Goal: Task Accomplishment & Management: Manage account settings

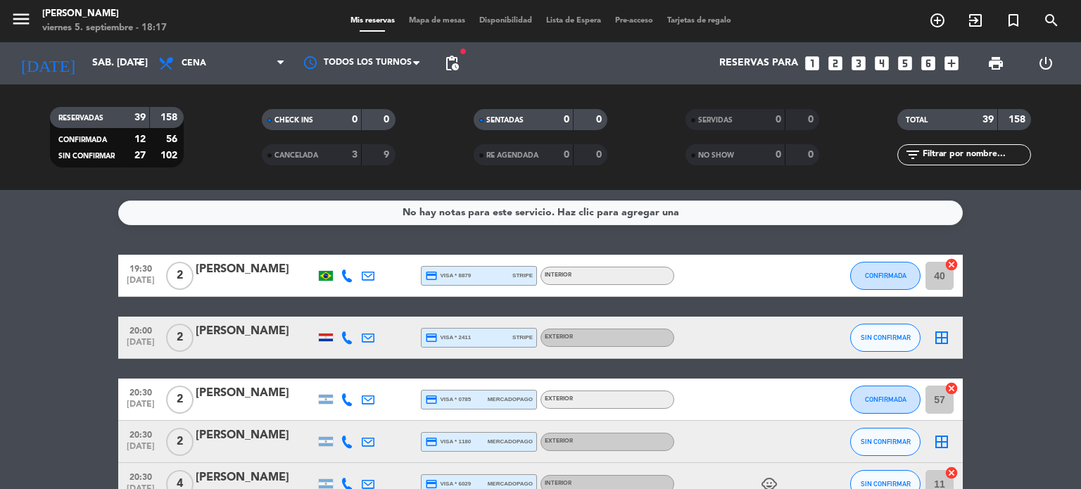
click at [90, 74] on input "sáb. [DATE]" at bounding box center [152, 63] width 134 height 25
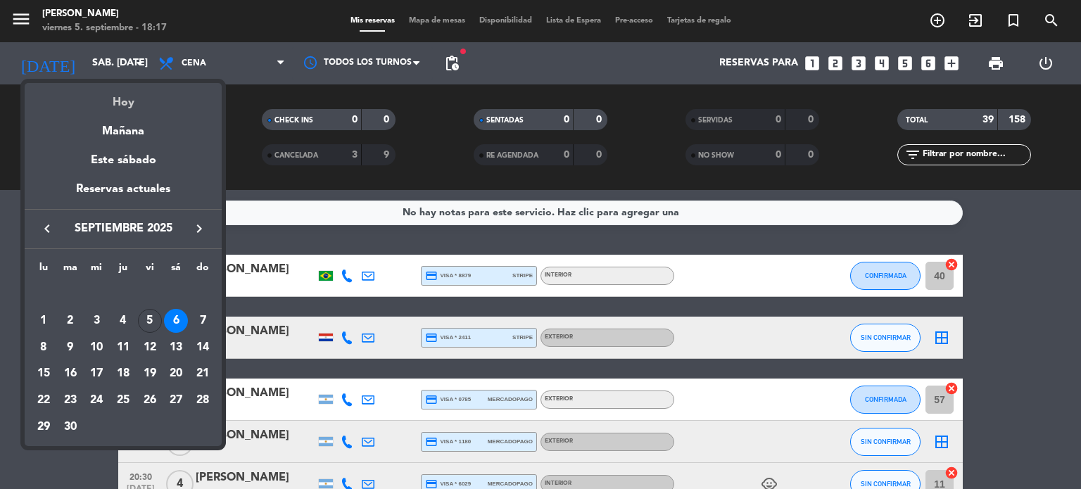
click at [121, 94] on div "Hoy" at bounding box center [123, 97] width 197 height 29
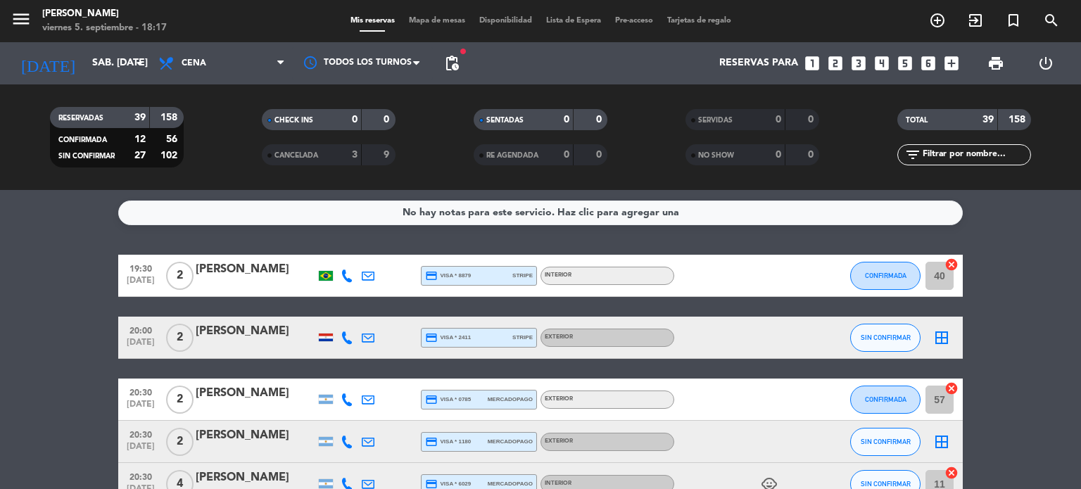
type input "vie. [DATE]"
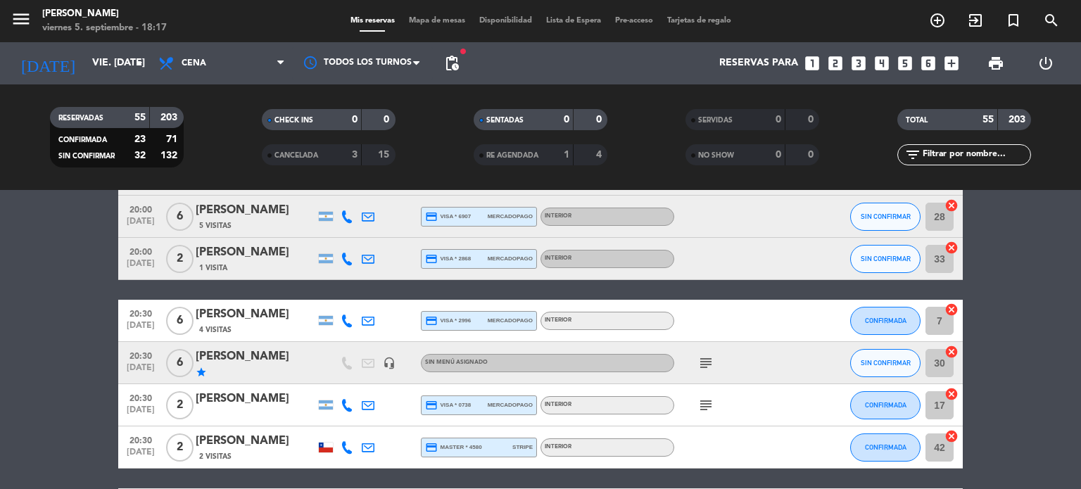
scroll to position [418, 0]
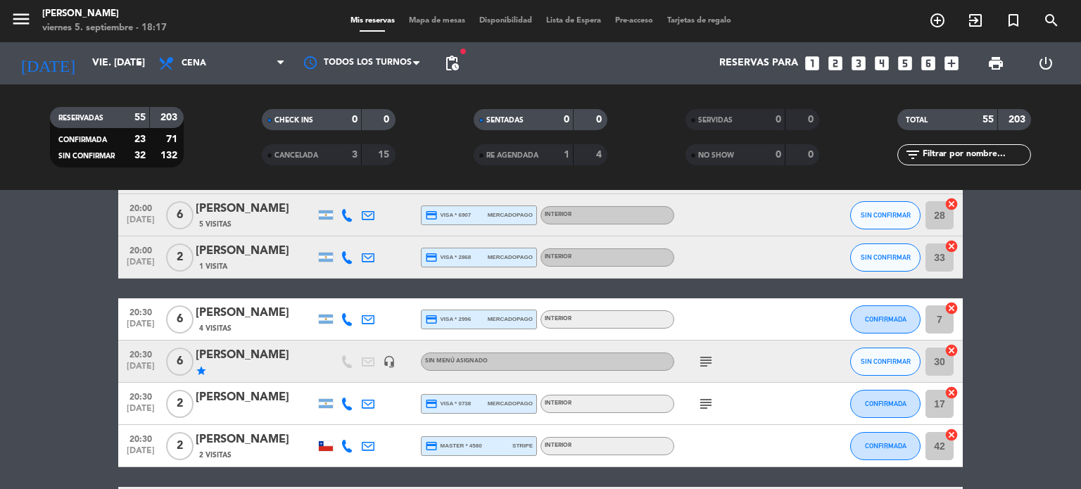
click at [710, 357] on icon "subject" at bounding box center [705, 361] width 17 height 17
click at [705, 406] on icon "subject" at bounding box center [705, 404] width 17 height 17
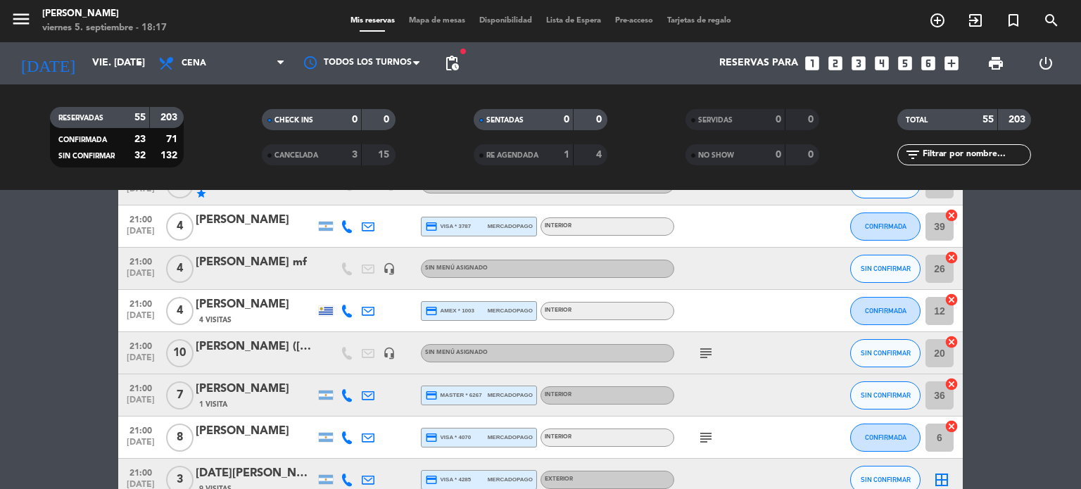
scroll to position [1080, 0]
click at [709, 344] on icon "subject" at bounding box center [705, 352] width 17 height 17
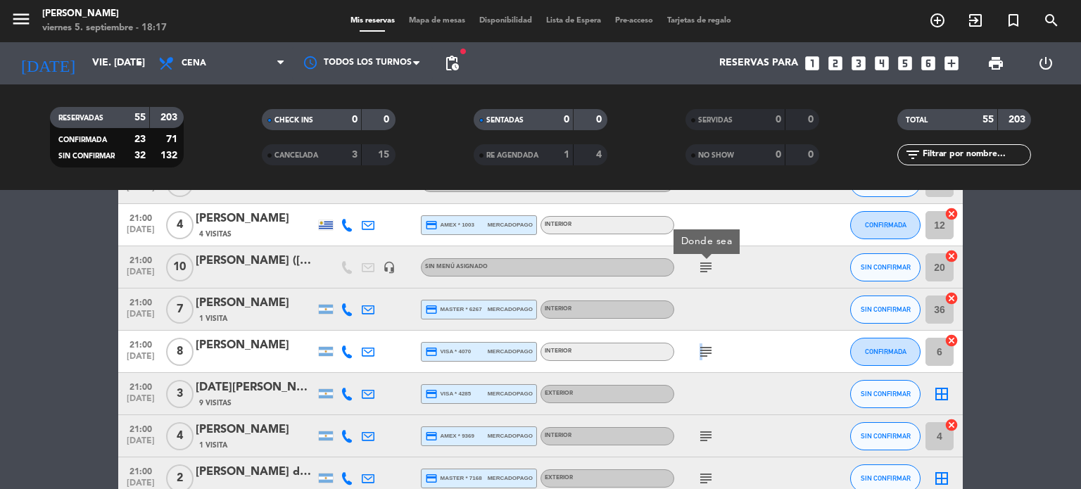
drag, startPoint x: 766, startPoint y: 388, endPoint x: 699, endPoint y: 352, distance: 75.9
click at [699, 352] on icon "subject" at bounding box center [705, 351] width 17 height 17
click at [713, 450] on div "subject" at bounding box center [737, 436] width 127 height 42
click at [704, 438] on icon "subject" at bounding box center [705, 436] width 17 height 17
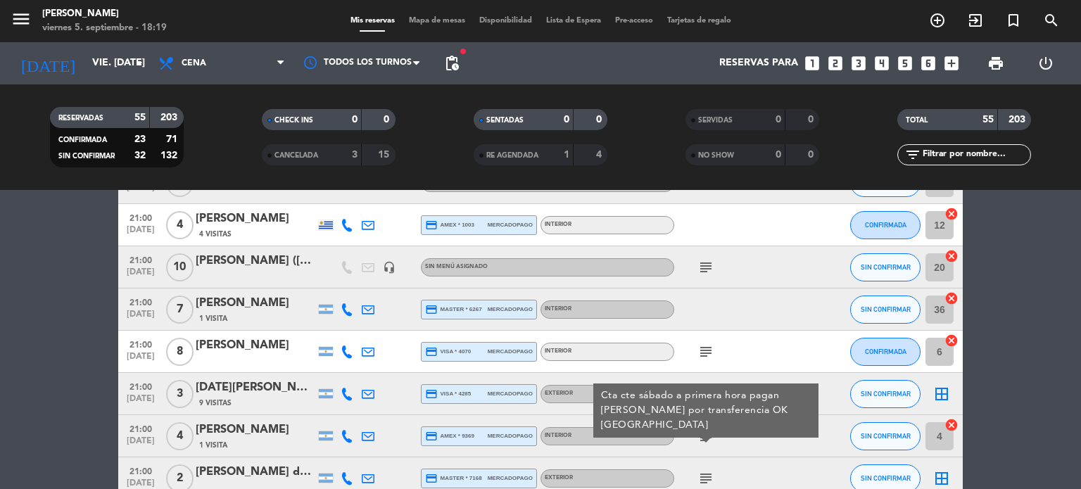
click at [1034, 340] on bookings-row "19:30 [DATE] 7 [PERSON_NAME] credit_card amex * 5001 stripe Exterior SIN CONFIR…" at bounding box center [540, 299] width 1081 height 2421
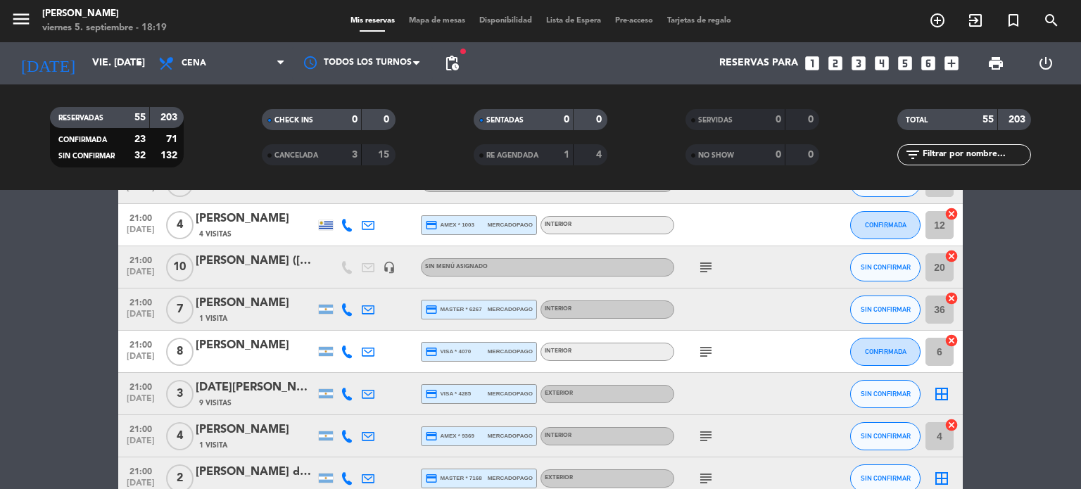
click at [968, 153] on input "text" at bounding box center [975, 154] width 109 height 15
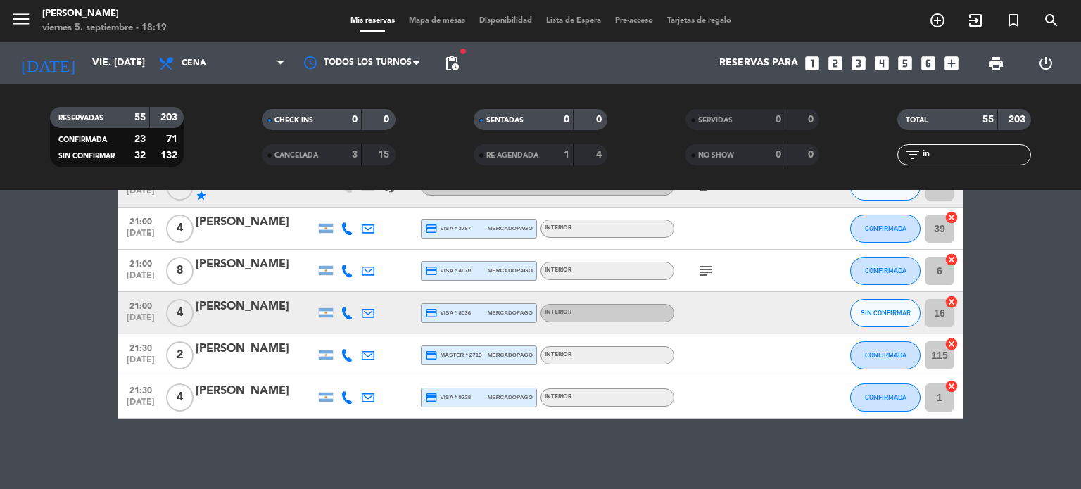
scroll to position [0, 0]
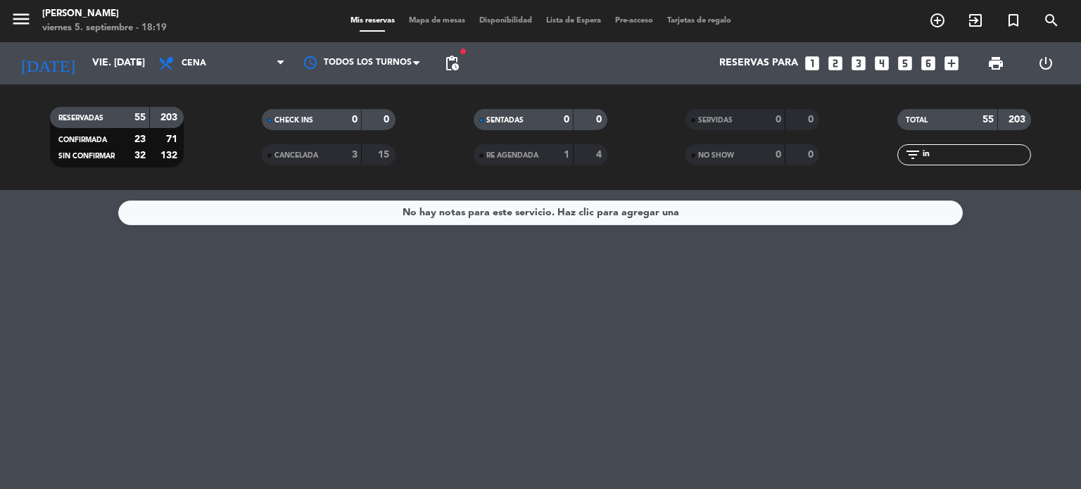
type input "i"
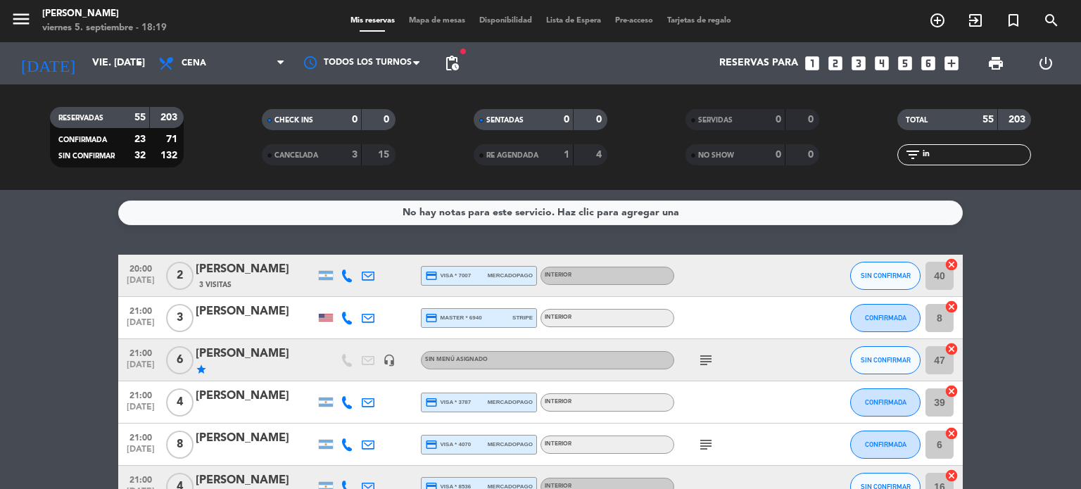
type input "i"
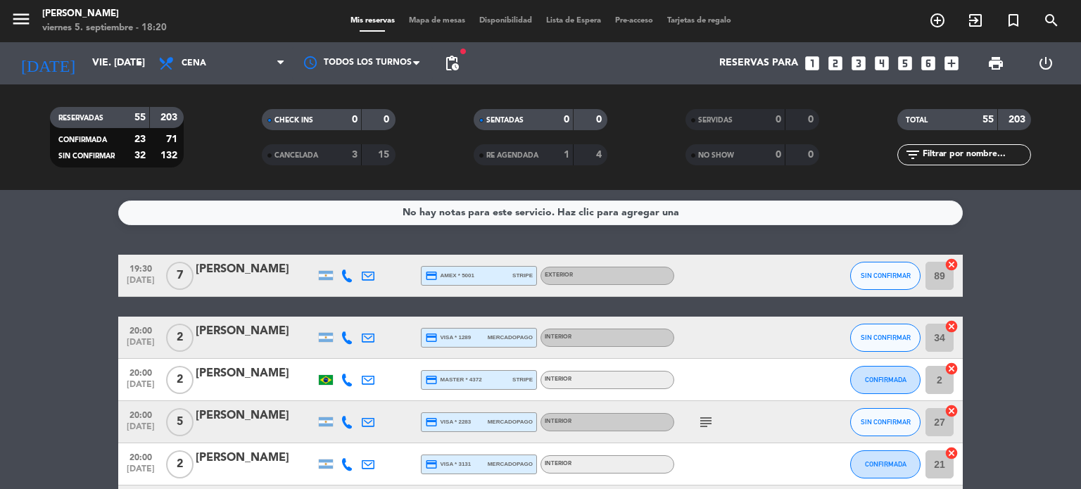
click at [703, 426] on icon "subject" at bounding box center [705, 422] width 17 height 17
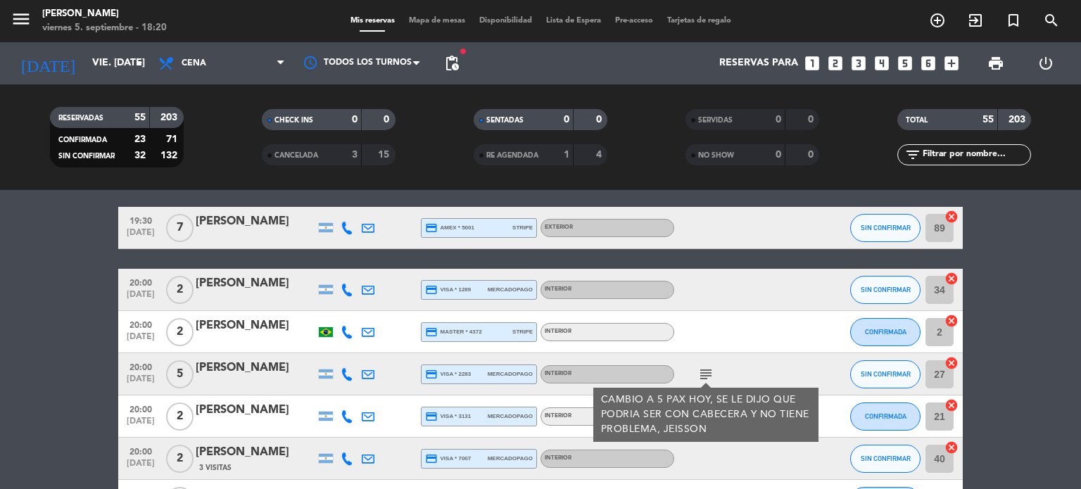
scroll to position [50, 0]
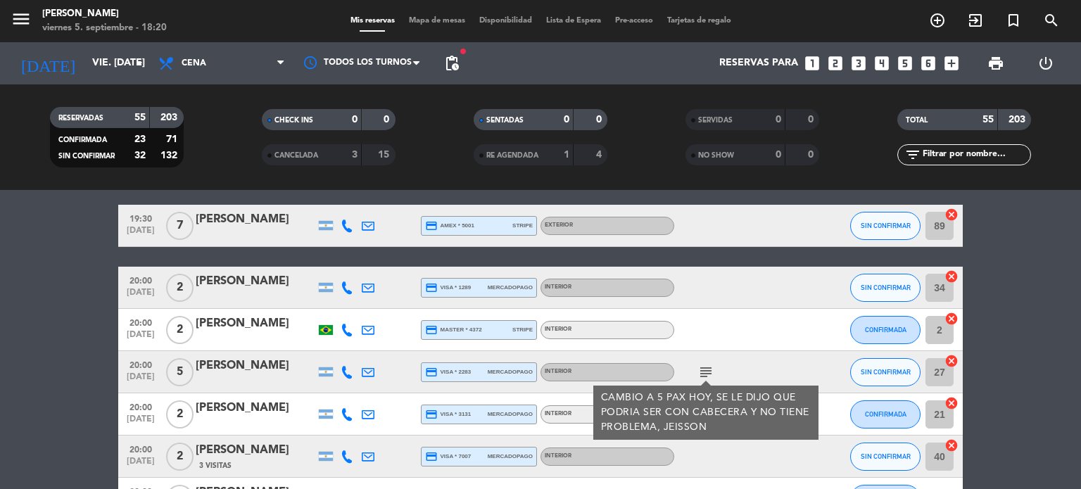
click at [754, 399] on div "CAMBIO A 5 PAX HOY, SE LE DIJO QUE PODRIA SER CON CABECERA Y NO TIENE PROBLEMA,…" at bounding box center [706, 413] width 210 height 44
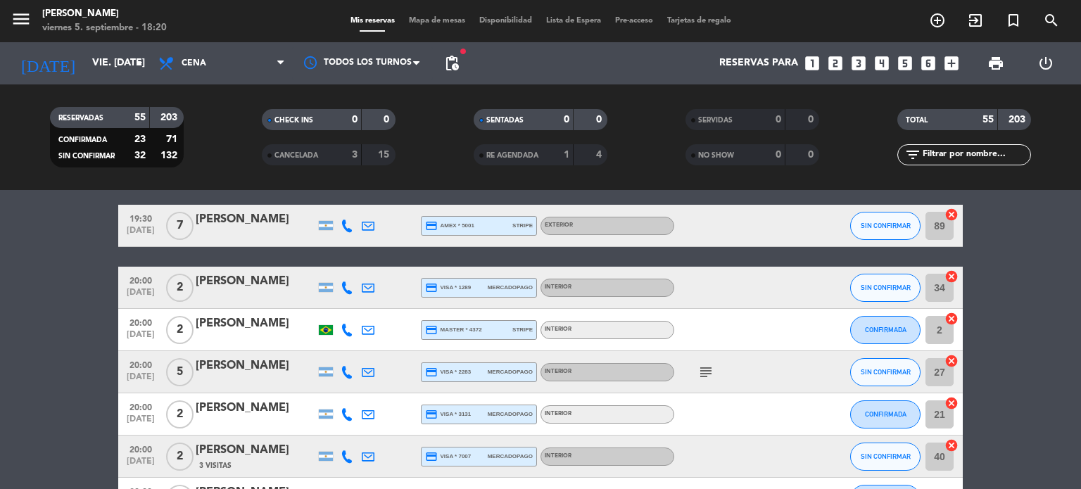
click at [712, 377] on icon "subject" at bounding box center [705, 372] width 17 height 17
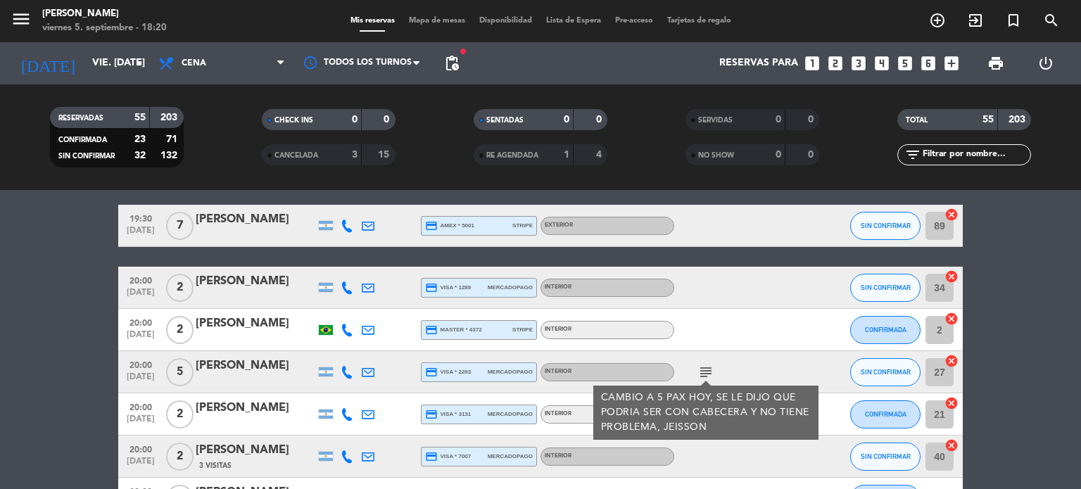
click at [744, 413] on div "CAMBIO A 5 PAX HOY, SE LE DIJO QUE PODRIA SER CON CABECERA Y NO TIENE PROBLEMA,…" at bounding box center [706, 413] width 210 height 44
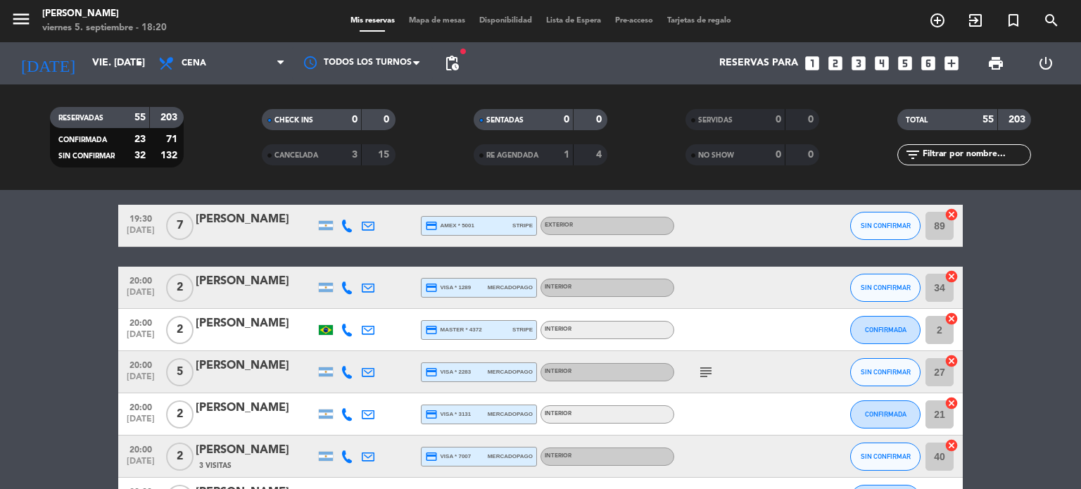
click at [707, 369] on icon "subject" at bounding box center [705, 372] width 17 height 17
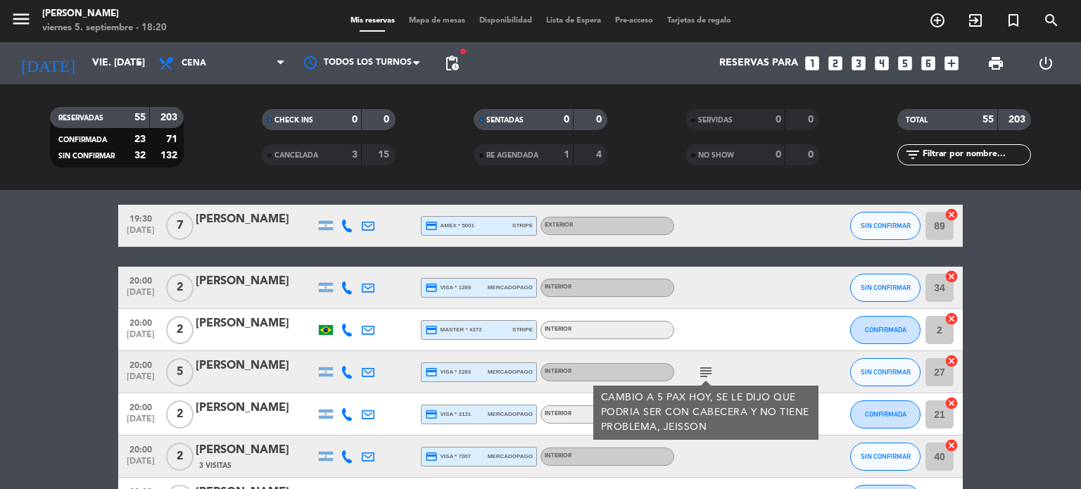
click at [754, 371] on div "subject CAMBIO A 5 PAX HOY, SE LE DIJO QUE PODRIA SER CON CABECERA Y NO TIENE P…" at bounding box center [737, 372] width 127 height 42
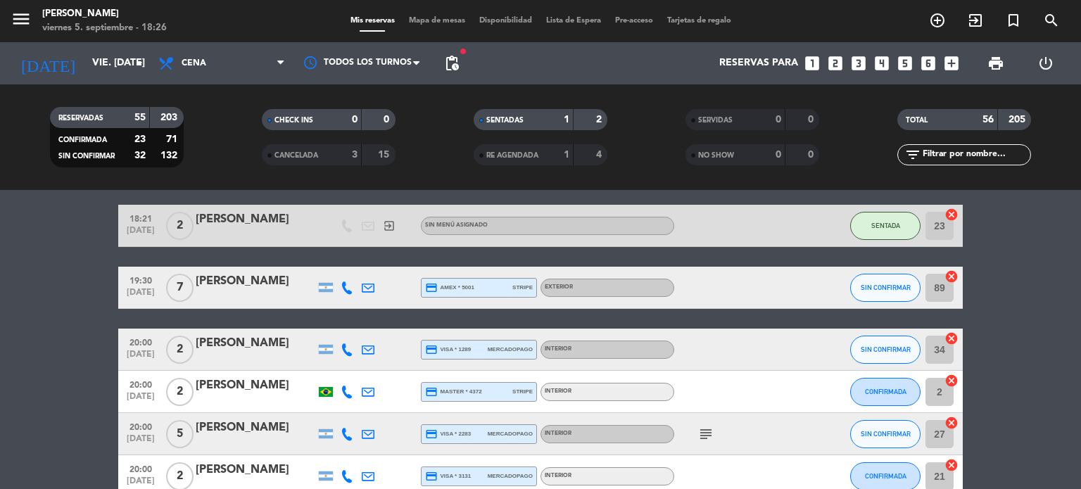
click at [428, 25] on span "Mapa de mesas" at bounding box center [437, 21] width 70 height 8
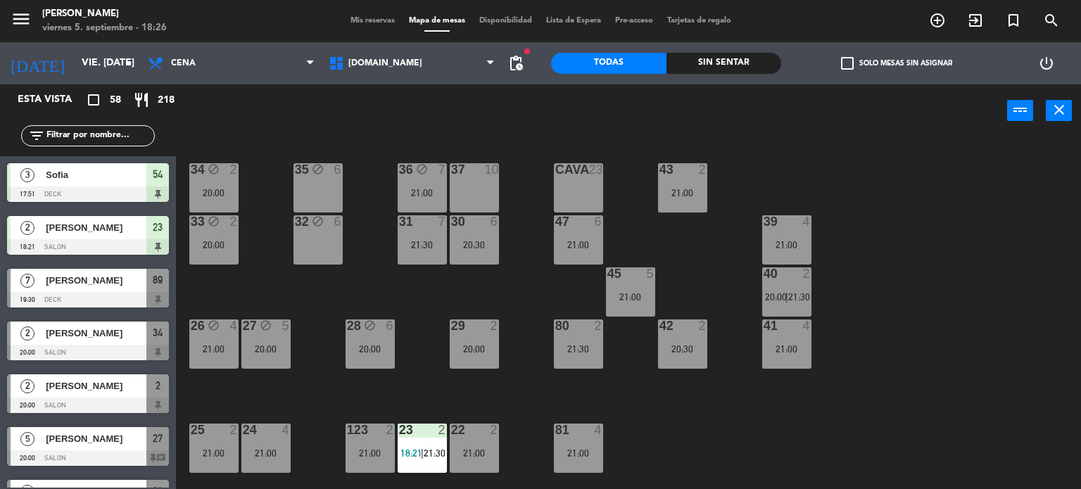
scroll to position [503, 0]
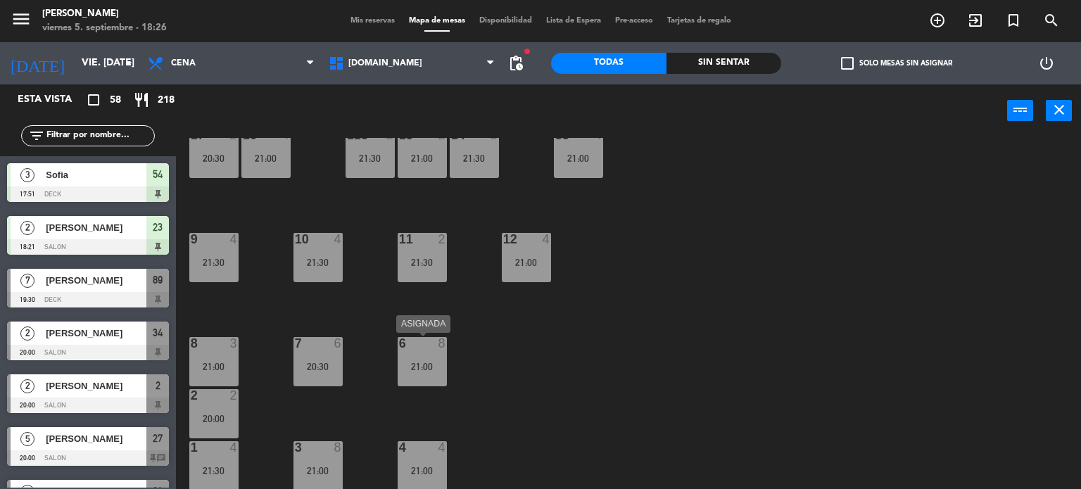
click at [417, 377] on div "6 8 21:00" at bounding box center [422, 361] width 49 height 49
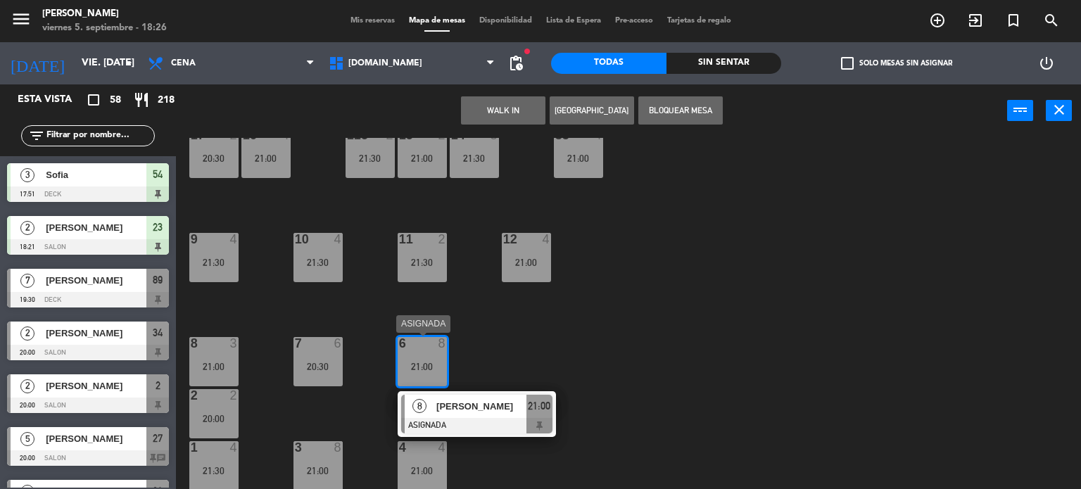
click at [501, 407] on span "[PERSON_NAME]" at bounding box center [481, 406] width 90 height 15
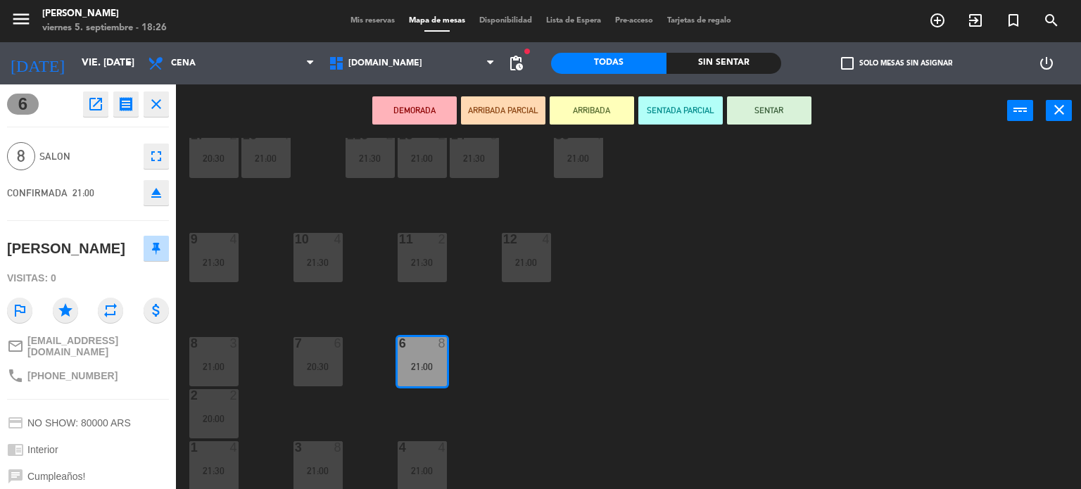
click at [442, 416] on div "34 block 2 20:00 35 block 6 36 block 7 21:00 43 2 21:00 37 10 CAVA 23 33 block …" at bounding box center [634, 314] width 895 height 352
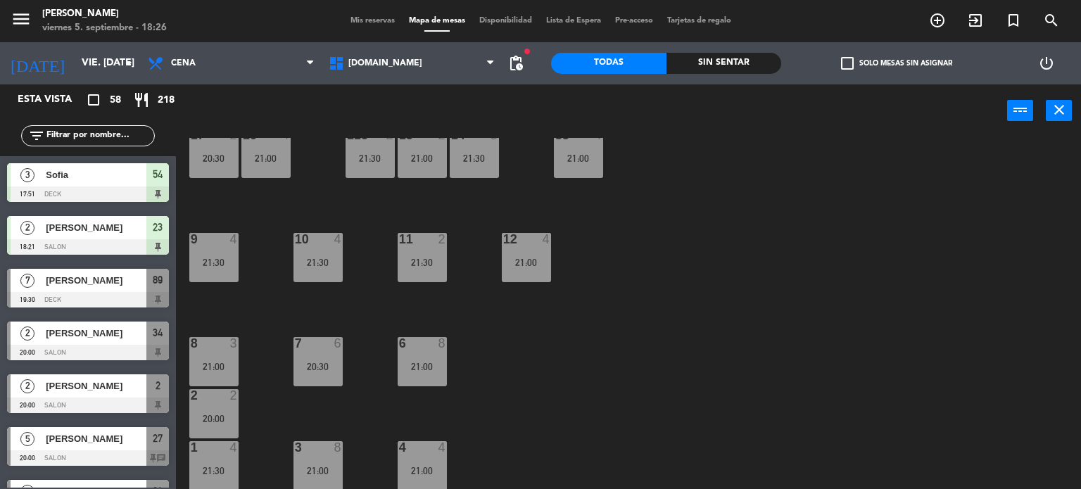
scroll to position [0, 0]
click at [426, 367] on div "21:00" at bounding box center [422, 367] width 49 height 10
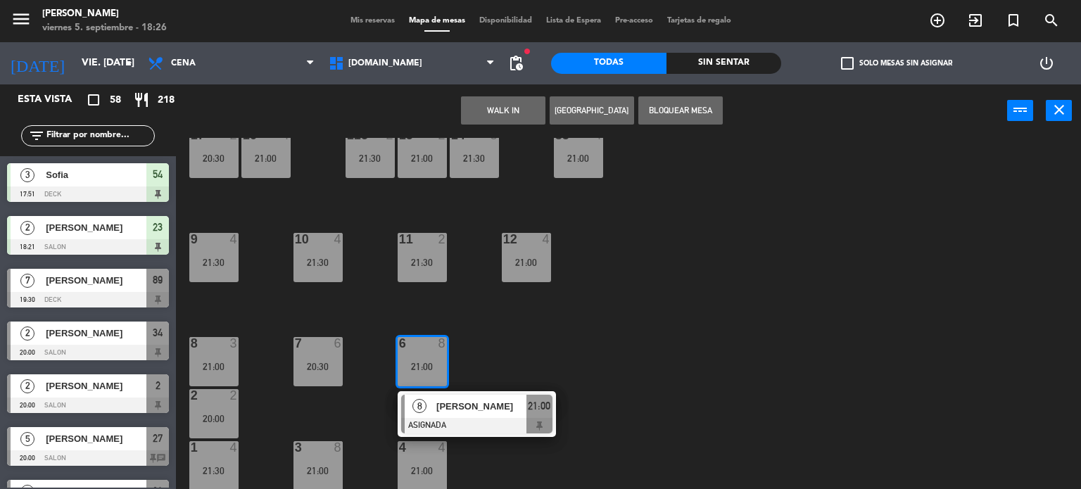
click at [579, 341] on div "34 block 2 20:00 35 block 6 36 block 7 21:00 43 2 21:00 37 10 CAVA 23 33 block …" at bounding box center [634, 314] width 895 height 352
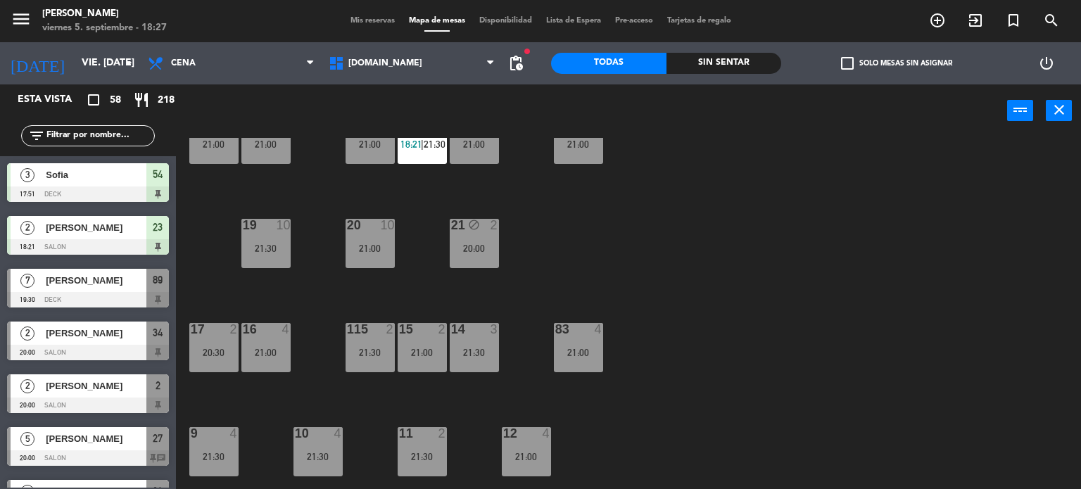
scroll to position [308, 0]
click at [383, 254] on div "20 10 21:00" at bounding box center [370, 244] width 49 height 49
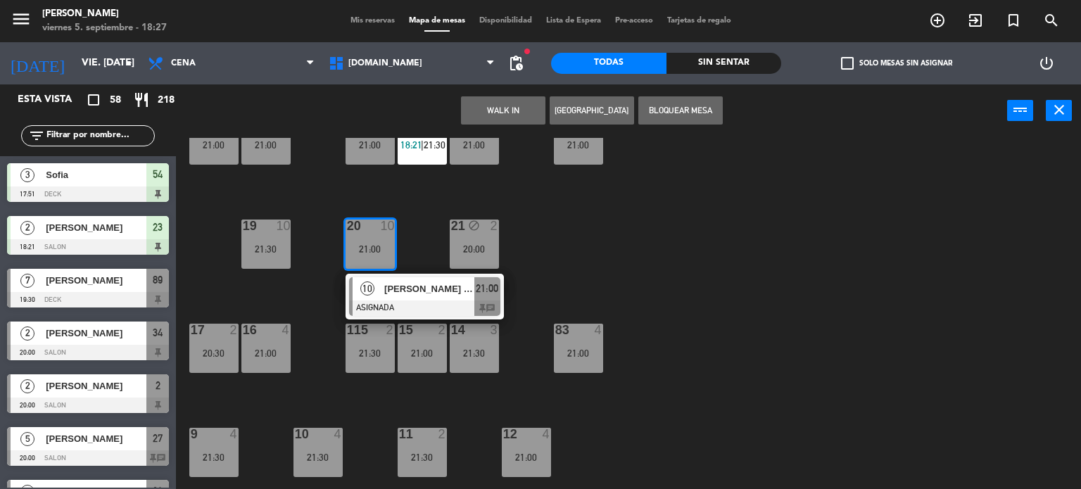
click at [561, 280] on div "34 block 2 20:00 35 block 6 36 block 7 21:00 43 2 21:00 37 10 CAVA 23 33 block …" at bounding box center [634, 314] width 895 height 352
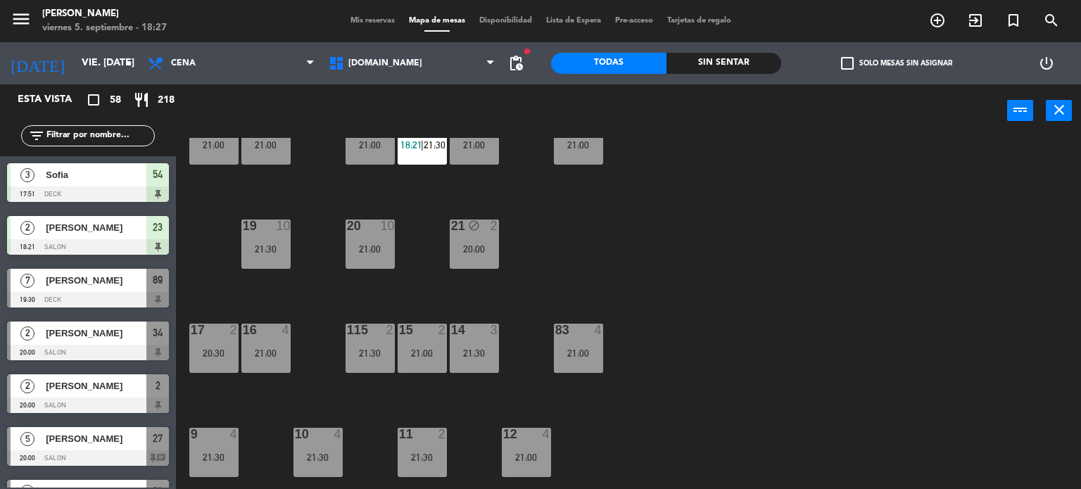
click at [278, 244] on div "21:30" at bounding box center [265, 249] width 49 height 10
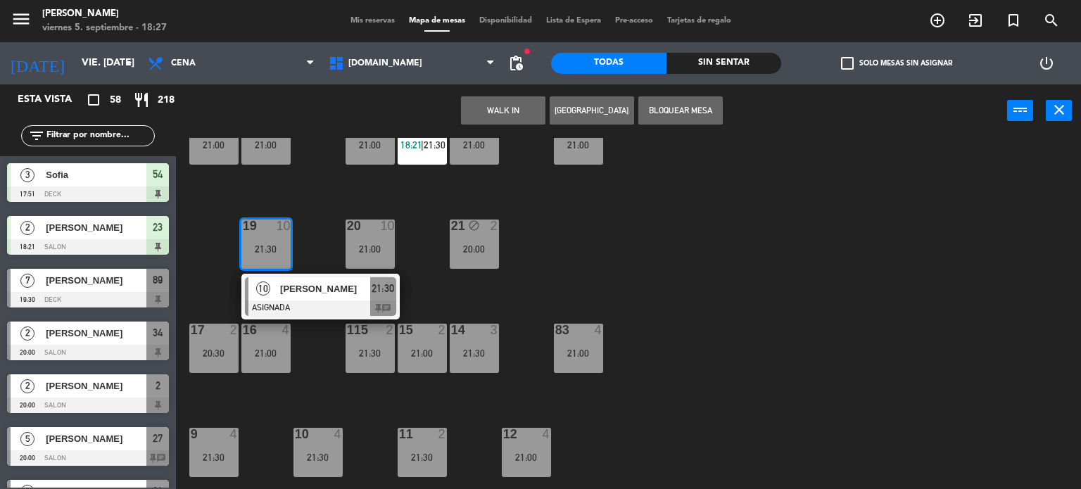
click at [570, 291] on div "34 block 2 20:00 35 block 6 36 block 7 21:00 43 2 21:00 37 10 CAVA 23 33 block …" at bounding box center [634, 314] width 895 height 352
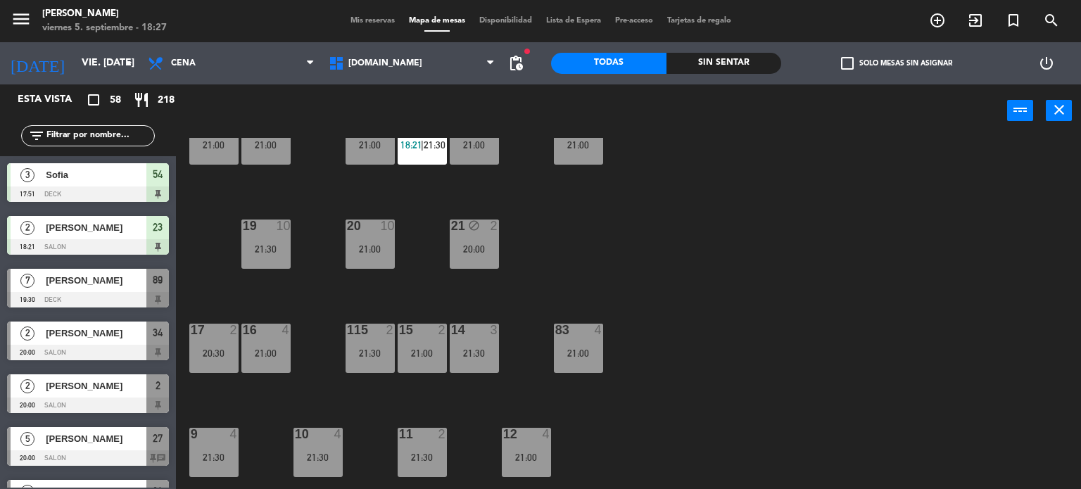
click at [369, 244] on div "21:00" at bounding box center [370, 249] width 49 height 10
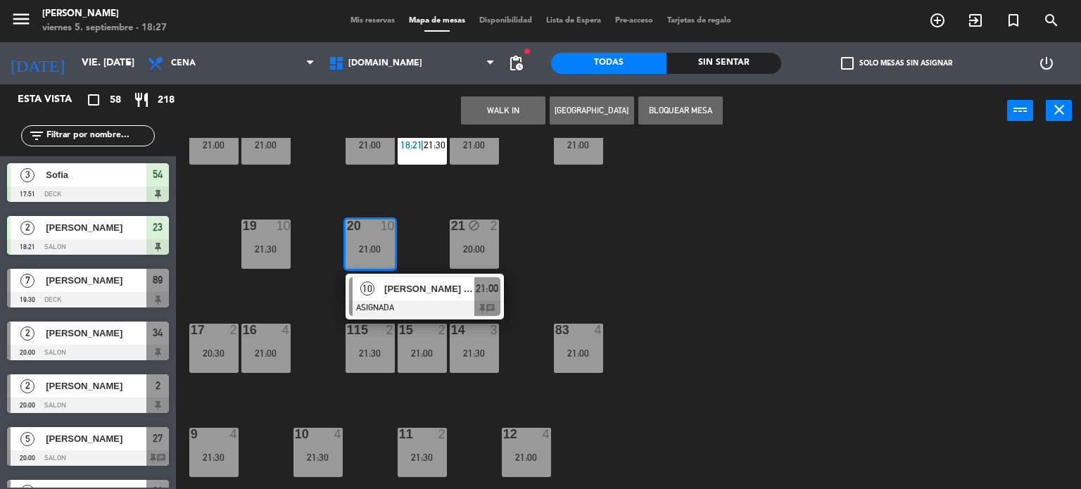
click at [426, 301] on div at bounding box center [424, 308] width 151 height 15
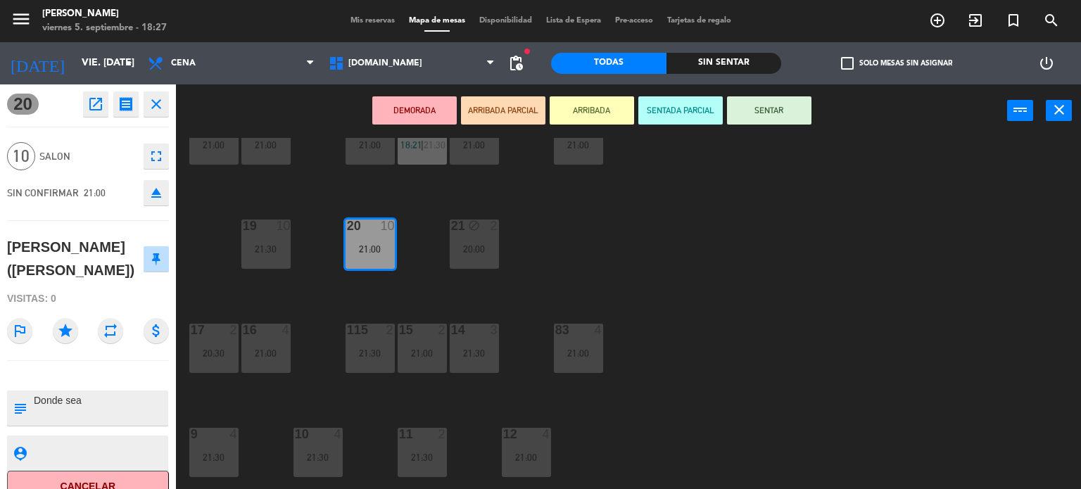
drag, startPoint x: 632, startPoint y: 316, endPoint x: 679, endPoint y: 477, distance: 167.9
drag, startPoint x: 679, startPoint y: 477, endPoint x: 633, endPoint y: 431, distance: 65.2
click at [633, 431] on div "34 block 2 20:00 35 block 6 36 block 7 21:00 43 2 21:00 37 10 CAVA 23 33 block …" at bounding box center [634, 314] width 895 height 352
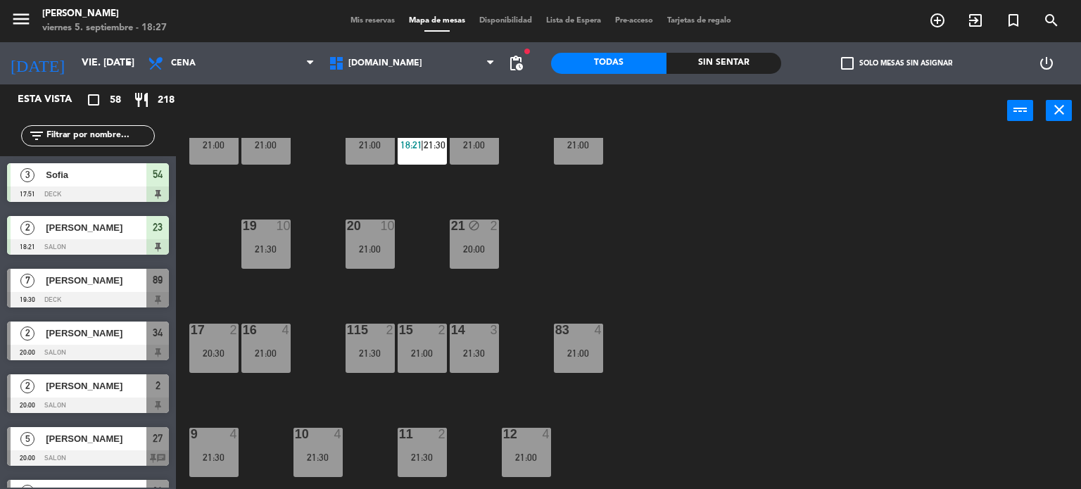
scroll to position [503, 0]
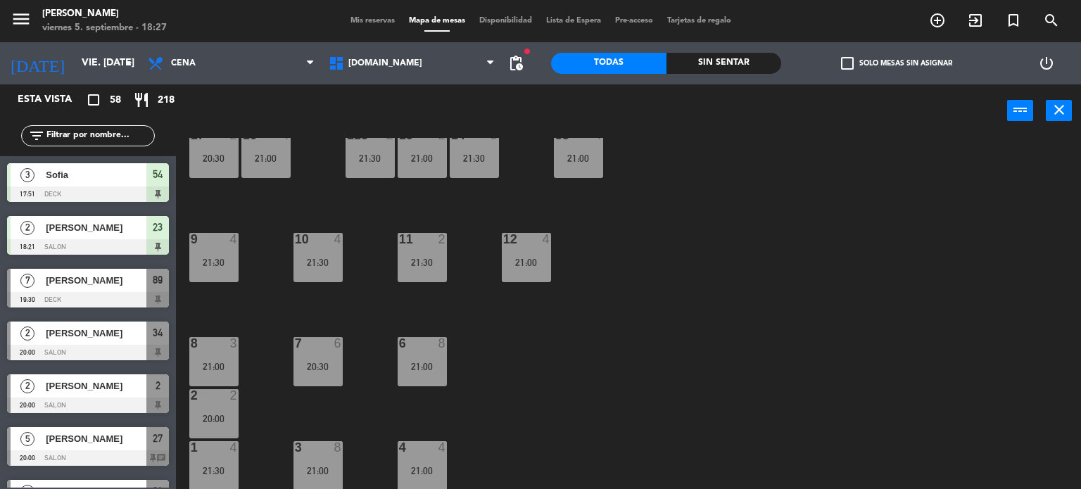
click at [438, 372] on div "6 8 21:00" at bounding box center [422, 361] width 49 height 49
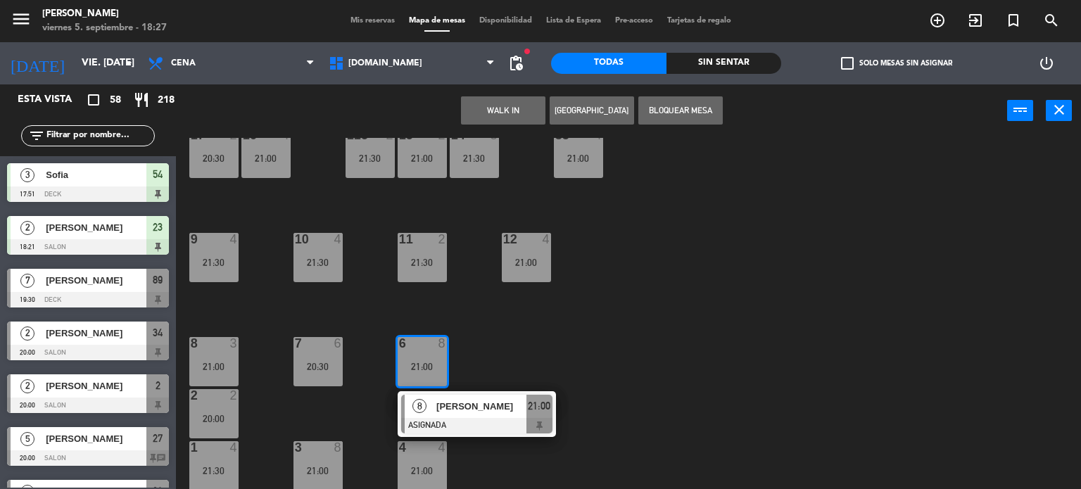
click at [726, 315] on div "34 block 2 20:00 35 block 6 36 block 7 21:00 43 2 21:00 37 10 CAVA 23 33 block …" at bounding box center [634, 314] width 895 height 352
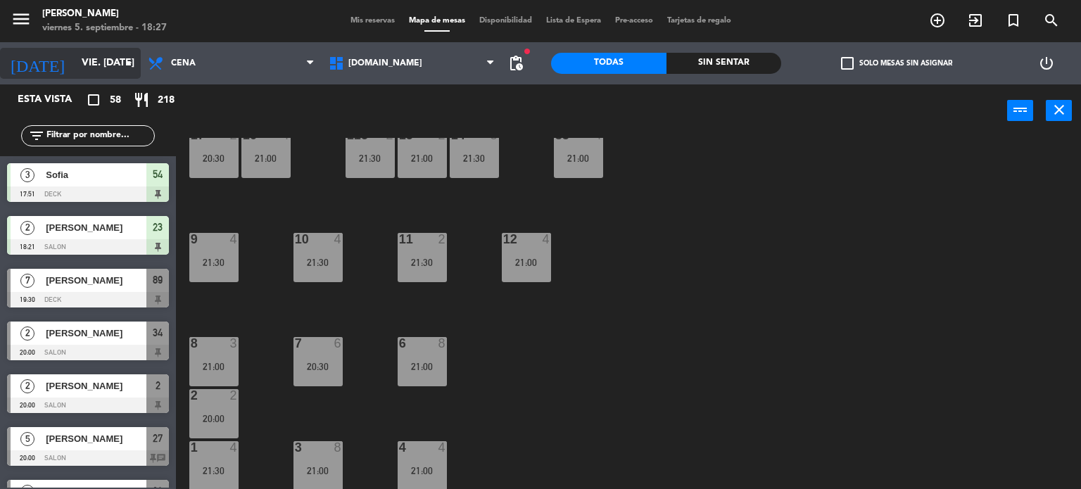
click at [77, 64] on input "vie. [DATE]" at bounding box center [142, 63] width 134 height 25
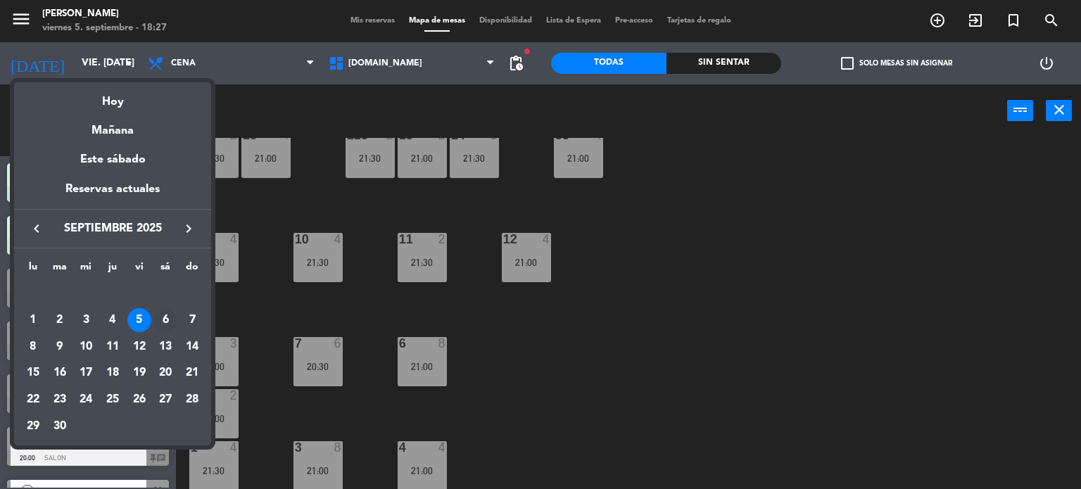
click at [166, 322] on div "6" at bounding box center [165, 320] width 24 height 24
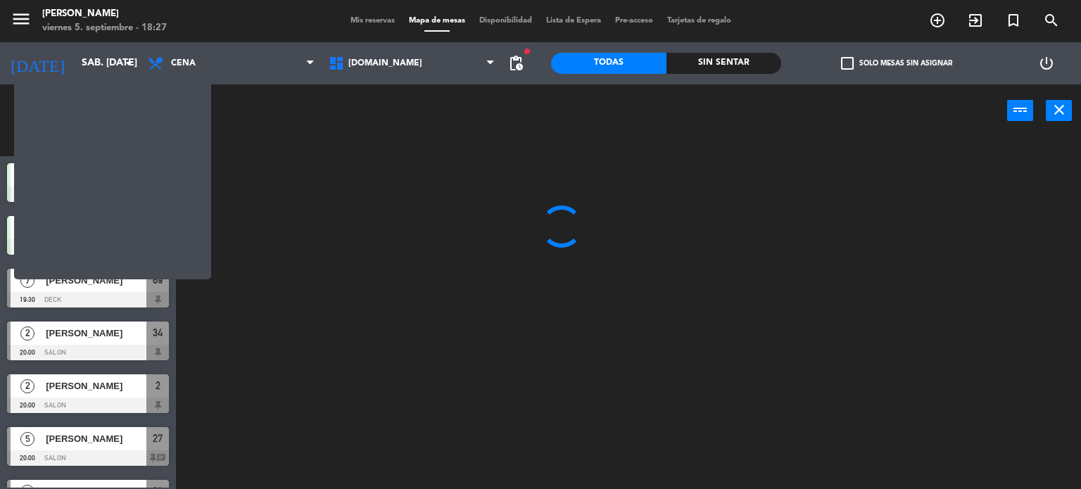
scroll to position [0, 0]
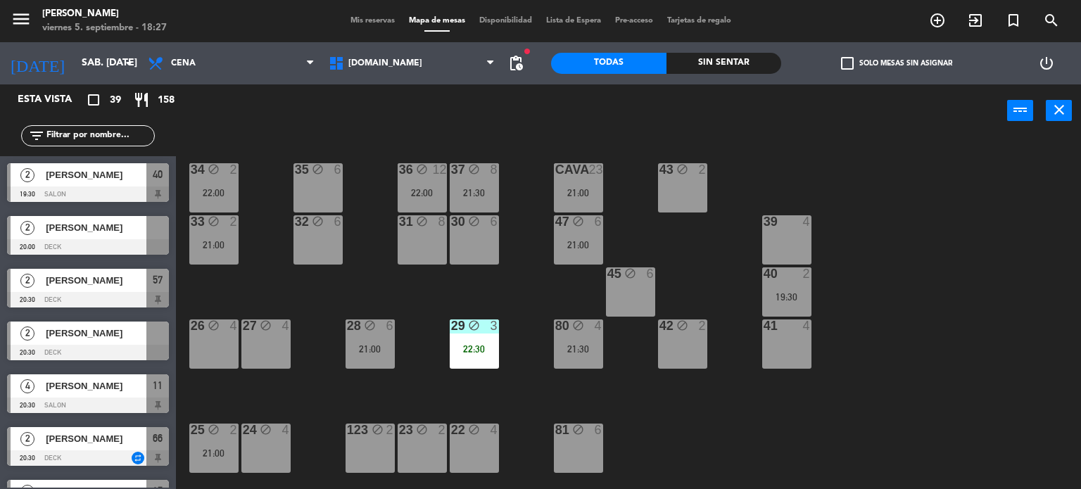
click at [739, 72] on div "Sin sentar" at bounding box center [723, 63] width 115 height 21
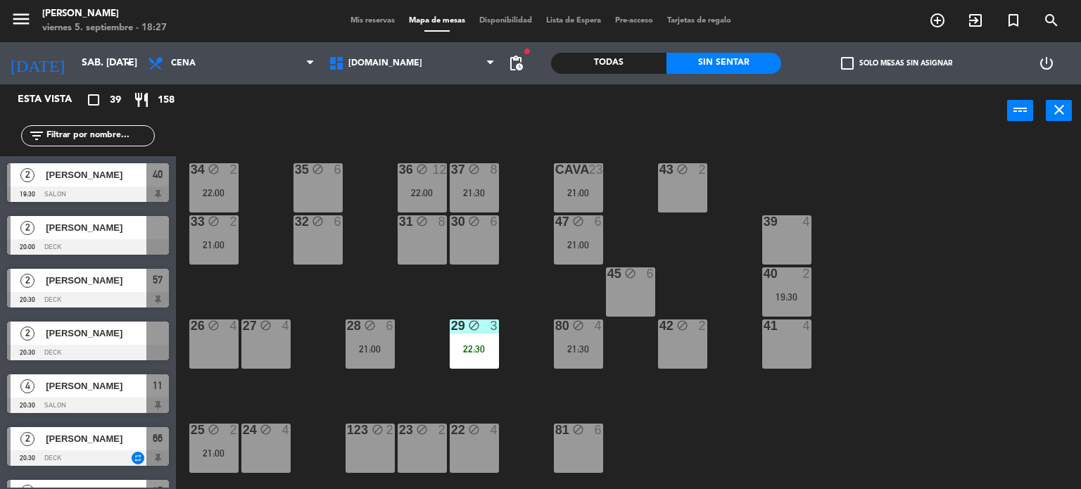
click at [858, 71] on div "check_box_outline_blank Solo mesas sin asignar" at bounding box center [896, 63] width 230 height 42
click at [850, 67] on span "check_box_outline_blank" at bounding box center [847, 63] width 13 height 13
click at [897, 63] on input "check_box_outline_blank Solo mesas sin asignar" at bounding box center [897, 63] width 0 height 0
click at [144, 347] on div at bounding box center [88, 352] width 162 height 15
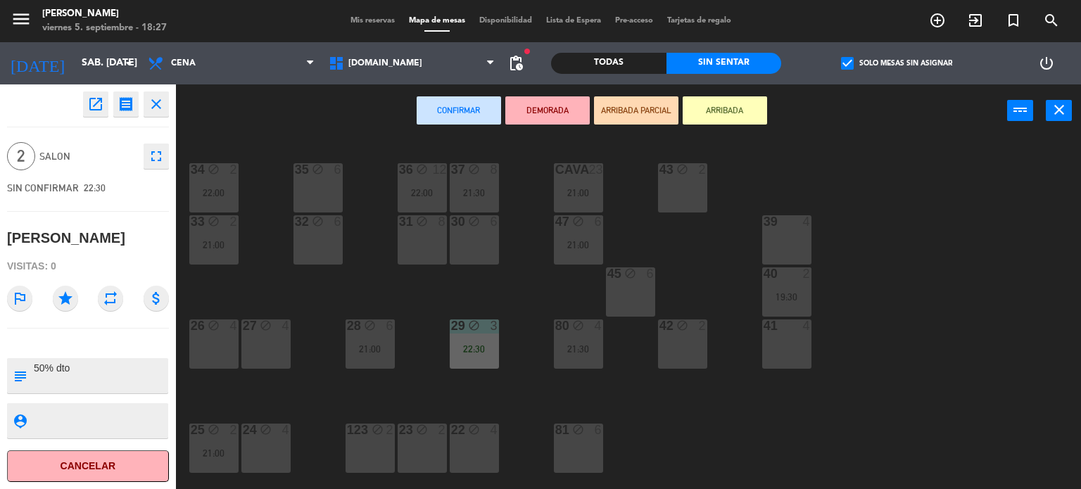
click at [61, 299] on icon "star" at bounding box center [65, 298] width 25 height 25
click at [229, 293] on div "34 block 2 22:00 35 block 6 36 block 12 22:00 43 block 2 37 block 8 21:30 CAVA …" at bounding box center [634, 314] width 895 height 352
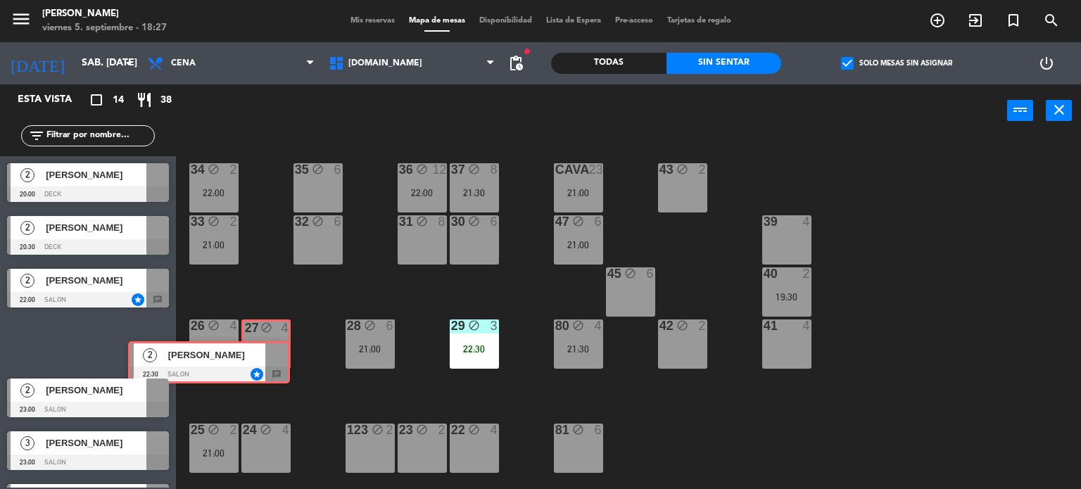
drag, startPoint x: 155, startPoint y: 327, endPoint x: 277, endPoint y: 348, distance: 123.6
click at [277, 348] on div "Esta vista crop_square 14 restaurant 38 filter_list 2 [PERSON_NAME][GEOGRAPHIC_…" at bounding box center [540, 286] width 1081 height 405
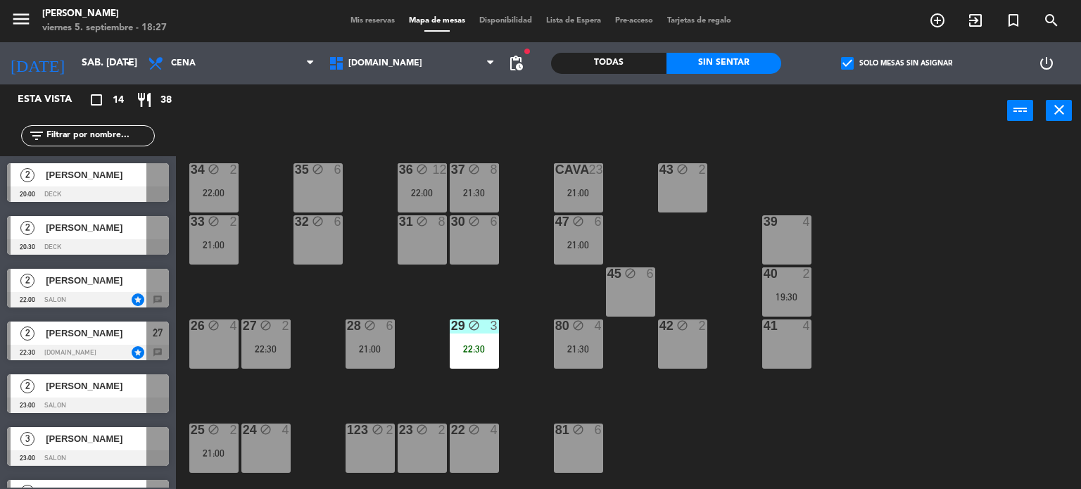
click at [208, 208] on div "34 block 2 22:00" at bounding box center [213, 187] width 49 height 49
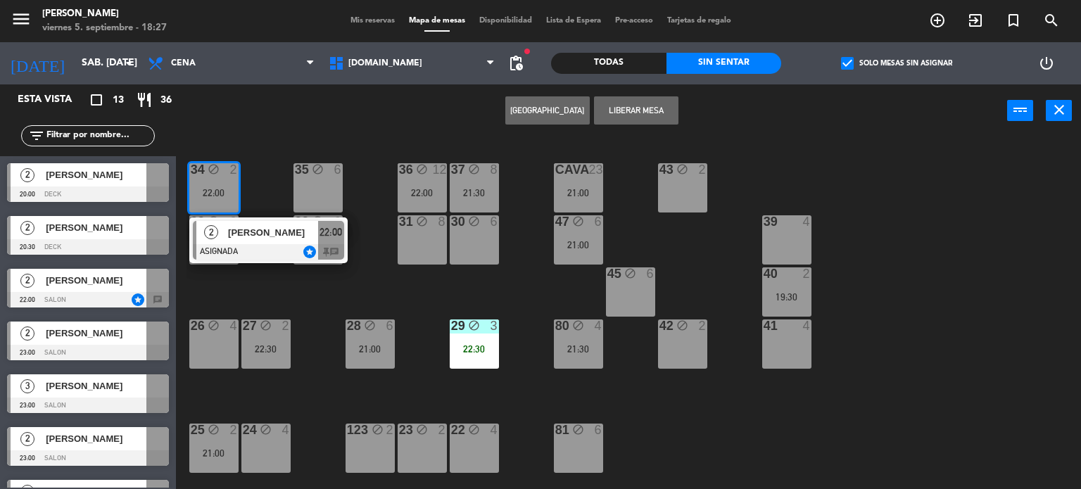
click at [688, 194] on div "43 block 2" at bounding box center [682, 187] width 49 height 49
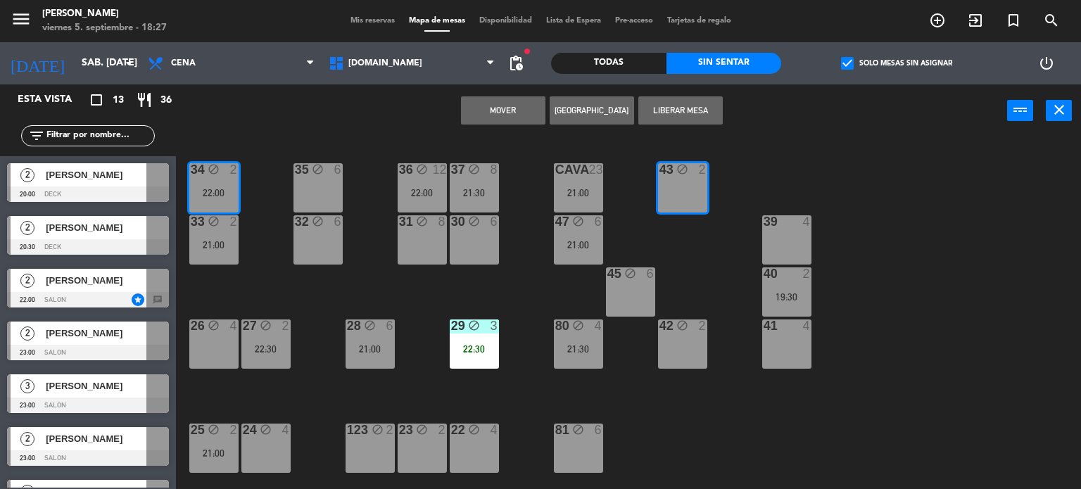
click at [493, 118] on button "Mover" at bounding box center [503, 110] width 84 height 28
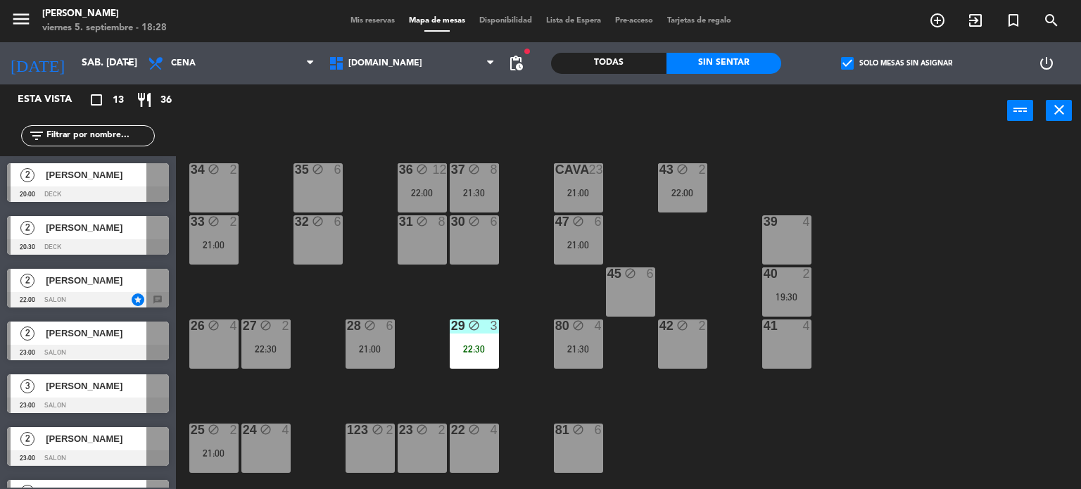
click at [848, 64] on span "check_box" at bounding box center [847, 63] width 13 height 13
click at [897, 63] on input "check_box Solo mesas sin asignar" at bounding box center [897, 63] width 0 height 0
click at [677, 188] on div "22:00" at bounding box center [682, 193] width 49 height 10
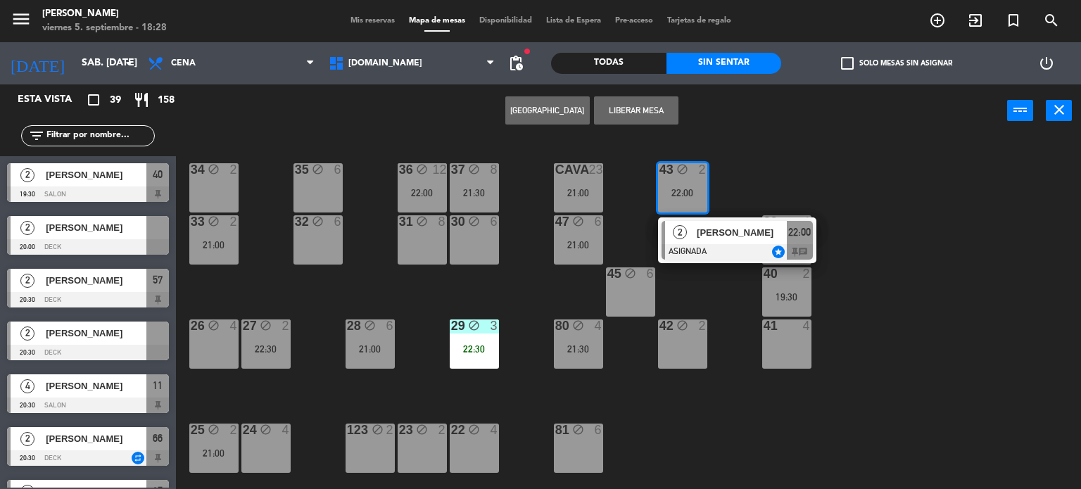
click at [680, 225] on span "2" at bounding box center [680, 232] width 14 height 14
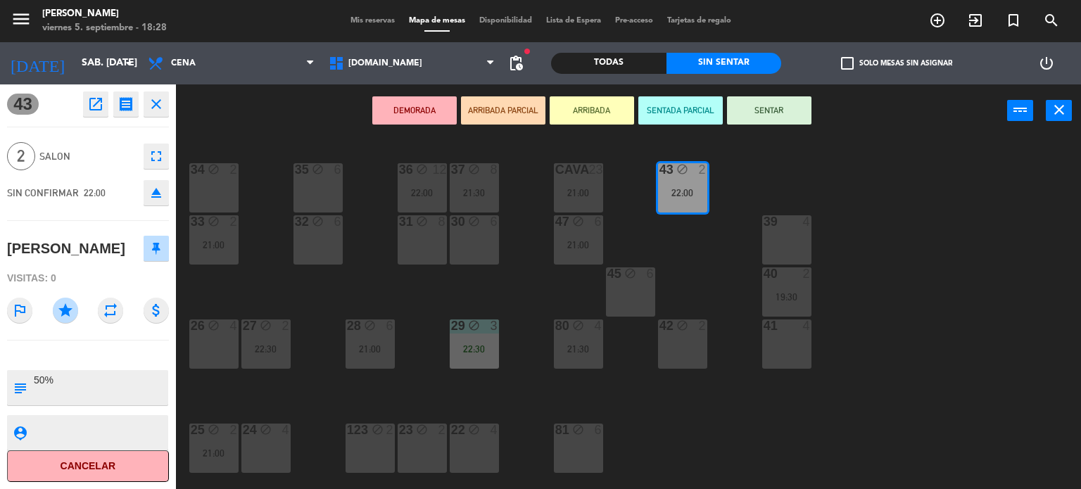
click at [858, 265] on div "34 block 2 35 block 6 36 block 12 22:00 43 block 2 22:00 37 block 8 21:30 CAVA …" at bounding box center [634, 314] width 895 height 352
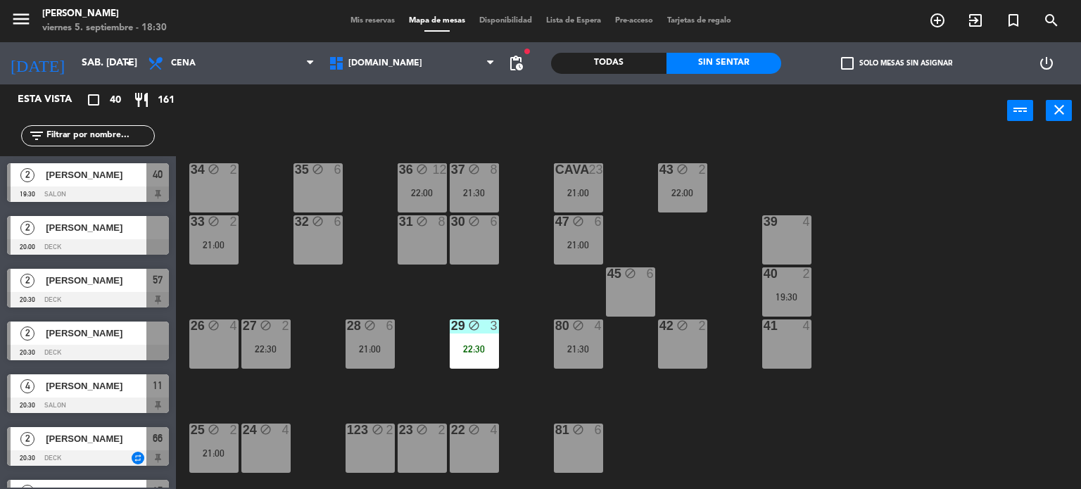
click at [849, 63] on span "check_box_outline_blank" at bounding box center [847, 63] width 13 height 13
click at [897, 63] on input "check_box_outline_blank Solo mesas sin asignar" at bounding box center [897, 63] width 0 height 0
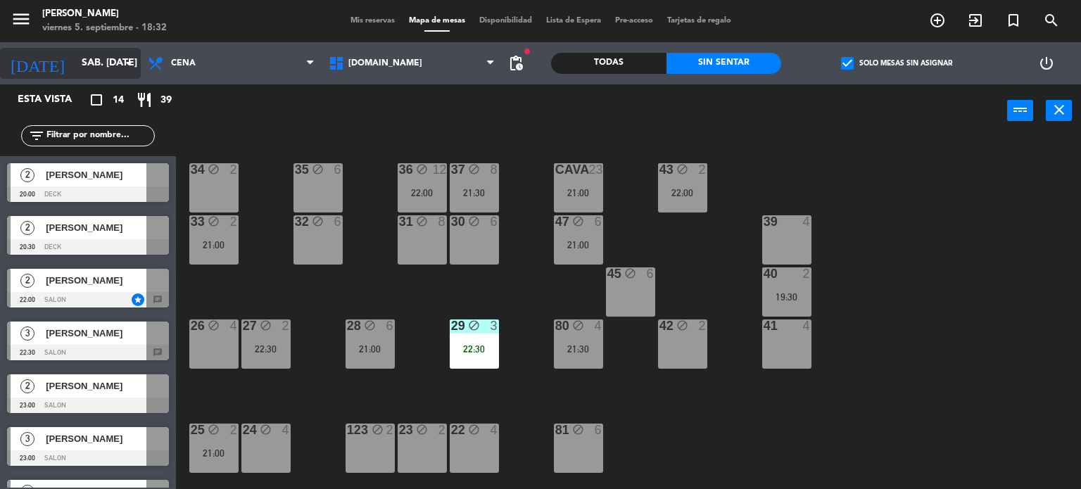
click at [101, 75] on input "sáb. [DATE]" at bounding box center [142, 63] width 134 height 25
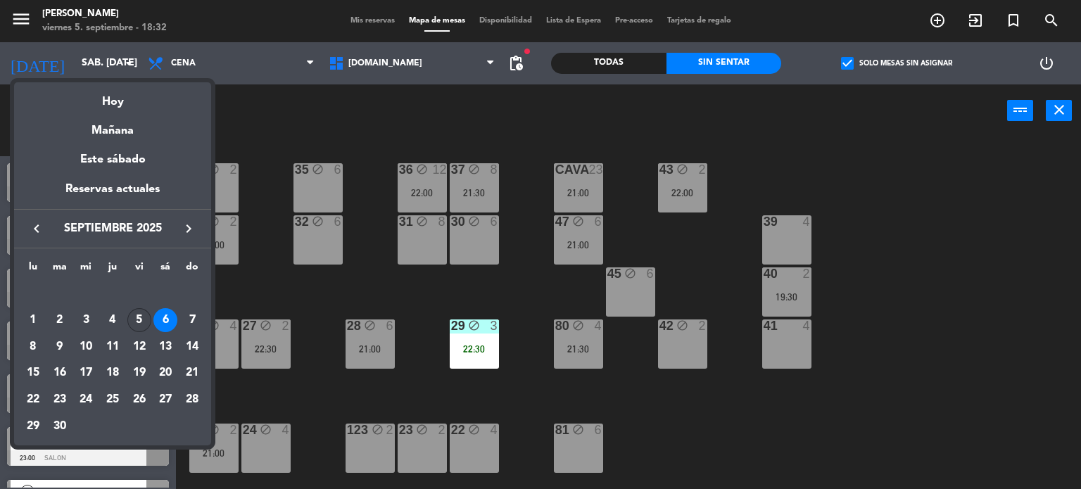
click at [142, 311] on div "5" at bounding box center [139, 320] width 24 height 24
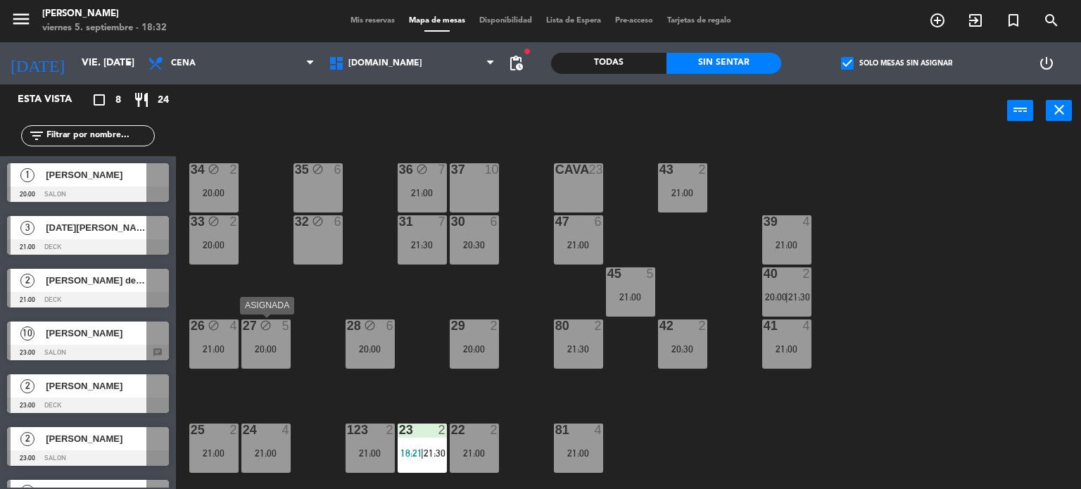
click at [250, 339] on div "27 block 5 20:00" at bounding box center [265, 344] width 49 height 49
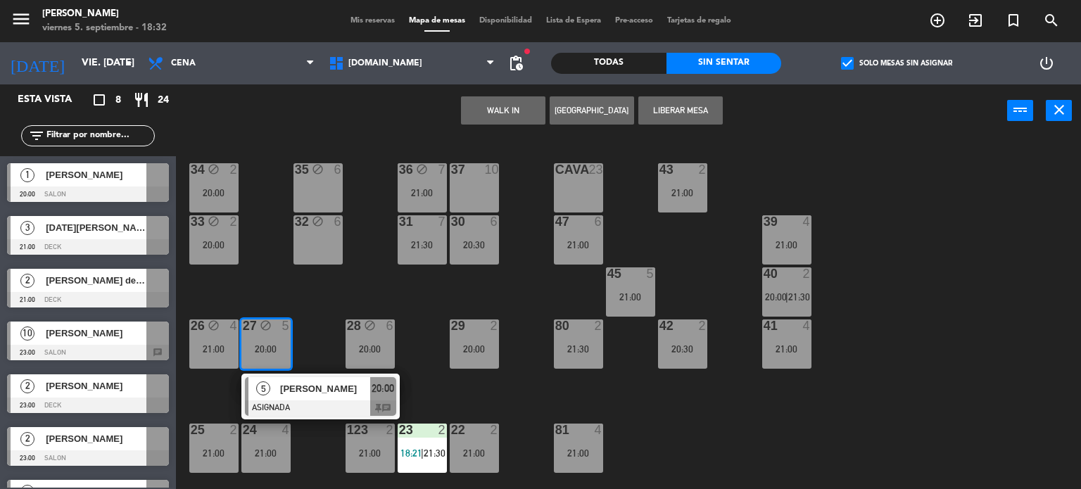
click at [308, 198] on div "35 block 6" at bounding box center [317, 187] width 49 height 49
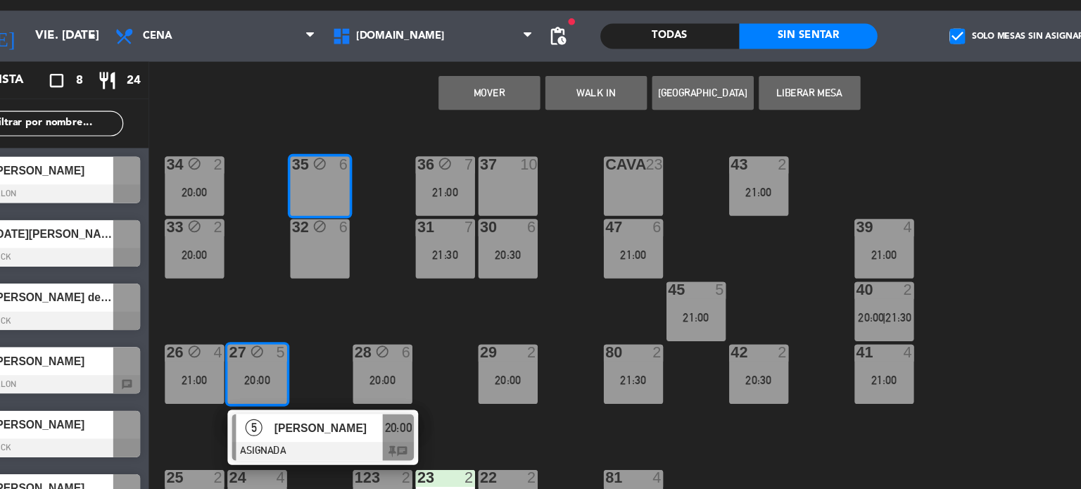
click at [437, 112] on button "Mover" at bounding box center [459, 110] width 84 height 28
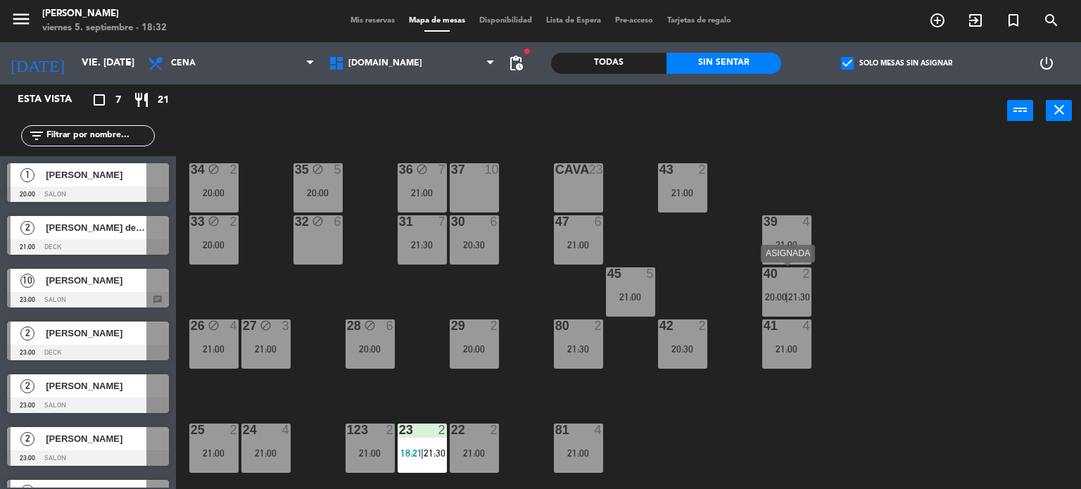
click at [783, 291] on span "20:00" at bounding box center [776, 296] width 22 height 11
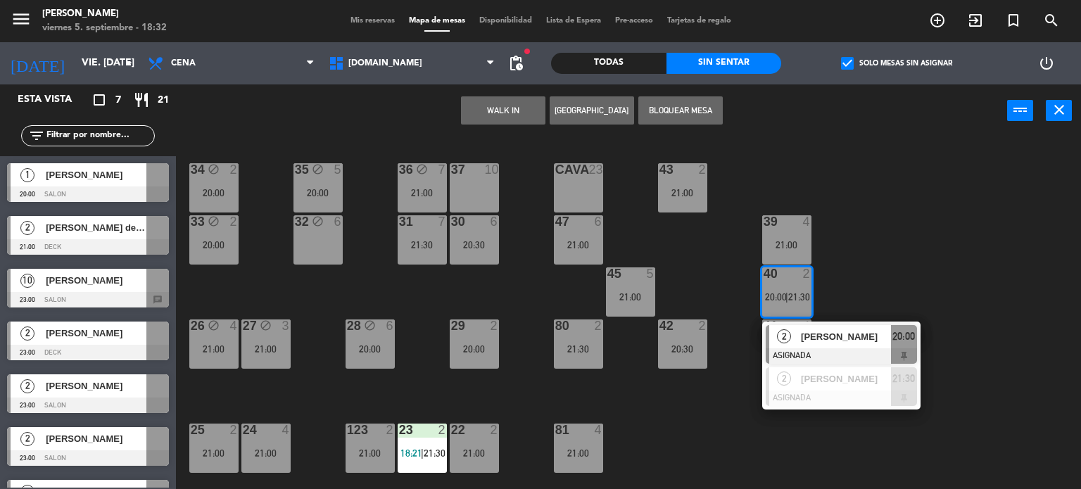
click at [376, 286] on div "34 block 2 20:00 35 block 5 20:00 36 block 7 21:00 43 2 21:00 37 10 CAVA 23 33 …" at bounding box center [634, 314] width 895 height 352
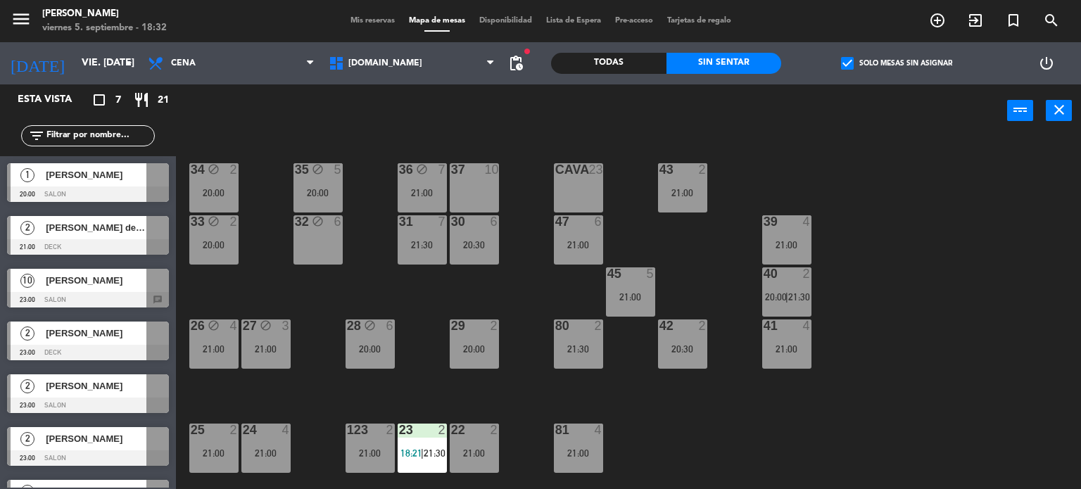
click at [363, 331] on div "block" at bounding box center [369, 326] width 23 height 13
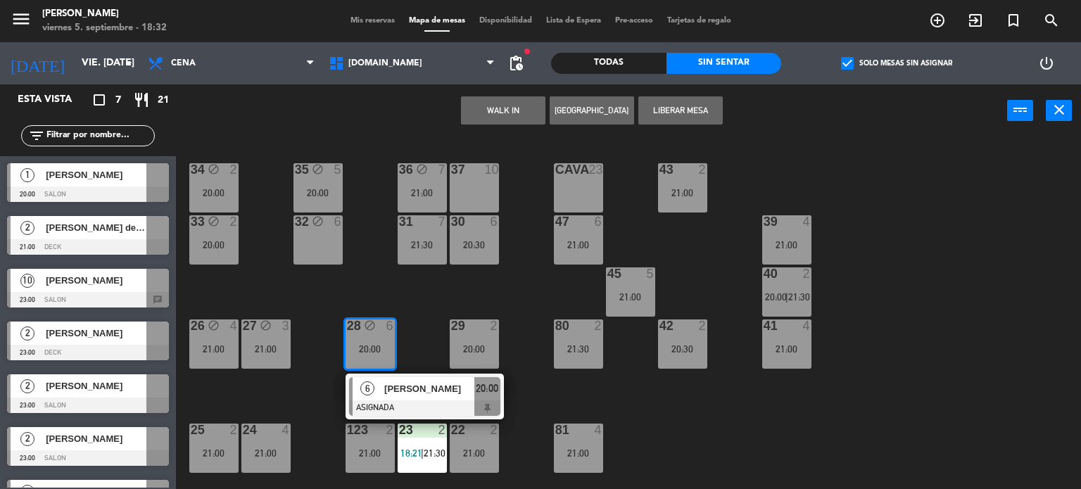
click at [347, 277] on div "34 block 2 20:00 35 block 5 20:00 36 block 7 21:00 43 2 21:00 37 10 CAVA 23 33 …" at bounding box center [634, 314] width 895 height 352
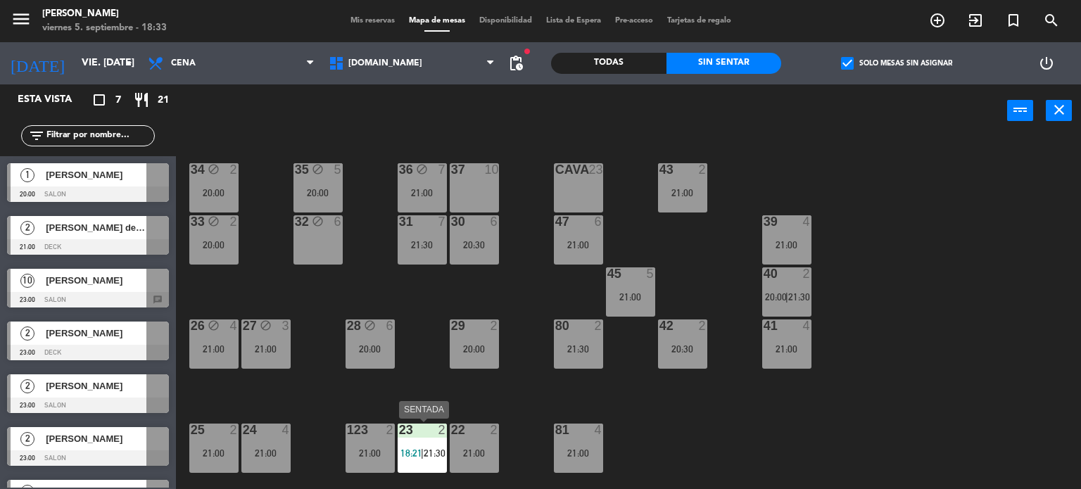
click at [422, 440] on div "23 2 18:21 | 21:30" at bounding box center [422, 448] width 49 height 49
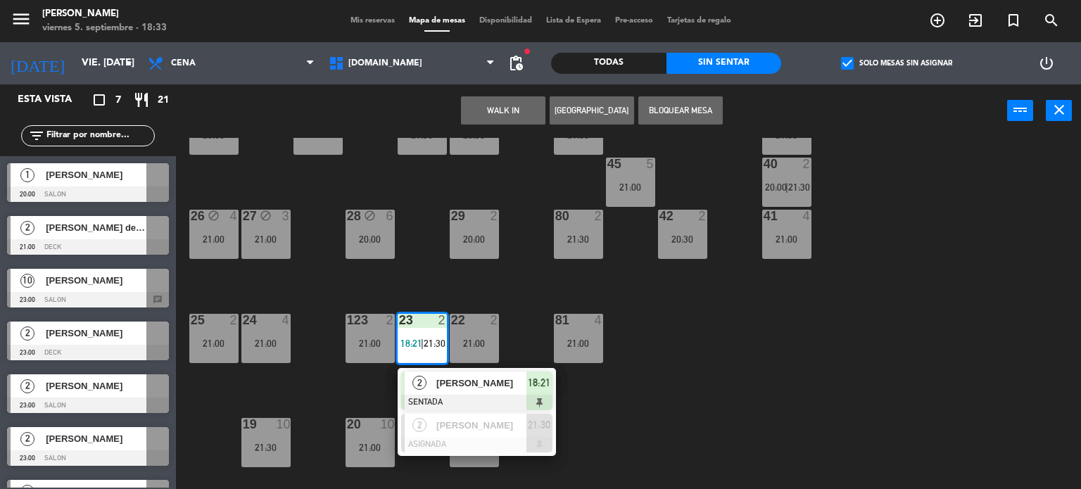
scroll to position [111, 0]
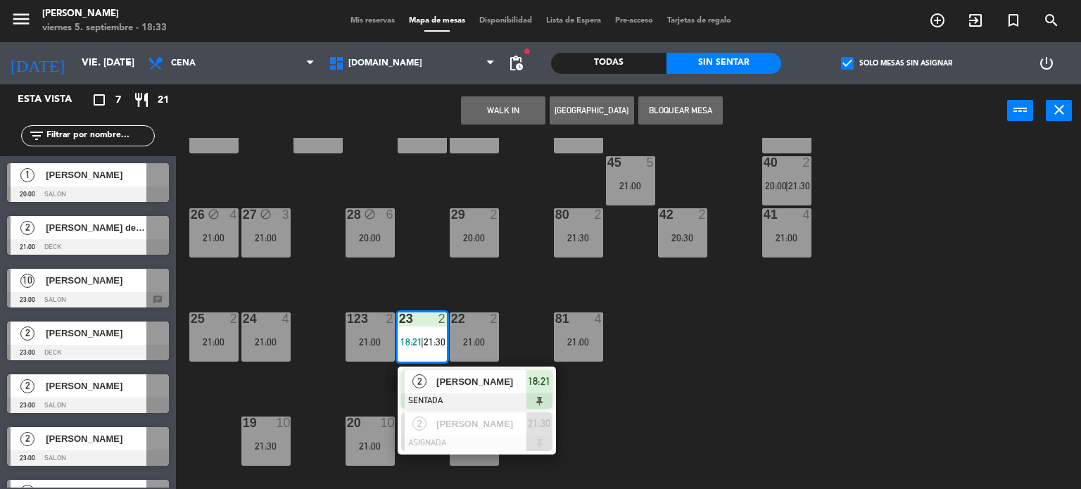
click at [701, 436] on div "34 block 2 20:00 35 block 5 20:00 36 block 7 21:00 43 2 21:00 37 10 CAVA 23 33 …" at bounding box center [634, 314] width 895 height 352
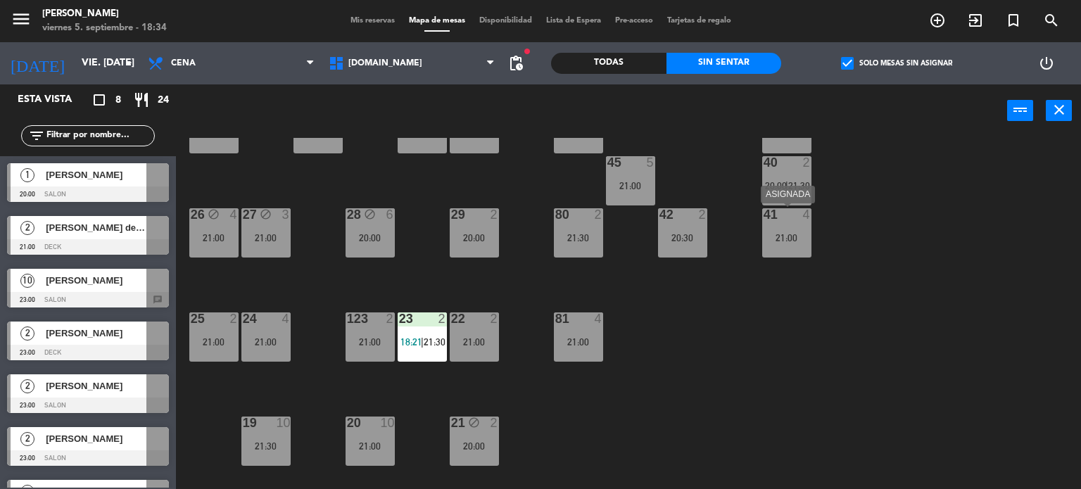
click at [793, 244] on div "41 4 21:00" at bounding box center [786, 232] width 49 height 49
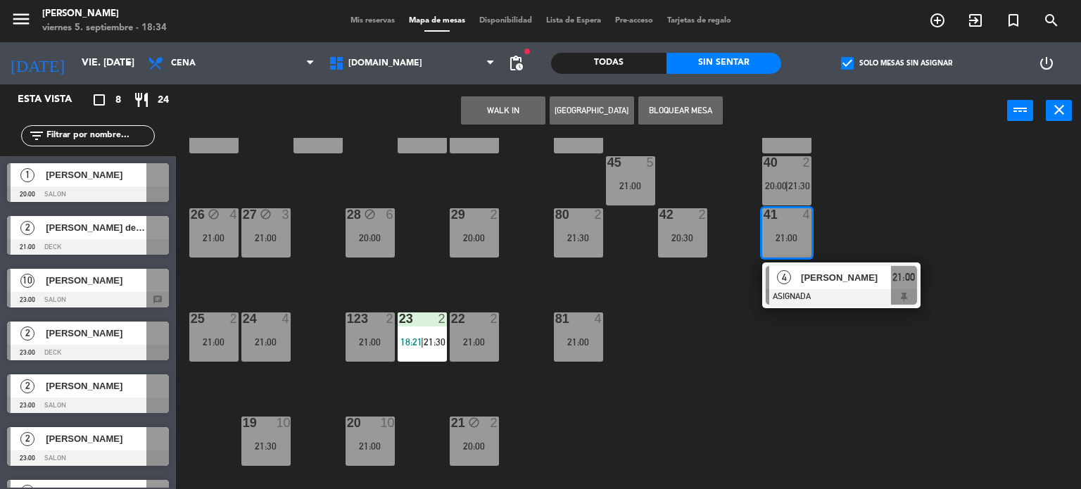
click at [695, 372] on div "34 block 2 20:00 35 block 5 20:00 36 block 7 21:00 43 2 21:00 37 10 CAVA 23 33 …" at bounding box center [634, 314] width 895 height 352
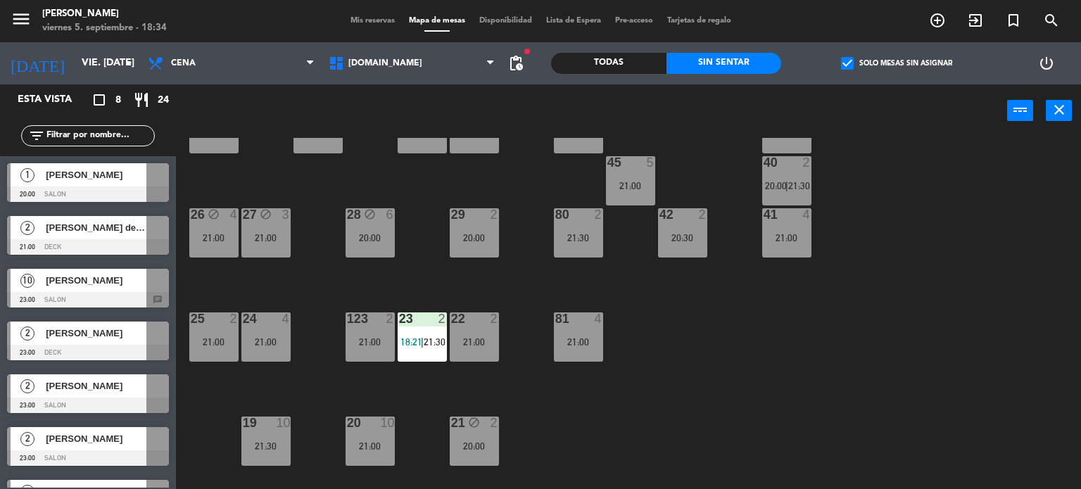
scroll to position [0, 0]
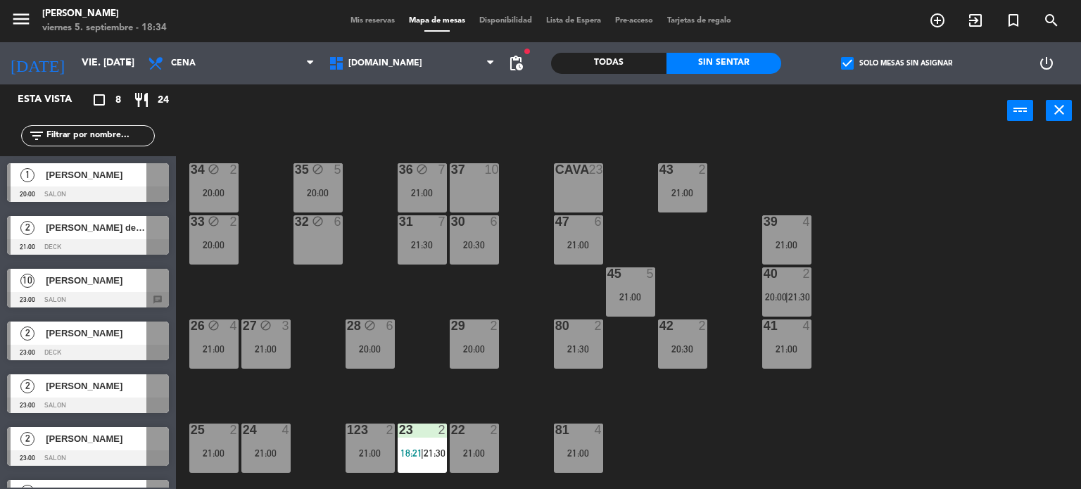
click at [783, 289] on div "40 2 20:00 | 21:30" at bounding box center [786, 291] width 49 height 49
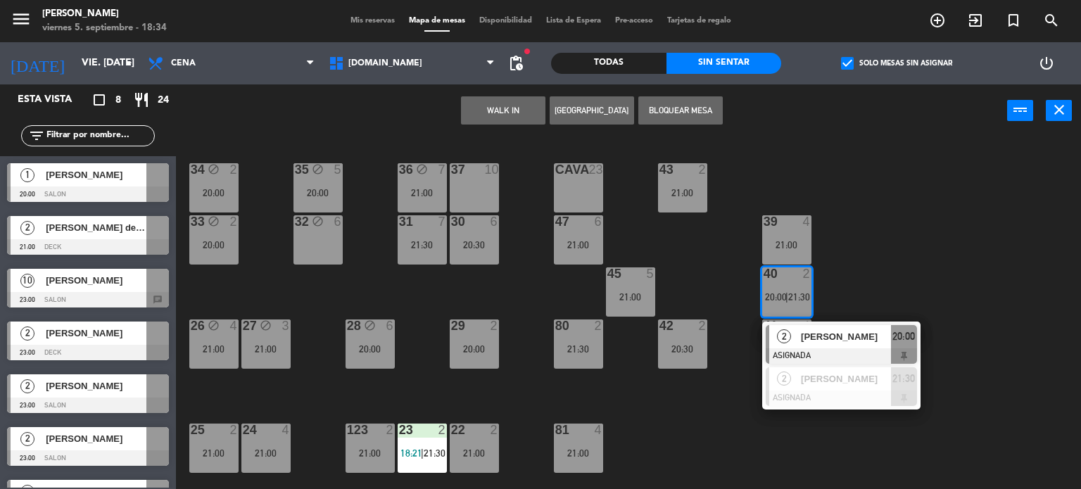
click at [756, 426] on div "34 block 2 20:00 35 block 5 20:00 36 block 7 21:00 43 2 21:00 37 10 CAVA 23 33 …" at bounding box center [634, 314] width 895 height 352
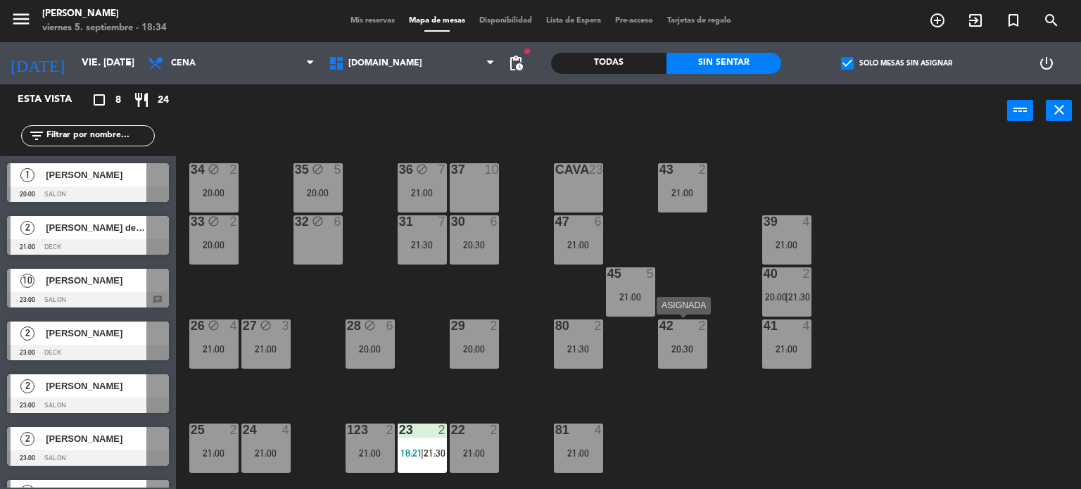
click at [638, 306] on div "45 5 21:00" at bounding box center [630, 291] width 49 height 49
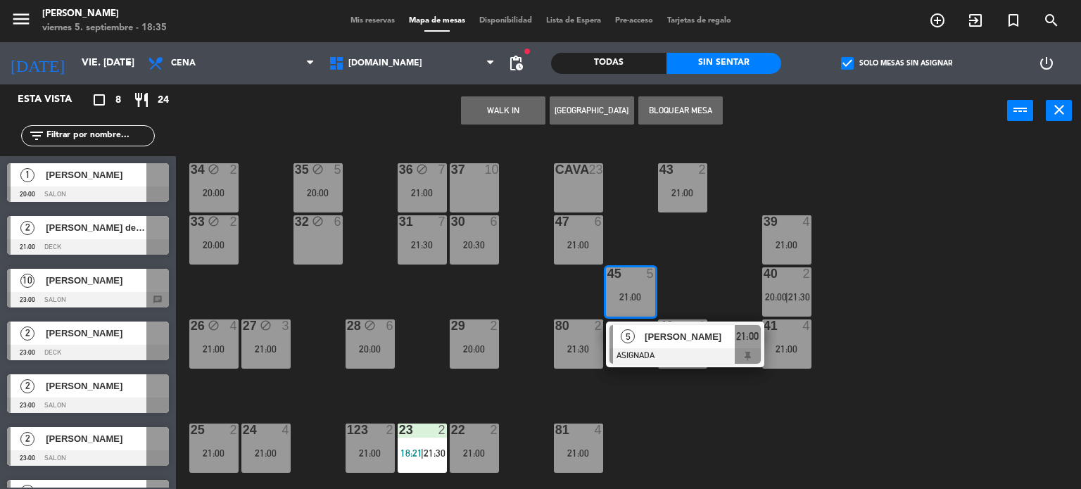
click at [695, 450] on div "34 block 2 20:00 35 block 5 20:00 36 block 7 21:00 43 2 21:00 37 10 CAVA 23 33 …" at bounding box center [634, 314] width 895 height 352
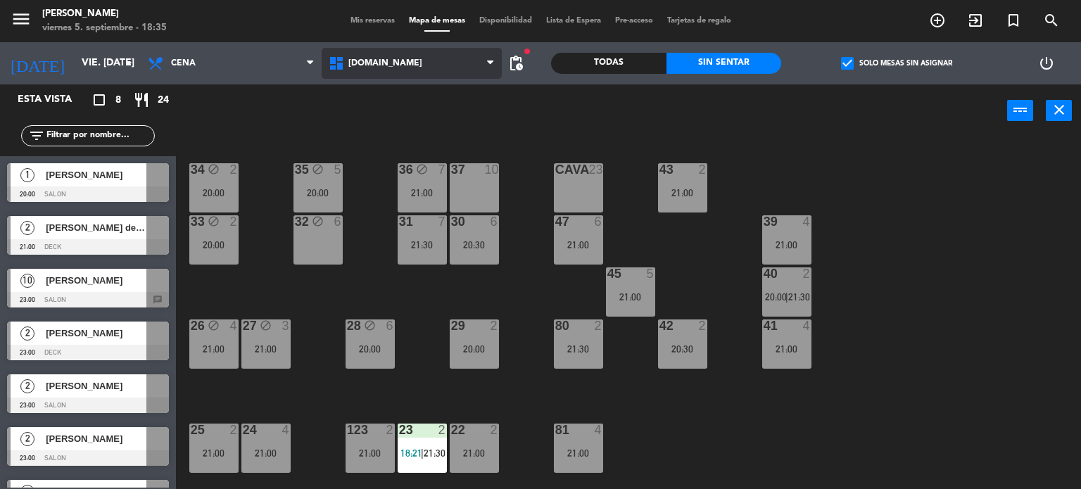
click at [396, 63] on span "[DOMAIN_NAME]" at bounding box center [412, 63] width 181 height 31
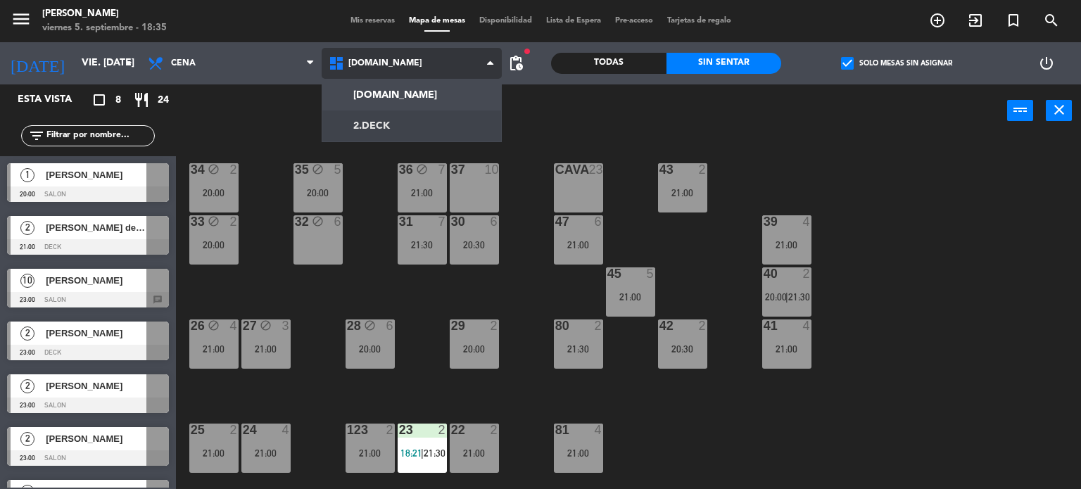
click at [388, 122] on ng-component "menu Gardiner viernes 5. septiembre - 18:35 Mis reservas Mapa de mesas Disponib…" at bounding box center [540, 245] width 1081 height 490
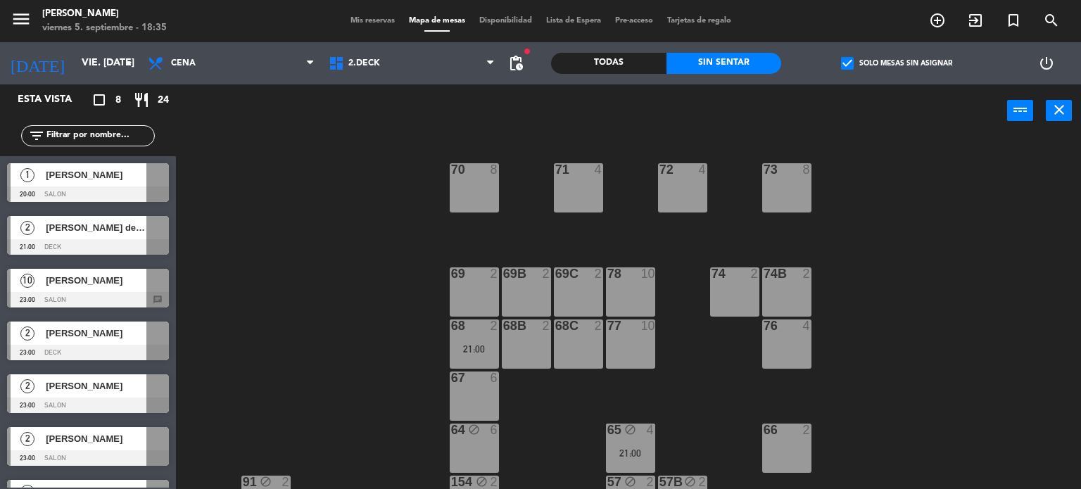
scroll to position [295, 0]
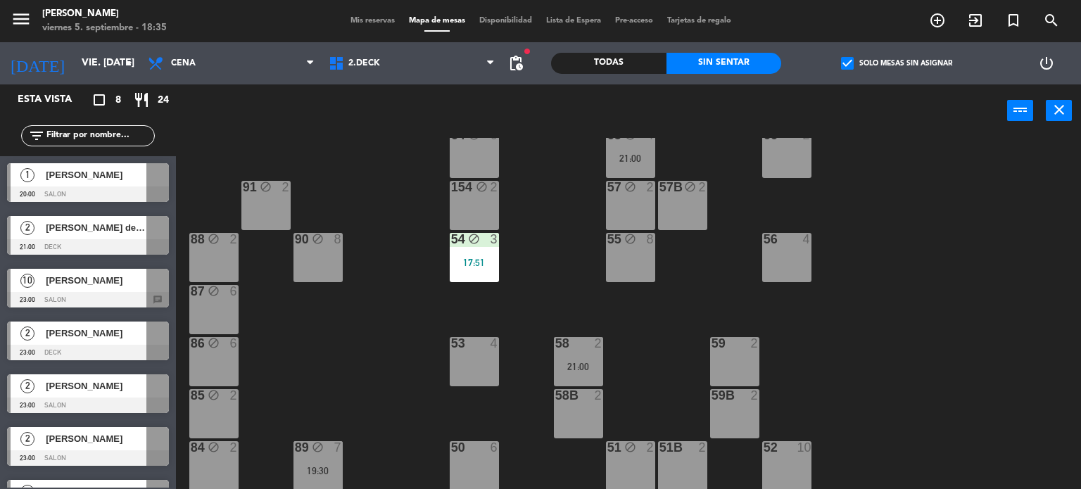
click at [488, 284] on div "71 4 72 4 73 8 70 8 74 2 74B 2 69 2 69B 2 69C 2 78 10 77 10 76 4 68 2 21:00 68B…" at bounding box center [634, 314] width 895 height 352
click at [487, 282] on div "71 4 72 4 73 8 70 8 74 2 74B 2 69 2 69B 2 69C 2 78 10 77 10 76 4 68 2 21:00 68B…" at bounding box center [634, 314] width 895 height 352
click at [429, 56] on span "2.DECK" at bounding box center [412, 63] width 181 height 31
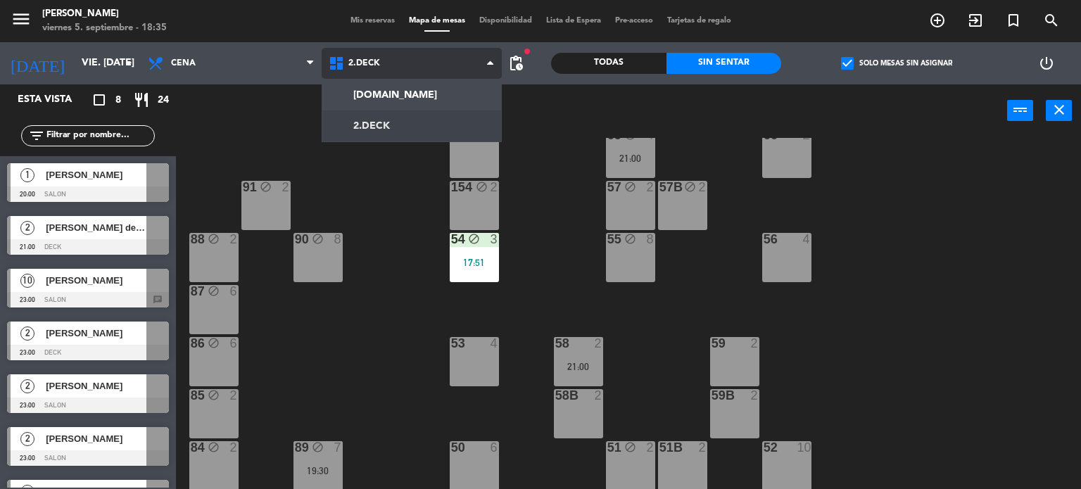
scroll to position [0, 0]
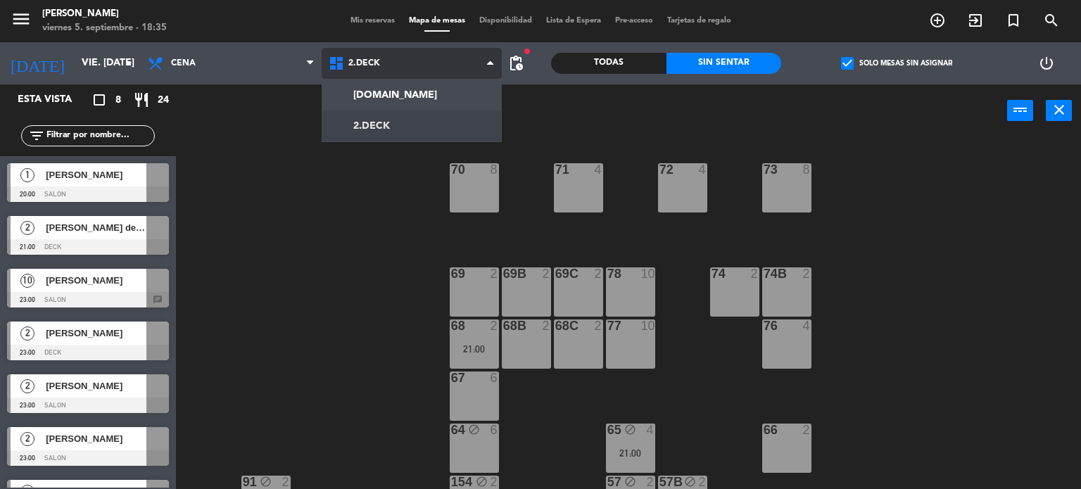
click at [414, 82] on div "[DOMAIN_NAME] [DOMAIN_NAME] [DOMAIN_NAME] [DOMAIN_NAME] [DOMAIN_NAME]" at bounding box center [412, 63] width 181 height 42
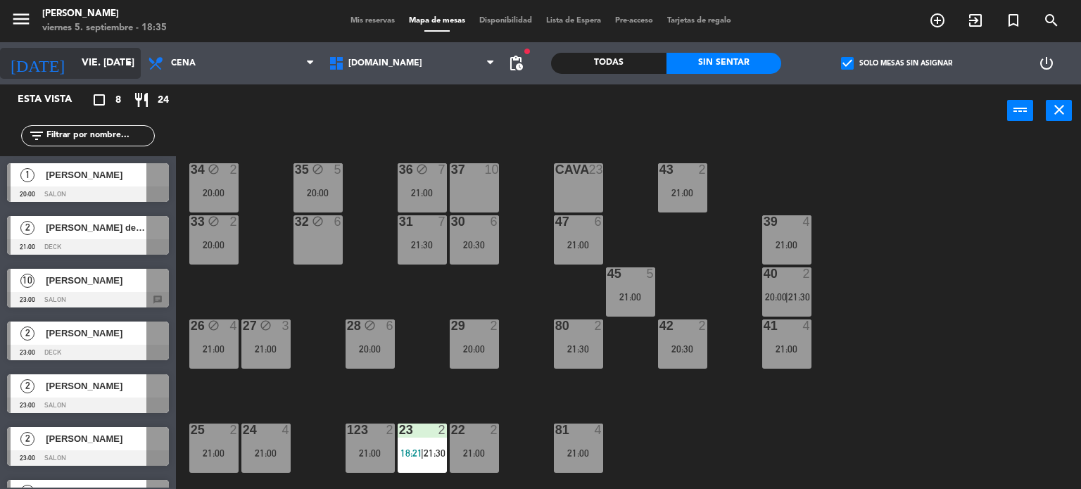
click at [90, 53] on input "vie. [DATE]" at bounding box center [142, 63] width 134 height 25
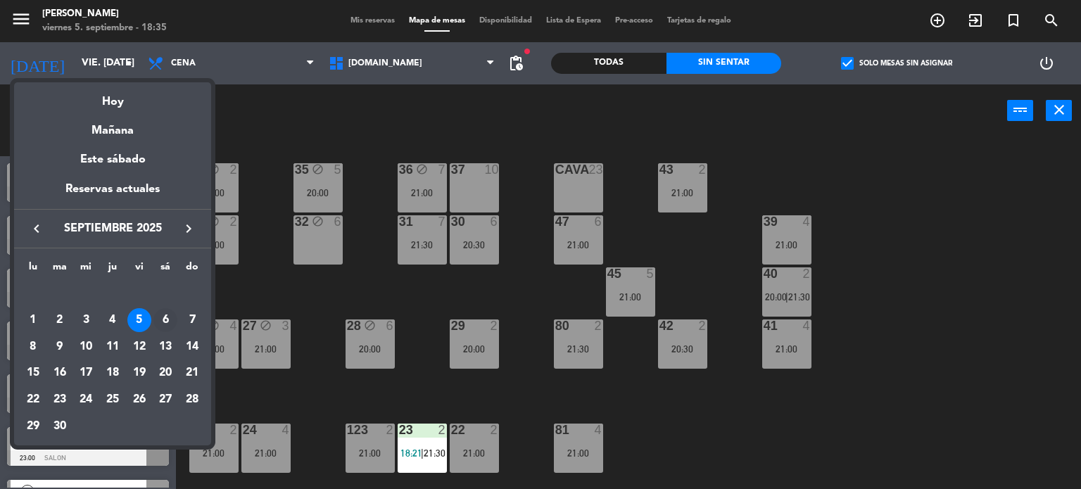
click at [160, 320] on div "6" at bounding box center [165, 320] width 24 height 24
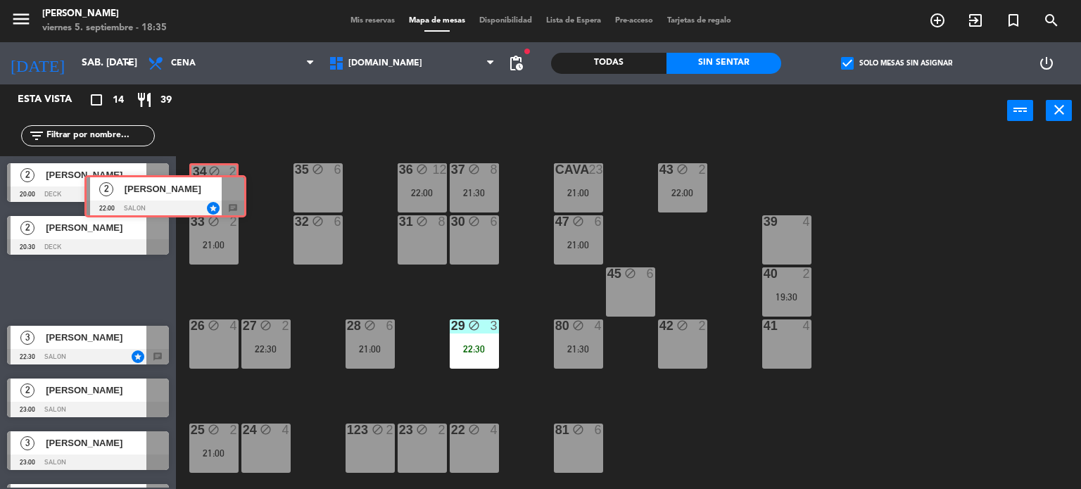
drag, startPoint x: 153, startPoint y: 286, endPoint x: 229, endPoint y: 193, distance: 120.1
click at [229, 193] on div "Esta vista crop_square 14 restaurant 39 filter_list 2 [PERSON_NAME][GEOGRAPHIC_…" at bounding box center [540, 286] width 1081 height 405
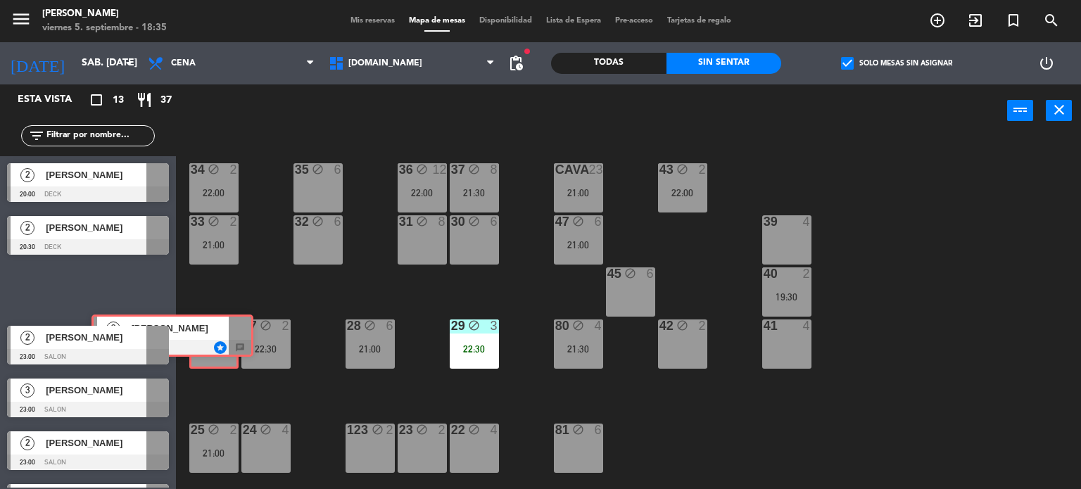
drag, startPoint x: 116, startPoint y: 284, endPoint x: 201, endPoint y: 331, distance: 97.7
click at [201, 331] on div "Esta vista crop_square 13 restaurant 37 filter_list 2 [PERSON_NAME][GEOGRAPHIC_…" at bounding box center [540, 286] width 1081 height 405
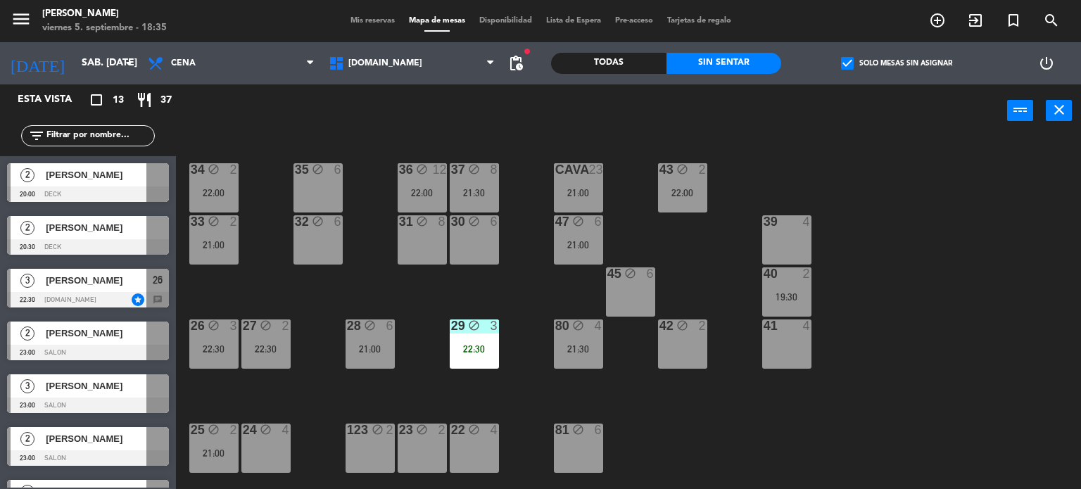
click at [202, 331] on div "block" at bounding box center [213, 326] width 23 height 13
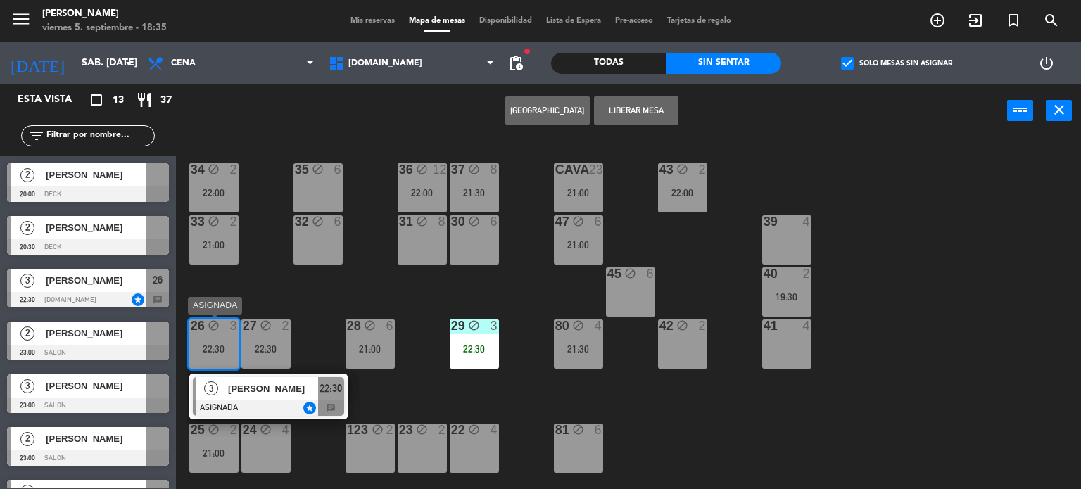
click at [250, 381] on span "[PERSON_NAME]" at bounding box center [273, 388] width 90 height 15
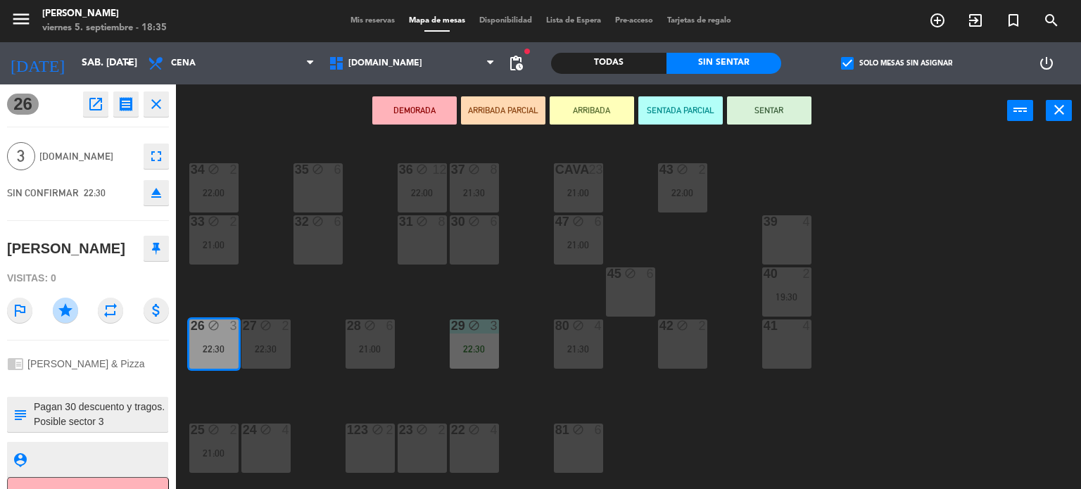
click at [262, 410] on div "34 block 2 22:00 35 block 6 36 block 12 22:00 43 block 2 22:00 37 block 8 21:30…" at bounding box center [634, 314] width 895 height 352
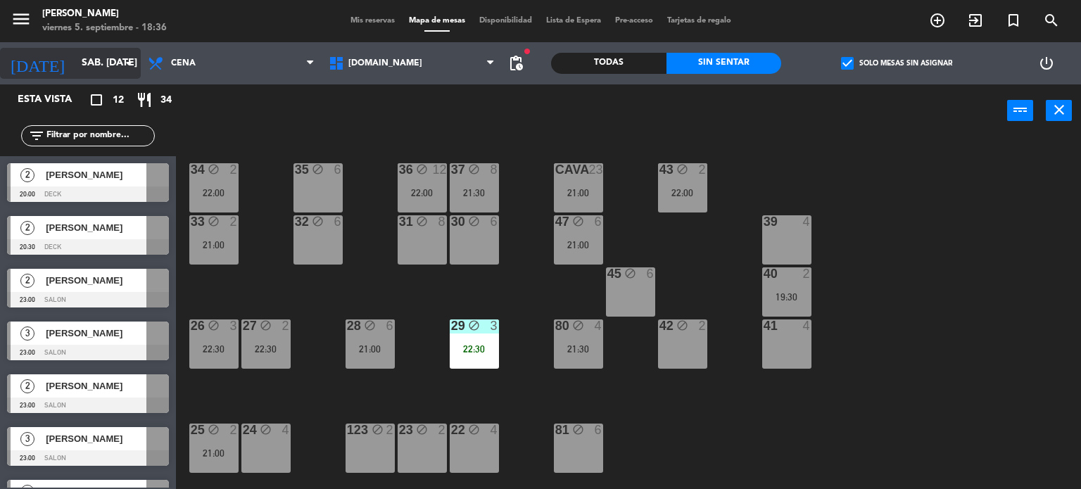
click at [96, 74] on input "sáb. [DATE]" at bounding box center [142, 63] width 134 height 25
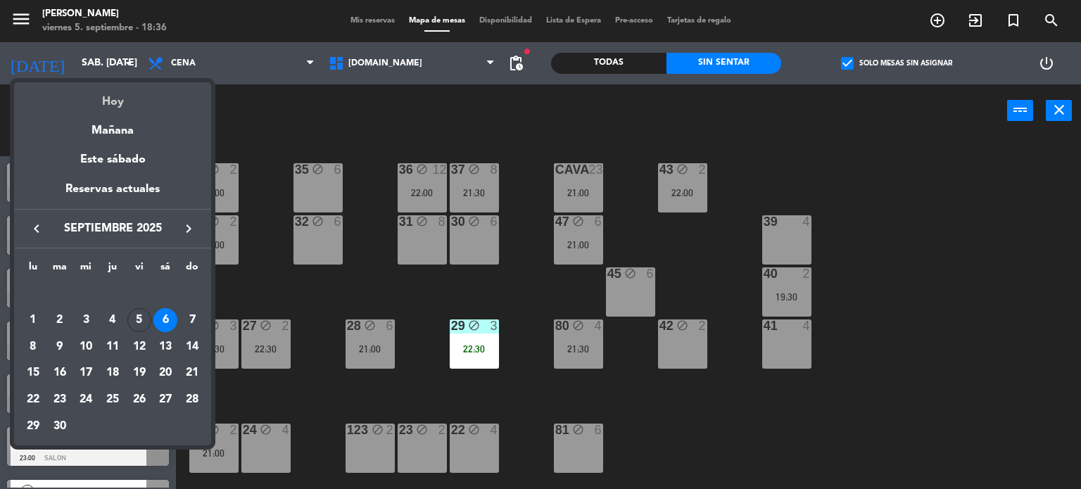
click at [115, 94] on div "Hoy" at bounding box center [112, 96] width 197 height 29
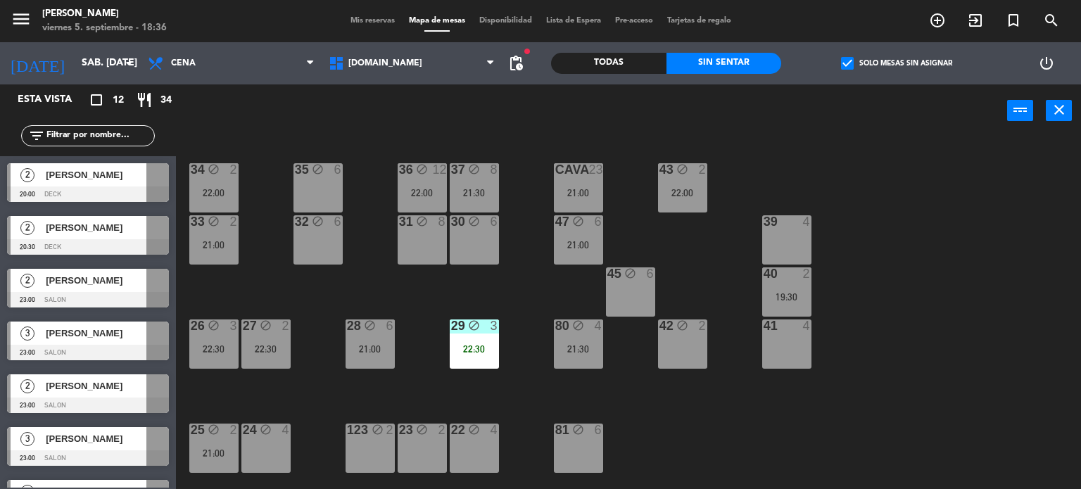
type input "vie. [DATE]"
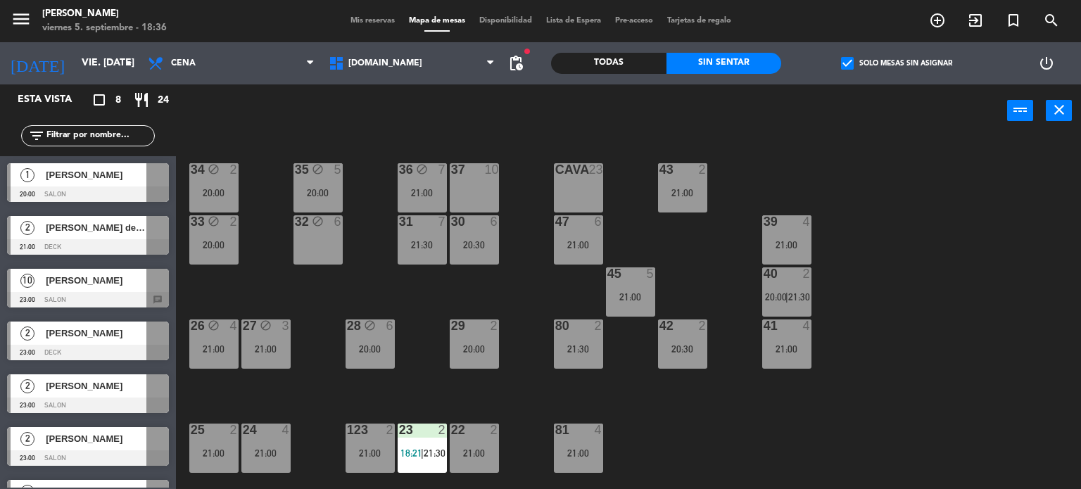
click at [295, 139] on div "34 block 2 20:00 35 block 5 20:00 36 block 7 21:00 43 2 21:00 37 10 CAVA 23 33 …" at bounding box center [634, 314] width 895 height 352
click at [355, 25] on div "Mis reservas Mapa de mesas Disponibilidad Lista de Espera Pre-acceso Tarjetas d…" at bounding box center [540, 21] width 395 height 13
click at [366, 22] on span "Mis reservas" at bounding box center [372, 21] width 58 height 8
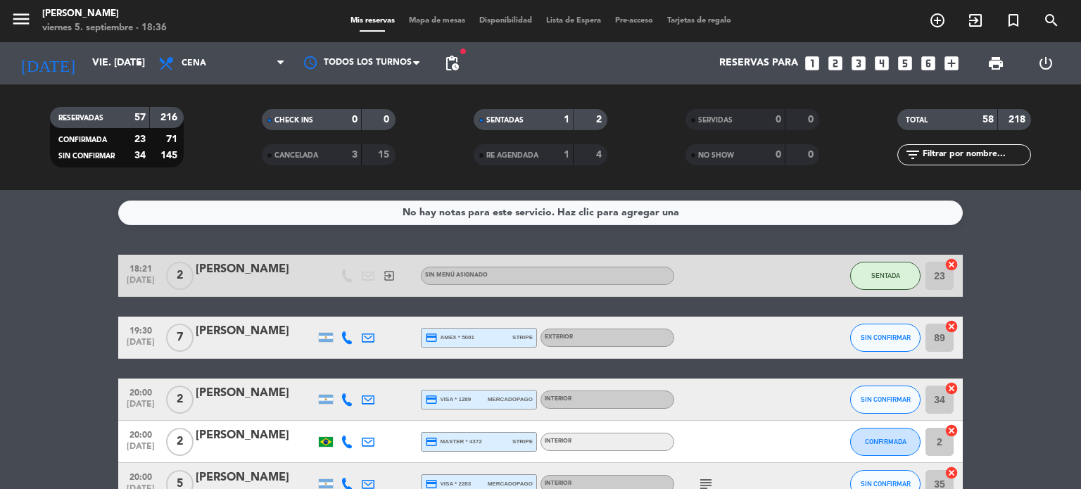
click at [277, 246] on div "No hay notas para este servicio. Haz clic para agregar una 18:21 [DATE] 2 [PERS…" at bounding box center [540, 339] width 1081 height 299
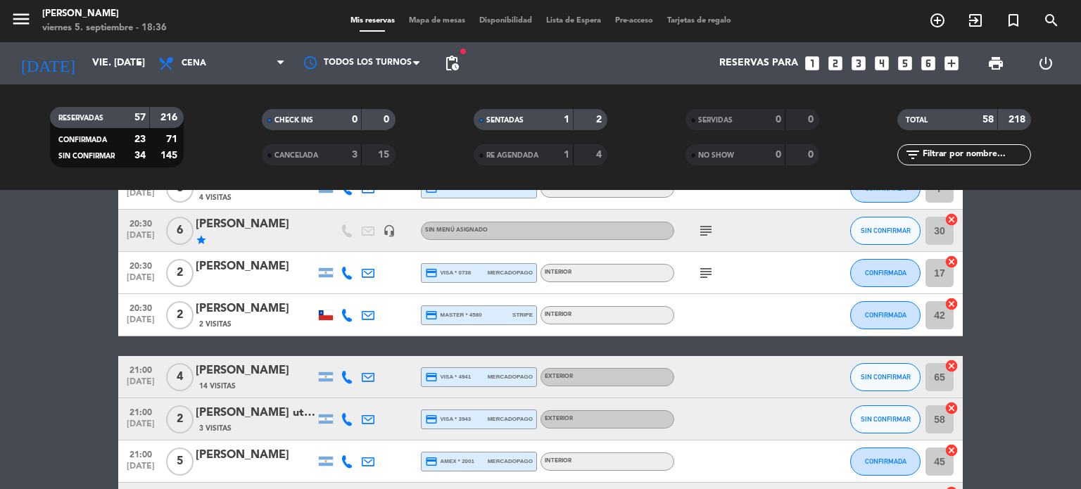
scroll to position [627, 0]
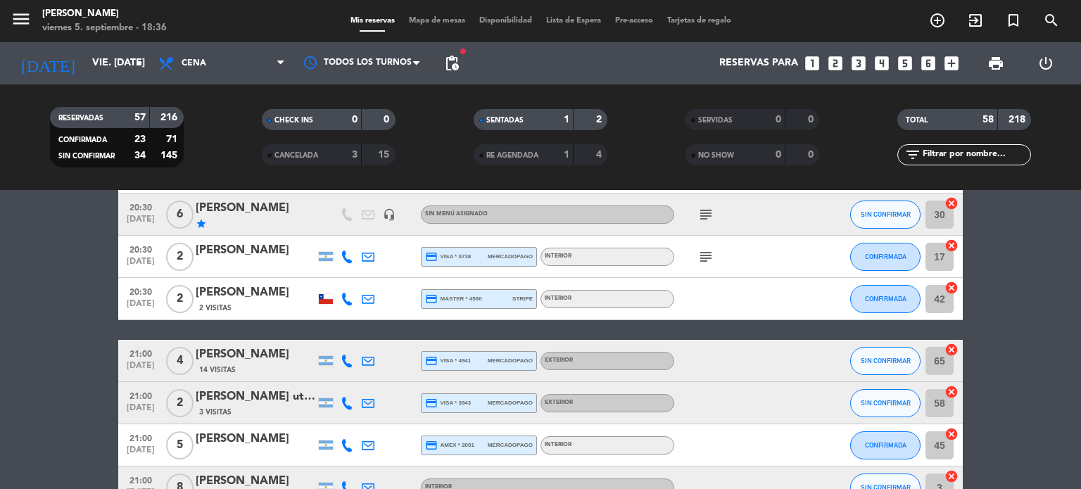
click at [701, 248] on icon "subject" at bounding box center [705, 256] width 17 height 17
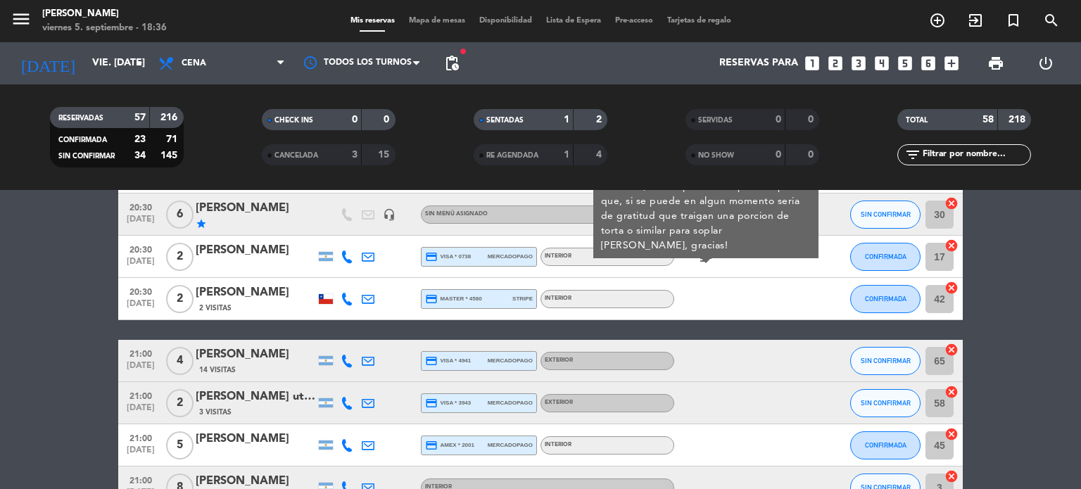
scroll to position [591, 0]
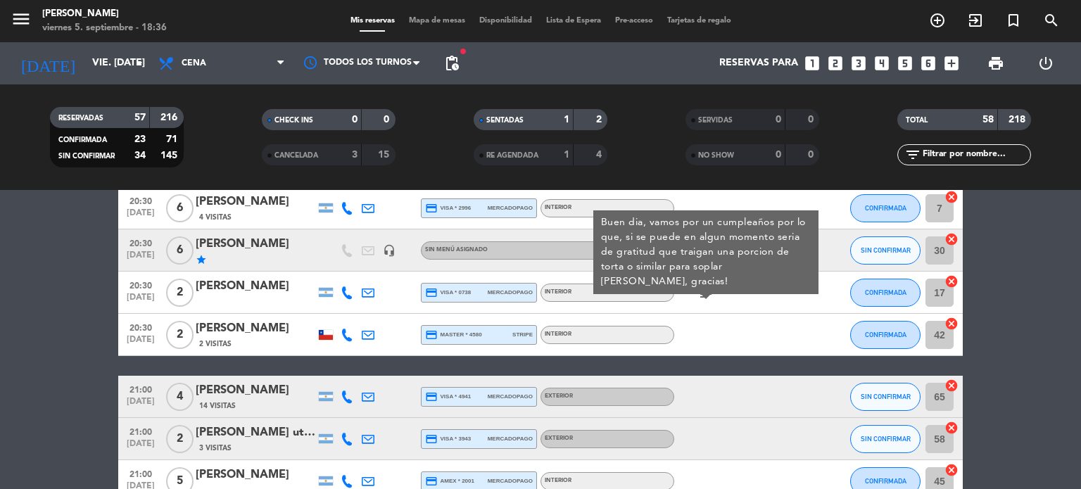
click at [735, 320] on div at bounding box center [737, 335] width 127 height 42
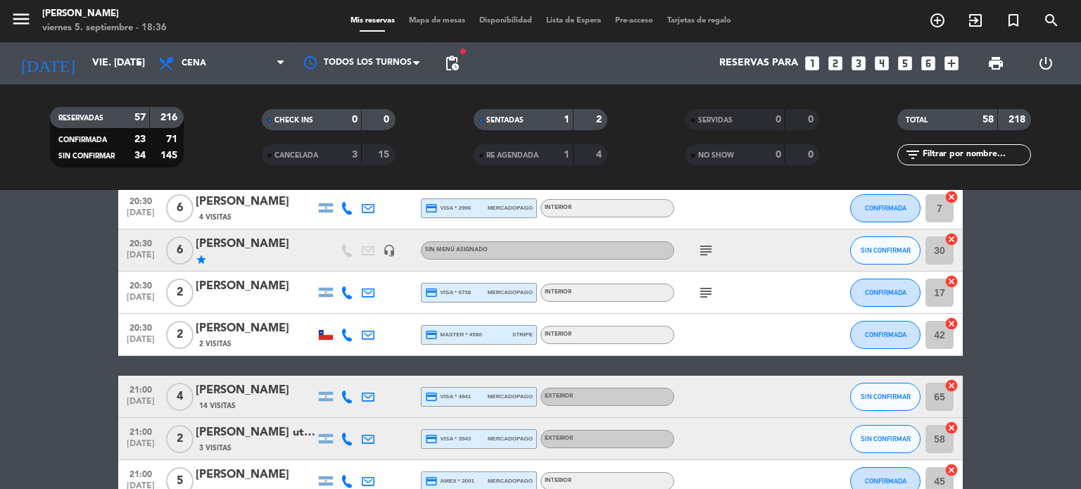
click at [705, 251] on icon "subject" at bounding box center [705, 250] width 17 height 17
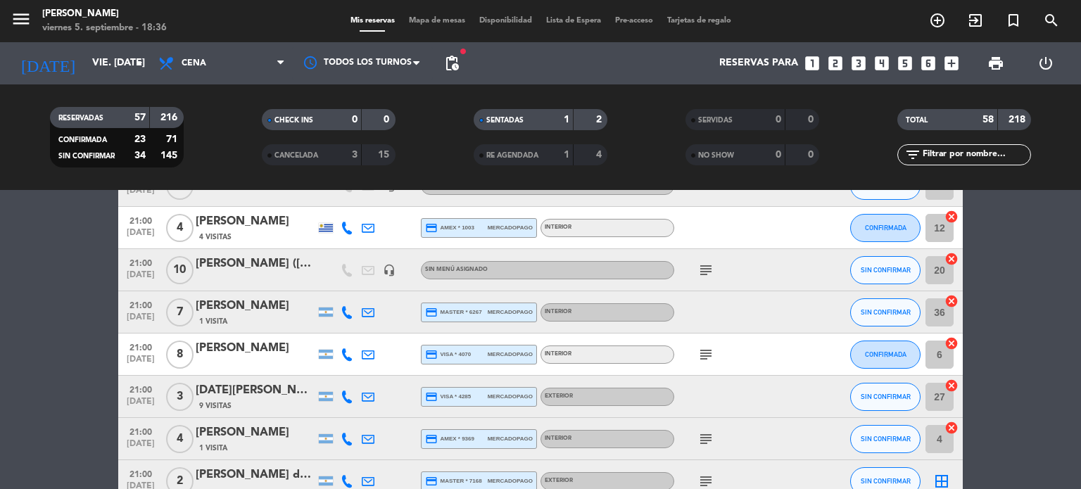
scroll to position [1325, 0]
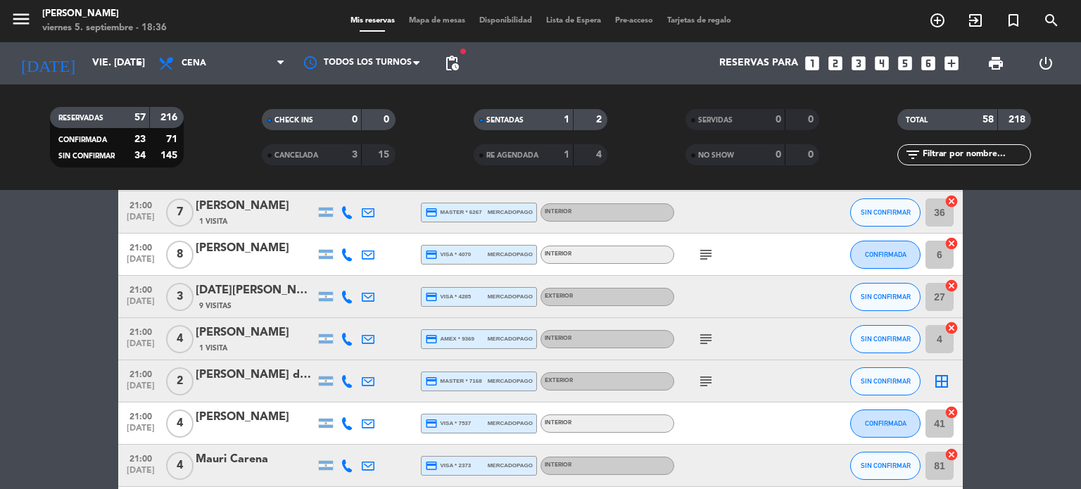
click at [707, 346] on icon "subject" at bounding box center [705, 339] width 17 height 17
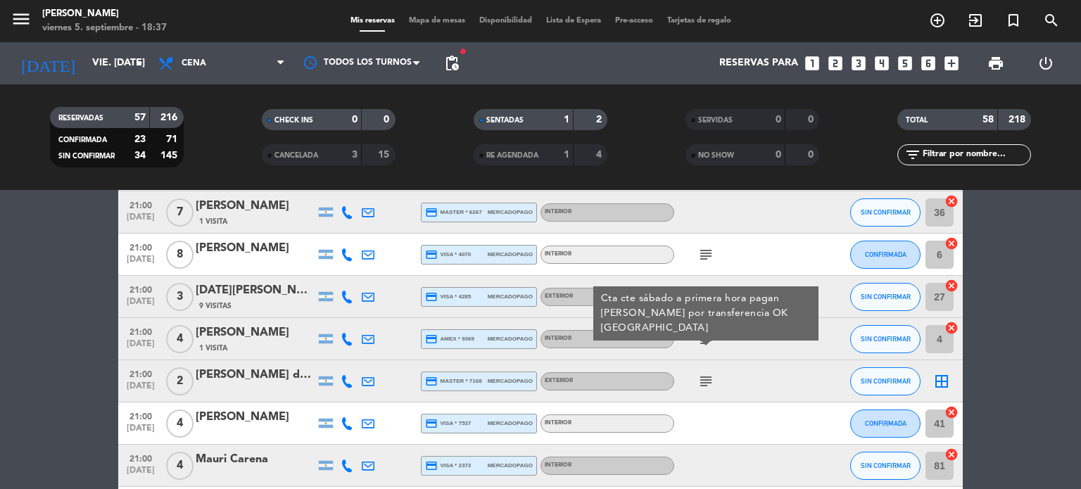
click at [0, 312] on bookings-row "18:21 [DATE] 2 [PERSON_NAME] exit_to_app Sin menú asignado SENTADA 23 cancel 19…" at bounding box center [540, 213] width 1081 height 2567
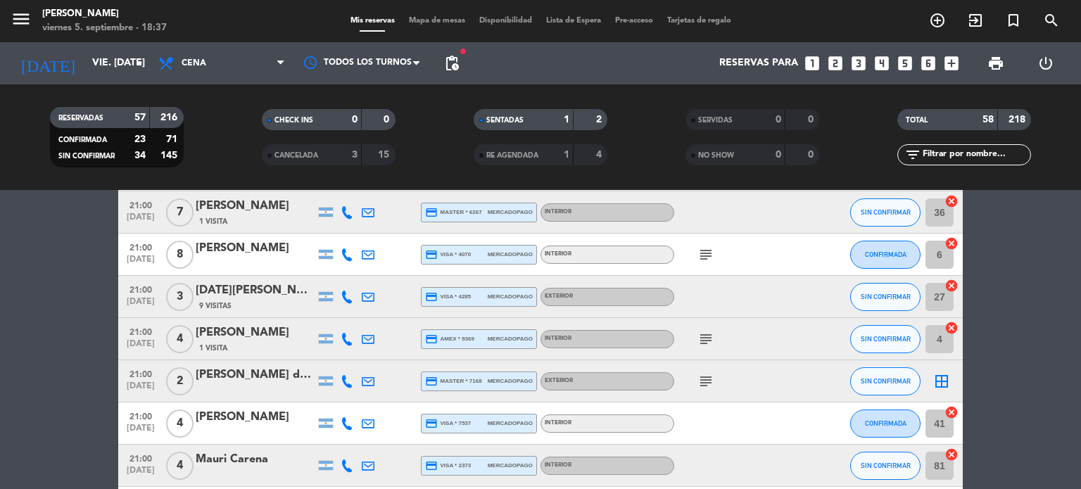
click at [937, 154] on input "text" at bounding box center [975, 154] width 109 height 15
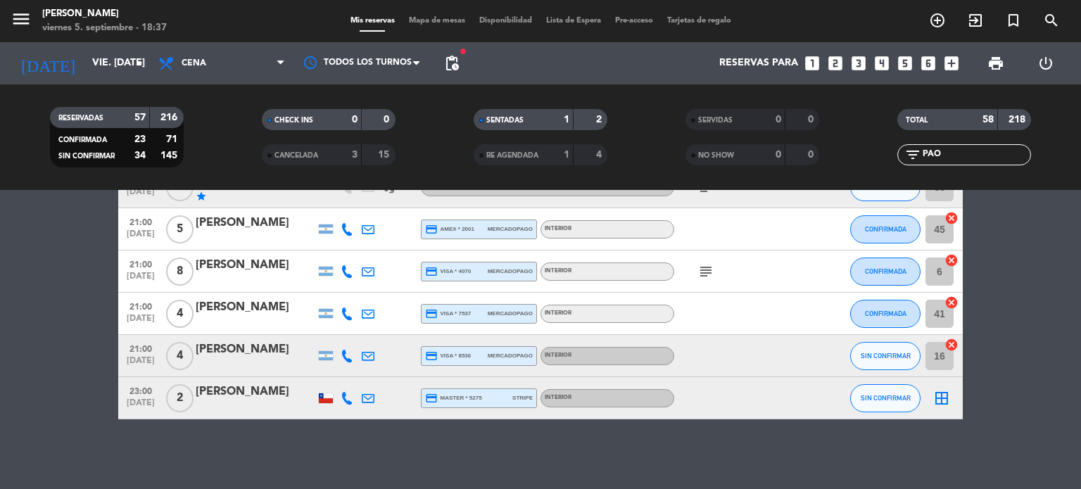
scroll to position [0, 0]
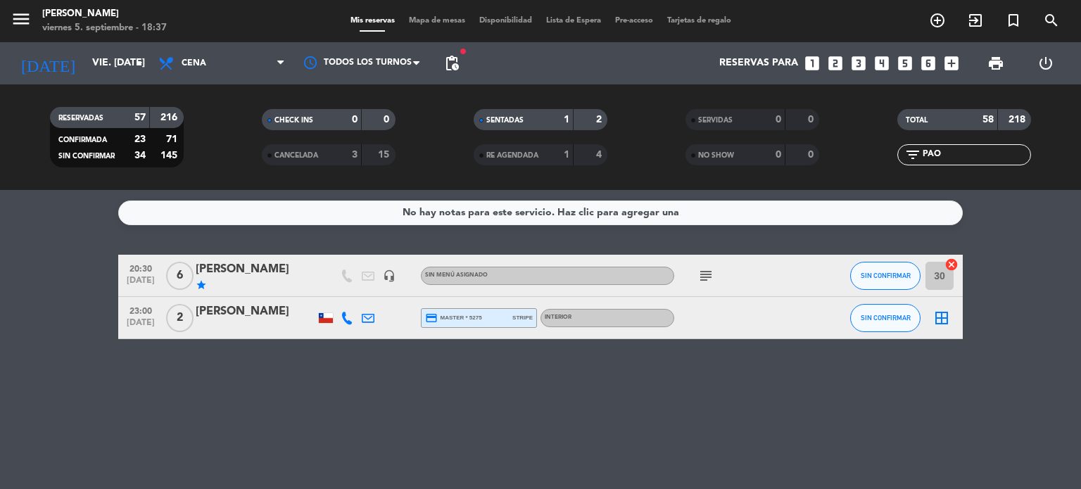
type input "PAO"
click at [278, 272] on div "[PERSON_NAME]" at bounding box center [256, 269] width 120 height 18
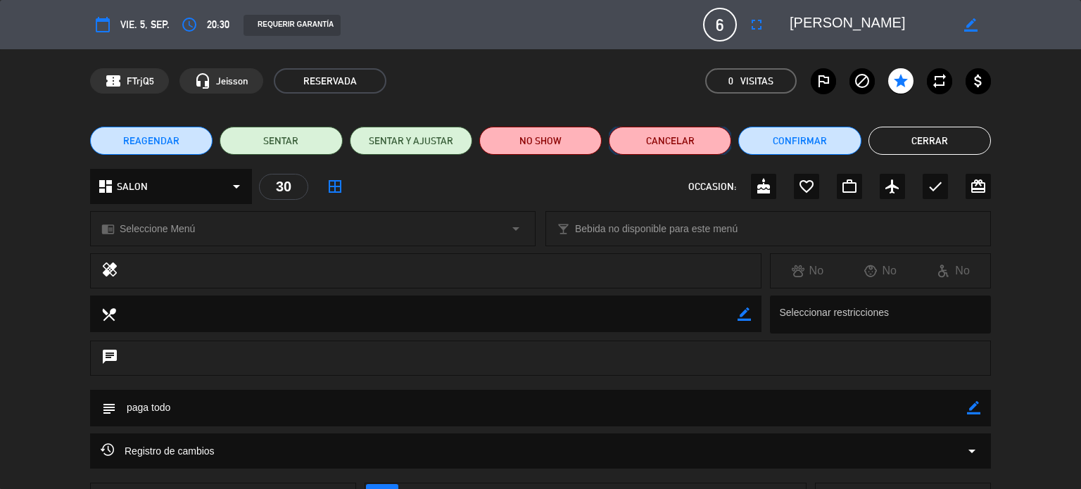
click at [645, 144] on button "Cancelar" at bounding box center [670, 141] width 122 height 28
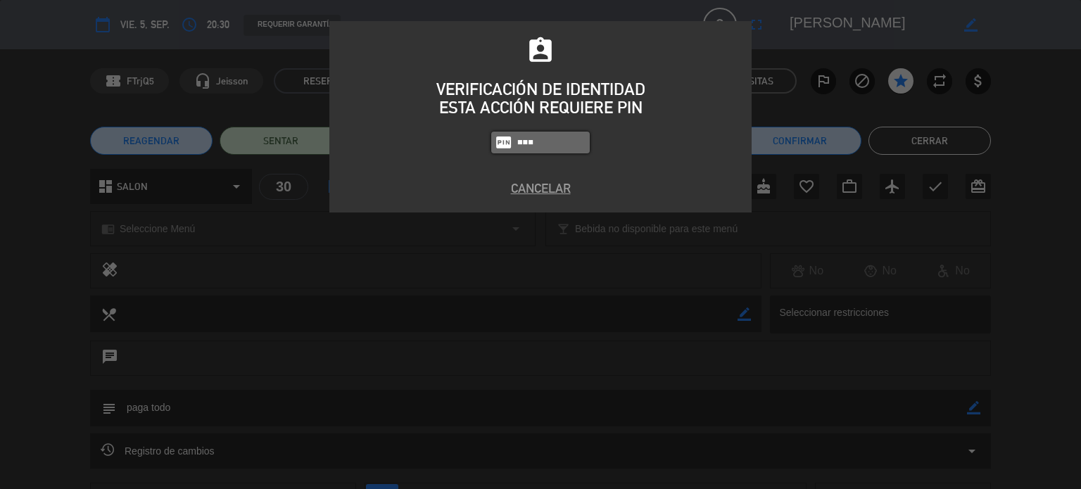
type input "3871"
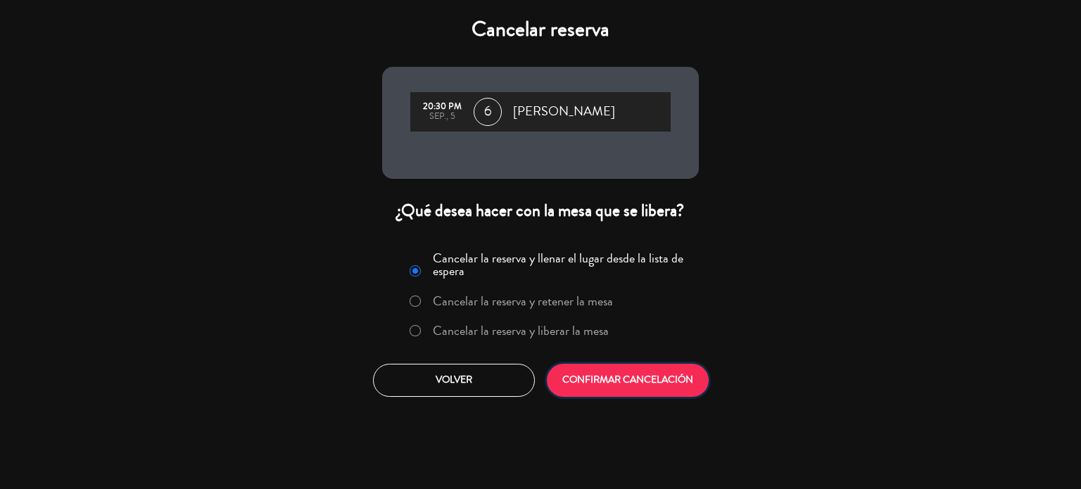
click at [629, 386] on button "CONFIRMAR CANCELACIÓN" at bounding box center [628, 380] width 162 height 33
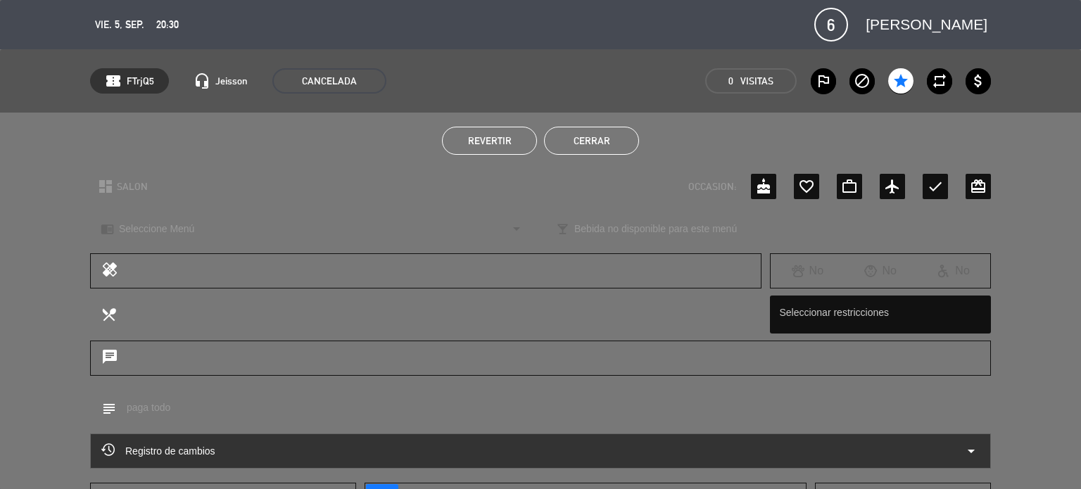
click at [594, 152] on button "Cerrar" at bounding box center [591, 141] width 95 height 28
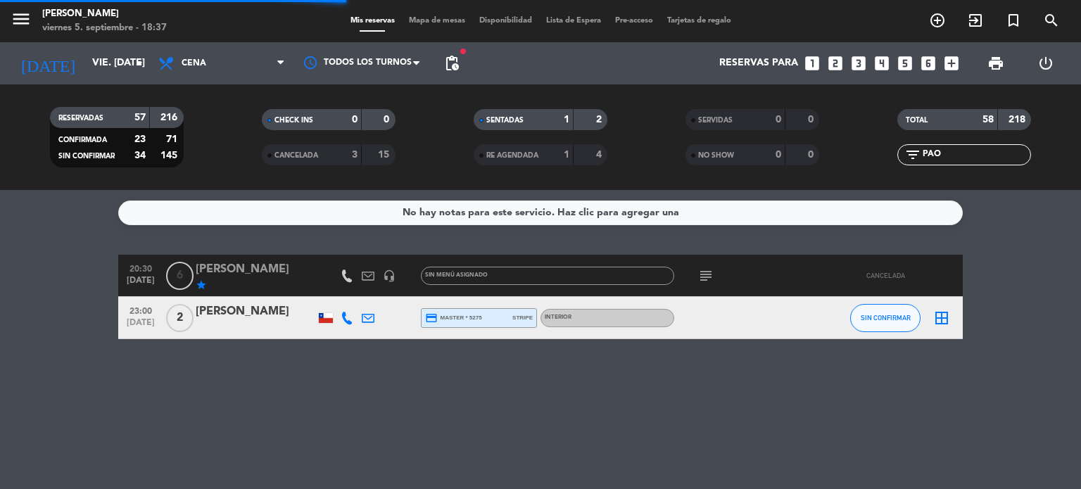
drag, startPoint x: 954, startPoint y: 153, endPoint x: 866, endPoint y: 148, distance: 87.5
click at [866, 148] on div "filter_list PAO" at bounding box center [965, 154] width 212 height 21
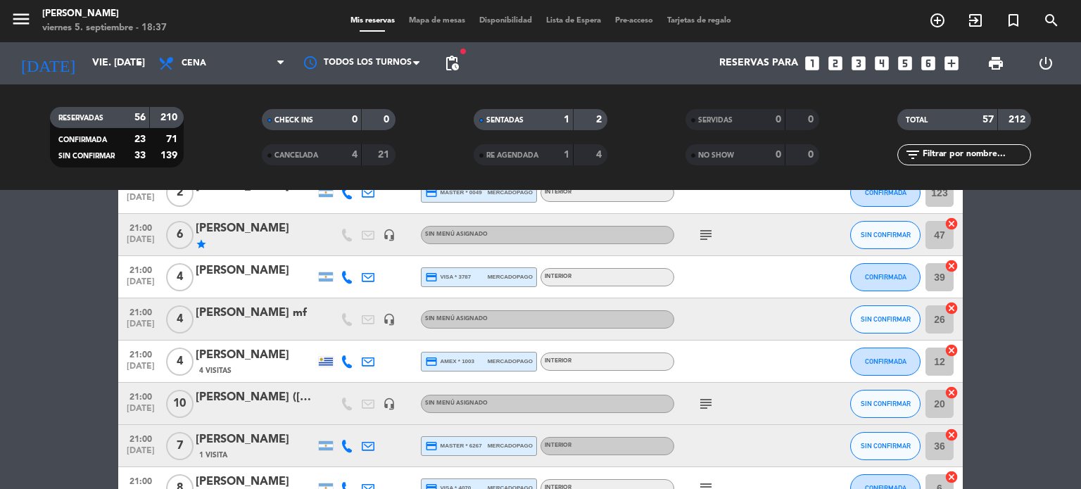
scroll to position [1049, 0]
click at [707, 405] on icon "subject" at bounding box center [705, 403] width 17 height 17
click at [751, 410] on div "subject Donde sea" at bounding box center [737, 403] width 127 height 42
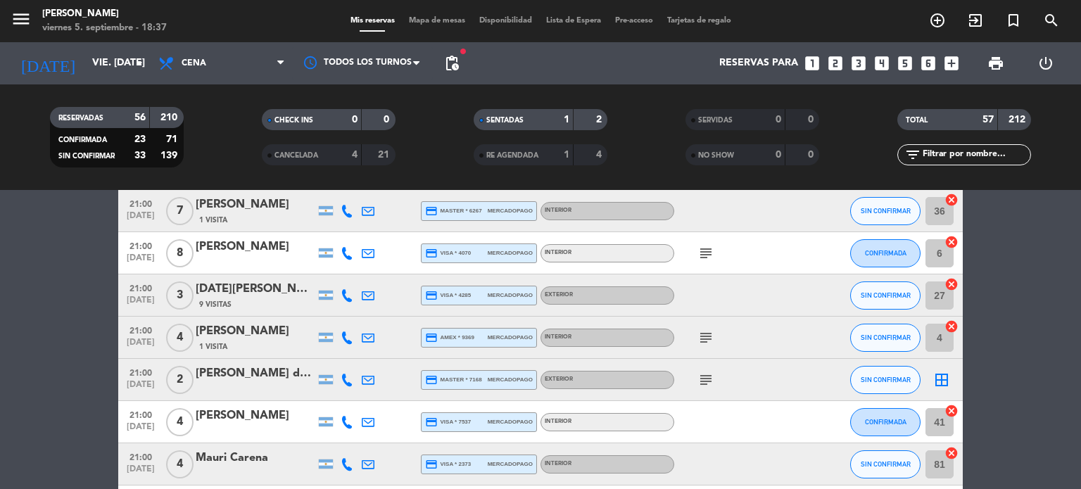
scroll to position [1285, 0]
click at [707, 377] on icon "subject" at bounding box center [705, 378] width 17 height 17
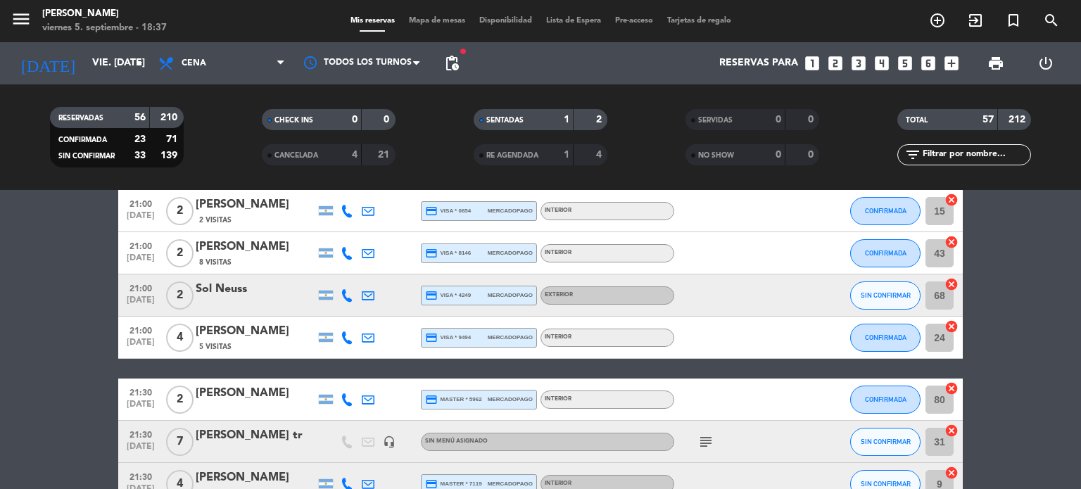
scroll to position [1802, 0]
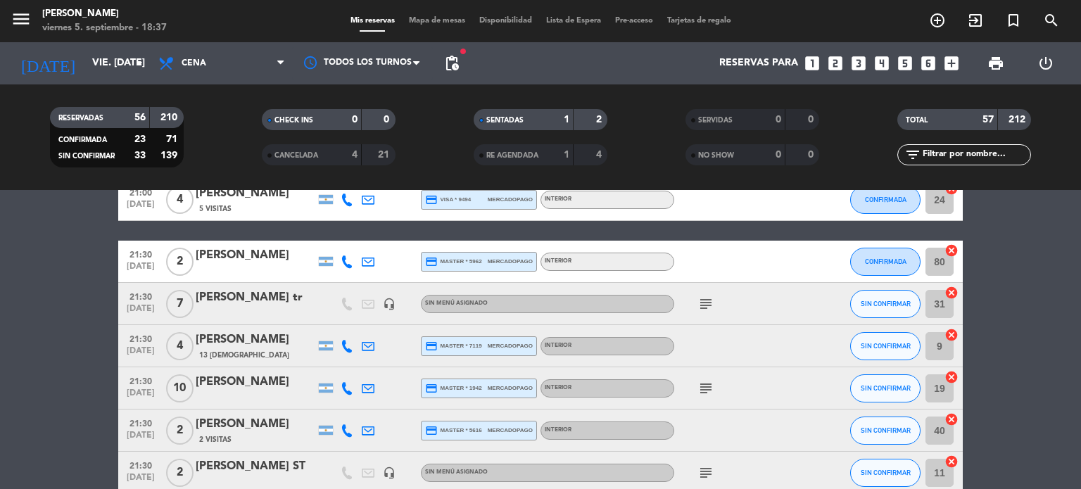
click at [704, 289] on div "subject" at bounding box center [737, 304] width 127 height 42
click at [704, 296] on icon "subject" at bounding box center [705, 304] width 17 height 17
click at [735, 348] on div at bounding box center [737, 346] width 127 height 42
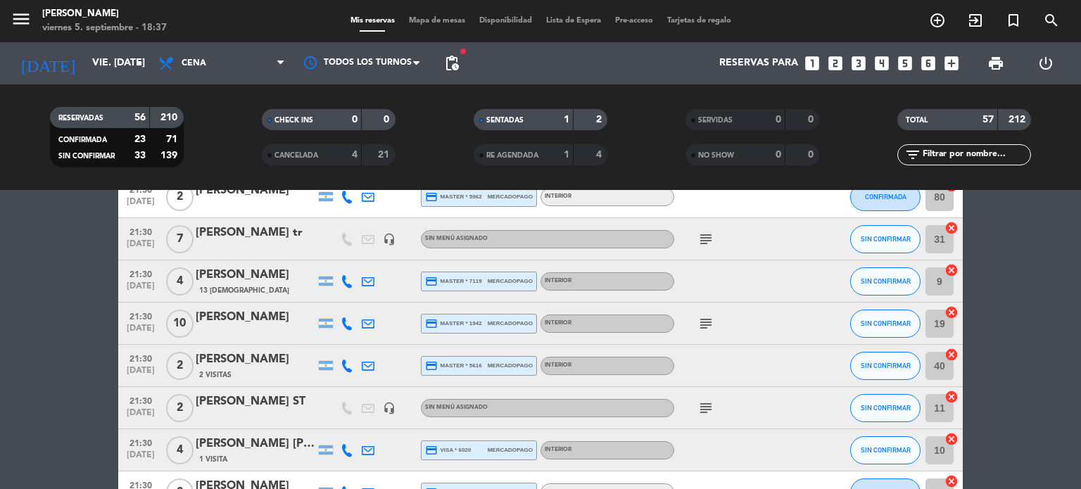
click at [704, 322] on icon "subject" at bounding box center [705, 323] width 17 height 17
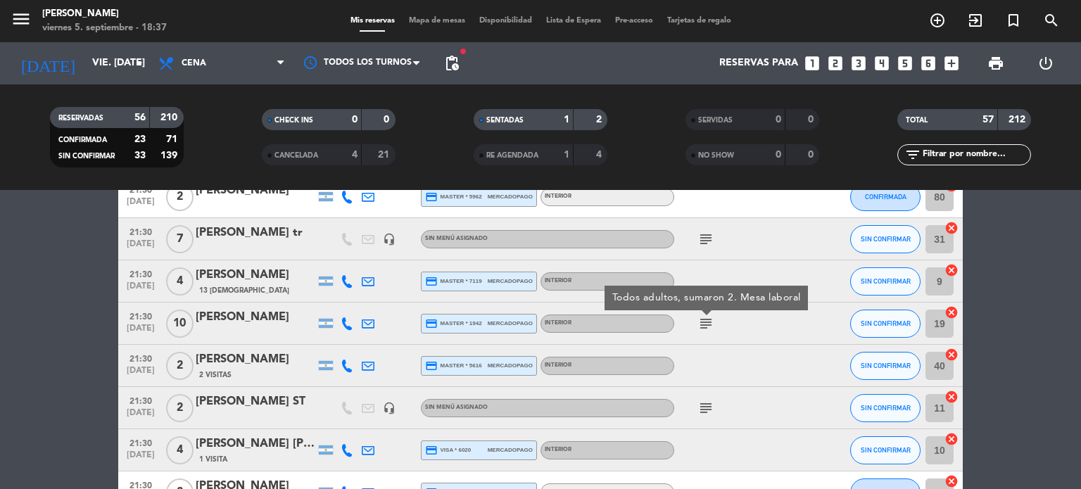
click at [705, 407] on icon "subject" at bounding box center [705, 408] width 17 height 17
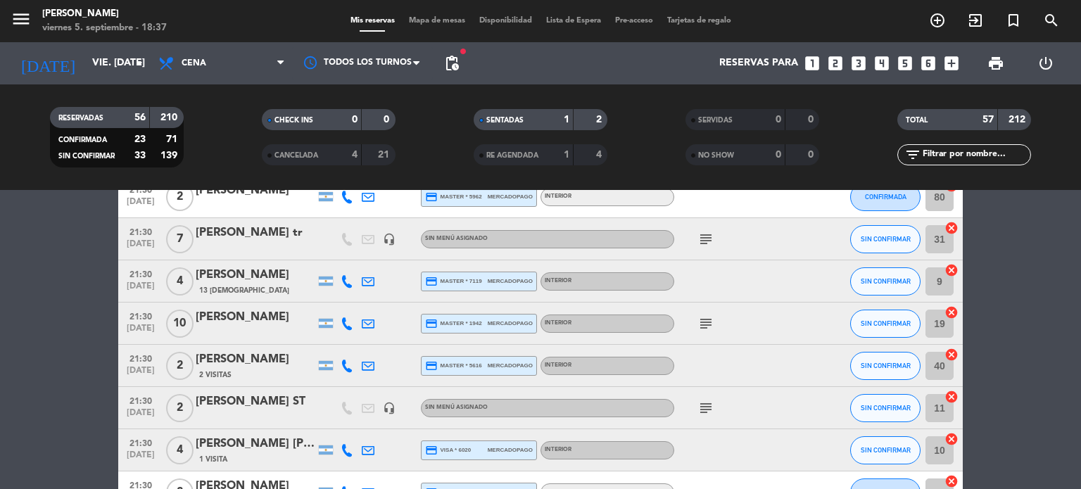
click at [950, 158] on input "text" at bounding box center [975, 154] width 109 height 15
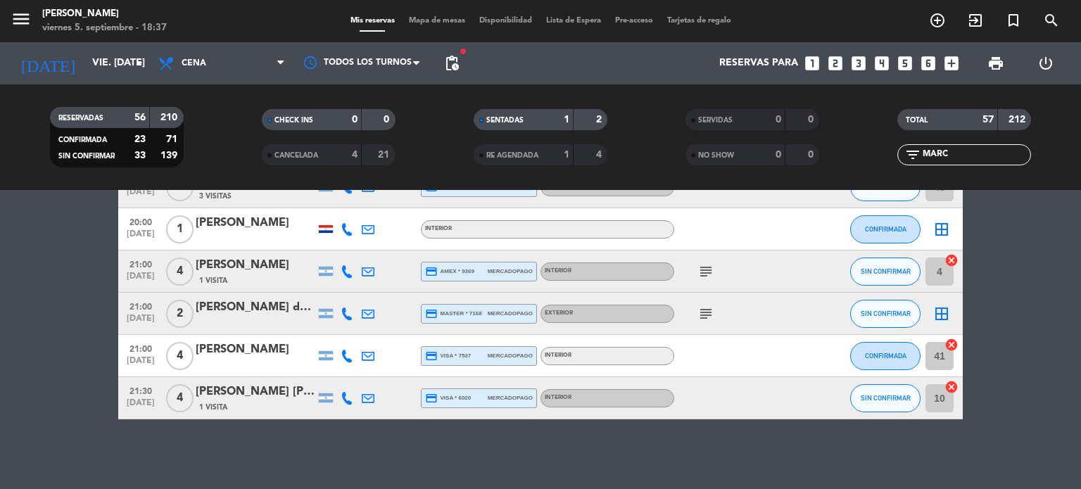
scroll to position [0, 0]
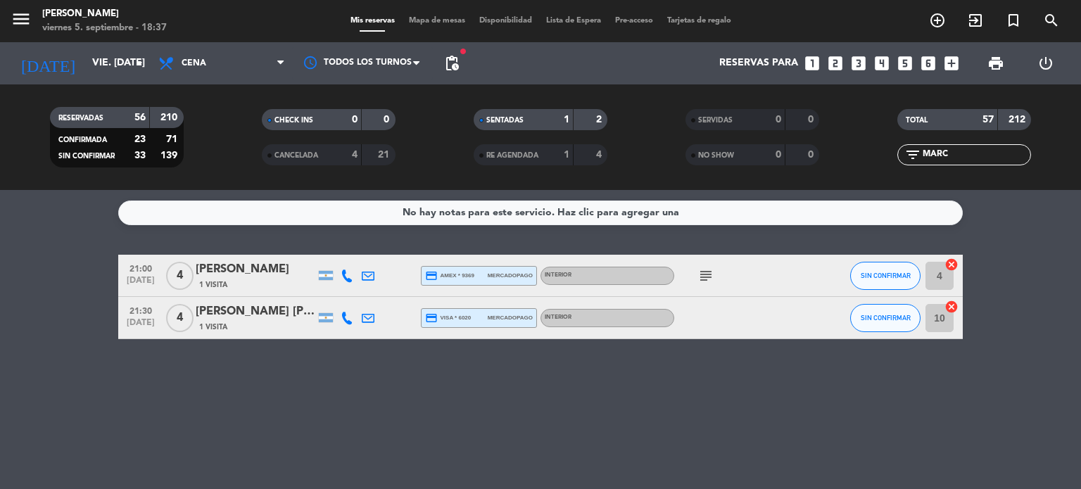
type input "MARC"
click at [704, 276] on icon "subject" at bounding box center [705, 275] width 17 height 17
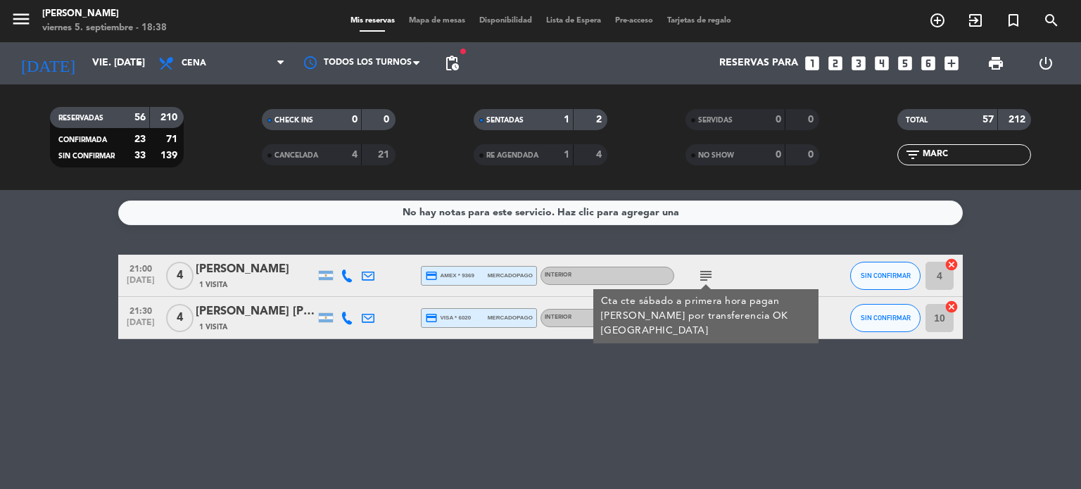
click at [718, 436] on div "No hay notas para este servicio. Haz clic para agregar una 21:00 [DATE] 4 [PERS…" at bounding box center [540, 339] width 1081 height 299
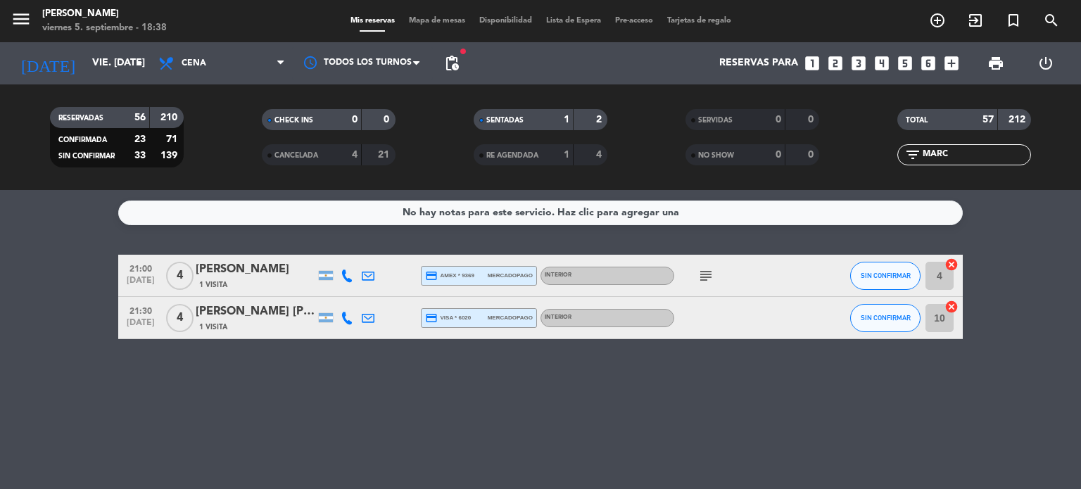
drag, startPoint x: 955, startPoint y: 153, endPoint x: 788, endPoint y: 150, distance: 166.8
click at [788, 150] on div "RESERVADAS 56 210 CONFIRMADA 23 71 SIN CONFIRMAR 33 139 CHECK INS 0 0 CANCELADA…" at bounding box center [540, 137] width 1081 height 77
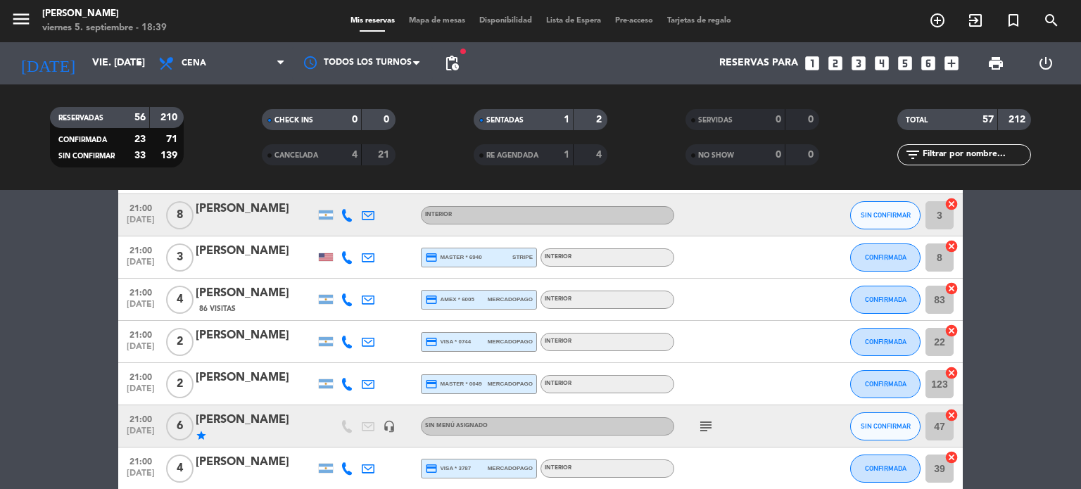
scroll to position [858, 0]
click at [706, 429] on icon "subject" at bounding box center [705, 425] width 17 height 17
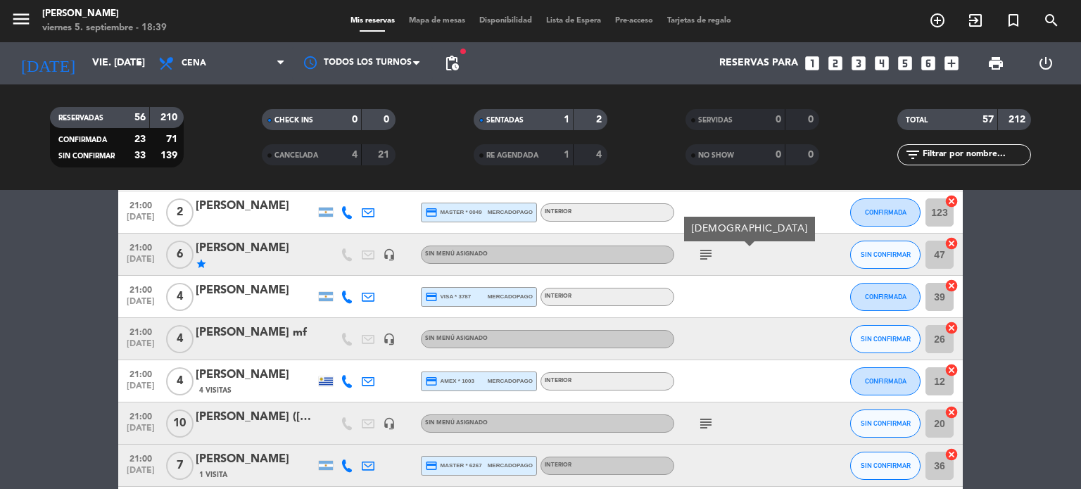
scroll to position [1035, 0]
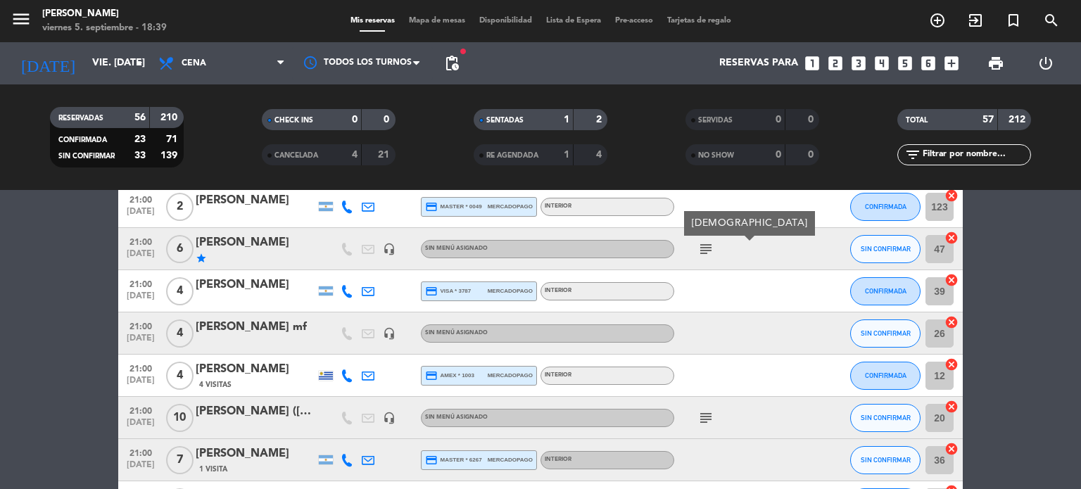
click at [709, 416] on icon "subject" at bounding box center [705, 418] width 17 height 17
click at [749, 416] on div "subject Donde sea" at bounding box center [737, 418] width 127 height 42
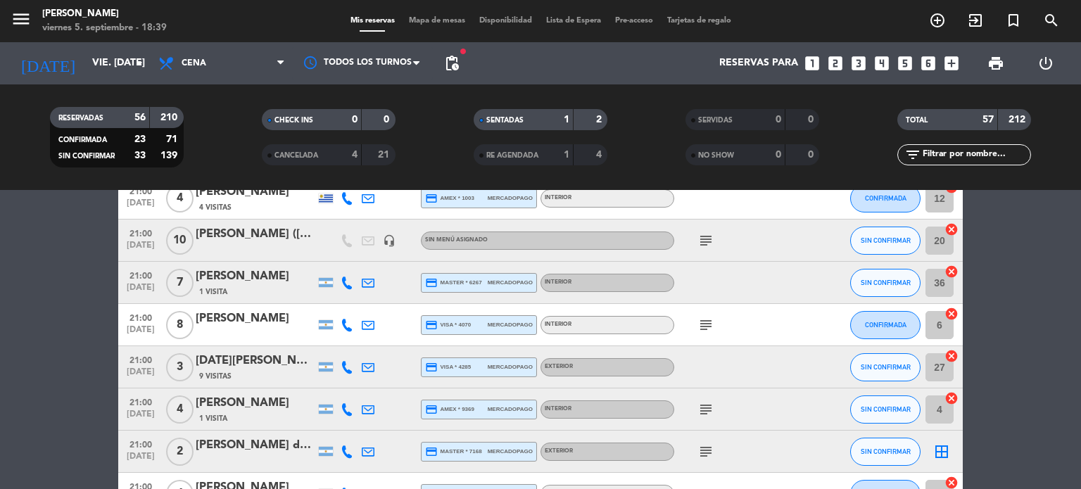
scroll to position [1306, 0]
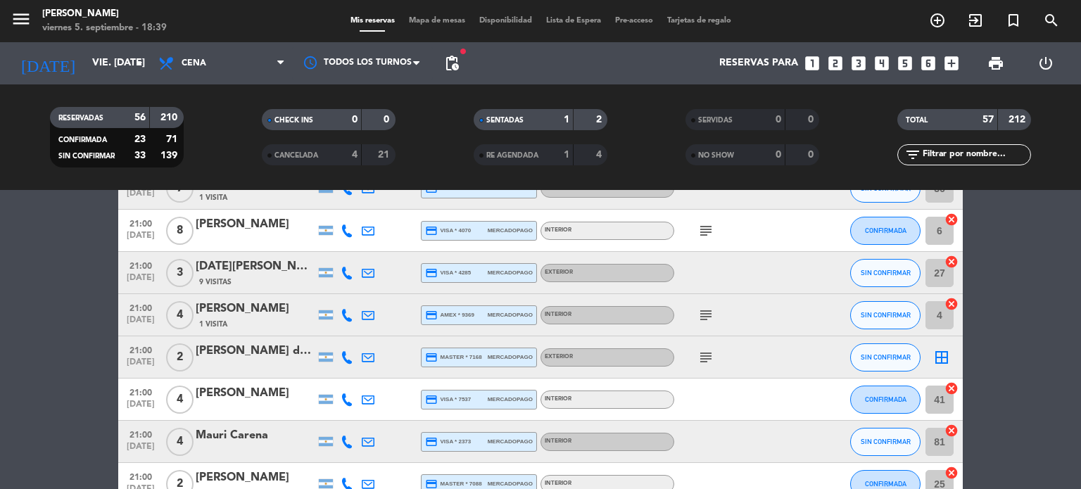
click at [706, 313] on icon "subject" at bounding box center [705, 315] width 17 height 17
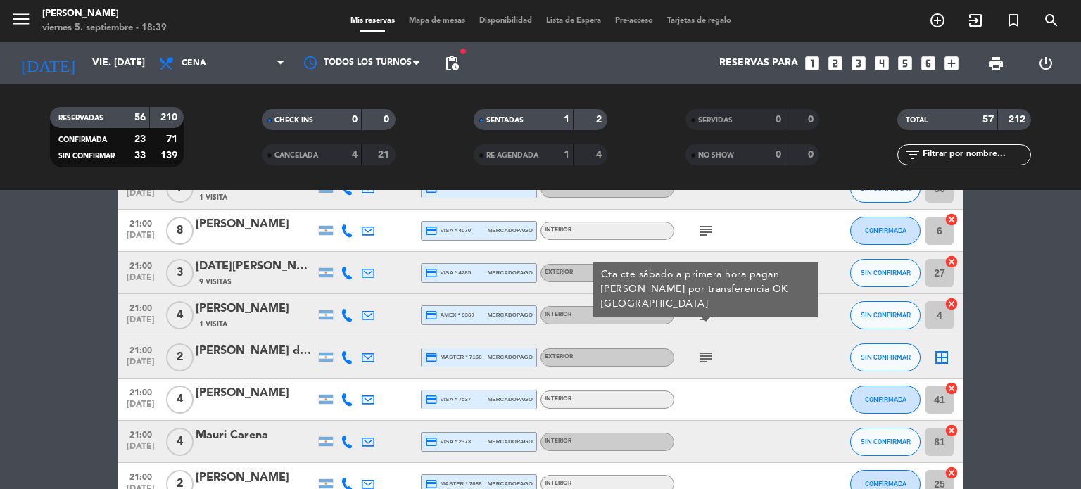
click at [710, 368] on div "subject" at bounding box center [737, 357] width 127 height 42
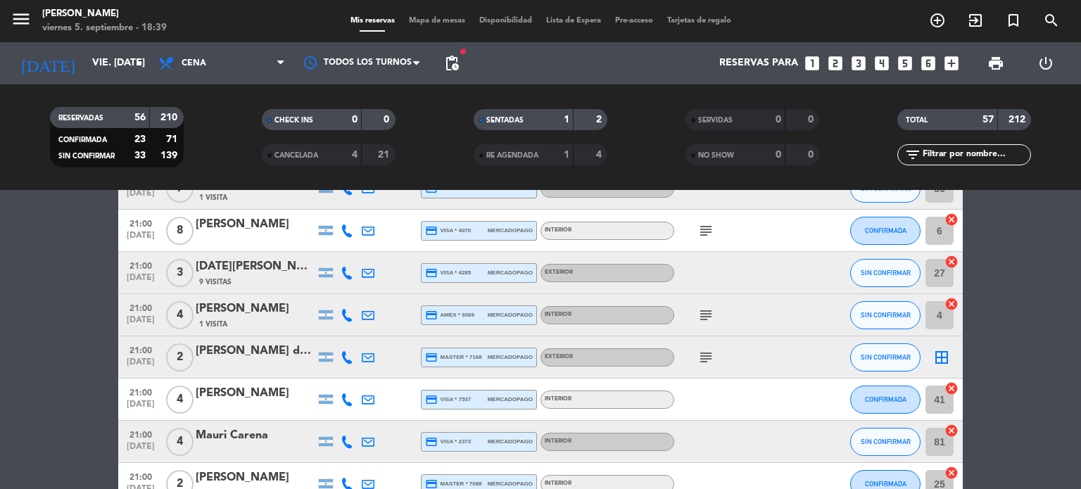
click at [704, 362] on icon "subject" at bounding box center [705, 357] width 17 height 17
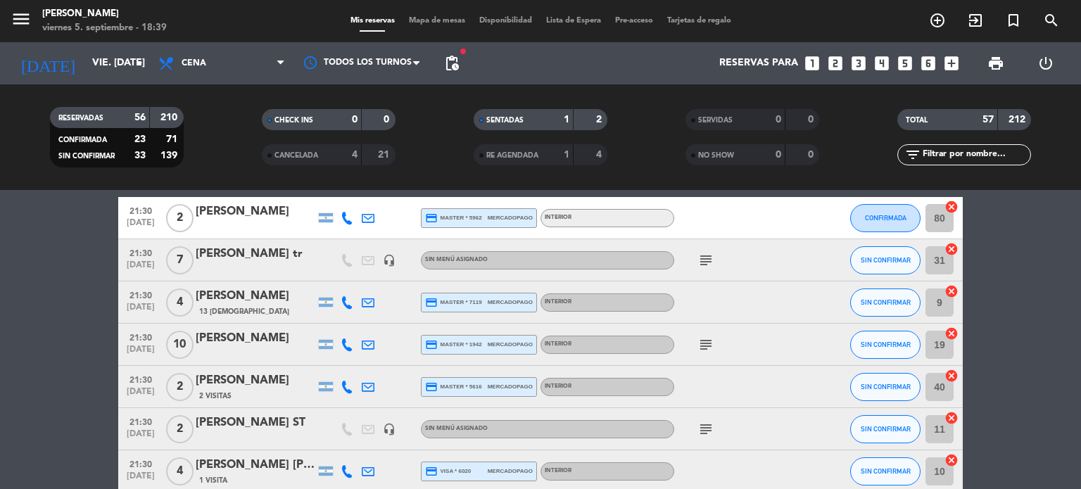
scroll to position [1869, 0]
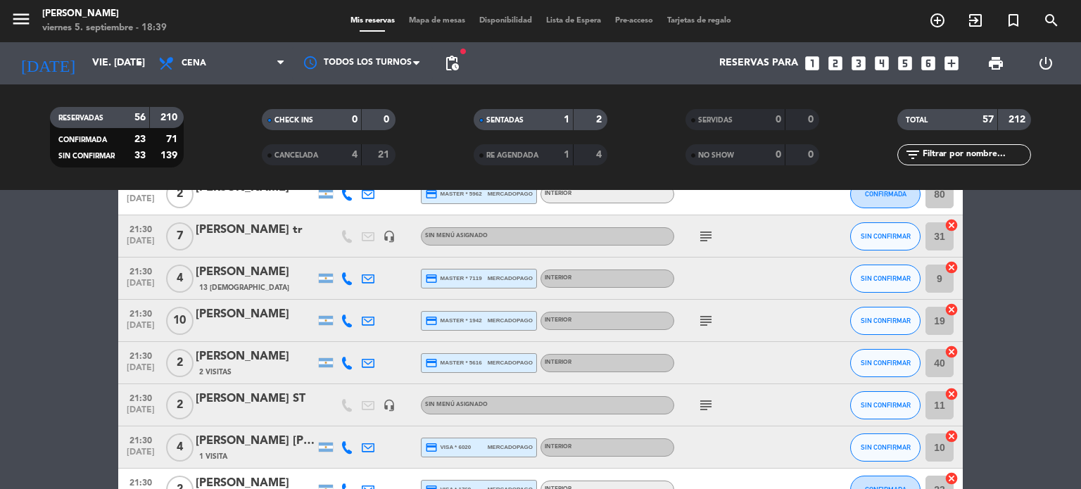
click at [707, 413] on div "subject" at bounding box center [737, 405] width 127 height 42
click at [709, 409] on icon "subject" at bounding box center [705, 405] width 17 height 17
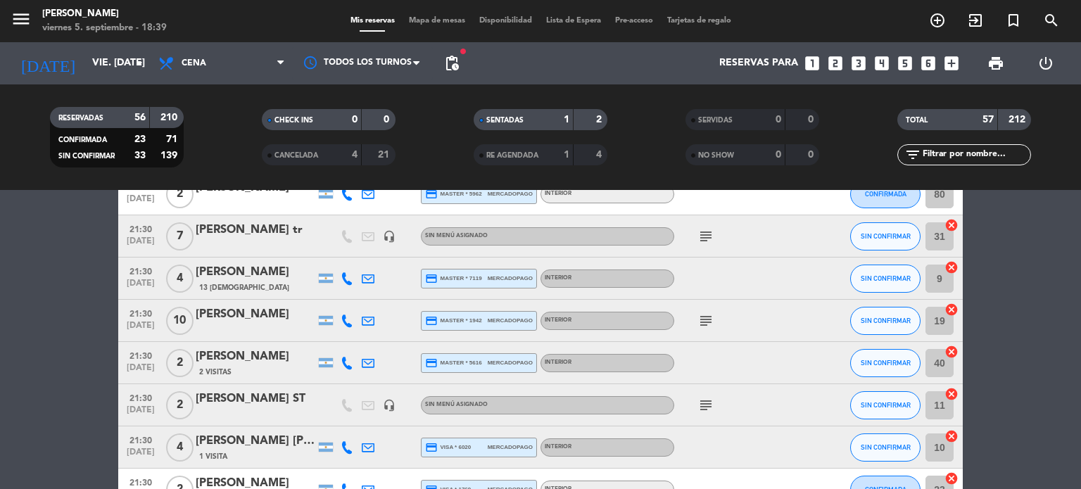
click at [698, 405] on icon "subject" at bounding box center [705, 405] width 17 height 17
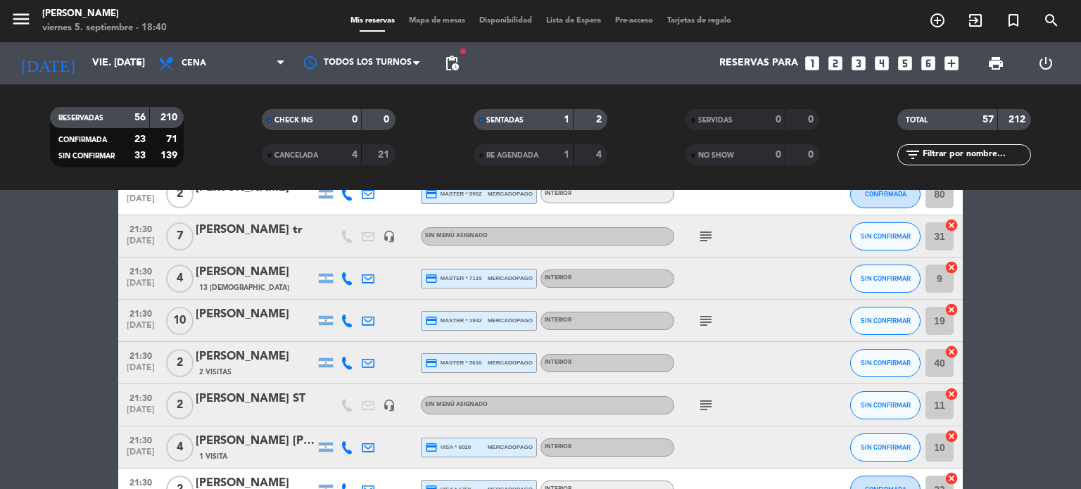
click at [709, 407] on icon "subject" at bounding box center [705, 405] width 17 height 17
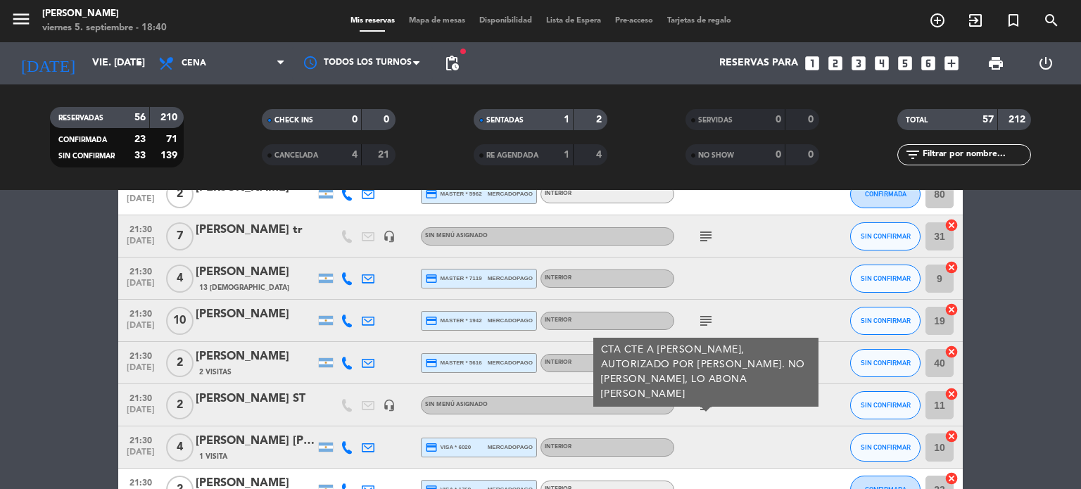
click at [729, 426] on div at bounding box center [737, 447] width 127 height 42
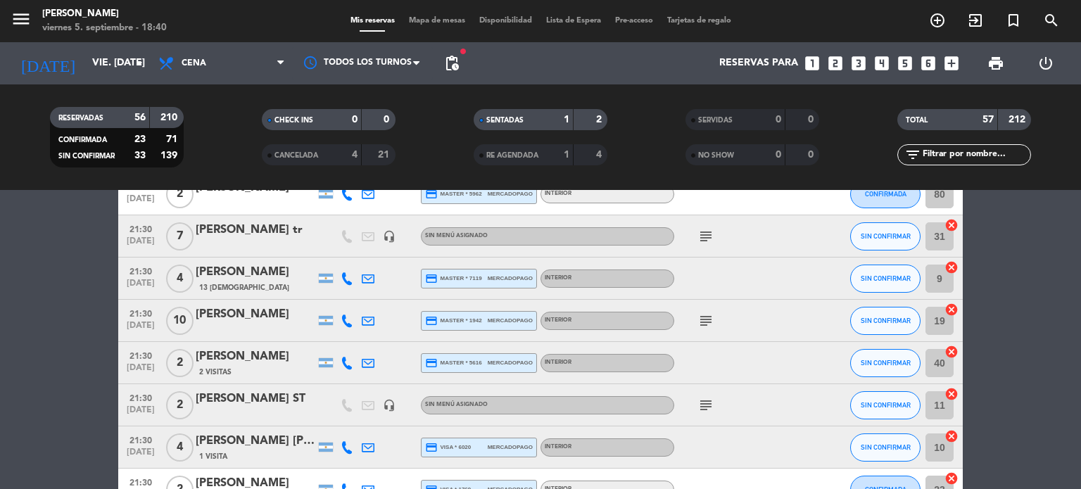
click at [707, 402] on icon "subject" at bounding box center [705, 405] width 17 height 17
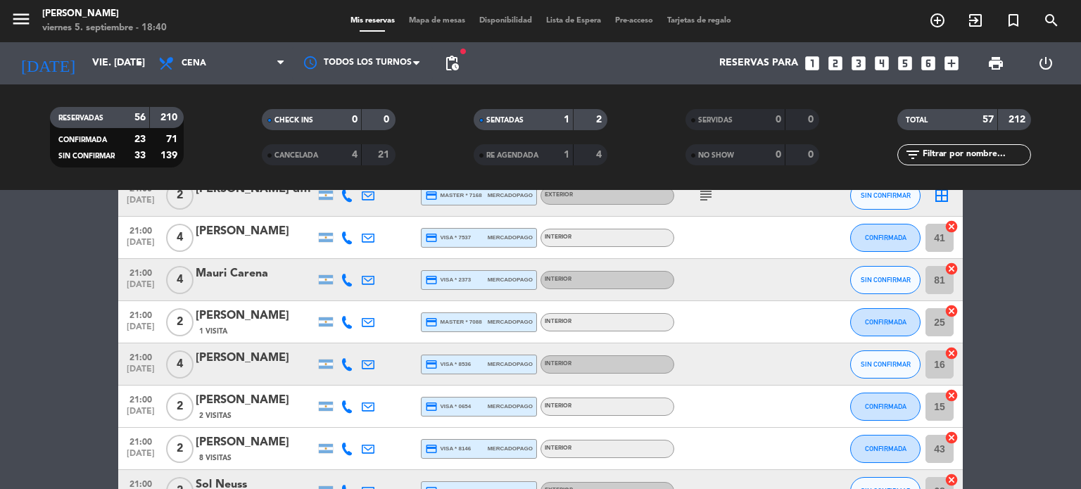
scroll to position [1451, 0]
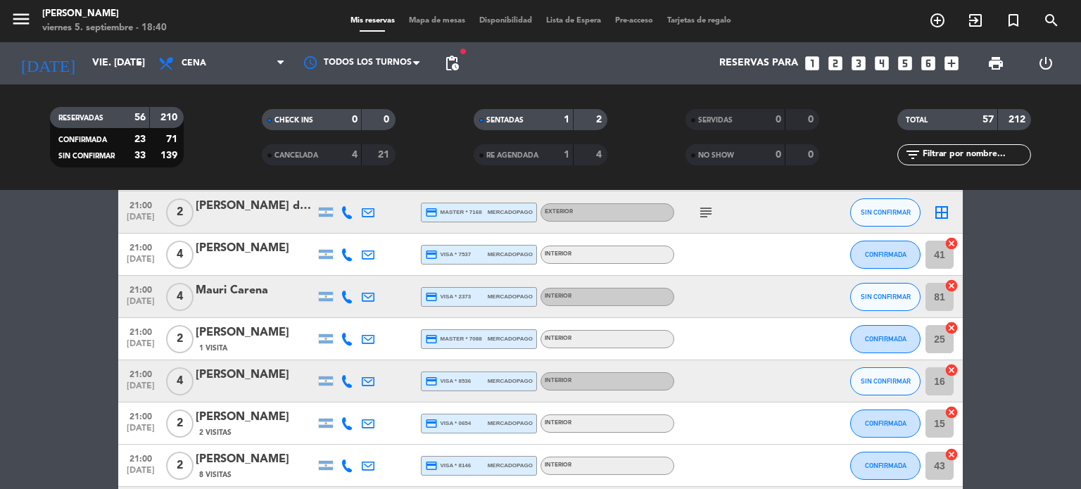
click at [705, 217] on icon "subject" at bounding box center [705, 212] width 17 height 17
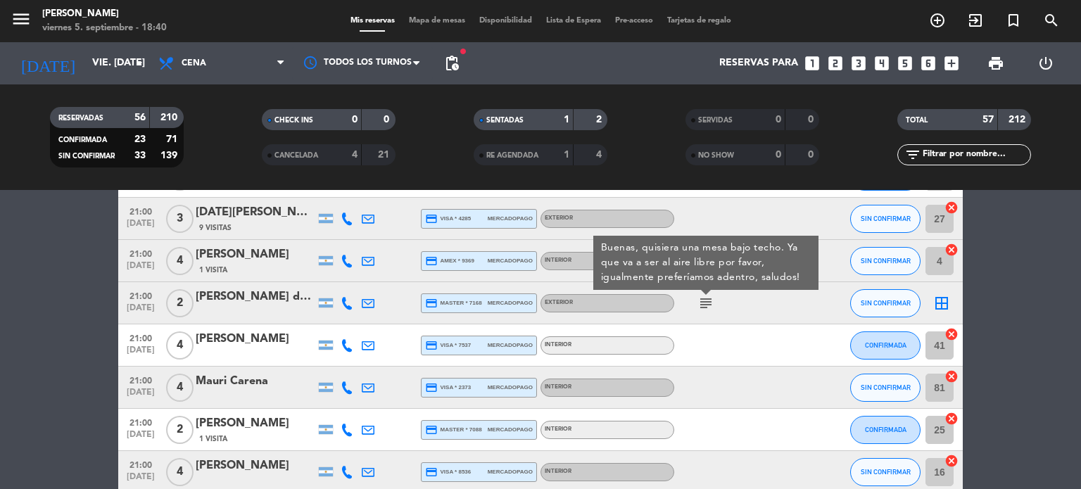
scroll to position [1361, 0]
click at [742, 388] on div at bounding box center [737, 387] width 127 height 42
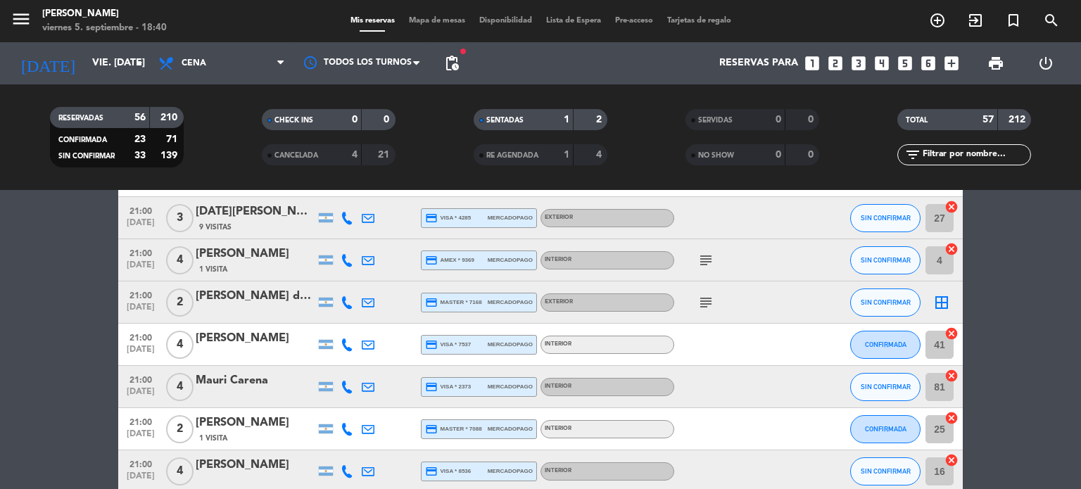
click at [436, 15] on div "Mis reservas Mapa de mesas Disponibilidad Lista de Espera Pre-acceso Tarjetas d…" at bounding box center [540, 21] width 395 height 13
click at [438, 20] on span "Mapa de mesas" at bounding box center [437, 21] width 70 height 8
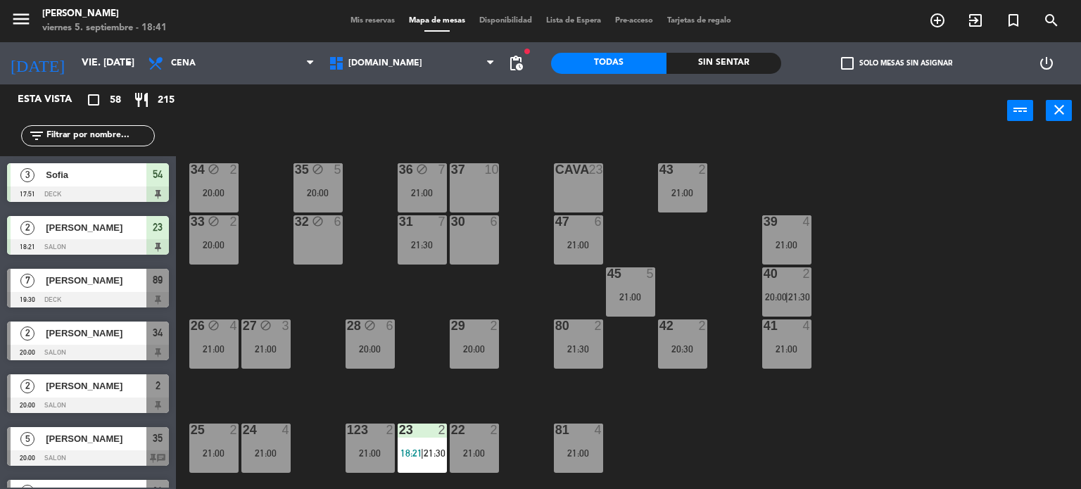
click at [749, 70] on div "Sin sentar" at bounding box center [723, 63] width 115 height 21
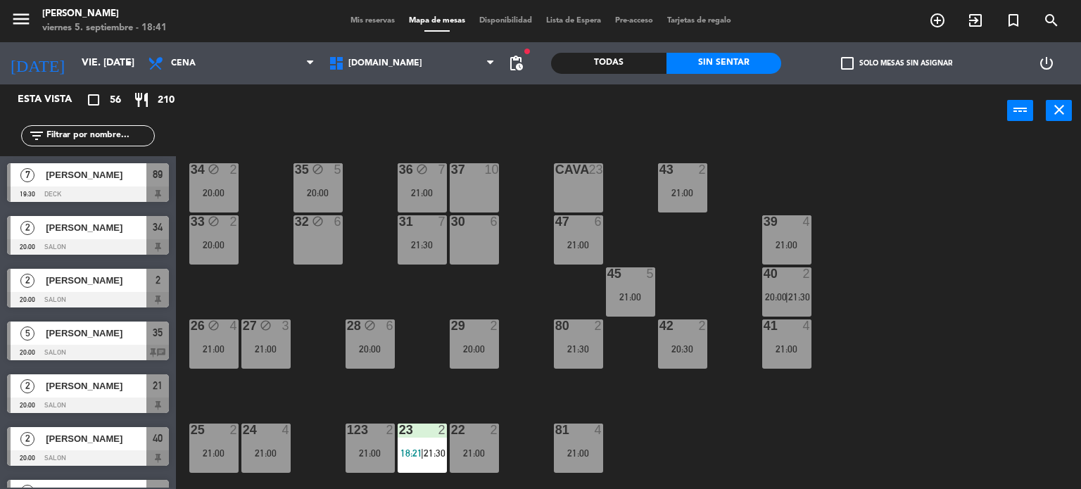
click at [867, 61] on label "check_box_outline_blank Solo mesas sin asignar" at bounding box center [896, 63] width 111 height 13
click at [897, 63] on input "check_box_outline_blank Solo mesas sin asignar" at bounding box center [897, 63] width 0 height 0
click at [327, 240] on div "32 block 6" at bounding box center [317, 239] width 49 height 49
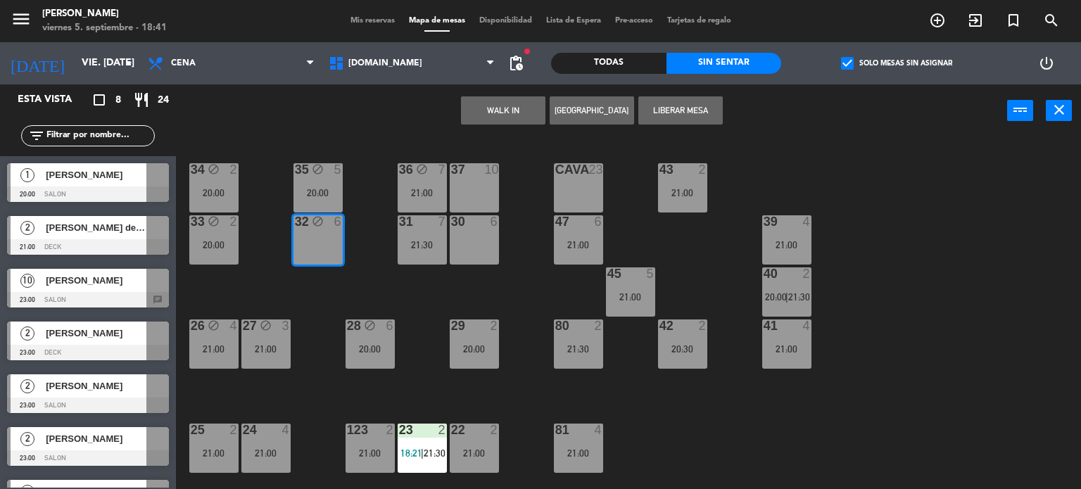
click at [698, 109] on button "Liberar Mesa" at bounding box center [680, 110] width 84 height 28
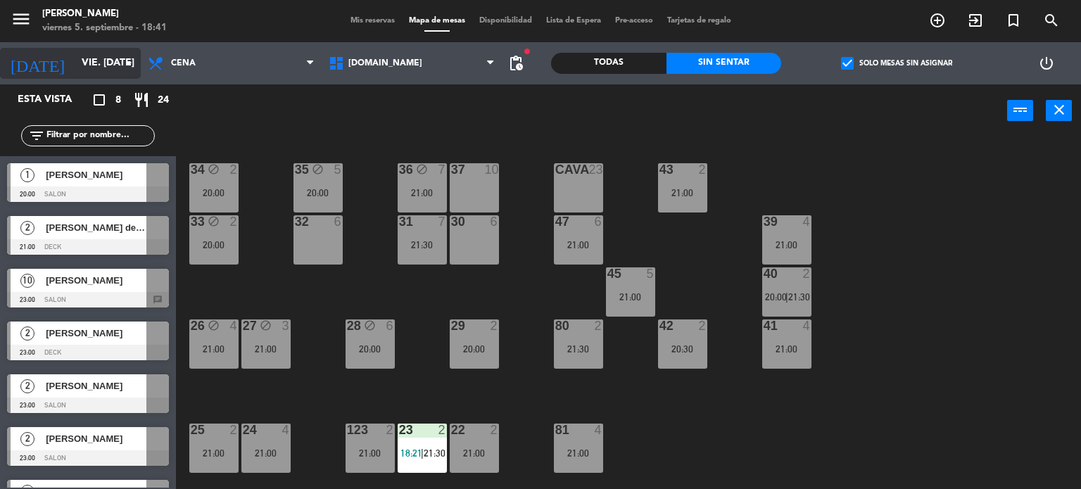
click at [63, 48] on div "[DATE] vie. [DATE] arrow_drop_down" at bounding box center [70, 63] width 141 height 31
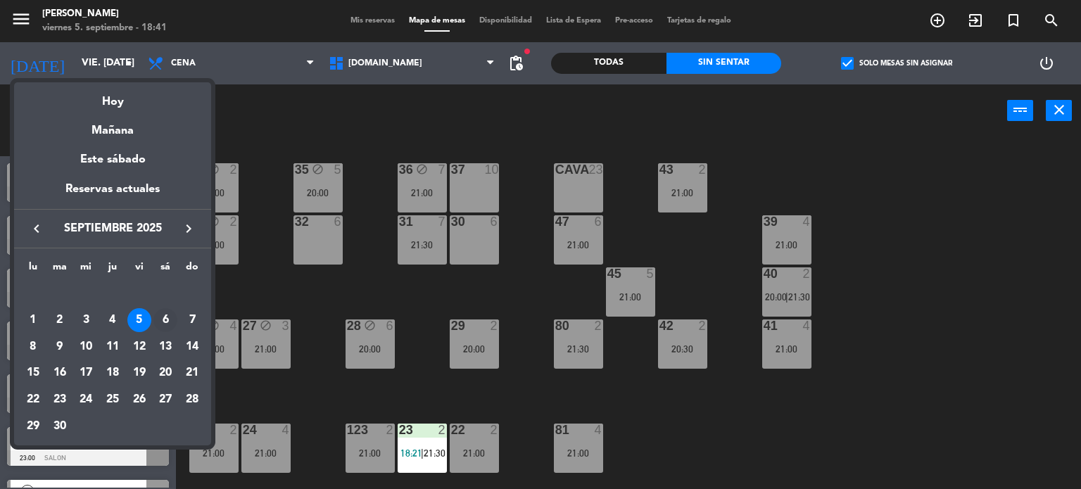
click at [172, 329] on div "6" at bounding box center [165, 320] width 24 height 24
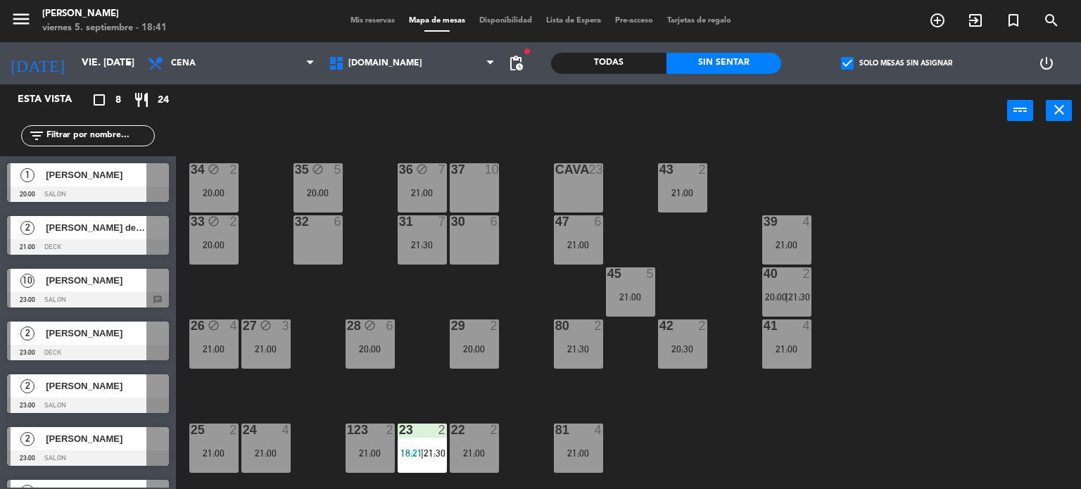
type input "sáb. [DATE]"
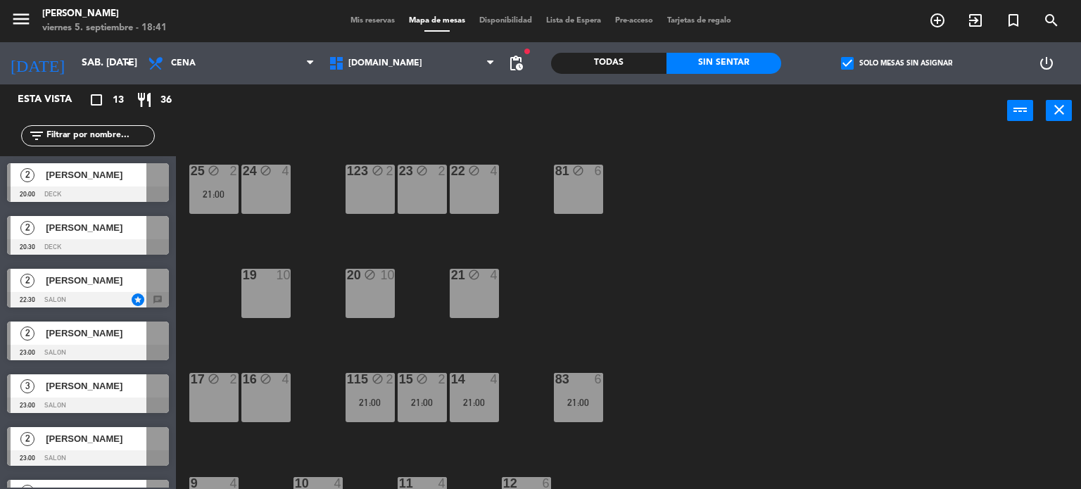
scroll to position [260, 0]
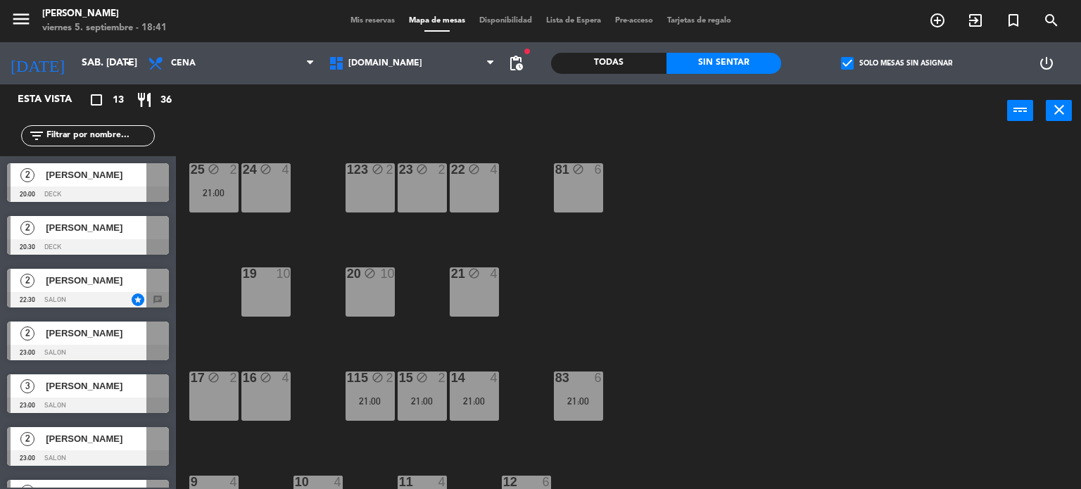
click at [291, 388] on div "34 block 2 22:00 35 block 6 36 block 12 22:00 43 block 2 22:00 37 block 8 21:30…" at bounding box center [634, 314] width 895 height 352
click at [287, 388] on div "16 block 4" at bounding box center [265, 396] width 49 height 49
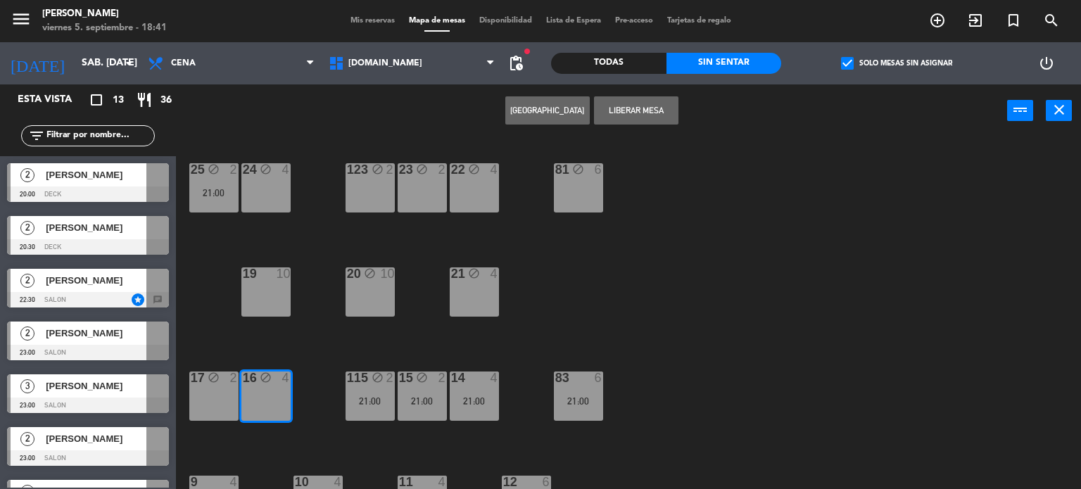
click at [217, 396] on div "17 block 2" at bounding box center [213, 396] width 49 height 49
click at [647, 101] on button "Liberar Mesa" at bounding box center [636, 110] width 84 height 28
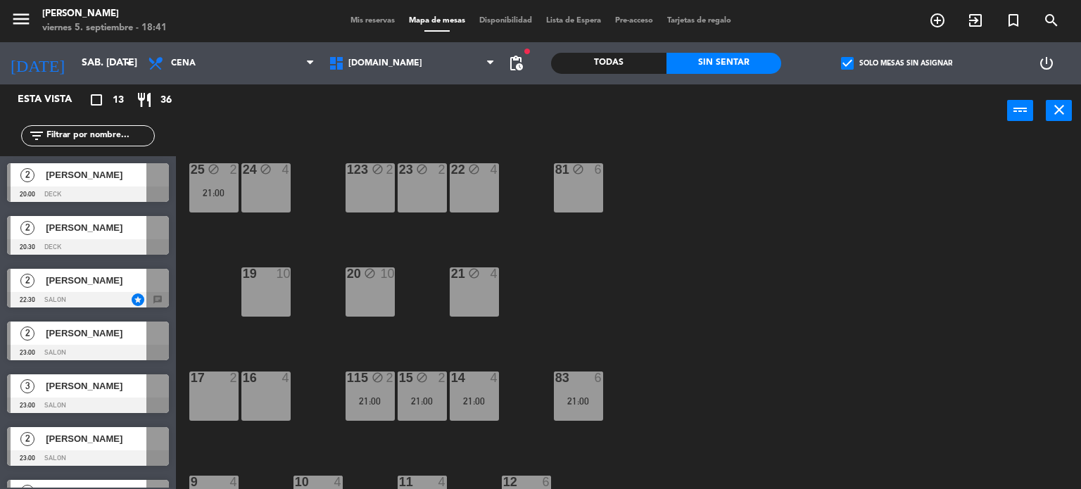
click at [562, 198] on div "81 block 6" at bounding box center [578, 187] width 49 height 49
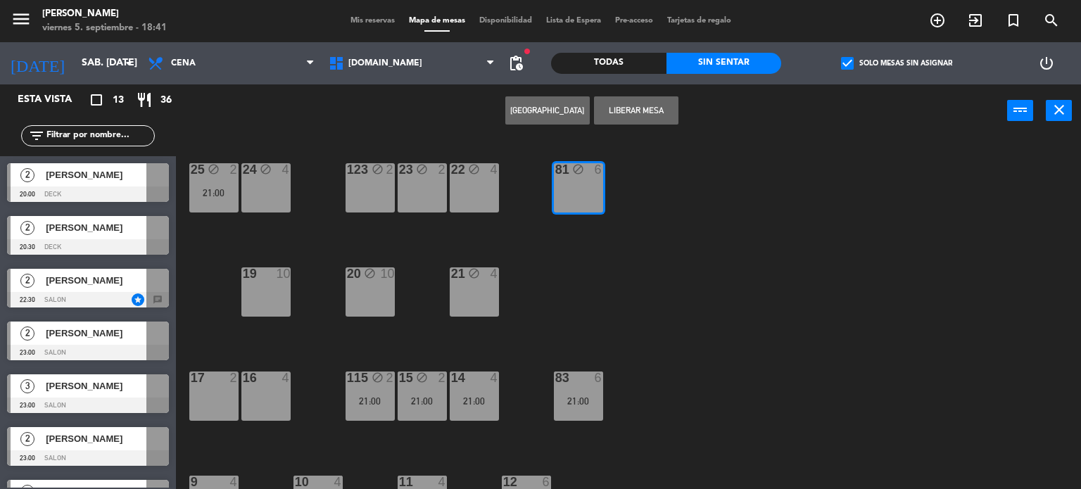
click at [633, 115] on button "Liberar Mesa" at bounding box center [636, 110] width 84 height 28
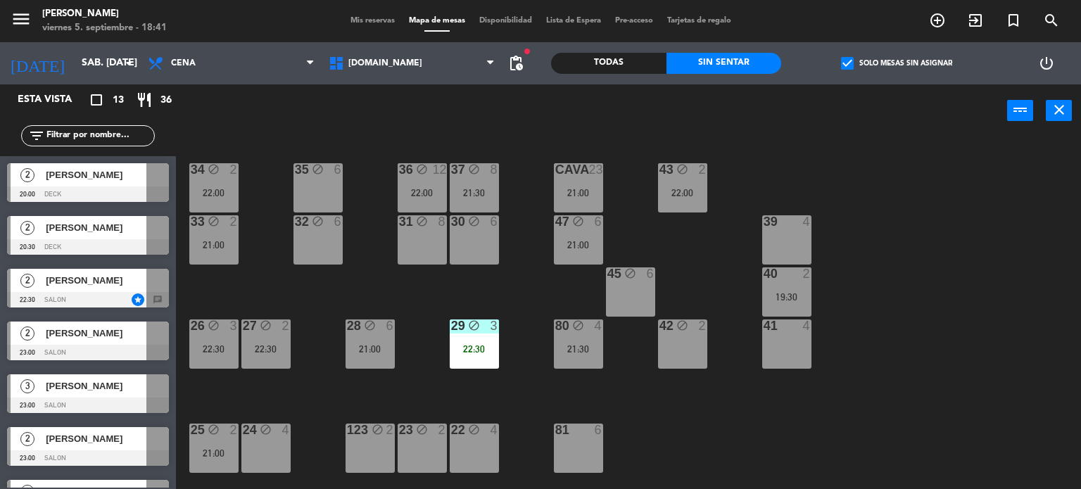
scroll to position [0, 0]
click at [686, 331] on div "block" at bounding box center [682, 326] width 23 height 13
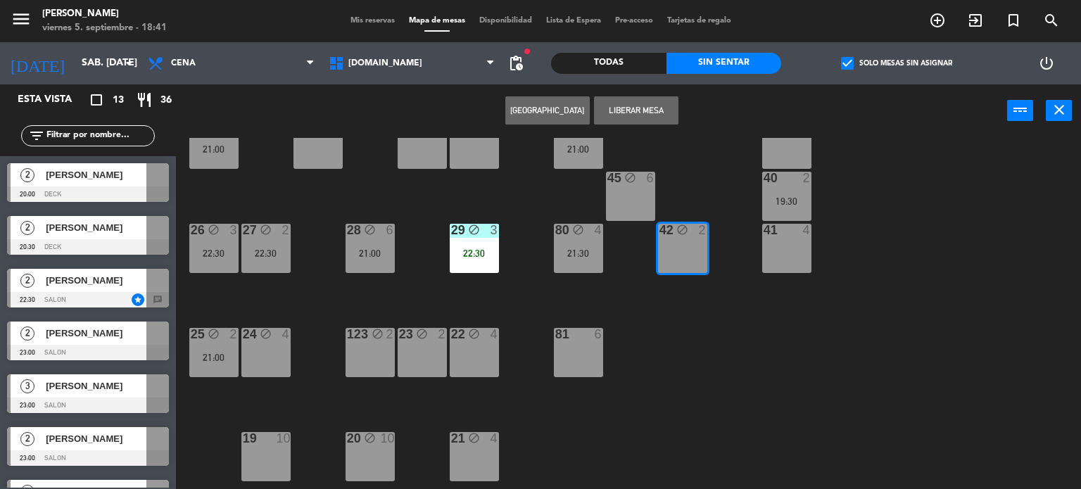
scroll to position [248, 0]
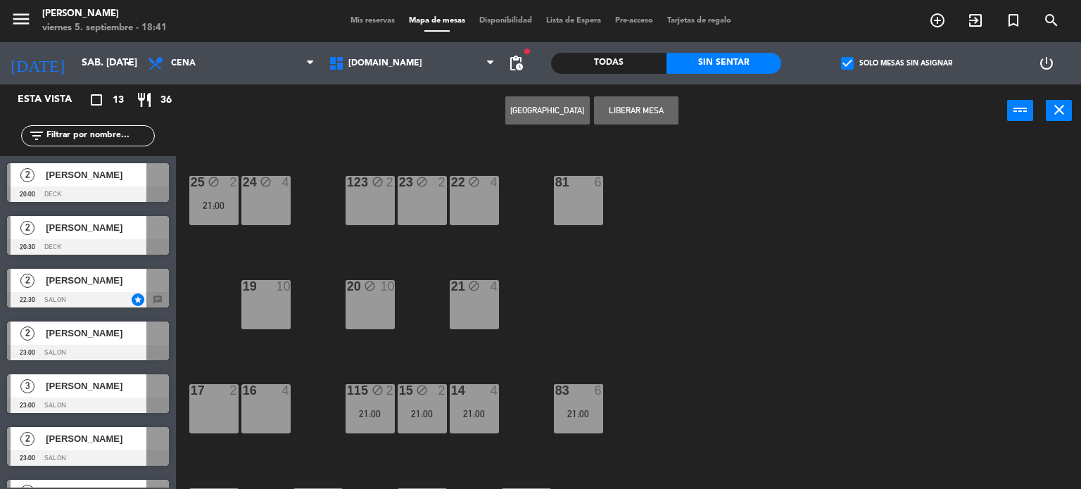
click at [469, 203] on div "22 block 4" at bounding box center [474, 200] width 49 height 49
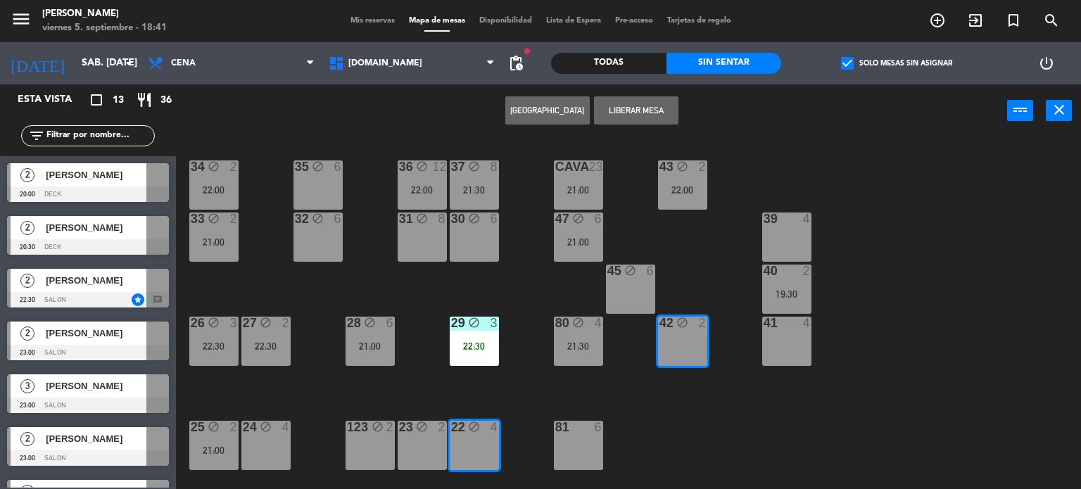
scroll to position [0, 0]
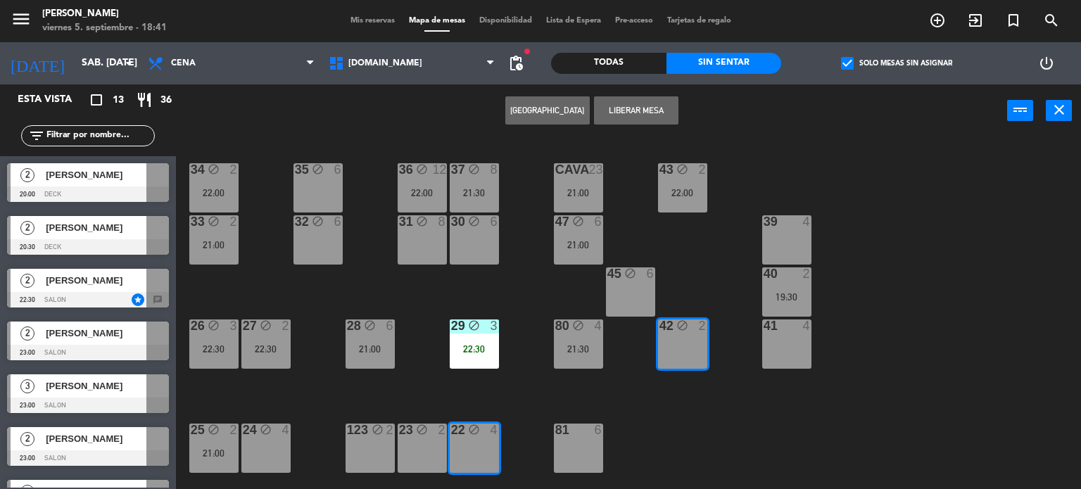
click at [688, 199] on div "43 block 2 22:00" at bounding box center [682, 187] width 49 height 49
click at [714, 309] on div "34 block 2 22:00 35 block 6 36 block 12 22:00 43 block 2 22:00 37 block 8 21:30…" at bounding box center [634, 314] width 895 height 352
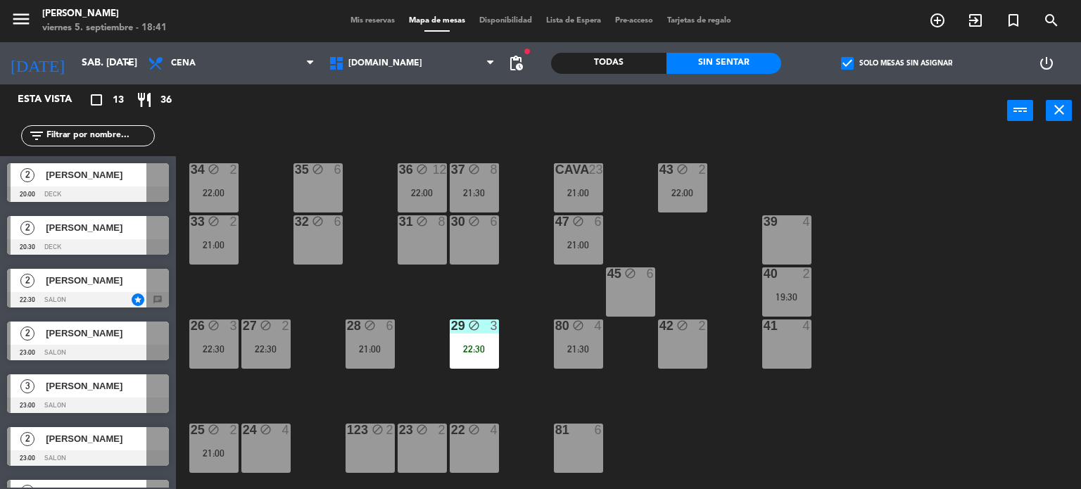
click at [686, 194] on div "22:00" at bounding box center [682, 193] width 49 height 10
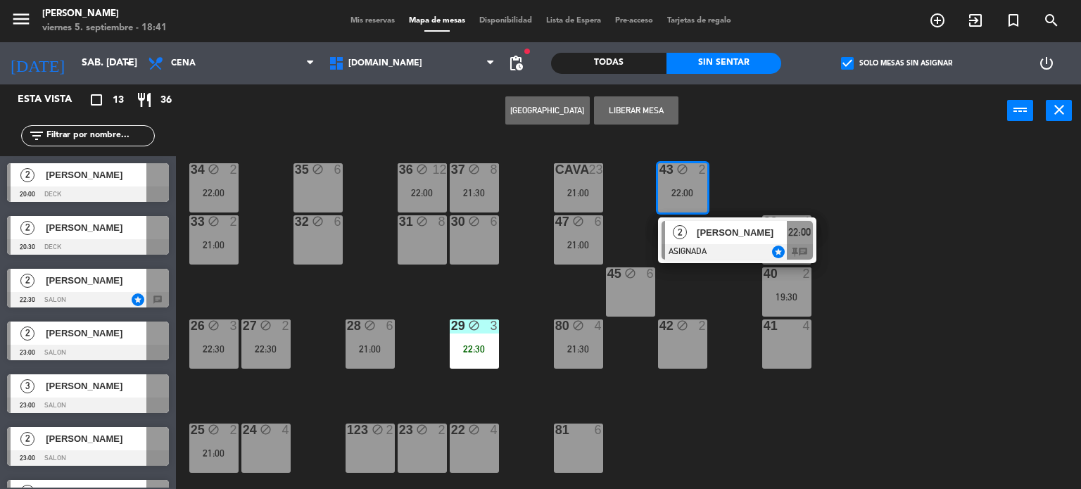
click at [735, 419] on div "34 block 2 22:00 35 block 6 36 block 12 22:00 43 block 2 22:00 2 [PERSON_NAME] …" at bounding box center [634, 314] width 895 height 352
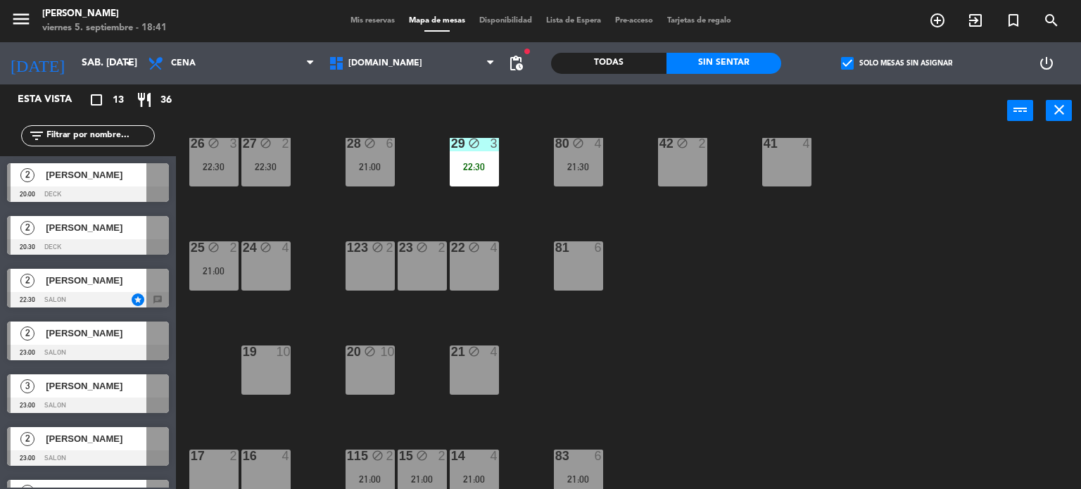
scroll to position [183, 0]
click at [463, 279] on div "22 block 4" at bounding box center [474, 265] width 49 height 49
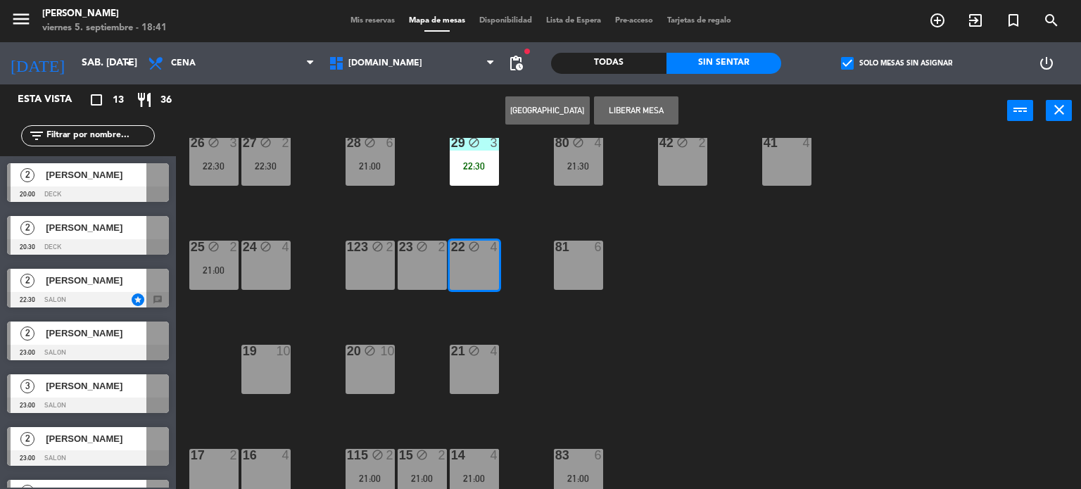
click at [426, 276] on div "23 block 2" at bounding box center [422, 265] width 49 height 49
click at [380, 263] on div "123 block 2" at bounding box center [370, 265] width 49 height 49
click at [847, 58] on span "check_box" at bounding box center [847, 63] width 13 height 13
click at [897, 63] on input "check_box Solo mesas sin asignar" at bounding box center [897, 63] width 0 height 0
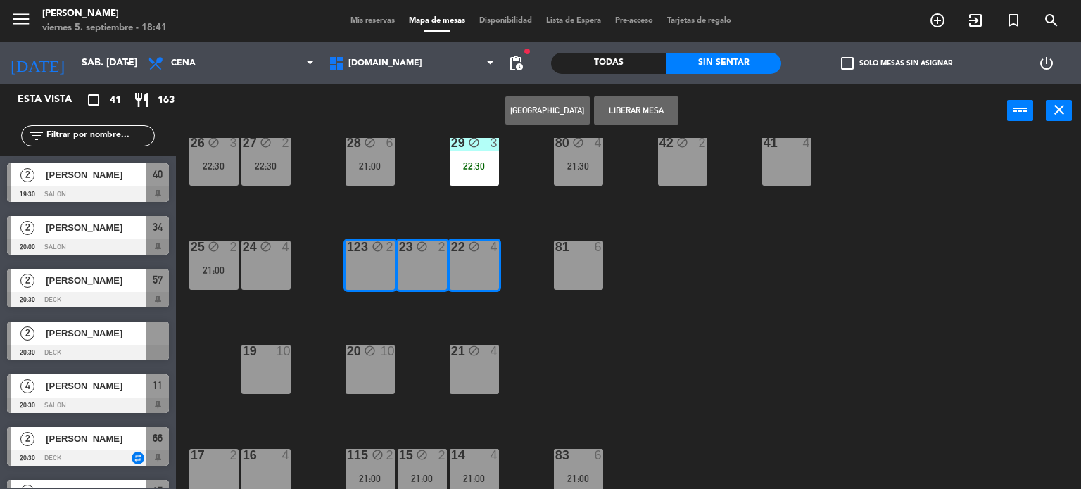
click at [626, 57] on div "Todas" at bounding box center [608, 63] width 115 height 21
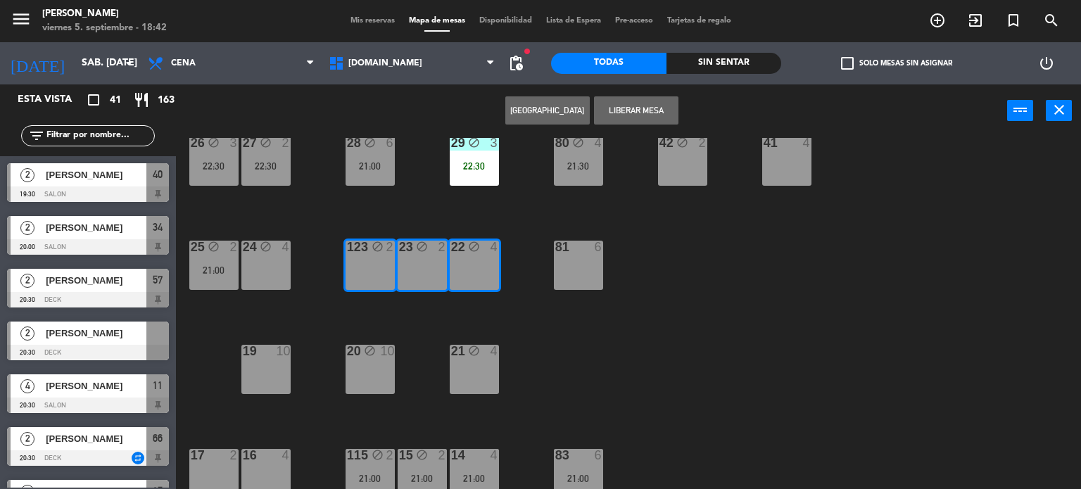
click at [766, 315] on div "34 block 2 20:00 | 22:00 35 block 6 36 block 12 22:00 43 block 2 22:00 37 block…" at bounding box center [634, 314] width 895 height 352
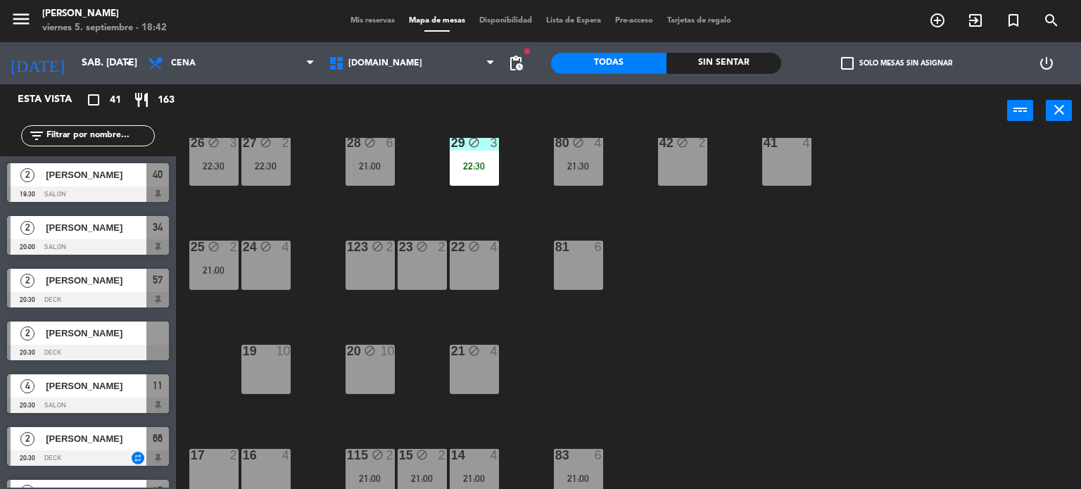
click at [748, 58] on div "Sin sentar" at bounding box center [723, 63] width 115 height 21
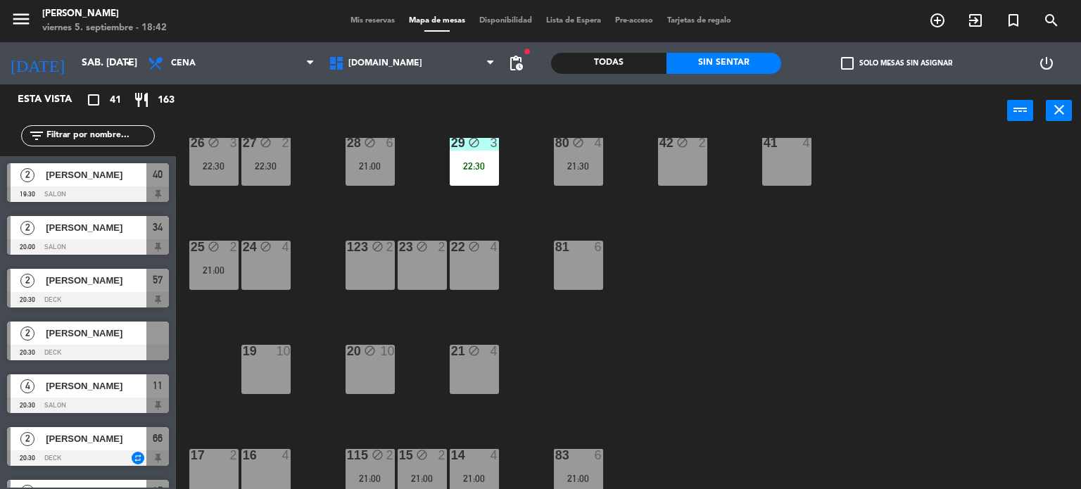
click at [871, 63] on label "check_box_outline_blank Solo mesas sin asignar" at bounding box center [896, 63] width 111 height 13
click at [897, 63] on input "check_box_outline_blank Solo mesas sin asignar" at bounding box center [897, 63] width 0 height 0
click at [106, 247] on div at bounding box center [88, 246] width 162 height 15
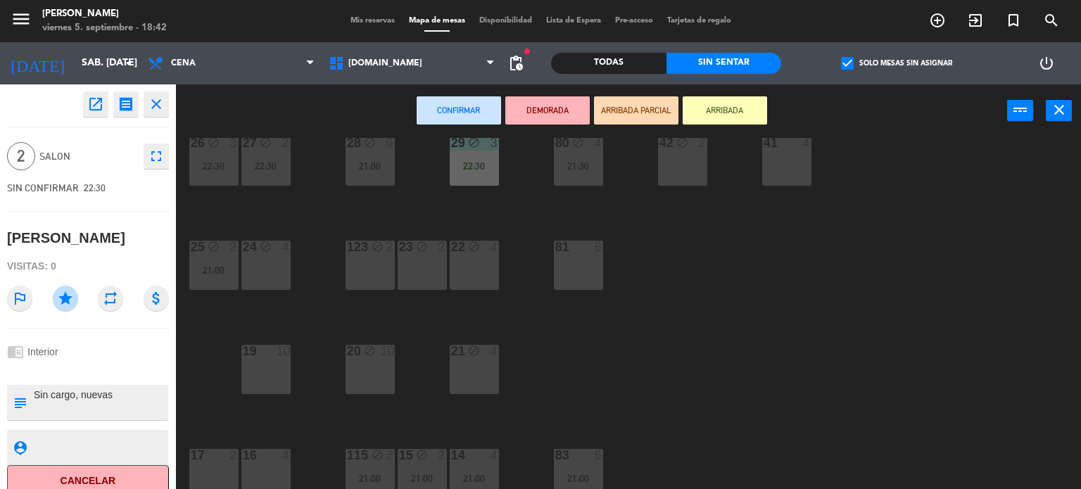
click at [640, 357] on div "34 block 2 20:00 | 22:00 35 block 6 36 block 12 22:00 43 block 2 22:00 37 block…" at bounding box center [634, 314] width 895 height 352
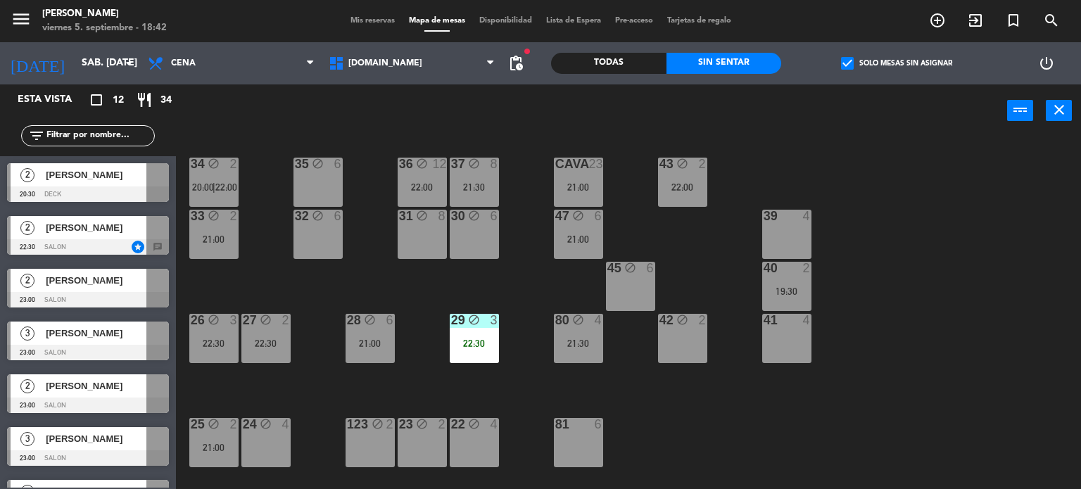
scroll to position [0, 0]
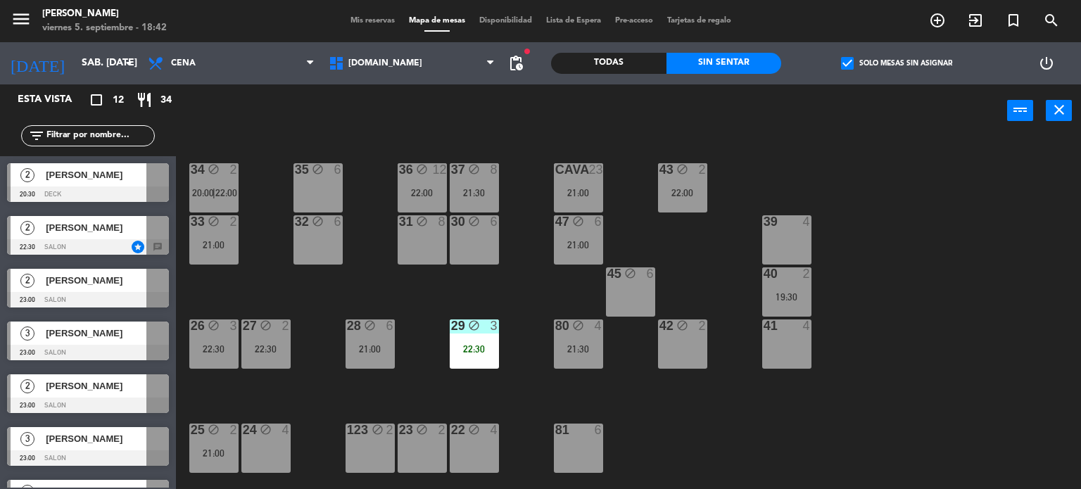
click at [111, 228] on span "[PERSON_NAME]" at bounding box center [96, 227] width 101 height 15
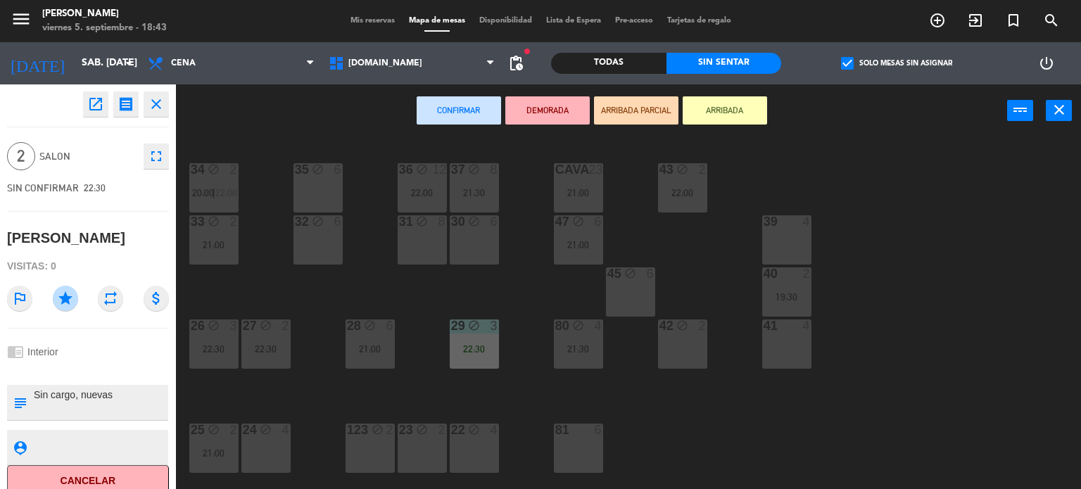
click at [360, 21] on span "Mis reservas" at bounding box center [372, 21] width 58 height 8
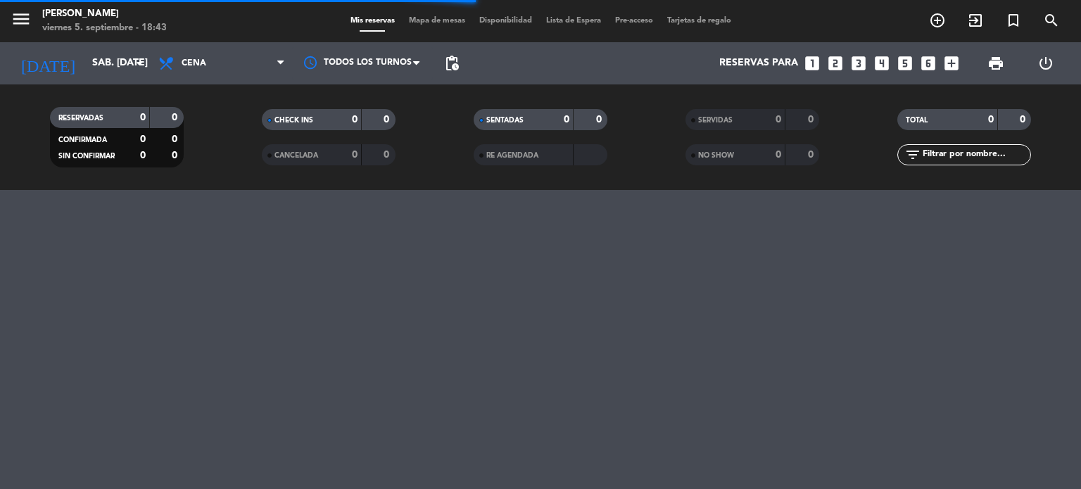
click at [949, 151] on input "text" at bounding box center [975, 154] width 109 height 15
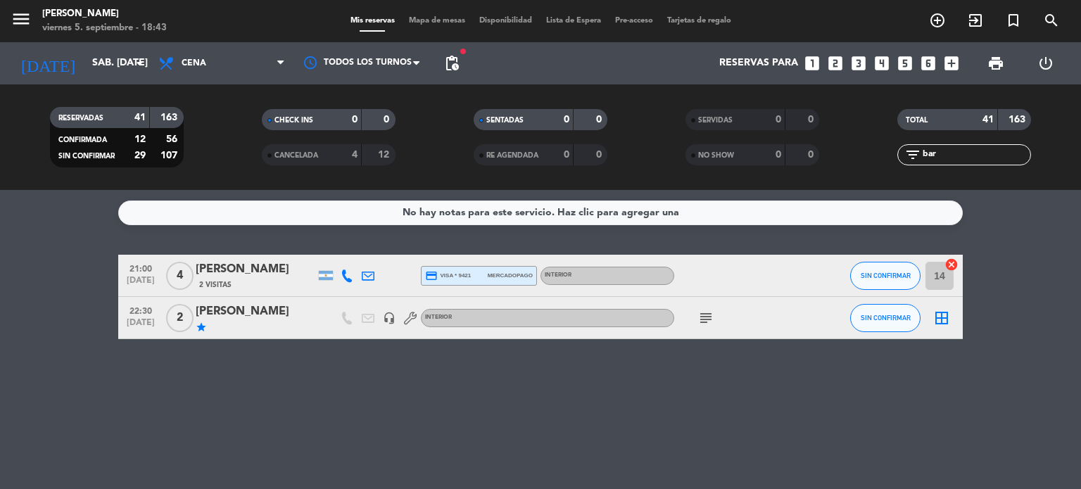
type input "bar"
click at [707, 320] on icon "subject" at bounding box center [705, 318] width 17 height 17
click at [241, 320] on div "[PERSON_NAME]" at bounding box center [256, 312] width 120 height 18
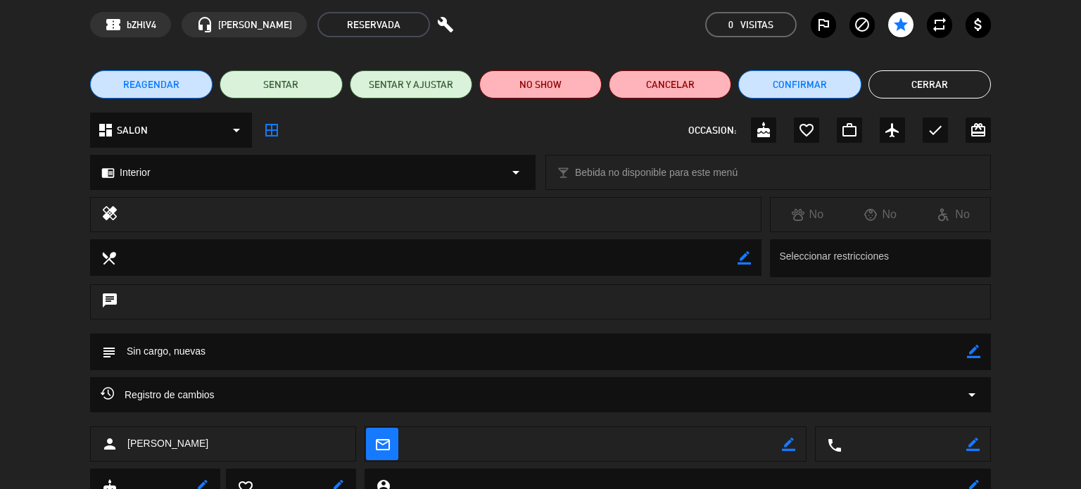
scroll to position [58, 0]
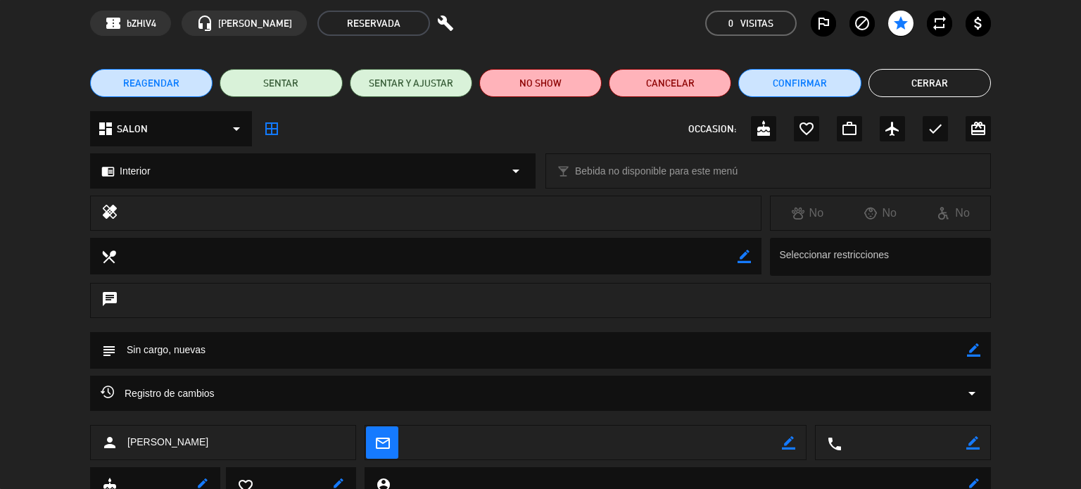
click at [301, 394] on div "Registro de cambios arrow_drop_down" at bounding box center [541, 393] width 880 height 17
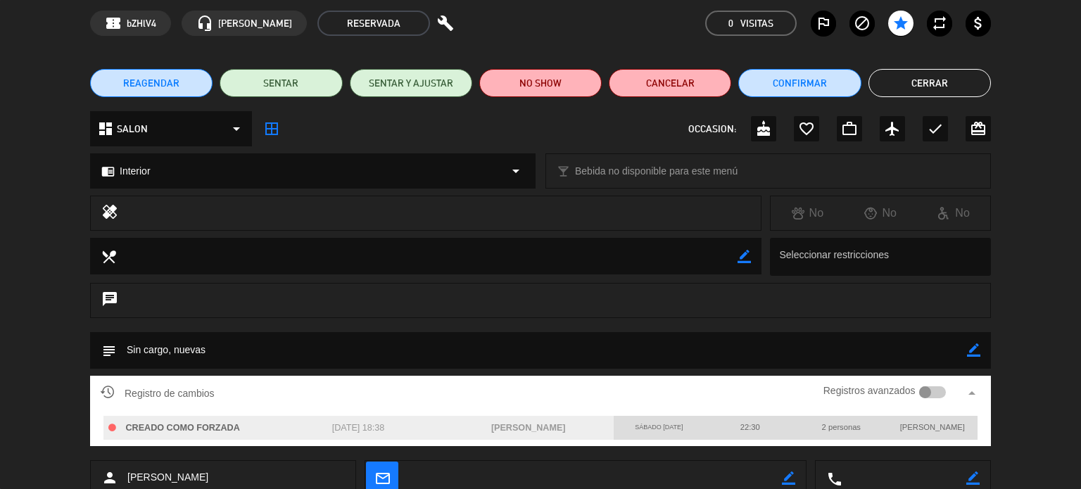
scroll to position [0, 0]
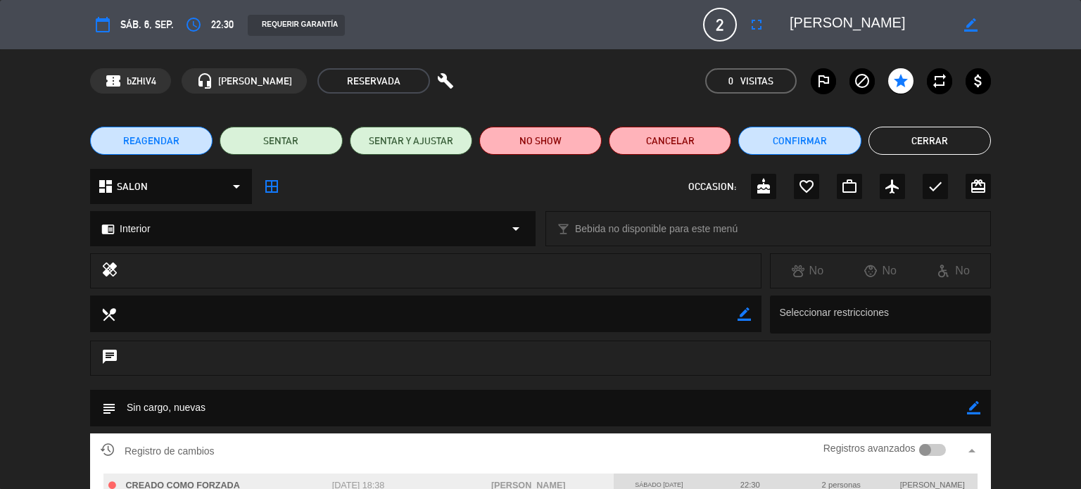
click at [971, 22] on icon "border_color" at bounding box center [970, 24] width 13 height 13
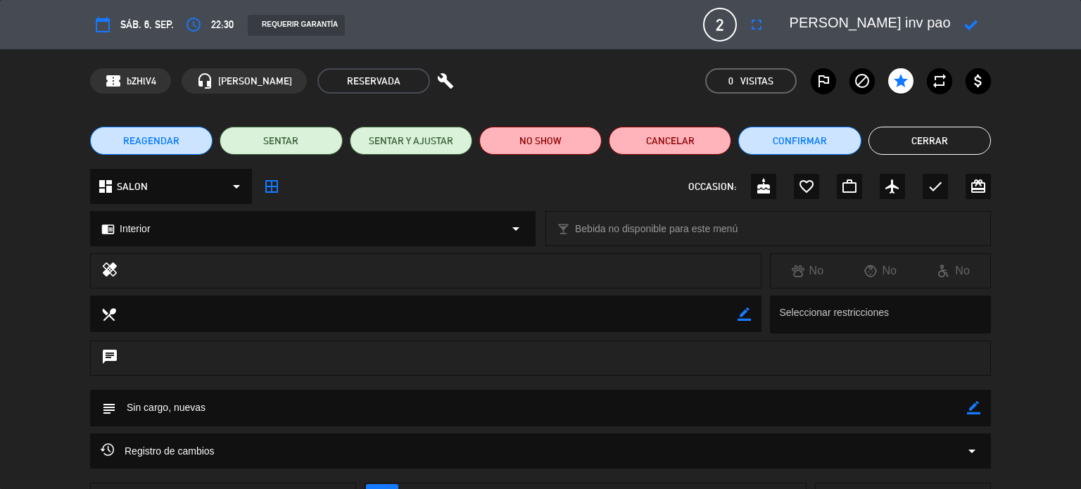
scroll to position [0, 46]
type textarea "[PERSON_NAME] inv pao"
click at [970, 25] on icon at bounding box center [970, 24] width 13 height 13
click at [954, 141] on button "Cerrar" at bounding box center [929, 141] width 122 height 28
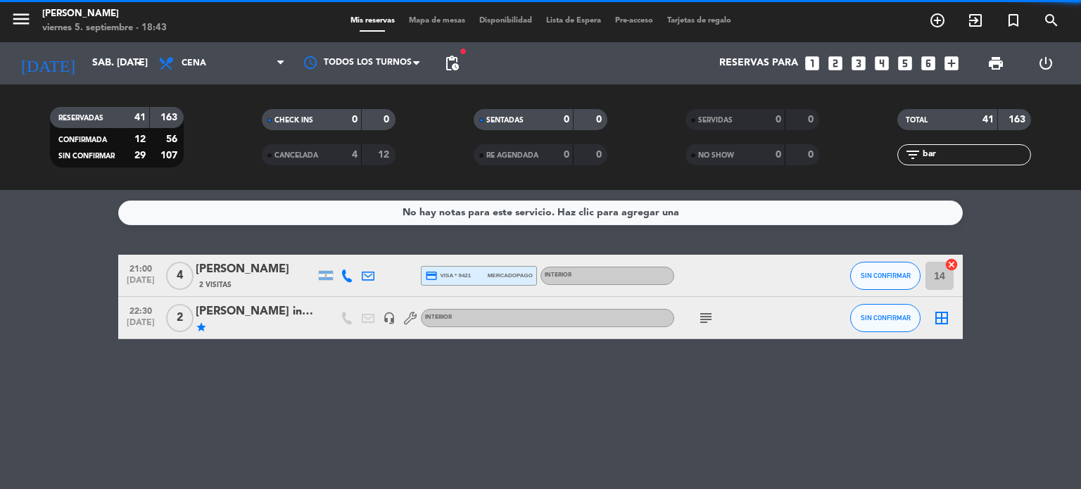
drag, startPoint x: 964, startPoint y: 160, endPoint x: 823, endPoint y: 150, distance: 141.9
click at [823, 150] on div "RESERVADAS 41 163 CONFIRMADA 12 56 SIN CONFIRMAR 29 107 CHECK INS 0 0 CANCELADA…" at bounding box center [540, 137] width 1081 height 77
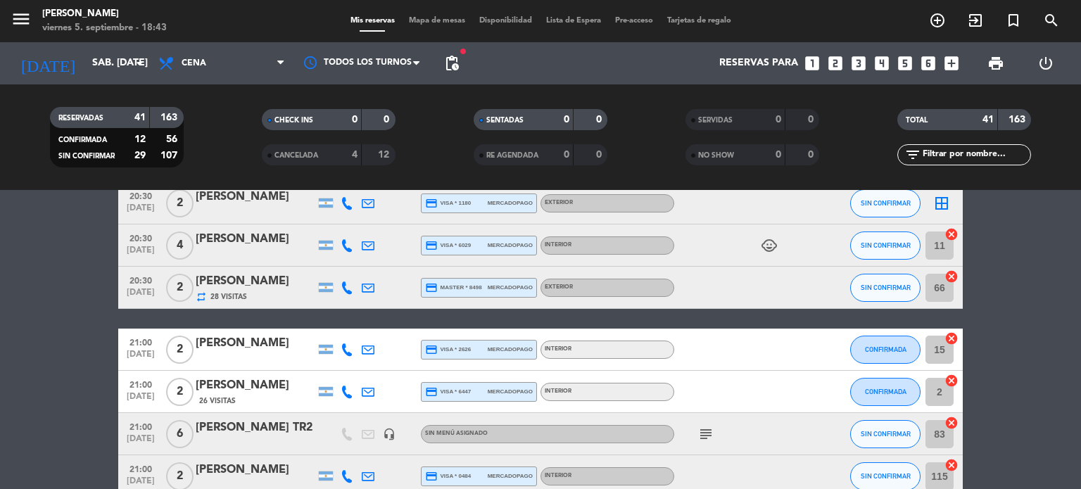
scroll to position [238, 0]
click at [764, 244] on icon "child_care" at bounding box center [769, 246] width 17 height 17
click at [701, 429] on icon "subject" at bounding box center [705, 434] width 17 height 17
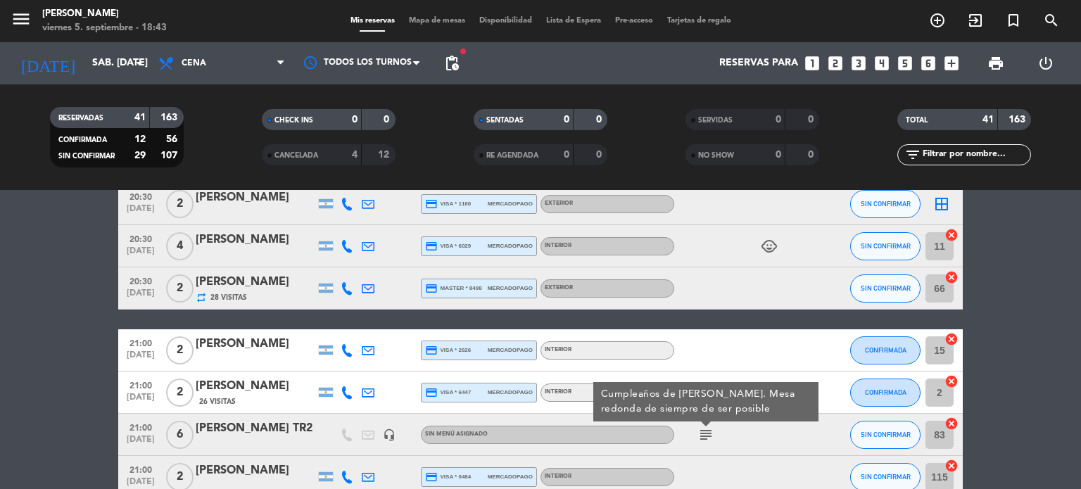
scroll to position [276, 0]
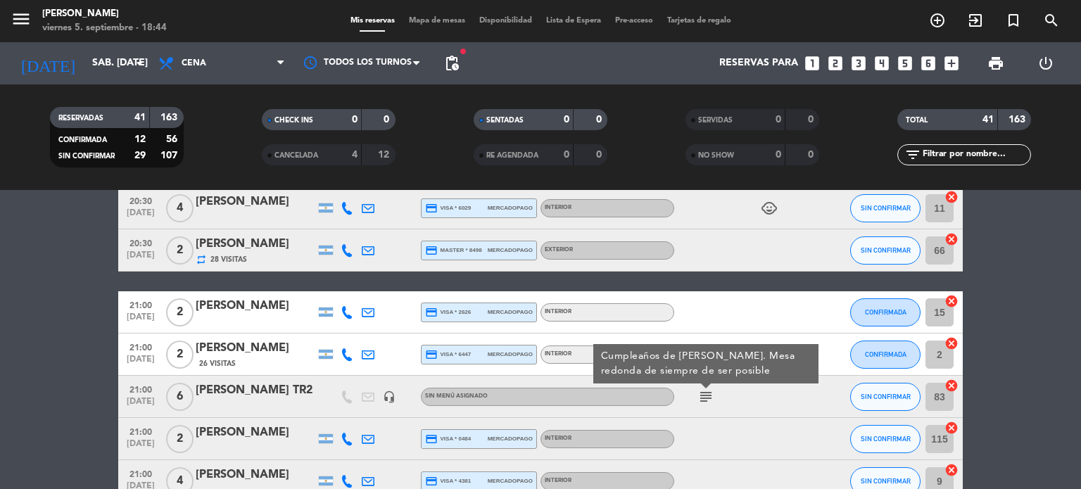
click at [134, 267] on div "20:30 [DATE]" at bounding box center [140, 250] width 45 height 42
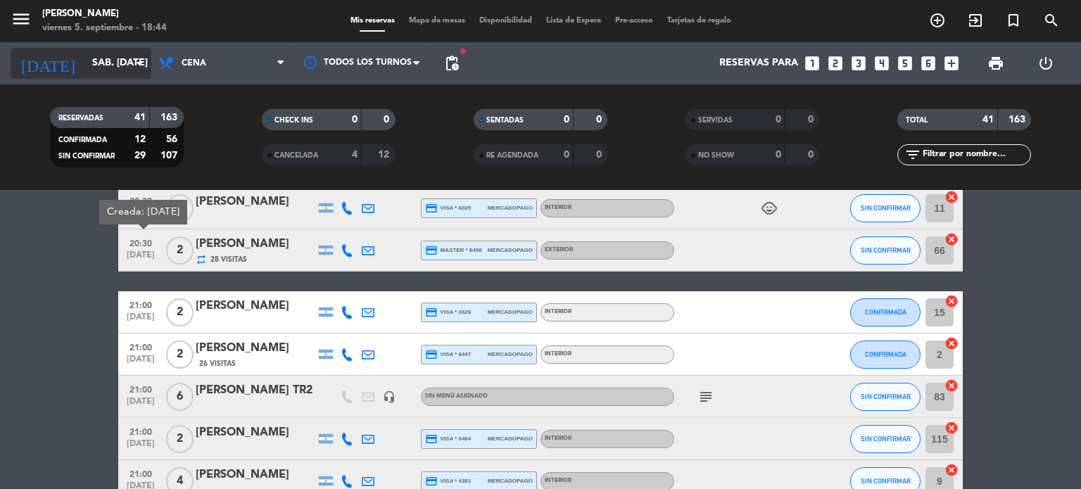
click at [93, 64] on input "sáb. [DATE]" at bounding box center [152, 63] width 134 height 25
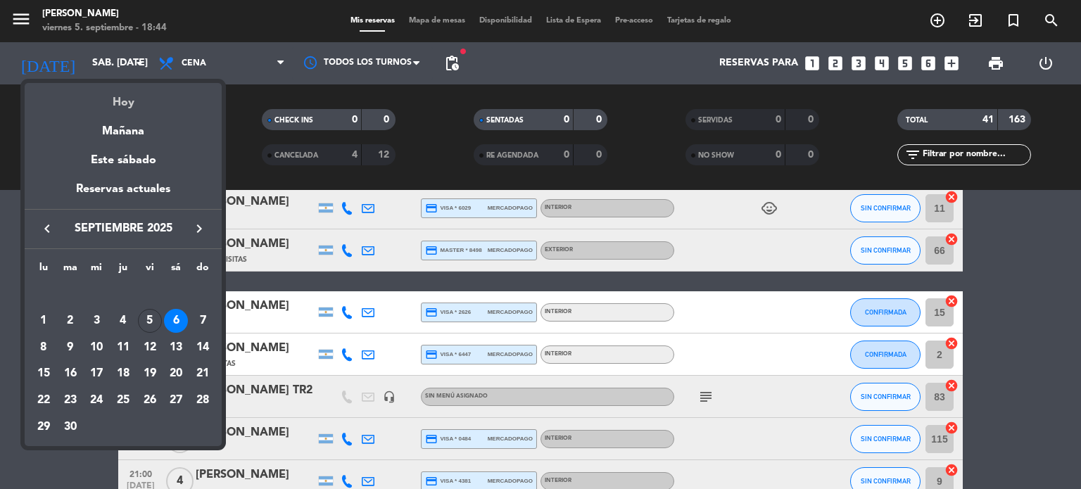
click at [124, 96] on div "Hoy" at bounding box center [123, 97] width 197 height 29
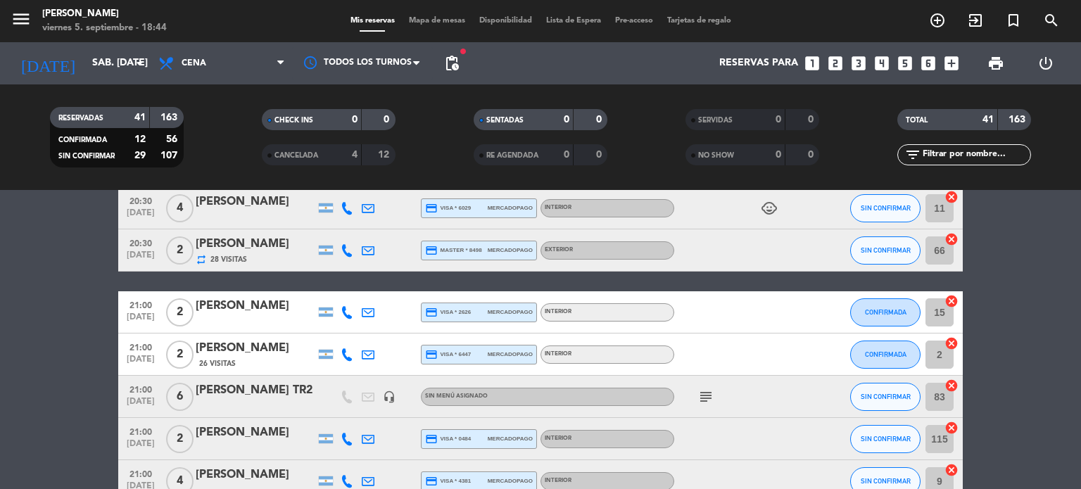
type input "vie. [DATE]"
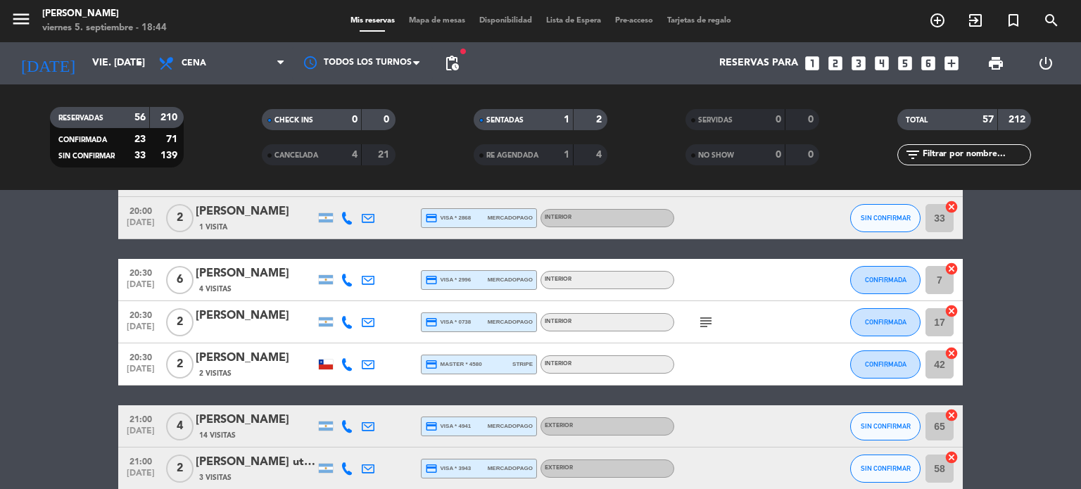
scroll to position [557, 0]
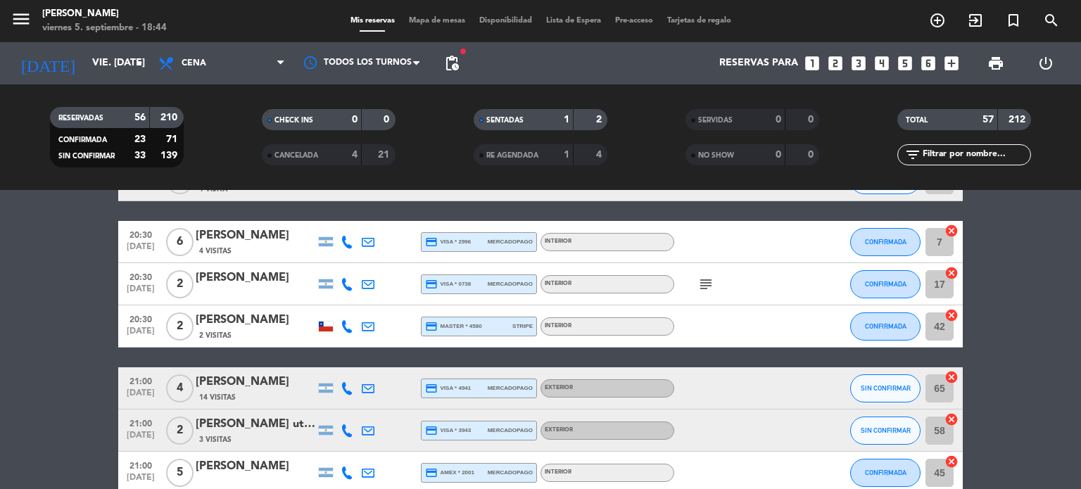
click at [705, 281] on icon "subject" at bounding box center [705, 284] width 17 height 17
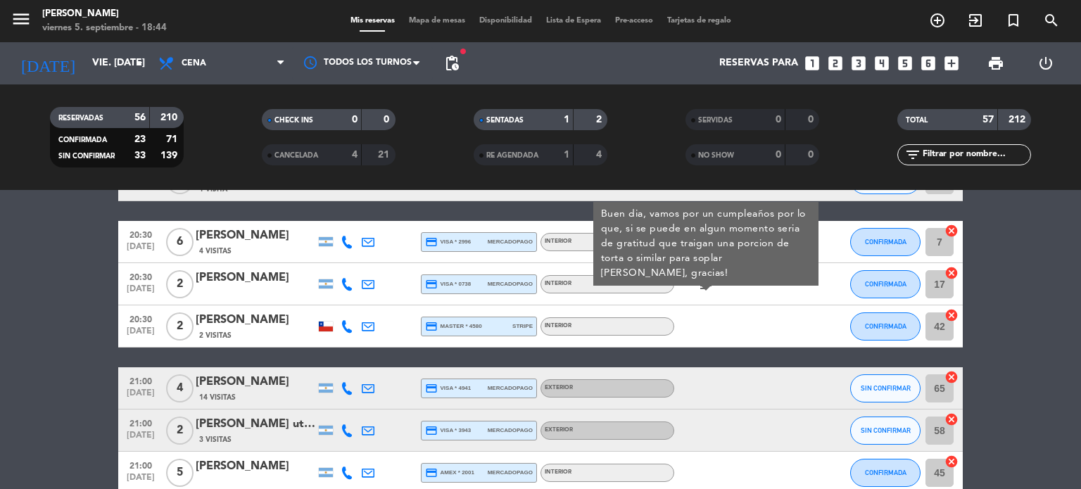
click at [756, 331] on div at bounding box center [737, 326] width 127 height 42
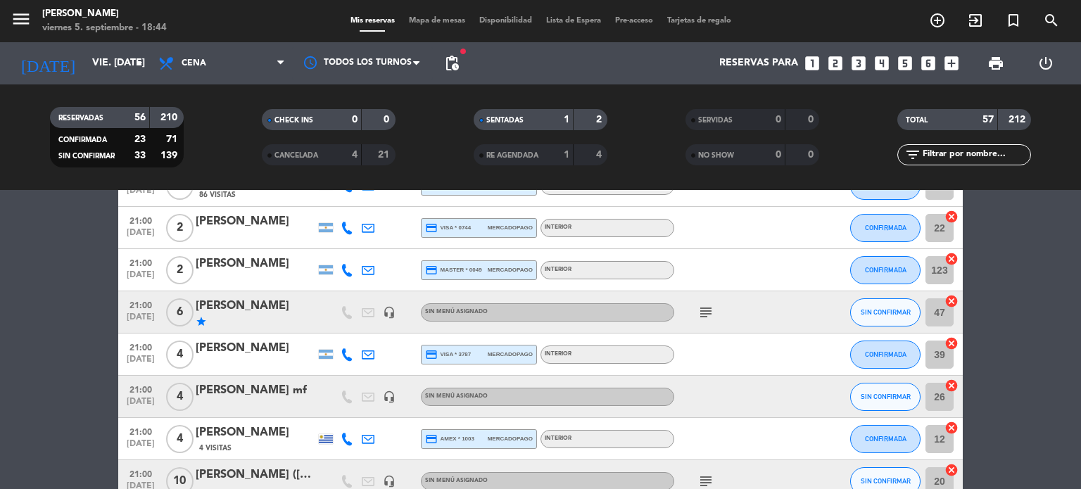
scroll to position [978, 0]
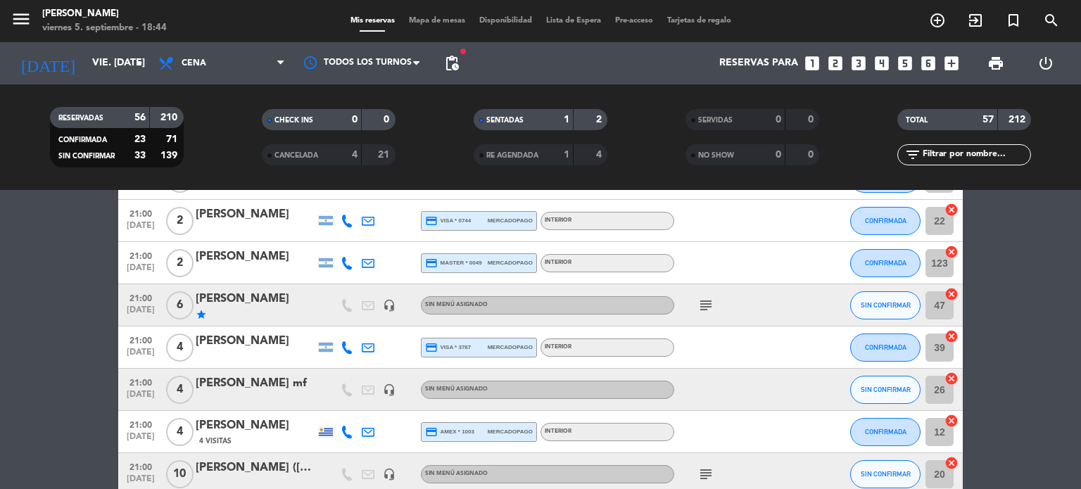
click at [697, 303] on icon "subject" at bounding box center [705, 305] width 17 height 17
click at [764, 382] on div at bounding box center [737, 390] width 127 height 42
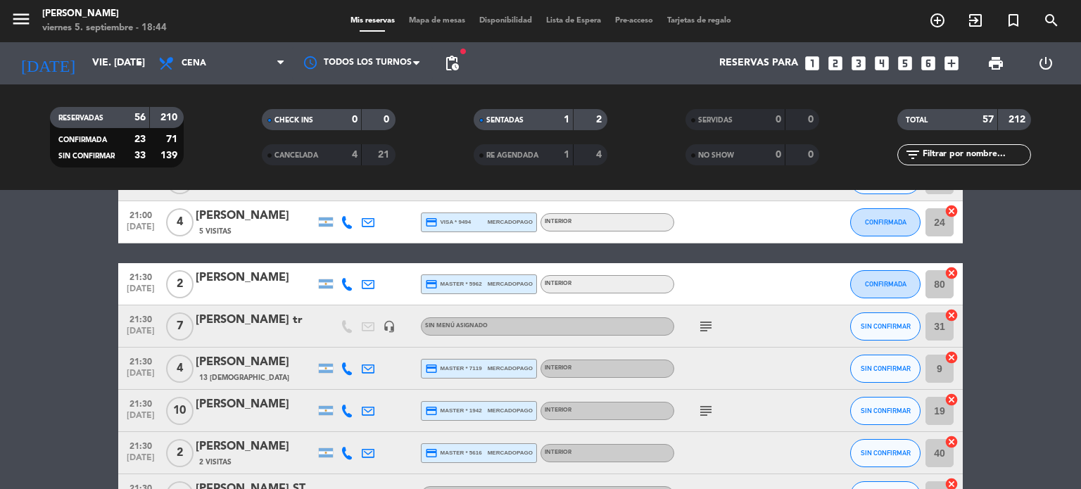
scroll to position [1803, 0]
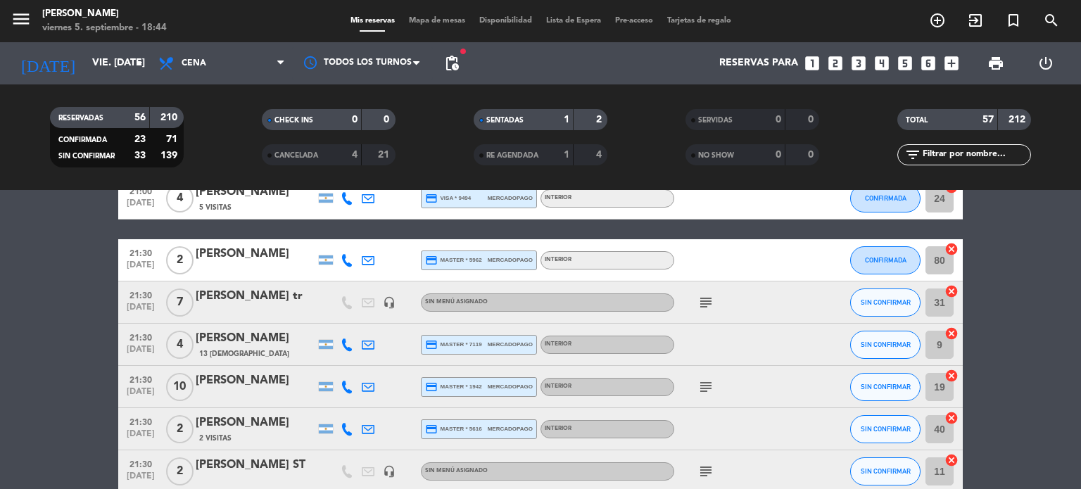
click at [705, 295] on icon "subject" at bounding box center [705, 302] width 17 height 17
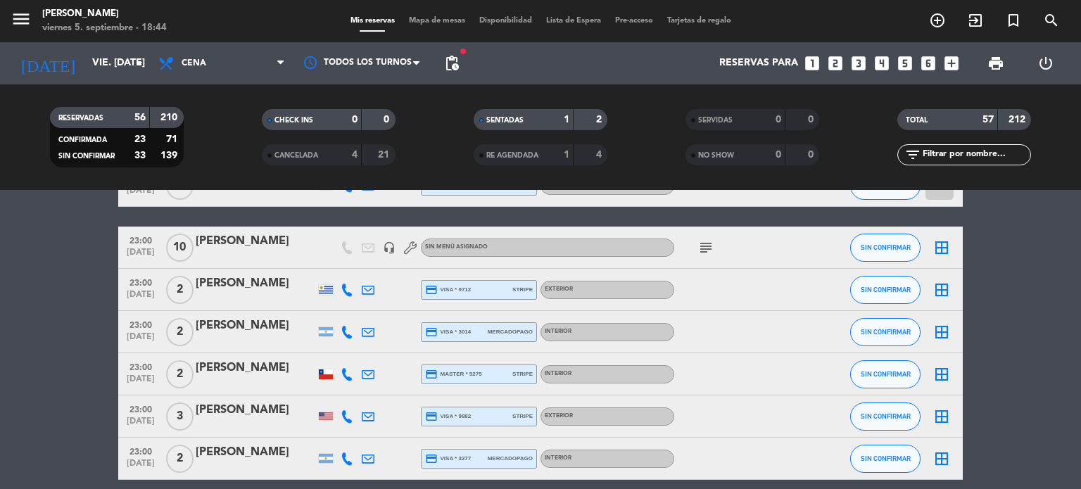
scroll to position [2361, 0]
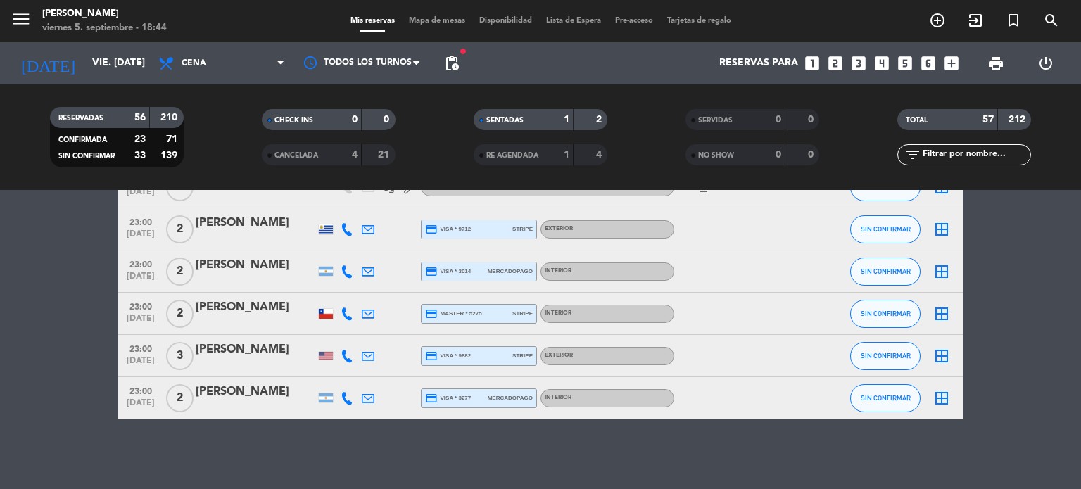
click at [431, 19] on span "Mapa de mesas" at bounding box center [437, 21] width 70 height 8
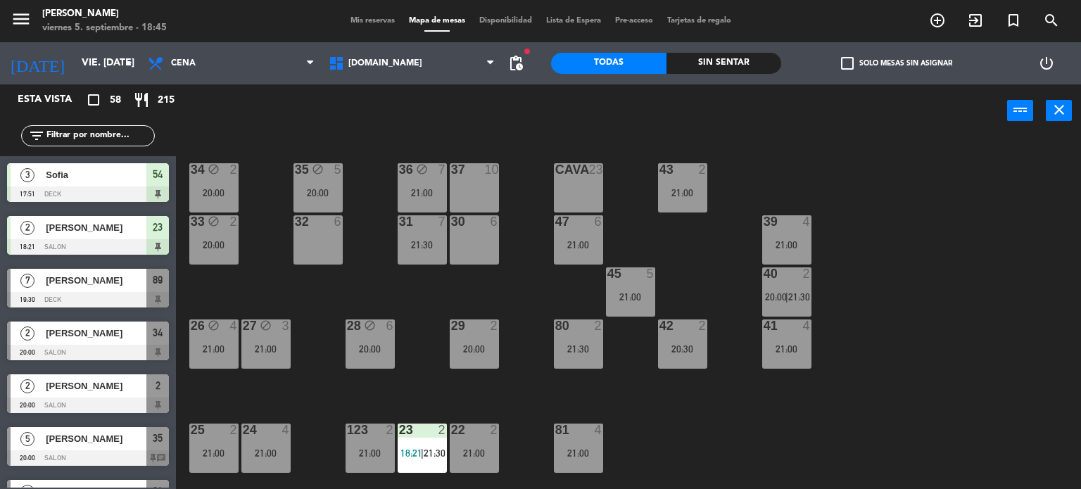
click at [269, 127] on div "power_input close" at bounding box center [591, 110] width 831 height 53
click at [353, 17] on span "Mis reservas" at bounding box center [372, 21] width 58 height 8
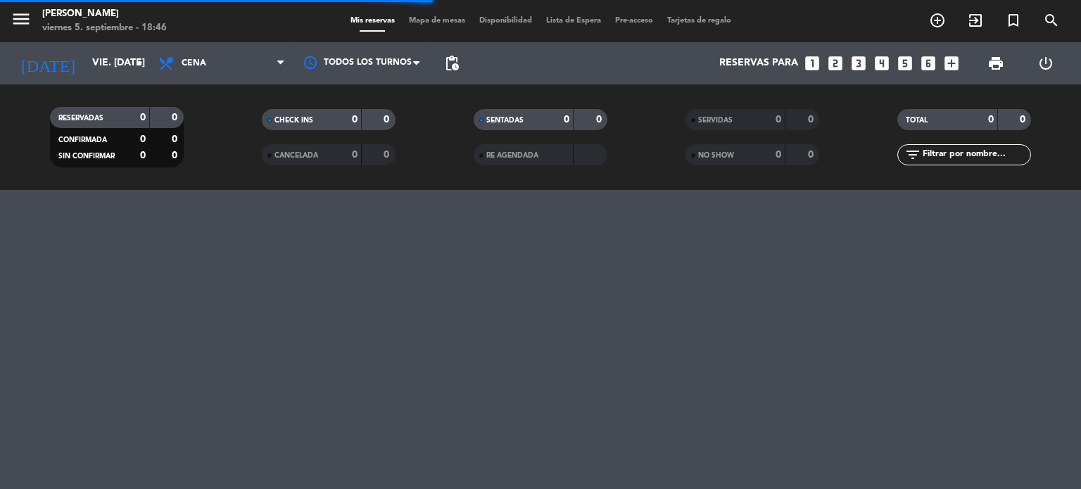
click at [948, 164] on div "filter_list" at bounding box center [964, 154] width 134 height 21
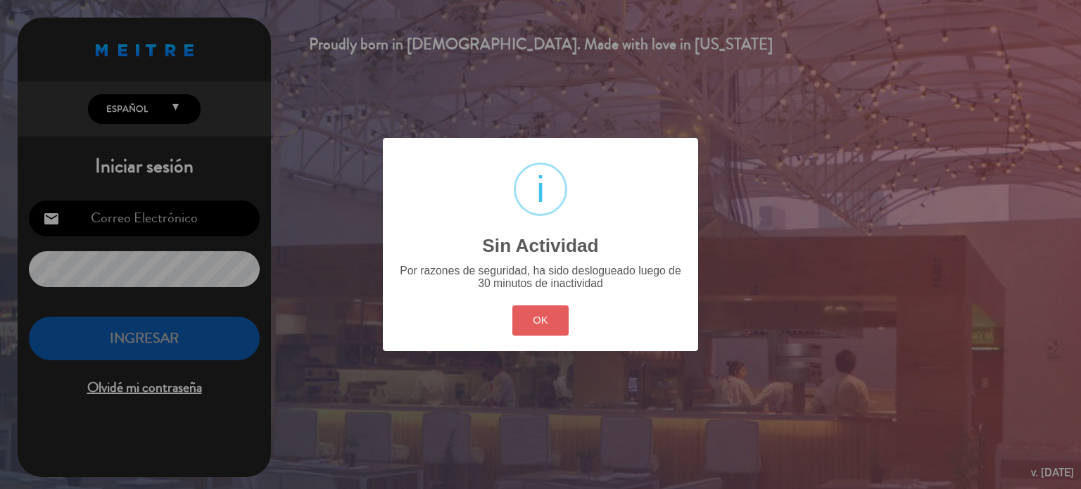
click at [529, 321] on button "OK" at bounding box center [540, 320] width 57 height 30
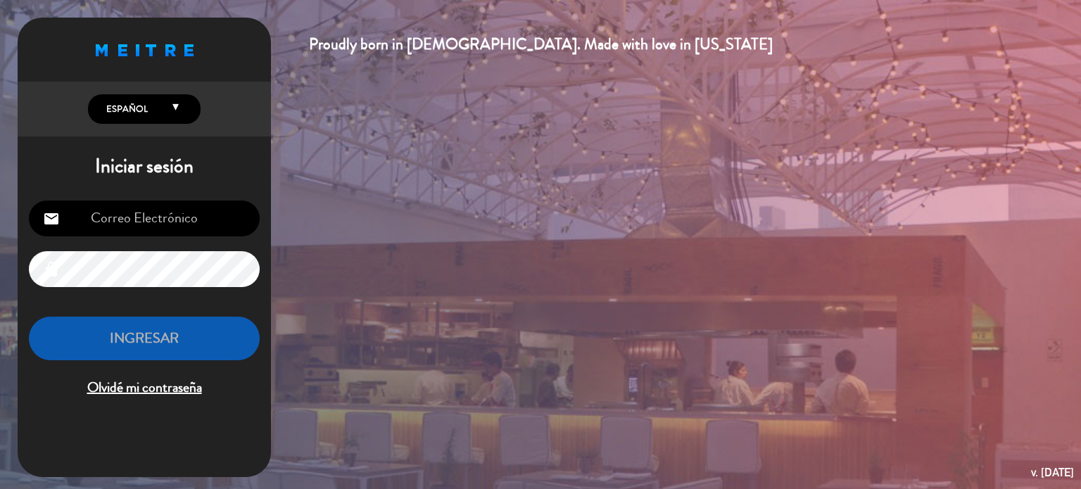
click at [117, 225] on input "email" at bounding box center [144, 219] width 231 height 36
type input "[EMAIL_ADDRESS][DOMAIN_NAME]"
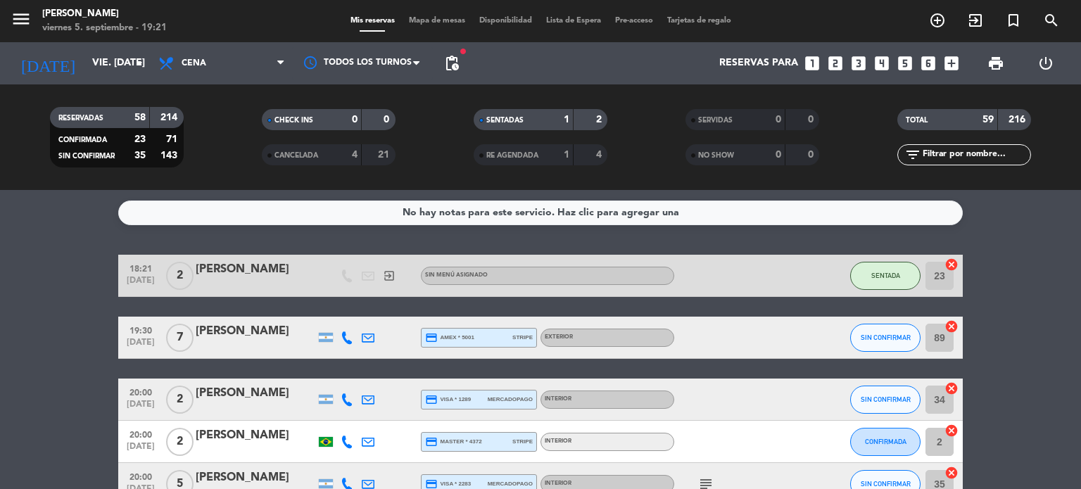
click at [430, 20] on span "Mapa de mesas" at bounding box center [437, 21] width 70 height 8
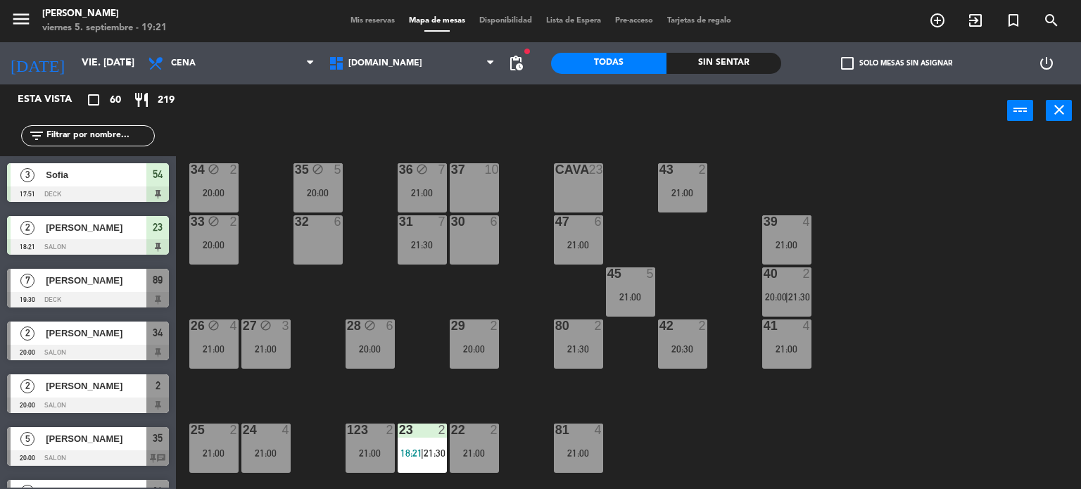
scroll to position [503, 0]
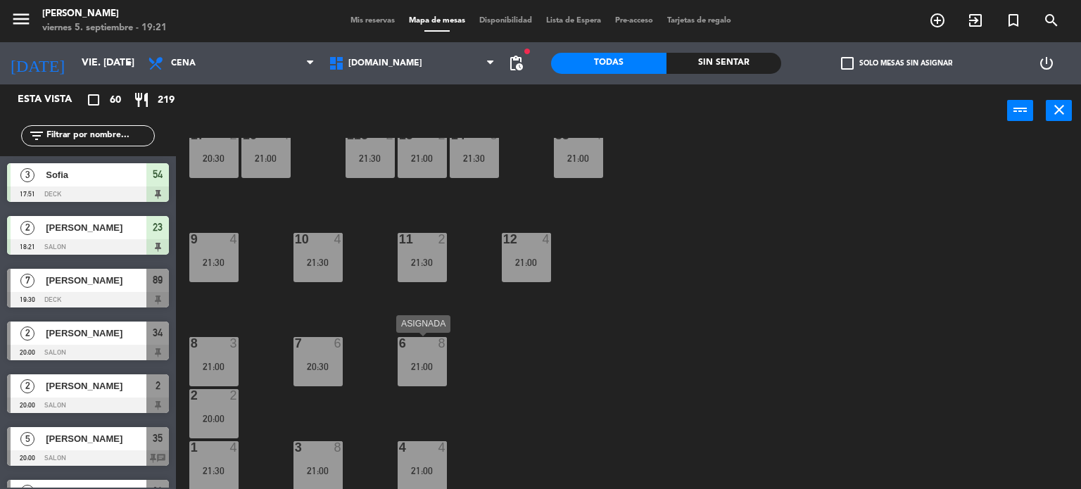
click at [435, 358] on div "6 8 21:00" at bounding box center [422, 361] width 49 height 49
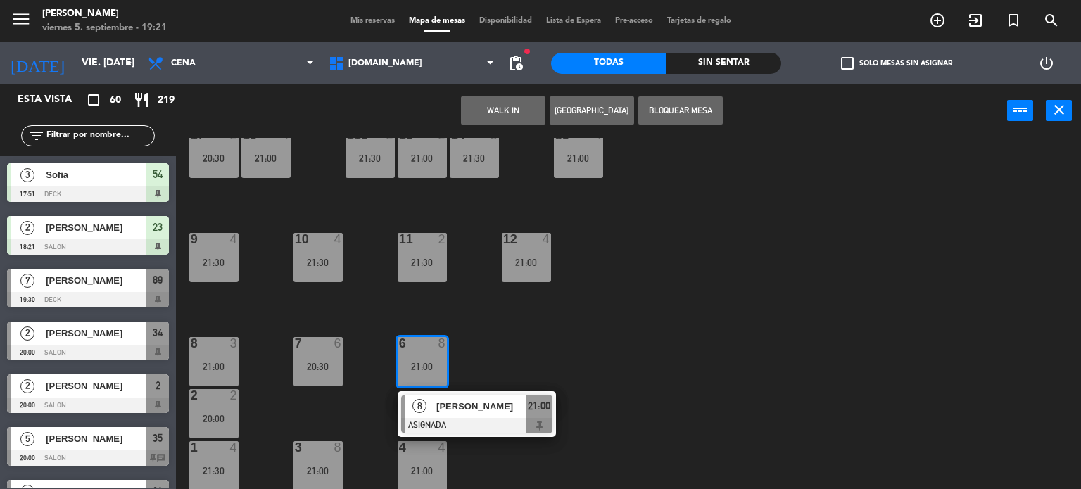
click at [598, 303] on div "34 block 2 20:00 35 block 5 20:00 36 block 7 21:00 43 2 21:00 37 10 CAVA 23 33 …" at bounding box center [634, 314] width 895 height 352
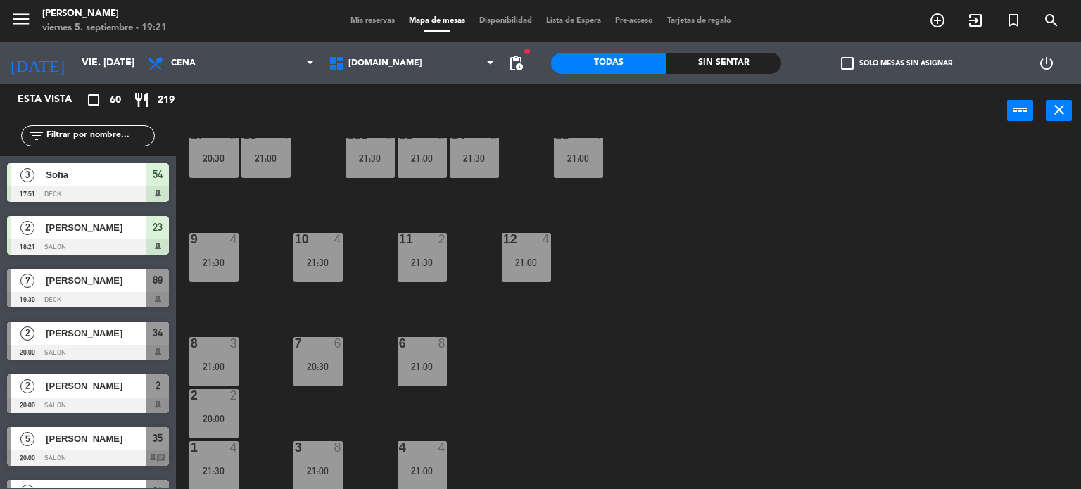
click at [341, 447] on div "8" at bounding box center [338, 447] width 8 height 13
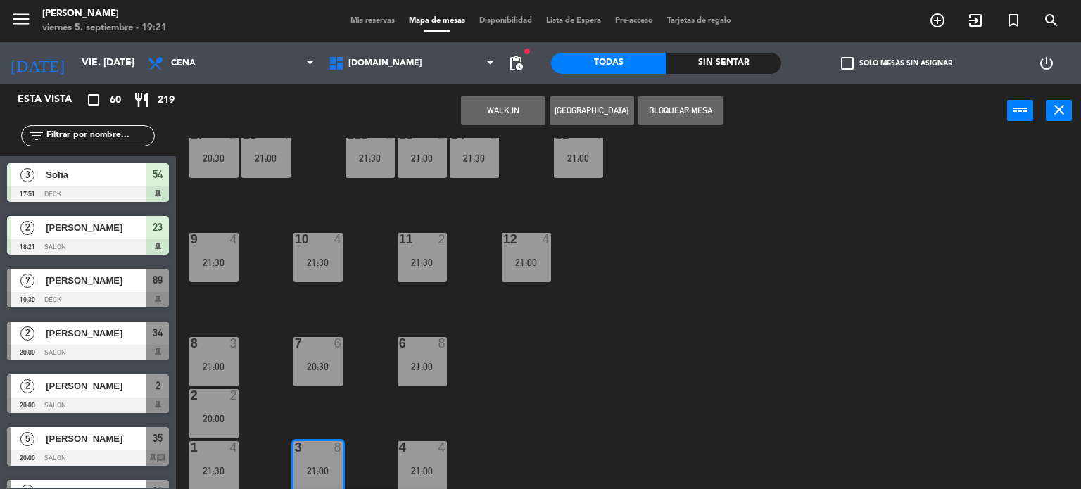
click at [607, 340] on div "34 block 2 20:00 35 block 5 20:00 36 block 7 21:00 43 2 21:00 37 10 CAVA 23 33 …" at bounding box center [634, 314] width 895 height 352
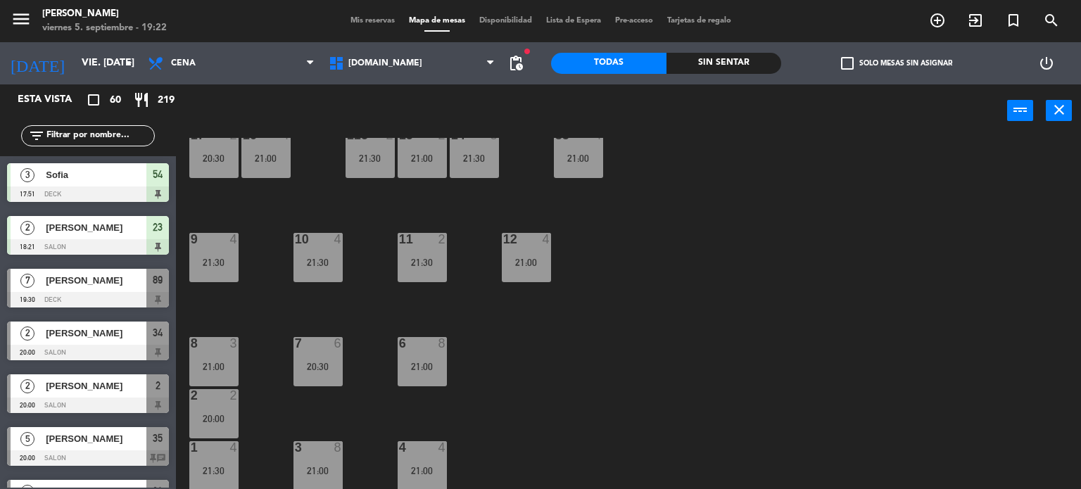
click at [298, 365] on div "20:30" at bounding box center [317, 367] width 49 height 10
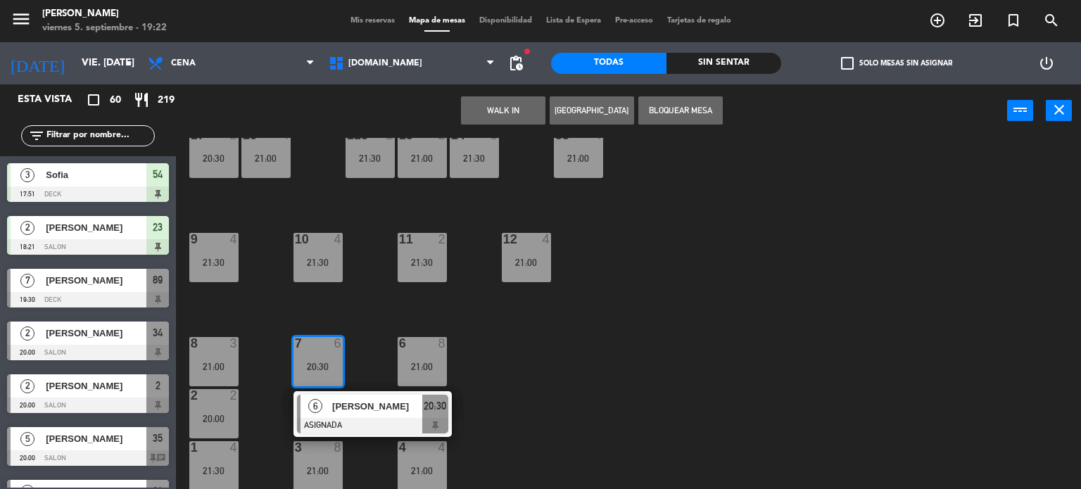
click at [343, 415] on div "[PERSON_NAME]" at bounding box center [376, 406] width 91 height 23
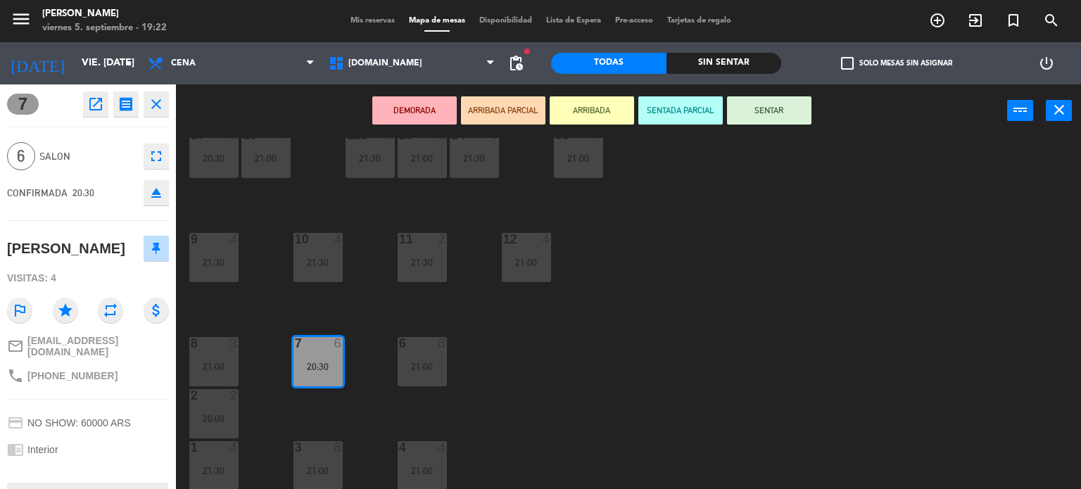
click at [158, 200] on icon "eject" at bounding box center [156, 192] width 17 height 17
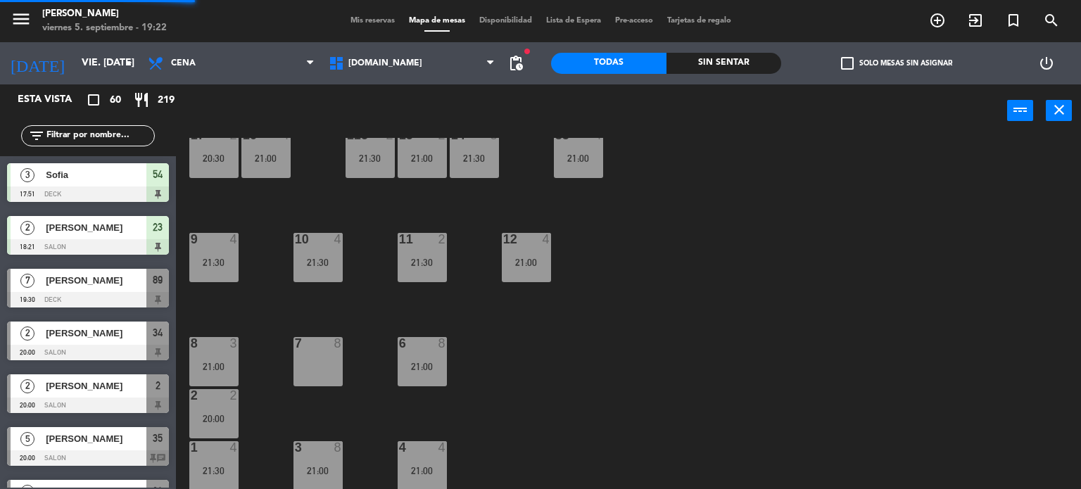
scroll to position [0, 0]
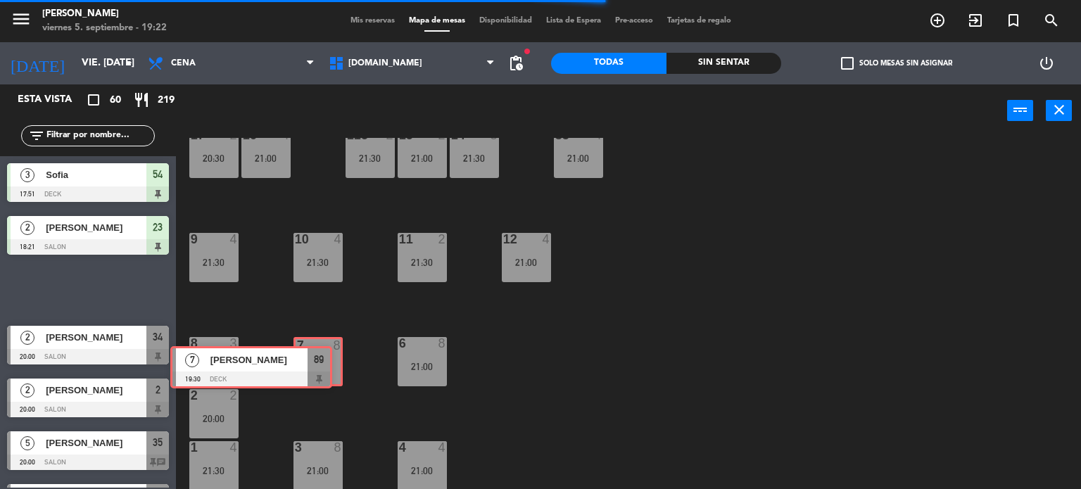
drag, startPoint x: 146, startPoint y: 290, endPoint x: 309, endPoint y: 367, distance: 180.1
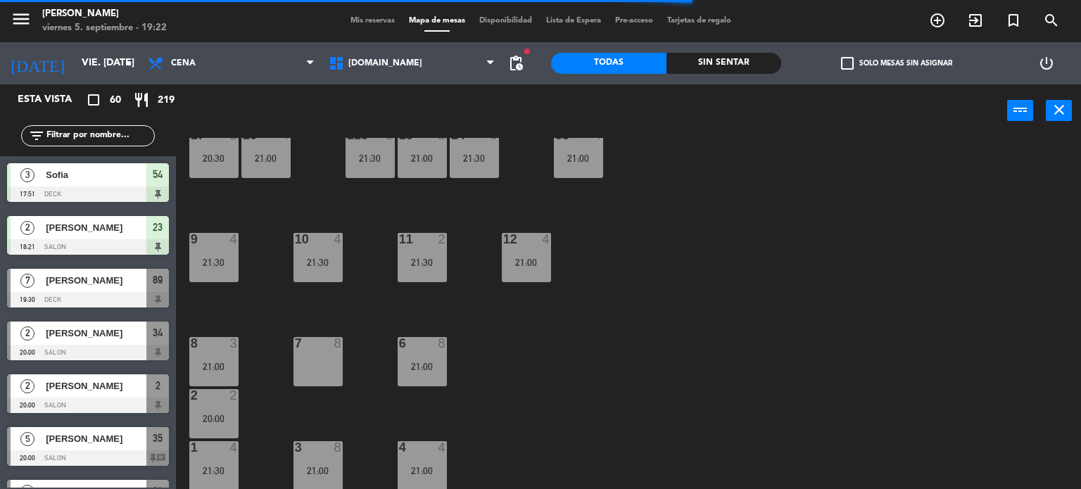
drag, startPoint x: 309, startPoint y: 367, endPoint x: 353, endPoint y: 389, distance: 49.4
click at [353, 389] on div "34 block 2 20:00 35 block 5 20:00 36 block 7 21:00 43 2 21:00 37 10 CAVA 23 33 …" at bounding box center [634, 314] width 895 height 352
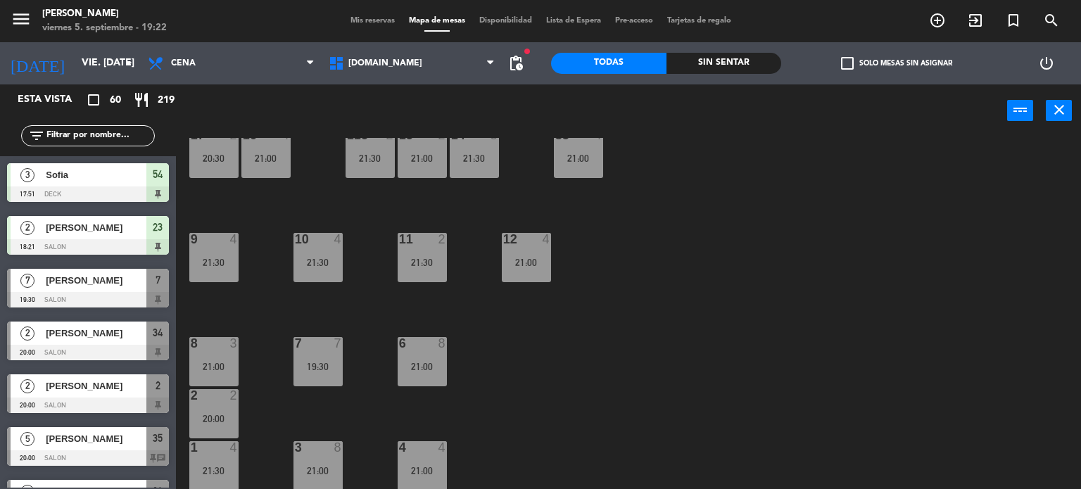
click at [317, 384] on div "7 7 19:30" at bounding box center [317, 361] width 49 height 49
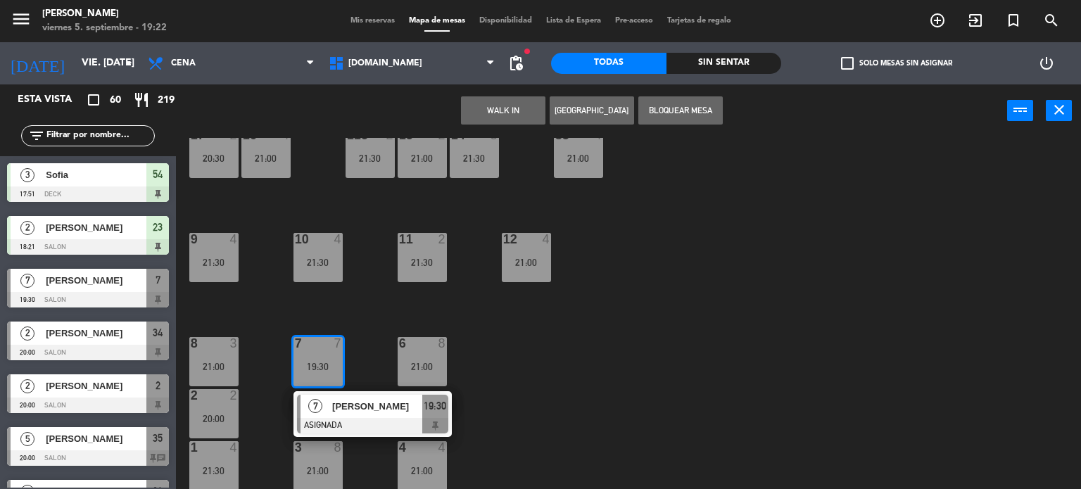
click at [369, 403] on span "[PERSON_NAME]" at bounding box center [377, 406] width 90 height 15
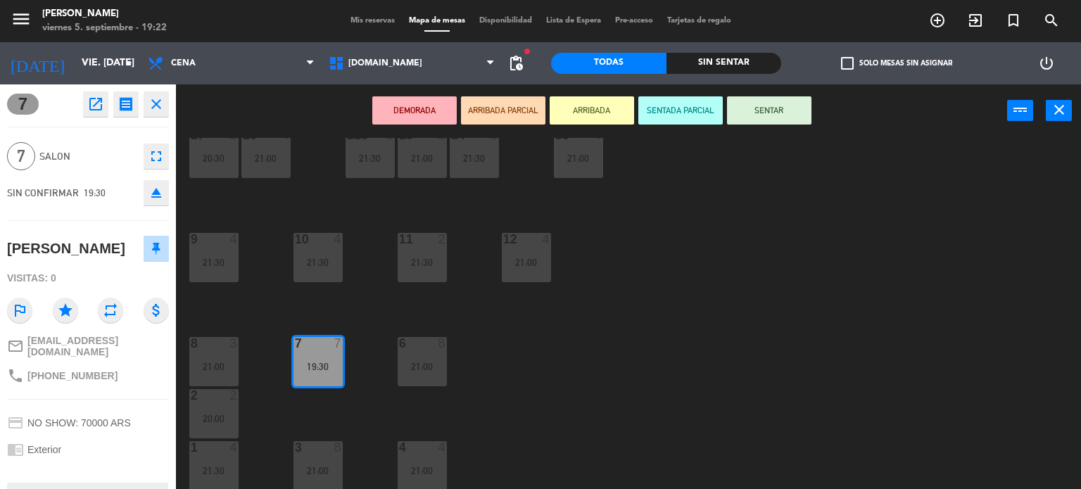
click at [766, 100] on button "SENTAR" at bounding box center [769, 110] width 84 height 28
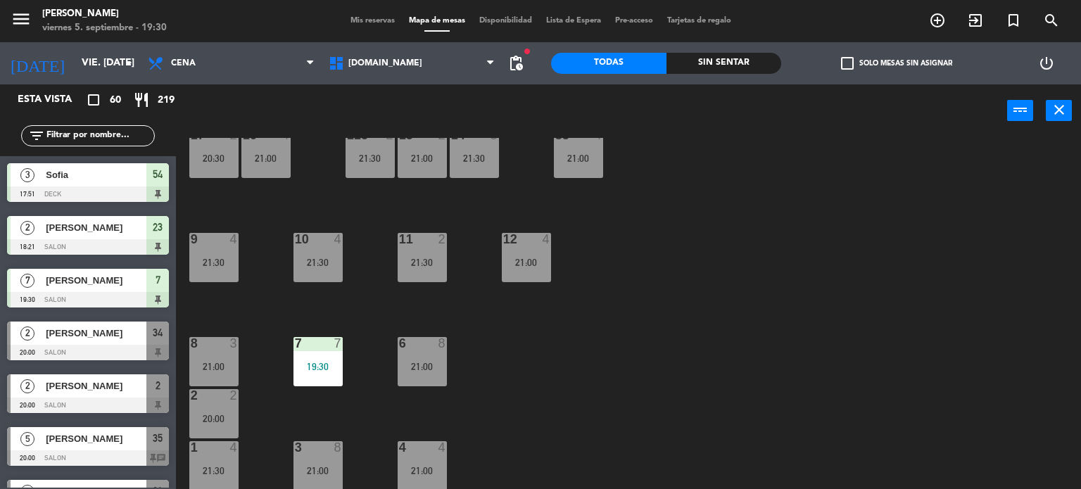
click at [835, 211] on div "34 block 2 20:00 35 block 5 20:00 36 block 7 21:00 43 2 21:00 37 10 CAVA 23 33 …" at bounding box center [634, 314] width 895 height 352
click at [833, 272] on div "34 block 2 20:00 35 block 5 20:00 36 block 7 21:00 43 2 21:00 37 10 CAVA 23 33 …" at bounding box center [634, 314] width 895 height 352
click at [765, 72] on div "Sin sentar" at bounding box center [723, 63] width 115 height 21
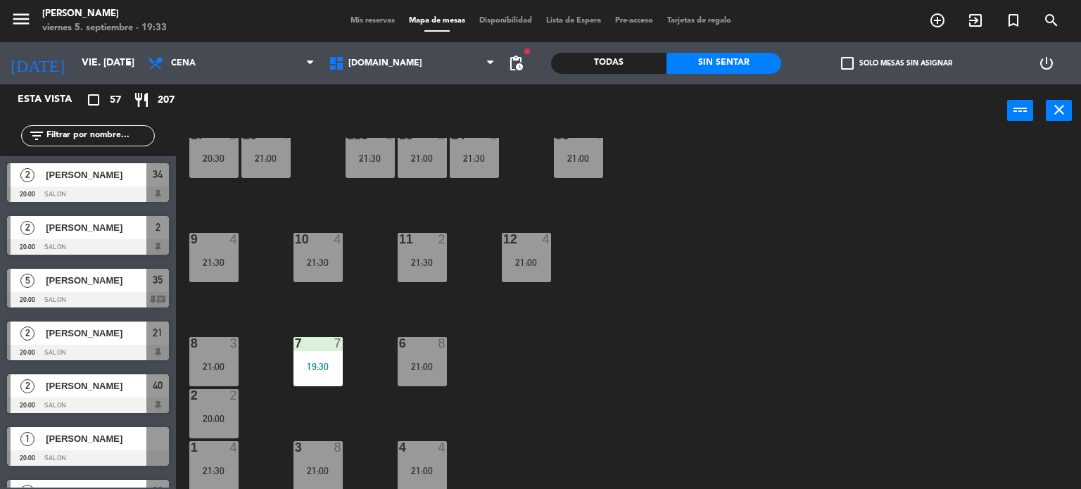
click at [884, 67] on label "check_box_outline_blank Solo mesas sin asignar" at bounding box center [896, 63] width 111 height 13
click at [897, 63] on input "check_box_outline_blank Solo mesas sin asignar" at bounding box center [897, 63] width 0 height 0
click at [1063, 285] on div "34 block 2 20:00 35 block 5 20:00 36 block 7 21:00 43 2 21:00 37 10 CAVA 23 33 …" at bounding box center [634, 314] width 895 height 352
click at [876, 64] on label "check_box Solo mesas sin asignar" at bounding box center [896, 63] width 111 height 13
click at [897, 63] on input "check_box Solo mesas sin asignar" at bounding box center [897, 63] width 0 height 0
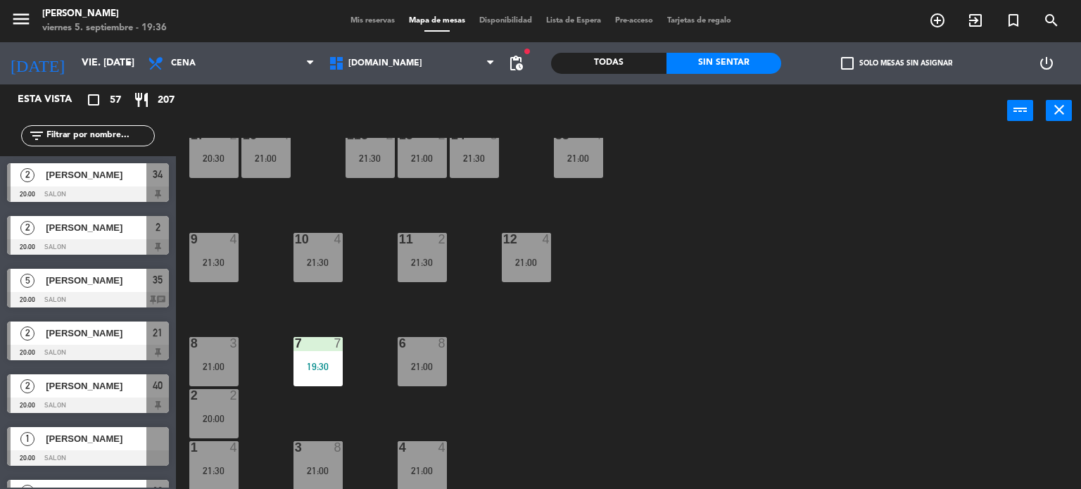
click at [120, 128] on input "text" at bounding box center [99, 135] width 109 height 15
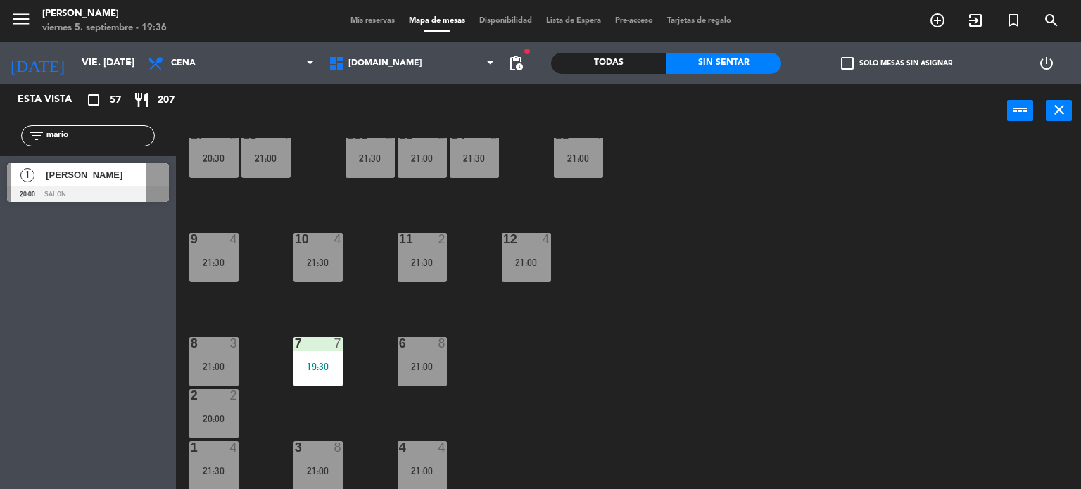
type input "mario"
click at [775, 236] on div "34 block 2 20:00 35 block 5 20:00 36 block 7 21:00 43 2 21:00 37 10 CAVA 23 33 …" at bounding box center [634, 314] width 895 height 352
click at [115, 182] on span "[PERSON_NAME]" at bounding box center [96, 175] width 101 height 15
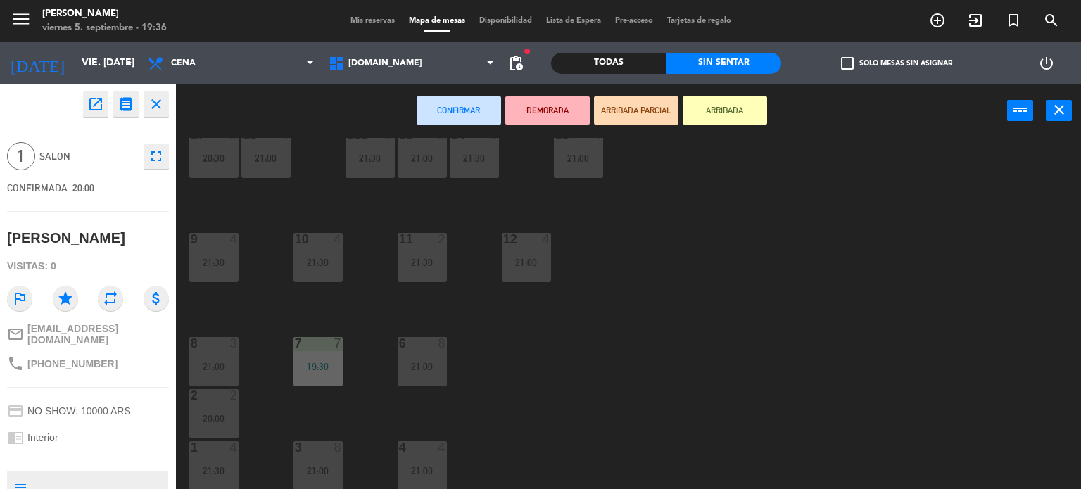
click at [617, 109] on button "ARRIBADA PARCIAL" at bounding box center [636, 110] width 84 height 28
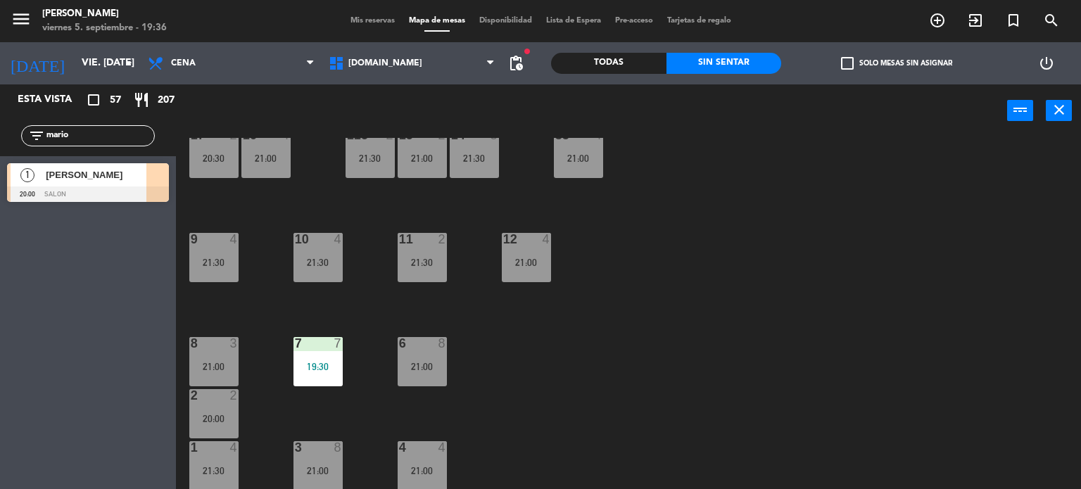
click at [738, 248] on div "34 block 2 20:00 35 block 5 20:00 36 block 7 21:00 43 2 21:00 37 10 CAVA 23 33 …" at bounding box center [634, 314] width 895 height 352
click at [635, 69] on div "Todas" at bounding box center [608, 63] width 115 height 21
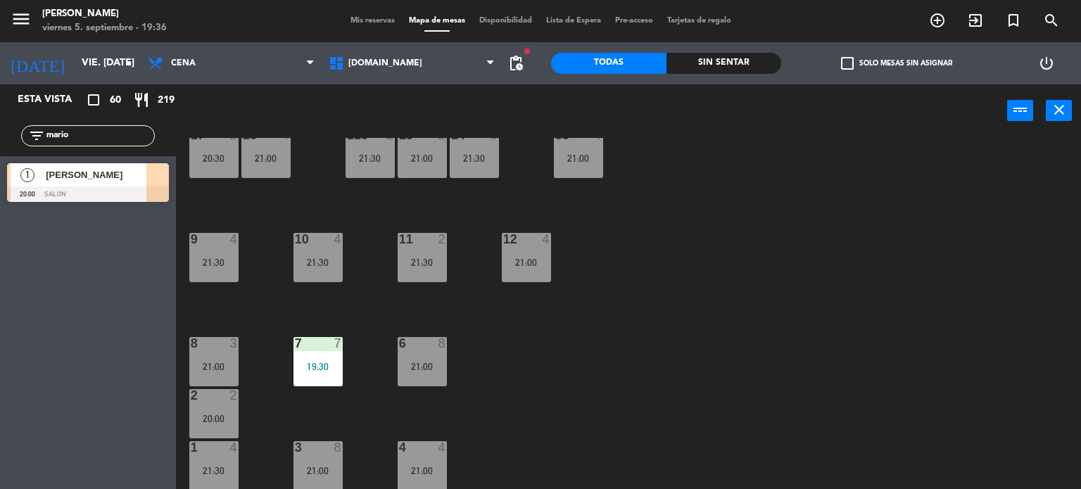
drag, startPoint x: 113, startPoint y: 138, endPoint x: 0, endPoint y: 146, distance: 112.9
click at [0, 146] on div "filter_list mario" at bounding box center [88, 135] width 176 height 41
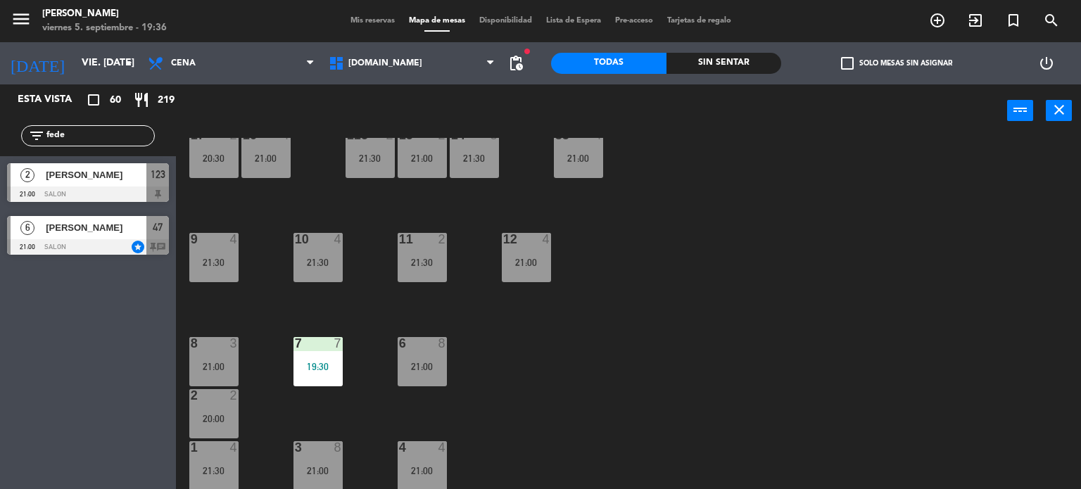
type input "fede"
drag, startPoint x: 736, startPoint y: 250, endPoint x: 696, endPoint y: 252, distance: 40.2
click at [733, 250] on div "34 block 2 20:00 35 block 5 20:00 36 block 7 21:00 43 2 21:00 37 10 CAVA 23 33 …" at bounding box center [634, 314] width 895 height 352
drag, startPoint x: 73, startPoint y: 138, endPoint x: 0, endPoint y: 136, distance: 73.2
click at [0, 136] on div "filter_list fede" at bounding box center [88, 135] width 176 height 41
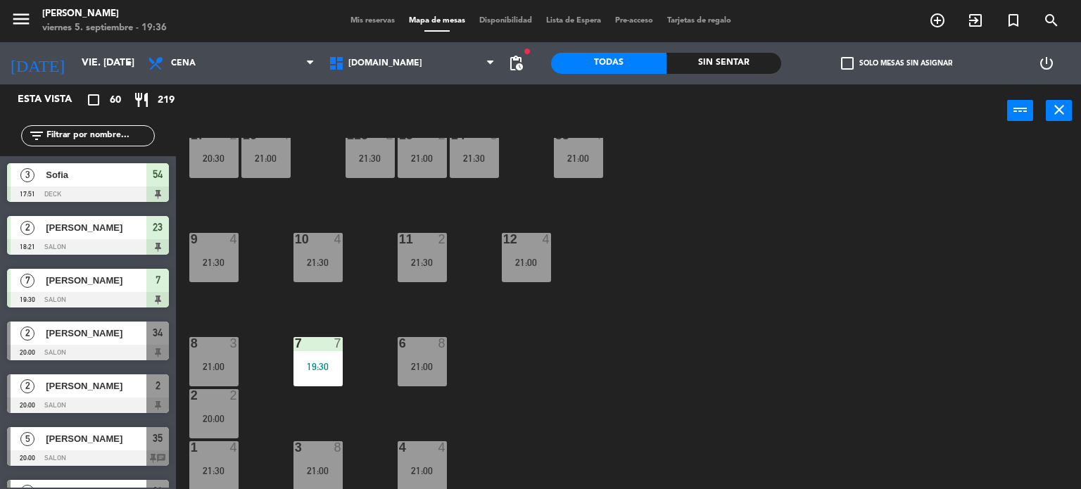
click at [372, 11] on div "menu Gardiner viernes 5. septiembre - 19:36 Mis reservas Mapa de mesas Disponib…" at bounding box center [540, 21] width 1081 height 42
click at [374, 18] on span "Mis reservas" at bounding box center [372, 21] width 58 height 8
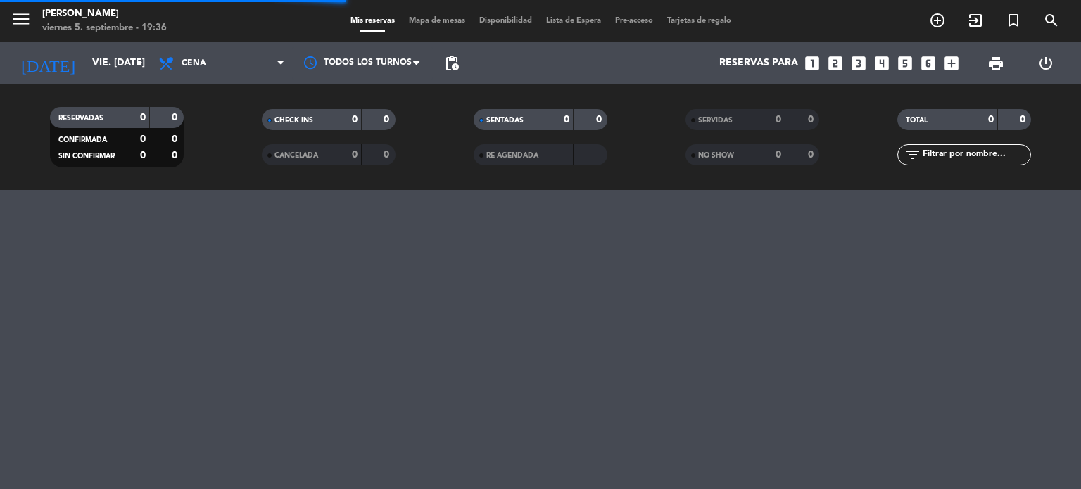
click at [954, 151] on input "text" at bounding box center [975, 154] width 109 height 15
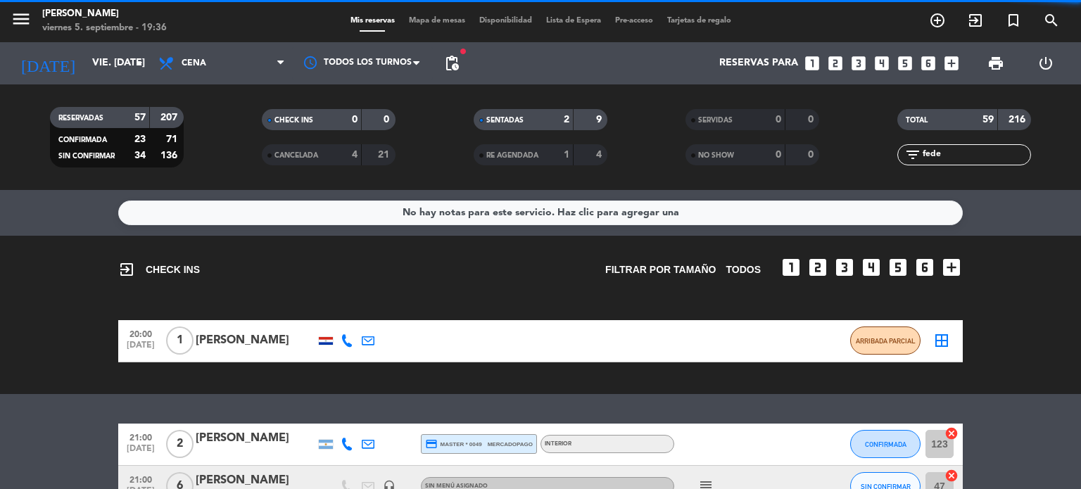
scroll to position [89, 0]
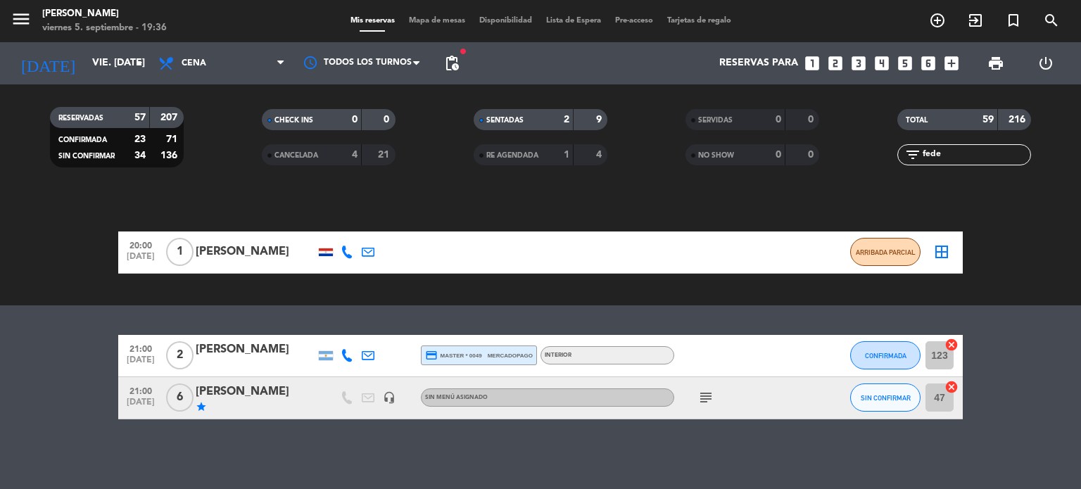
type input "fede"
click at [263, 390] on div "[PERSON_NAME]" at bounding box center [256, 392] width 120 height 18
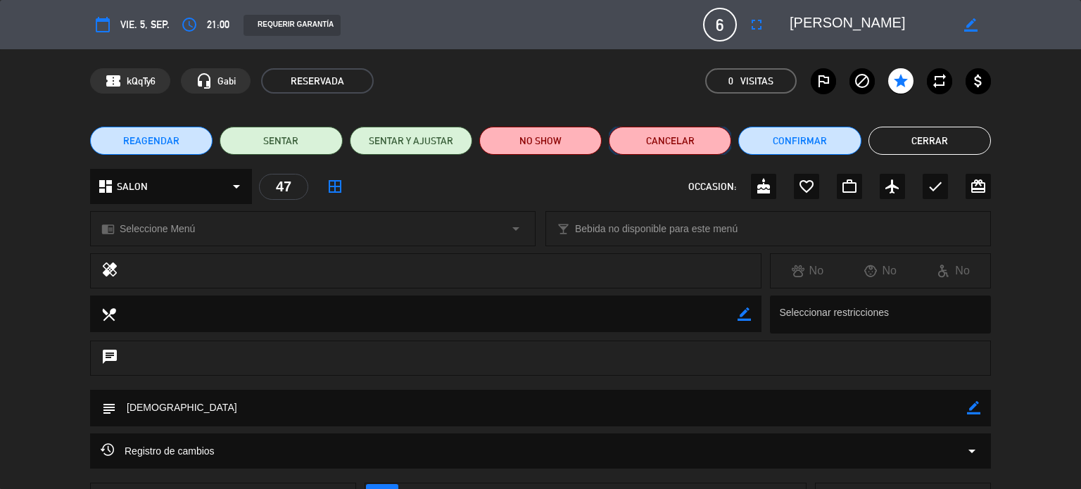
click at [671, 146] on button "Cancelar" at bounding box center [670, 141] width 122 height 28
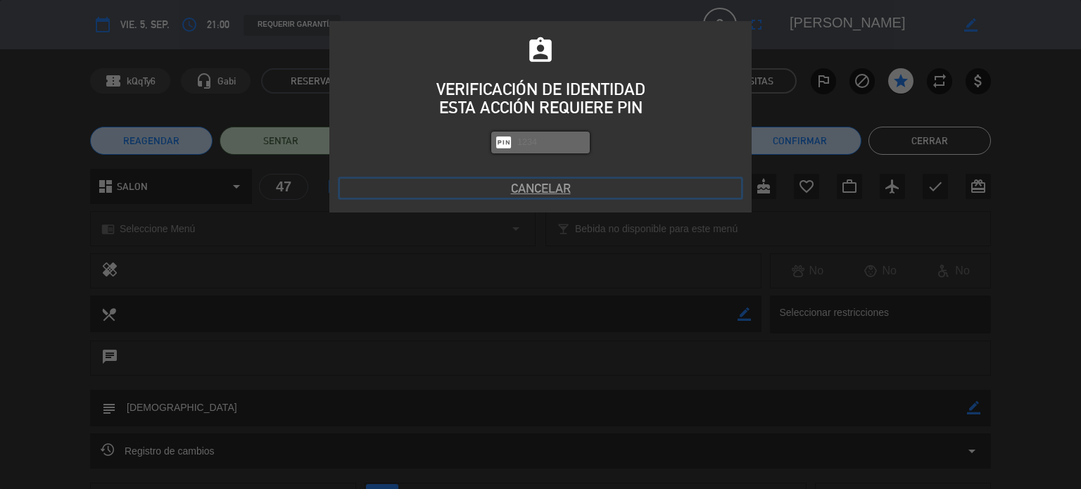
click at [536, 190] on button "Cancelar" at bounding box center [540, 188] width 401 height 19
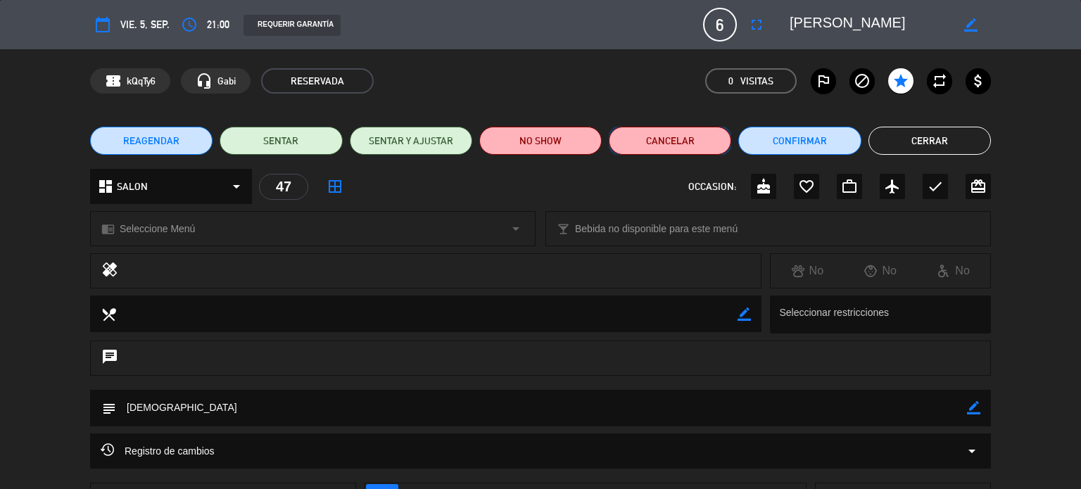
click at [656, 146] on button "Cancelar" at bounding box center [670, 141] width 122 height 28
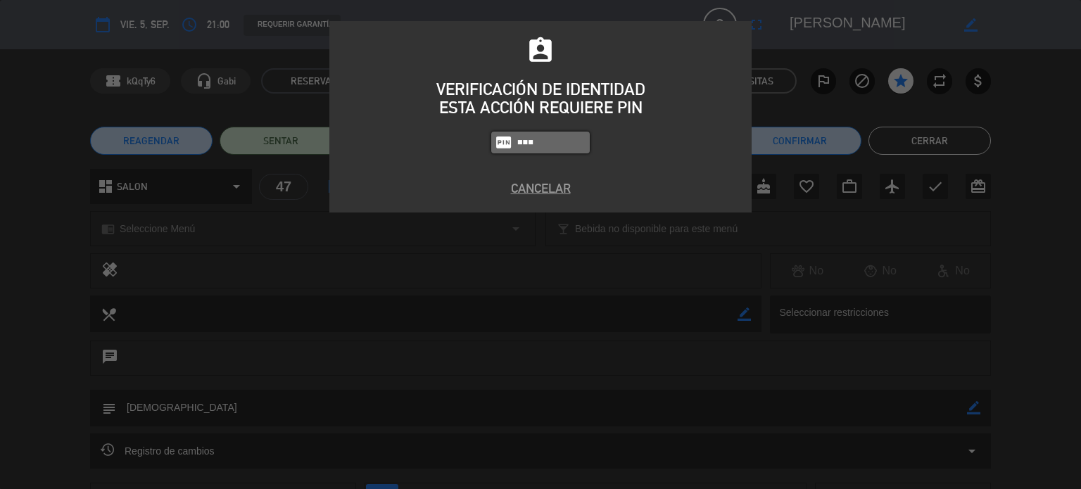
type input "3871"
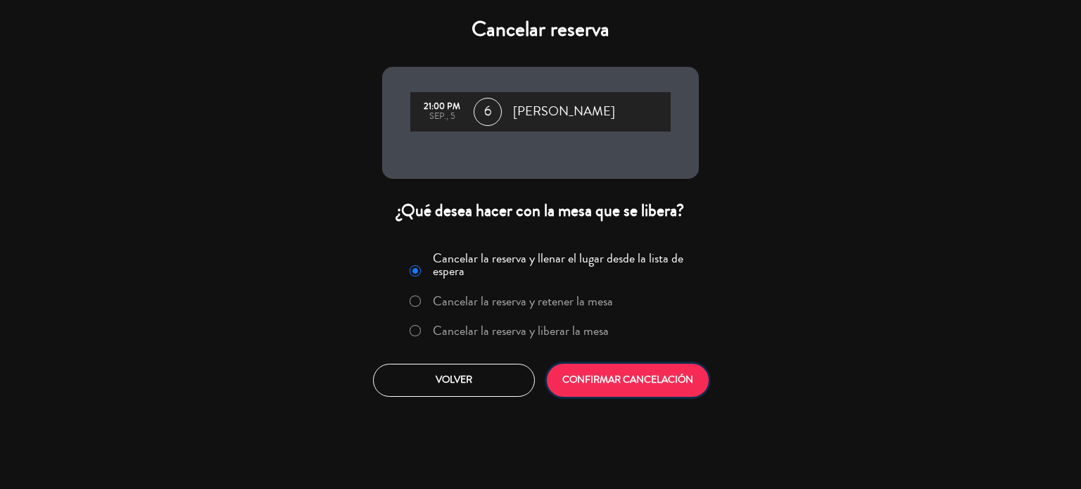
click at [619, 379] on button "CONFIRMAR CANCELACIÓN" at bounding box center [628, 380] width 162 height 33
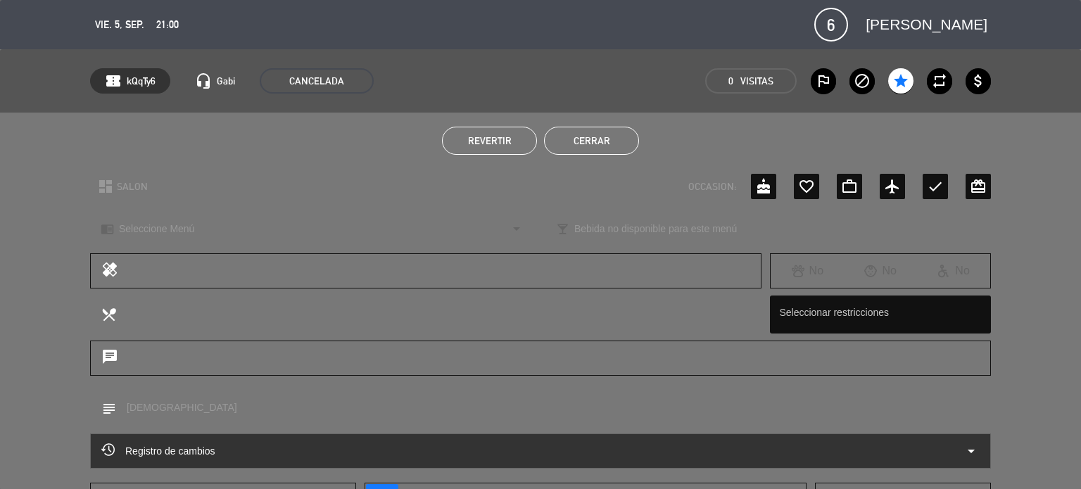
click at [617, 141] on button "Cerrar" at bounding box center [591, 141] width 95 height 28
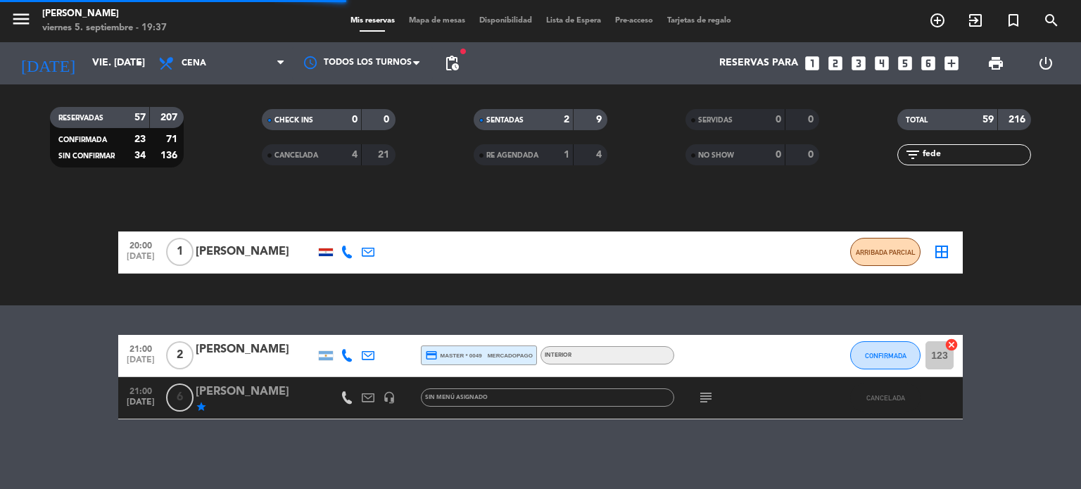
drag, startPoint x: 900, startPoint y: 154, endPoint x: 770, endPoint y: 148, distance: 130.3
click at [770, 148] on div "RESERVADAS 57 207 CONFIRMADA 23 71 SIN CONFIRMAR 34 136 CHECK INS 0 0 CANCELADA…" at bounding box center [540, 137] width 1081 height 77
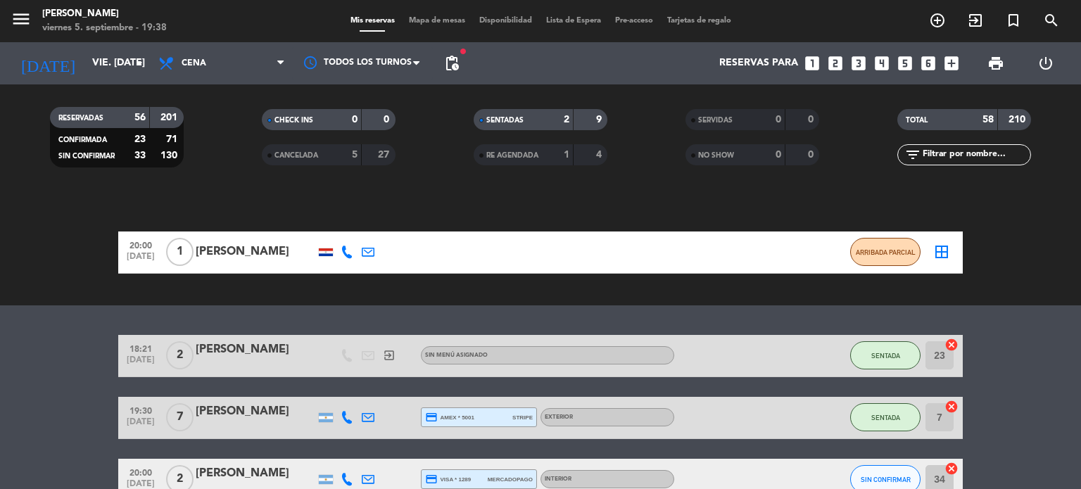
click at [442, 20] on span "Mapa de mesas" at bounding box center [437, 21] width 70 height 8
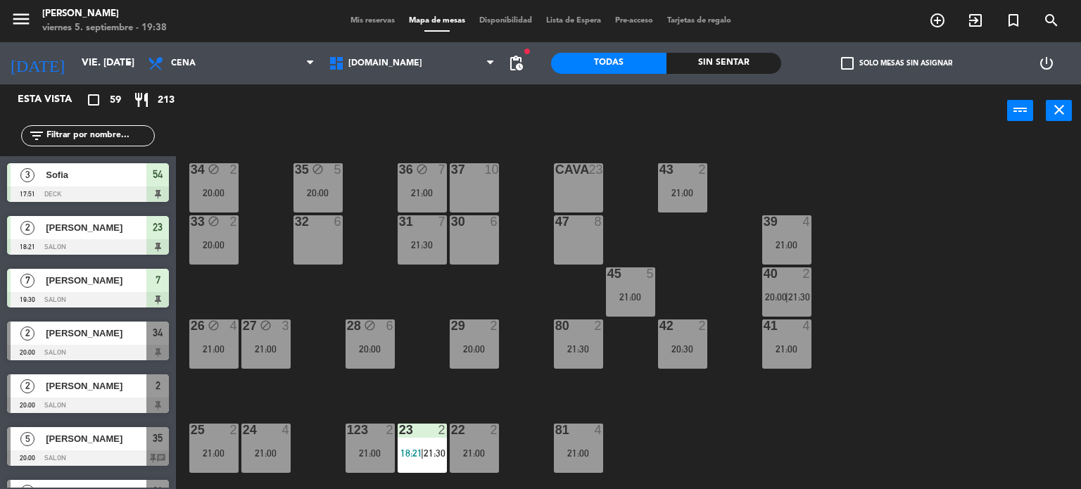
click at [716, 56] on div "Sin sentar" at bounding box center [723, 63] width 115 height 21
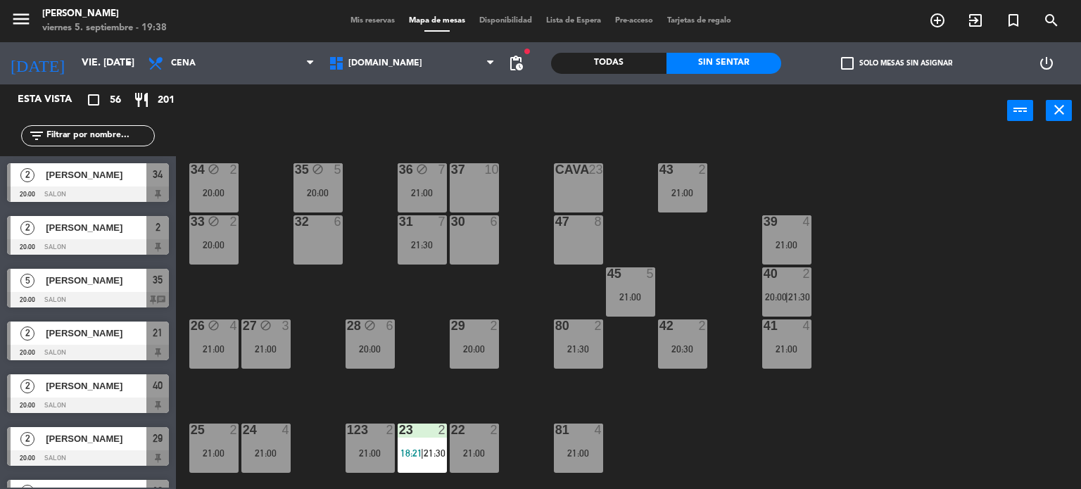
click at [834, 68] on div "check_box_outline_blank Solo mesas sin asignar" at bounding box center [896, 63] width 230 height 42
click at [856, 68] on label "check_box_outline_blank Solo mesas sin asignar" at bounding box center [896, 63] width 111 height 13
click at [897, 63] on input "check_box_outline_blank Solo mesas sin asignar" at bounding box center [897, 63] width 0 height 0
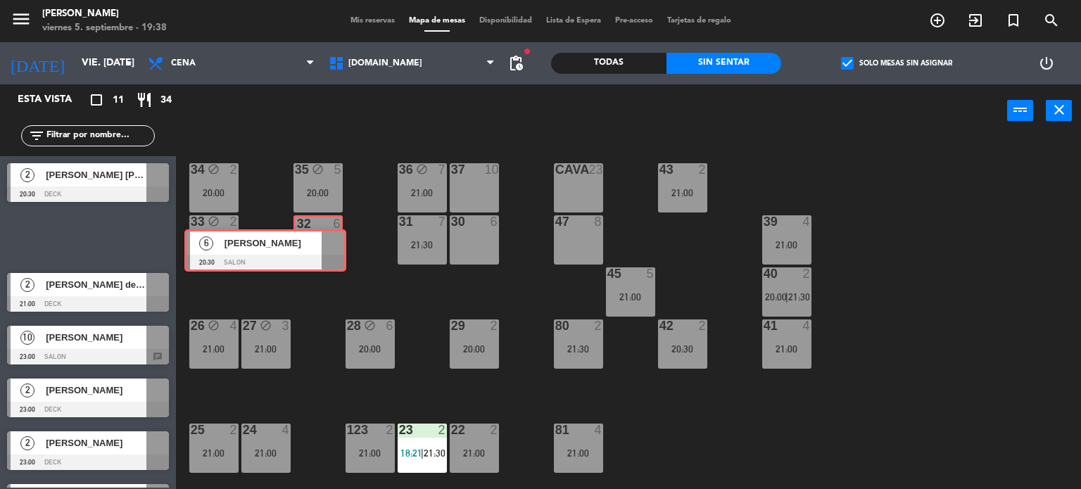
drag, startPoint x: 132, startPoint y: 247, endPoint x: 310, endPoint y: 261, distance: 177.9
click at [310, 261] on div "Esta vista crop_square 11 restaurant 34 filter_list 2 [PERSON_NAME] [PERSON_NAM…" at bounding box center [540, 286] width 1081 height 405
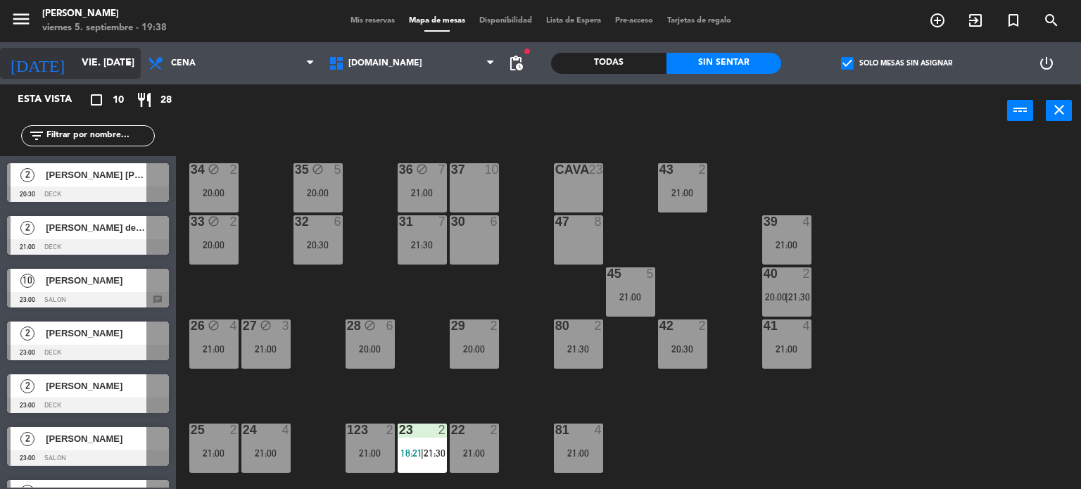
click at [75, 73] on input "vie. [DATE]" at bounding box center [142, 63] width 134 height 25
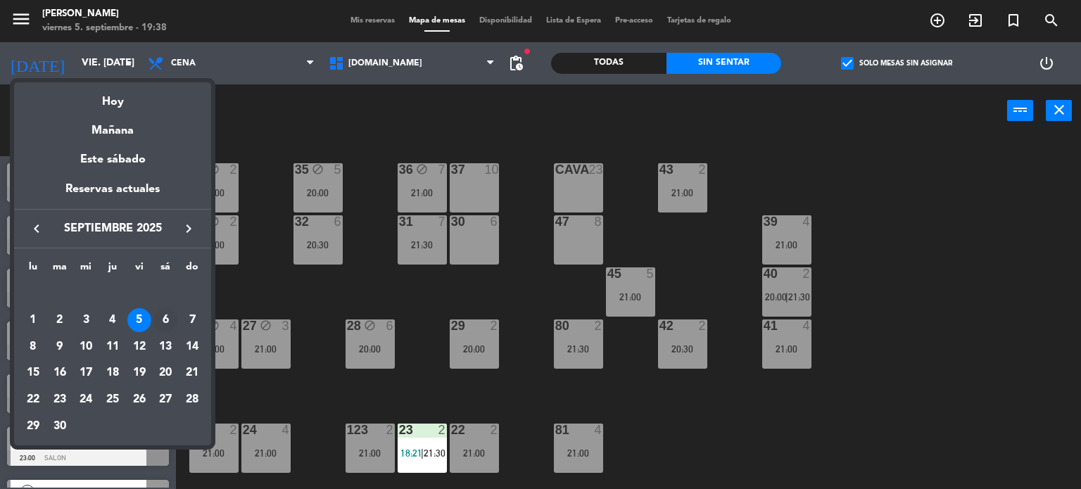
click at [165, 323] on div "6" at bounding box center [165, 320] width 24 height 24
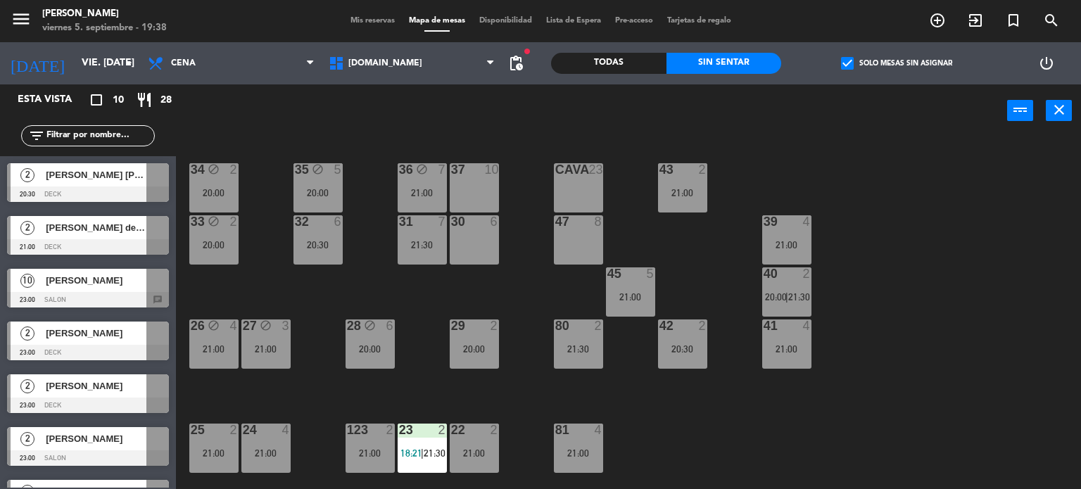
type input "sáb. [DATE]"
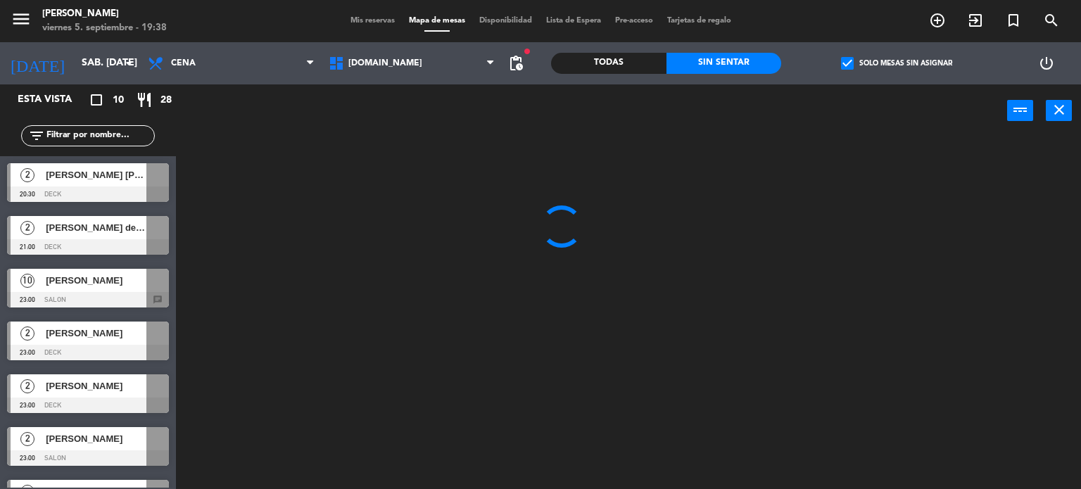
click at [857, 61] on label "check_box Solo mesas sin asignar" at bounding box center [896, 63] width 111 height 13
click at [897, 63] on input "check_box Solo mesas sin asignar" at bounding box center [897, 63] width 0 height 0
click at [86, 137] on input "text" at bounding box center [99, 135] width 109 height 15
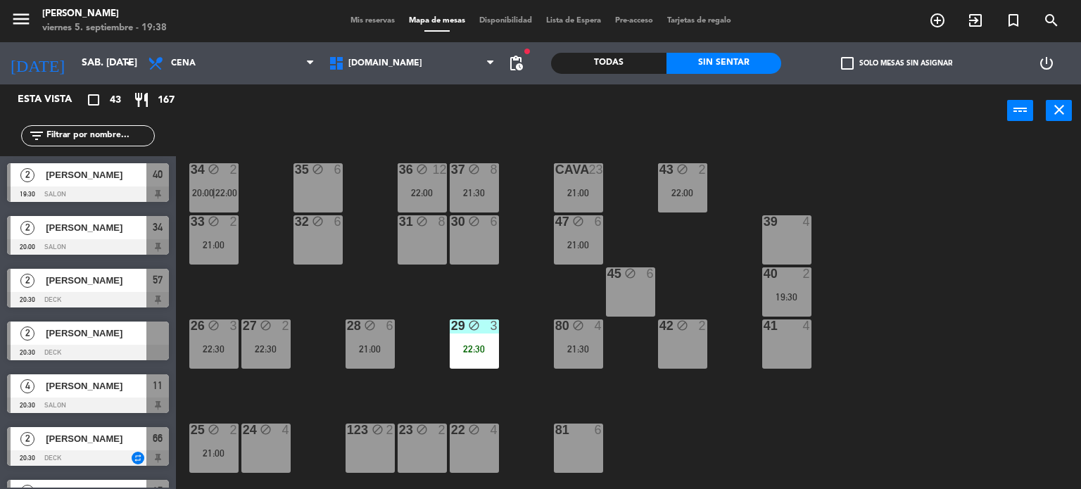
click at [869, 63] on label "check_box_outline_blank Solo mesas sin asignar" at bounding box center [896, 63] width 111 height 13
click at [897, 63] on input "check_box_outline_blank Solo mesas sin asignar" at bounding box center [897, 63] width 0 height 0
click at [118, 138] on input "text" at bounding box center [99, 135] width 109 height 15
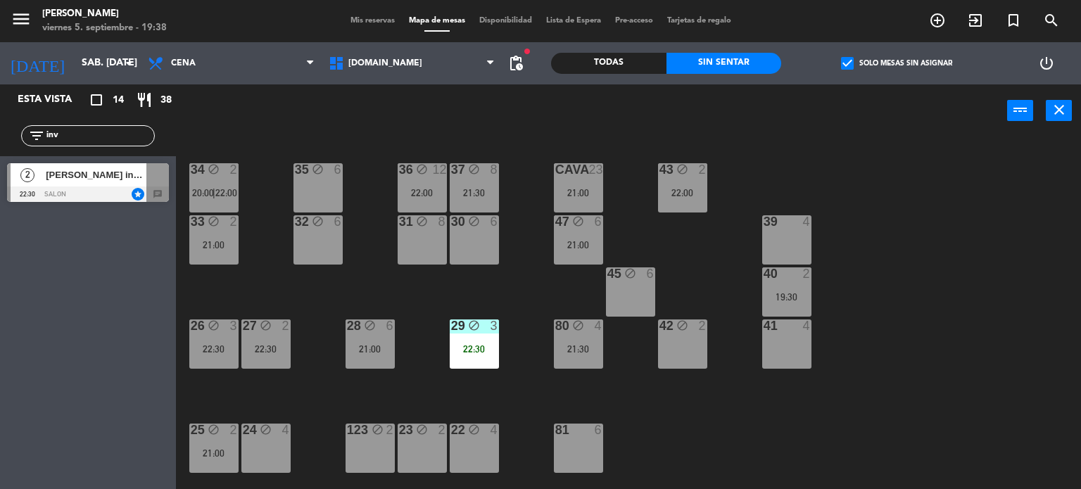
drag, startPoint x: 118, startPoint y: 138, endPoint x: 46, endPoint y: 138, distance: 72.5
click at [46, 138] on input "inv" at bounding box center [99, 135] width 109 height 15
type input "inv"
click at [264, 126] on div "power_input close" at bounding box center [591, 110] width 831 height 53
click at [112, 190] on div at bounding box center [88, 194] width 162 height 15
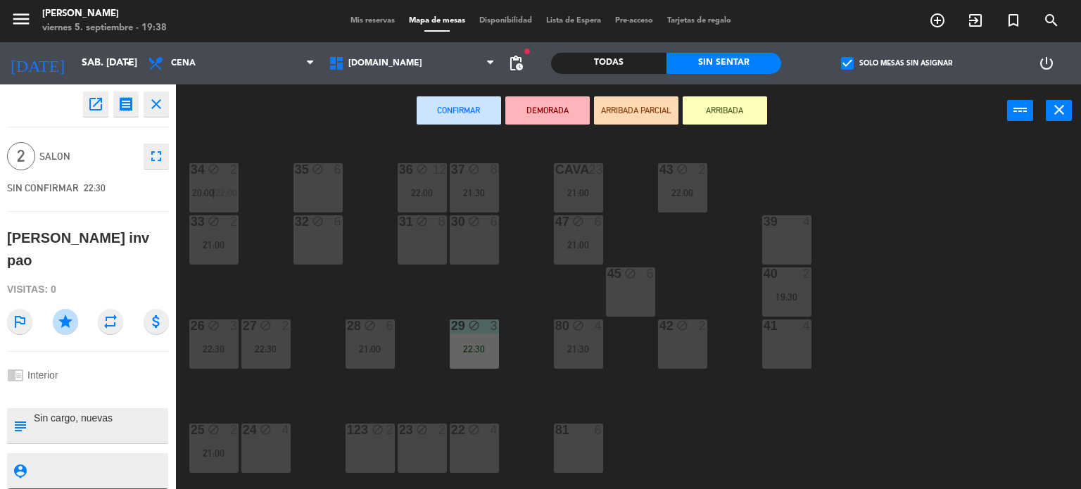
click at [284, 147] on div "34 block 2 20:00 | 22:00 35 block 6 36 block 12 22:00 43 block 2 22:00 37 block…" at bounding box center [634, 314] width 895 height 352
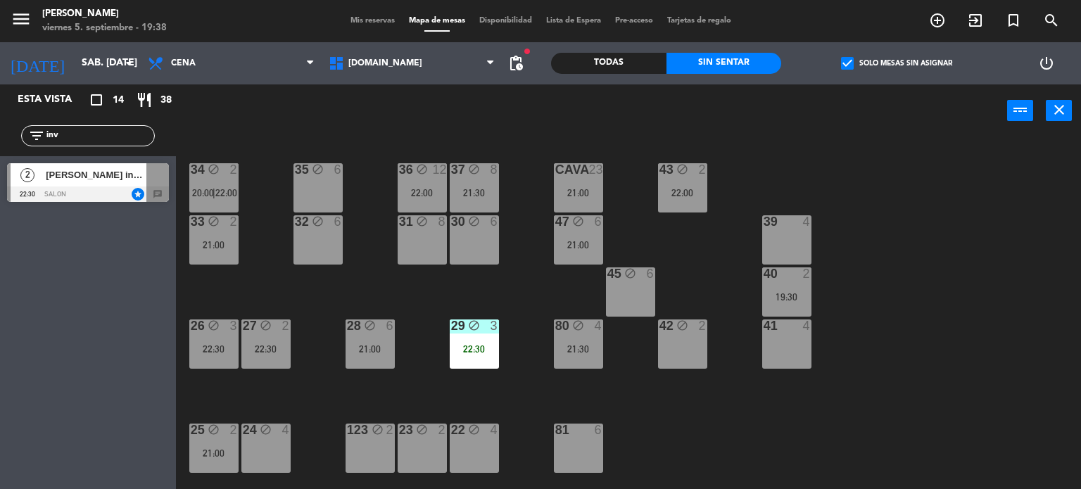
click at [899, 61] on label "check_box Solo mesas sin asignar" at bounding box center [896, 63] width 111 height 13
click at [897, 63] on input "check_box Solo mesas sin asignar" at bounding box center [897, 63] width 0 height 0
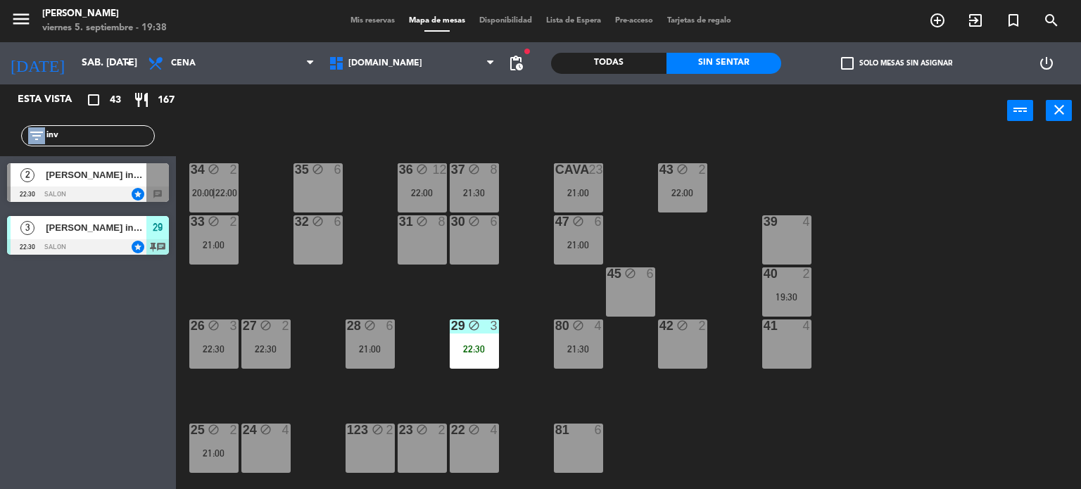
drag, startPoint x: 82, startPoint y: 146, endPoint x: 56, endPoint y: 146, distance: 26.7
click at [56, 146] on div "filter_list inv" at bounding box center [88, 135] width 176 height 41
click at [107, 145] on div "filter_list inv" at bounding box center [88, 135] width 134 height 21
click at [108, 131] on input "inv" at bounding box center [99, 135] width 109 height 15
type input "inv p"
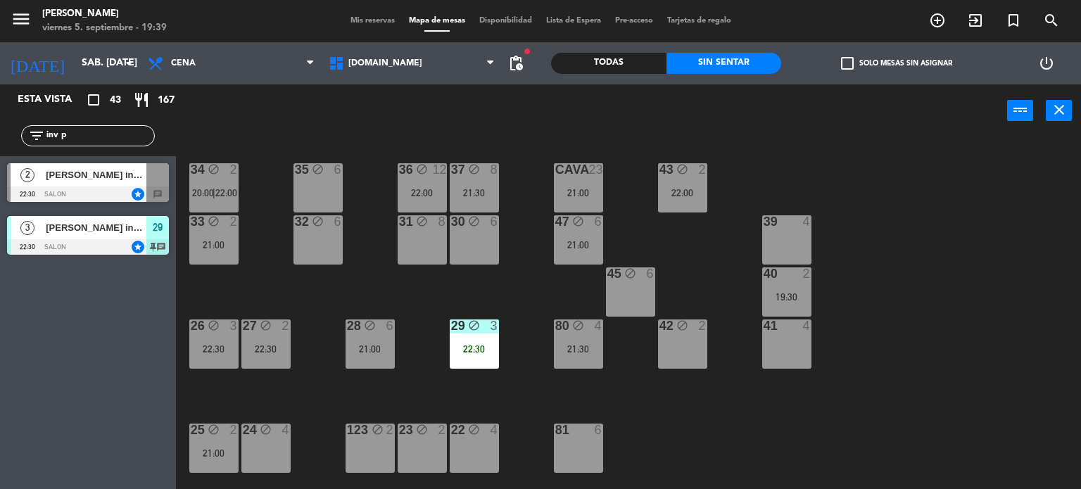
click at [263, 255] on div "34 block 2 20:00 | 22:00 35 block 6 36 block 12 22:00 43 block 2 22:00 37 block…" at bounding box center [634, 314] width 895 height 352
click at [99, 194] on div at bounding box center [88, 194] width 162 height 15
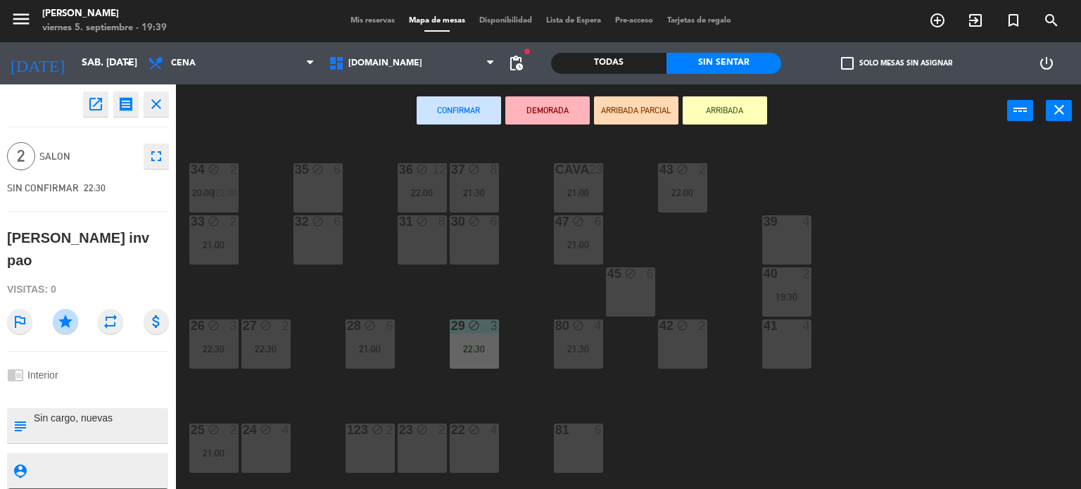
click at [239, 289] on div "34 block 2 20:00 | 22:00 35 block 6 36 block 12 22:00 43 block 2 22:00 37 block…" at bounding box center [634, 314] width 895 height 352
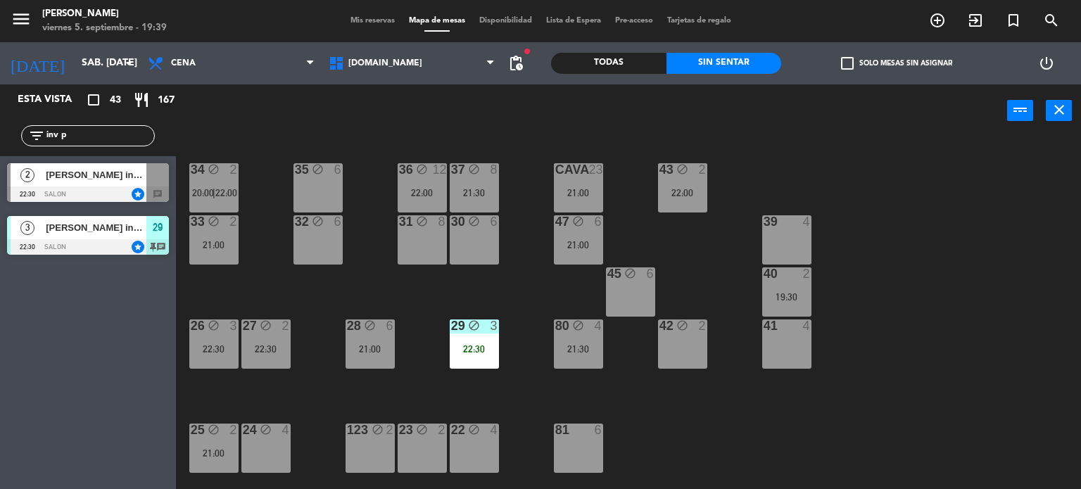
click at [96, 240] on div at bounding box center [88, 246] width 162 height 15
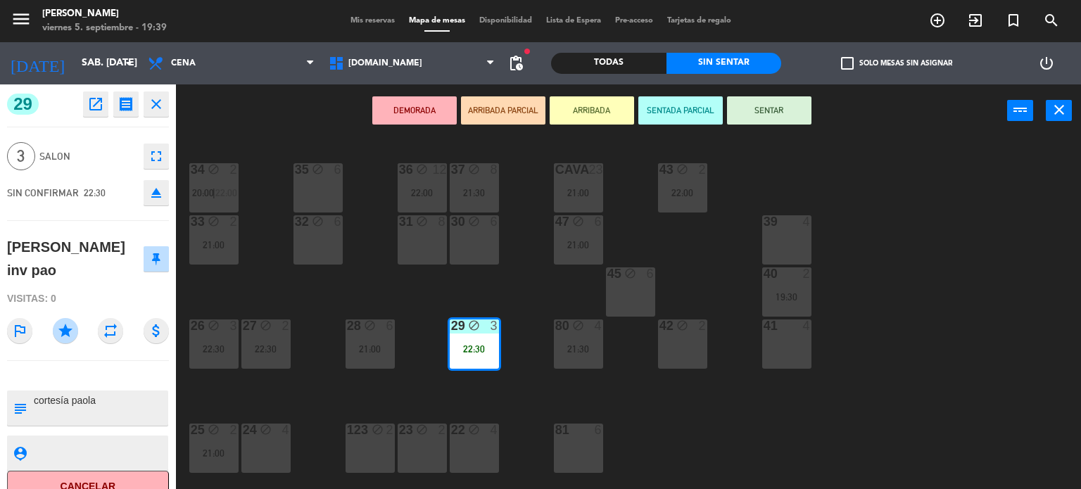
click at [253, 292] on div "34 block 2 20:00 | 22:00 35 block 6 36 block 12 22:00 43 block 2 22:00 37 block…" at bounding box center [634, 314] width 895 height 352
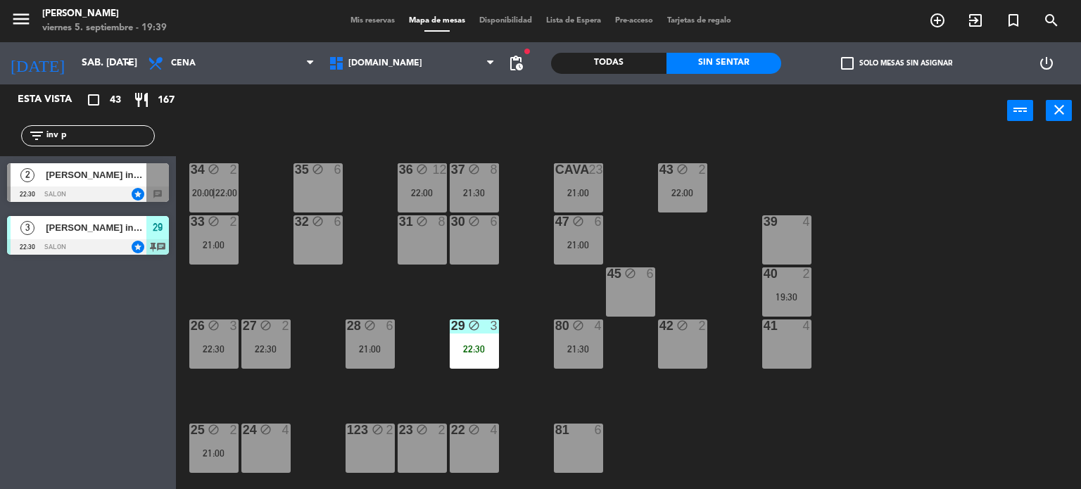
click at [127, 189] on div at bounding box center [88, 194] width 162 height 15
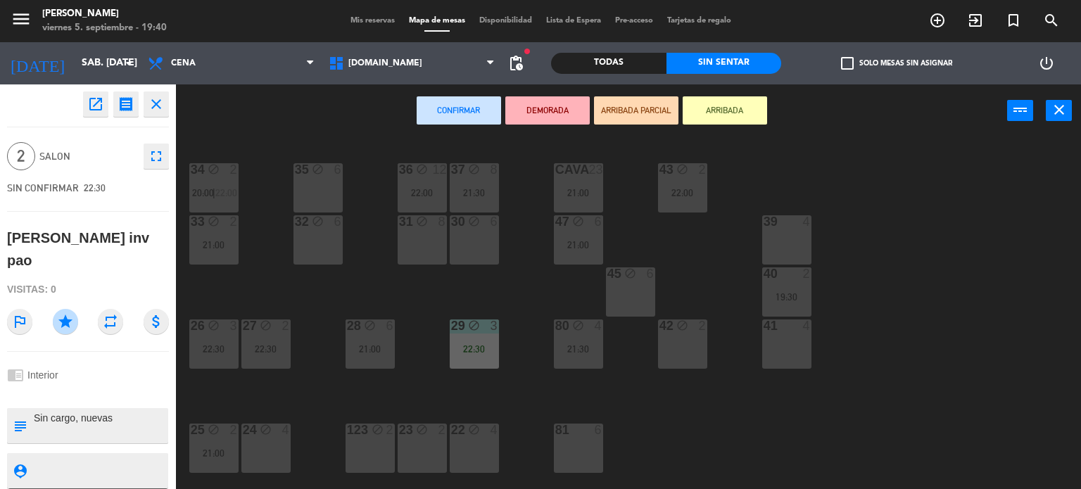
click at [290, 305] on div "34 block 2 20:00 | 22:00 35 block 6 36 block 12 22:00 43 block 2 22:00 37 block…" at bounding box center [634, 314] width 895 height 352
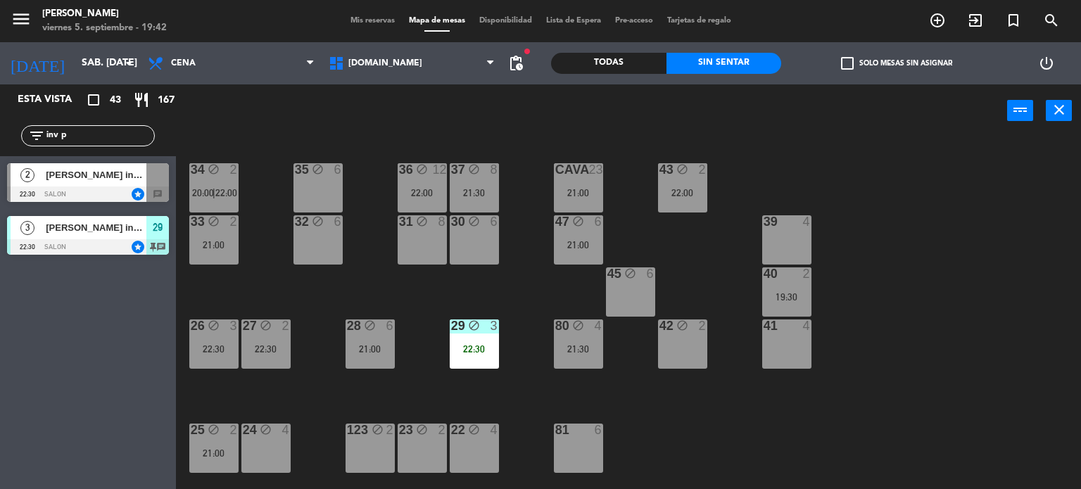
click at [231, 403] on div "34 block 2 20:00 | 22:00 35 block 6 36 block 12 22:00 43 block 2 22:00 37 block…" at bounding box center [634, 314] width 895 height 352
click at [941, 30] on span "add_circle_outline" at bounding box center [937, 20] width 38 height 24
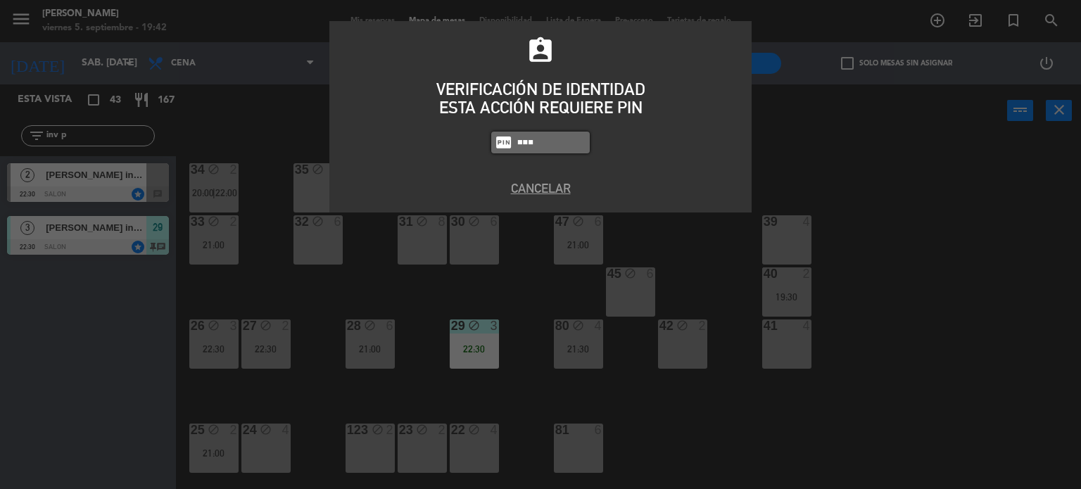
type input "3871"
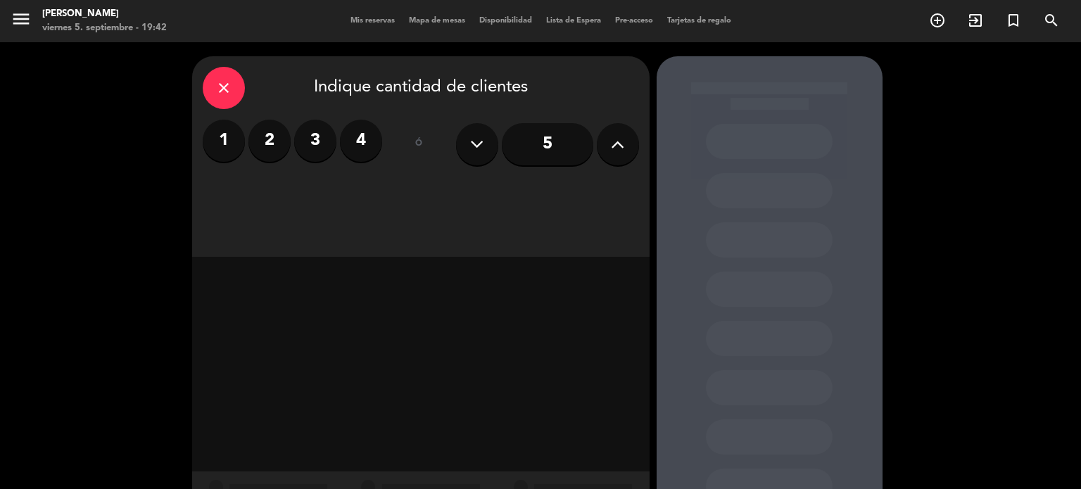
click at [360, 139] on label "4" at bounding box center [361, 141] width 42 height 42
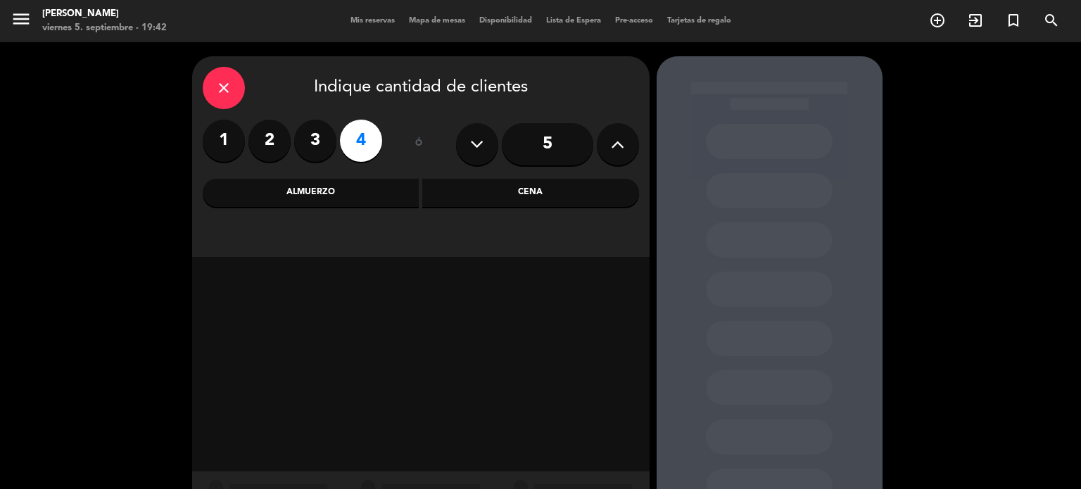
click at [555, 209] on div "close Indique cantidad de clientes 1 2 3 4 ó 5 Almuerzo Cena" at bounding box center [420, 156] width 457 height 201
click at [548, 190] on div "Cena" at bounding box center [530, 193] width 217 height 28
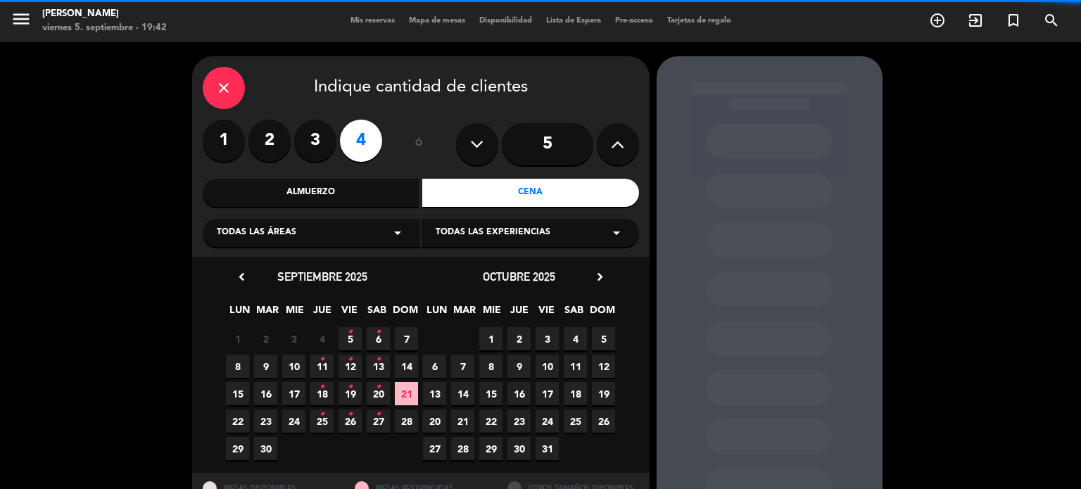
click at [306, 229] on div "Todas las áreas arrow_drop_down" at bounding box center [311, 233] width 217 height 28
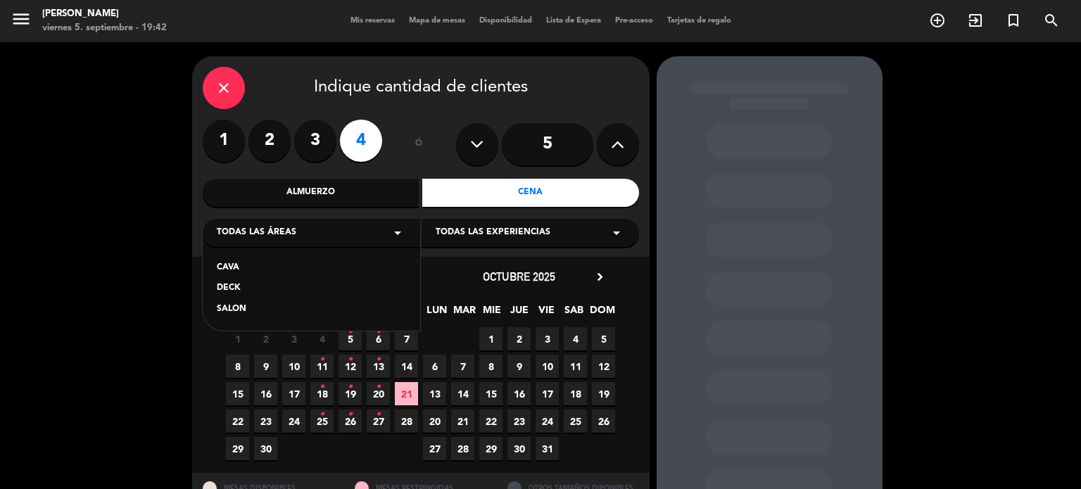
click at [251, 304] on div "SALON" at bounding box center [311, 310] width 189 height 14
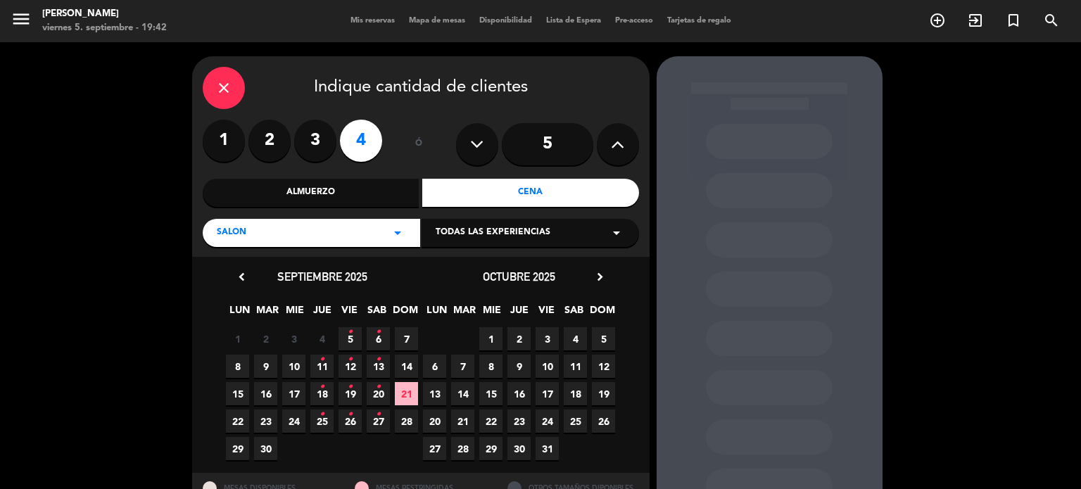
click at [343, 343] on span "5 •" at bounding box center [350, 338] width 23 height 23
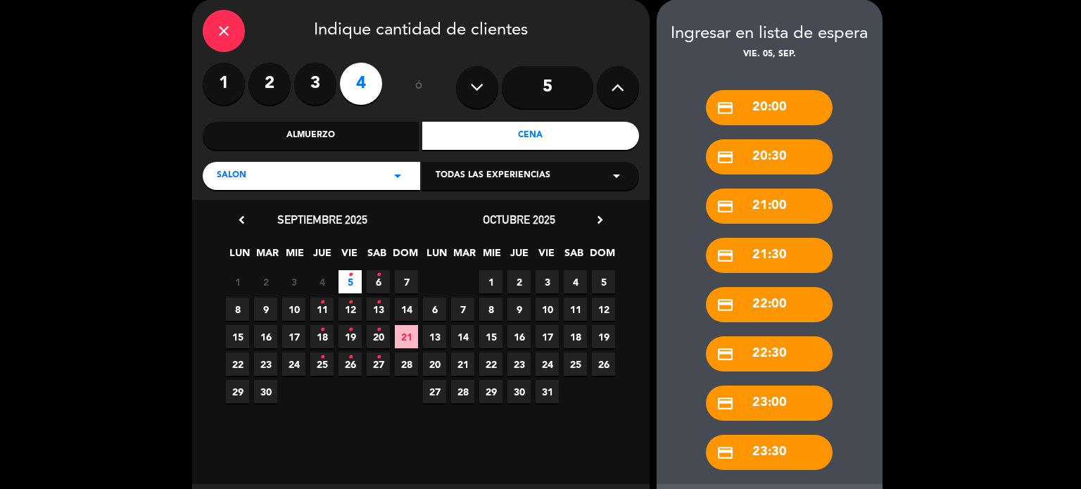
scroll to position [126, 0]
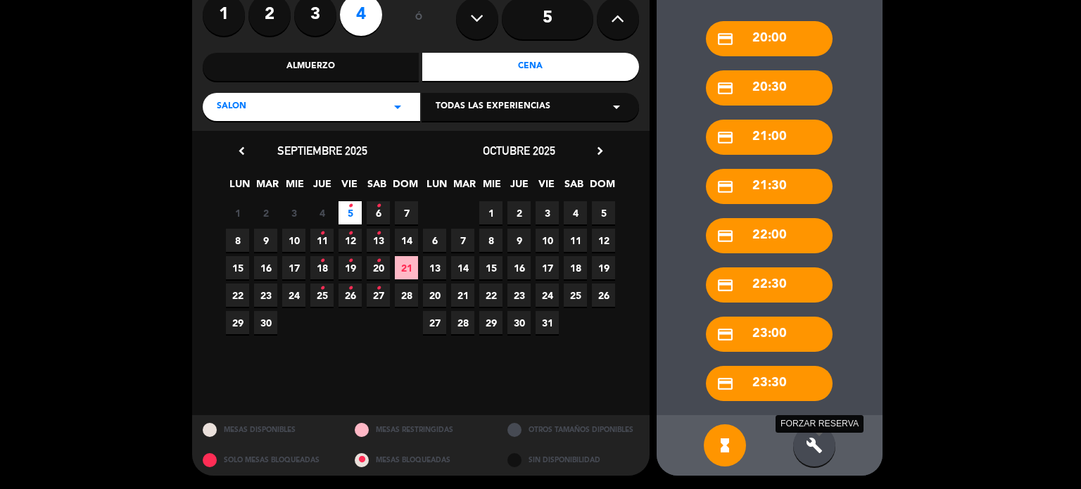
click at [821, 442] on icon "build" at bounding box center [814, 445] width 17 height 17
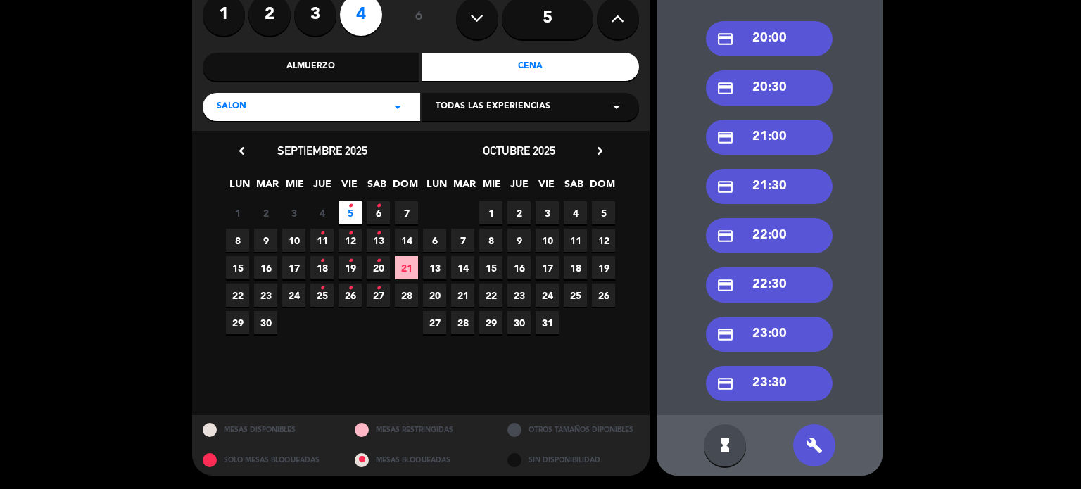
click at [768, 139] on div "credit_card 21:00" at bounding box center [769, 137] width 127 height 35
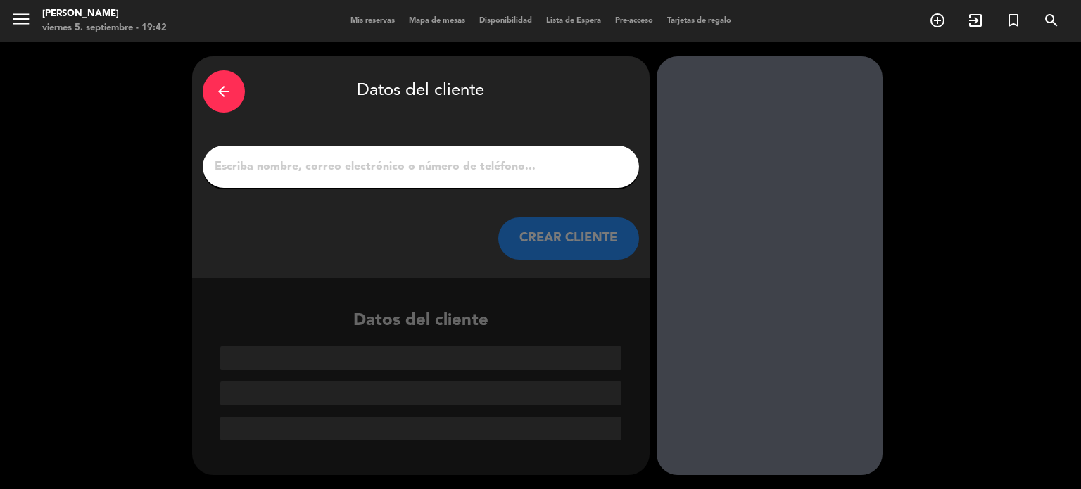
scroll to position [0, 0]
click at [485, 163] on input "1" at bounding box center [420, 167] width 415 height 20
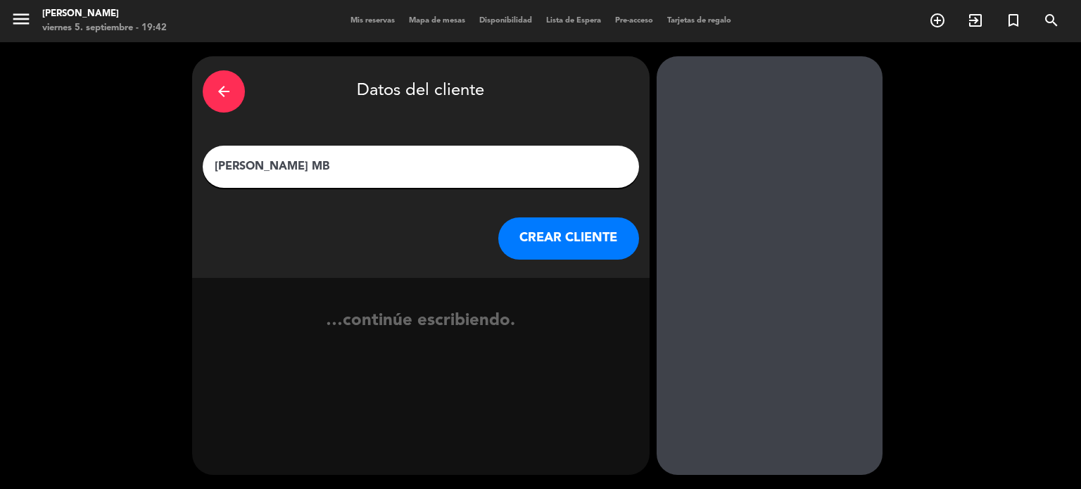
type input "[PERSON_NAME] MB"
click at [547, 235] on button "CREAR CLIENTE" at bounding box center [568, 238] width 141 height 42
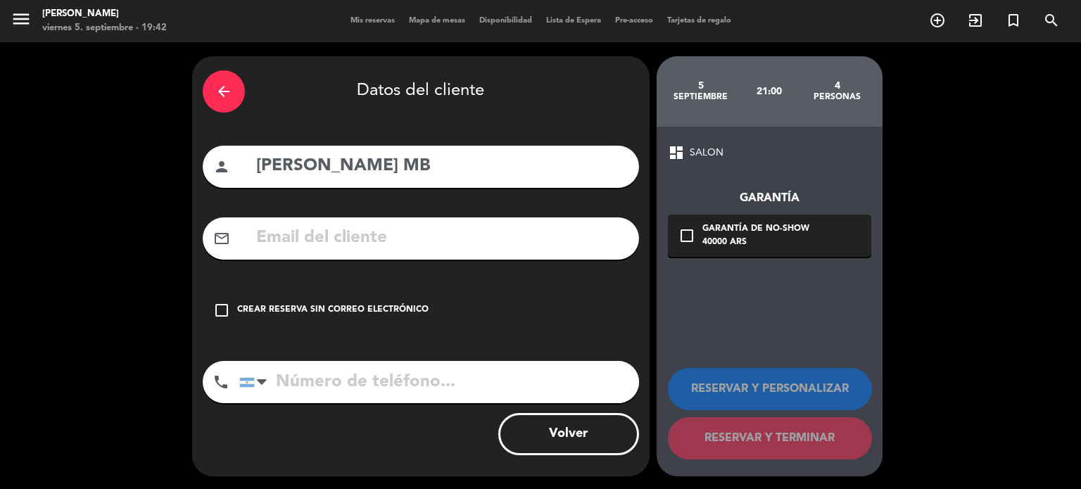
click at [421, 290] on div "check_box_outline_blank Crear reserva sin correo electrónico" at bounding box center [421, 310] width 436 height 42
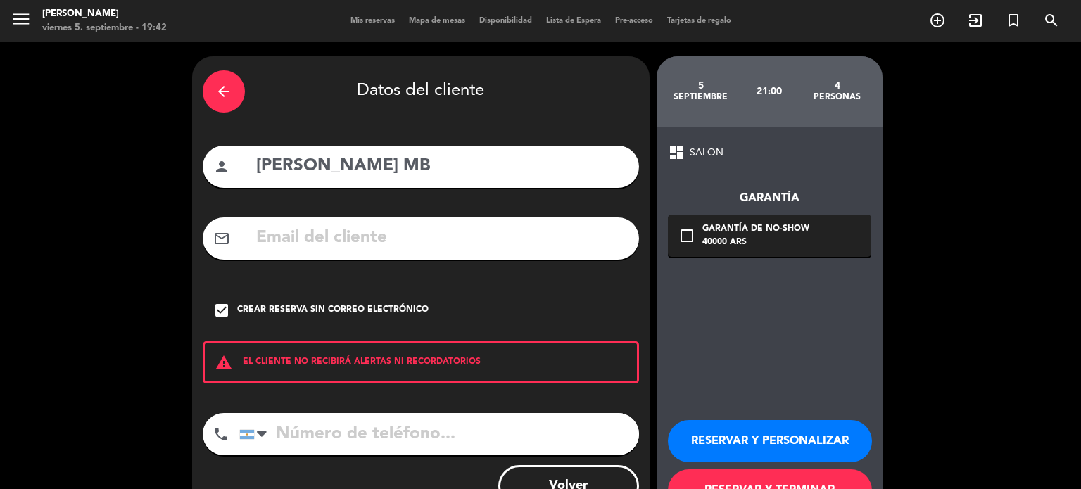
scroll to position [53, 0]
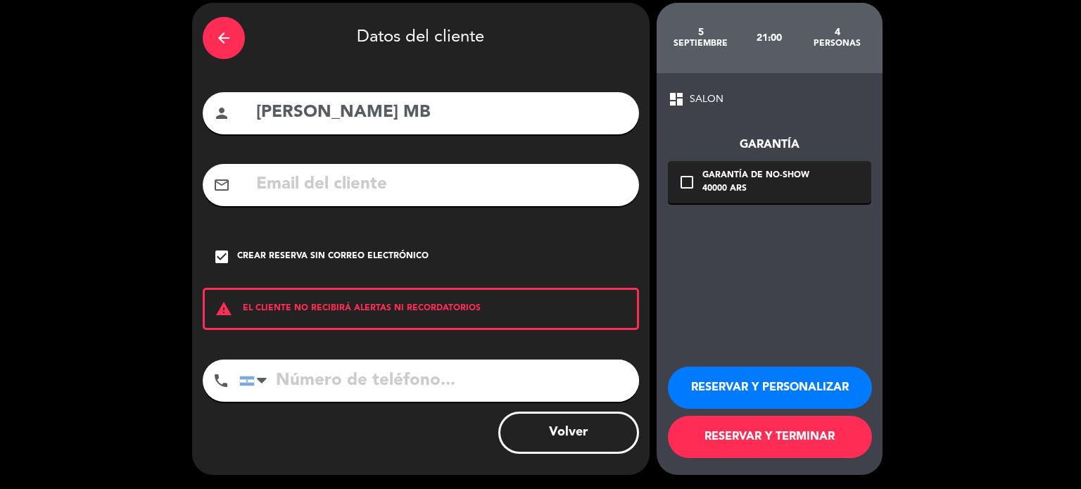
click at [850, 448] on button "RESERVAR Y TERMINAR" at bounding box center [770, 437] width 204 height 42
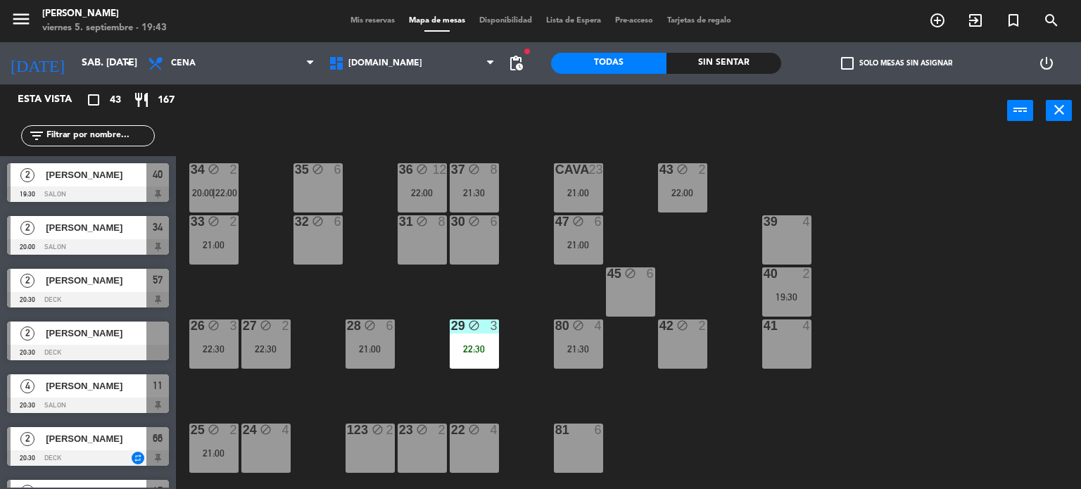
click at [749, 75] on div "Todas Sin sentar" at bounding box center [666, 63] width 230 height 42
click at [758, 64] on div "Sin sentar" at bounding box center [723, 63] width 115 height 21
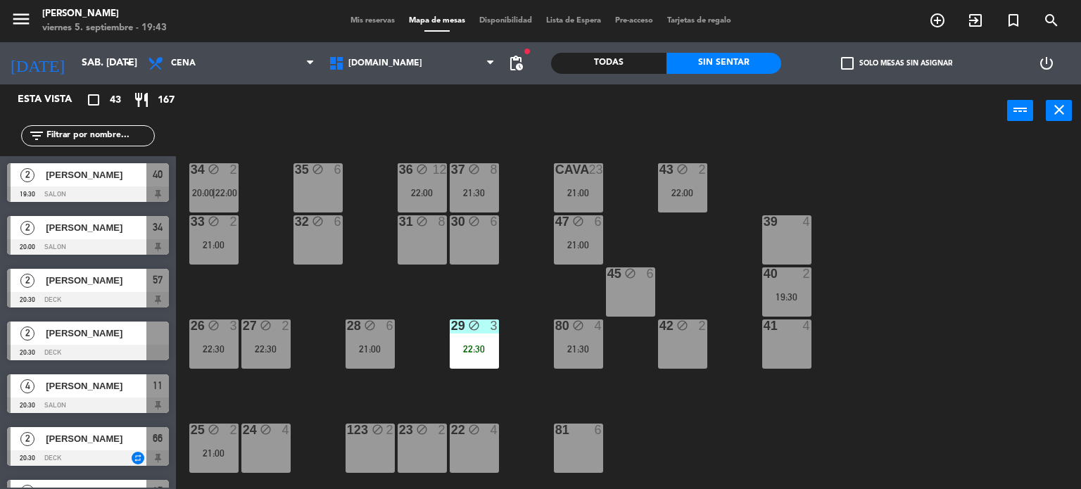
click at [859, 65] on label "check_box_outline_blank Solo mesas sin asignar" at bounding box center [896, 63] width 111 height 13
click at [897, 63] on input "check_box_outline_blank Solo mesas sin asignar" at bounding box center [897, 63] width 0 height 0
click at [243, 296] on div "34 block 2 20:00 | 22:00 35 block 6 36 block 12 22:00 43 block 2 22:00 37 block…" at bounding box center [634, 314] width 895 height 352
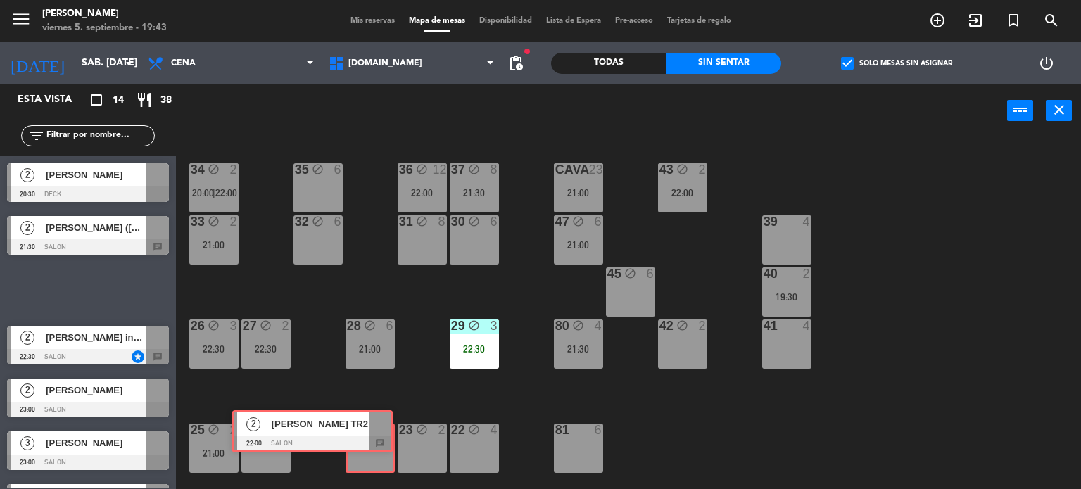
drag, startPoint x: 136, startPoint y: 292, endPoint x: 360, endPoint y: 434, distance: 265.7
click at [360, 434] on div "Esta vista crop_square 14 restaurant 38 filter_list 2 [PERSON_NAME] 20:30 DECK …" at bounding box center [540, 286] width 1081 height 405
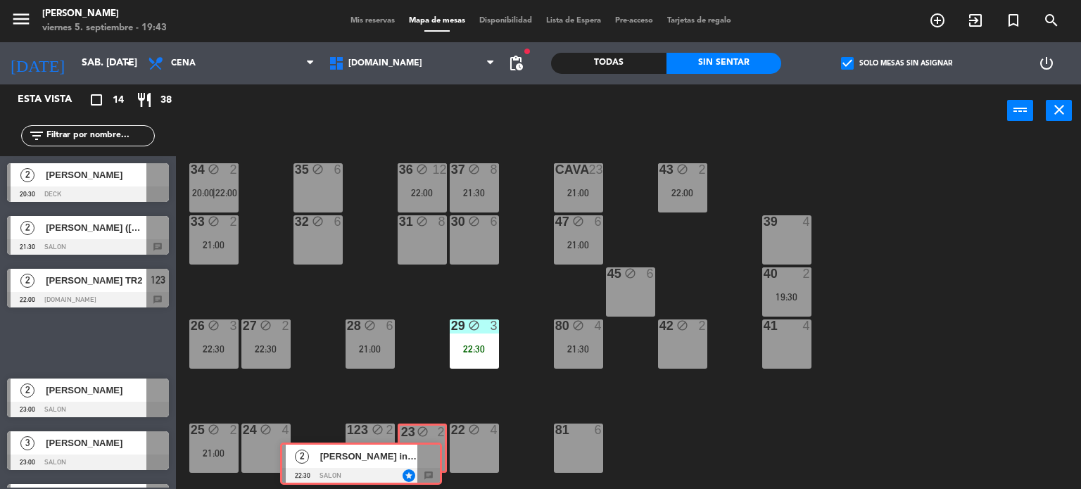
drag, startPoint x: 282, startPoint y: 405, endPoint x: 417, endPoint y: 454, distance: 143.8
click at [417, 454] on div "Esta vista crop_square 14 restaurant 38 filter_list 2 [PERSON_NAME] 20:30 DECK …" at bounding box center [540, 286] width 1081 height 405
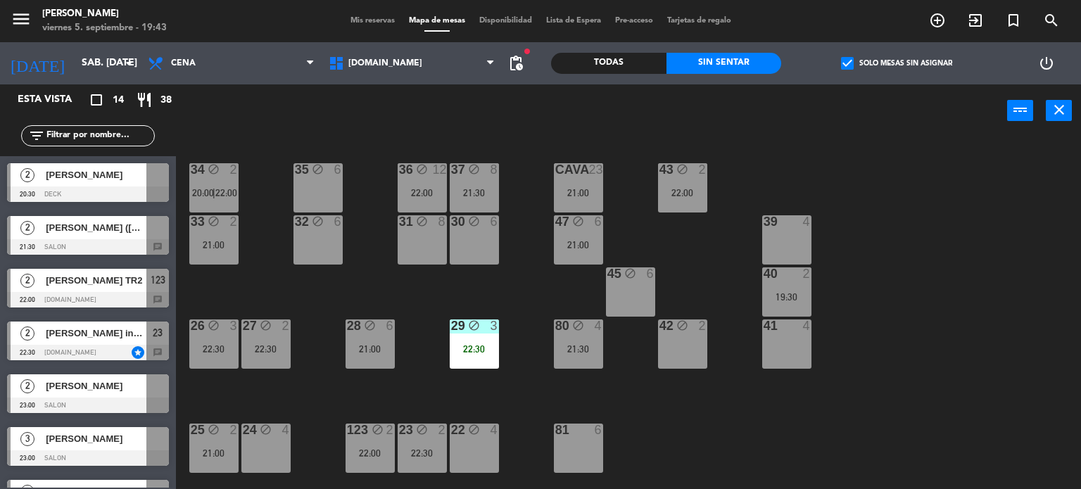
click at [312, 394] on div "34 block 2 20:00 | 22:00 35 block 6 36 block 12 22:00 43 block 2 22:00 37 block…" at bounding box center [634, 314] width 895 height 352
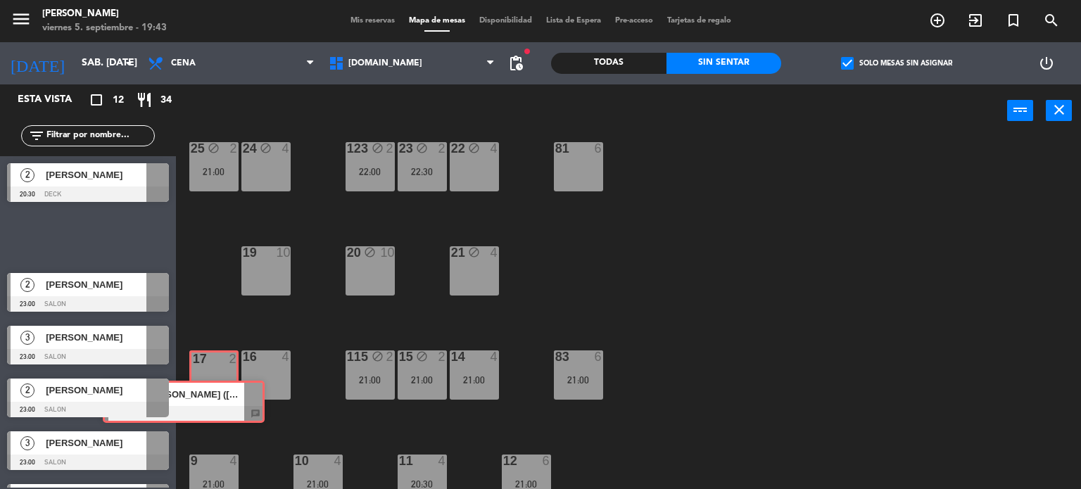
drag, startPoint x: 135, startPoint y: 239, endPoint x: 227, endPoint y: 399, distance: 184.1
click at [227, 399] on div "Esta vista crop_square 12 restaurant 34 filter_list 2 [PERSON_NAME] 20:30 DECK …" at bounding box center [540, 286] width 1081 height 405
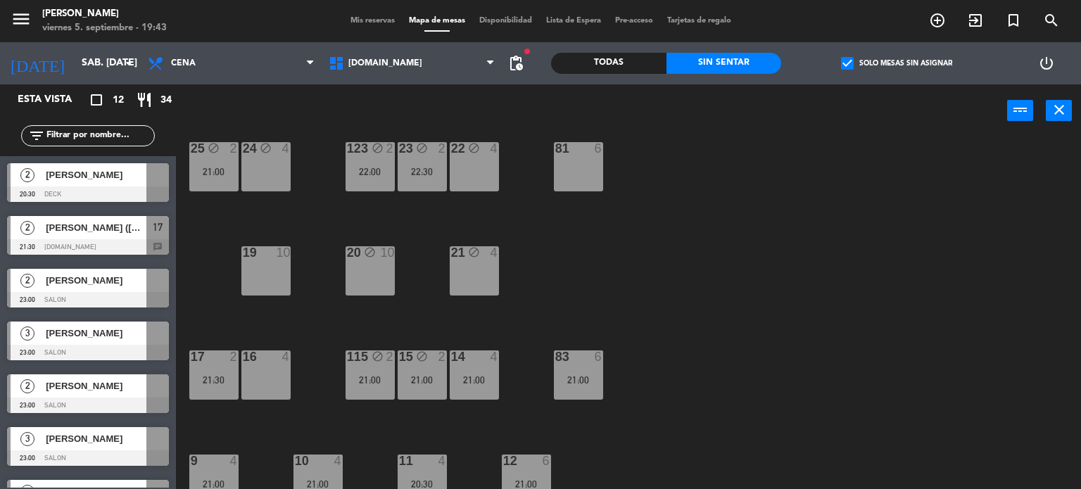
click at [503, 258] on div "4" at bounding box center [497, 252] width 23 height 13
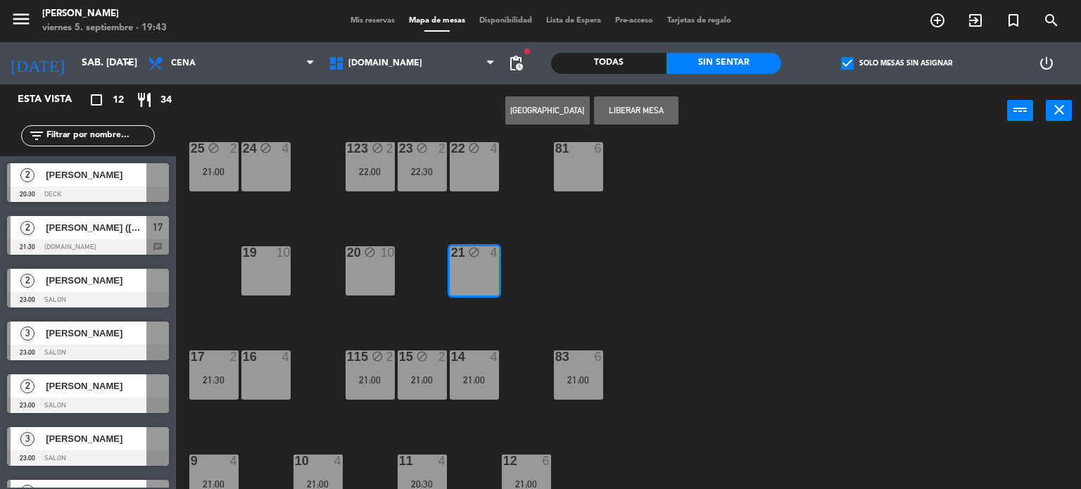
click at [659, 272] on div "34 block 2 20:00 | 22:00 35 block 6 36 block 12 22:00 43 block 2 22:00 37 block…" at bounding box center [634, 314] width 895 height 352
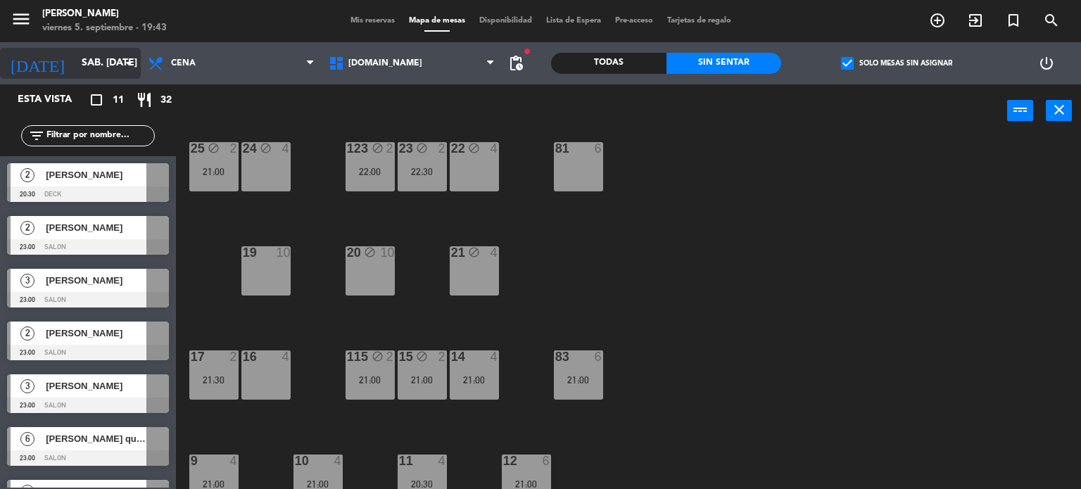
click at [78, 64] on input "sáb. [DATE]" at bounding box center [142, 63] width 134 height 25
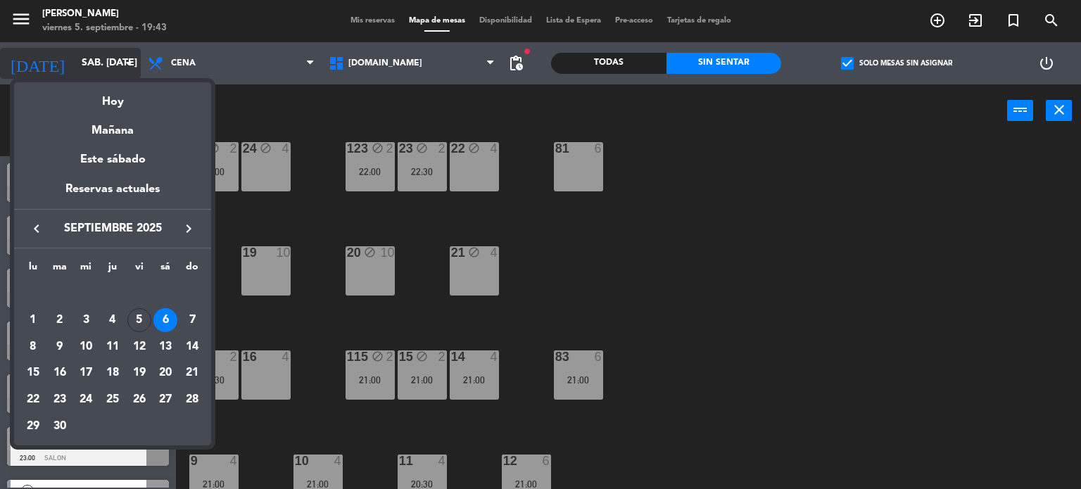
click at [104, 95] on div "Hoy" at bounding box center [112, 96] width 197 height 29
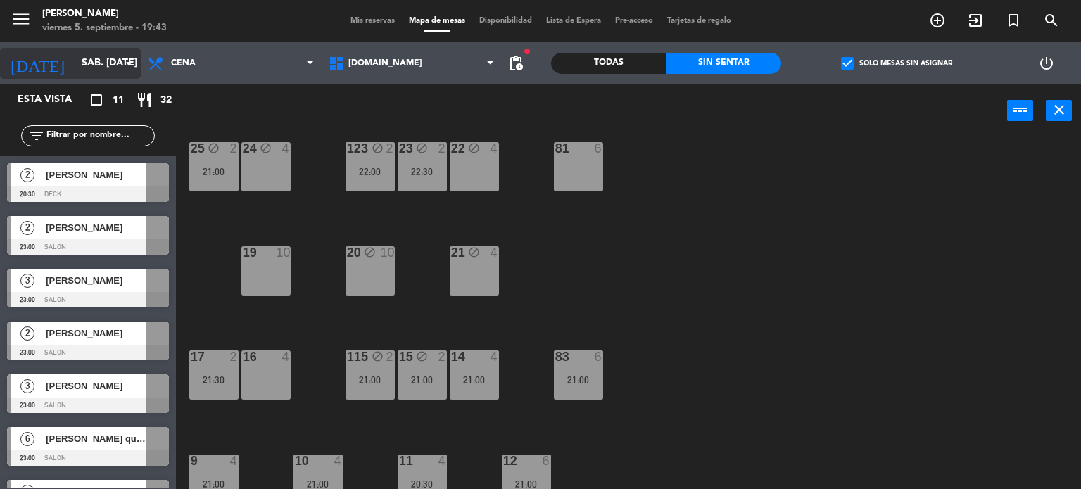
type input "vie. [DATE]"
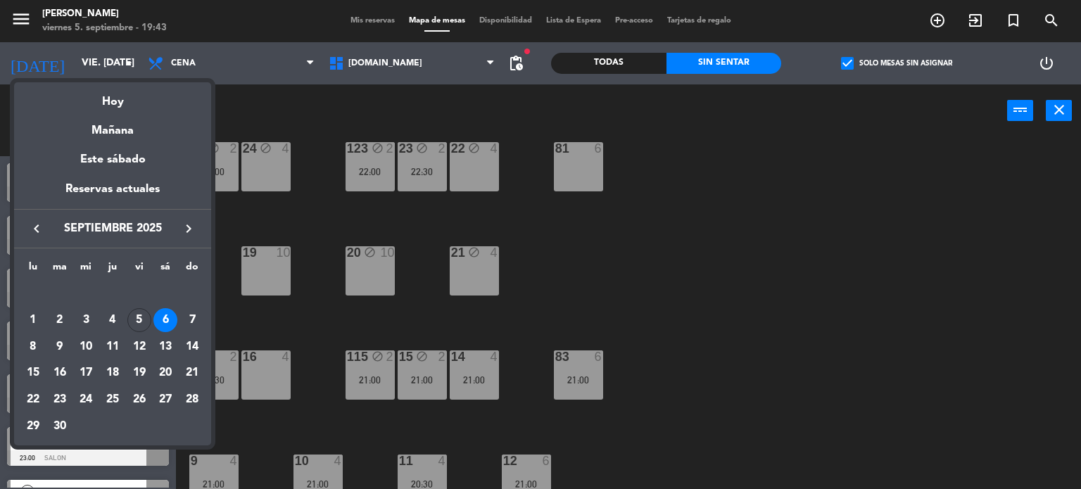
scroll to position [0, 0]
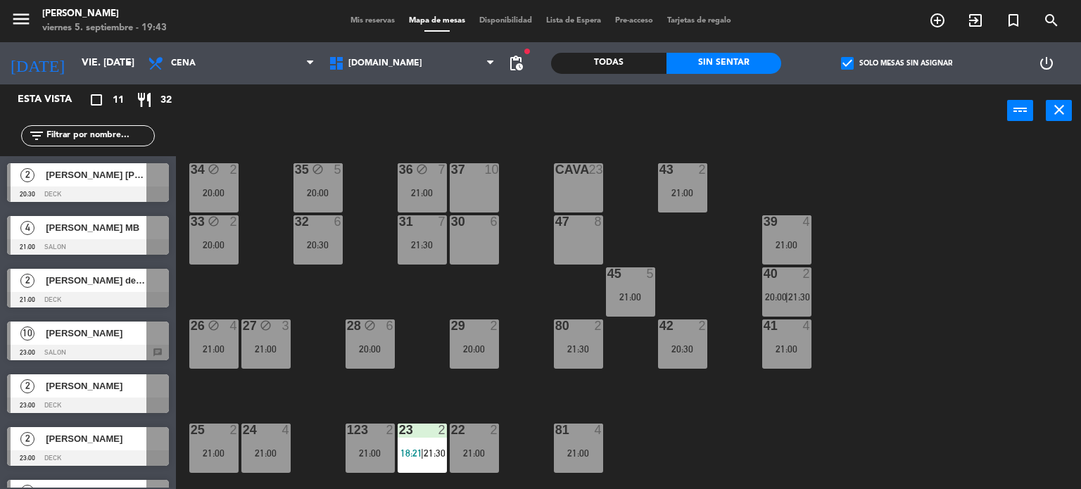
click at [952, 236] on div "34 block 2 20:00 35 block 5 20:00 36 block 7 21:00 43 2 21:00 37 10 CAVA 23 33 …" at bounding box center [634, 314] width 895 height 352
click at [435, 430] on div "2" at bounding box center [445, 430] width 23 height 13
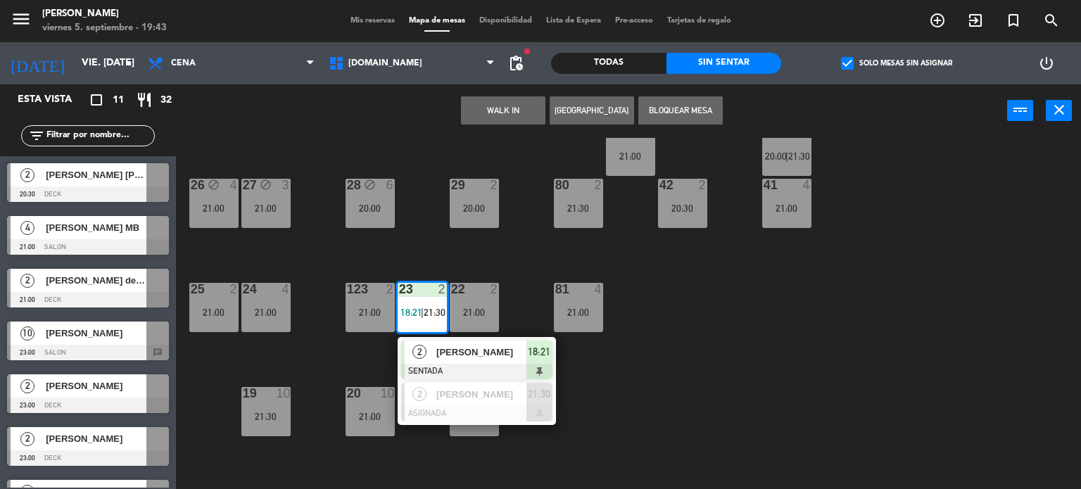
click at [705, 417] on div "34 block 2 20:00 35 block 5 20:00 36 block 7 21:00 43 2 21:00 37 10 CAVA 23 33 …" at bounding box center [634, 314] width 895 height 352
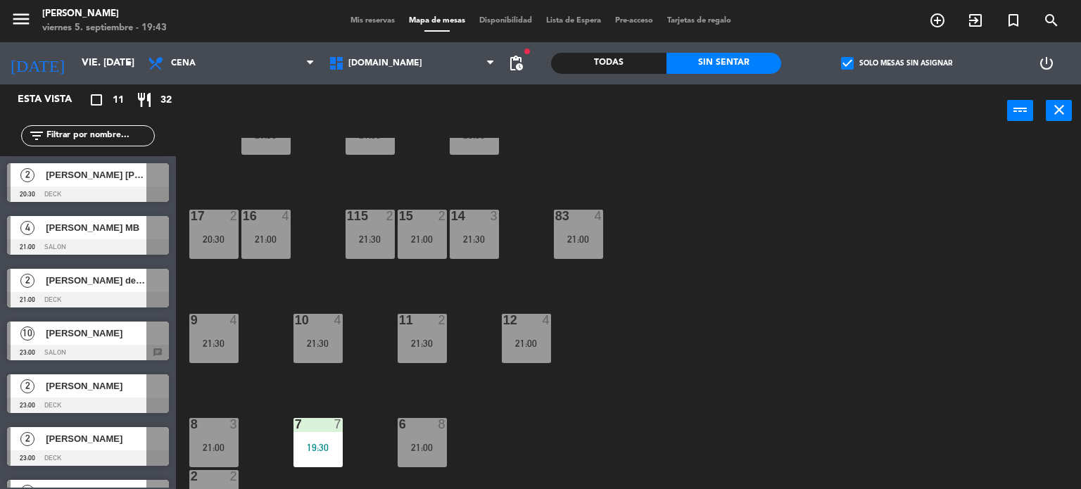
scroll to position [503, 0]
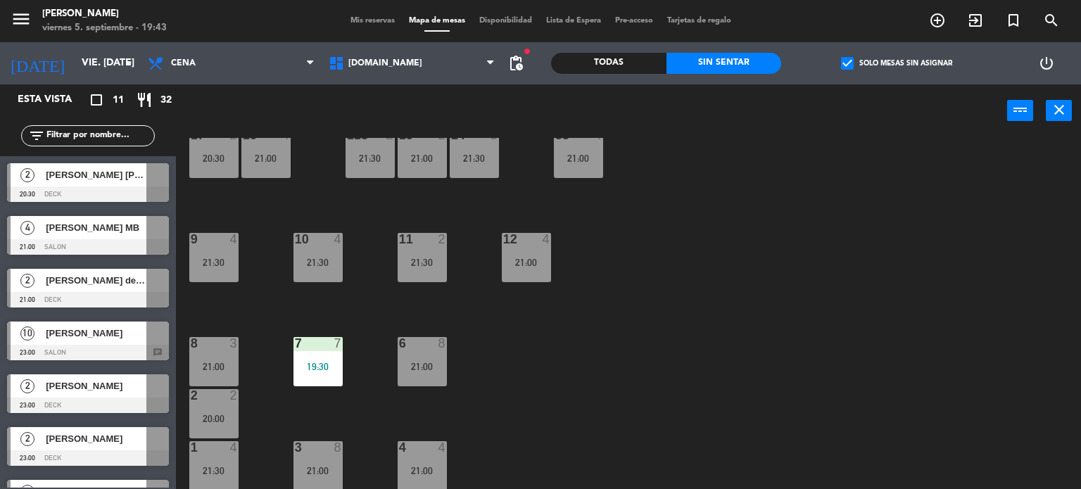
click at [611, 396] on div "34 block 2 20:00 35 block 5 20:00 36 block 7 21:00 43 2 21:00 37 10 CAVA 23 33 …" at bounding box center [634, 314] width 895 height 352
click at [331, 344] on div "7" at bounding box center [341, 343] width 23 height 13
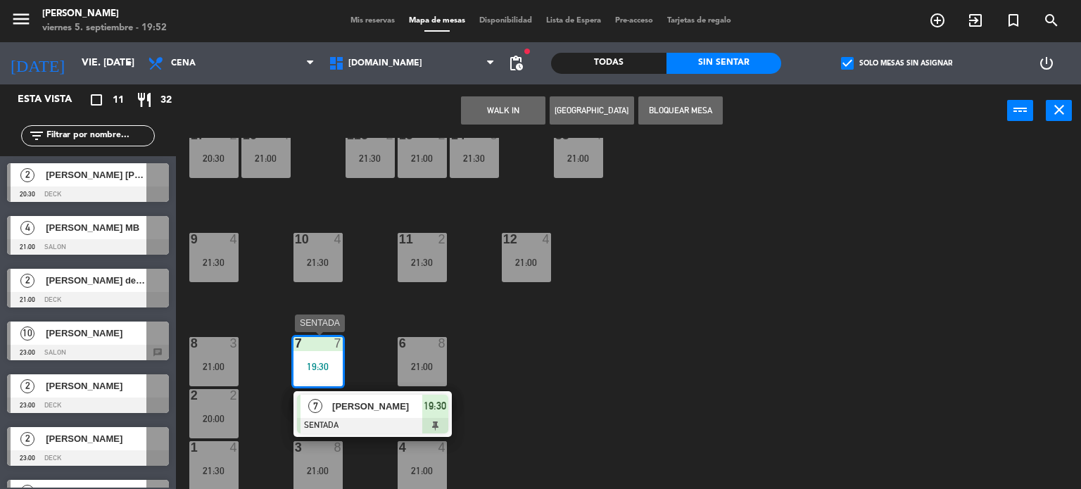
click at [361, 427] on div at bounding box center [372, 425] width 151 height 15
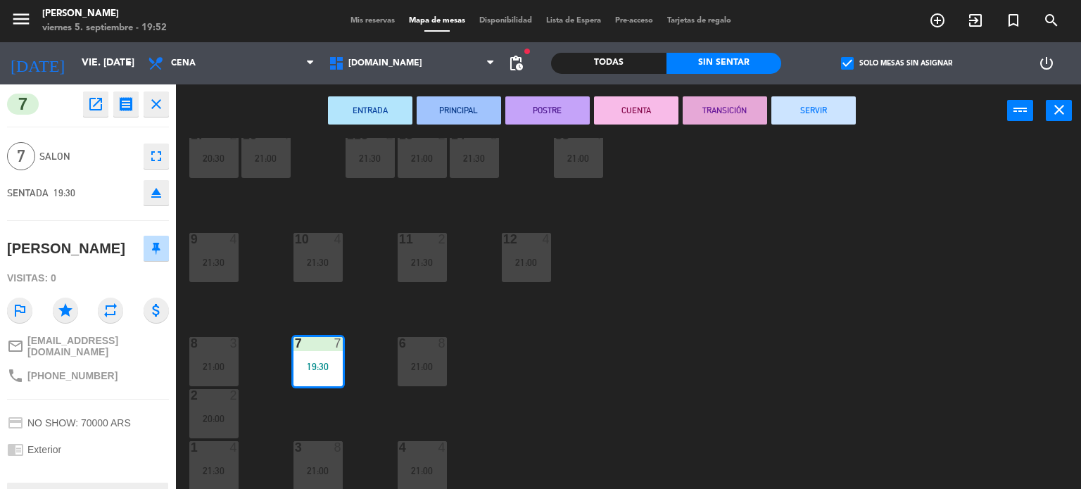
scroll to position [95, 0]
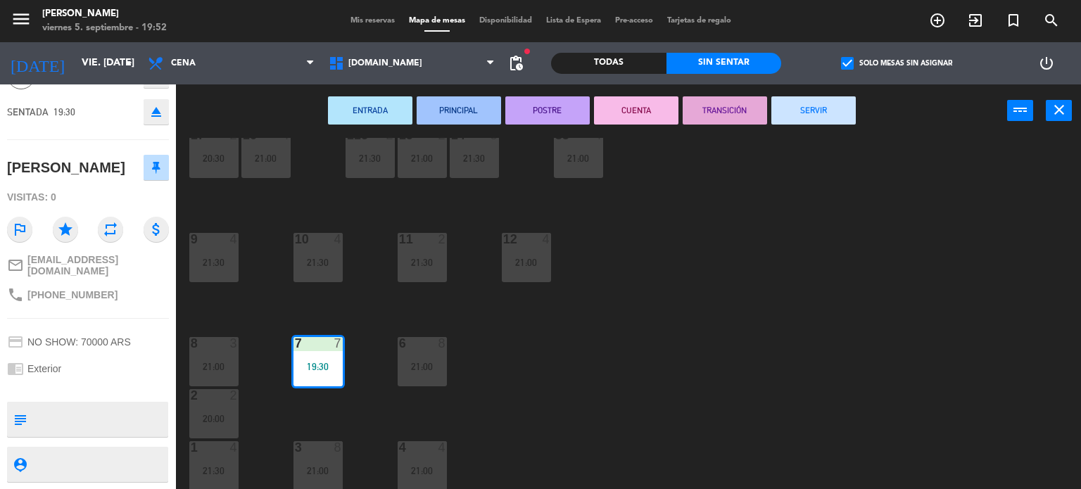
click at [110, 431] on textarea at bounding box center [99, 420] width 134 height 30
click at [116, 424] on textarea at bounding box center [99, 420] width 134 height 30
type textarea "A"
type textarea "HASTA 21HS"
click at [115, 355] on div "chrome_reader_mode Exterior" at bounding box center [88, 368] width 162 height 27
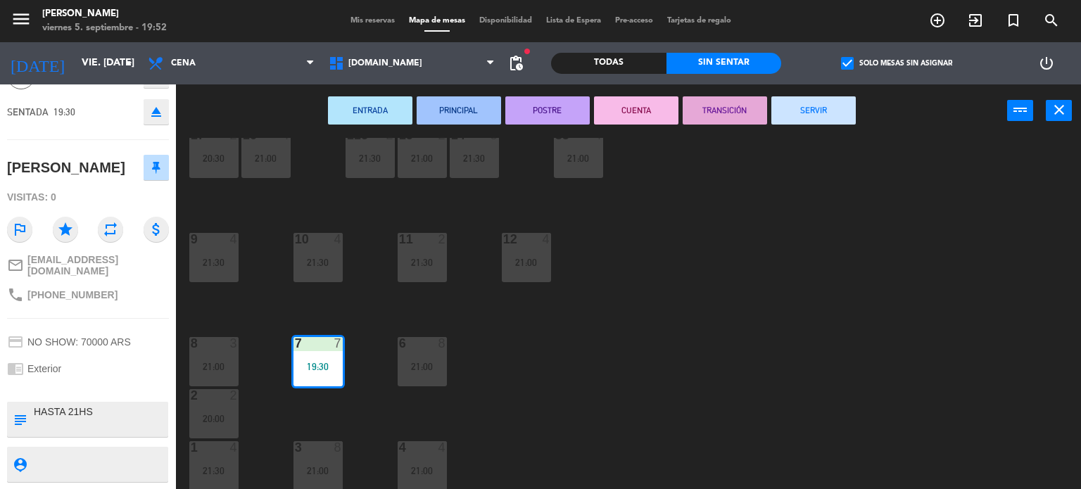
drag, startPoint x: 652, startPoint y: 375, endPoint x: 598, endPoint y: 367, distance: 54.7
click at [651, 375] on div "34 block 2 20:00 35 block 5 20:00 36 block 7 21:00 43 2 21:00 37 10 CAVA 23 33 …" at bounding box center [634, 314] width 895 height 352
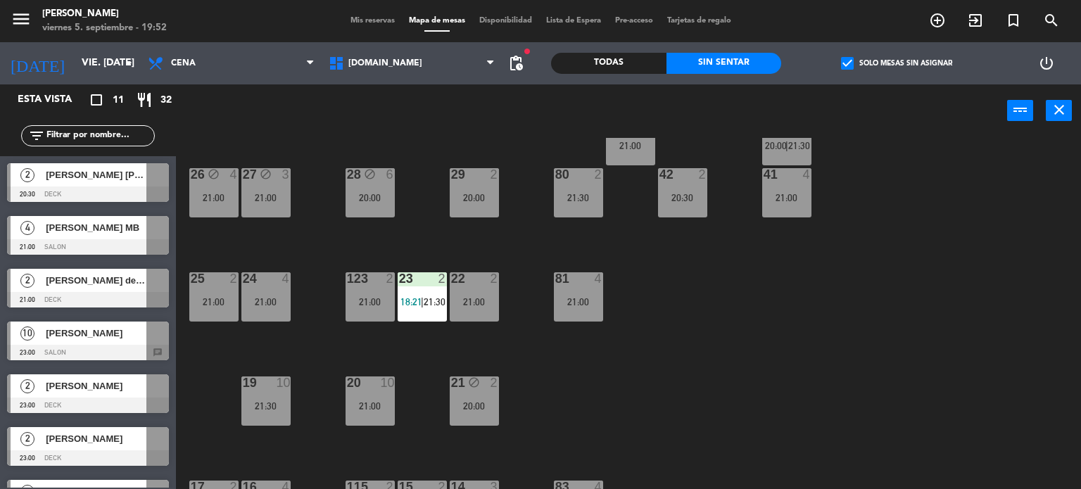
scroll to position [0, 0]
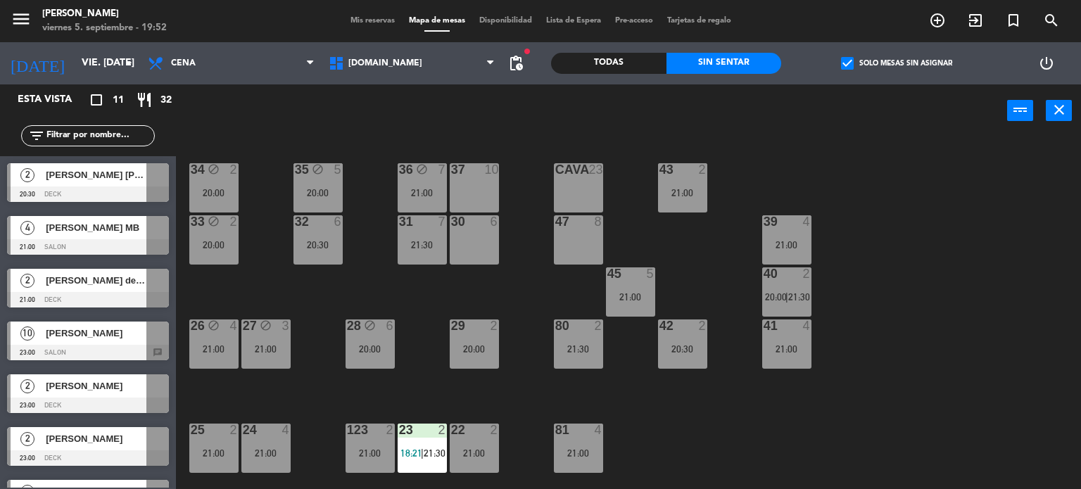
click at [556, 175] on div "CAVA" at bounding box center [555, 169] width 1 height 13
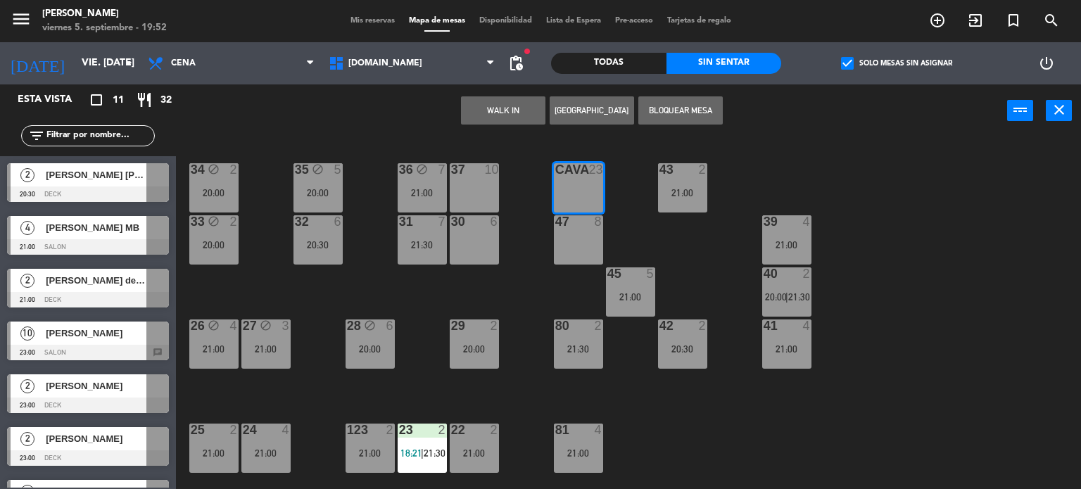
click at [536, 270] on div "34 block 2 20:00 35 block 5 20:00 36 block 7 21:00 43 2 21:00 37 10 CAVA 23 33 …" at bounding box center [634, 314] width 895 height 352
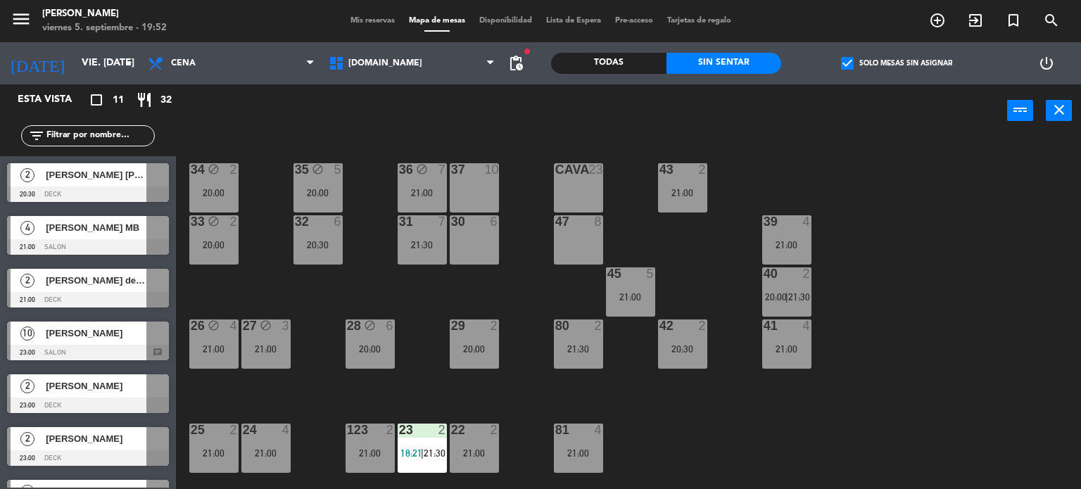
click at [341, 251] on div "32 6 20:30" at bounding box center [317, 239] width 49 height 49
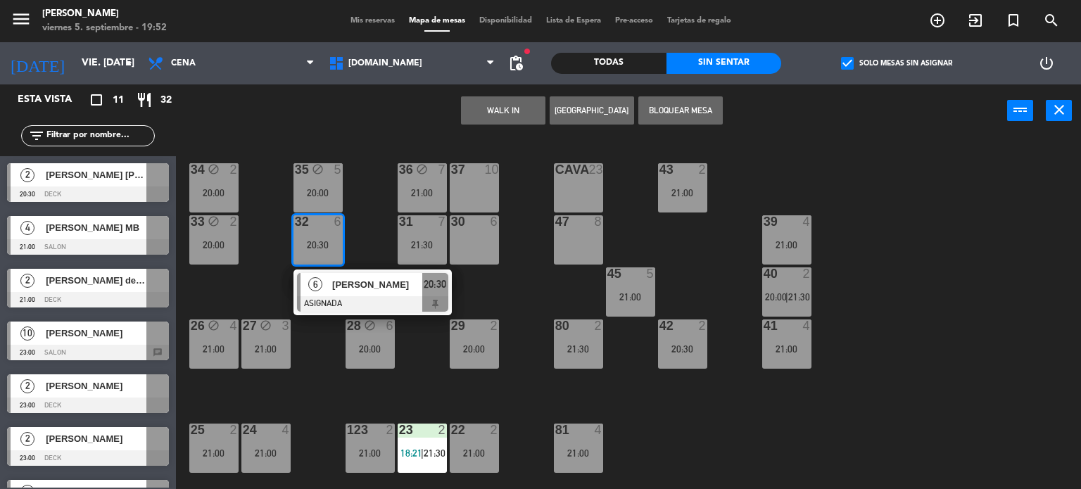
click at [570, 247] on div "47 8" at bounding box center [578, 239] width 49 height 49
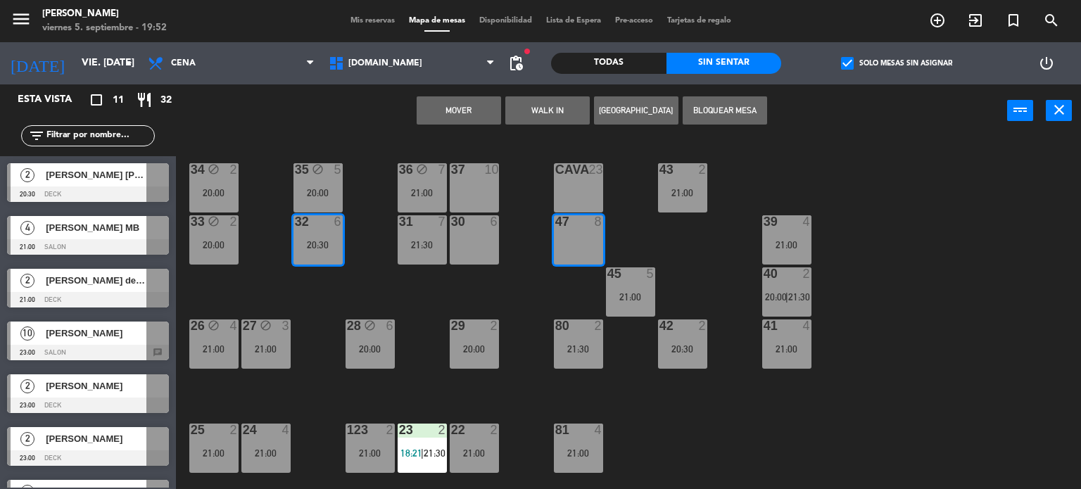
click at [481, 109] on button "Mover" at bounding box center [459, 110] width 84 height 28
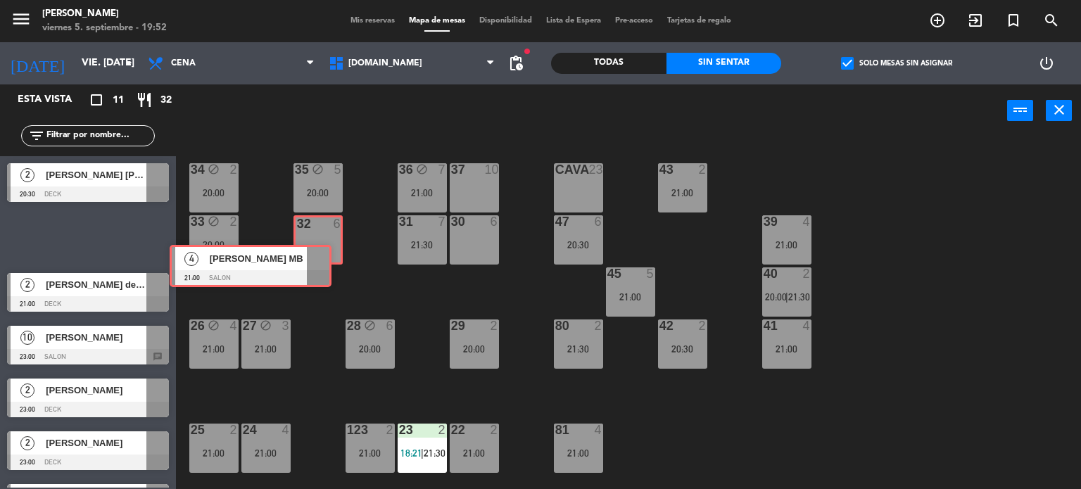
drag, startPoint x: 142, startPoint y: 232, endPoint x: 305, endPoint y: 261, distance: 165.2
click at [305, 261] on div "Esta vista crop_square 11 restaurant 32 filter_list 2 [PERSON_NAME] [PERSON_NAM…" at bounding box center [540, 286] width 1081 height 405
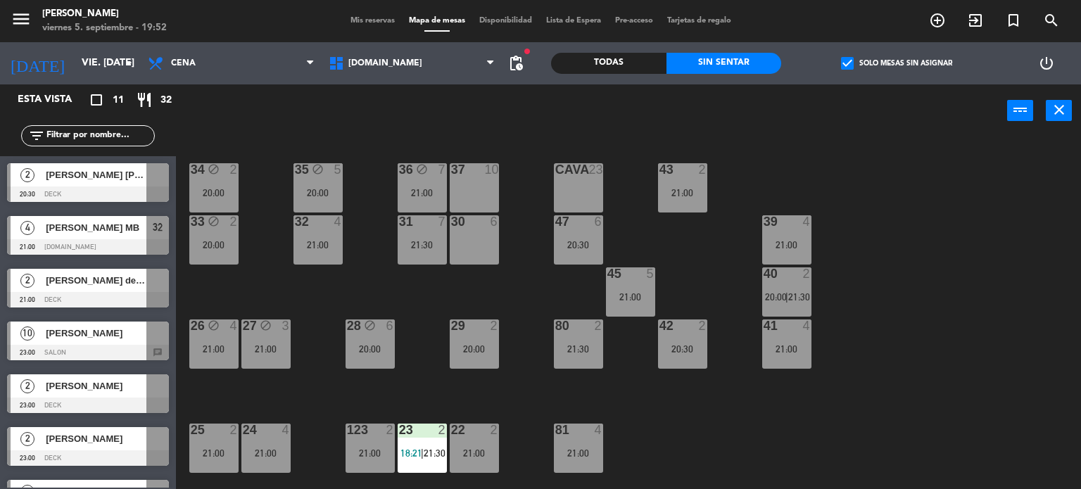
click at [379, 303] on div "34 block 2 20:00 35 block 5 20:00 36 block 7 21:00 43 2 21:00 37 10 CAVA 23 33 …" at bounding box center [634, 314] width 895 height 352
click at [378, 334] on div "28 block 6 20:00" at bounding box center [370, 344] width 49 height 49
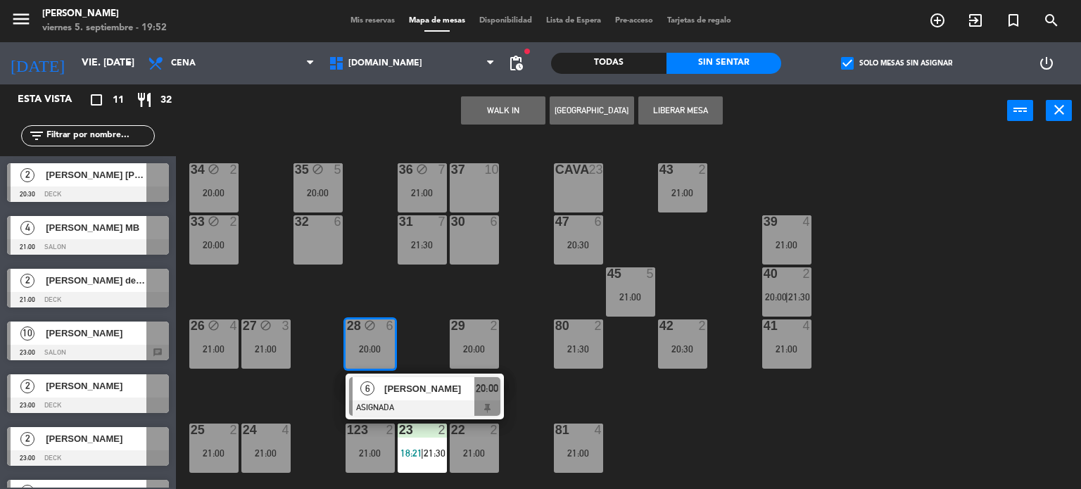
click at [503, 229] on div "34 block 2 20:00 35 block 5 20:00 36 block 7 21:00 43 2 21:00 37 10 CAVA 23 33 …" at bounding box center [634, 314] width 895 height 352
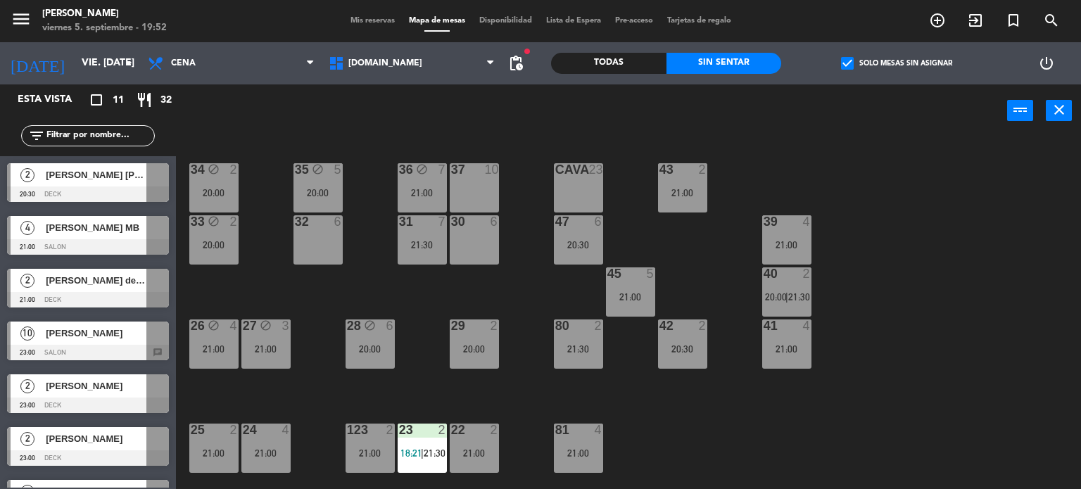
click at [394, 342] on div "28 block 6 20:00" at bounding box center [370, 344] width 49 height 49
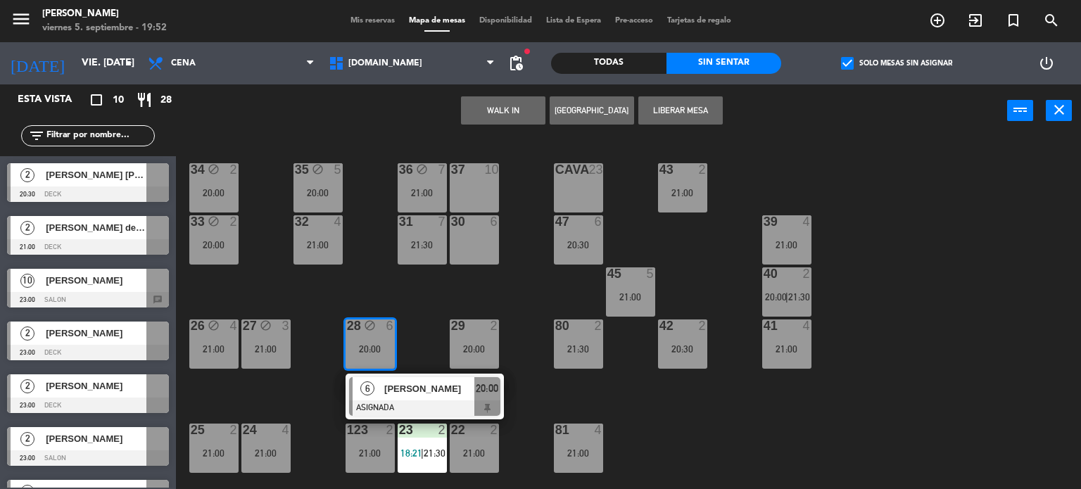
click at [486, 254] on div "30 6" at bounding box center [474, 239] width 49 height 49
click at [488, 124] on div "Mover WALK IN Crear Reserva power_input close" at bounding box center [591, 110] width 831 height 53
click at [498, 118] on button "Mover" at bounding box center [503, 110] width 84 height 28
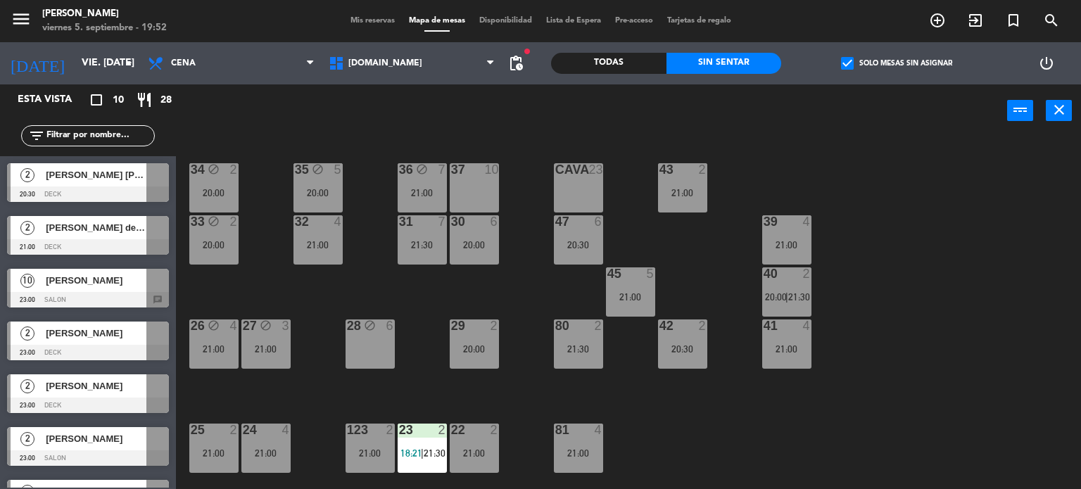
click at [392, 86] on div "power_input close" at bounding box center [591, 110] width 831 height 53
click at [396, 67] on span "[DOMAIN_NAME]" at bounding box center [412, 63] width 181 height 31
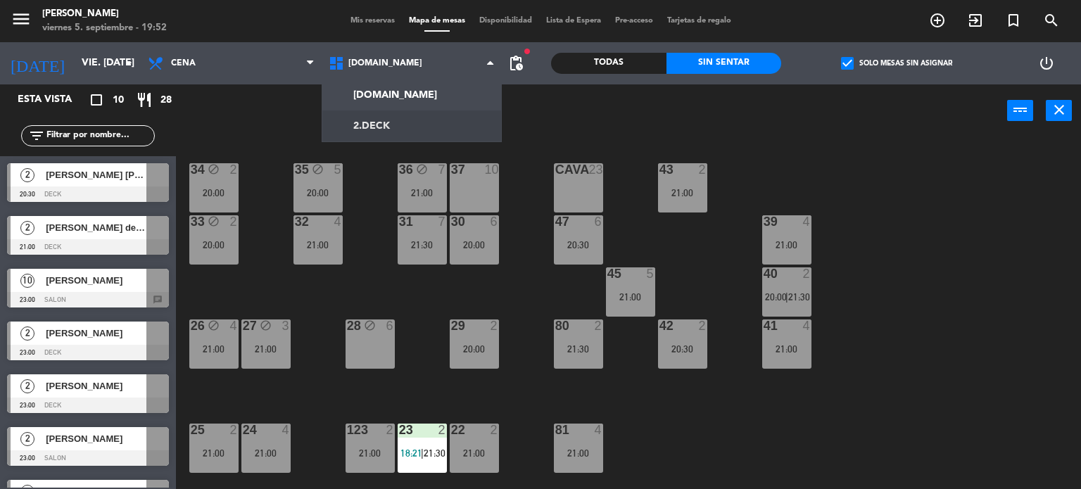
click at [394, 122] on ng-component "menu Gardiner viernes 5. septiembre - 19:52 Mis reservas Mapa de mesas Disponib…" at bounding box center [540, 245] width 1081 height 490
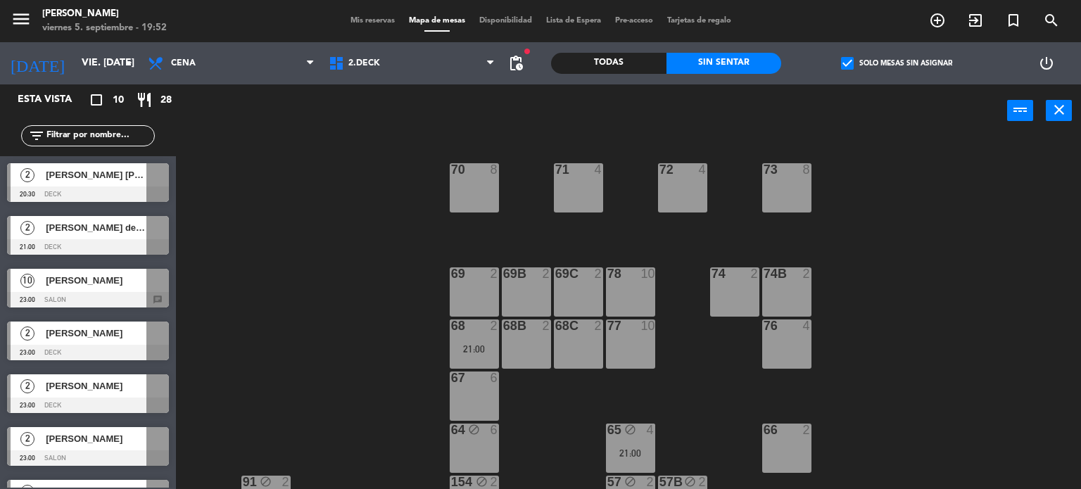
scroll to position [282, 0]
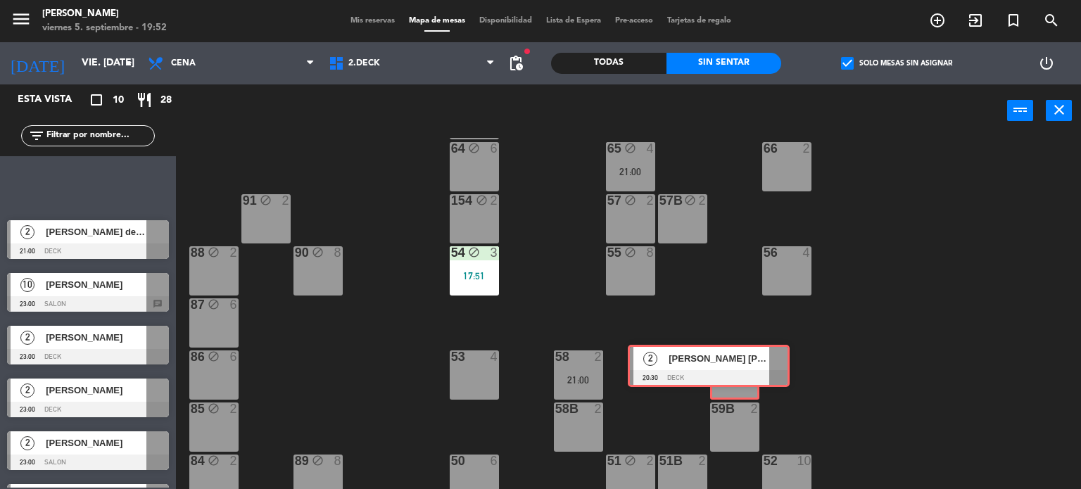
drag, startPoint x: 127, startPoint y: 184, endPoint x: 743, endPoint y: 367, distance: 643.1
click at [738, 367] on div "Esta vista crop_square 10 restaurant 28 filter_list 2 [PERSON_NAME] [PERSON_NAM…" at bounding box center [540, 286] width 1081 height 405
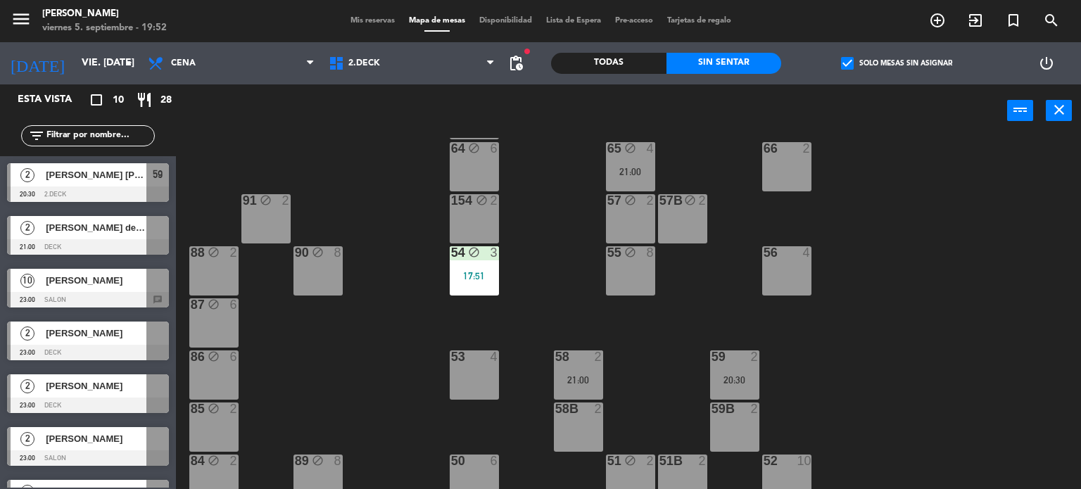
click at [831, 367] on div "71 4 72 4 73 8 70 8 74 2 74B 2 69 2 69B 2 69C 2 78 10 77 10 76 4 68 2 21:00 68B…" at bounding box center [634, 314] width 895 height 352
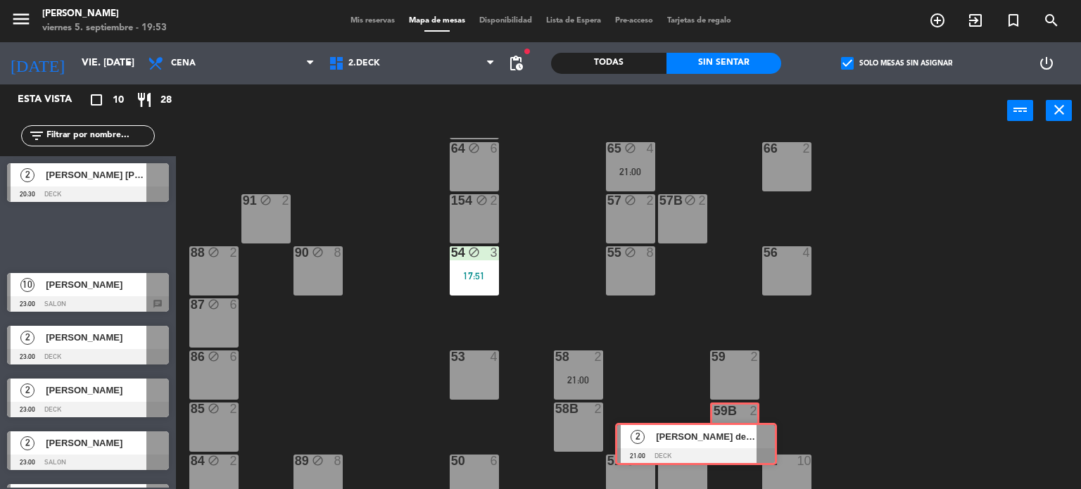
drag, startPoint x: 141, startPoint y: 235, endPoint x: 750, endPoint y: 443, distance: 642.5
click at [750, 443] on div "Esta vista crop_square 10 restaurant 28 filter_list 2 [PERSON_NAME] [PERSON_NAM…" at bounding box center [540, 286] width 1081 height 405
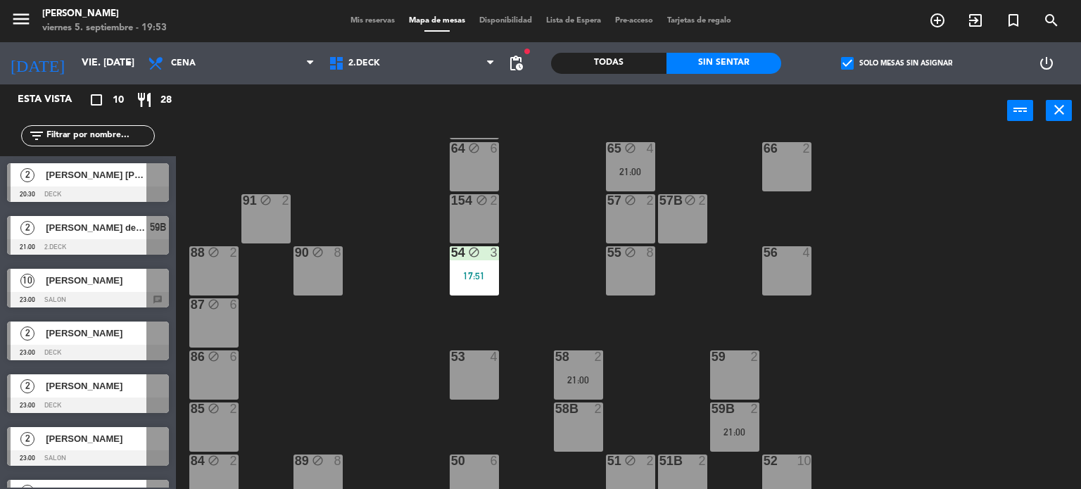
click at [794, 413] on div "71 4 72 4 73 8 70 8 74 2 74B 2 69 2 69B 2 69C 2 78 10 77 10 76 4 68 2 21:00 68B…" at bounding box center [634, 314] width 895 height 352
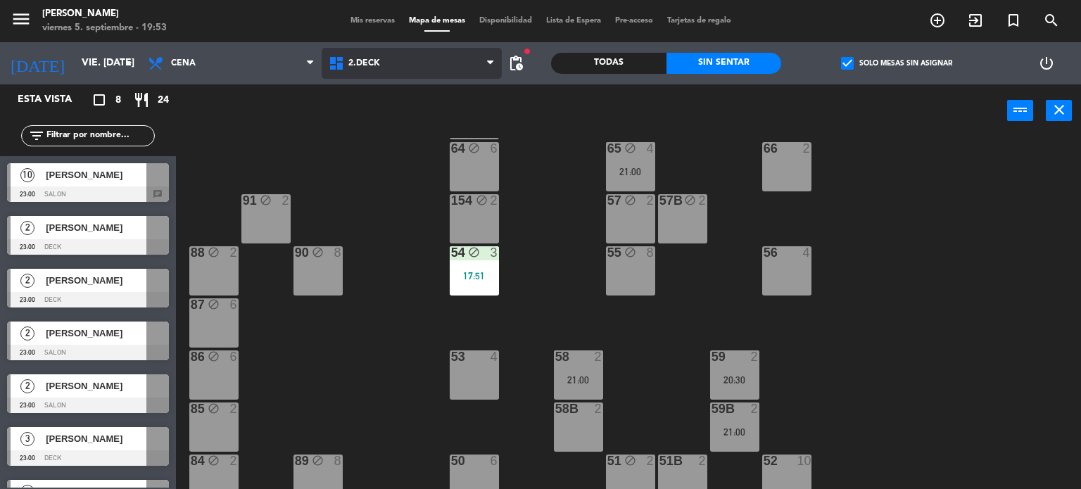
click at [380, 70] on span "2.DECK" at bounding box center [412, 63] width 181 height 31
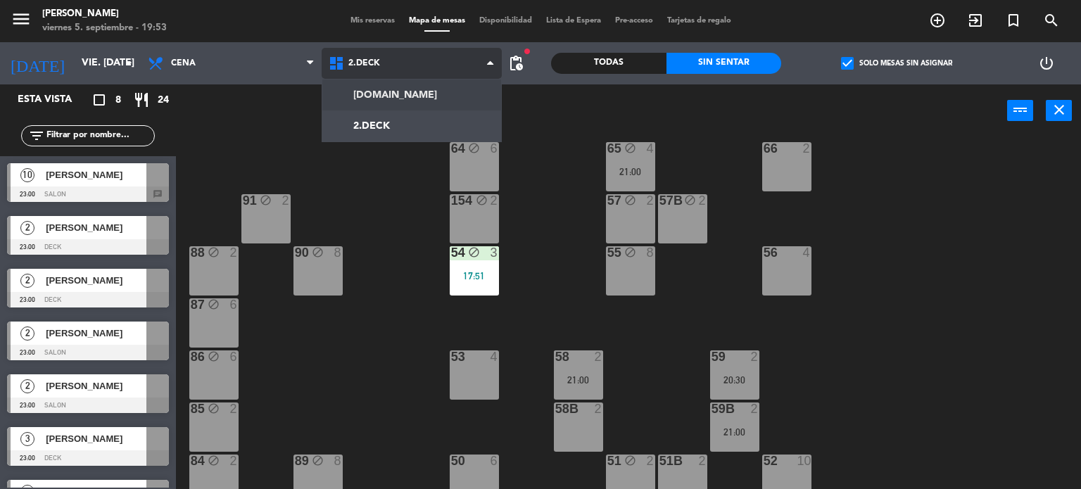
click at [397, 93] on ng-component "menu Gardiner viernes 5. septiembre - 19:53 Mis reservas Mapa de mesas Disponib…" at bounding box center [540, 245] width 1081 height 490
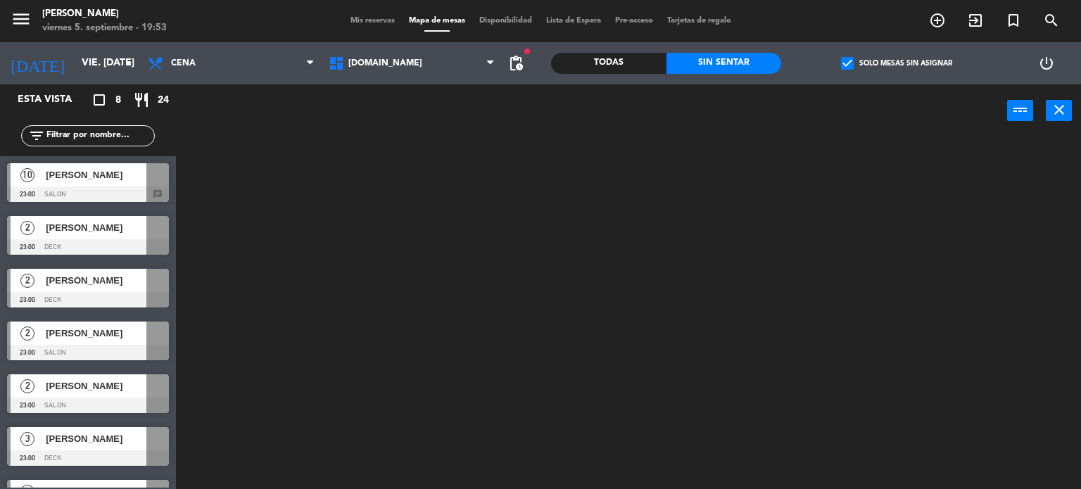
click at [637, 70] on div "Todas" at bounding box center [608, 63] width 115 height 21
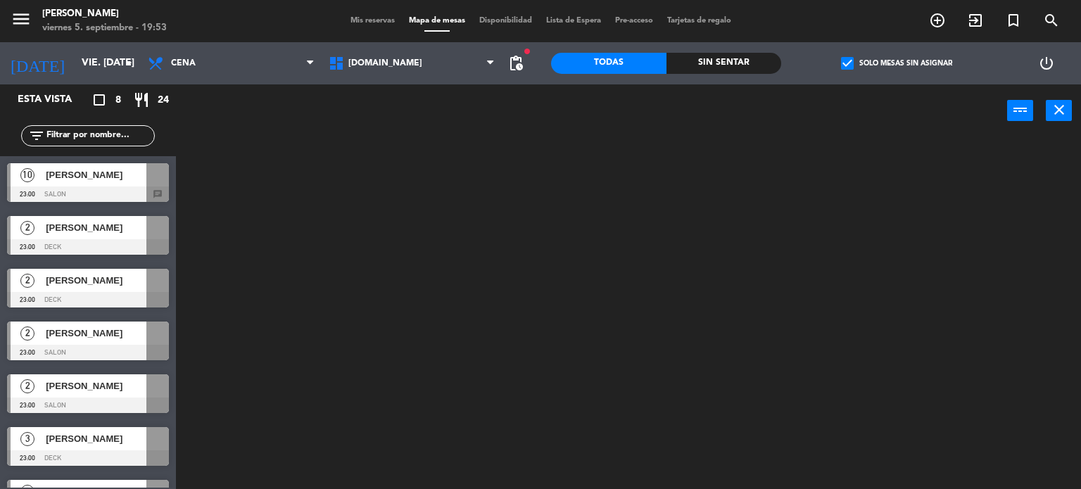
click at [842, 68] on span "check_box" at bounding box center [847, 63] width 13 height 13
click at [897, 63] on input "check_box Solo mesas sin asignar" at bounding box center [897, 63] width 0 height 0
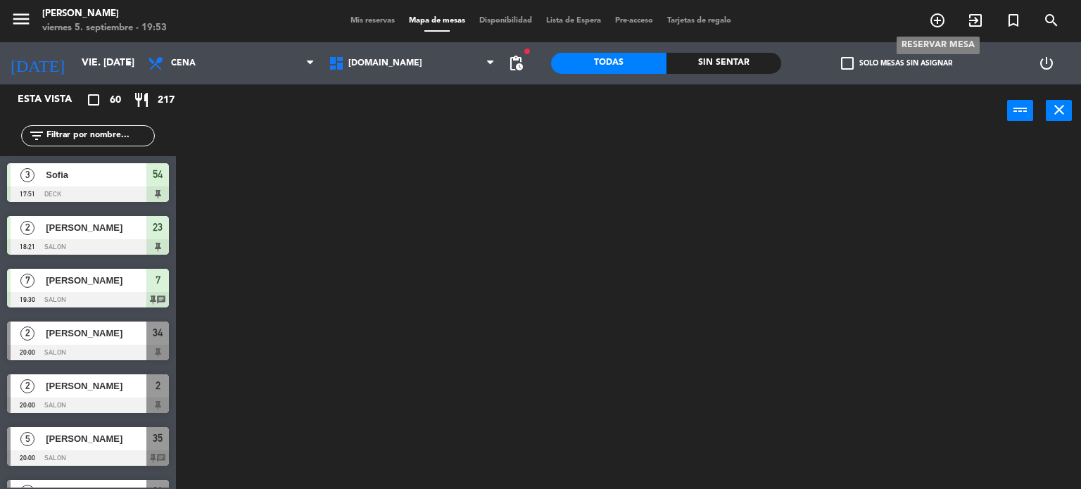
click at [940, 26] on icon "add_circle_outline" at bounding box center [937, 20] width 17 height 17
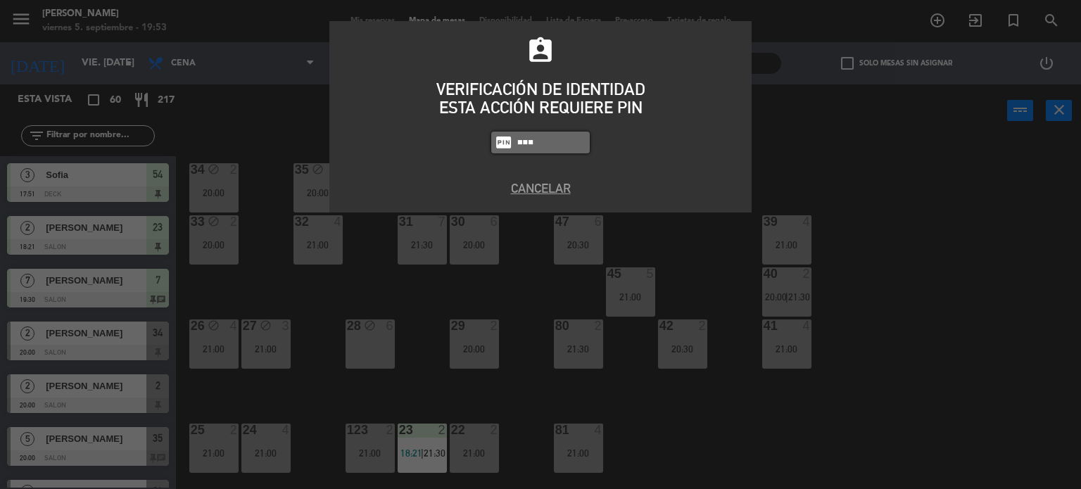
type input "3871"
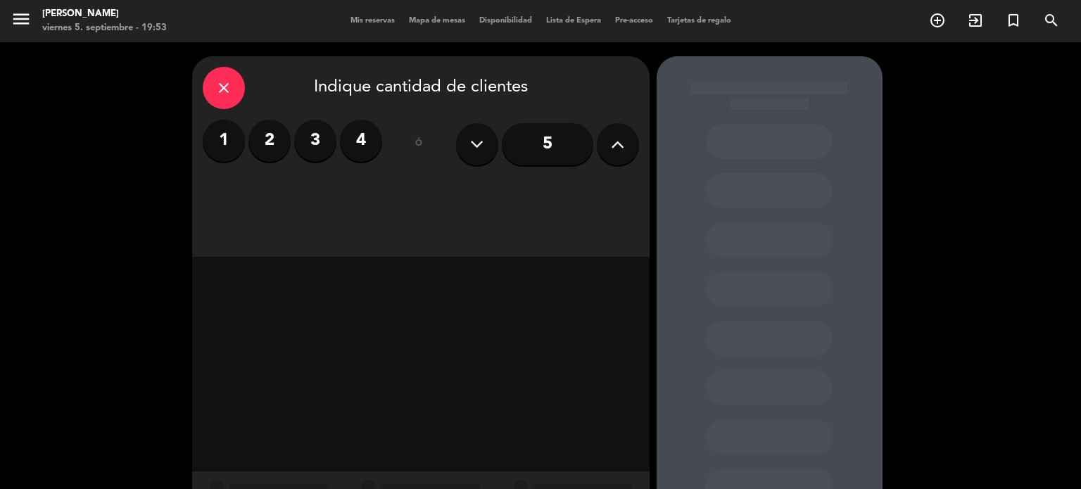
click at [377, 142] on label "4" at bounding box center [361, 141] width 42 height 42
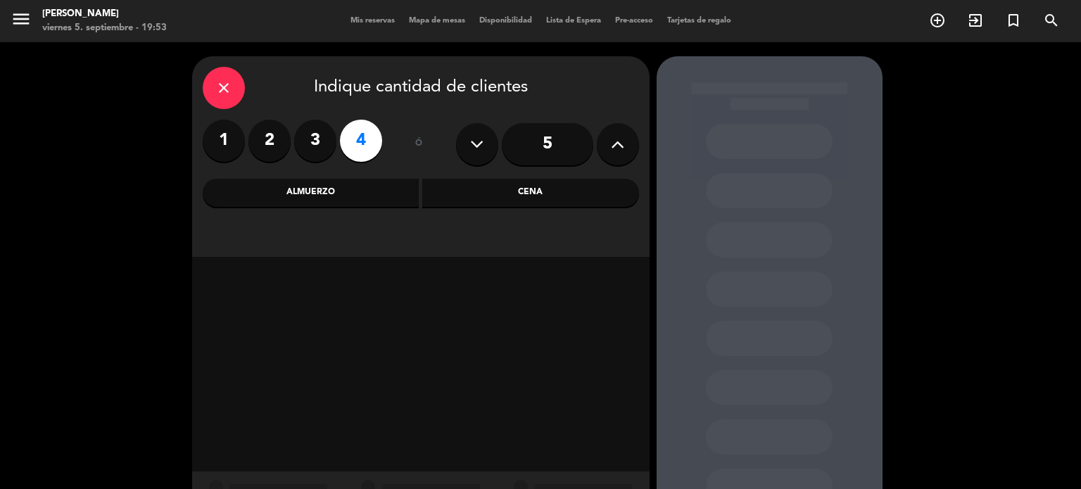
click at [539, 187] on div "Cena" at bounding box center [530, 193] width 217 height 28
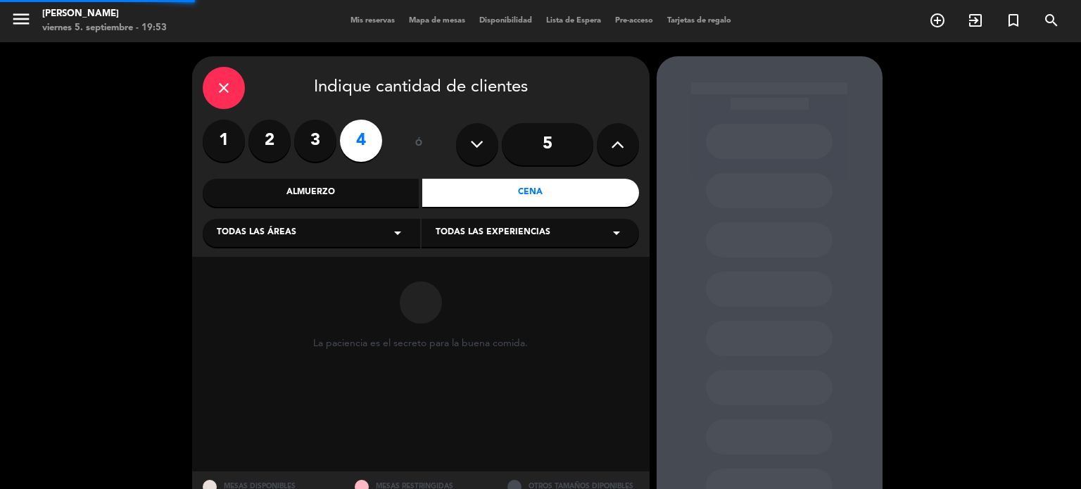
click at [318, 234] on div "Todas las áreas arrow_drop_down" at bounding box center [311, 233] width 217 height 28
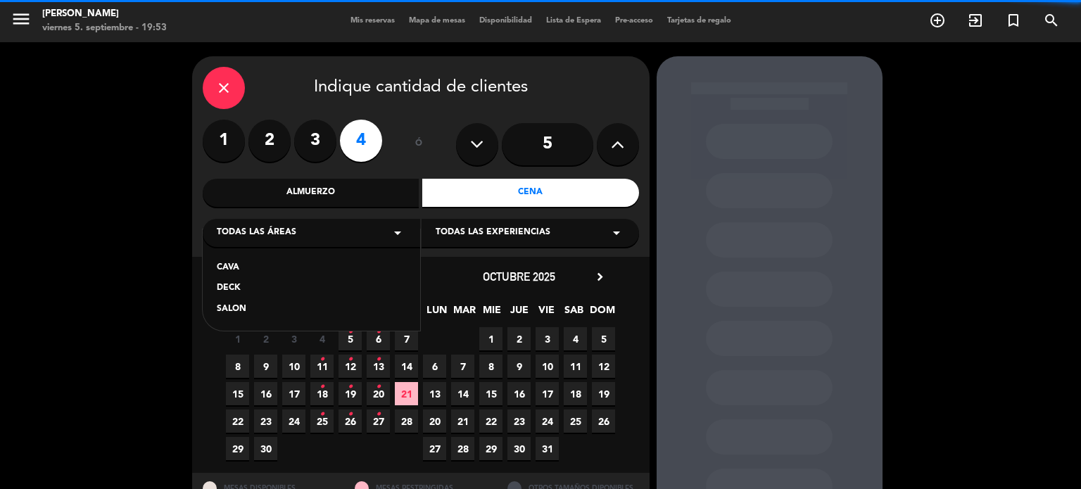
click at [238, 306] on div "SALON" at bounding box center [311, 310] width 189 height 14
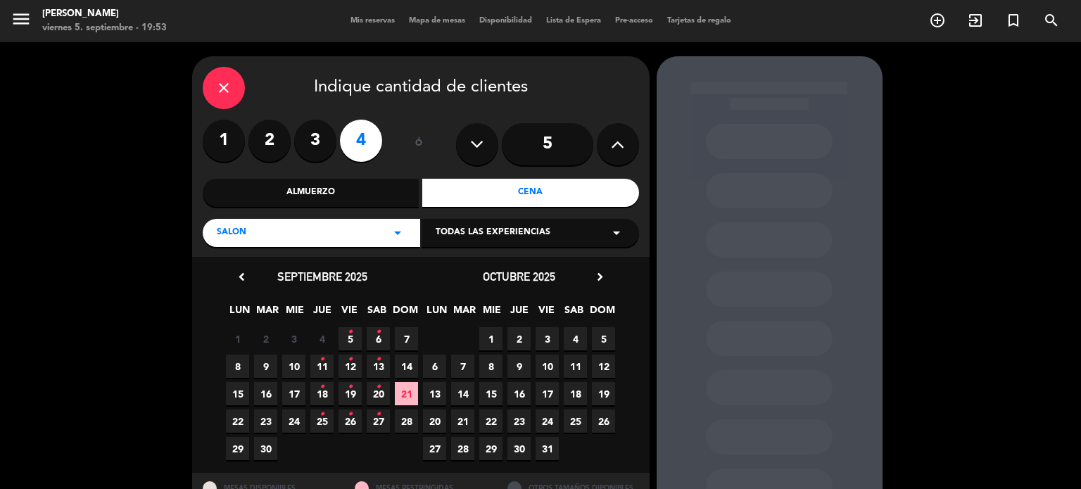
click at [359, 339] on span "5 •" at bounding box center [350, 338] width 23 height 23
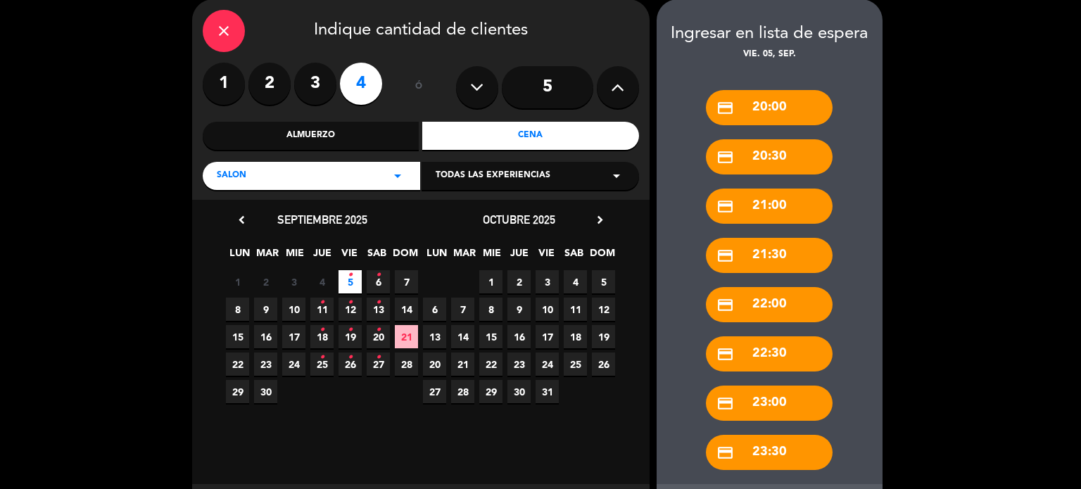
scroll to position [126, 0]
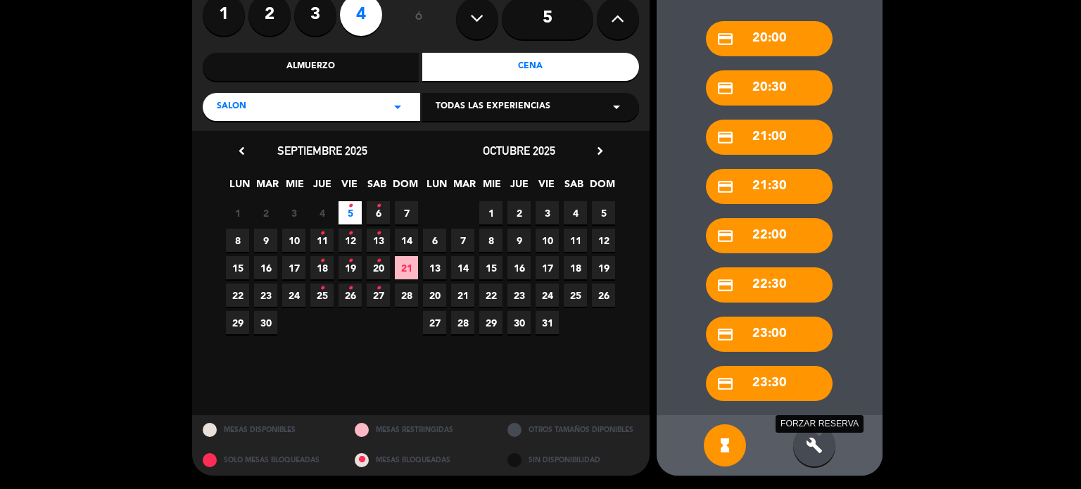
click at [820, 441] on icon "build" at bounding box center [814, 445] width 17 height 17
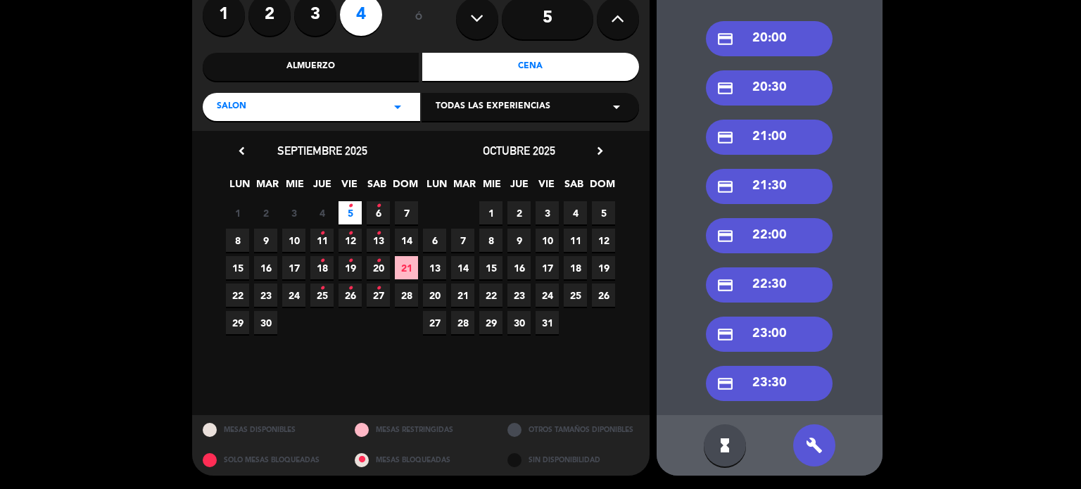
scroll to position [0, 0]
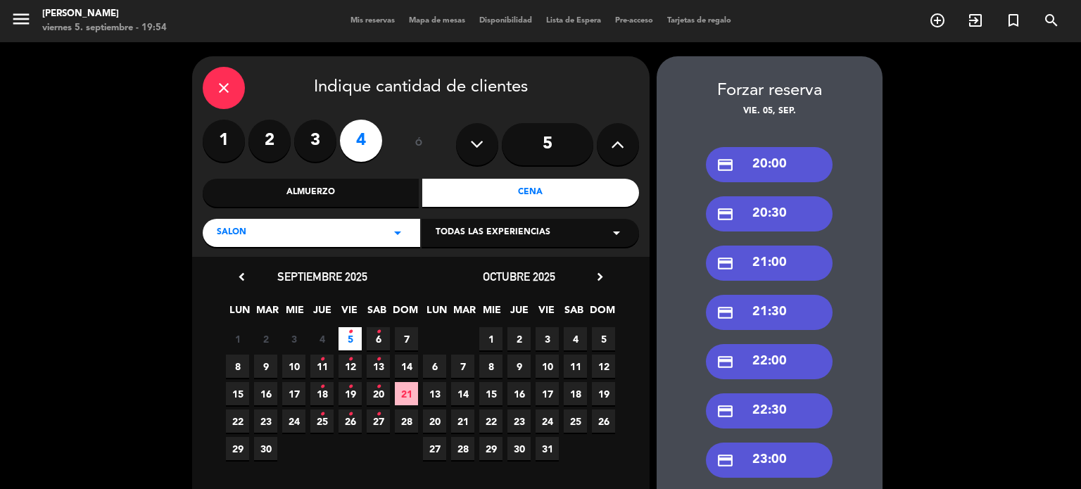
click at [773, 379] on div "credit_card 22:00" at bounding box center [769, 361] width 127 height 35
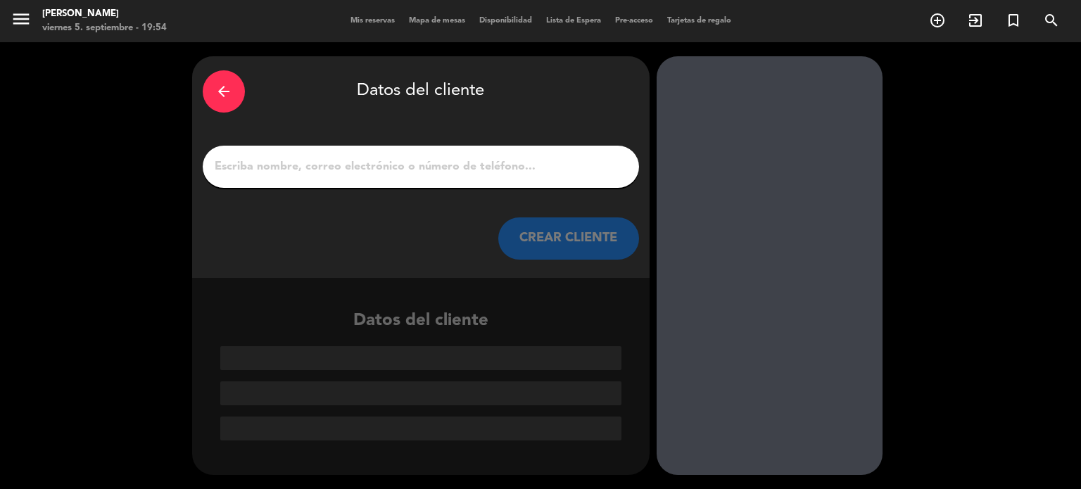
click at [469, 170] on input "1" at bounding box center [420, 167] width 415 height 20
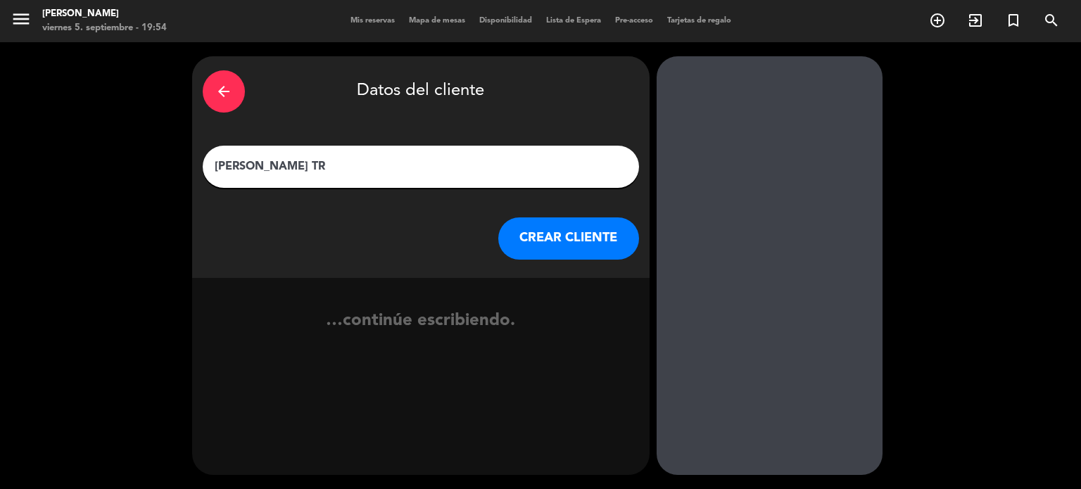
type input "[PERSON_NAME] TR"
click at [563, 250] on button "CREAR CLIENTE" at bounding box center [568, 238] width 141 height 42
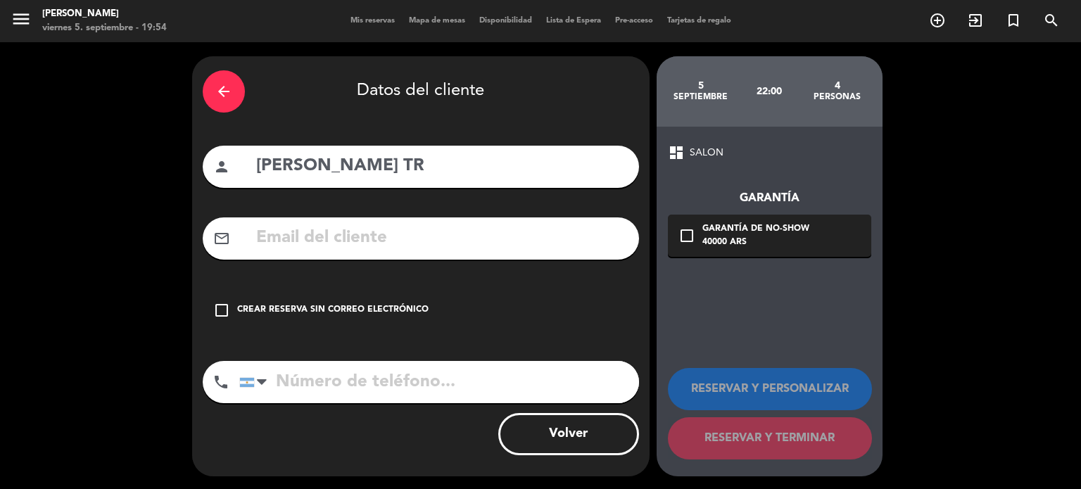
click at [448, 296] on div "check_box_outline_blank Crear reserva sin correo electrónico" at bounding box center [421, 310] width 436 height 42
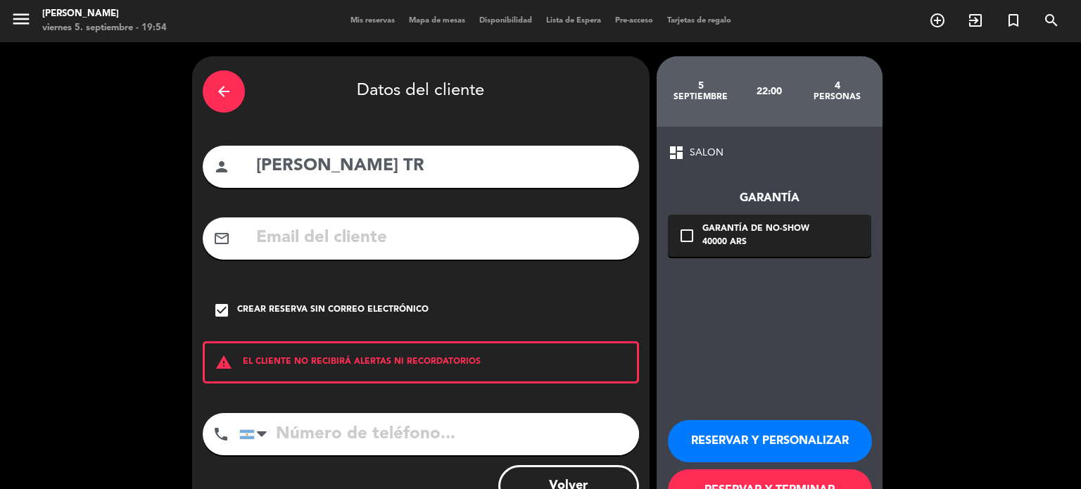
scroll to position [53, 0]
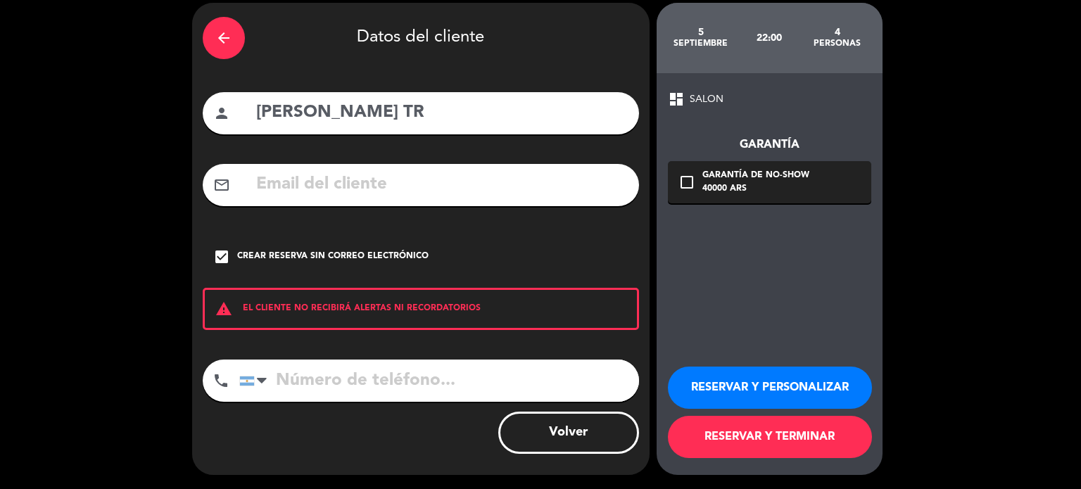
click at [804, 420] on button "RESERVAR Y TERMINAR" at bounding box center [770, 437] width 204 height 42
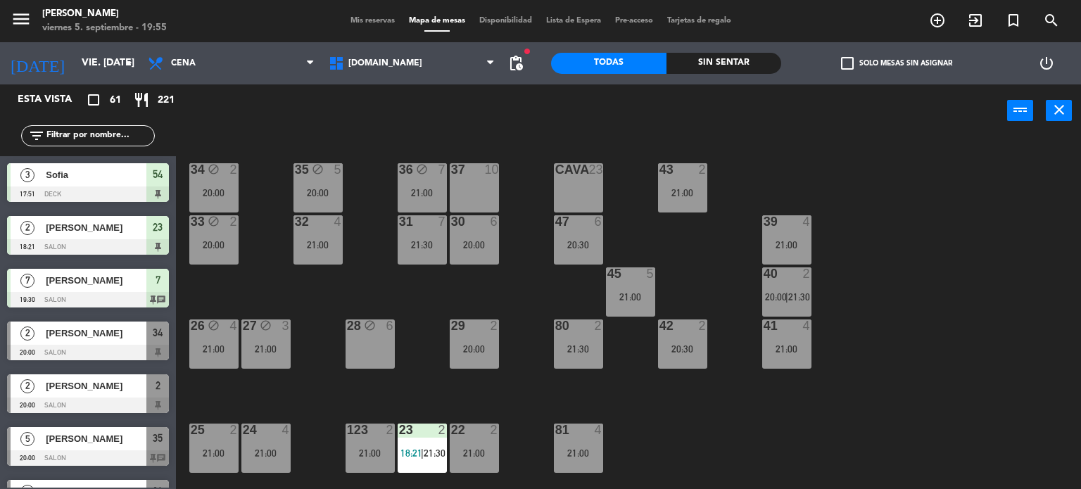
scroll to position [282, 0]
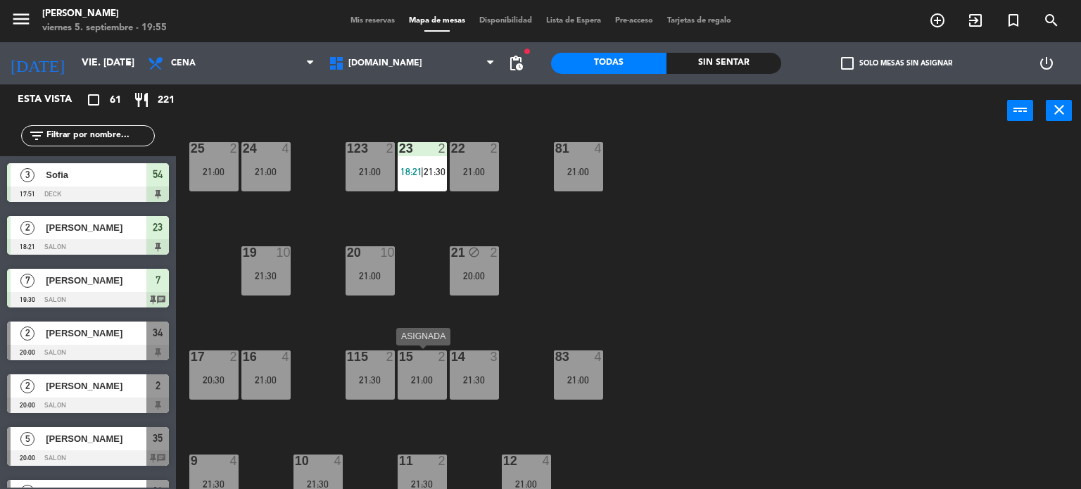
click at [413, 382] on div "21:00" at bounding box center [422, 380] width 49 height 10
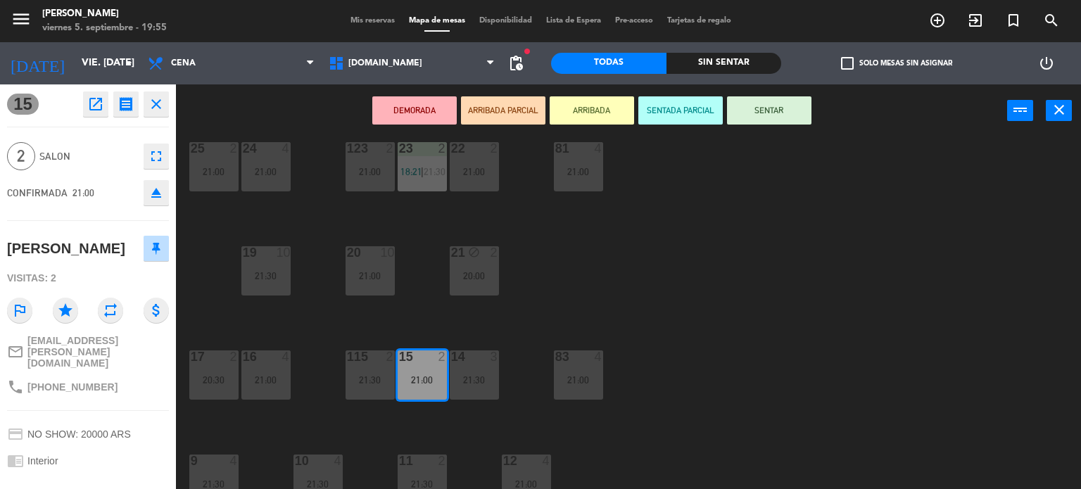
click at [146, 188] on button "eject" at bounding box center [156, 192] width 25 height 25
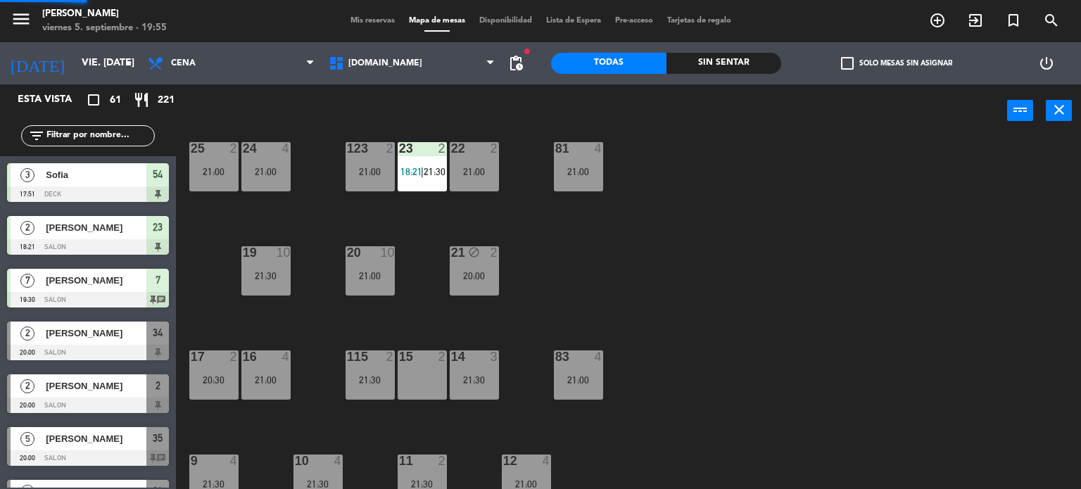
scroll to position [0, 0]
click at [775, 56] on div "Sin sentar" at bounding box center [723, 63] width 115 height 21
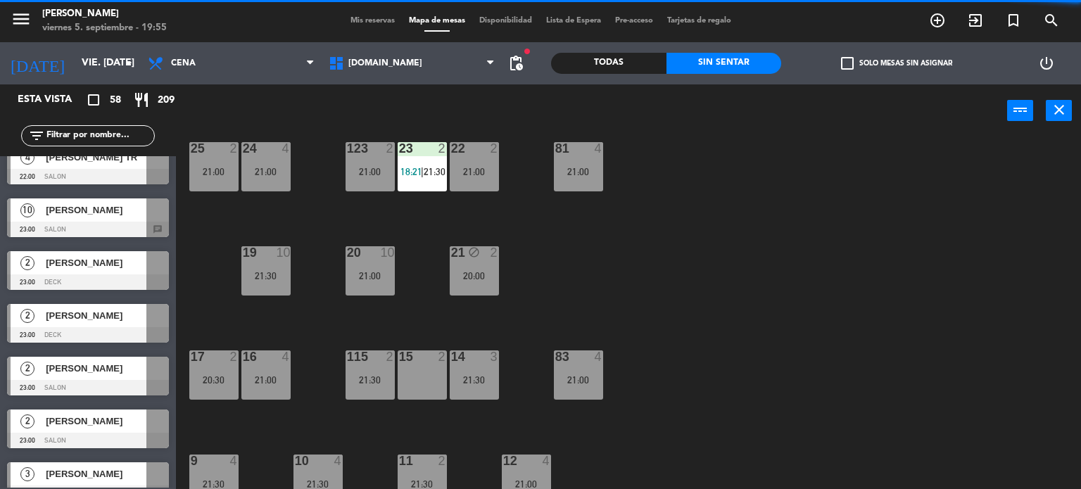
scroll to position [2730, 0]
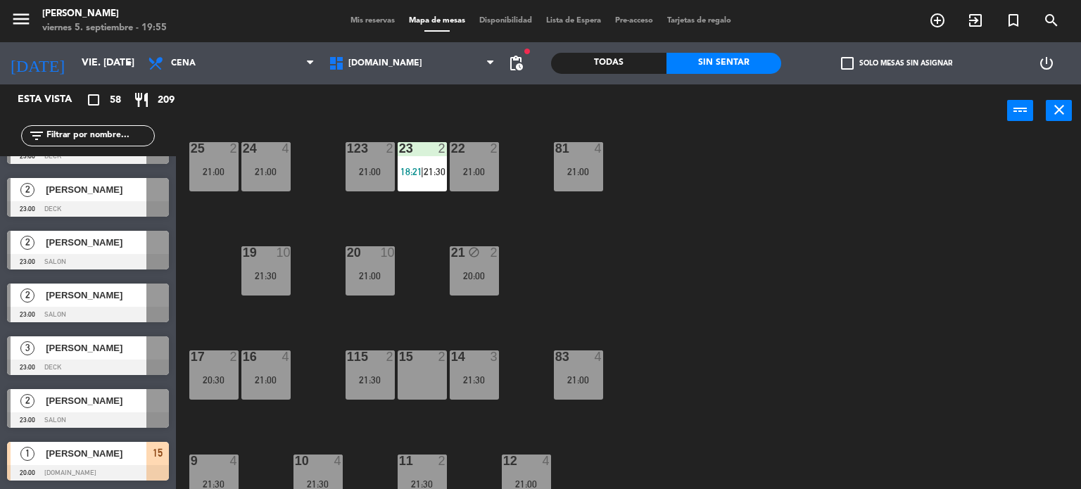
click at [411, 390] on div "15 2" at bounding box center [422, 374] width 49 height 49
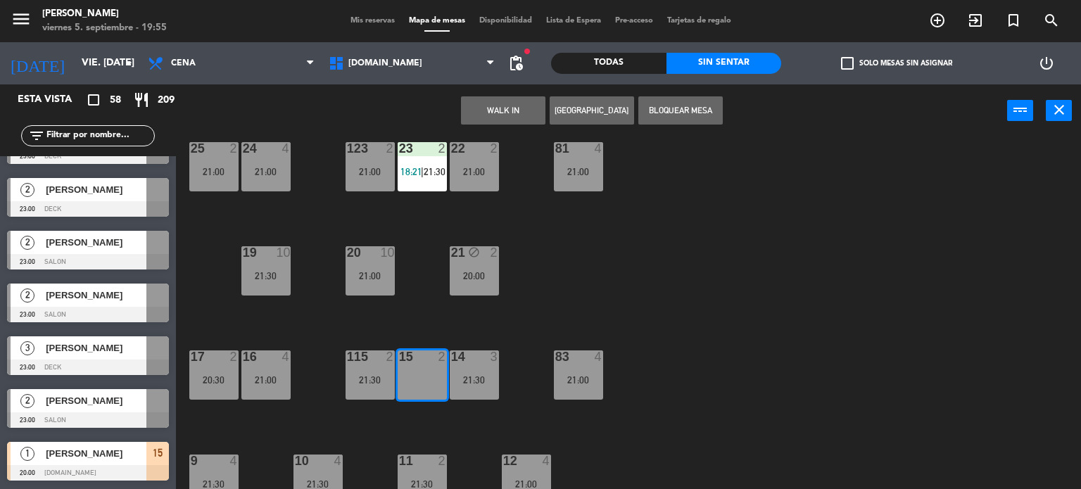
click at [579, 404] on div "34 block 2 20:00 35 block 5 20:00 36 block 7 21:00 43 2 21:00 37 10 CAVA 23 33 …" at bounding box center [634, 314] width 895 height 352
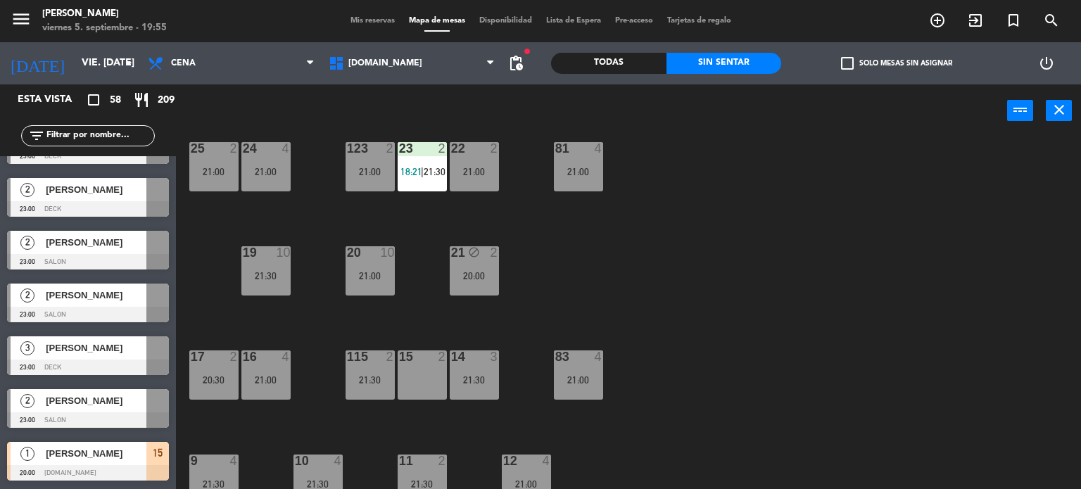
click at [416, 429] on div "34 block 2 20:00 35 block 5 20:00 36 block 7 21:00 43 2 21:00 37 10 CAVA 23 33 …" at bounding box center [634, 314] width 895 height 352
click at [424, 386] on div "15 1 20:00" at bounding box center [422, 374] width 49 height 49
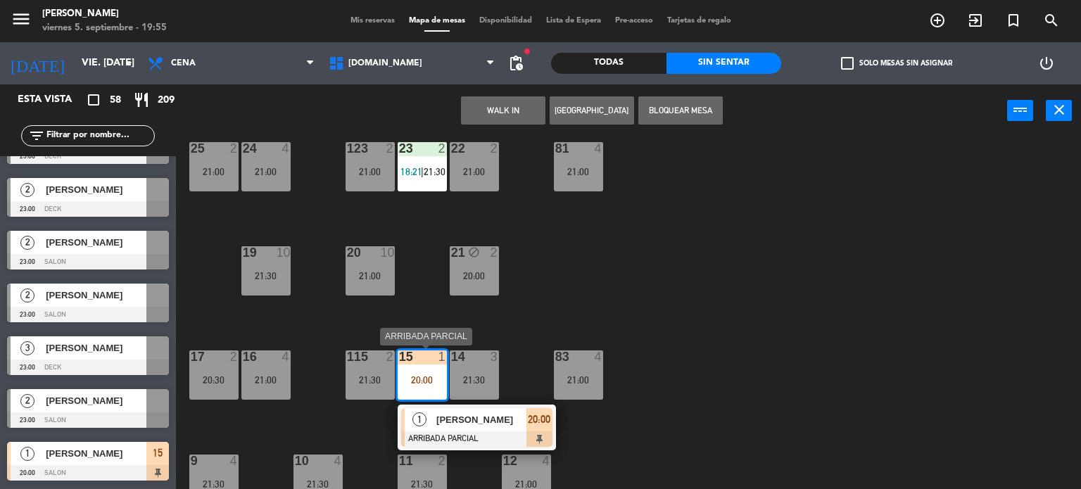
click at [438, 421] on span "[PERSON_NAME]" at bounding box center [481, 419] width 90 height 15
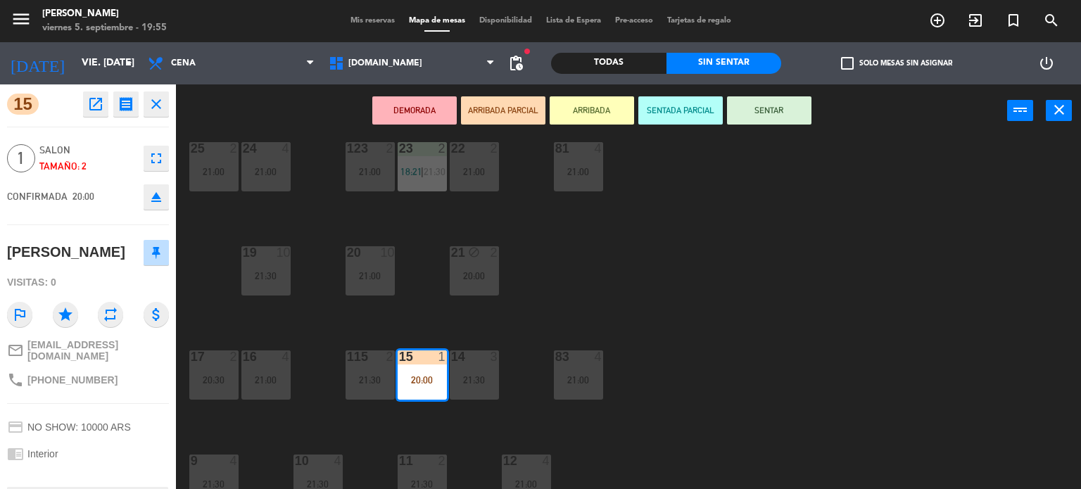
click at [760, 127] on div "DEMORADA ARRIBADA PARCIAL ARRIBADA SENTADA PARCIAL SENTAR power_input close" at bounding box center [591, 110] width 831 height 53
click at [762, 115] on button "SENTAR" at bounding box center [769, 110] width 84 height 28
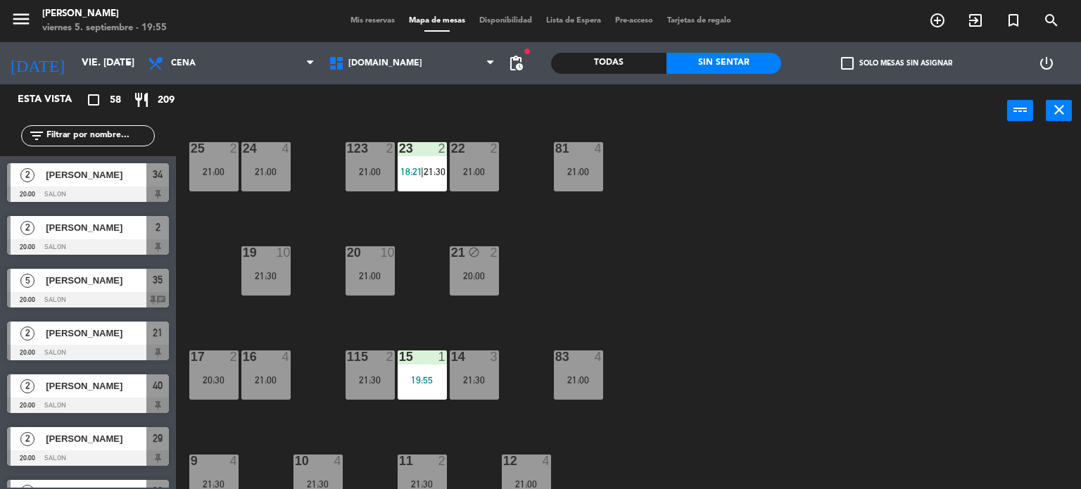
scroll to position [0, 0]
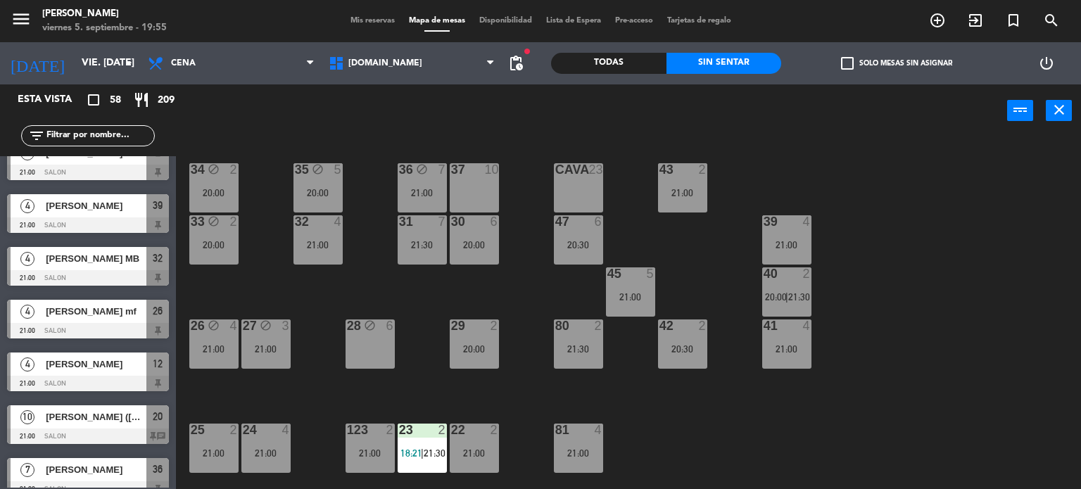
click at [852, 64] on span "check_box_outline_blank" at bounding box center [847, 63] width 13 height 13
click at [897, 63] on input "check_box_outline_blank Solo mesas sin asignar" at bounding box center [897, 63] width 0 height 0
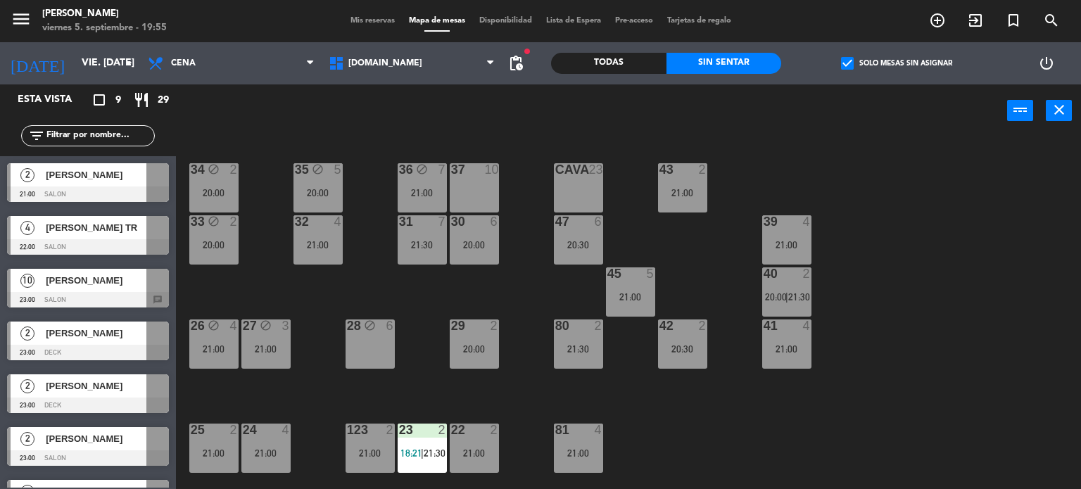
click at [135, 227] on span "[PERSON_NAME] TR" at bounding box center [96, 227] width 101 height 15
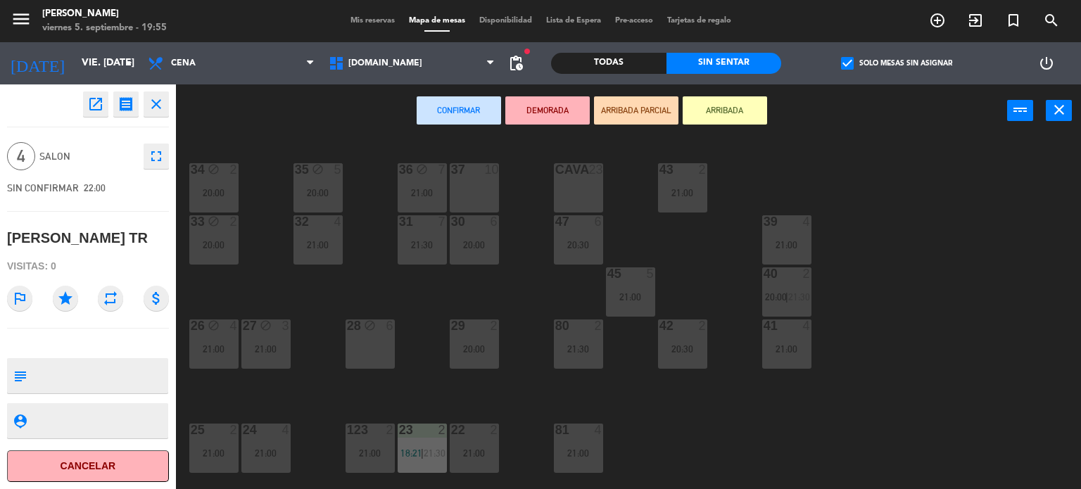
click at [82, 361] on textarea at bounding box center [99, 376] width 134 height 30
type textarea "S"
type textarea "si llega despues de las 22hs tiene que esperar si o si"
click at [81, 350] on div "open_in_new receipt 10:00 PM vie., [DATE] 4 personas [PERSON_NAME] TR close 4 S…" at bounding box center [88, 286] width 176 height 405
click at [828, 168] on div "34 block 2 20:00 35 block 5 20:00 36 block 7 21:00 43 2 21:00 37 10 CAVA 23 33 …" at bounding box center [634, 314] width 895 height 352
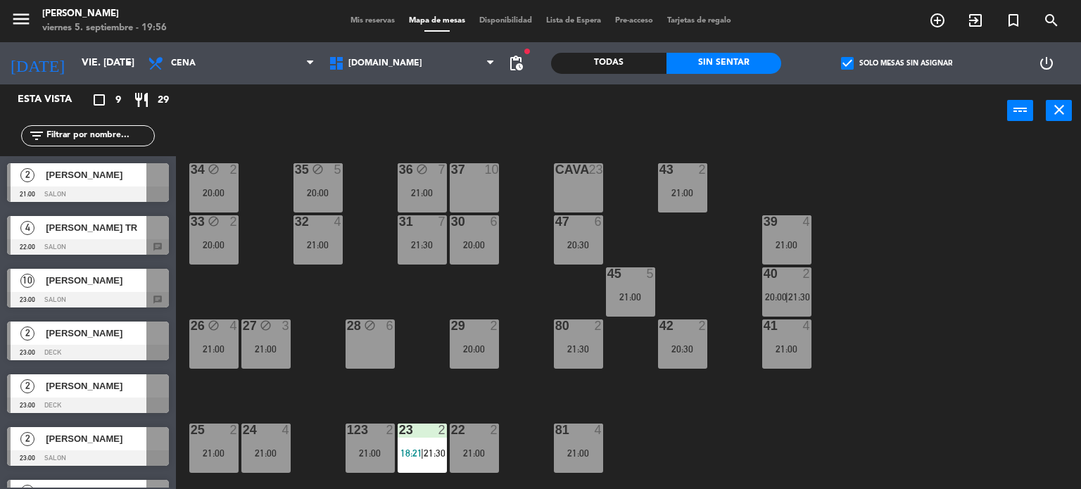
click at [859, 57] on label "check_box Solo mesas sin asignar" at bounding box center [896, 63] width 111 height 13
click at [897, 63] on input "check_box Solo mesas sin asignar" at bounding box center [897, 63] width 0 height 0
click at [277, 410] on div "34 block 2 20:00 35 block 5 20:00 36 block 7 21:00 43 2 21:00 37 10 CAVA 23 33 …" at bounding box center [634, 314] width 895 height 352
click at [272, 438] on div "24 4 21:00" at bounding box center [265, 448] width 49 height 49
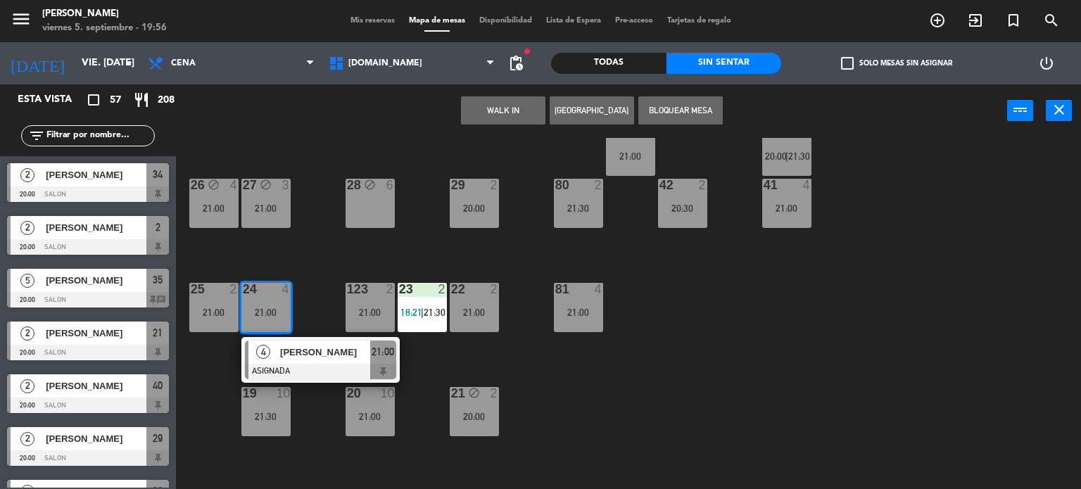
scroll to position [211, 0]
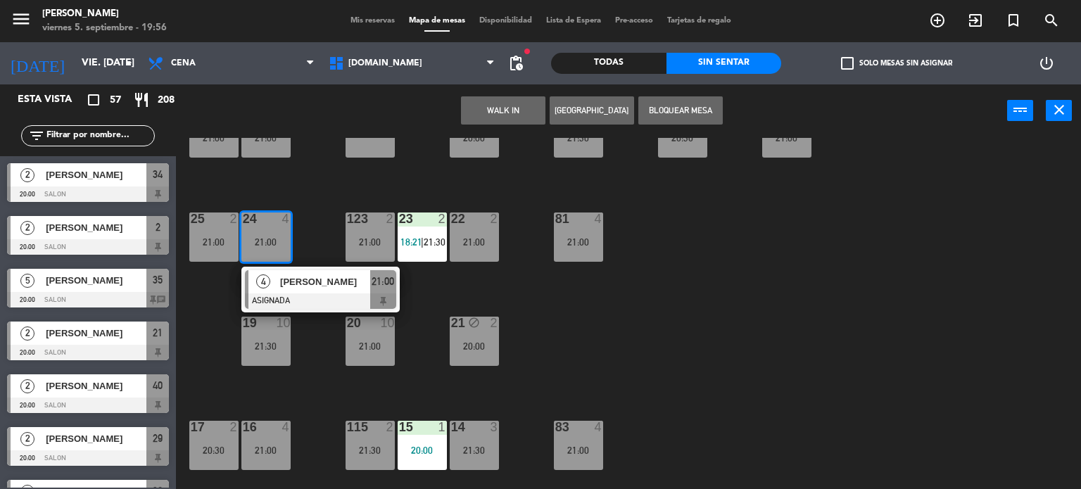
click at [617, 386] on div "34 block 2 20:00 35 block 5 20:00 36 block 7 21:00 43 2 21:00 37 10 CAVA 23 33 …" at bounding box center [634, 314] width 895 height 352
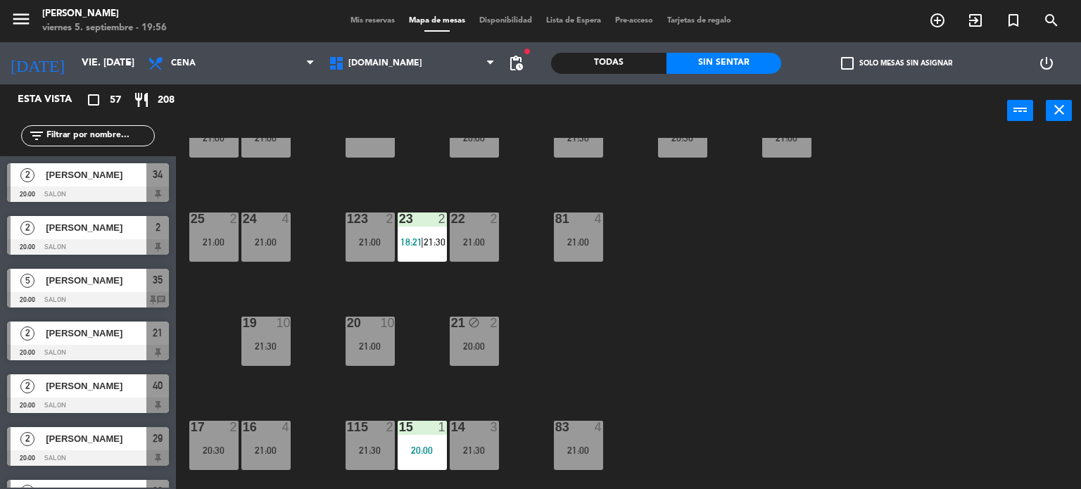
click at [366, 229] on div "123 2 21:00" at bounding box center [370, 237] width 49 height 49
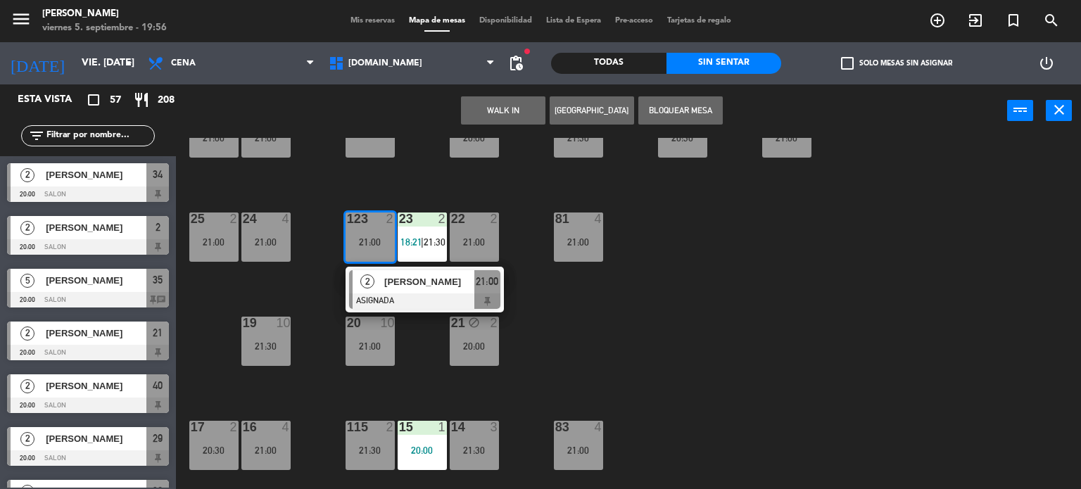
click at [604, 303] on div "34 block 2 20:00 35 block 5 20:00 36 block 7 21:00 43 2 21:00 37 10 CAVA 23 33 …" at bounding box center [634, 314] width 895 height 352
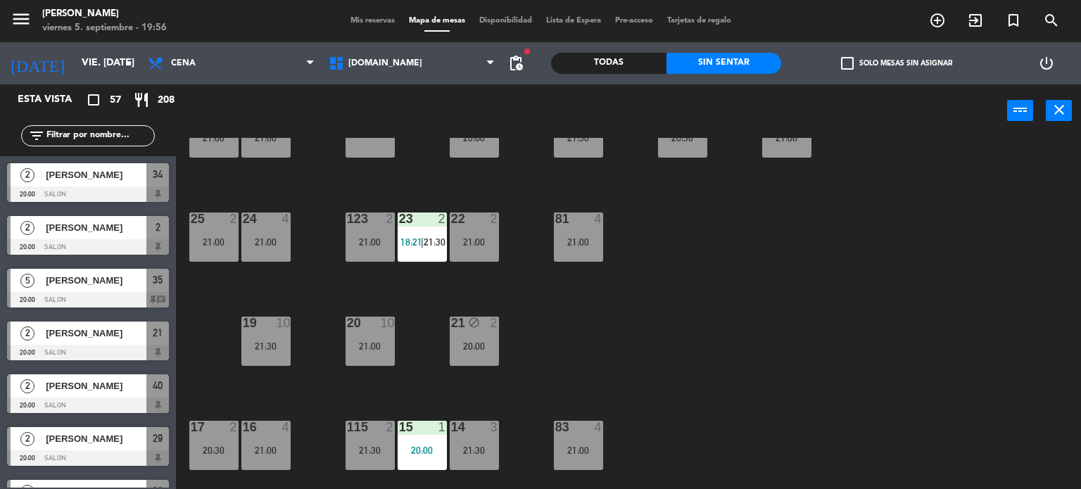
click at [472, 248] on div "22 2 21:00" at bounding box center [474, 237] width 49 height 49
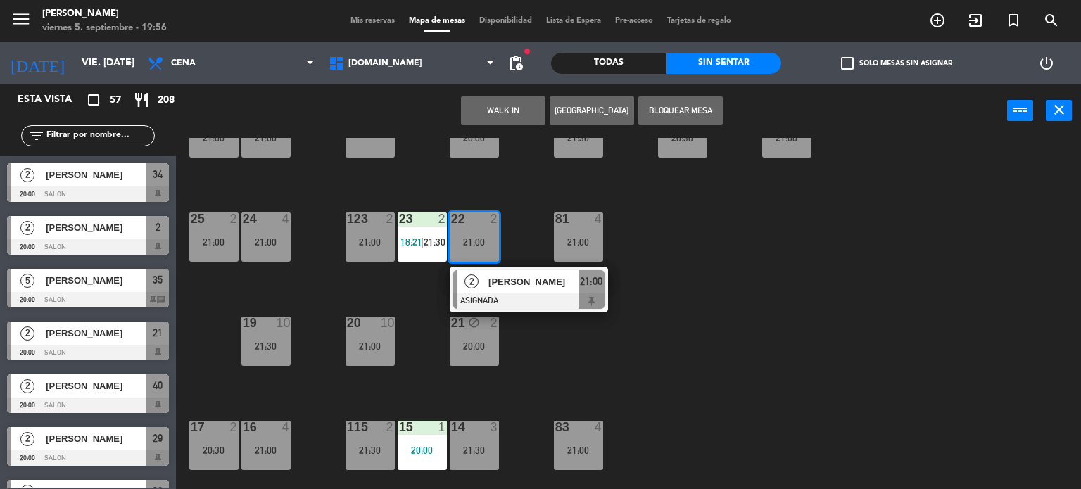
click at [704, 299] on div "34 block 2 20:00 35 block 5 20:00 36 block 7 21:00 43 2 21:00 37 10 CAVA 23 33 …" at bounding box center [634, 314] width 895 height 352
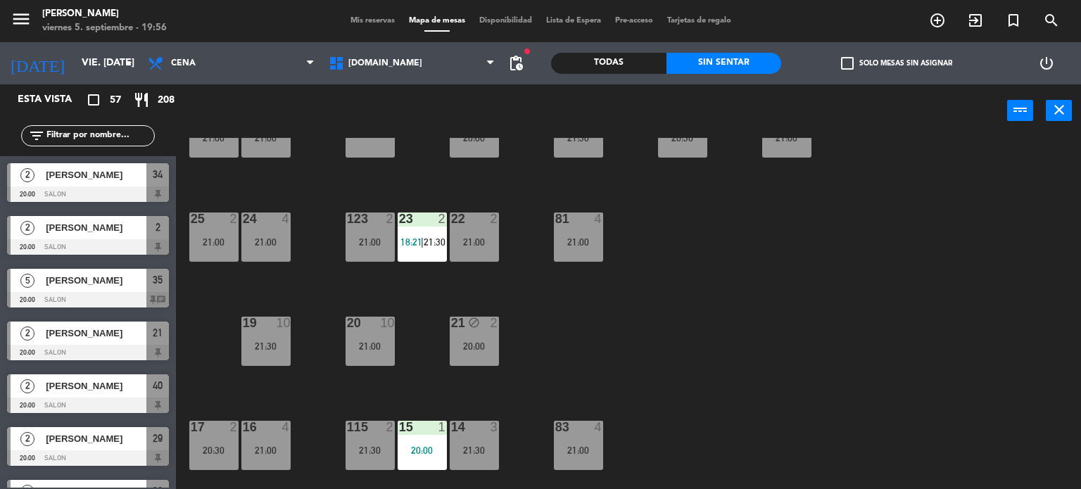
click at [455, 335] on div "21 block 2 20:00" at bounding box center [474, 341] width 49 height 49
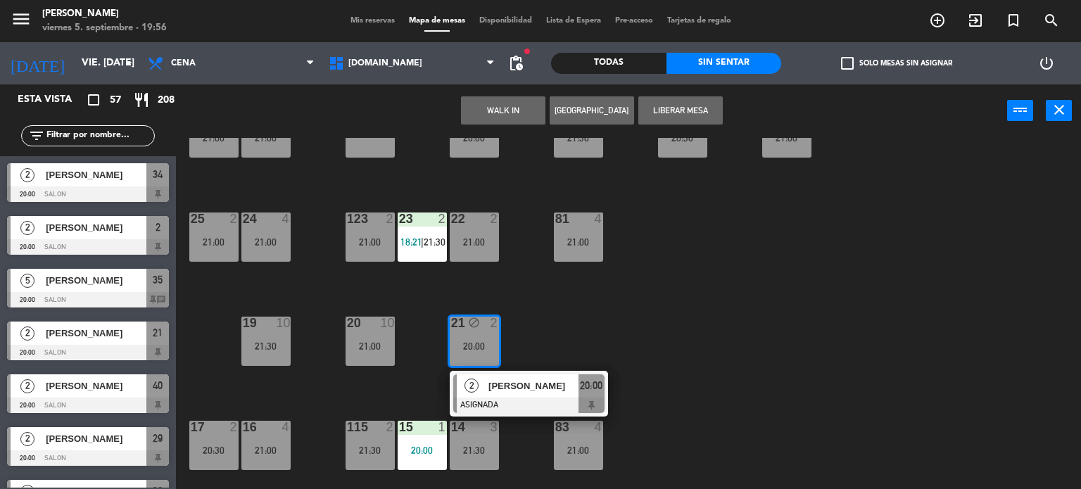
click at [628, 320] on div "34 block 2 20:00 35 block 5 20:00 36 block 7 21:00 43 2 21:00 37 10 CAVA 23 33 …" at bounding box center [634, 314] width 895 height 352
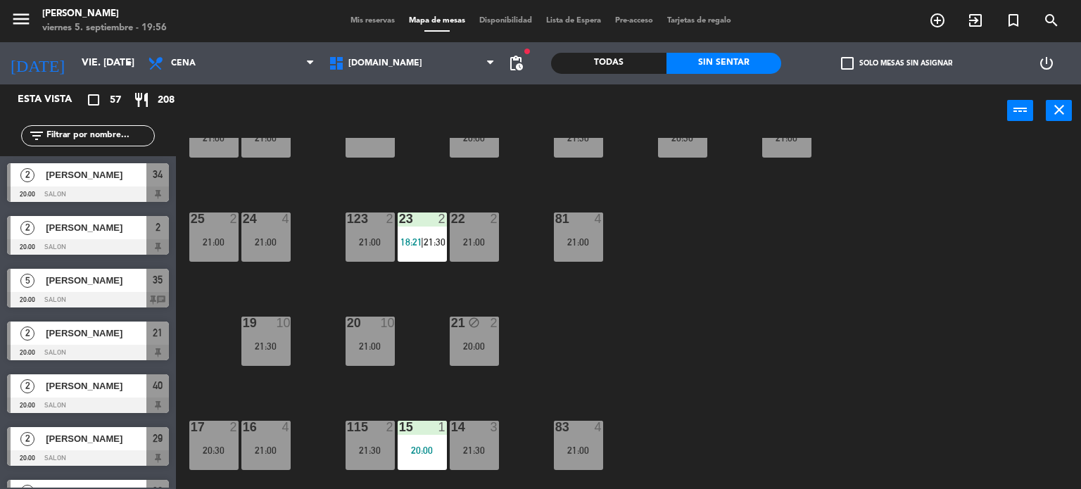
click at [474, 419] on div "34 block 2 20:00 35 block 5 20:00 36 block 7 21:00 43 2 21:00 37 10 CAVA 23 33 …" at bounding box center [634, 314] width 895 height 352
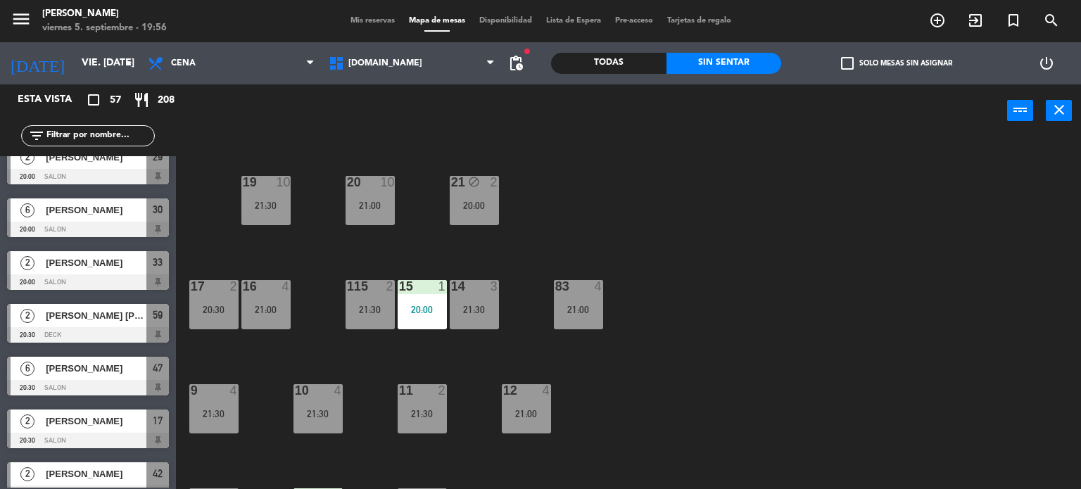
scroll to position [503, 0]
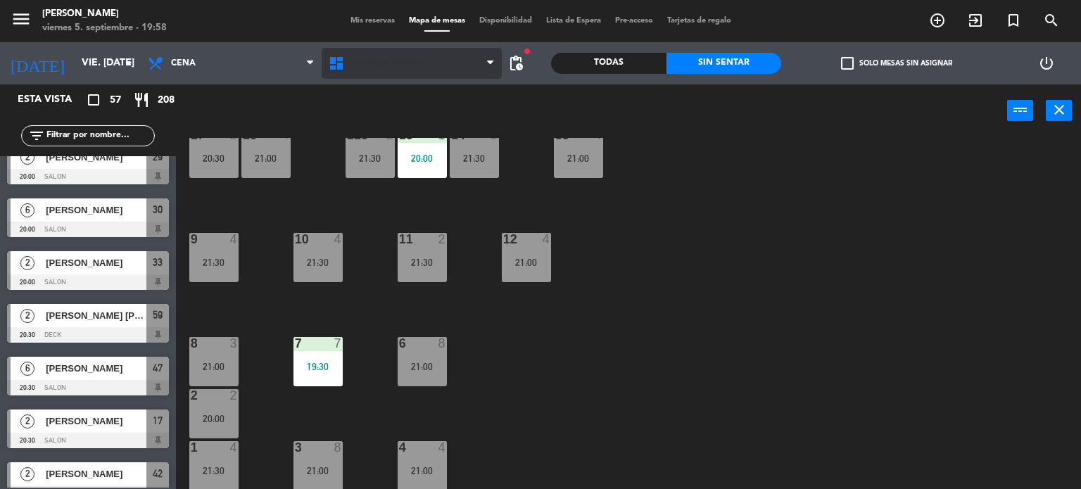
click at [414, 64] on span "[DOMAIN_NAME]" at bounding box center [412, 63] width 181 height 31
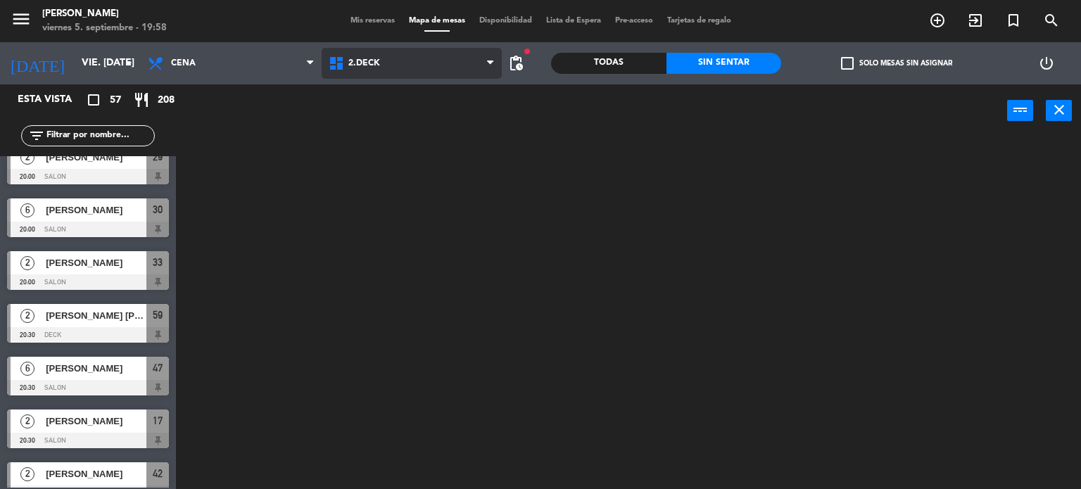
click at [412, 120] on ng-component "menu Gardiner viernes 5. septiembre - 19:58 Mis reservas Mapa de mesas Disponib…" at bounding box center [540, 245] width 1081 height 490
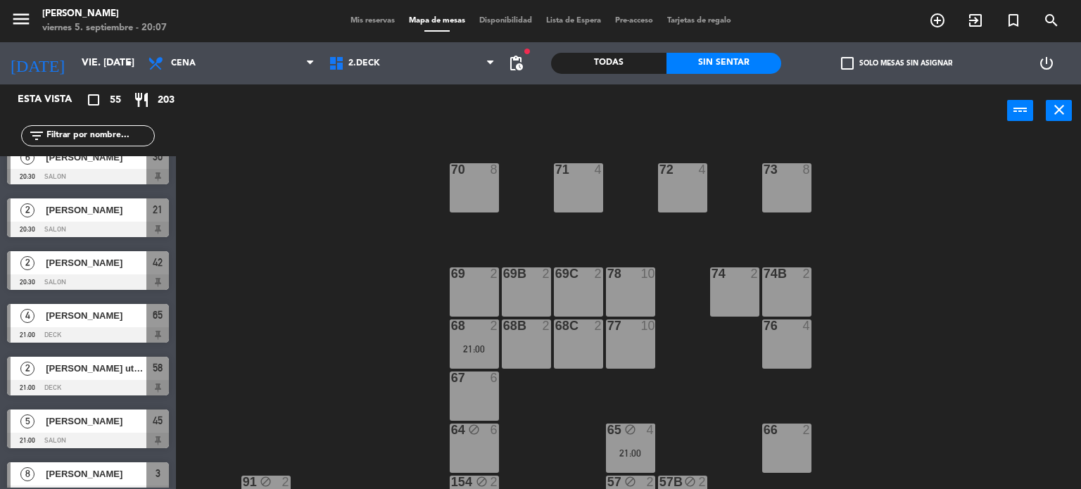
scroll to position [0, 0]
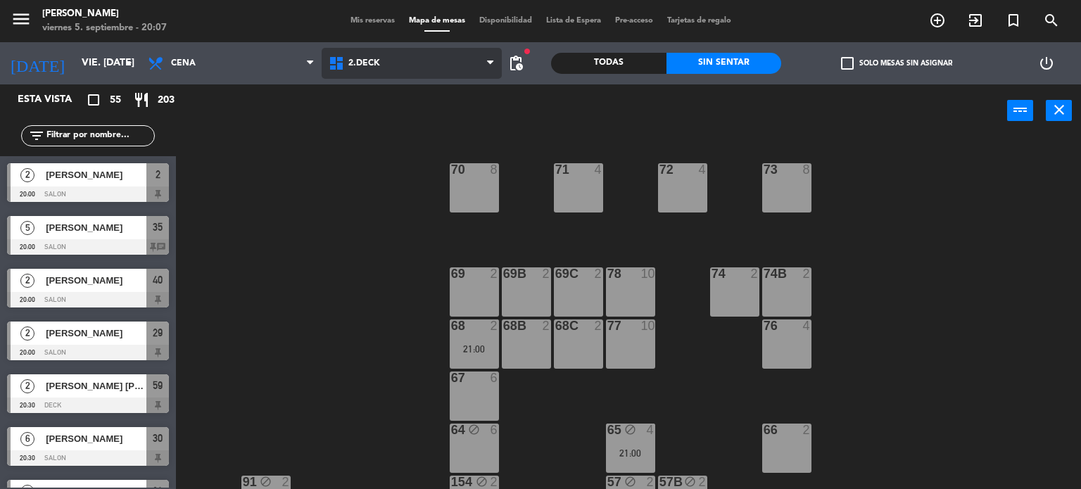
click at [405, 57] on span "2.DECK" at bounding box center [412, 63] width 181 height 31
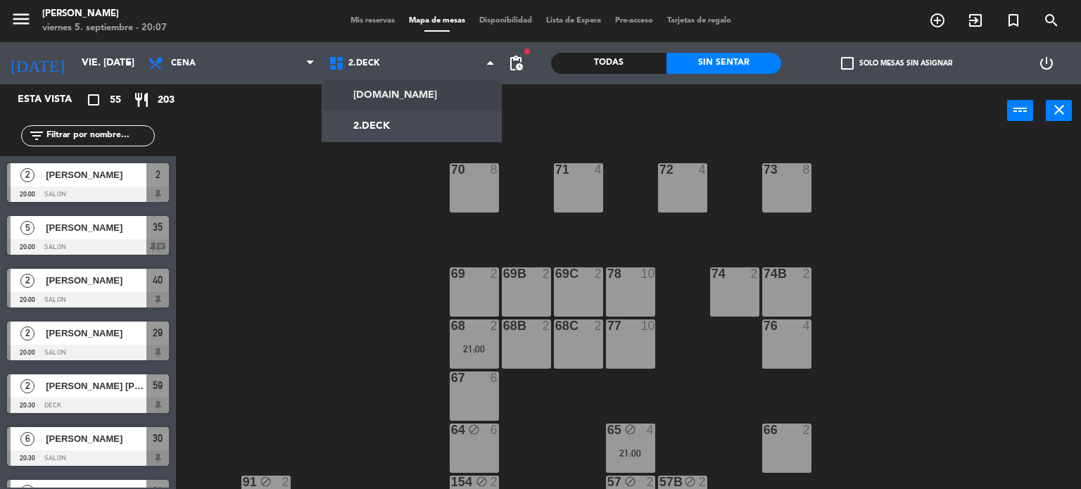
click at [419, 98] on ng-component "menu Gardiner viernes 5. septiembre - 20:07 Mis reservas Mapa de mesas Disponib…" at bounding box center [540, 245] width 1081 height 490
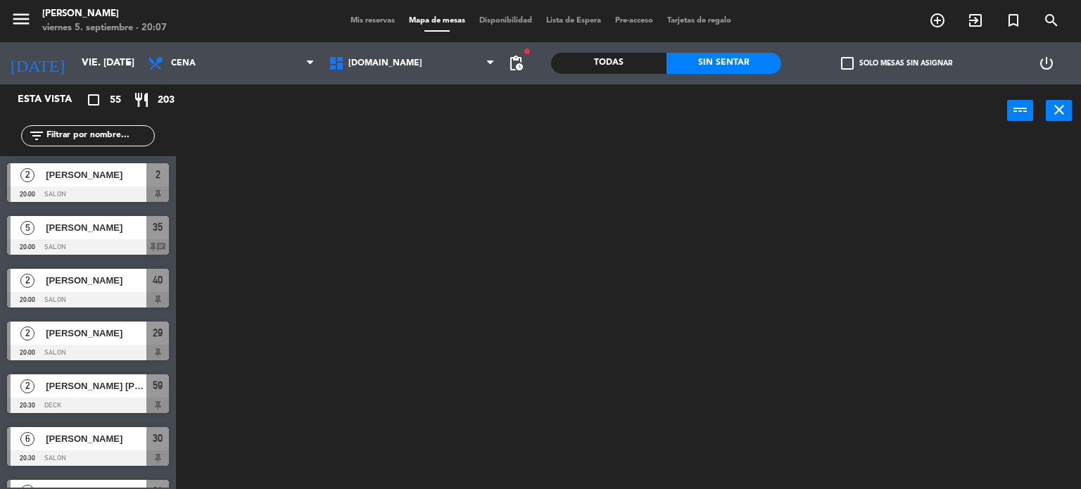
click at [614, 61] on div "Todas" at bounding box center [608, 63] width 115 height 21
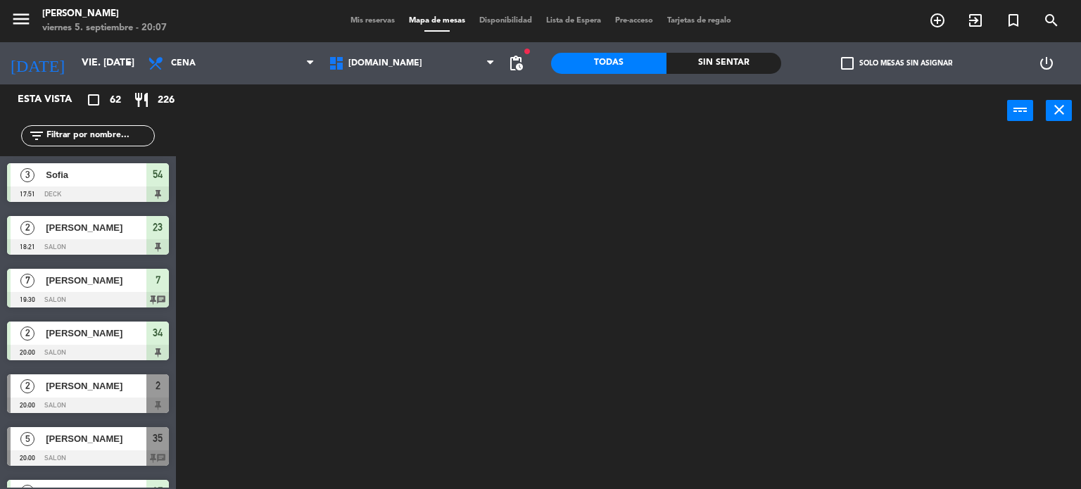
click at [866, 292] on div at bounding box center [634, 314] width 895 height 352
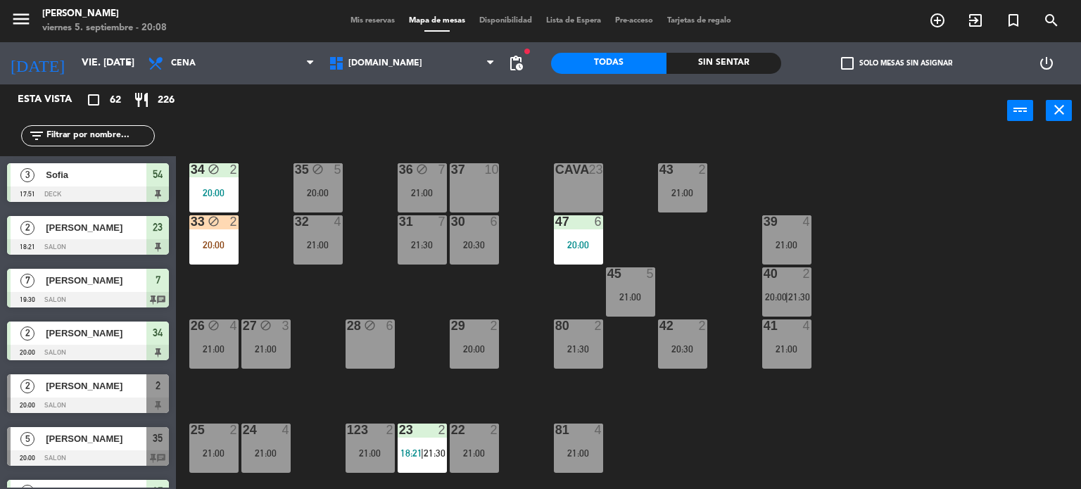
click at [120, 131] on input "text" at bounding box center [99, 135] width 109 height 15
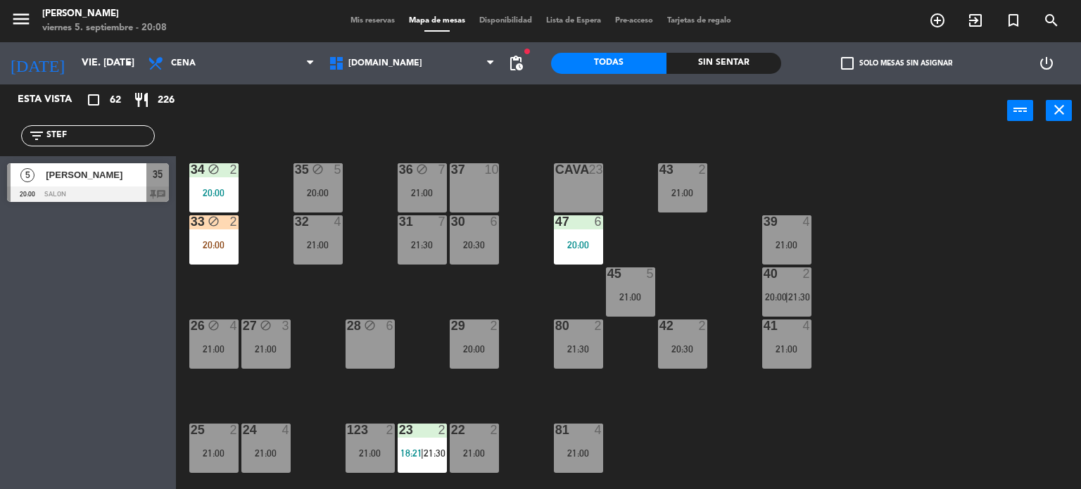
type input "STEF"
click at [312, 118] on div "power_input close" at bounding box center [591, 110] width 831 height 53
click at [155, 177] on span "35" at bounding box center [158, 174] width 10 height 17
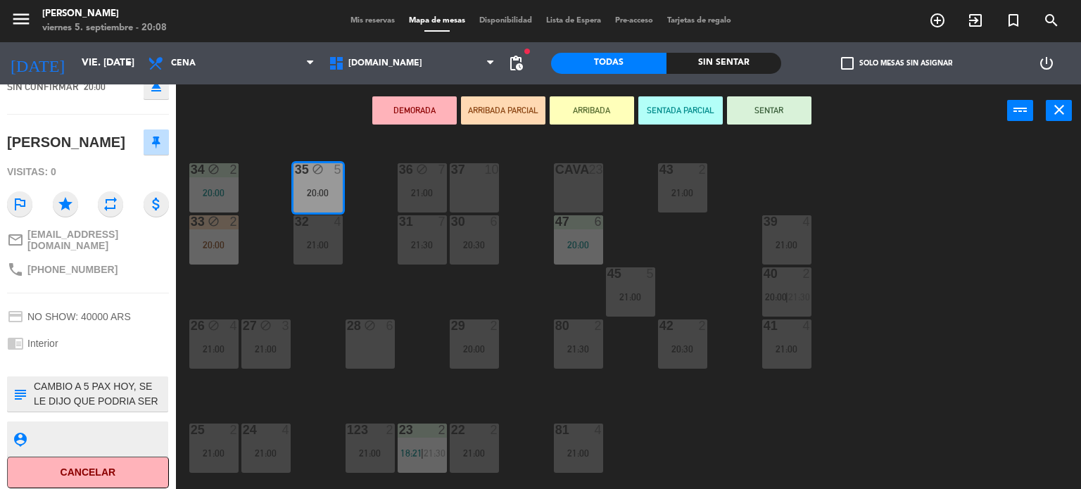
scroll to position [44, 0]
click at [426, 107] on button "DEMORADA" at bounding box center [414, 110] width 84 height 28
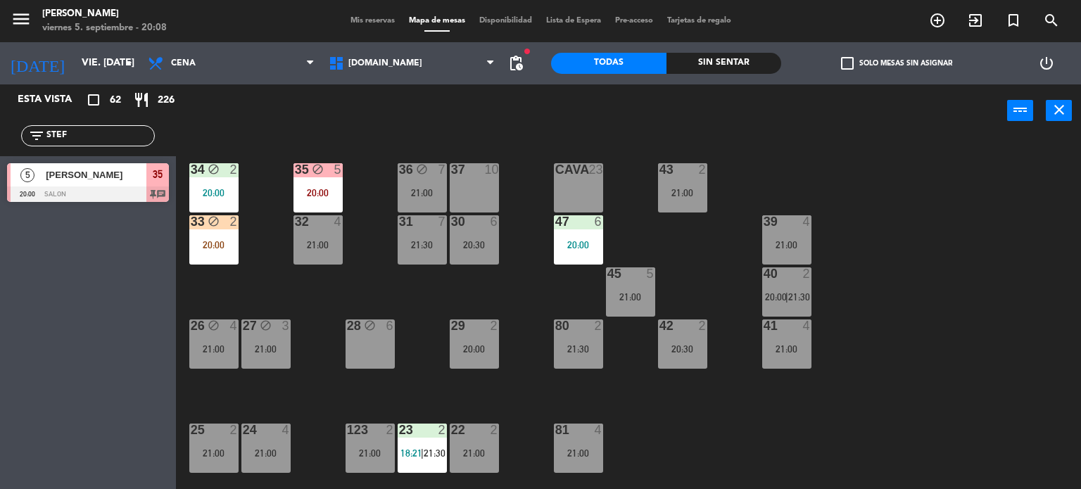
drag, startPoint x: 106, startPoint y: 140, endPoint x: 36, endPoint y: 140, distance: 70.4
click at [36, 140] on div "filter_list STEF" at bounding box center [88, 135] width 134 height 21
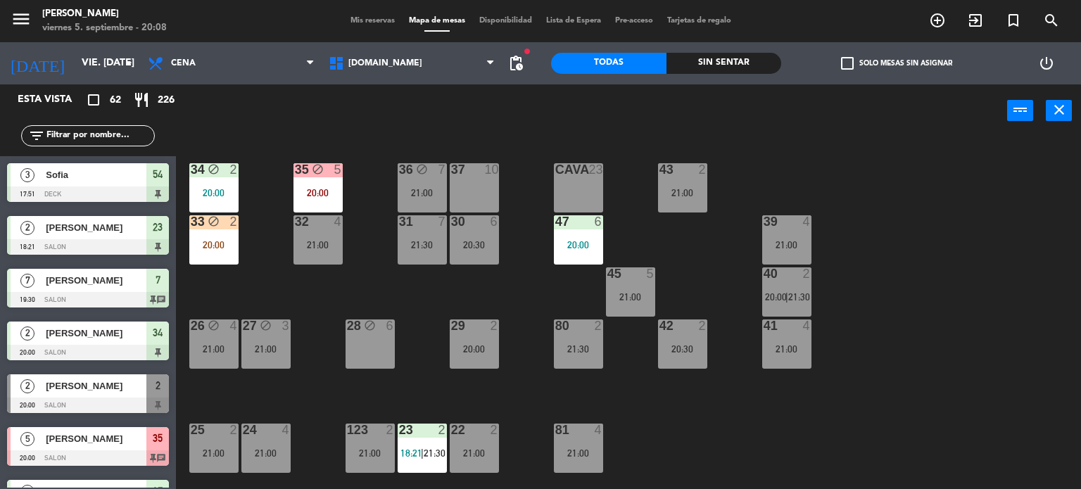
click at [891, 159] on div "34 block 2 20:00 35 block 5 20:00 36 block 7 21:00 43 2 21:00 37 10 CAVA 23 33 …" at bounding box center [634, 314] width 895 height 352
click at [763, 402] on div "34 block 2 20:00 35 block 5 20:00 36 block 7 21:00 43 2 21:00 37 10 CAVA 23 33 …" at bounding box center [634, 314] width 895 height 352
click at [745, 80] on div "Todas Sin sentar" at bounding box center [666, 63] width 230 height 42
click at [753, 62] on div "Sin sentar" at bounding box center [723, 63] width 115 height 21
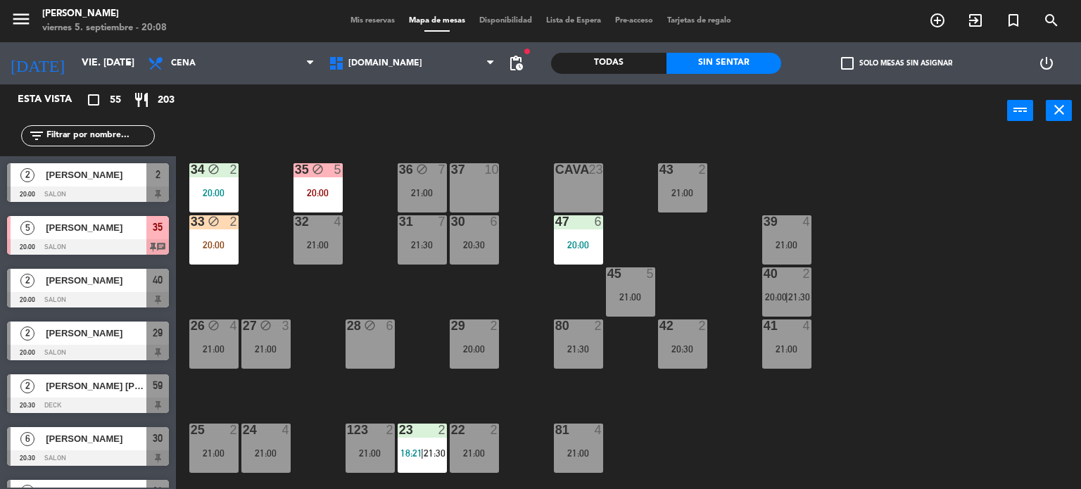
click at [873, 65] on label "check_box_outline_blank Solo mesas sin asignar" at bounding box center [896, 63] width 111 height 13
click at [897, 63] on input "check_box_outline_blank Solo mesas sin asignar" at bounding box center [897, 63] width 0 height 0
click at [200, 247] on div "20:00" at bounding box center [213, 245] width 49 height 10
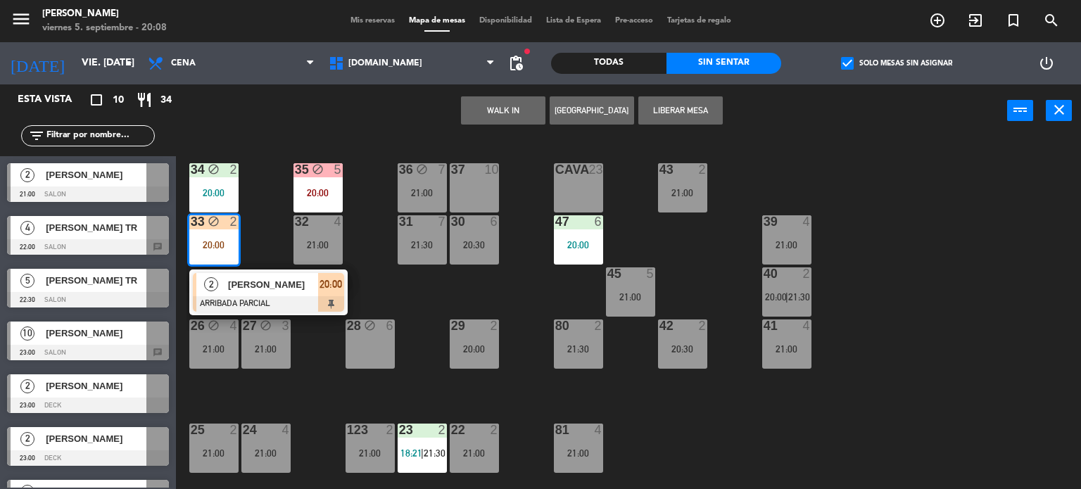
click at [261, 241] on div "34 block 2 20:00 35 block 5 20:00 36 block 7 21:00 43 2 21:00 37 10 CAVA 23 33 …" at bounding box center [634, 314] width 895 height 352
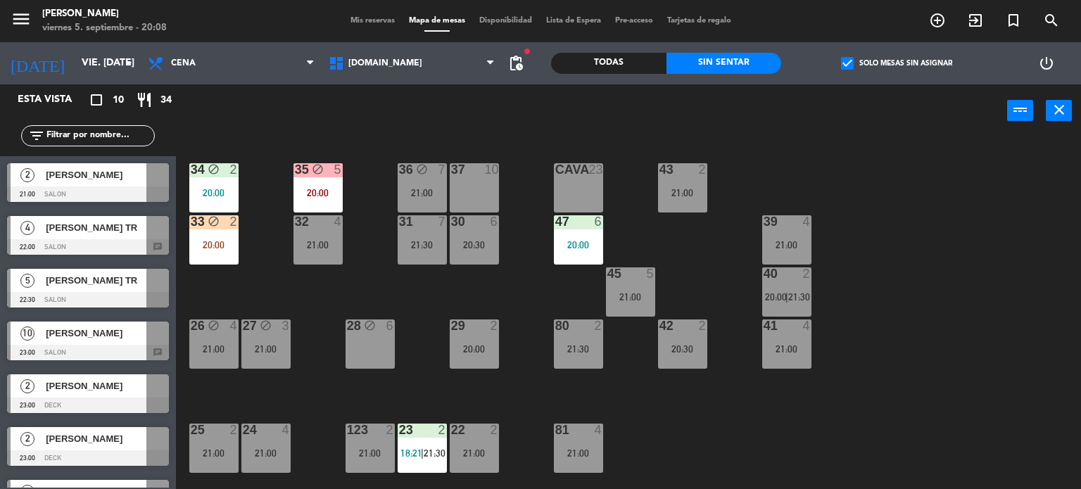
click at [206, 244] on div "20:00" at bounding box center [213, 245] width 49 height 10
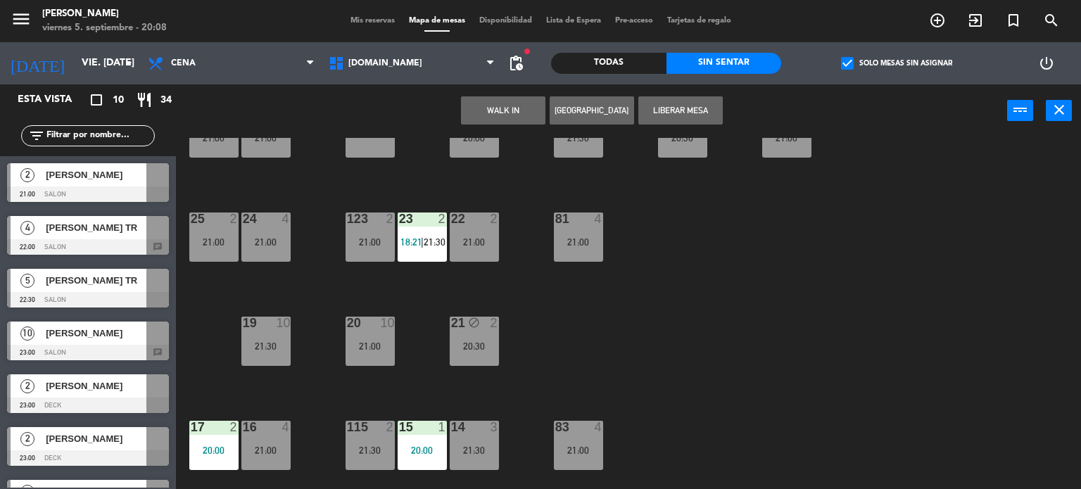
scroll to position [0, 0]
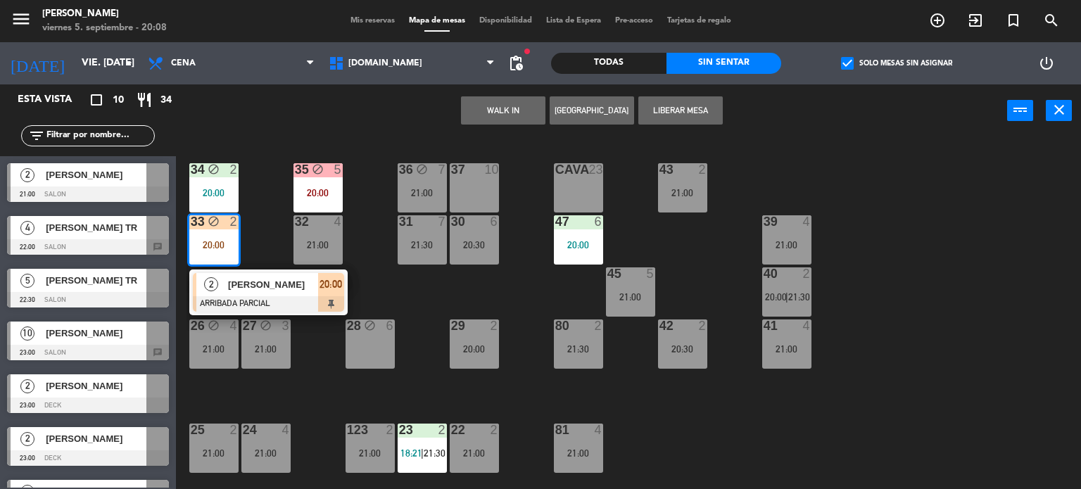
click at [303, 296] on div at bounding box center [268, 303] width 151 height 15
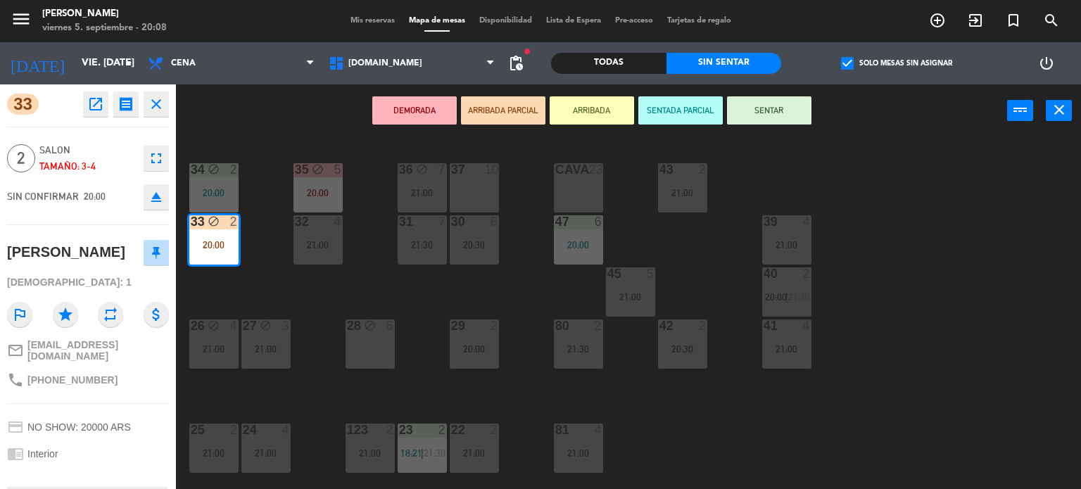
click at [303, 296] on div "34 block 2 20:00 35 block 5 20:00 36 block 7 21:00 43 2 21:00 37 10 CAVA 23 33 …" at bounding box center [634, 314] width 895 height 352
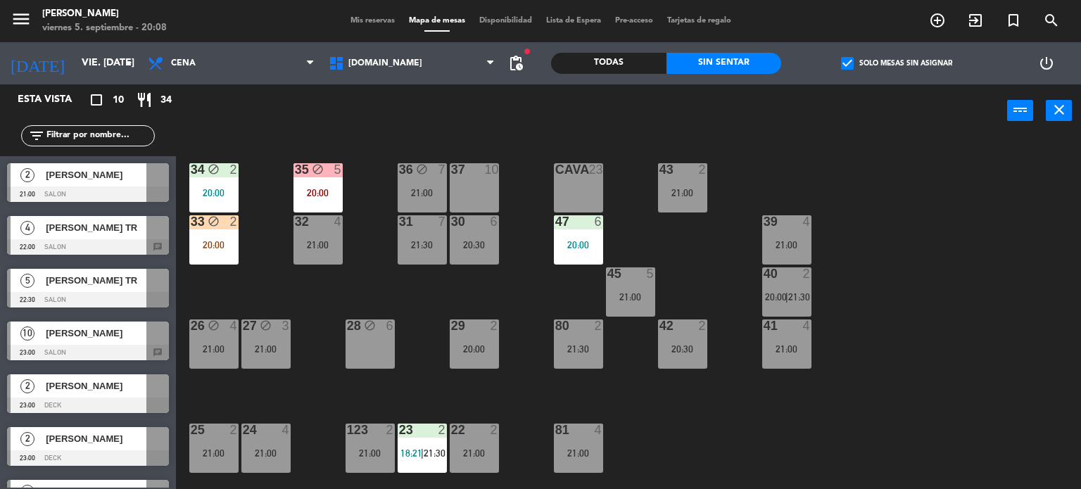
click at [583, 233] on div "47 6 20:00" at bounding box center [578, 239] width 49 height 49
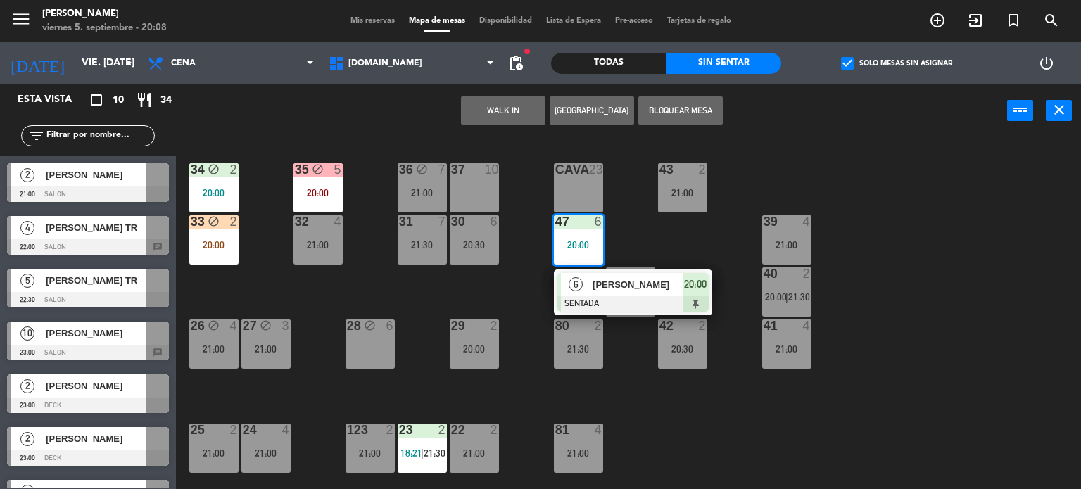
click at [495, 288] on div "34 block 2 20:00 35 block 5 20:00 36 block 7 21:00 43 2 21:00 37 10 CAVA 23 33 …" at bounding box center [634, 314] width 895 height 352
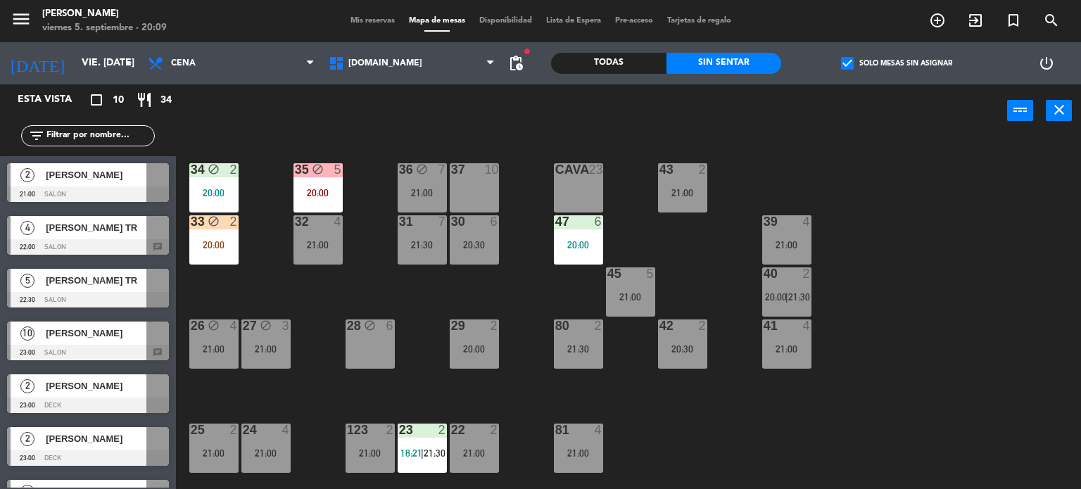
click at [265, 291] on div "34 block 2 20:00 35 block 5 20:00 36 block 7 21:00 43 2 21:00 37 10 CAVA 23 33 …" at bounding box center [634, 314] width 895 height 352
click at [484, 195] on div "37 10" at bounding box center [474, 187] width 49 height 49
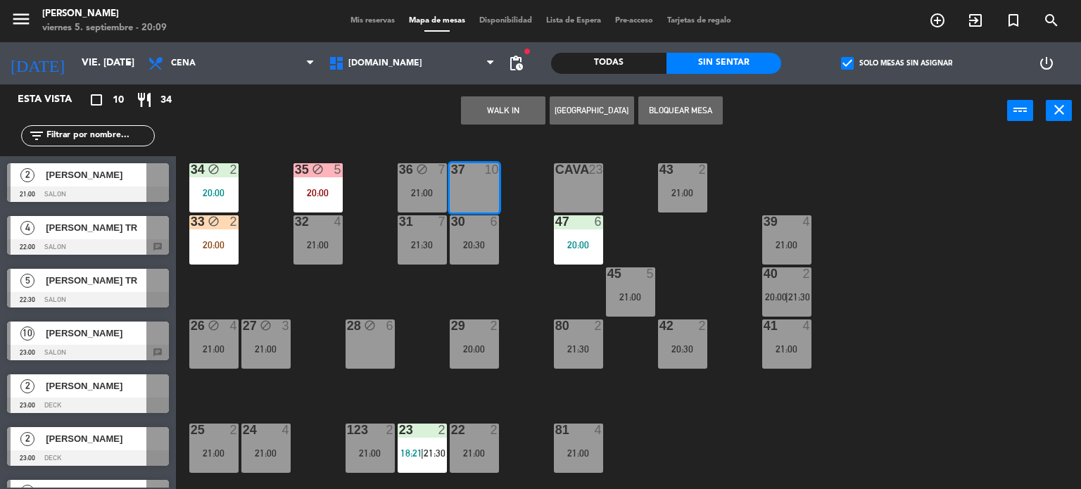
click at [789, 106] on div "WALK IN [GEOGRAPHIC_DATA] Bloquear Mesa power_input close" at bounding box center [591, 110] width 831 height 53
click at [256, 289] on div "34 block 2 20:00 35 block 5 20:00 36 block 7 21:00 43 2 21:00 37 10 CAVA 23 33 …" at bounding box center [634, 314] width 895 height 352
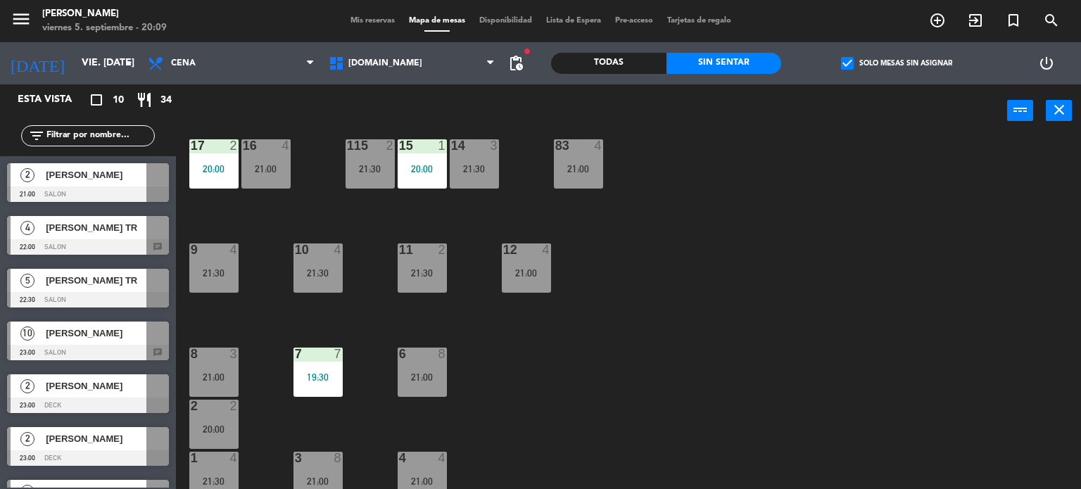
scroll to position [503, 0]
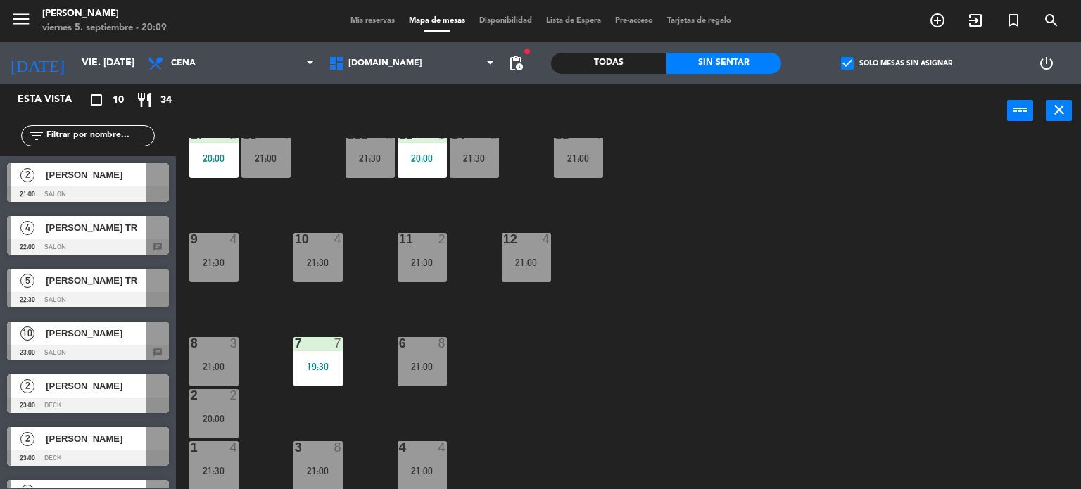
click at [428, 253] on div "11 2 21:30" at bounding box center [422, 257] width 49 height 49
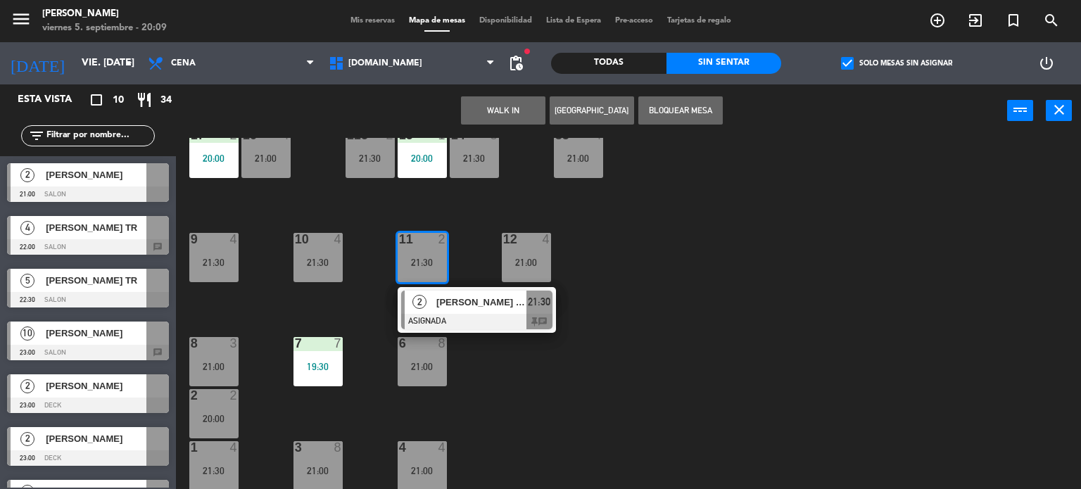
click at [645, 424] on div "34 block 2 20:00 35 block 5 20:00 36 block 7 21:00 43 2 21:00 37 10 CAVA 23 33 …" at bounding box center [634, 314] width 895 height 352
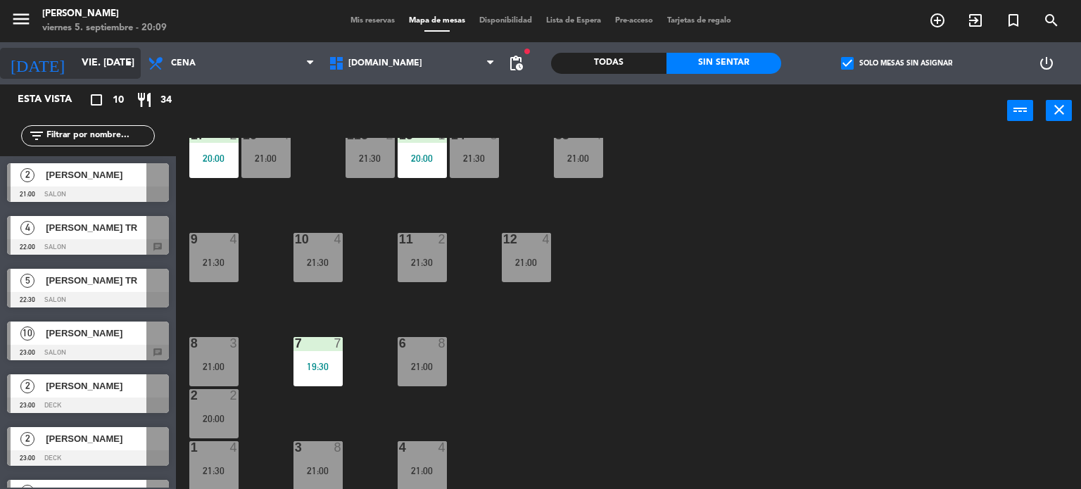
click at [97, 62] on input "vie. [DATE]" at bounding box center [142, 63] width 134 height 25
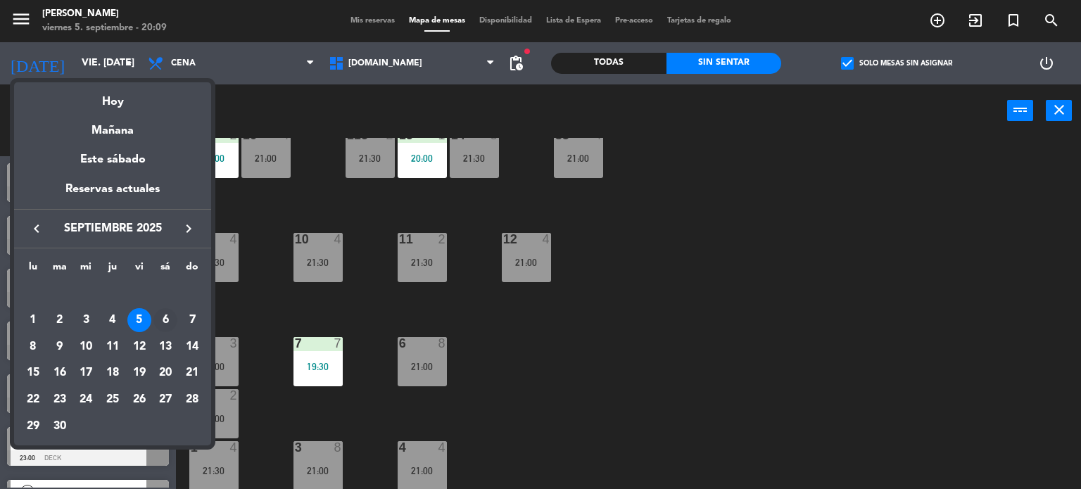
click at [171, 321] on div "6" at bounding box center [165, 320] width 24 height 24
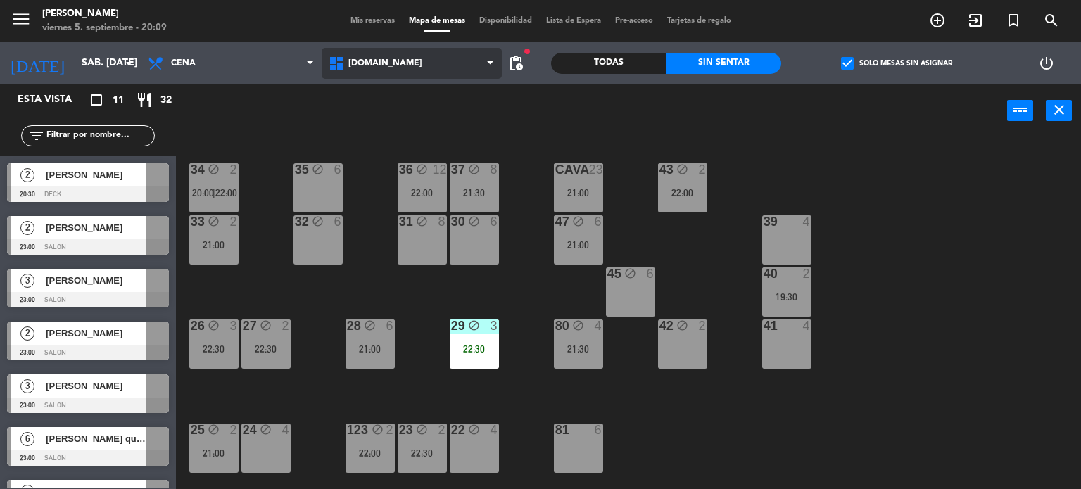
click at [380, 61] on span "[DOMAIN_NAME]" at bounding box center [385, 63] width 74 height 10
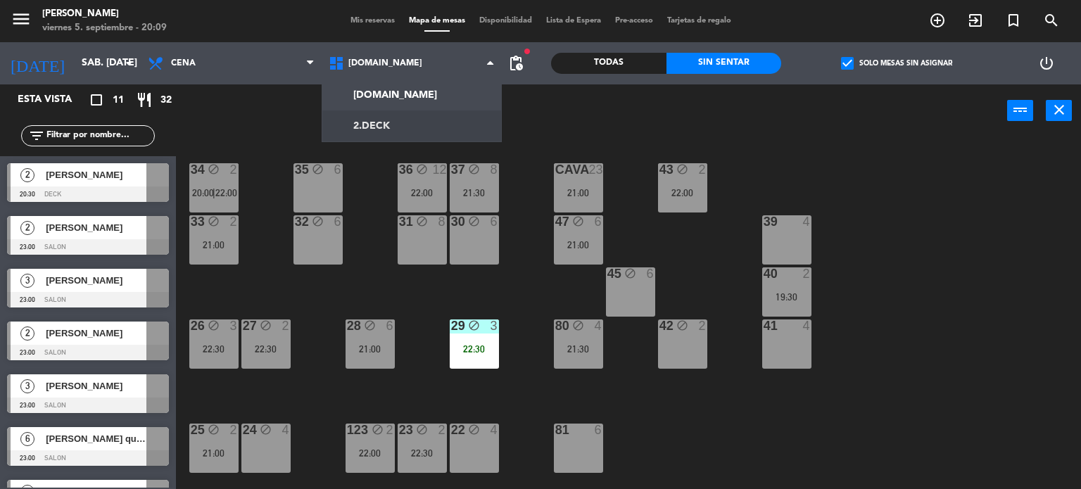
click at [514, 330] on div "34 block 2 20:00 | 22:00 35 block 6 36 block 12 22:00 43 block 2 22:00 37 block…" at bounding box center [634, 314] width 895 height 352
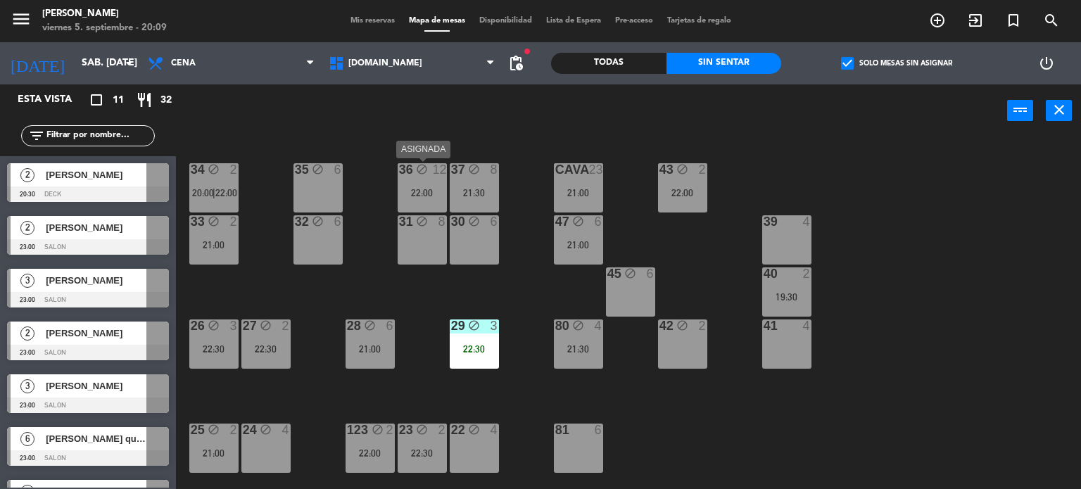
click at [426, 196] on div "22:00" at bounding box center [422, 193] width 49 height 10
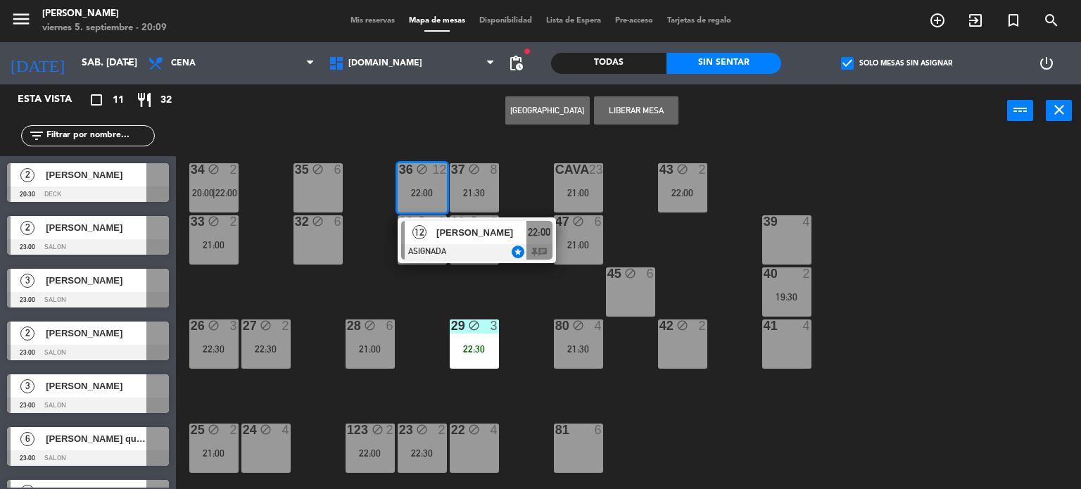
click at [439, 242] on div "[PERSON_NAME]" at bounding box center [480, 232] width 91 height 23
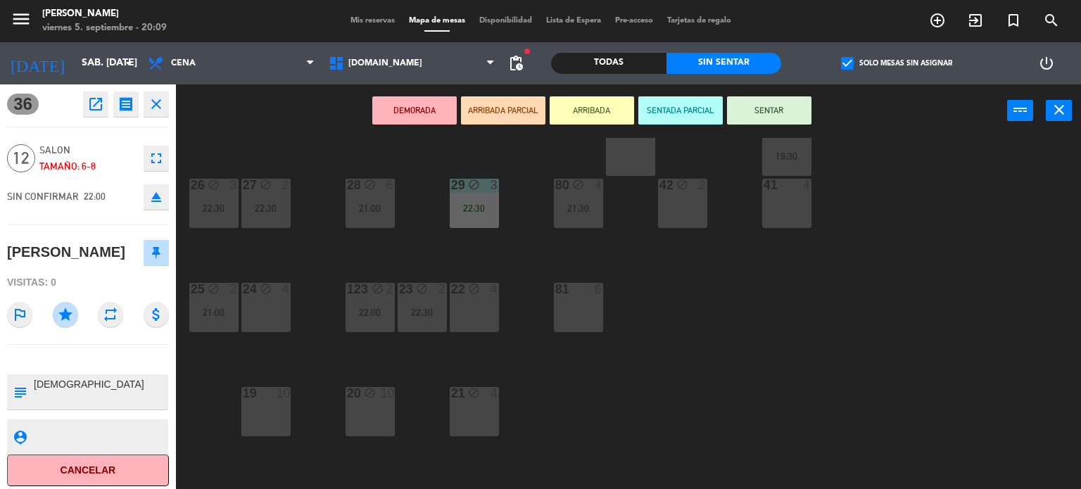
scroll to position [211, 0]
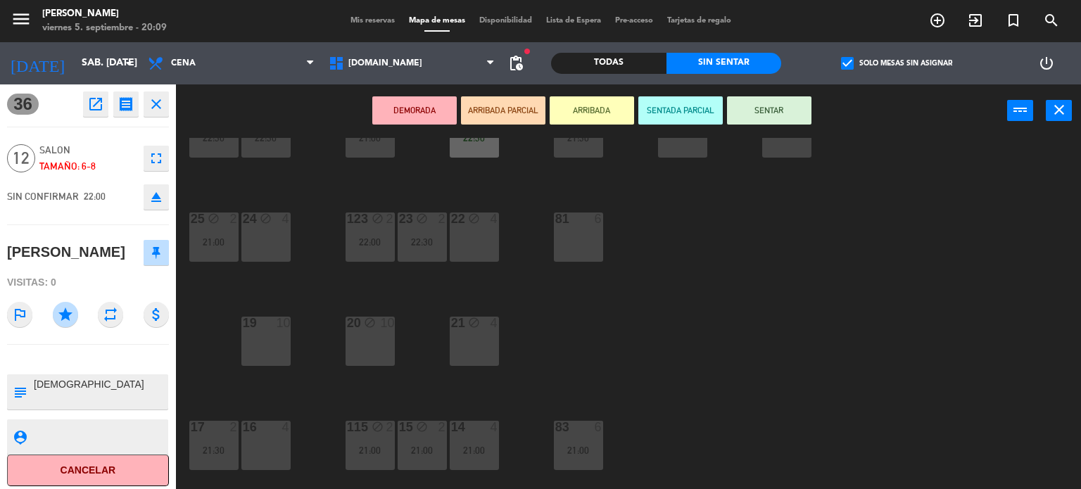
click at [253, 337] on div "19 10" at bounding box center [265, 341] width 49 height 49
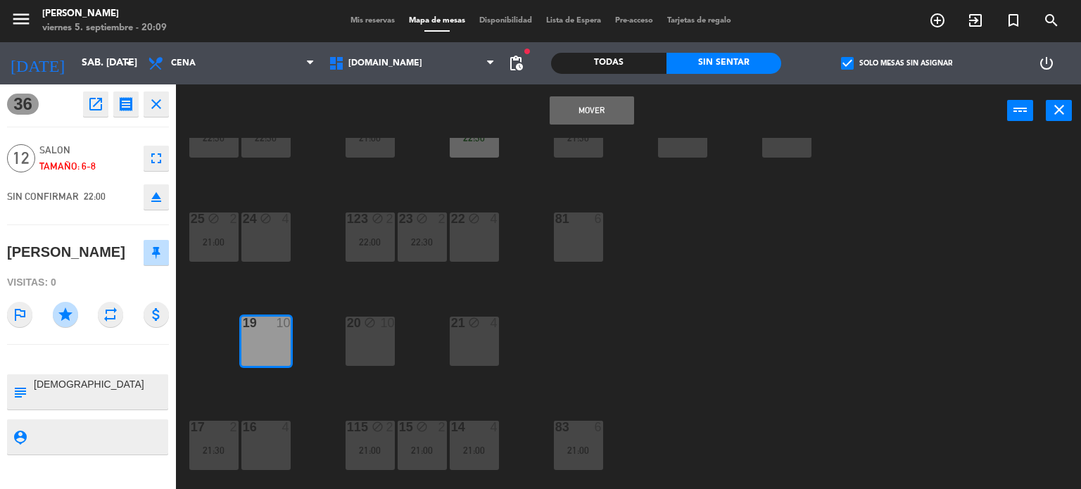
click at [583, 118] on button "Mover" at bounding box center [592, 110] width 84 height 28
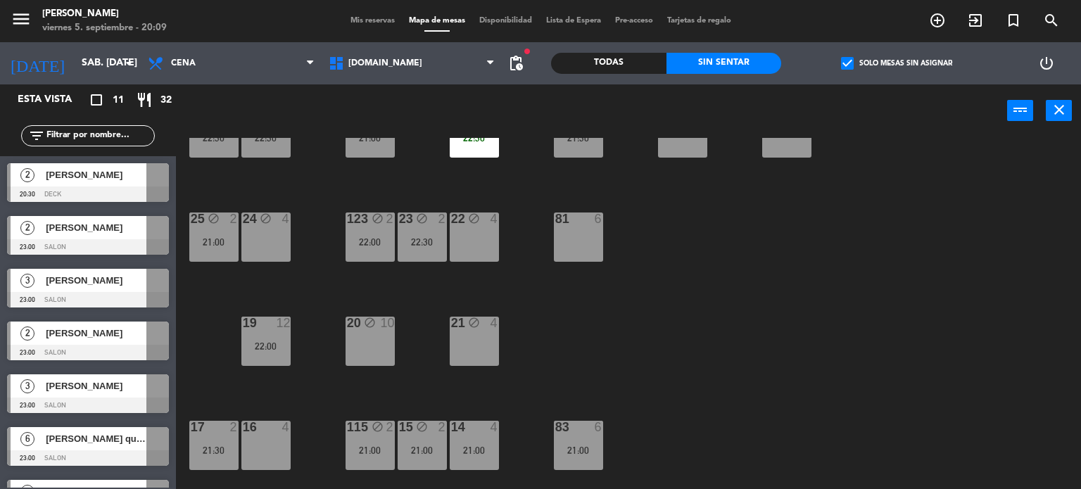
click at [369, 330] on div "20 block 10" at bounding box center [370, 341] width 49 height 49
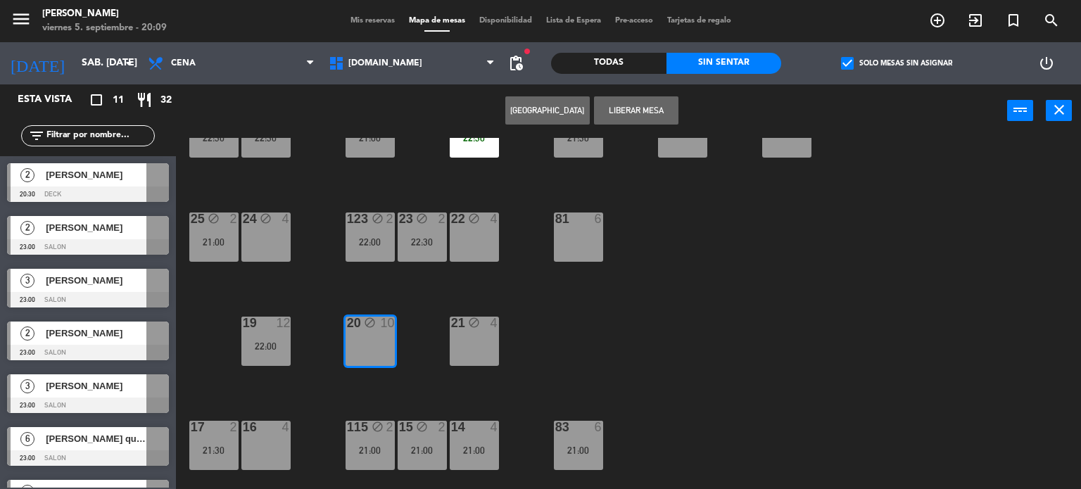
click at [409, 300] on div "34 block 2 20:00 | 22:00 35 block 6 36 block 8 43 block 2 22:00 37 block 8 21:3…" at bounding box center [634, 314] width 895 height 352
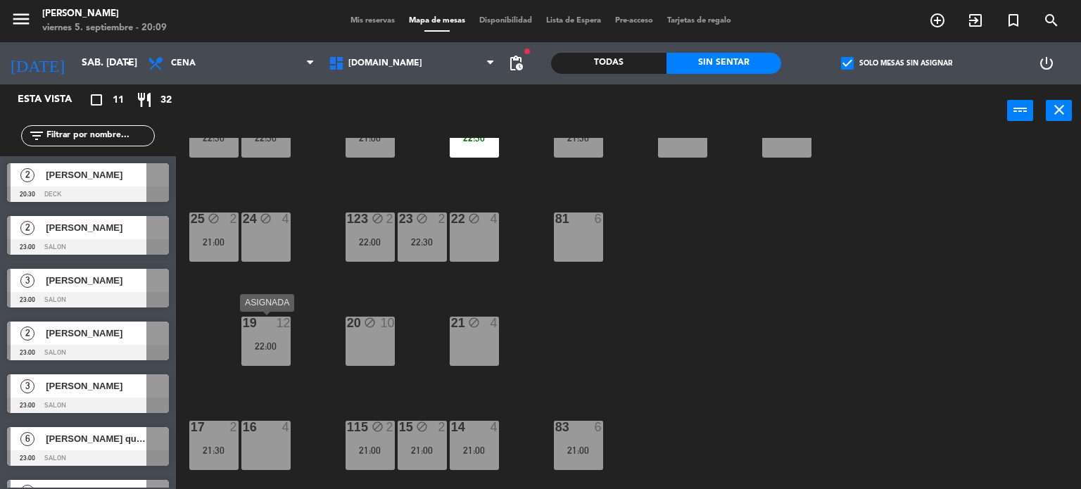
scroll to position [0, 0]
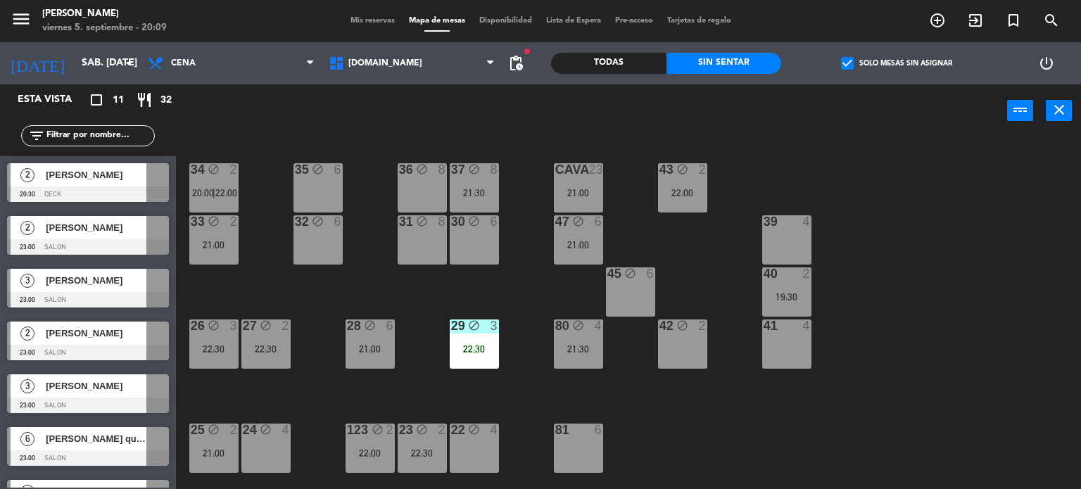
click at [486, 180] on div "37 block 8 21:30" at bounding box center [474, 187] width 49 height 49
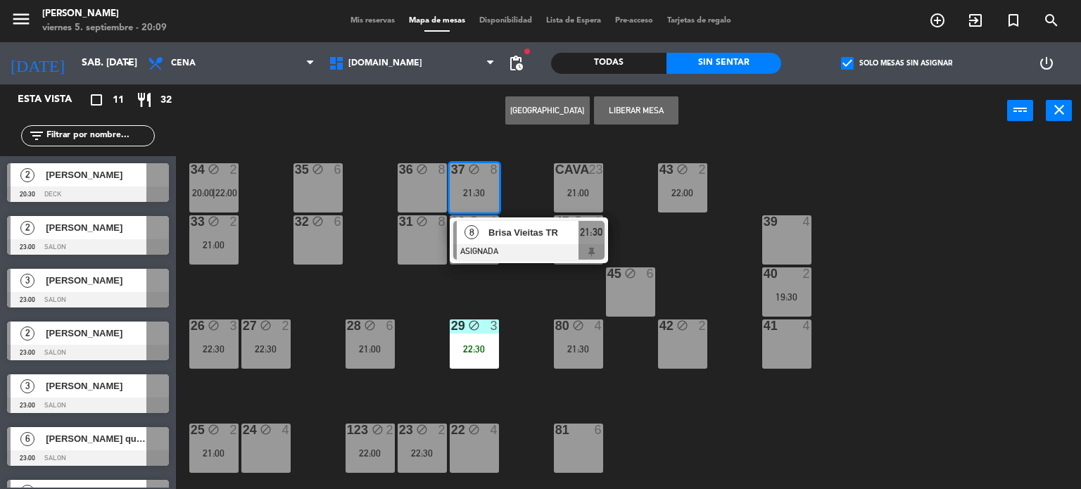
scroll to position [282, 0]
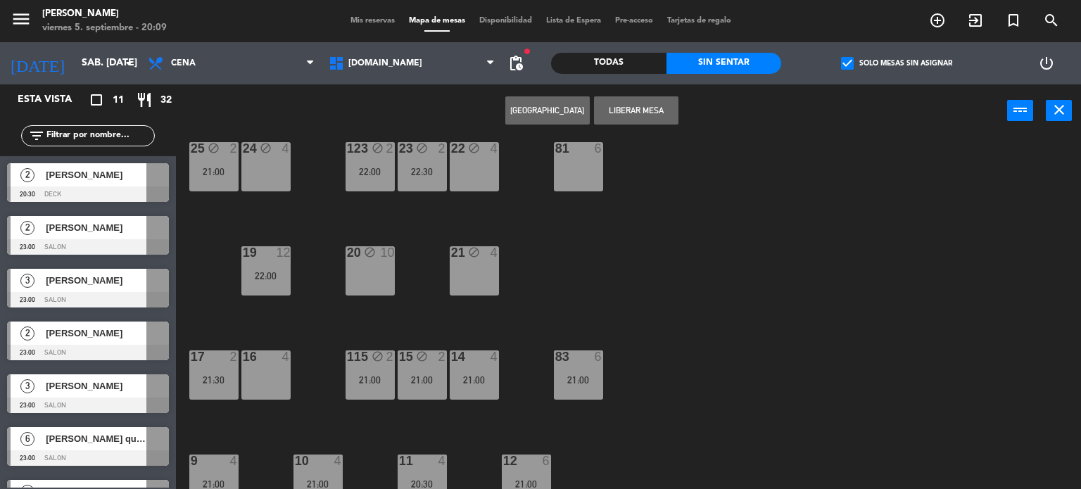
click at [376, 279] on div "20 block 10" at bounding box center [370, 270] width 49 height 49
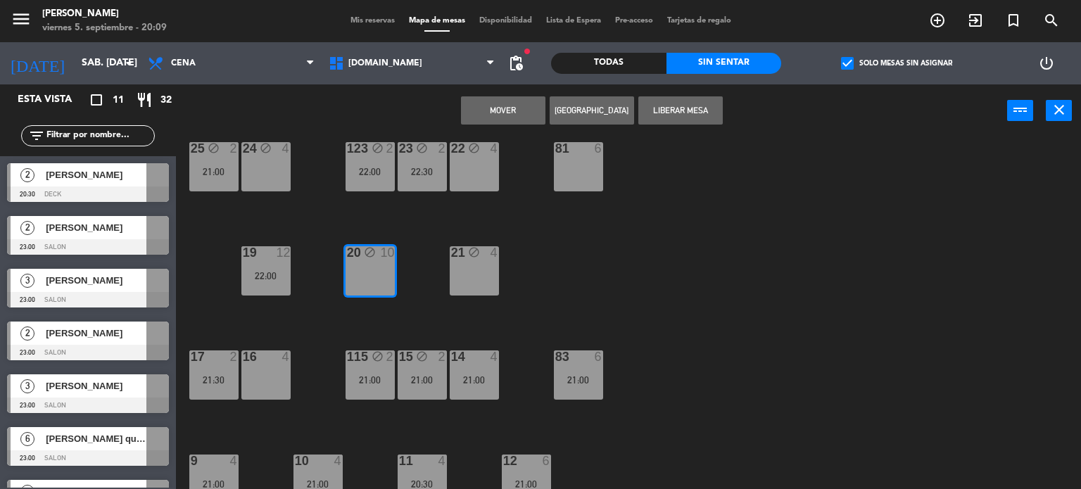
click at [521, 106] on button "Mover" at bounding box center [503, 110] width 84 height 28
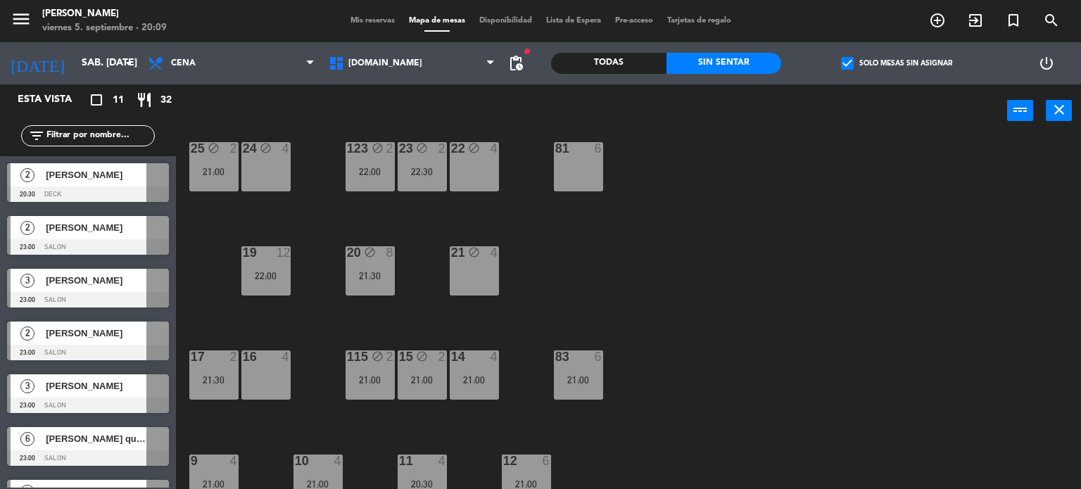
scroll to position [0, 0]
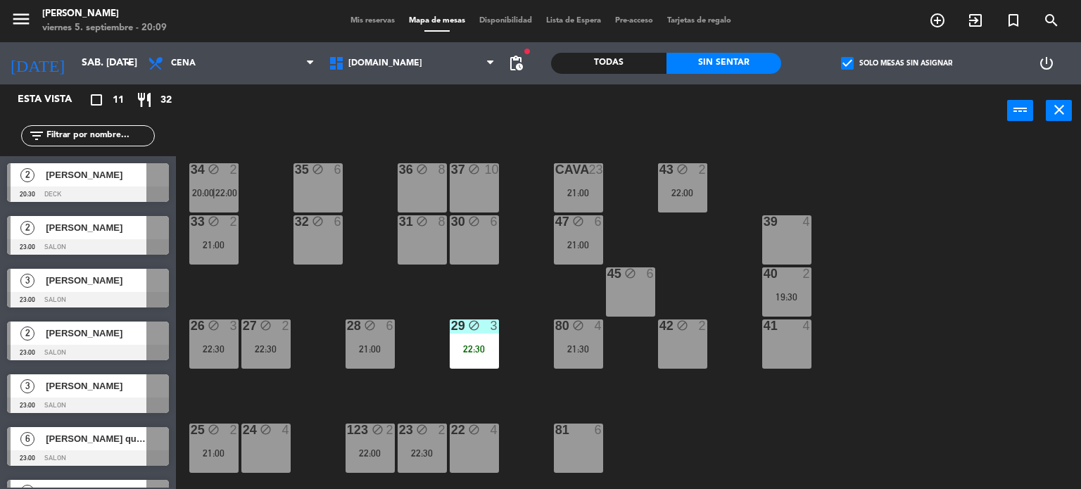
click at [484, 298] on div "34 block 2 20:00 | 22:00 35 block 6 36 block 8 43 block 2 22:00 37 block 10 CAV…" at bounding box center [634, 314] width 895 height 352
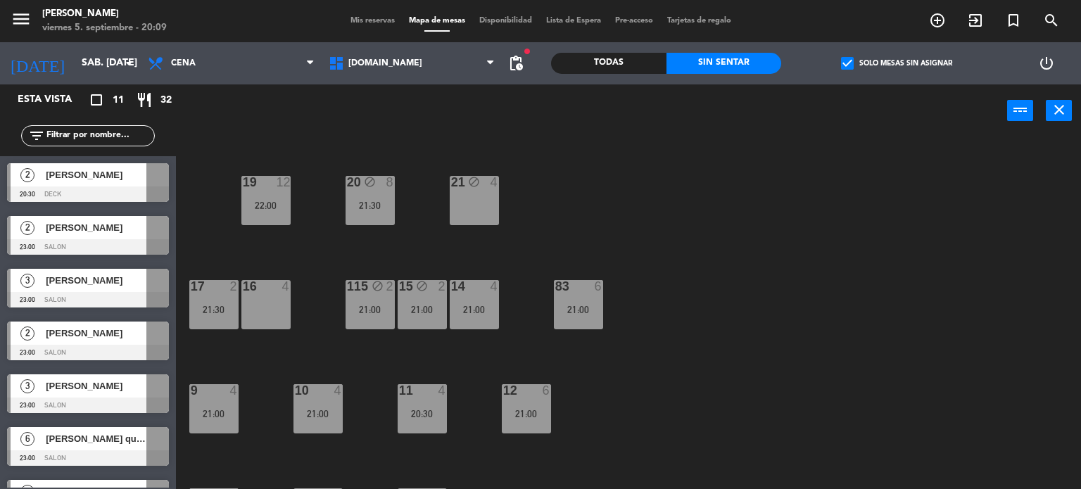
click at [474, 209] on div "21 block 4" at bounding box center [474, 200] width 49 height 49
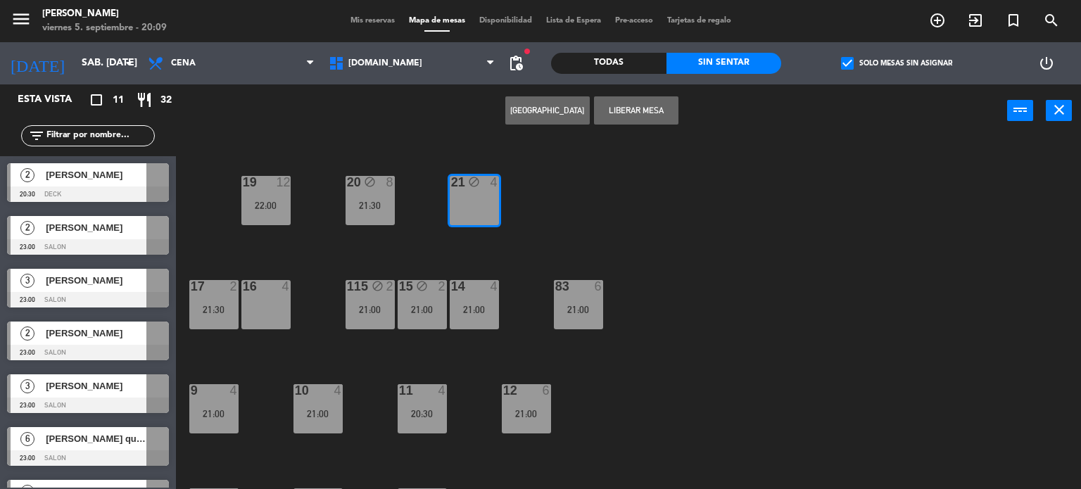
scroll to position [70, 0]
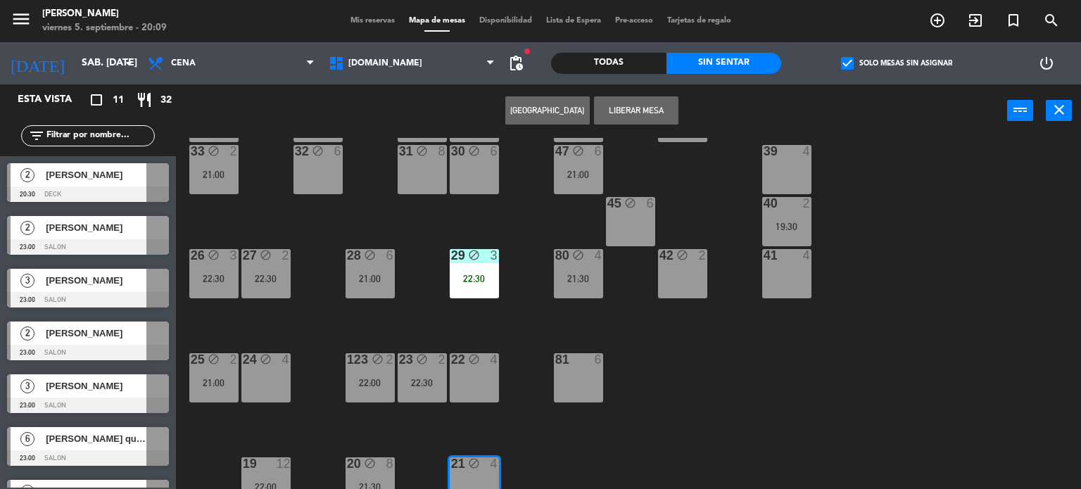
click at [649, 113] on button "Liberar Mesa" at bounding box center [636, 110] width 84 height 28
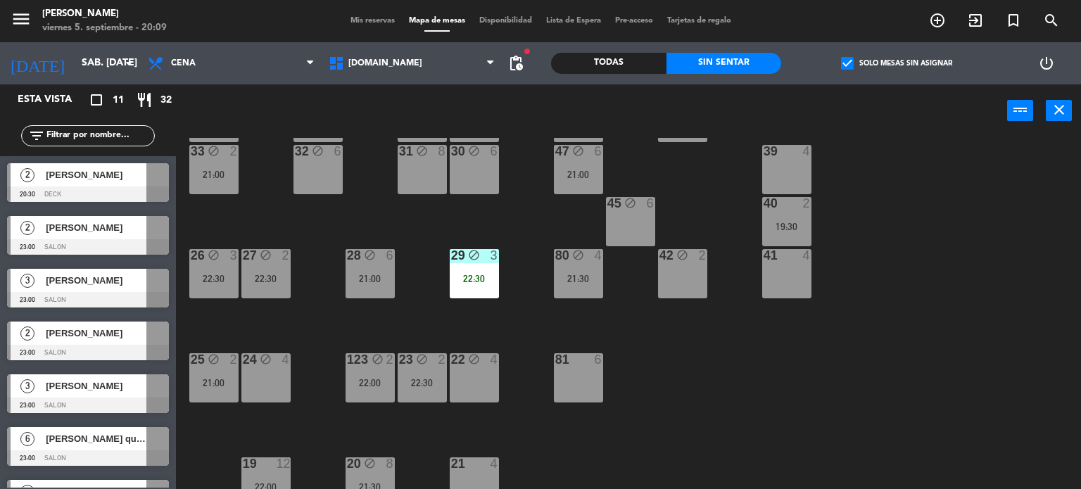
scroll to position [0, 0]
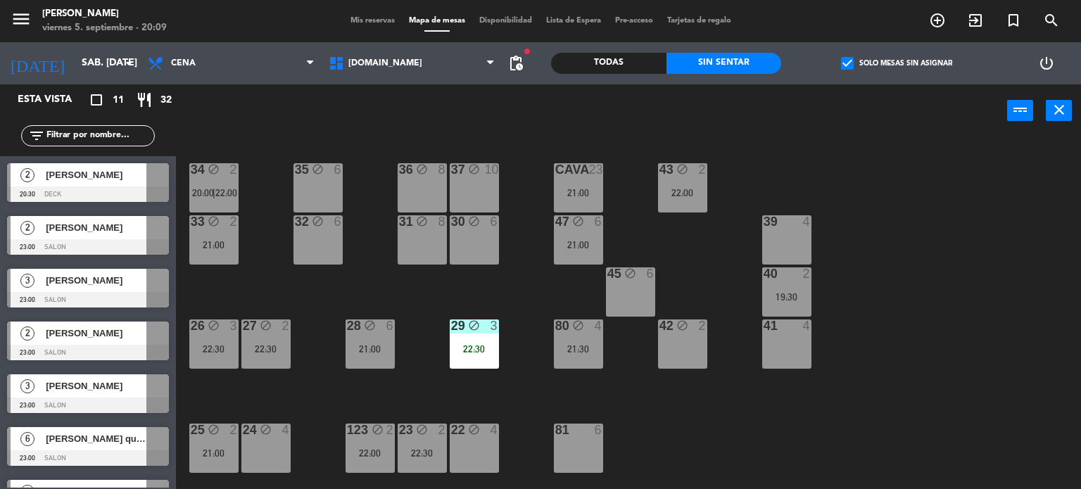
click at [799, 354] on div "41 4" at bounding box center [786, 344] width 49 height 49
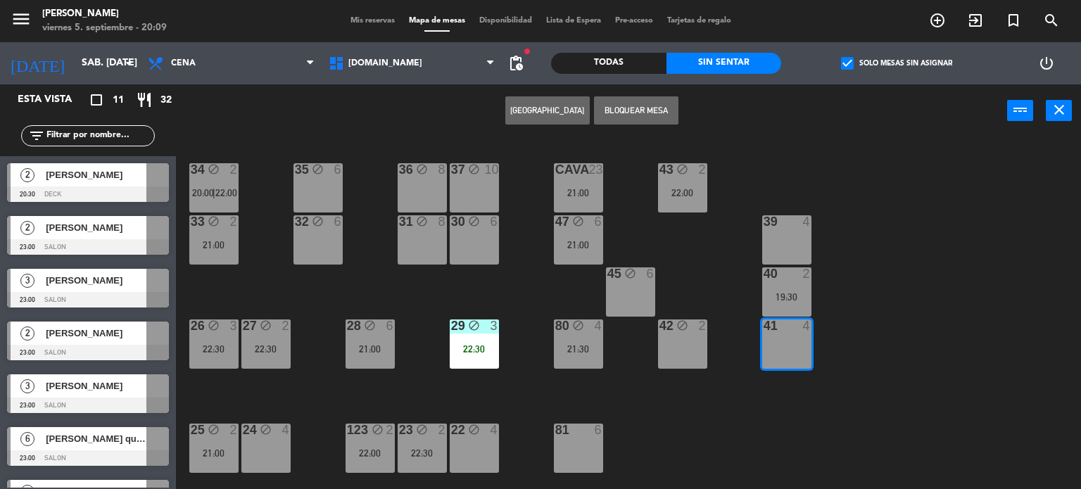
click at [826, 236] on div "34 block 2 20:00 | 22:00 35 block 6 36 block 8 43 block 2 22:00 37 block 10 CAV…" at bounding box center [634, 314] width 895 height 352
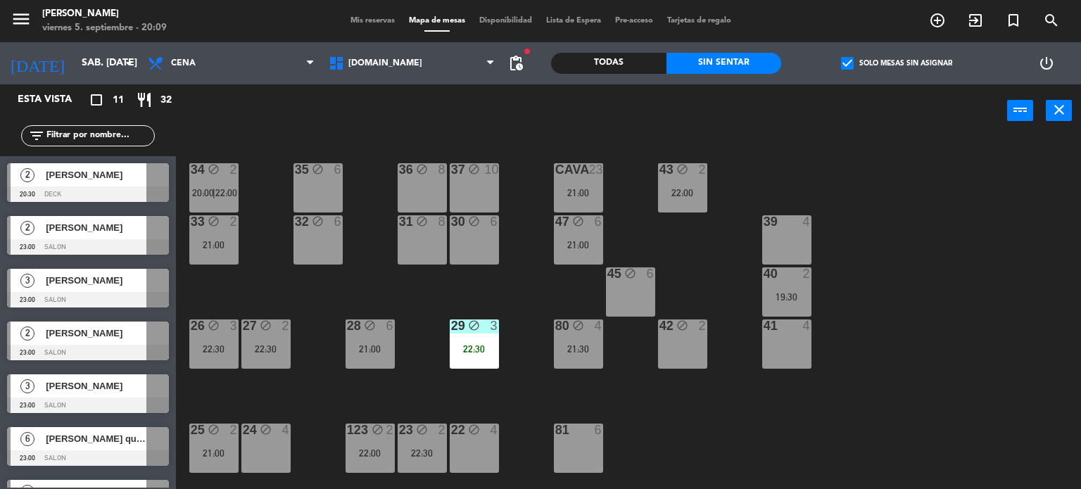
click at [803, 244] on div "39 4" at bounding box center [786, 239] width 49 height 49
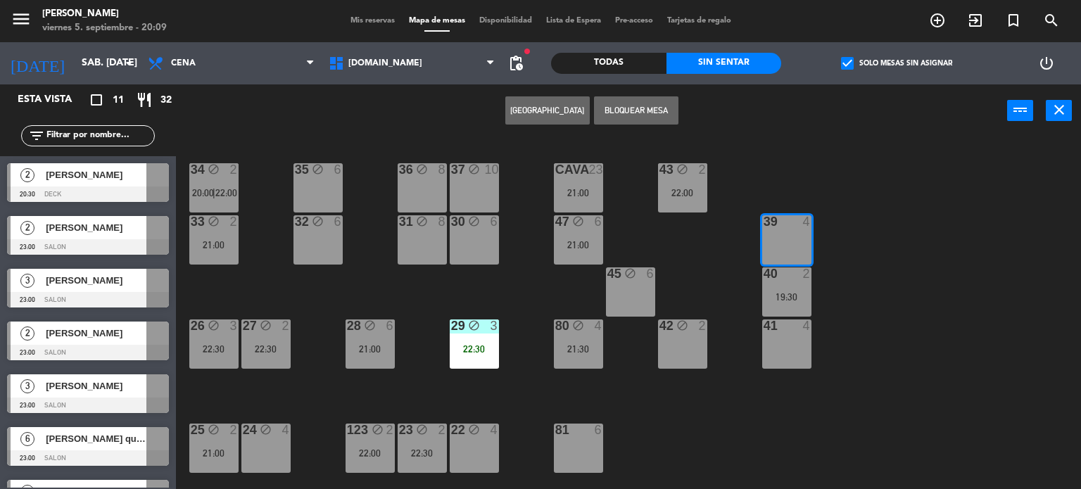
click at [781, 355] on div "41 4" at bounding box center [786, 344] width 49 height 49
click at [635, 106] on button "Bloquear Mesa" at bounding box center [636, 110] width 84 height 28
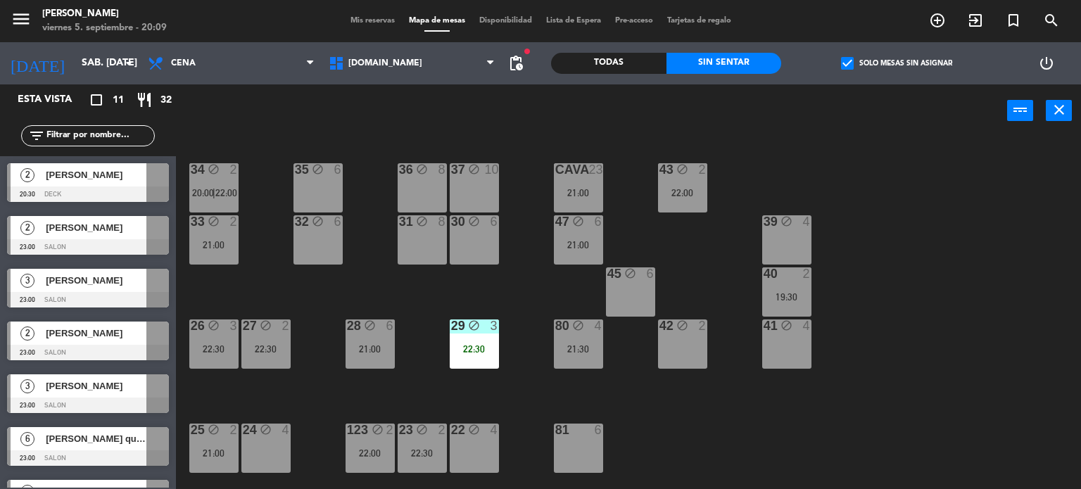
click at [798, 291] on div "19:30" at bounding box center [786, 296] width 49 height 11
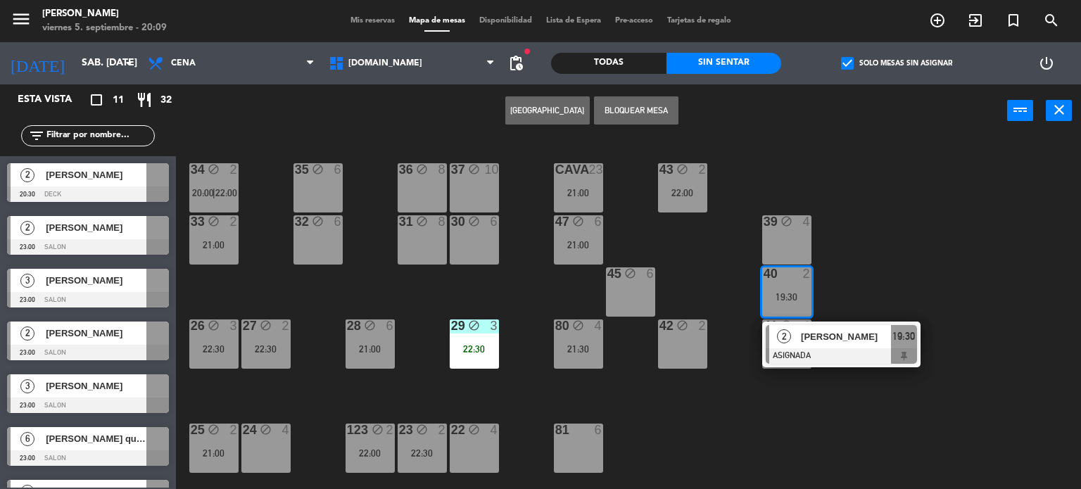
click at [825, 336] on span "[PERSON_NAME]" at bounding box center [846, 336] width 90 height 15
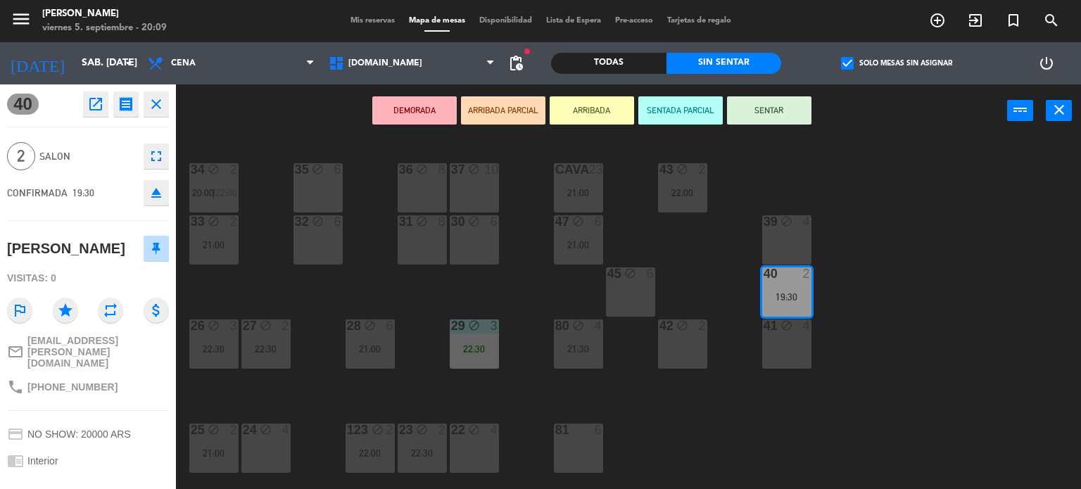
click at [165, 191] on button "eject" at bounding box center [156, 192] width 25 height 25
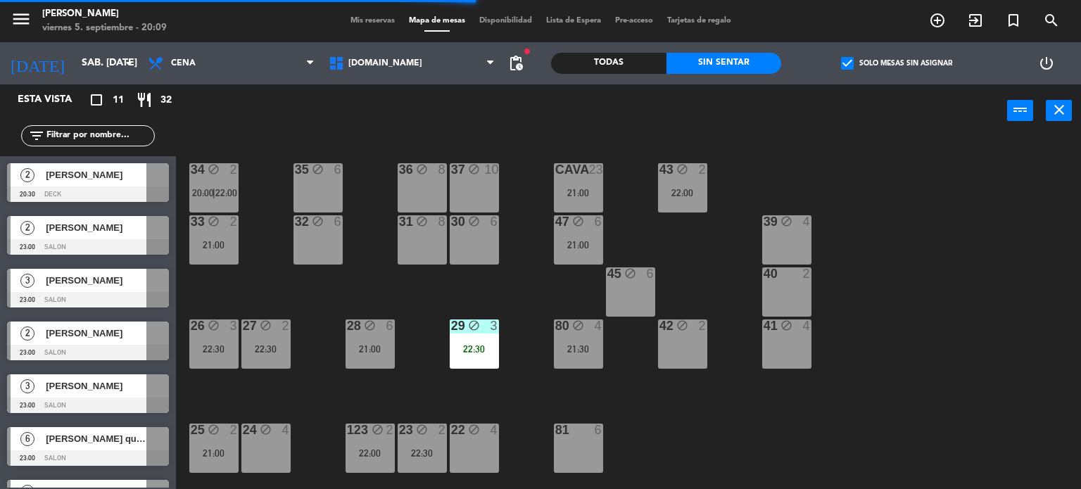
click at [687, 190] on div "22:00" at bounding box center [682, 193] width 49 height 10
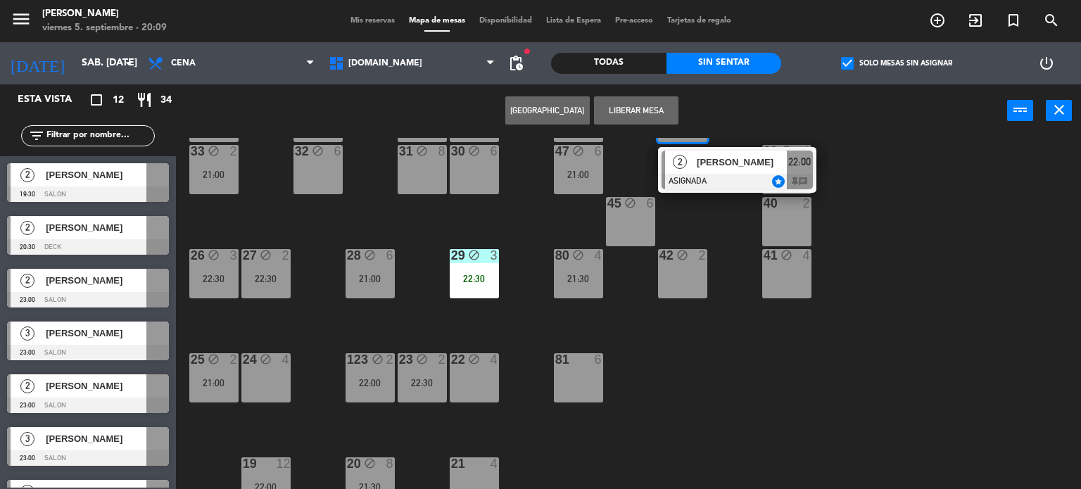
scroll to position [282, 0]
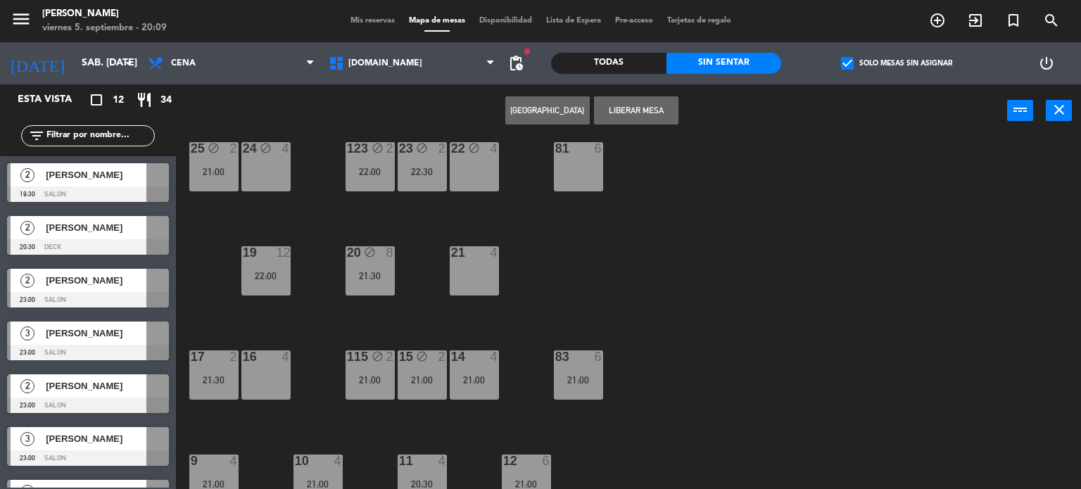
drag, startPoint x: 354, startPoint y: 415, endPoint x: 359, endPoint y: 403, distance: 12.9
click at [354, 416] on div "34 block 2 20:00 | 22:00 35 block 6 36 block 8 43 block 2 22:00 2 [PERSON_NAME]…" at bounding box center [634, 314] width 895 height 352
click at [366, 381] on div "21:00" at bounding box center [370, 380] width 49 height 10
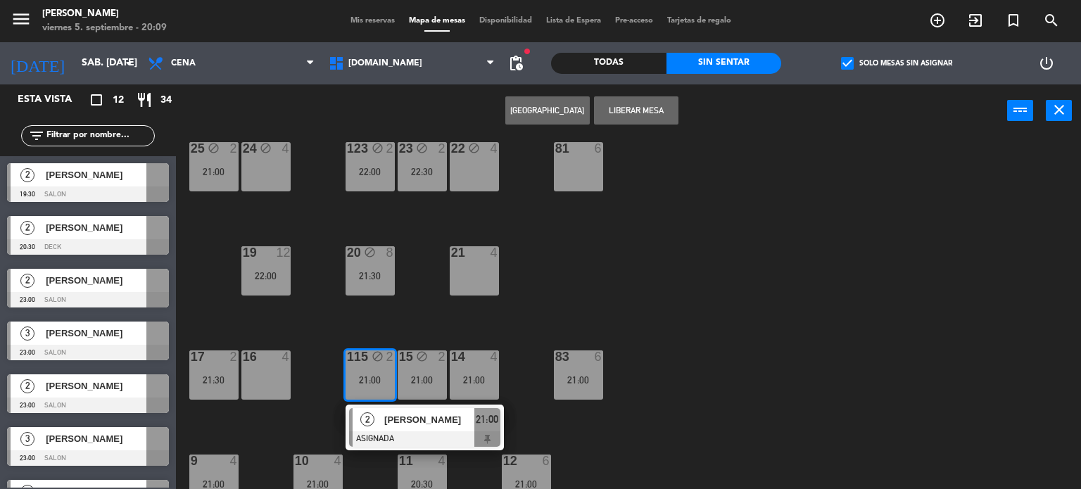
scroll to position [0, 0]
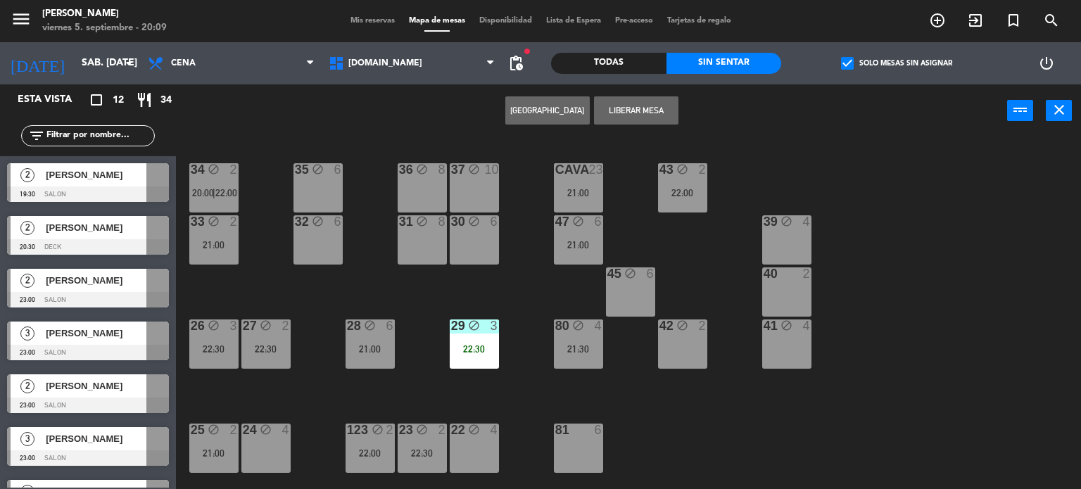
click at [689, 326] on div "block" at bounding box center [682, 326] width 23 height 13
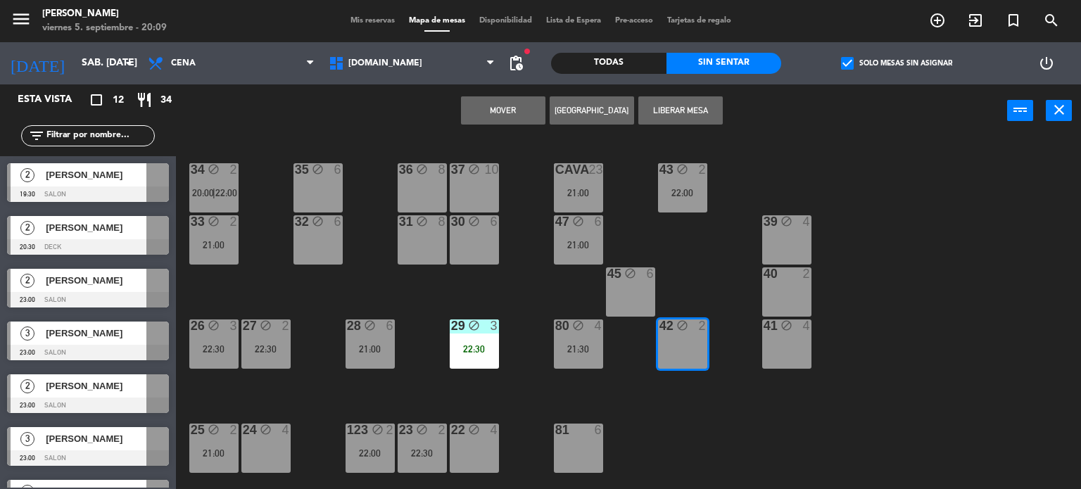
click at [512, 109] on button "Mover" at bounding box center [503, 110] width 84 height 28
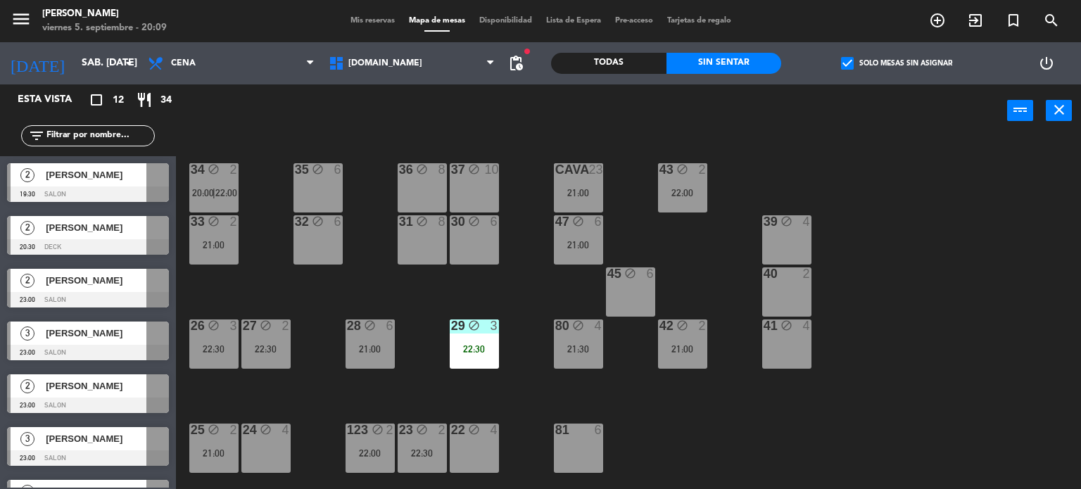
click at [678, 174] on icon "block" at bounding box center [682, 169] width 12 height 12
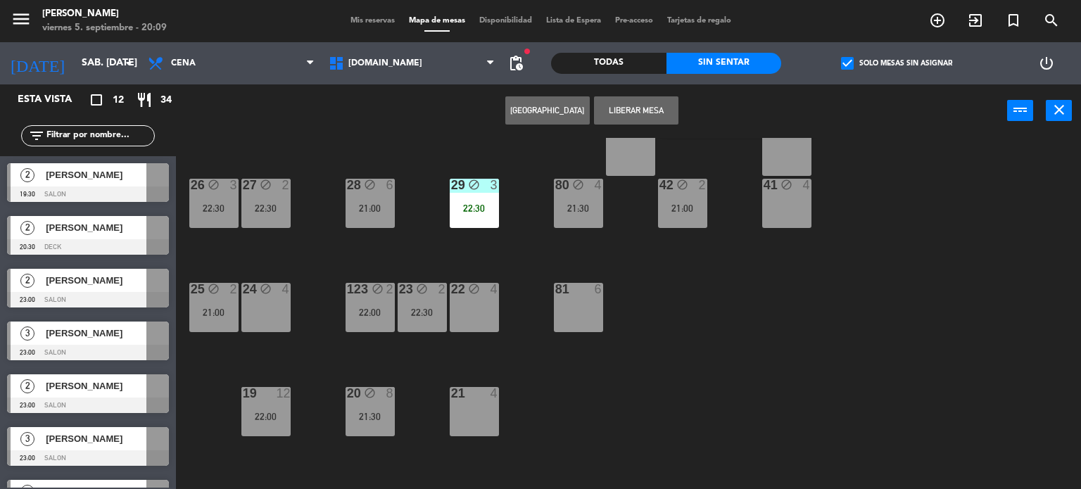
scroll to position [211, 0]
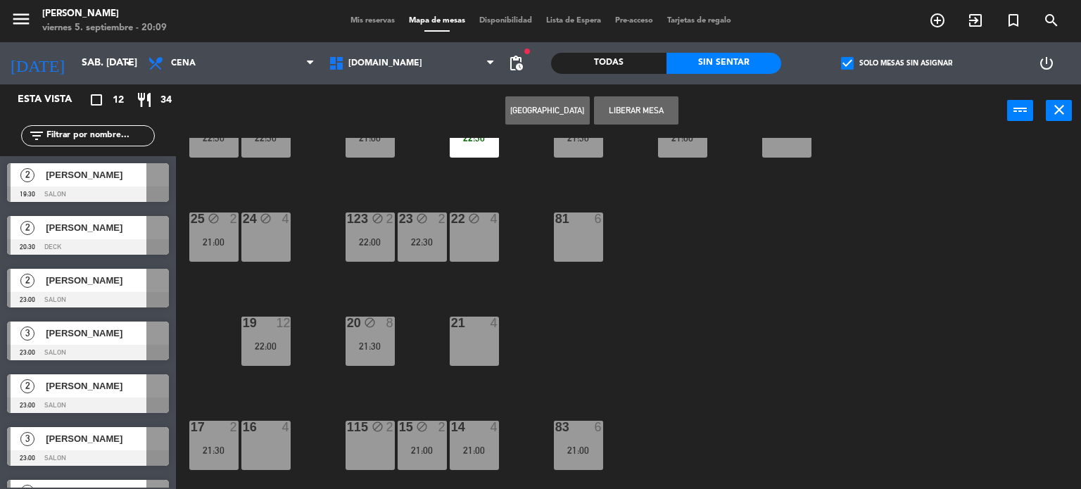
click at [354, 450] on div "115 block 2" at bounding box center [370, 445] width 49 height 49
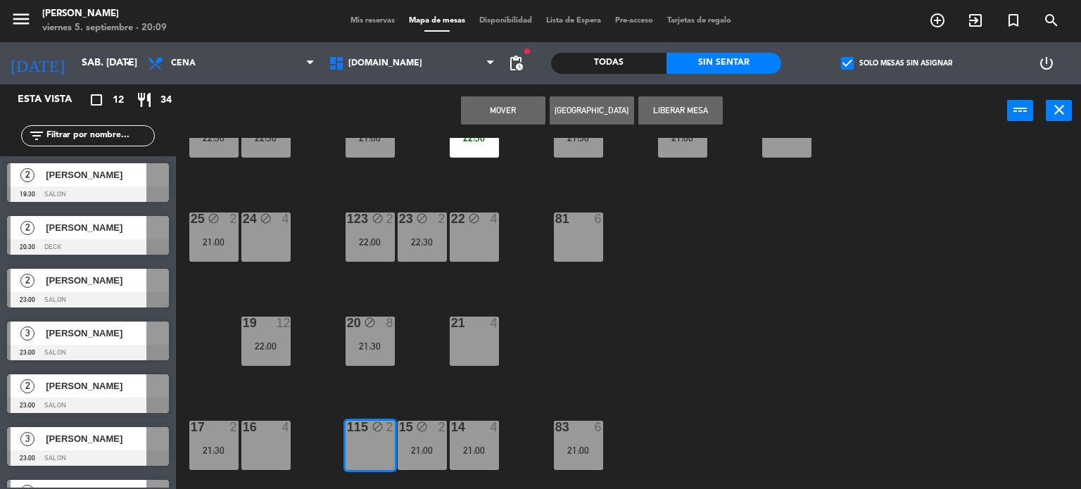
click at [498, 120] on button "Mover" at bounding box center [503, 110] width 84 height 28
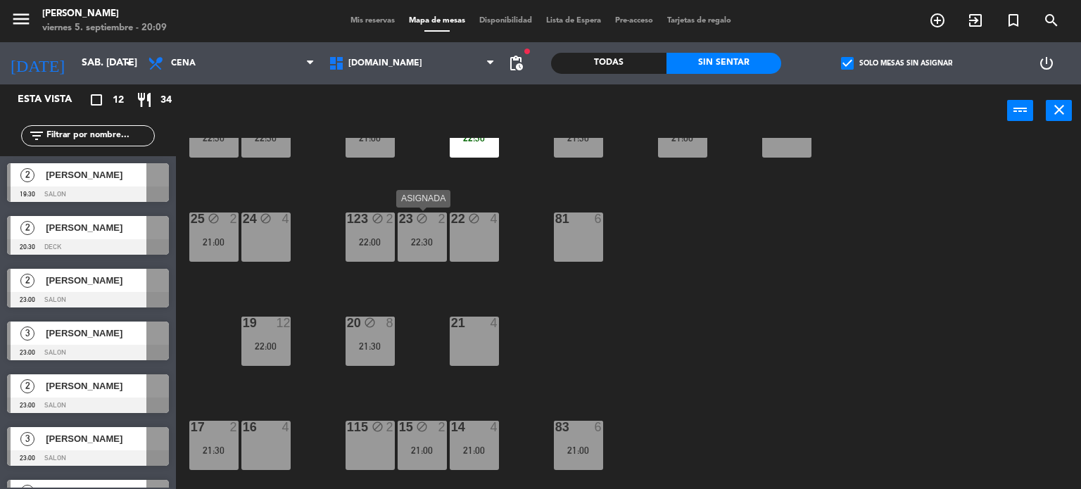
click at [439, 230] on div "23 block 2 22:30" at bounding box center [422, 237] width 49 height 49
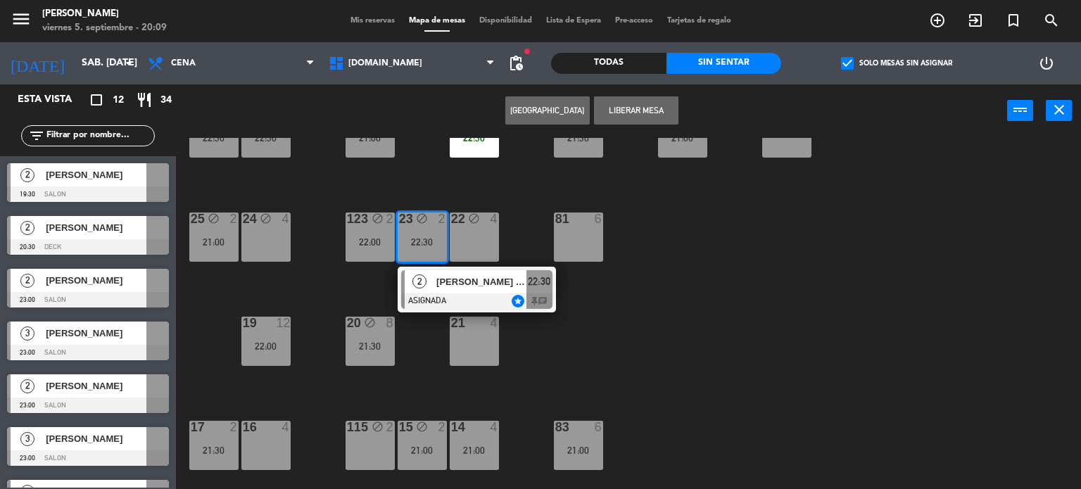
scroll to position [0, 0]
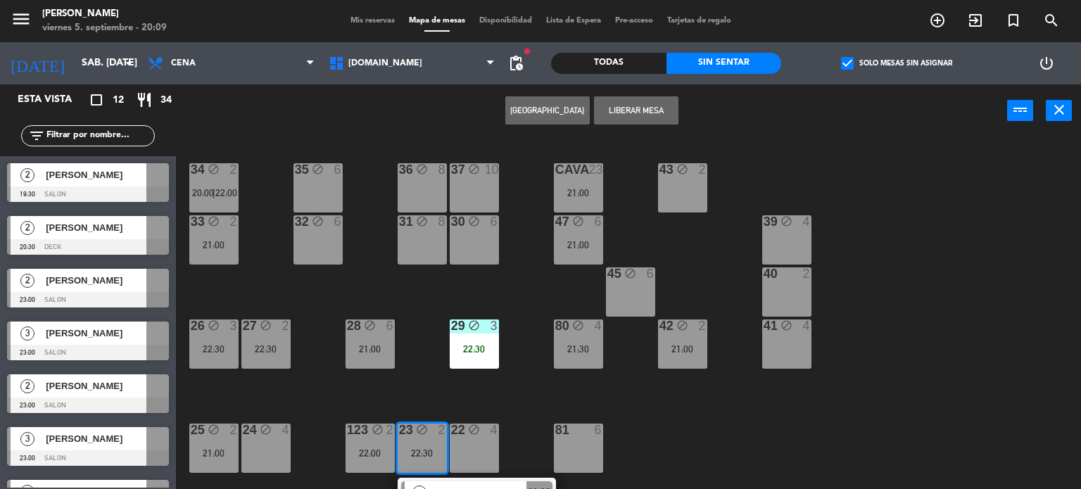
click at [243, 287] on div "34 block 2 20:00 | 22:00 35 block 6 36 block 8 43 block 2 37 block 10 CAVA 23 2…" at bounding box center [634, 314] width 895 height 352
click at [220, 173] on icon "block" at bounding box center [214, 169] width 12 height 12
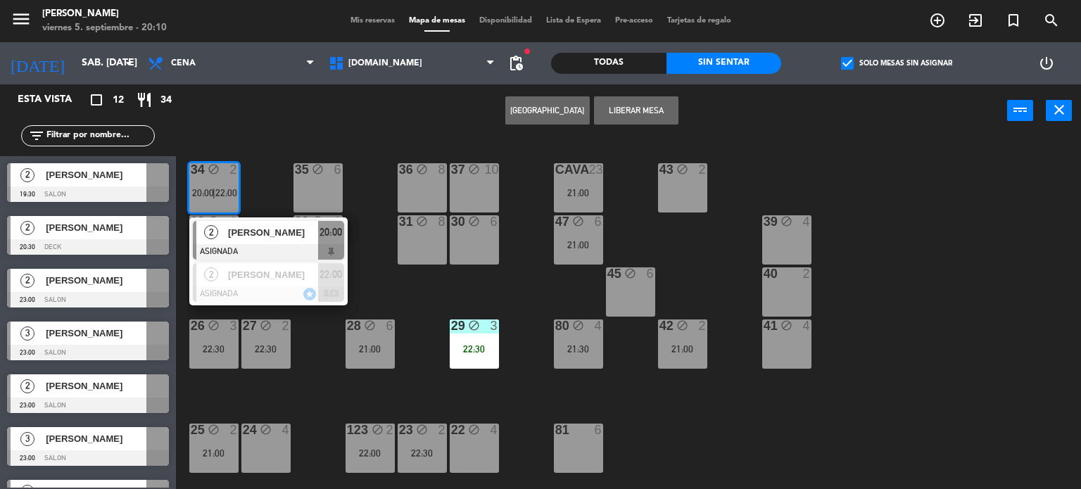
click at [311, 236] on span "[PERSON_NAME]" at bounding box center [273, 232] width 90 height 15
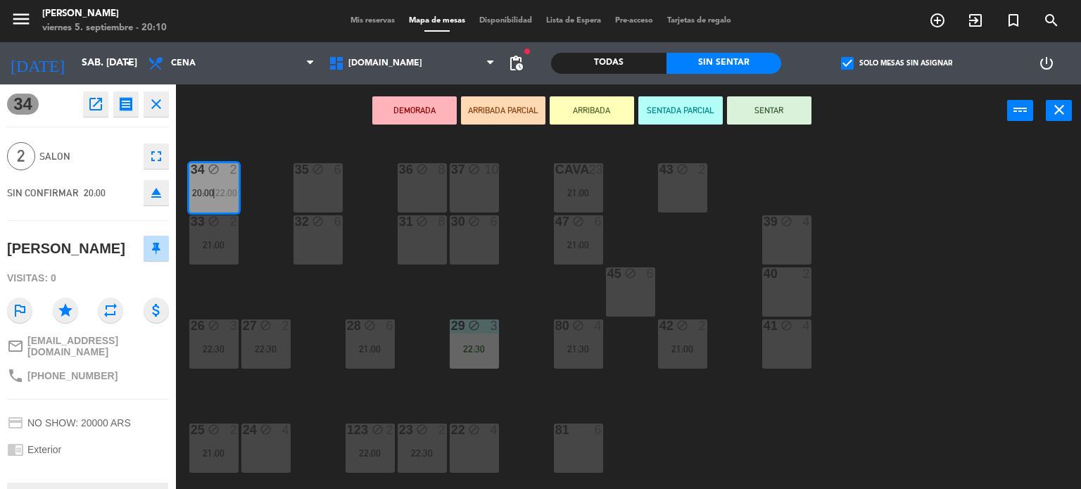
click at [692, 191] on div "43 block 2" at bounding box center [682, 187] width 49 height 49
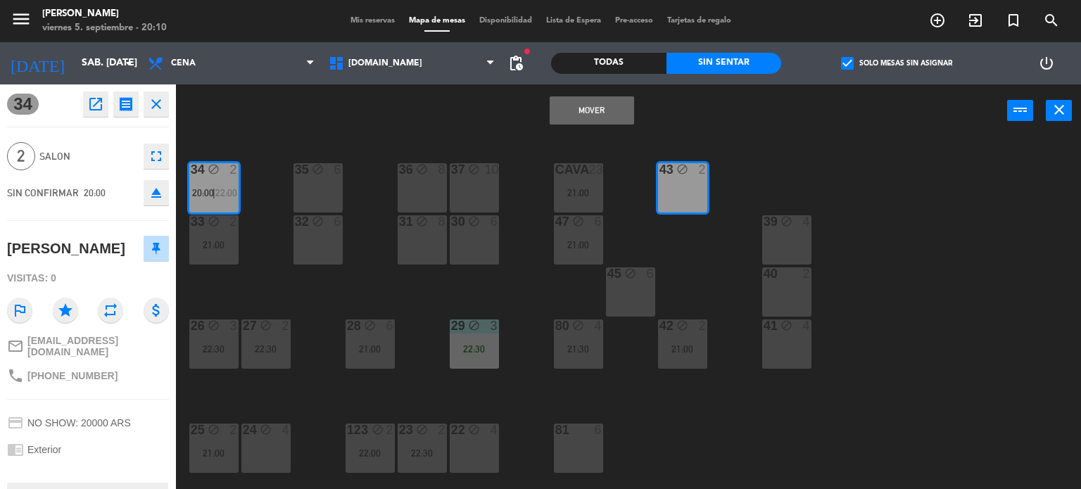
click at [601, 105] on button "Mover" at bounding box center [592, 110] width 84 height 28
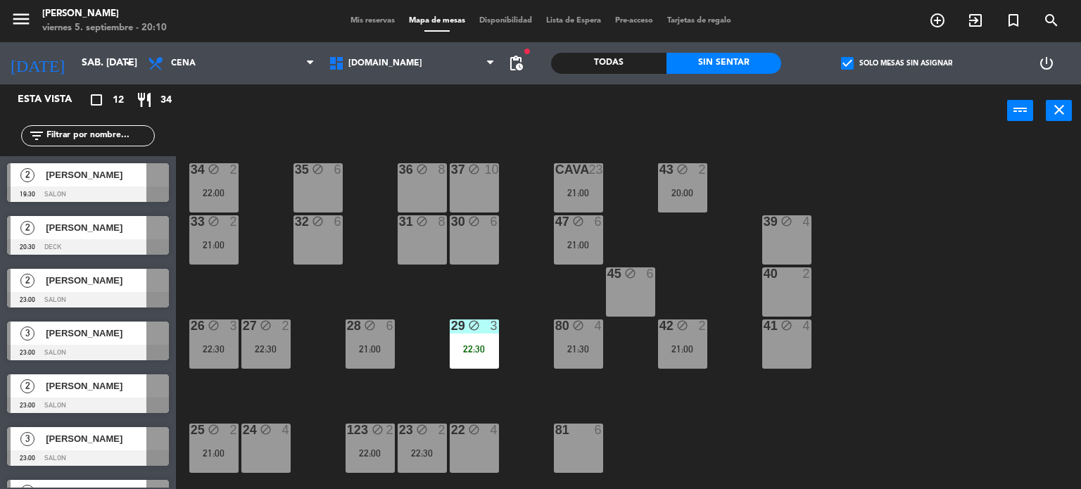
click at [762, 158] on div "34 block 2 22:00 35 block 6 36 block 8 43 block 2 20:00 37 block 10 CAVA 23 21:…" at bounding box center [634, 314] width 895 height 352
click at [887, 57] on label "check_box Solo mesas sin asignar" at bounding box center [896, 63] width 111 height 13
click at [897, 63] on input "check_box Solo mesas sin asignar" at bounding box center [897, 63] width 0 height 0
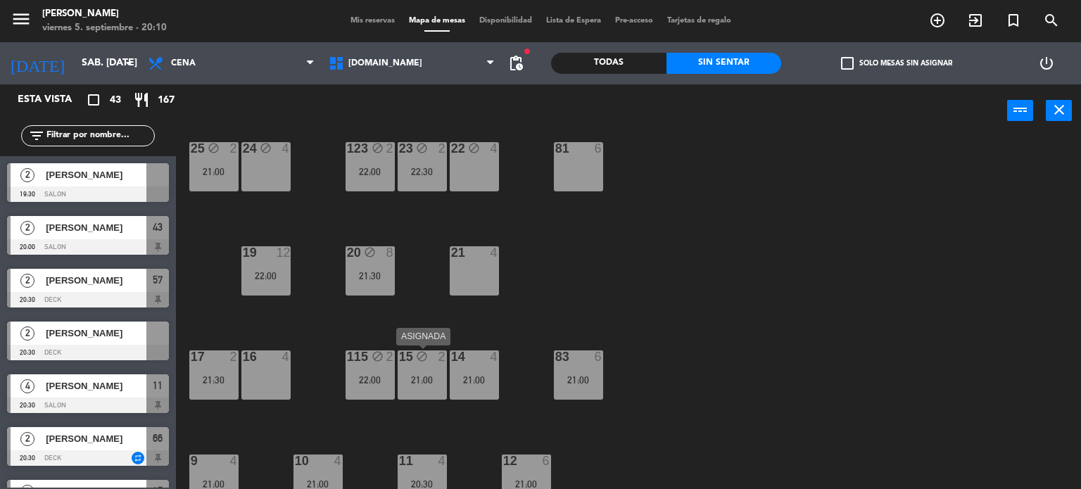
click at [426, 372] on div "15 block 2 21:00" at bounding box center [422, 374] width 49 height 49
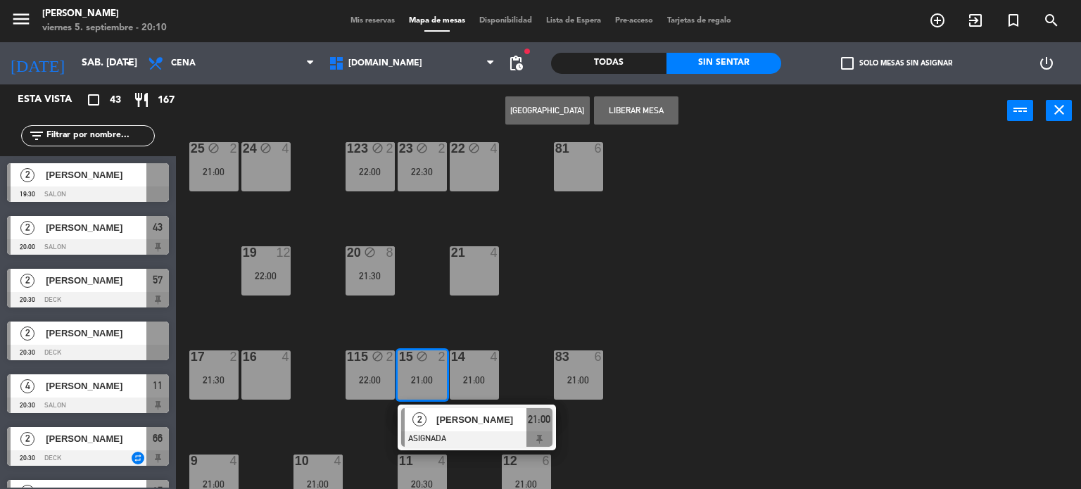
click at [383, 323] on div "34 block 2 22:00 35 block 6 36 block 8 43 block 2 20:00 37 block 10 CAVA 23 21:…" at bounding box center [634, 314] width 895 height 352
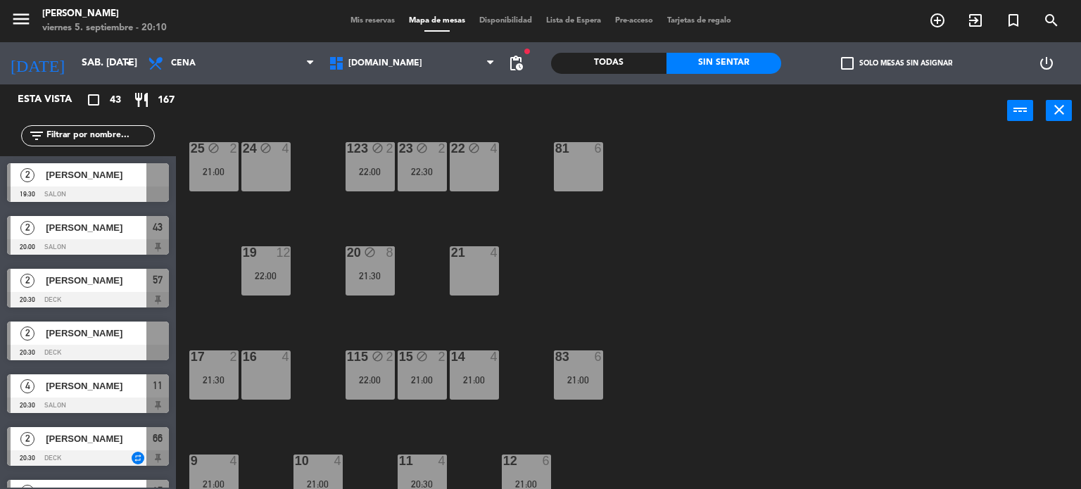
click at [366, 373] on div "115 block 2 22:00" at bounding box center [370, 374] width 49 height 49
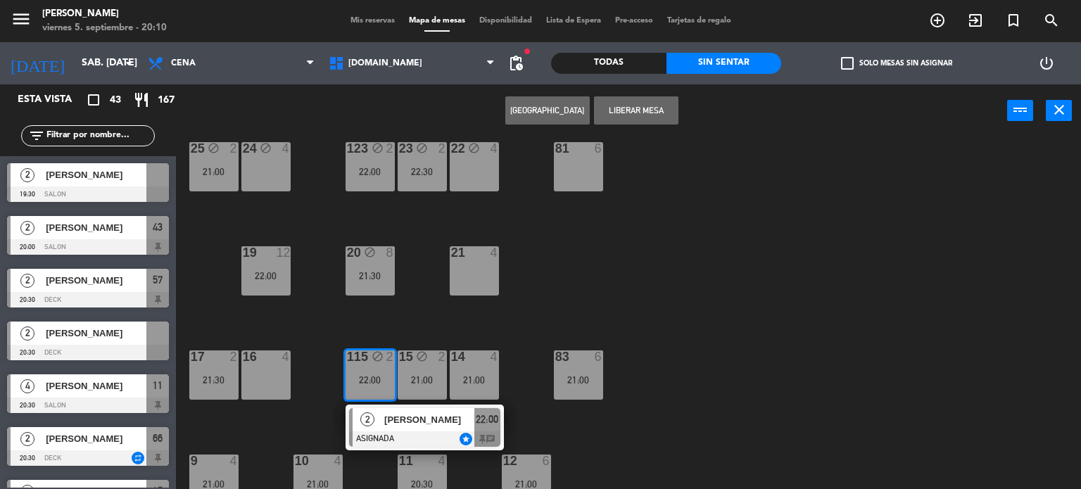
click at [320, 374] on div "34 block 2 22:00 35 block 6 36 block 8 43 block 2 20:00 37 block 10 CAVA 23 21:…" at bounding box center [634, 314] width 895 height 352
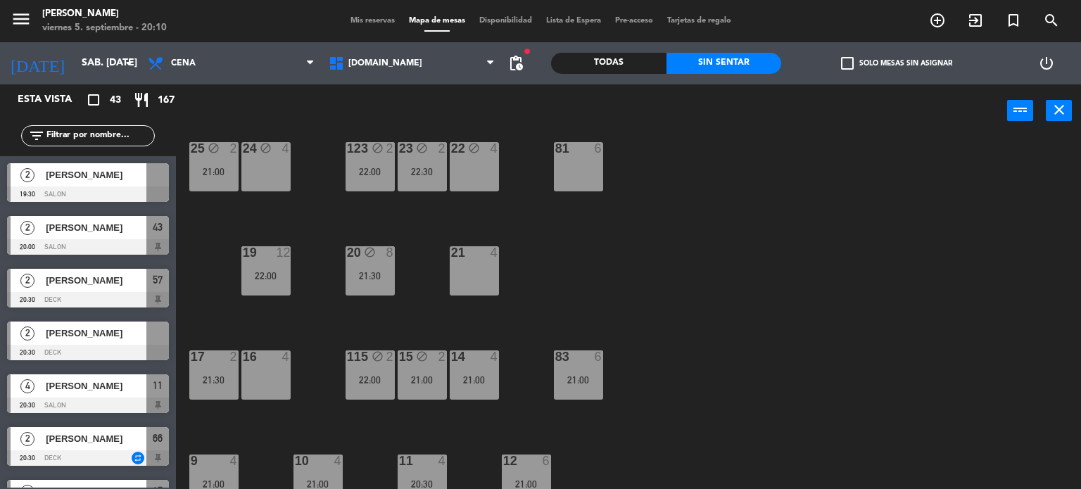
click at [405, 168] on div "22:30" at bounding box center [422, 172] width 49 height 10
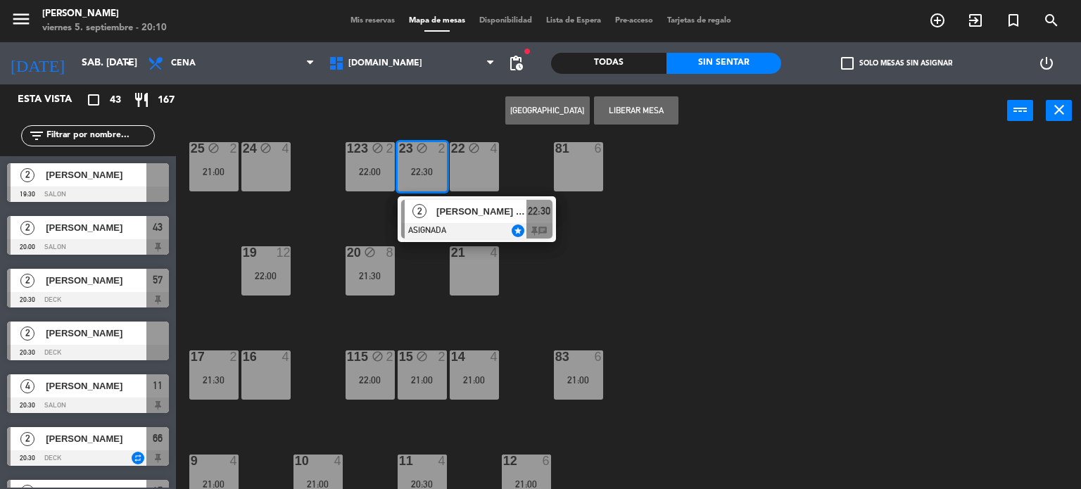
click at [358, 222] on div "34 block 2 22:00 35 block 6 36 block 8 43 block 2 20:00 37 block 10 CAVA 23 21:…" at bounding box center [634, 314] width 895 height 352
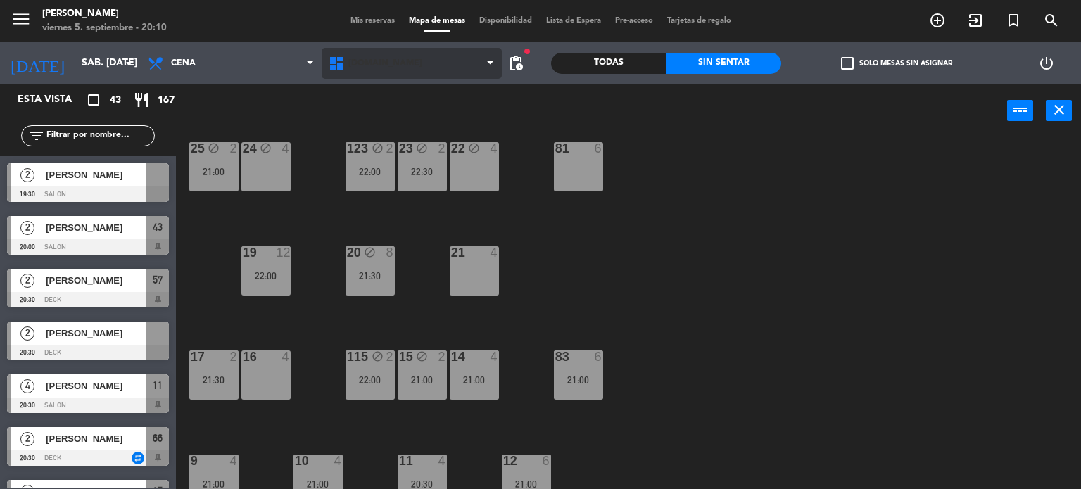
click at [396, 62] on span "[DOMAIN_NAME]" at bounding box center [412, 63] width 181 height 31
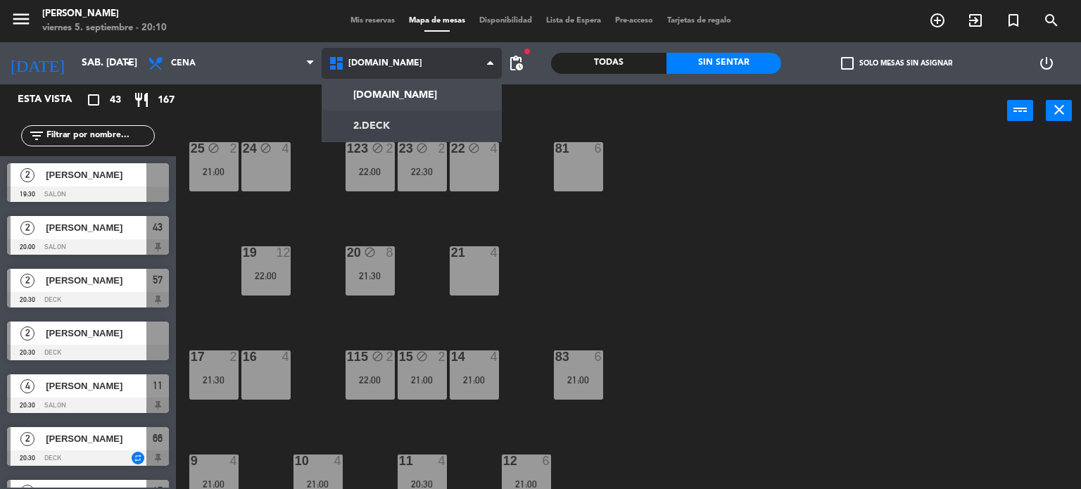
click at [403, 118] on ng-component "menu Gardiner viernes 5. septiembre - 20:10 Mis reservas Mapa de mesas Disponib…" at bounding box center [540, 245] width 1081 height 490
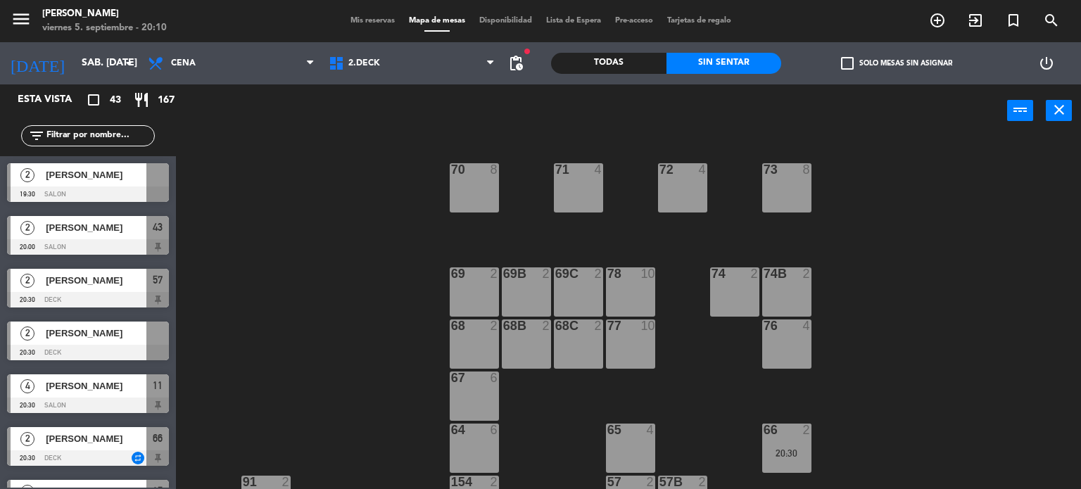
scroll to position [295, 0]
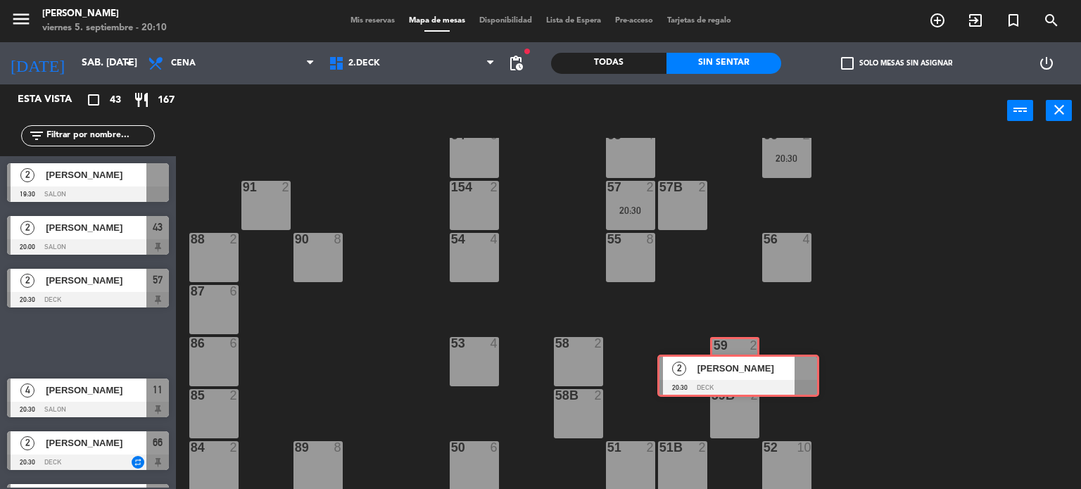
drag, startPoint x: 527, startPoint y: 357, endPoint x: 740, endPoint y: 365, distance: 213.4
click at [740, 365] on div "Esta vista crop_square 43 restaurant 167 filter_list 2 [PERSON_NAME] 19:30 SALO…" at bounding box center [540, 286] width 1081 height 405
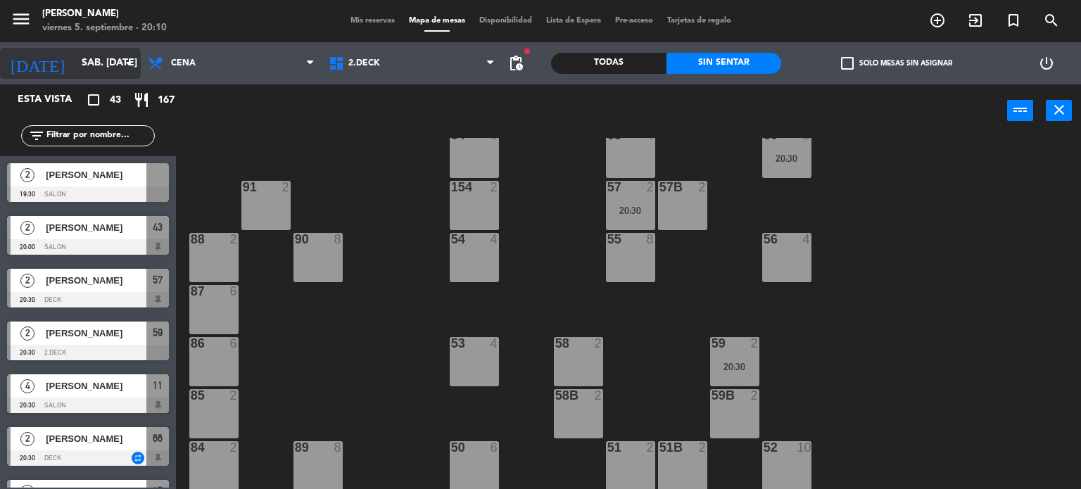
click at [83, 72] on input "sáb. [DATE]" at bounding box center [142, 63] width 134 height 25
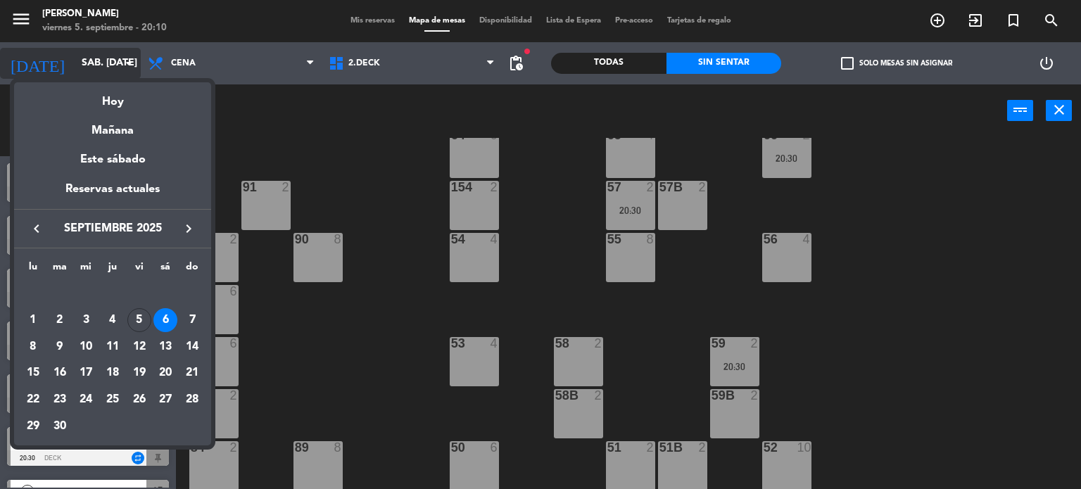
click at [104, 89] on div "Hoy" at bounding box center [112, 96] width 197 height 29
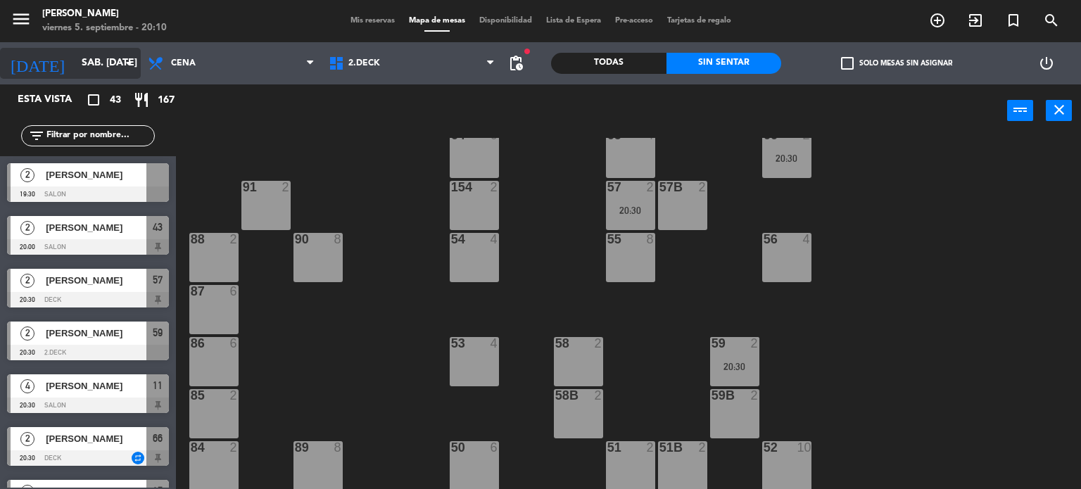
type input "vie. [DATE]"
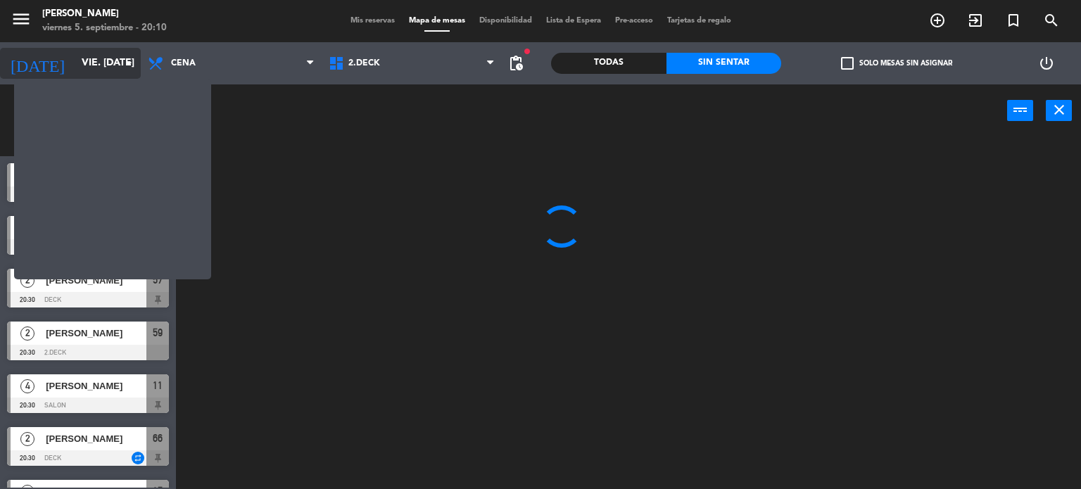
scroll to position [0, 0]
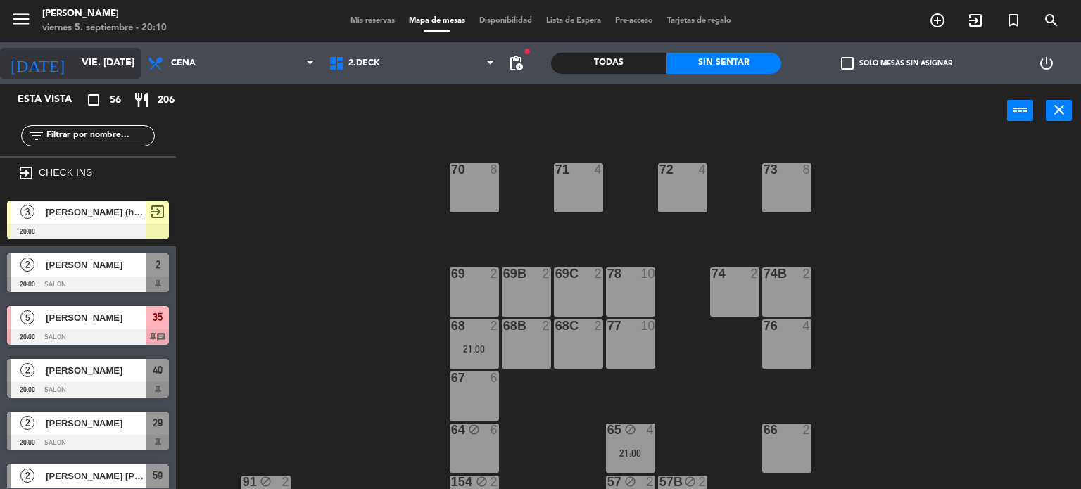
click at [77, 58] on input "vie. [DATE]" at bounding box center [142, 63] width 134 height 25
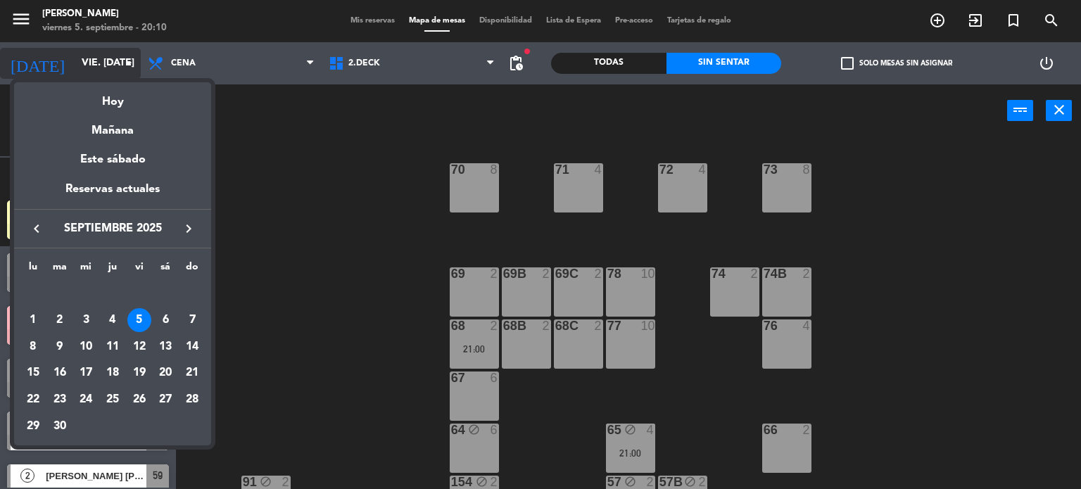
click at [117, 87] on div "Hoy" at bounding box center [112, 96] width 197 height 29
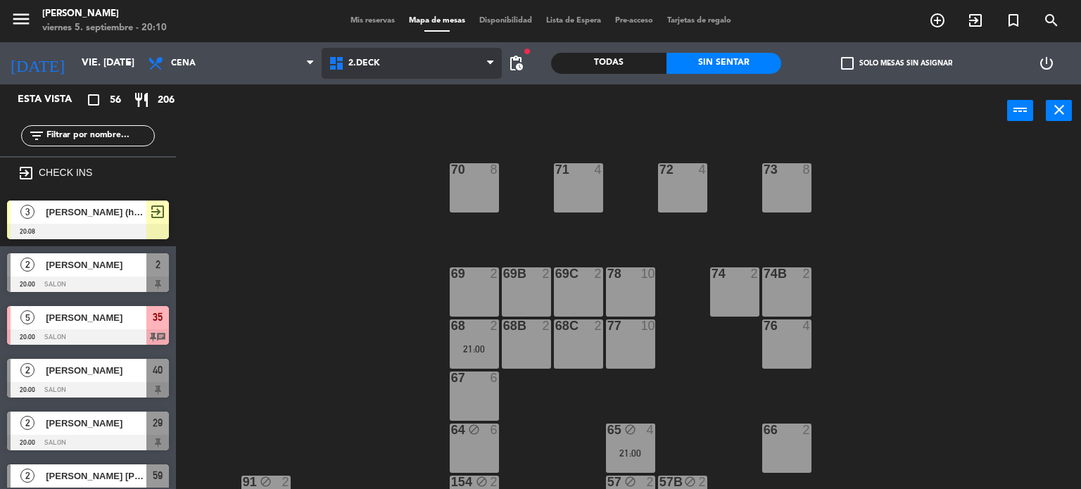
click at [443, 65] on span "2.DECK" at bounding box center [412, 63] width 181 height 31
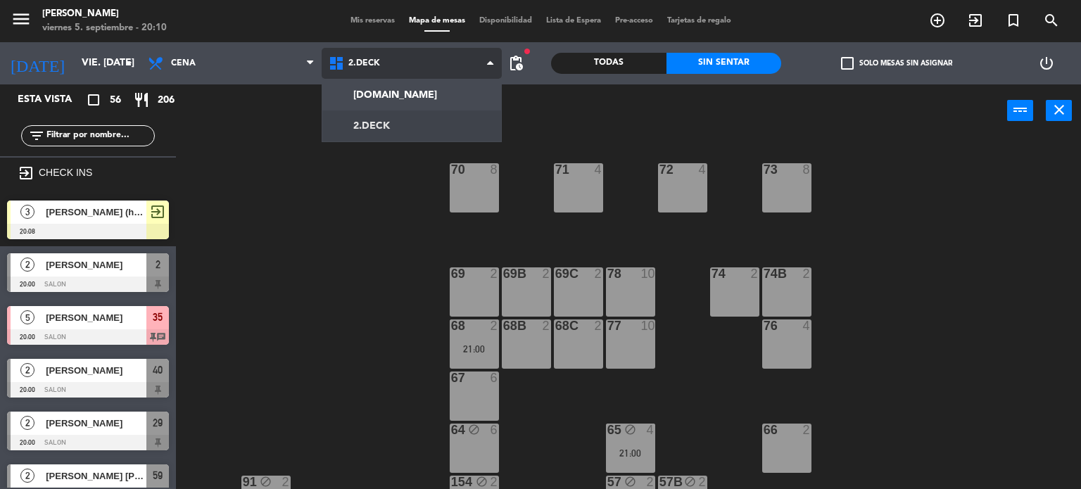
click at [445, 81] on div "[DOMAIN_NAME] [DOMAIN_NAME] [DOMAIN_NAME] [DOMAIN_NAME] [DOMAIN_NAME]" at bounding box center [412, 63] width 181 height 42
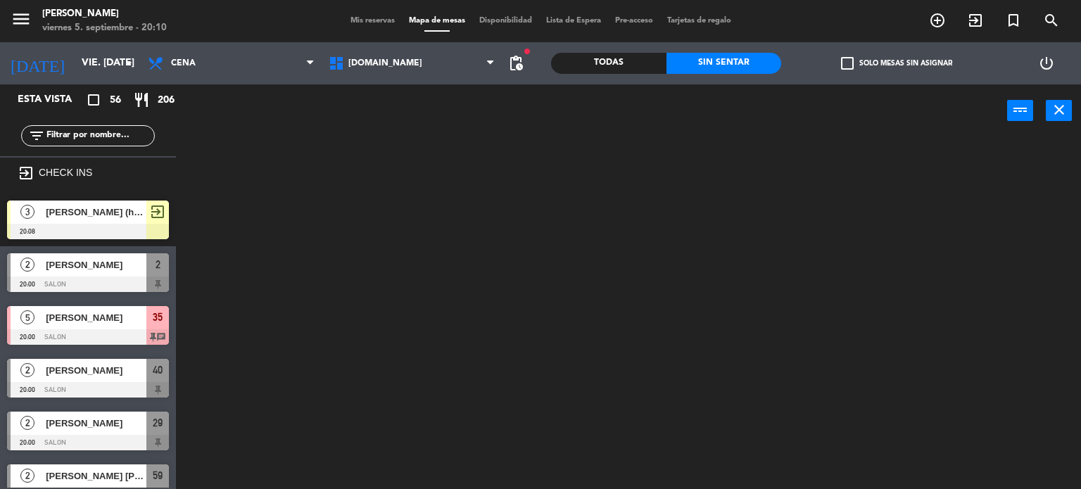
click at [617, 65] on div "Todas" at bounding box center [608, 63] width 115 height 21
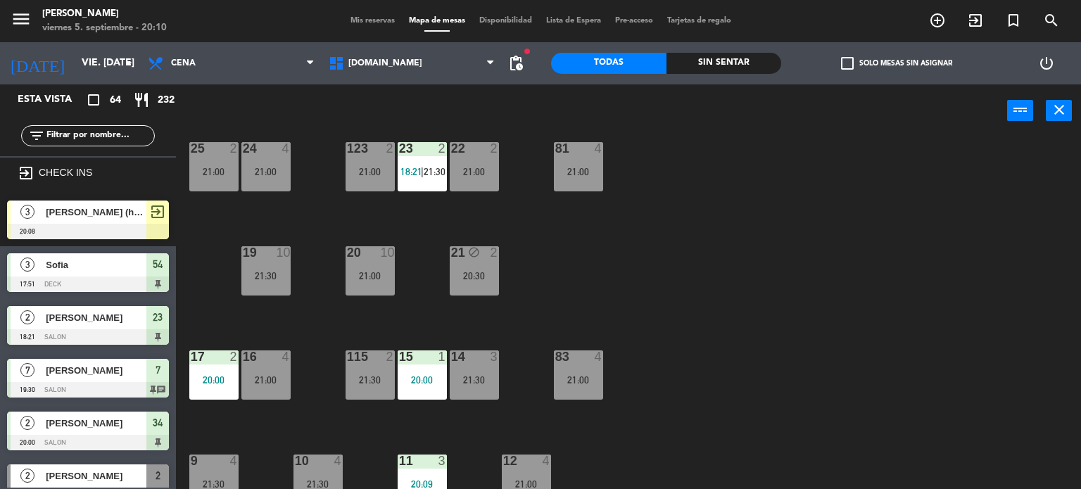
scroll to position [493, 0]
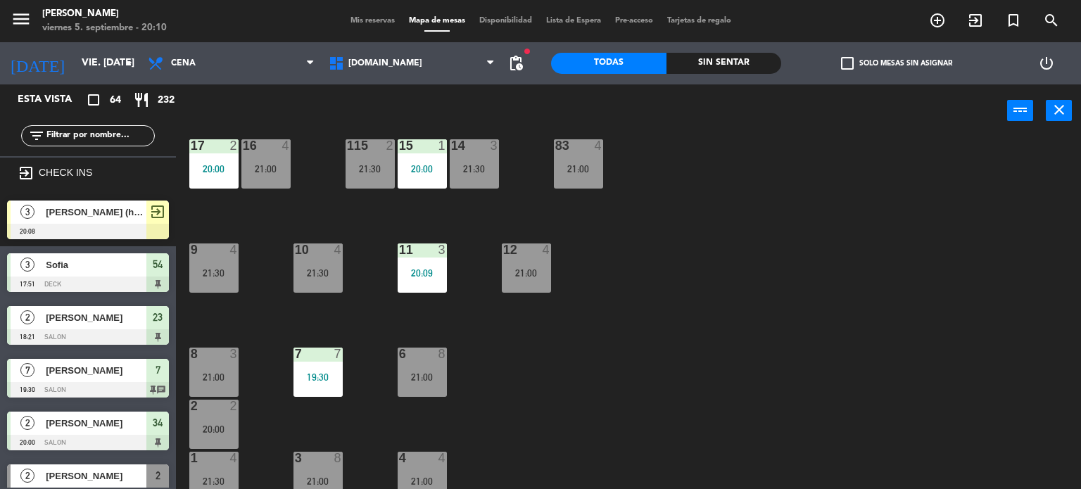
click at [427, 288] on div "11 3 20:09" at bounding box center [422, 268] width 49 height 49
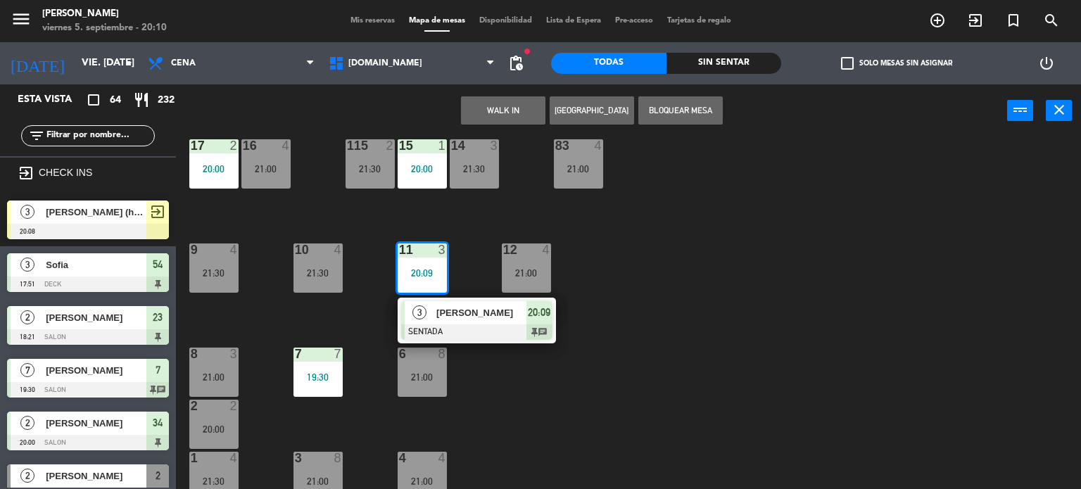
click at [496, 323] on div "[PERSON_NAME]" at bounding box center [480, 312] width 91 height 23
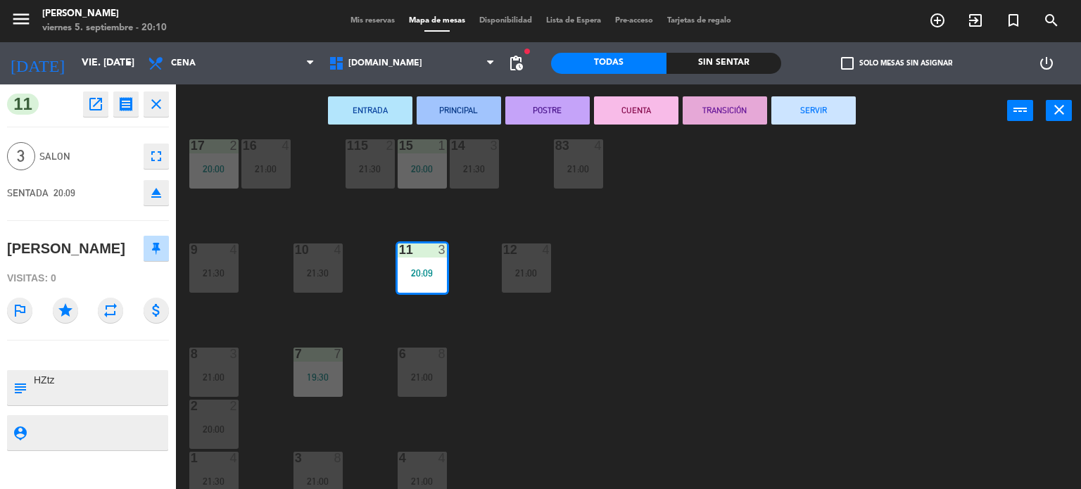
click at [769, 176] on div "34 block 2 20:00 35 block 5 20:00 36 block 7 21:00 43 2 21:00 37 10 CAVA 23 33 …" at bounding box center [634, 314] width 895 height 352
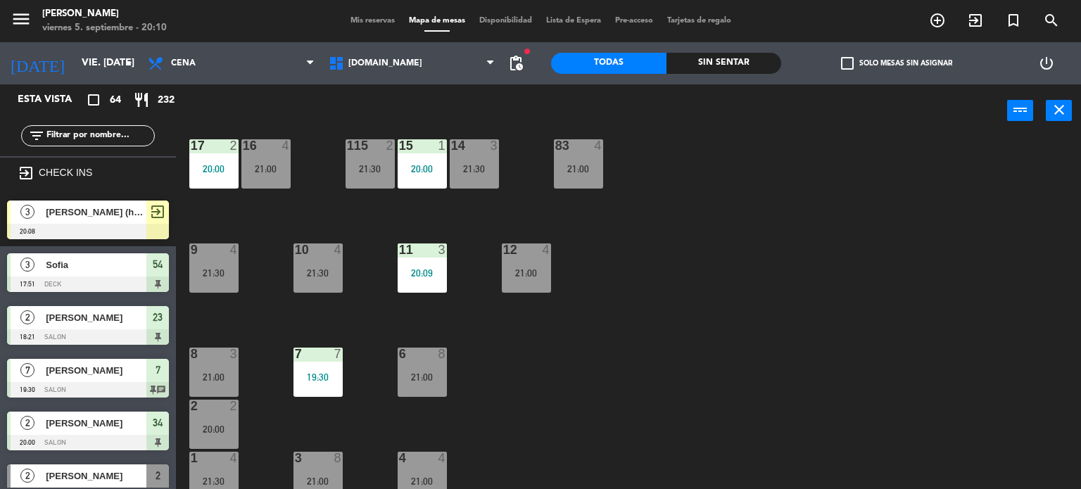
scroll to position [0, 0]
click at [491, 286] on div "34 block 2 20:00 35 block 5 20:00 36 block 7 21:00 43 2 21:00 37 10 CAVA 23 33 …" at bounding box center [634, 314] width 895 height 352
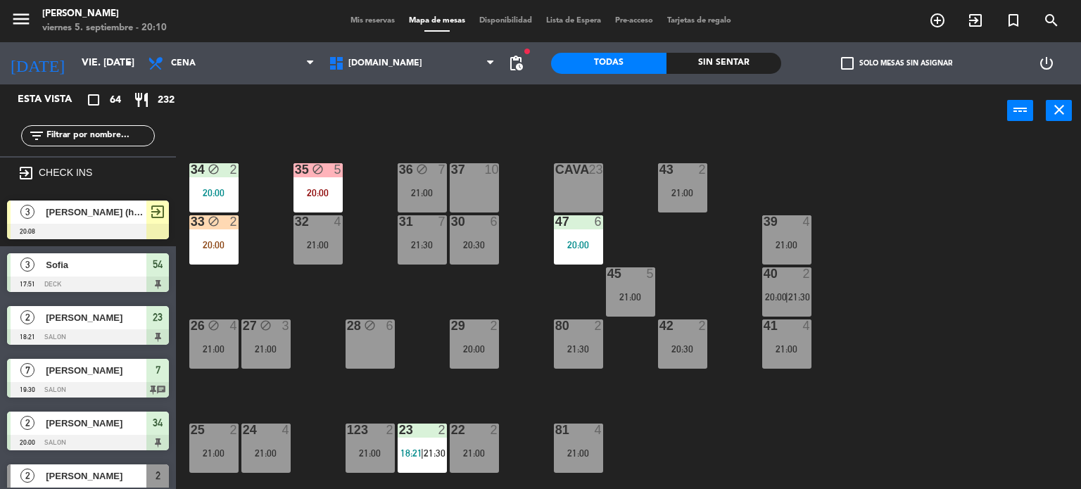
click at [750, 70] on div "Sin sentar" at bounding box center [723, 63] width 115 height 21
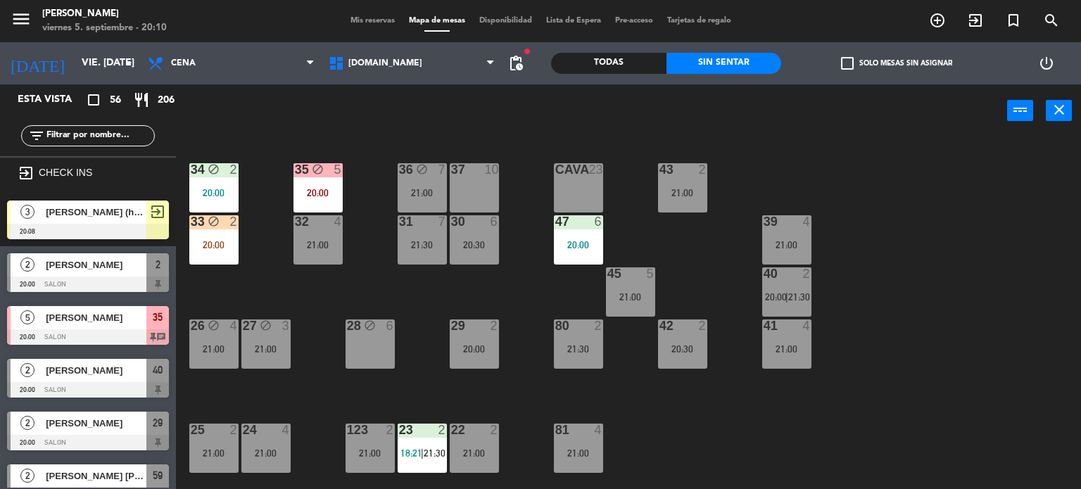
click at [890, 65] on label "check_box_outline_blank Solo mesas sin asignar" at bounding box center [896, 63] width 111 height 13
click at [897, 63] on input "check_box_outline_blank Solo mesas sin asignar" at bounding box center [897, 63] width 0 height 0
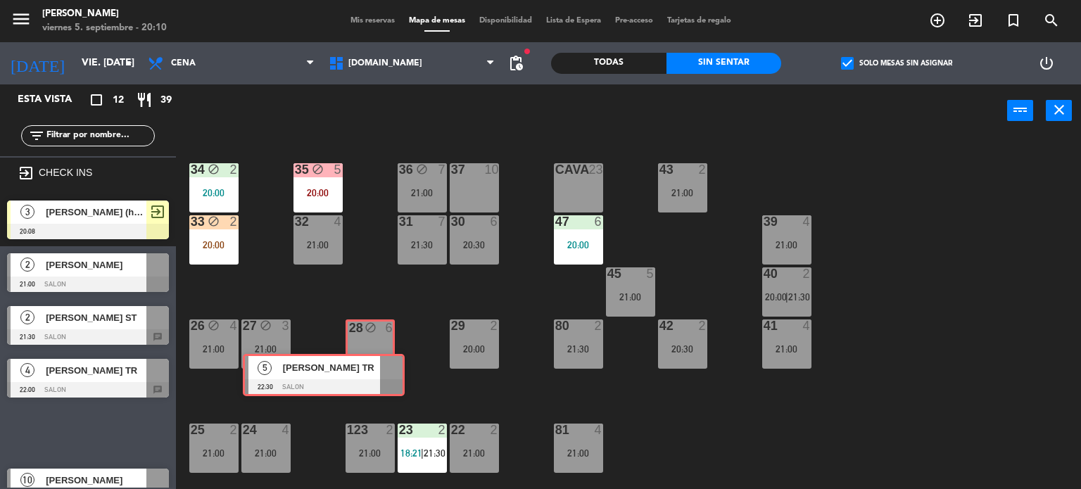
drag, startPoint x: 150, startPoint y: 419, endPoint x: 386, endPoint y: 362, distance: 242.6
click at [386, 362] on div "Esta vista crop_square 12 restaurant 39 filter_list exit_to_app CHECK INS 3 [PE…" at bounding box center [540, 286] width 1081 height 405
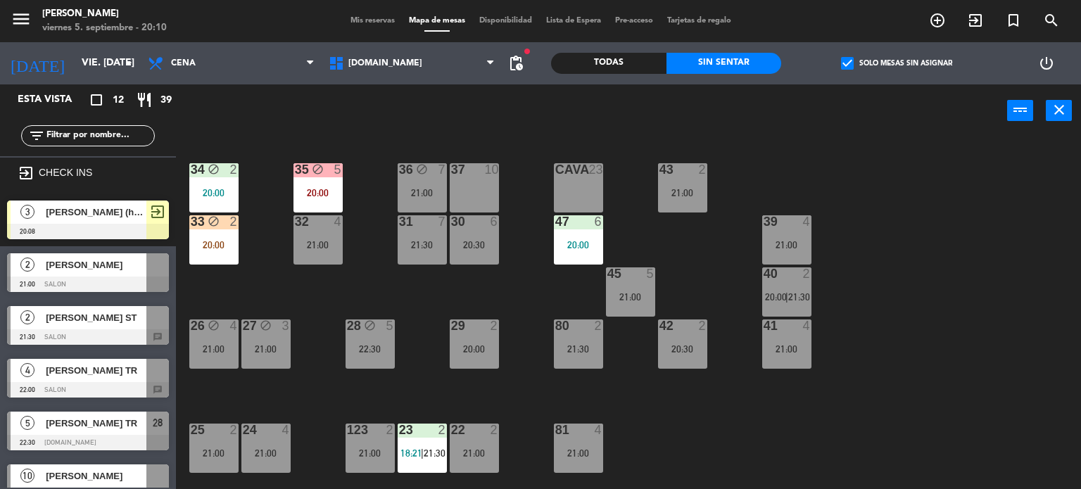
click at [431, 384] on div "34 block 2 20:00 35 block 5 20:00 36 block 7 21:00 43 2 21:00 37 10 CAVA 23 33 …" at bounding box center [634, 314] width 895 height 352
click at [309, 236] on div "32 4 21:00" at bounding box center [317, 239] width 49 height 49
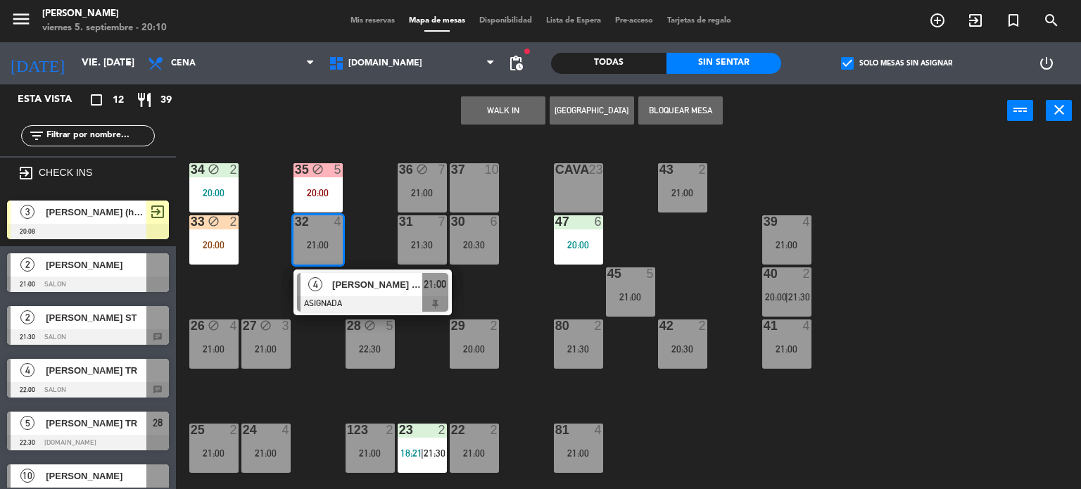
click at [240, 305] on div "34 block 2 20:00 35 block 5 20:00 36 block 7 21:00 43 2 21:00 37 10 CAVA 23 33 …" at bounding box center [634, 314] width 895 height 352
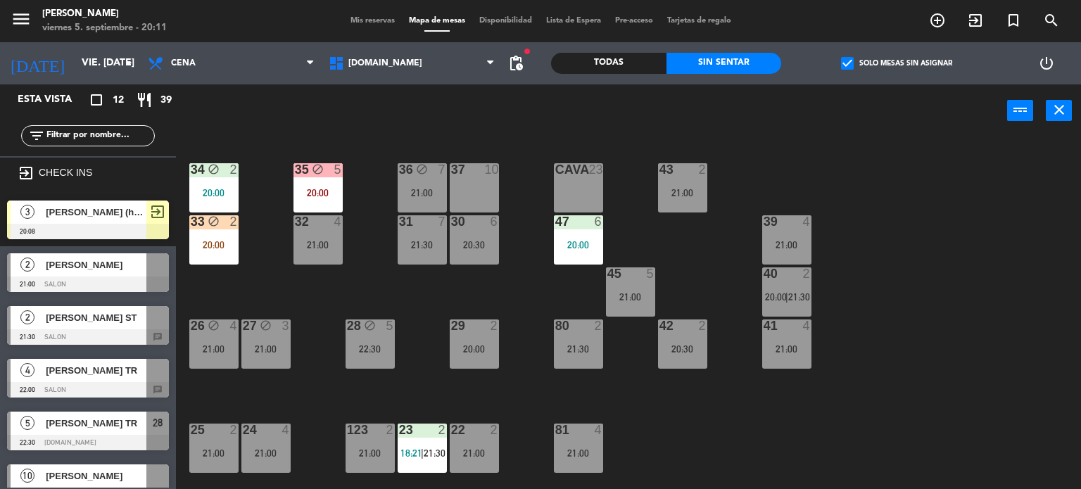
click at [200, 251] on div "33 block 2 20:00" at bounding box center [213, 239] width 49 height 49
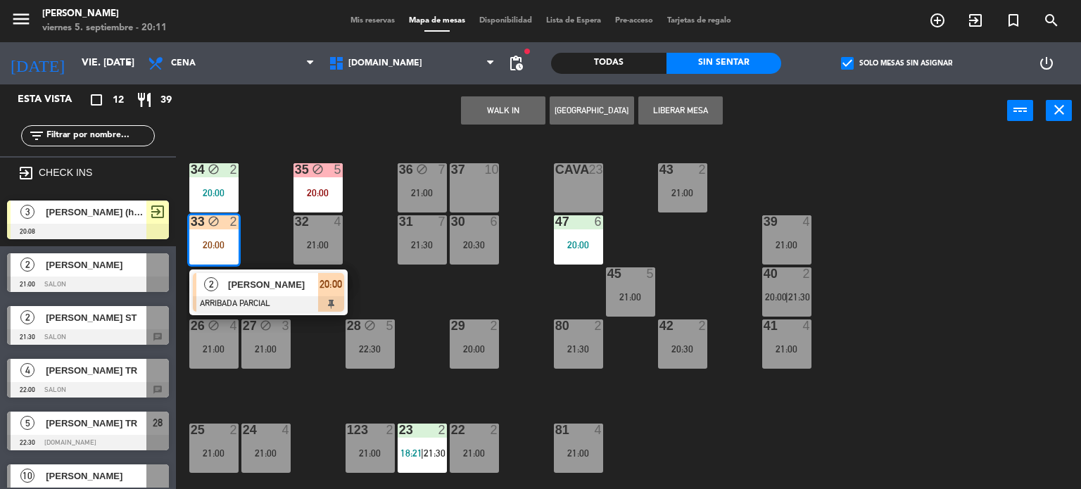
click at [259, 234] on div "34 block 2 20:00 35 block 5 20:00 36 block 7 21:00 43 2 21:00 37 10 CAVA 23 33 …" at bounding box center [634, 314] width 895 height 352
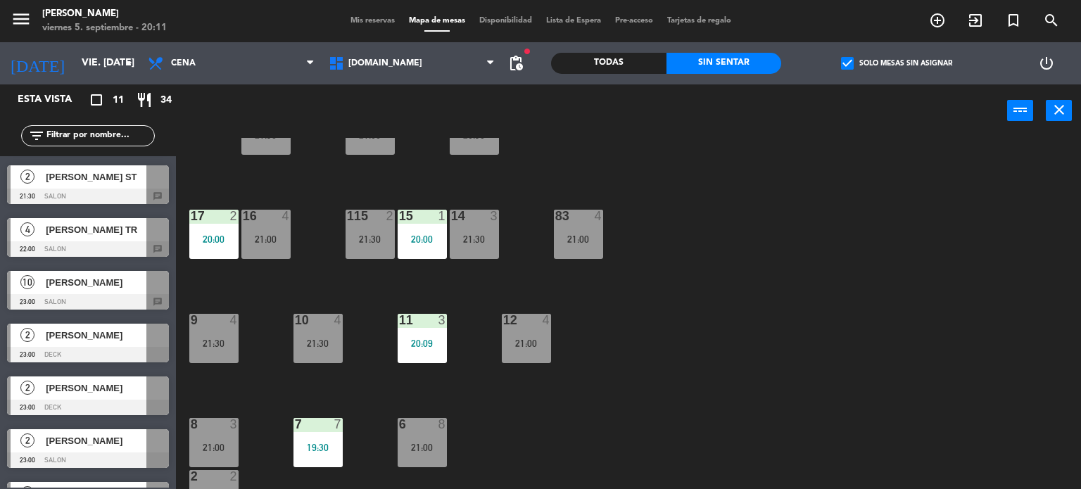
scroll to position [286, 0]
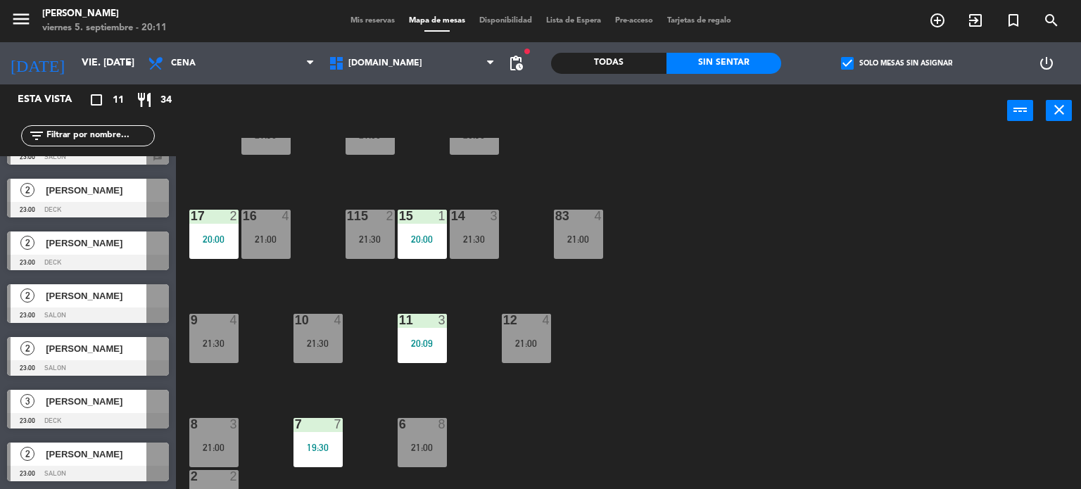
click at [886, 253] on div "34 block 2 20:00 35 block 5 20:00 36 block 7 21:00 43 2 21:00 37 10 CAVA 23 33 …" at bounding box center [634, 314] width 895 height 352
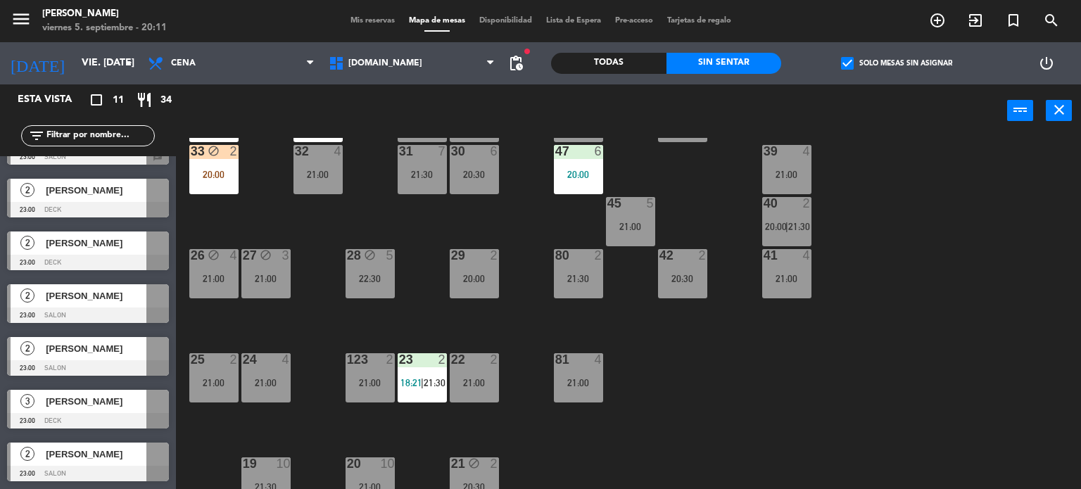
scroll to position [0, 0]
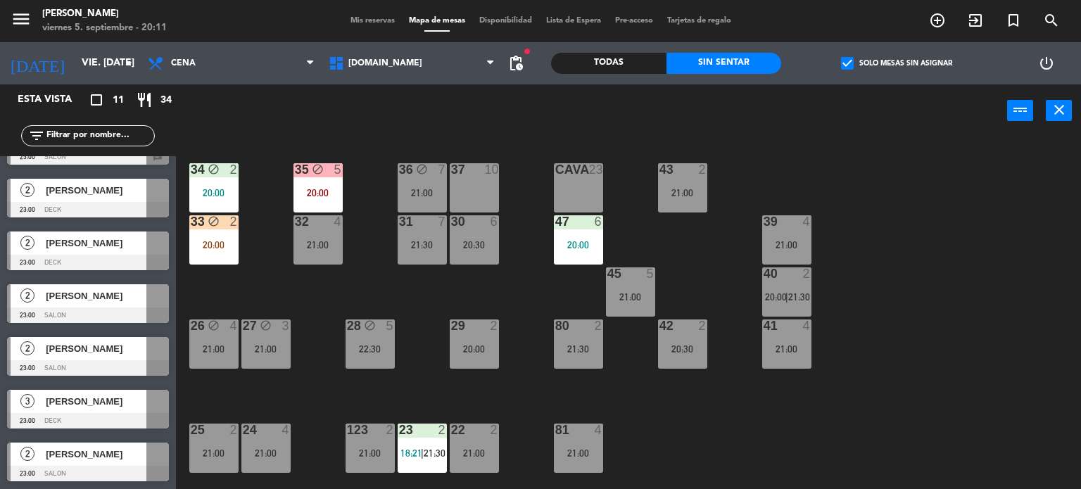
click at [602, 242] on div "20:00" at bounding box center [578, 245] width 49 height 10
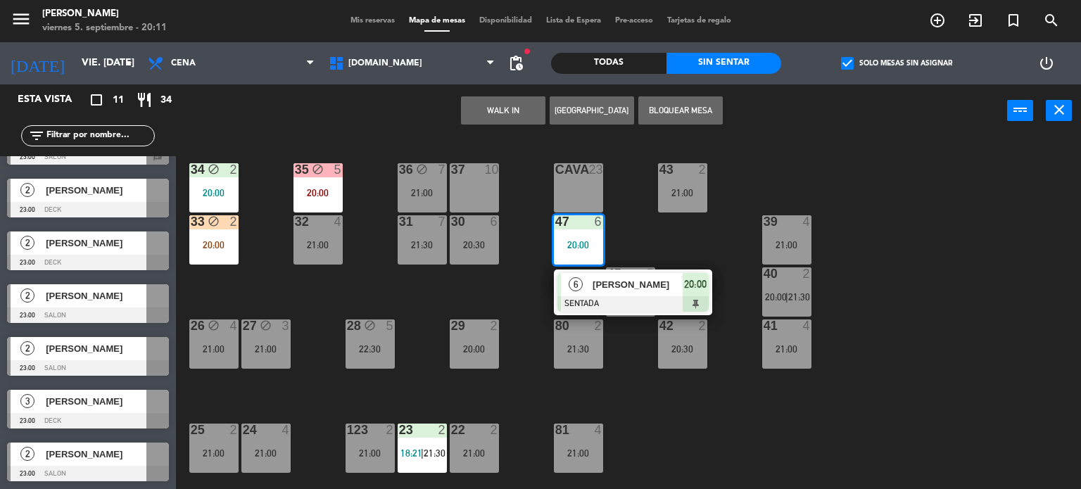
click at [632, 284] on span "[PERSON_NAME]" at bounding box center [638, 284] width 90 height 15
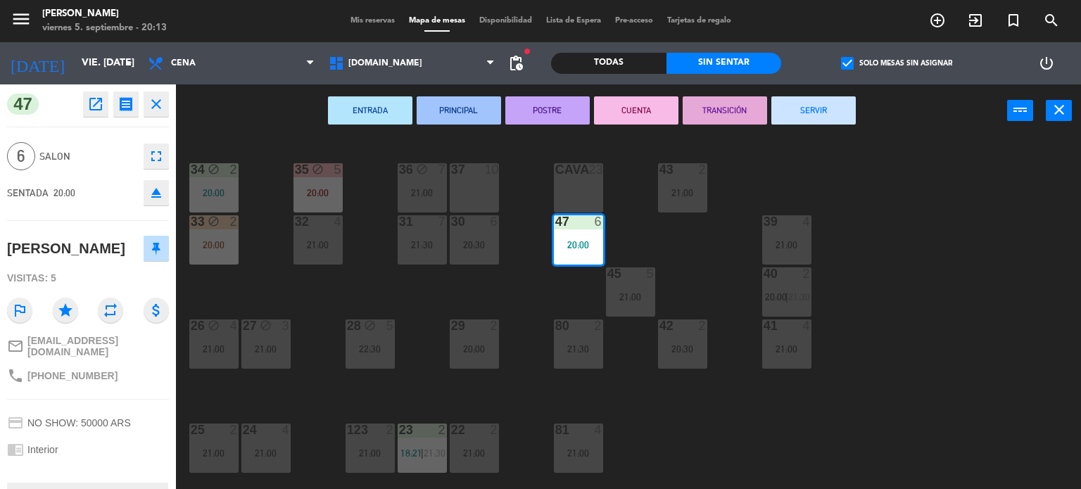
click at [1016, 228] on div "34 block 2 20:00 35 block 5 20:00 36 block 7 21:00 43 2 21:00 37 10 CAVA 23 33 …" at bounding box center [634, 314] width 895 height 352
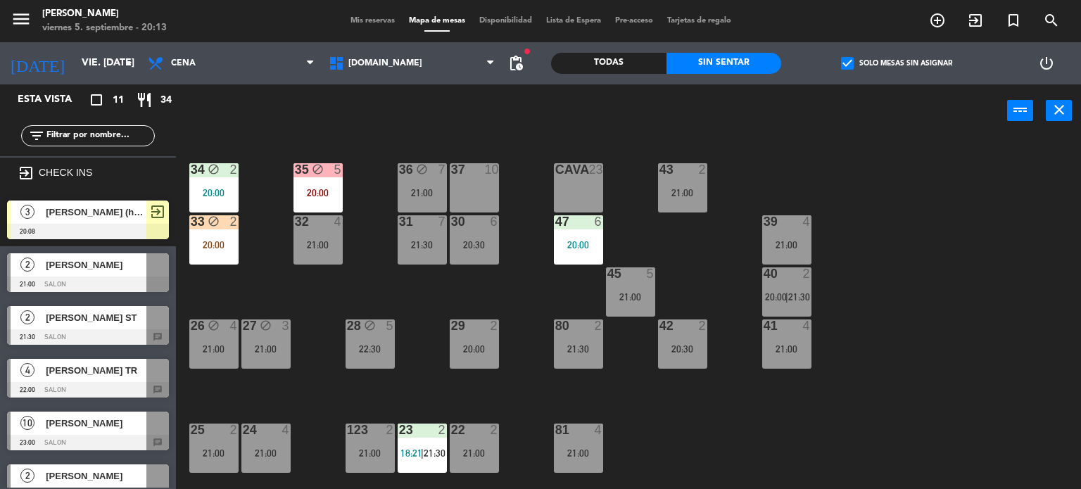
click at [811, 204] on div "34 block 2 20:00 35 block 5 20:00 36 block 7 21:00 43 2 21:00 37 10 CAVA 23 33 …" at bounding box center [634, 314] width 895 height 352
click at [367, 279] on div "34 block 2 20:00 35 block 5 20:00 36 block 7 21:00 43 2 21:00 37 10 CAVA 23 33 …" at bounding box center [634, 314] width 895 height 352
click at [872, 67] on label "check_box Solo mesas sin asignar" at bounding box center [896, 63] width 111 height 13
click at [897, 63] on input "check_box Solo mesas sin asignar" at bounding box center [897, 63] width 0 height 0
click at [622, 63] on div "Todas" at bounding box center [608, 63] width 115 height 21
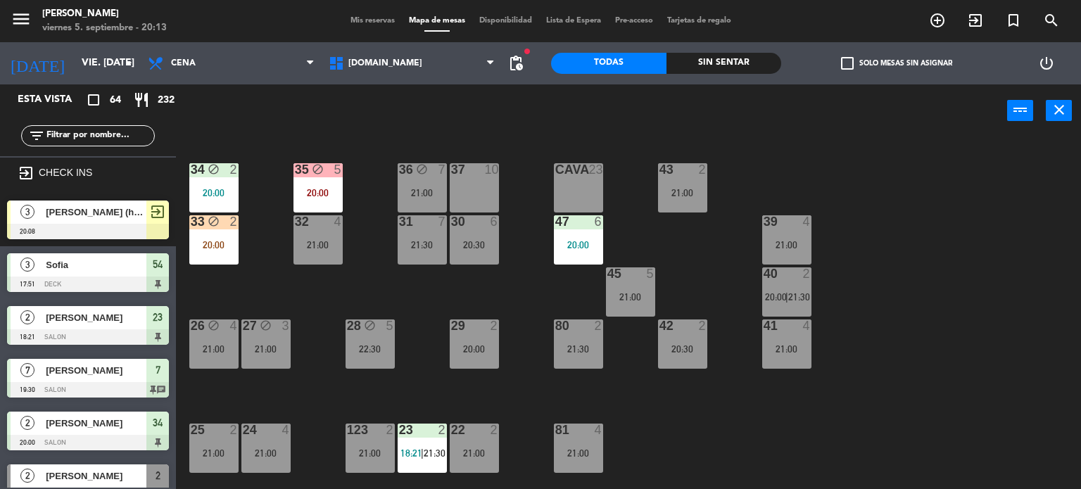
click at [129, 132] on input "text" at bounding box center [99, 135] width 109 height 15
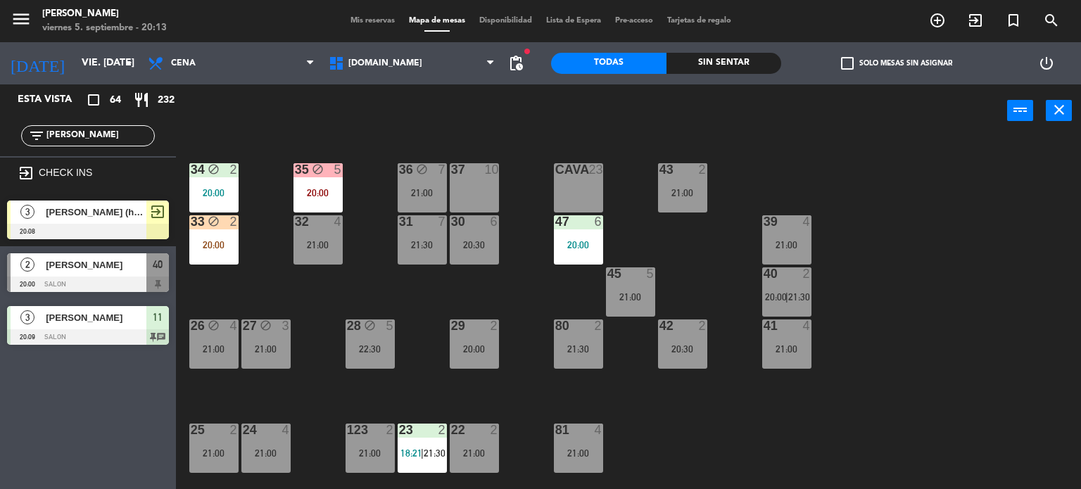
type input "[PERSON_NAME]"
drag, startPoint x: 89, startPoint y: 420, endPoint x: 120, endPoint y: 324, distance: 101.3
click at [89, 419] on div "Esta vista crop_square 64 restaurant 232 filter_list [PERSON_NAME] exit_to_app …" at bounding box center [88, 286] width 176 height 405
click at [136, 262] on span "[PERSON_NAME]" at bounding box center [96, 265] width 101 height 15
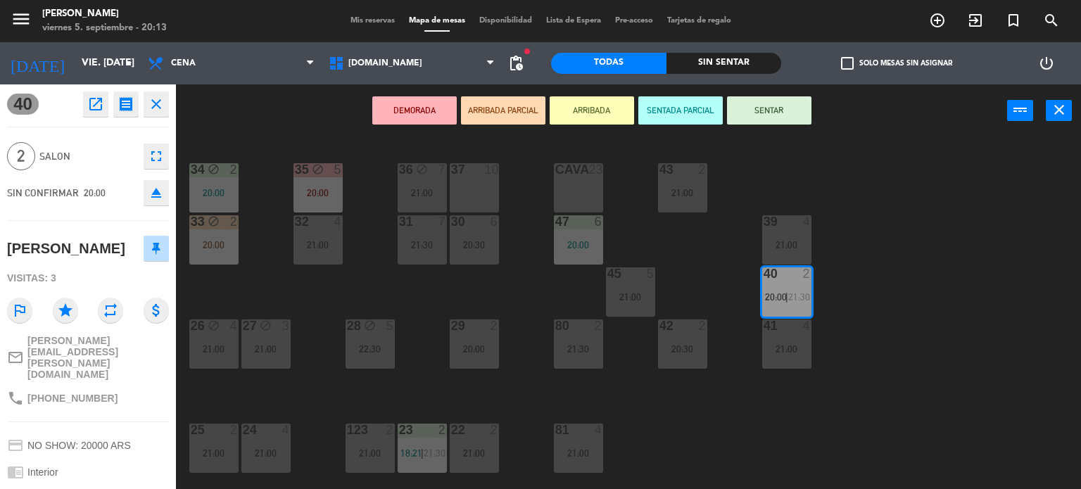
click at [545, 396] on div "34 block 2 20:00 35 block 5 20:00 36 block 7 21:00 43 2 21:00 37 10 CAVA 23 33 …" at bounding box center [634, 314] width 895 height 352
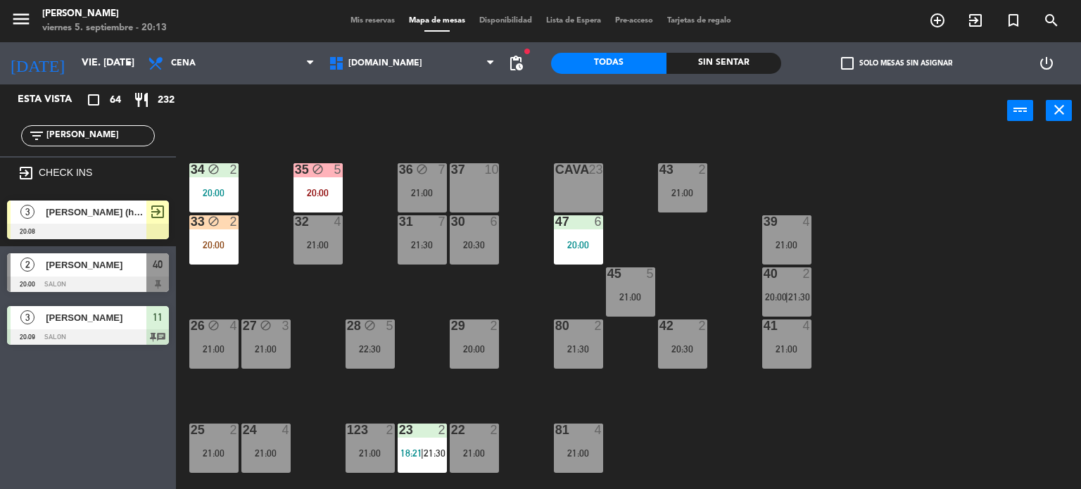
click at [221, 333] on div "26 block 4 21:00" at bounding box center [213, 344] width 49 height 49
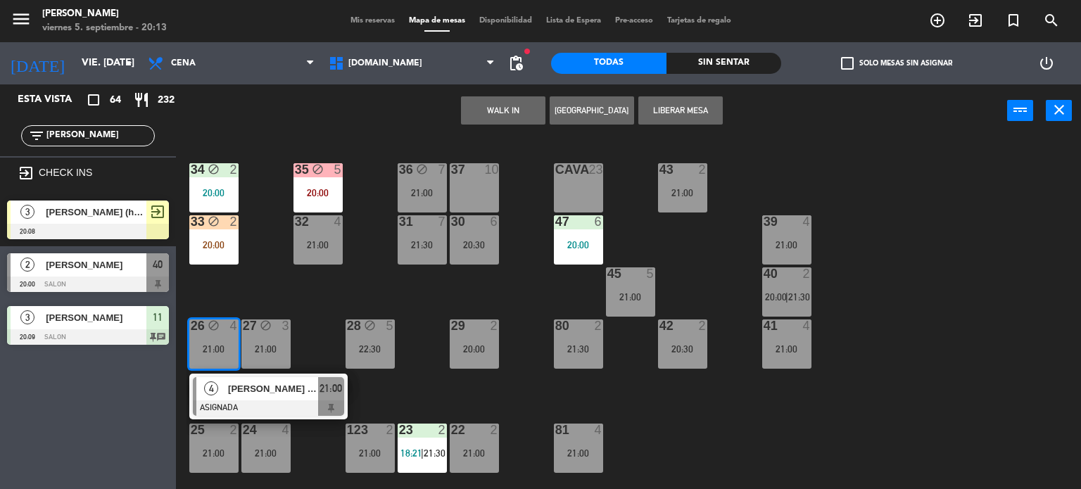
click at [270, 298] on div "34 block 2 20:00 35 block 5 20:00 36 block 7 21:00 43 2 21:00 37 10 CAVA 23 33 …" at bounding box center [634, 314] width 895 height 352
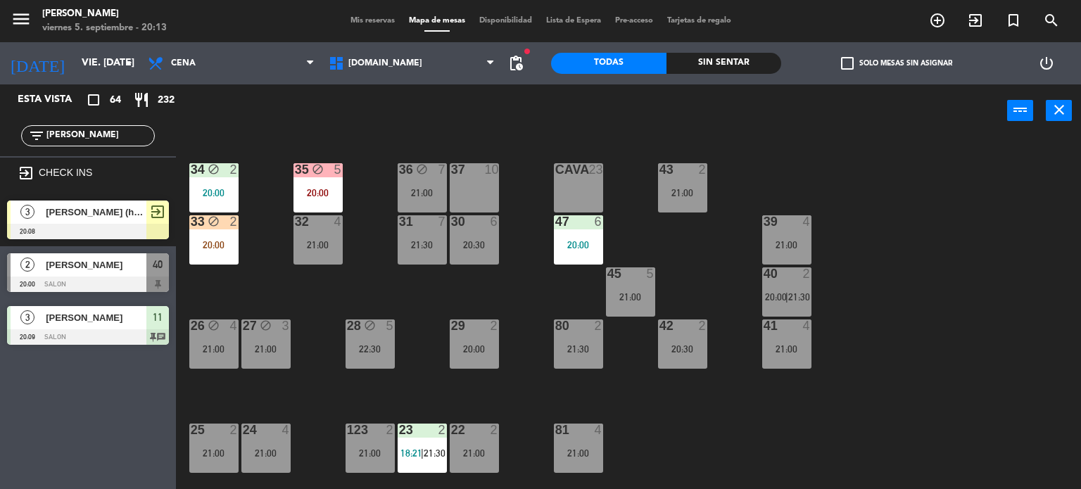
click at [151, 263] on div "2 [PERSON_NAME] 20:00 SALON 40" at bounding box center [88, 272] width 176 height 53
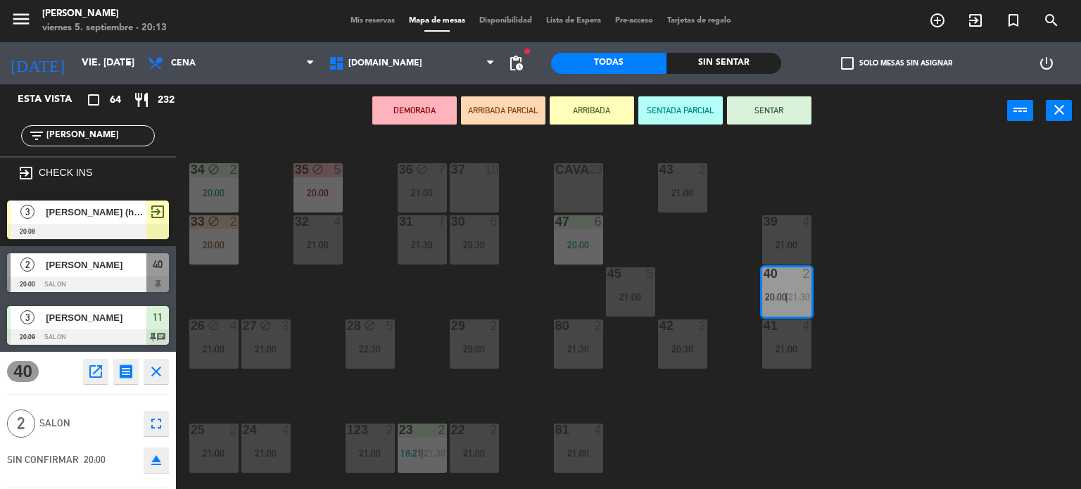
click at [235, 340] on div "26 block 4 21:00" at bounding box center [213, 344] width 49 height 49
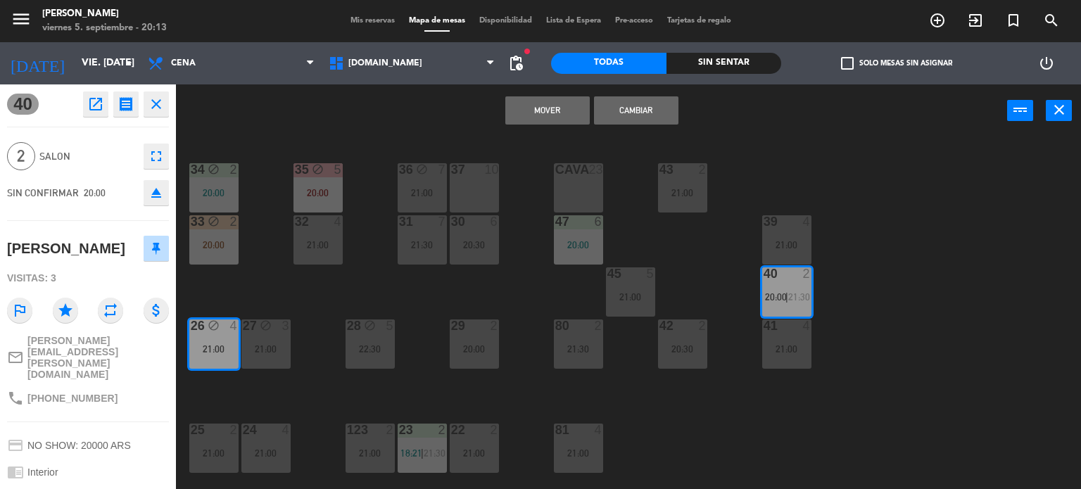
click at [646, 118] on button "Cambiar" at bounding box center [636, 110] width 84 height 28
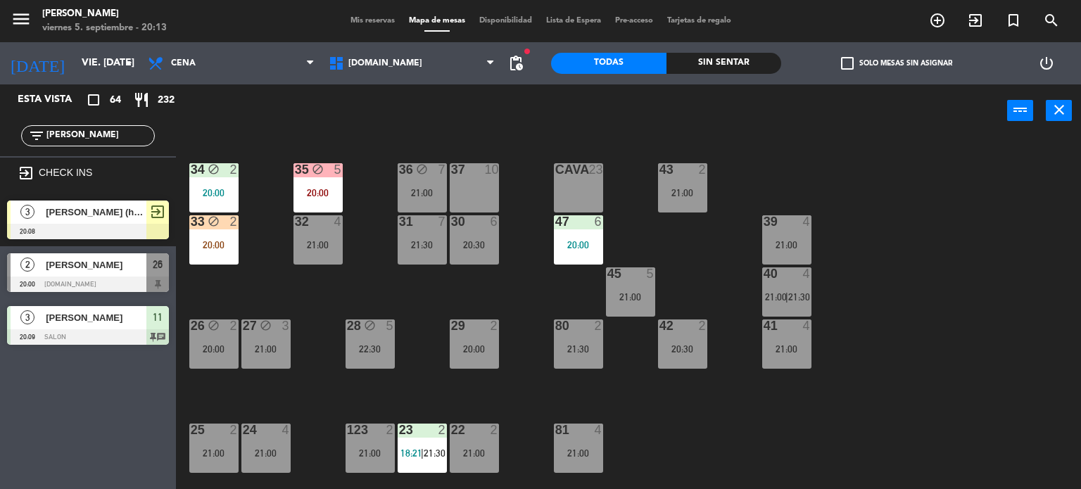
click at [215, 337] on body "close × [PERSON_NAME] × chrome_reader_mode Listado de Reservas account_box Clie…" at bounding box center [540, 244] width 1081 height 489
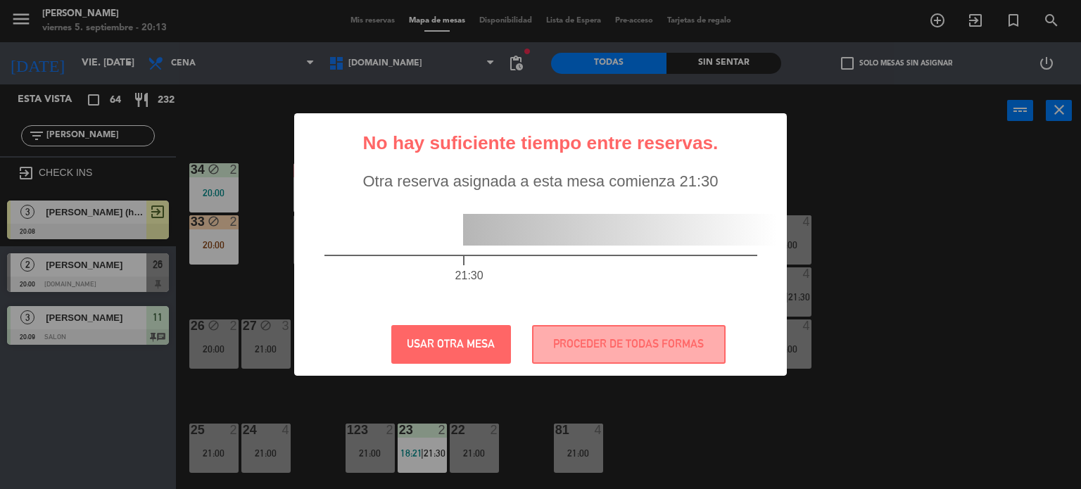
click at [458, 382] on div "? ! i No hay suficiente tiempo entre reservas. × Otra reserva asignada a esta m…" at bounding box center [540, 244] width 1081 height 489
click at [462, 348] on button "USAR OTRA MESA" at bounding box center [451, 344] width 120 height 39
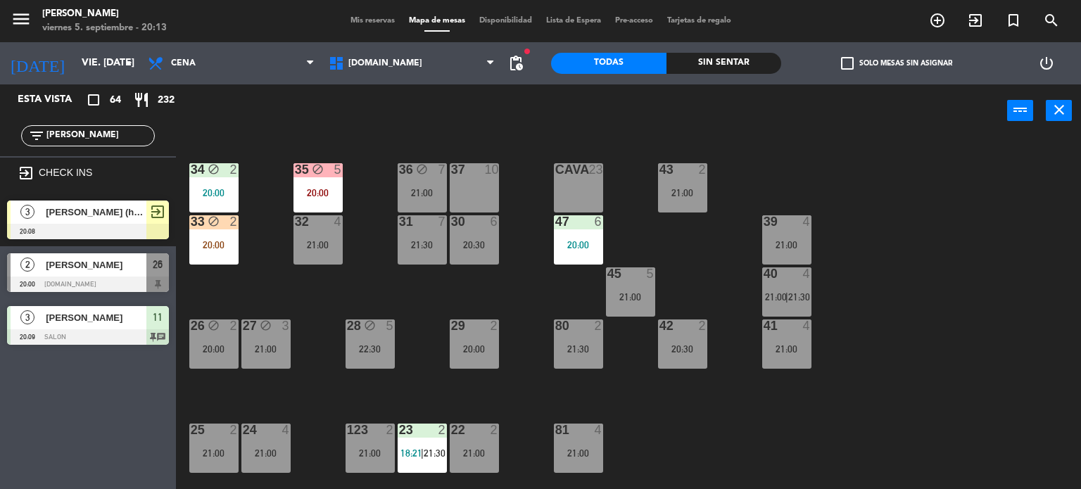
click at [279, 377] on div "34 block 2 20:00 35 block 5 20:00 36 block 7 21:00 43 2 21:00 37 10 CAVA 23 33 …" at bounding box center [634, 314] width 895 height 352
click at [222, 355] on div "26 block 2 20:00" at bounding box center [213, 344] width 49 height 49
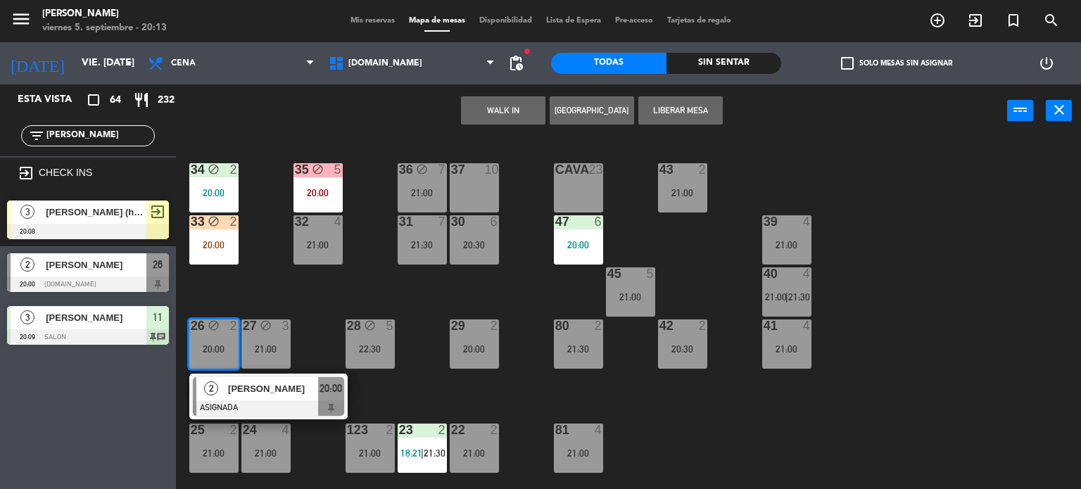
click at [239, 393] on span "[PERSON_NAME]" at bounding box center [273, 388] width 90 height 15
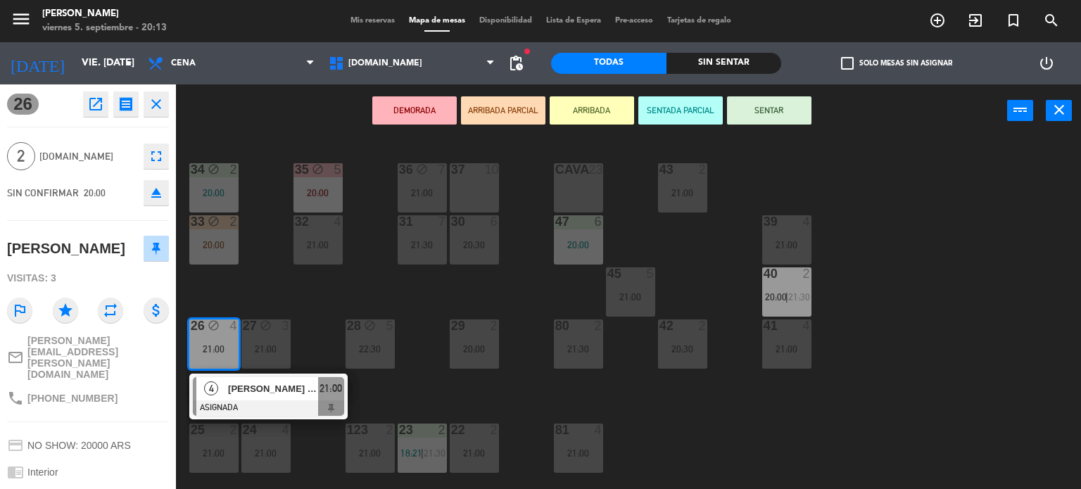
click at [773, 109] on button "SENTAR" at bounding box center [769, 110] width 84 height 28
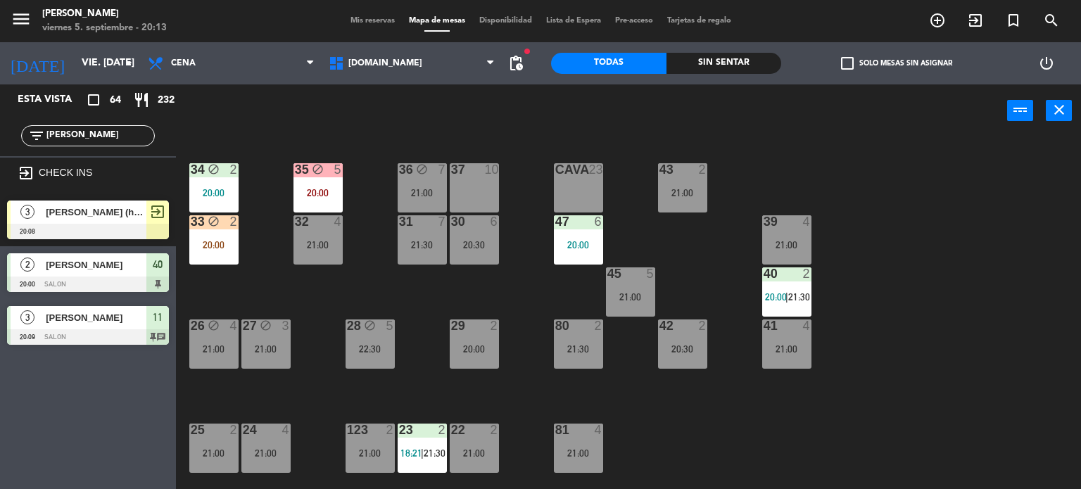
click at [285, 387] on div "34 block 2 20:00 35 block 5 20:00 36 block 7 21:00 43 2 21:00 37 10 CAVA 23 33 …" at bounding box center [634, 314] width 895 height 352
click at [771, 301] on span "20:00" at bounding box center [776, 296] width 22 height 11
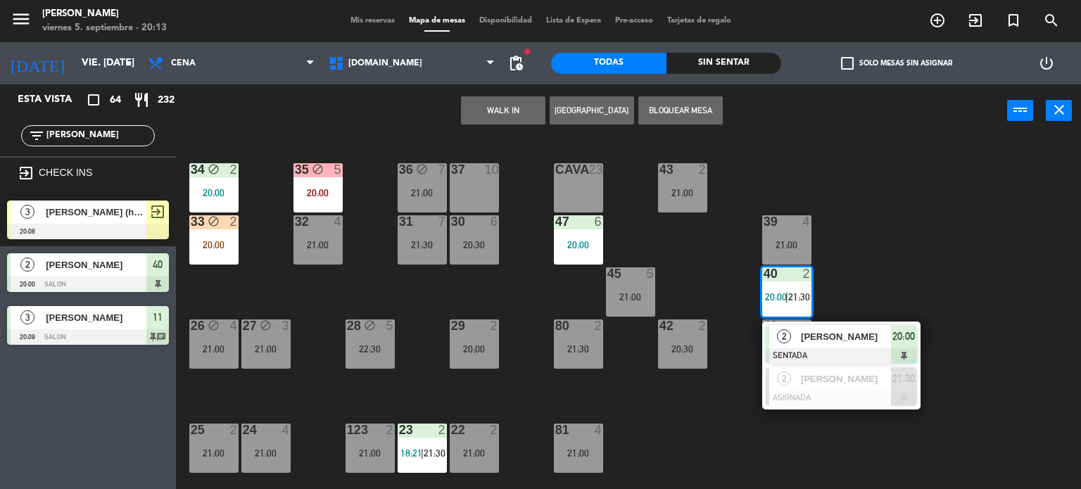
click at [293, 399] on div "34 block 2 20:00 35 block 5 20:00 36 block 7 21:00 43 2 21:00 37 10 CAVA 23 33 …" at bounding box center [634, 314] width 895 height 352
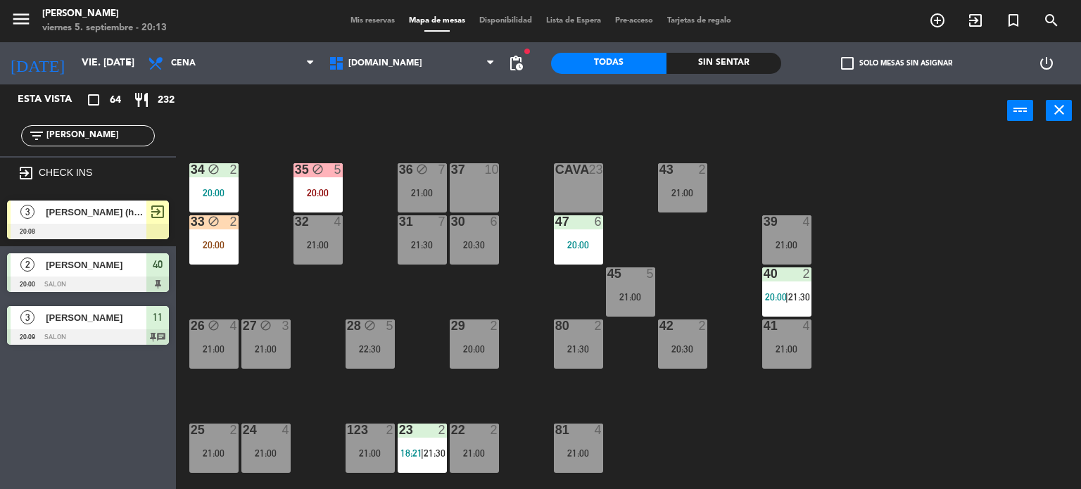
click at [238, 355] on div "26 block 4 21:00" at bounding box center [213, 344] width 49 height 49
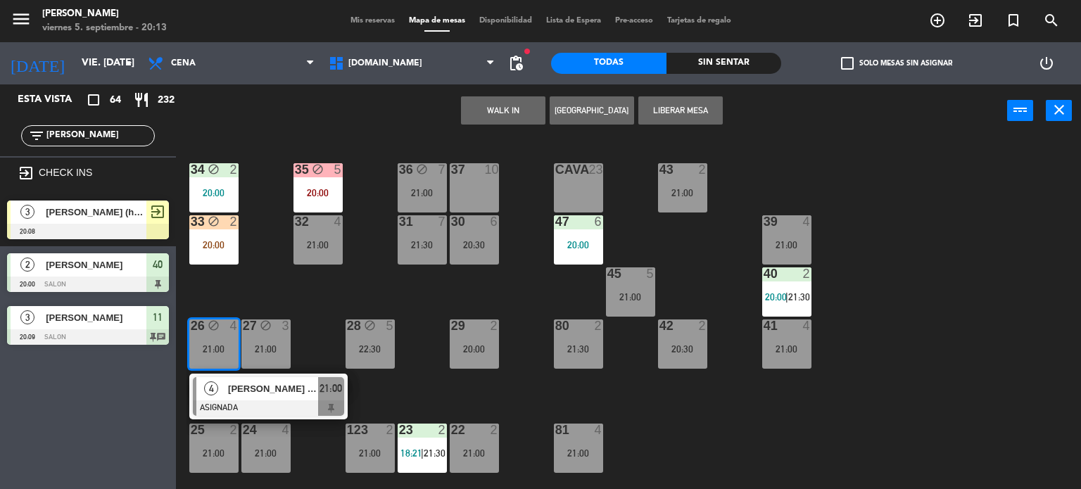
click at [232, 384] on span "[PERSON_NAME] mf" at bounding box center [273, 388] width 90 height 15
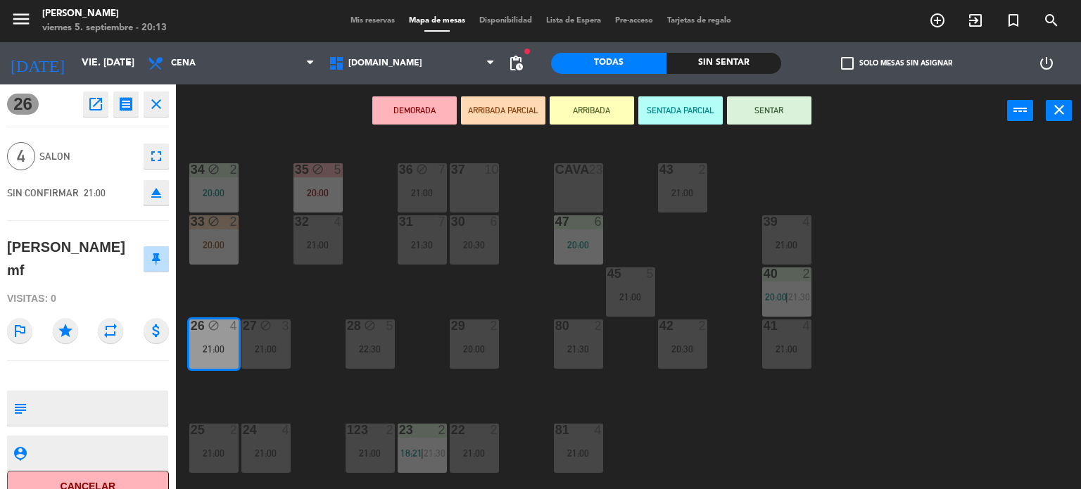
click at [158, 194] on icon "eject" at bounding box center [156, 192] width 17 height 17
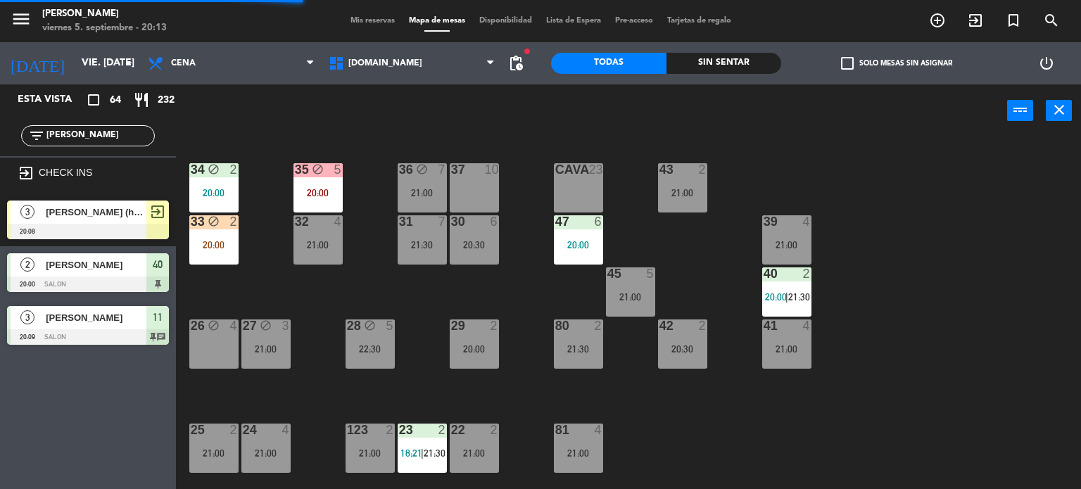
click at [797, 278] on div at bounding box center [786, 273] width 23 height 13
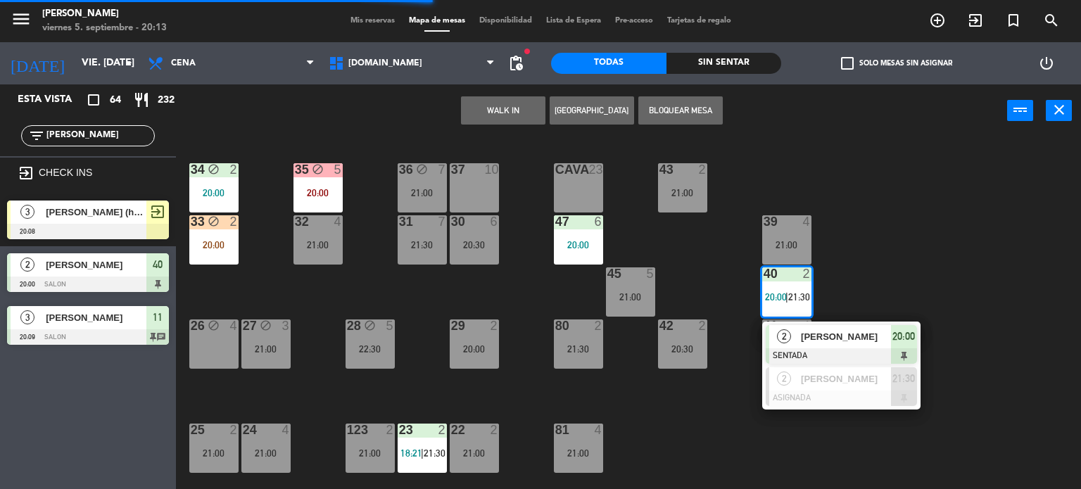
click at [215, 336] on div "26 block 4" at bounding box center [213, 344] width 49 height 49
click at [494, 126] on div "Mover WALK IN Crear Reserva power_input close" at bounding box center [591, 110] width 831 height 53
click at [498, 112] on button "Mover" at bounding box center [503, 110] width 84 height 28
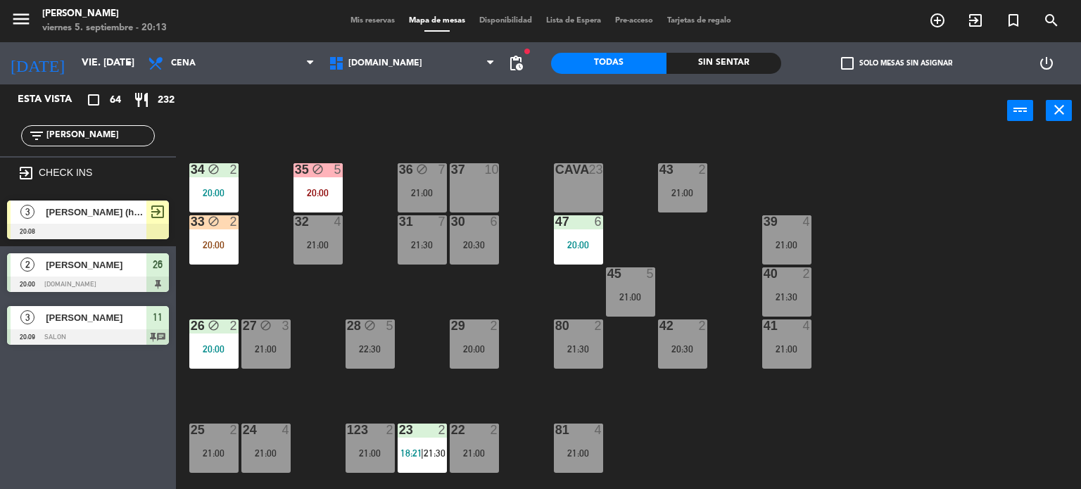
click at [281, 286] on div "34 block 2 20:00 35 block 5 20:00 36 block 7 21:00 43 2 21:00 37 10 CAVA 23 33 …" at bounding box center [634, 314] width 895 height 352
click at [200, 263] on div "33 block 2 20:00" at bounding box center [213, 239] width 49 height 49
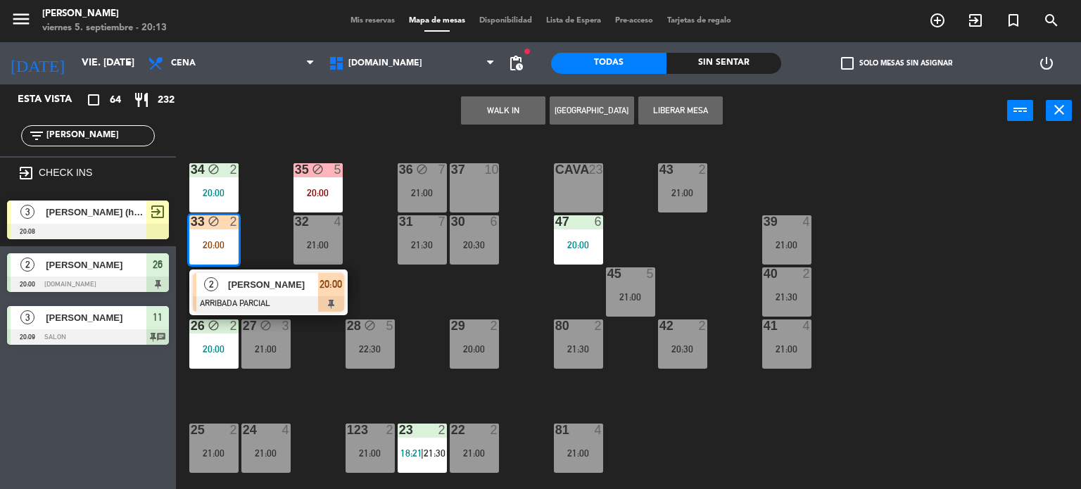
click at [245, 242] on div "34 block 2 20:00 35 block 5 20:00 36 block 7 21:00 43 2 21:00 37 10 CAVA 23 33 …" at bounding box center [634, 314] width 895 height 352
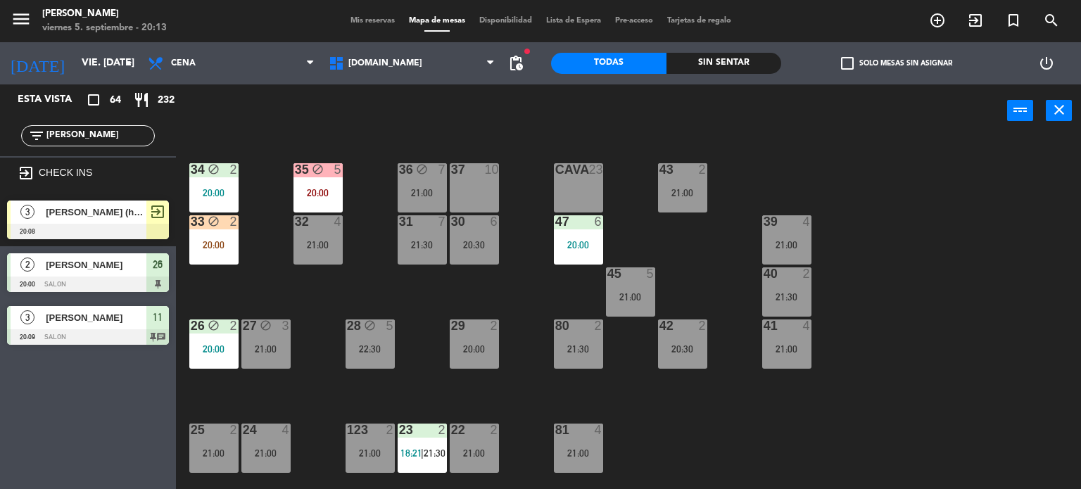
drag, startPoint x: 101, startPoint y: 135, endPoint x: 0, endPoint y: 142, distance: 101.6
click at [0, 142] on div "filter_list [PERSON_NAME]" at bounding box center [88, 135] width 176 height 41
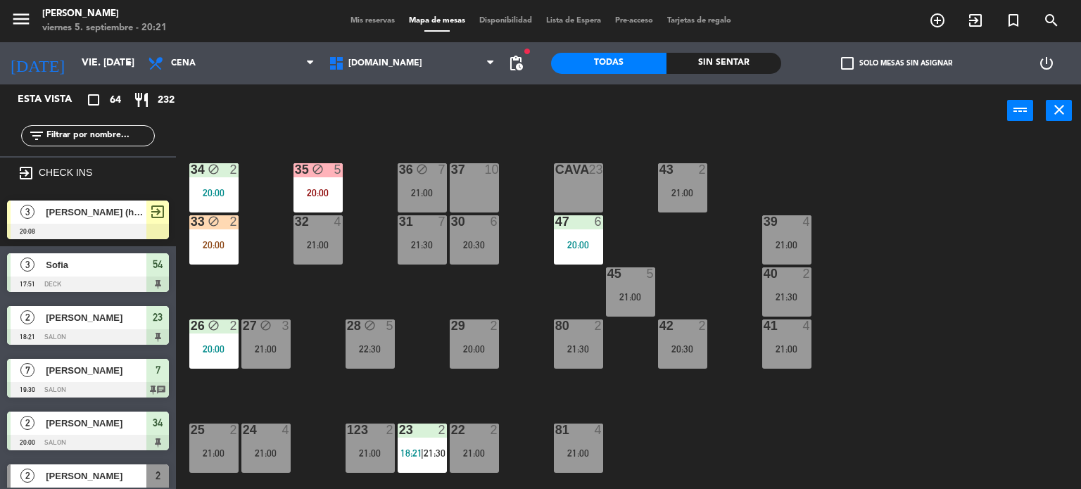
click at [865, 208] on div "34 block 2 20:00 35 block 5 20:00 36 block 7 21:00 43 2 21:00 37 10 CAVA 23 33 …" at bounding box center [634, 314] width 895 height 352
click at [108, 131] on input "text" at bounding box center [99, 135] width 109 height 15
click at [360, 100] on div "power_input close" at bounding box center [591, 110] width 831 height 53
click at [92, 120] on div "filter_list" at bounding box center [88, 135] width 176 height 41
click at [94, 137] on input "text" at bounding box center [99, 135] width 109 height 15
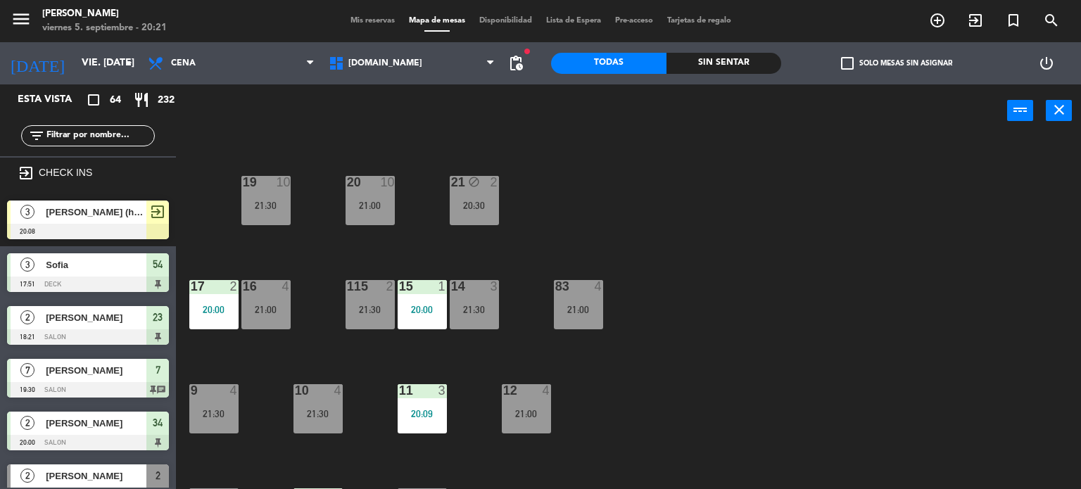
scroll to position [503, 0]
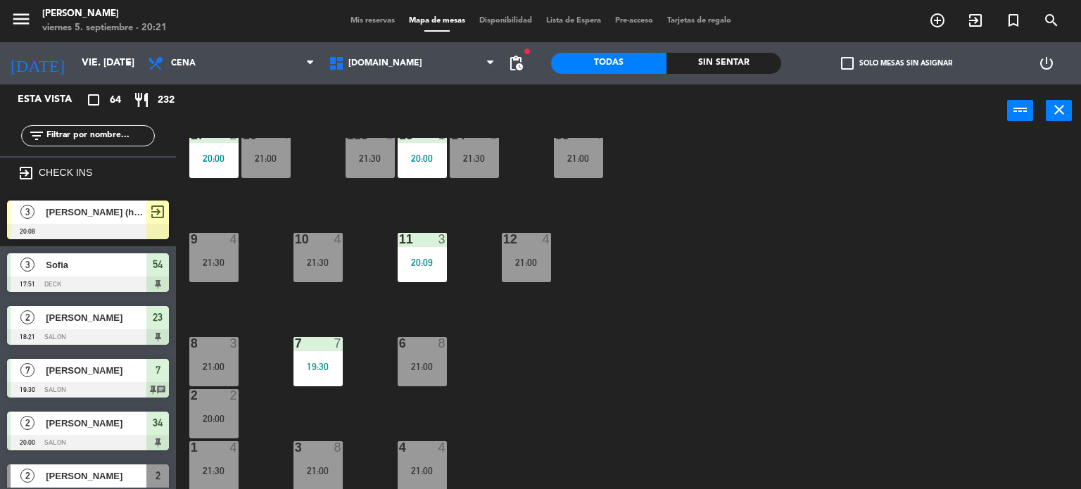
click at [776, 360] on div "34 block 2 20:00 35 block 5 20:00 36 block 7 21:00 43 2 21:00 37 10 CAVA 23 33 …" at bounding box center [634, 314] width 895 height 352
drag, startPoint x: 210, startPoint y: 424, endPoint x: 493, endPoint y: 407, distance: 283.5
click at [210, 424] on div "2 2 20:00" at bounding box center [213, 413] width 49 height 49
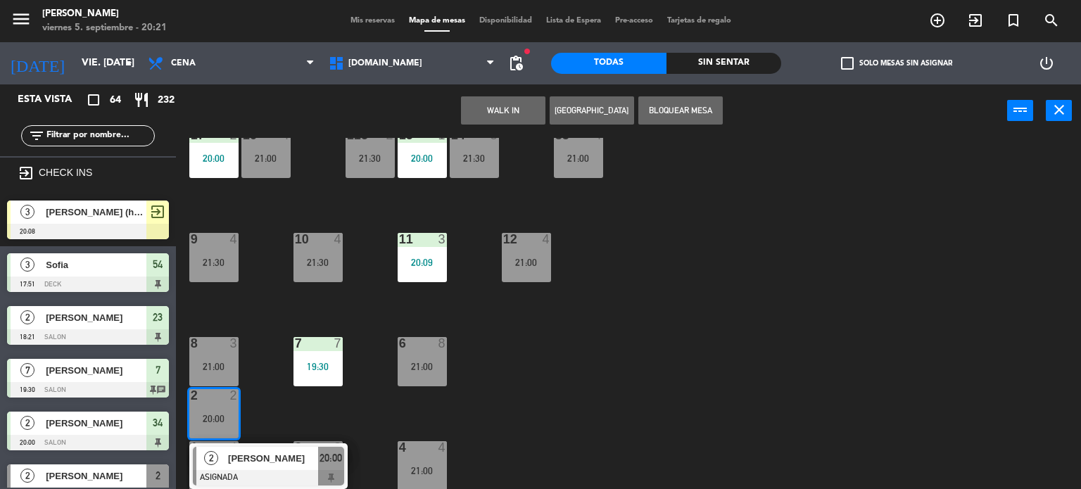
click at [569, 413] on div "34 block 2 20:00 35 block 5 20:00 36 block 7 21:00 43 2 21:00 37 10 CAVA 23 33 …" at bounding box center [634, 314] width 895 height 352
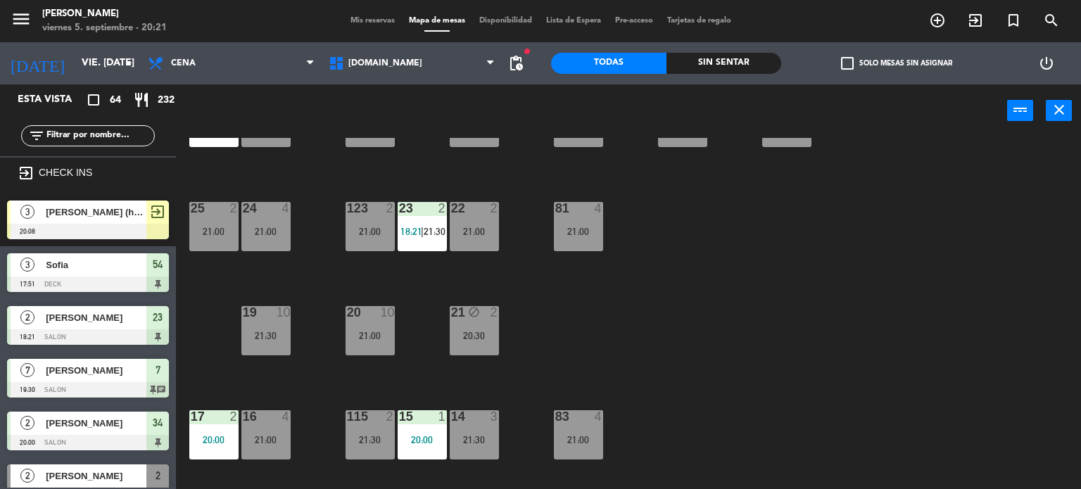
scroll to position [0, 0]
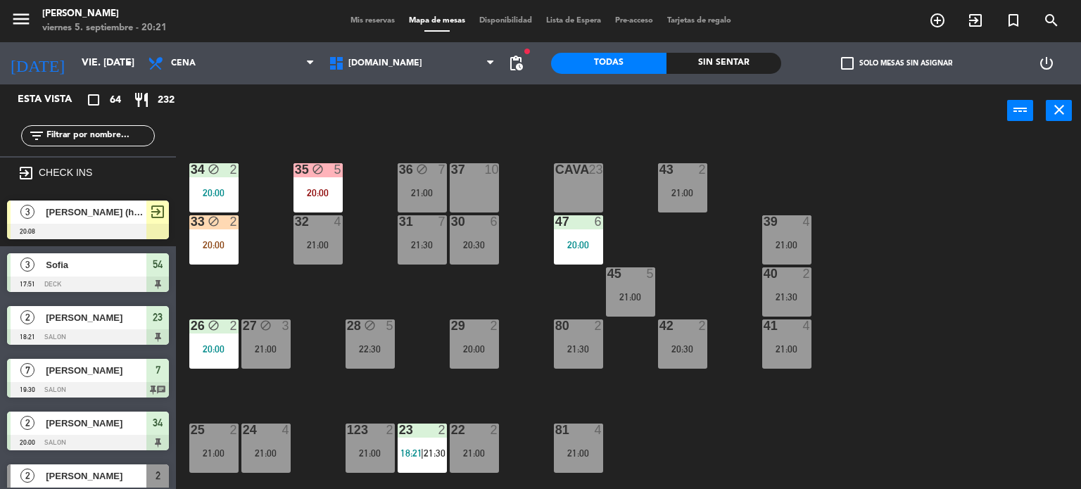
click at [687, 350] on div "20:30" at bounding box center [682, 349] width 49 height 10
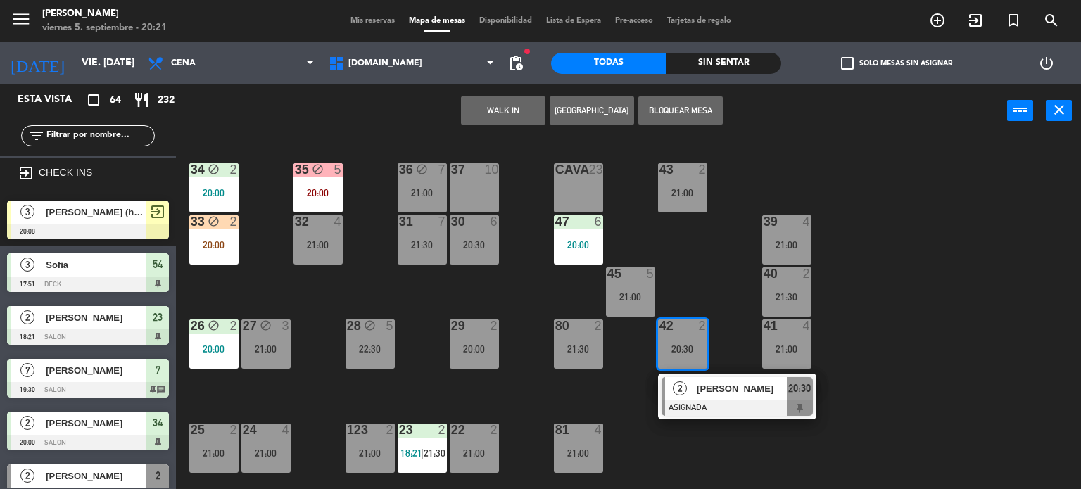
click at [861, 448] on div "34 block 2 20:00 35 block 5 20:00 36 block 7 21:00 43 2 21:00 37 10 CAVA 23 33 …" at bounding box center [634, 314] width 895 height 352
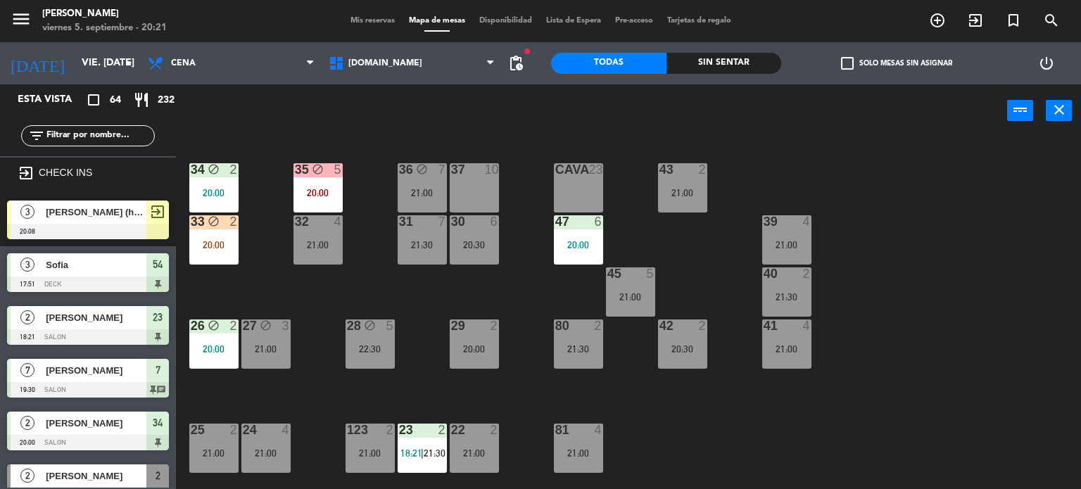
click at [318, 406] on div "34 block 2 20:00 35 block 5 20:00 36 block 7 21:00 43 2 21:00 37 10 CAVA 23 33 …" at bounding box center [634, 314] width 895 height 352
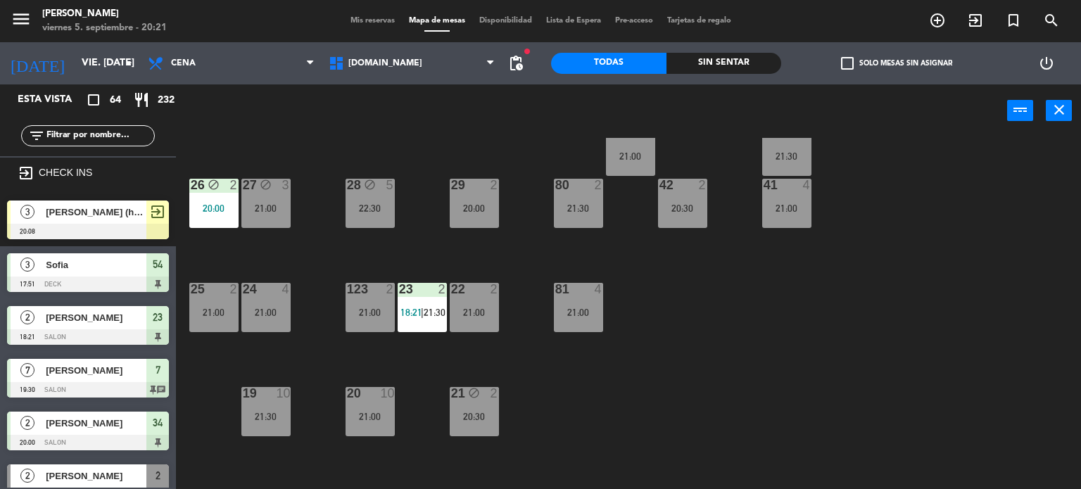
scroll to position [211, 0]
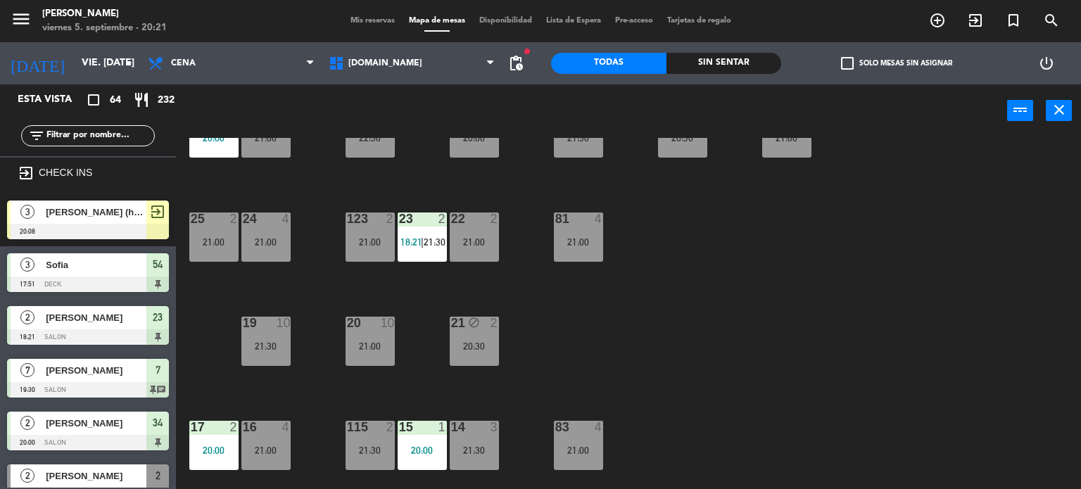
click at [877, 397] on div "34 block 2 20:00 35 block 5 20:00 36 block 7 21:00 43 2 21:00 37 10 CAVA 23 33 …" at bounding box center [634, 314] width 895 height 352
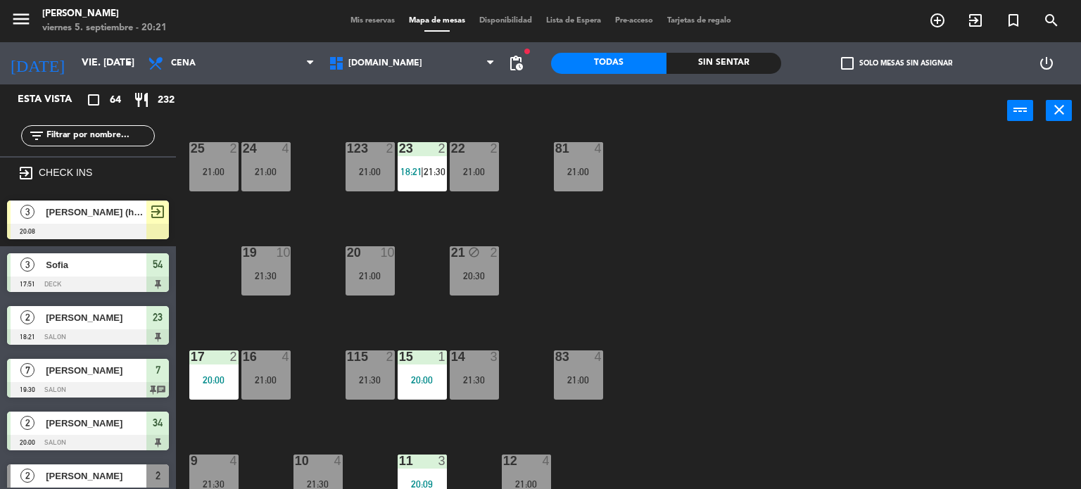
scroll to position [352, 0]
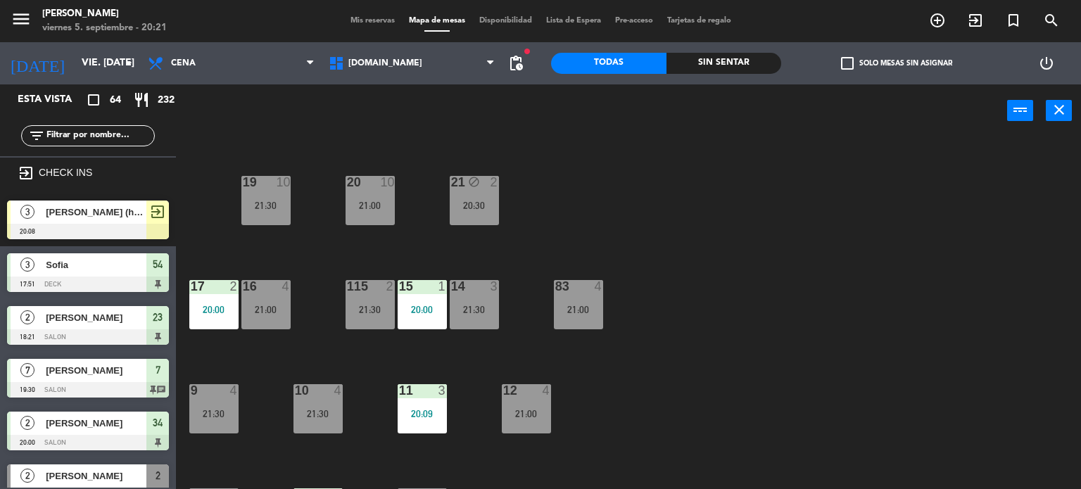
click at [367, 329] on div "34 block 2 20:00 35 block 5 20:00 36 block 7 21:00 43 2 21:00 37 10 CAVA 23 33 …" at bounding box center [634, 314] width 895 height 352
click at [362, 306] on div "21:30" at bounding box center [370, 310] width 49 height 10
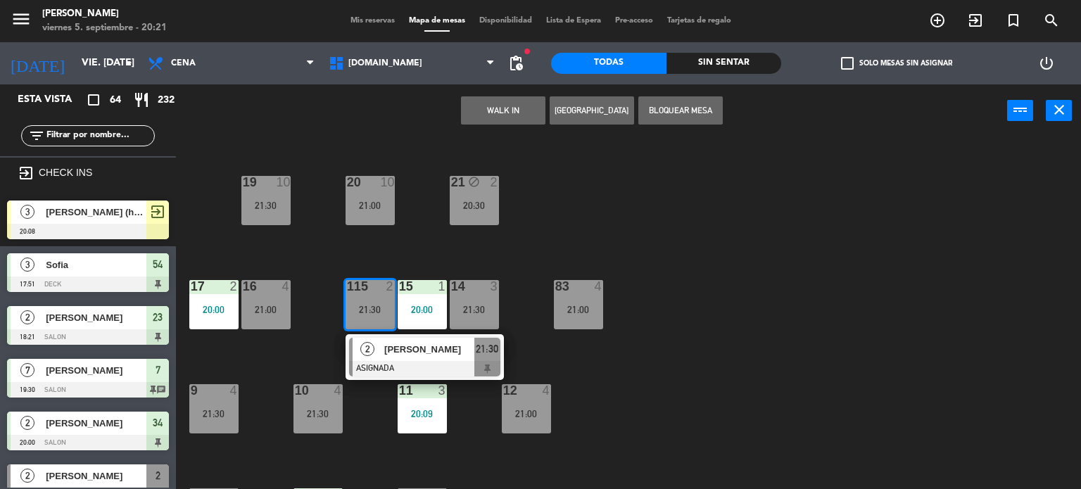
click at [399, 354] on span "[PERSON_NAME]" at bounding box center [429, 349] width 90 height 15
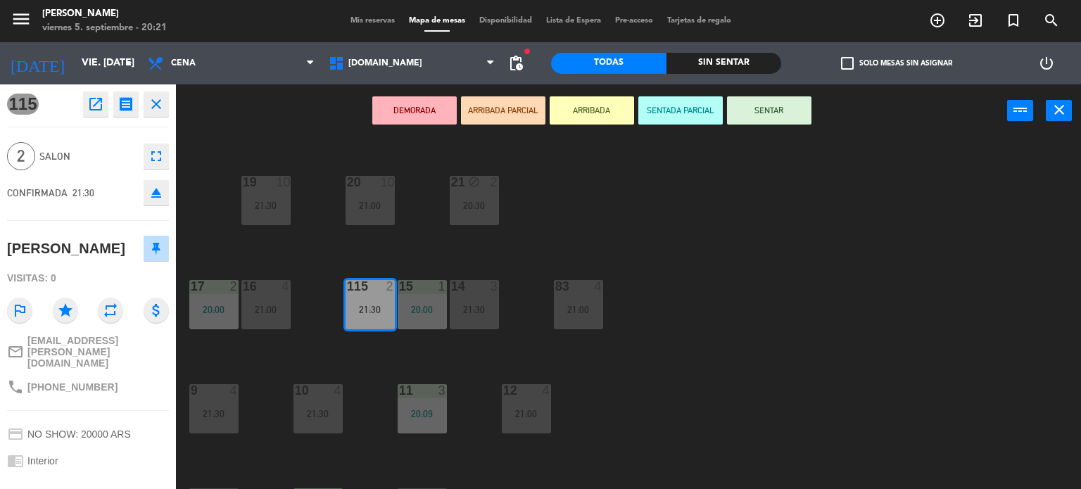
click at [163, 196] on icon "eject" at bounding box center [156, 192] width 17 height 17
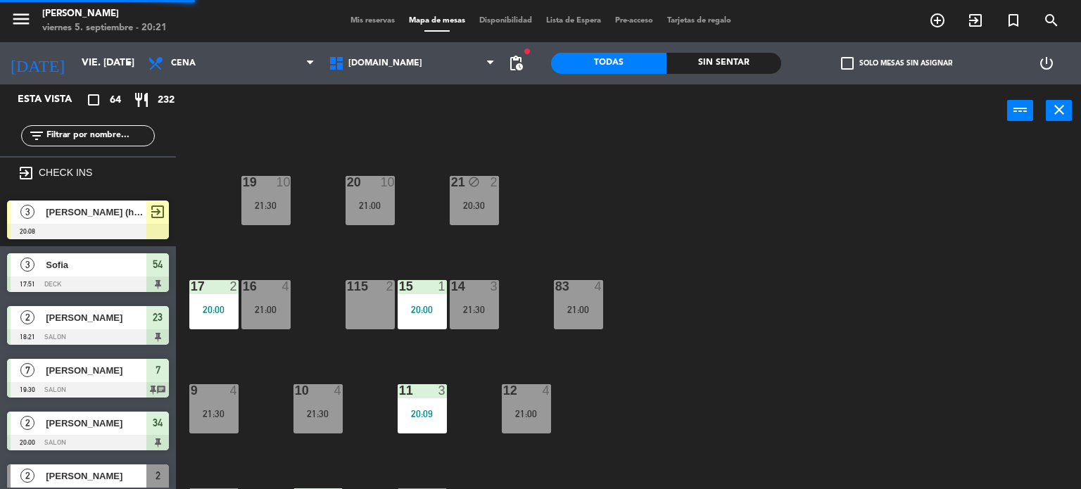
scroll to position [515, 0]
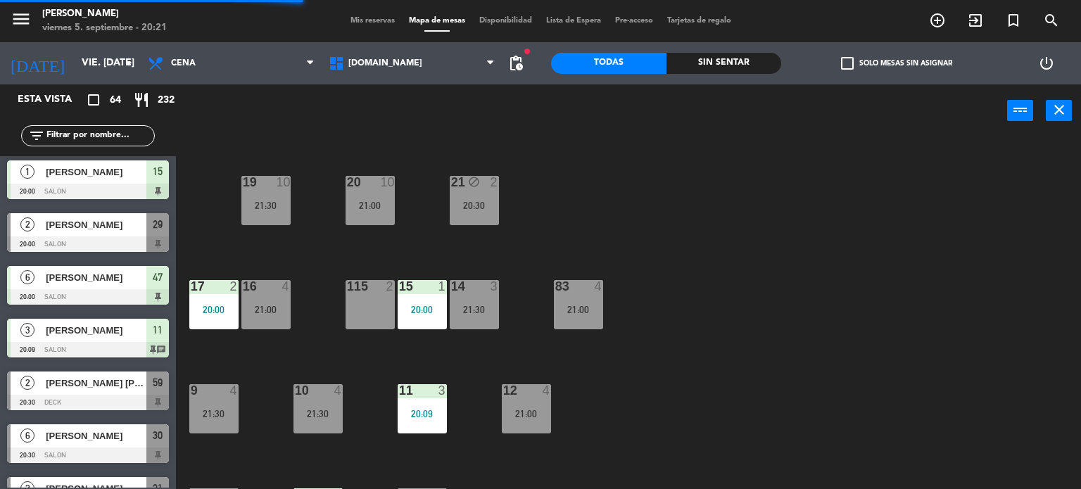
click at [102, 139] on input "text" at bounding box center [99, 135] width 109 height 15
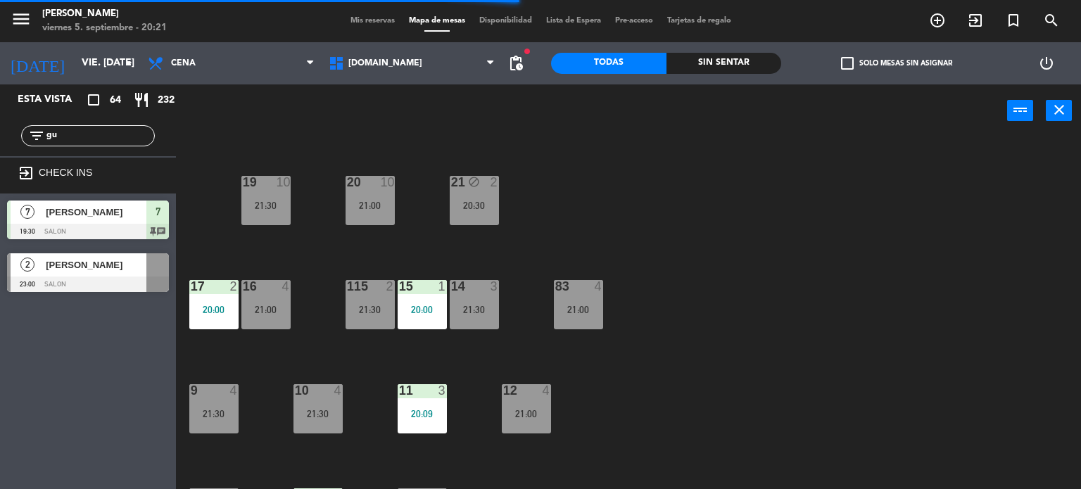
scroll to position [0, 0]
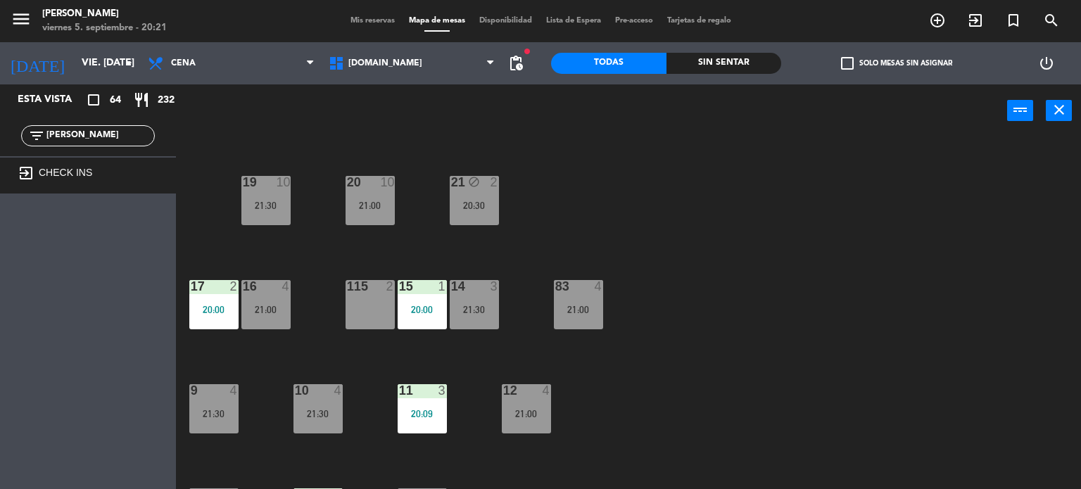
type input "[PERSON_NAME]"
drag, startPoint x: 109, startPoint y: 139, endPoint x: 0, endPoint y: 139, distance: 109.1
click at [0, 139] on div "filter_list [PERSON_NAME]" at bounding box center [88, 135] width 176 height 41
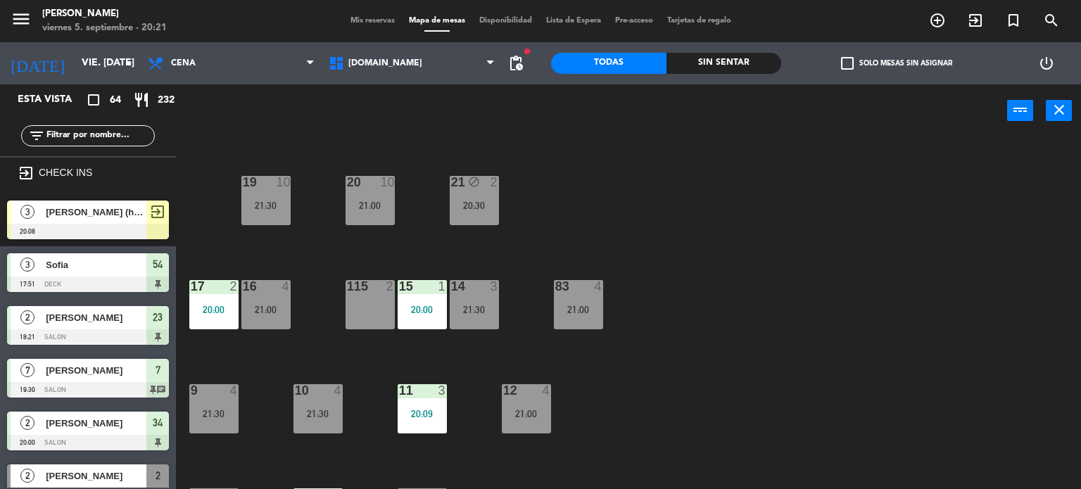
click at [376, 300] on div "115 2" at bounding box center [370, 304] width 49 height 49
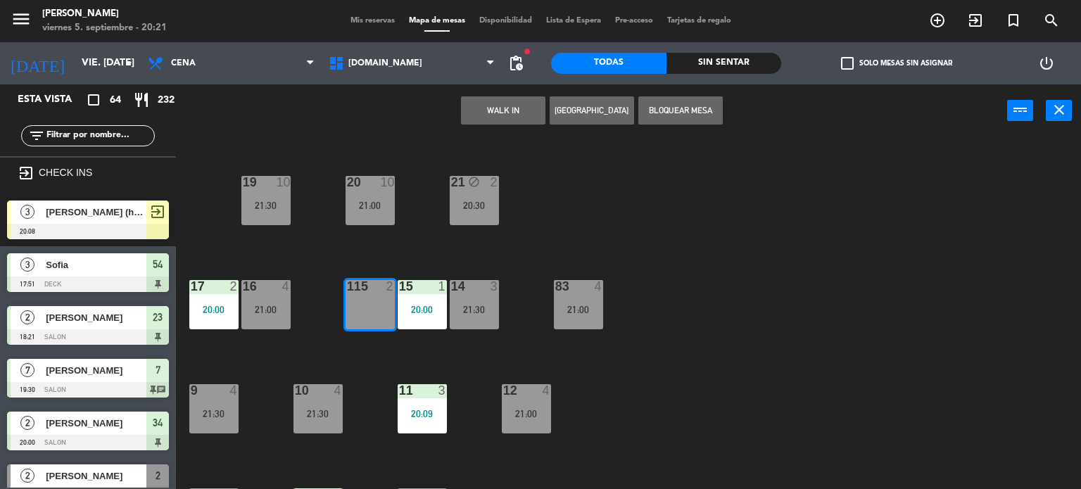
click at [506, 122] on button "WALK IN" at bounding box center [503, 110] width 84 height 28
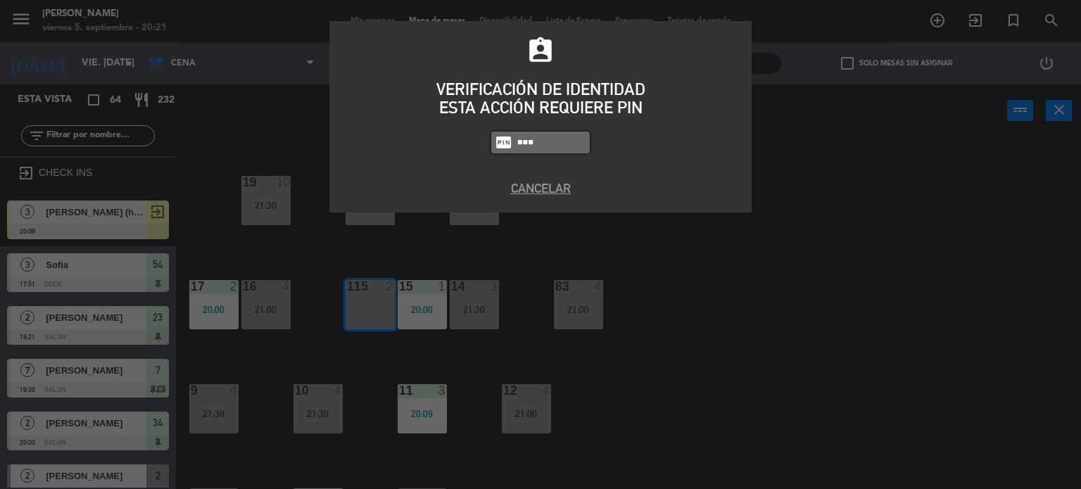
type input "3871"
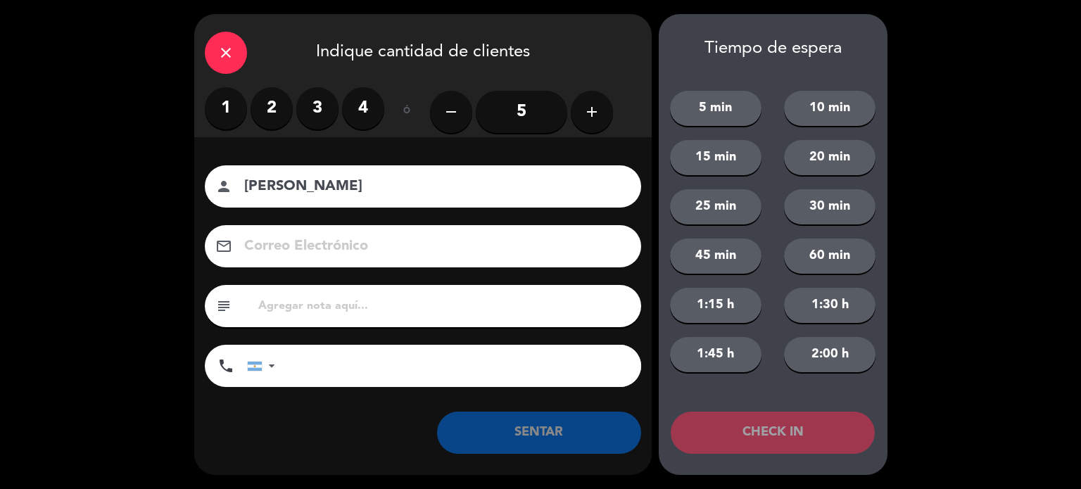
type input "[PERSON_NAME]"
click at [277, 108] on label "2" at bounding box center [272, 108] width 42 height 42
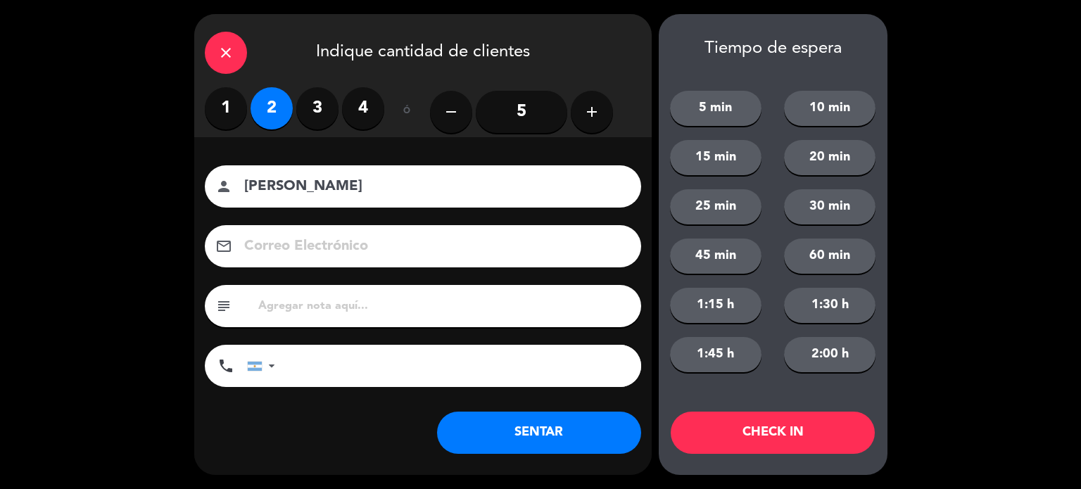
click at [550, 439] on button "SENTAR" at bounding box center [539, 433] width 204 height 42
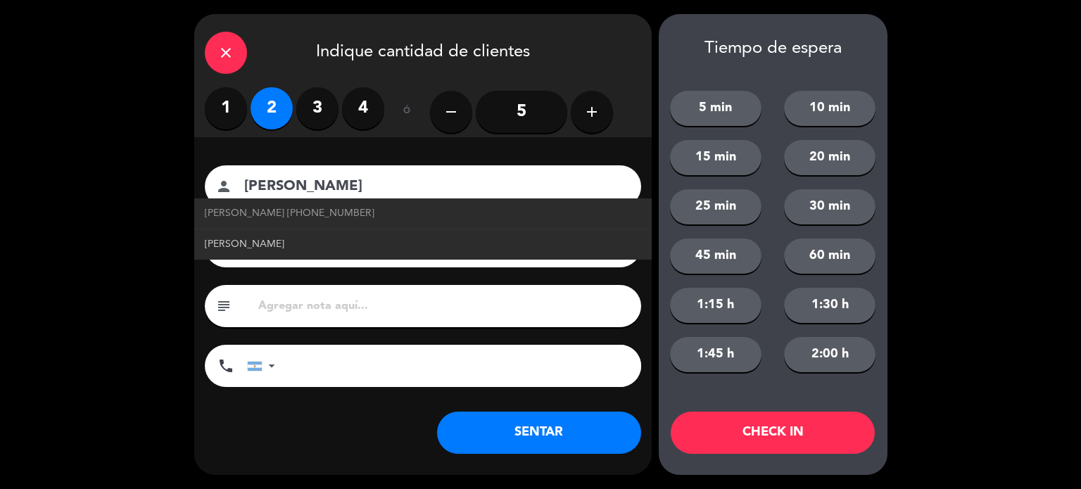
click at [272, 248] on link "[PERSON_NAME]" at bounding box center [423, 244] width 436 height 16
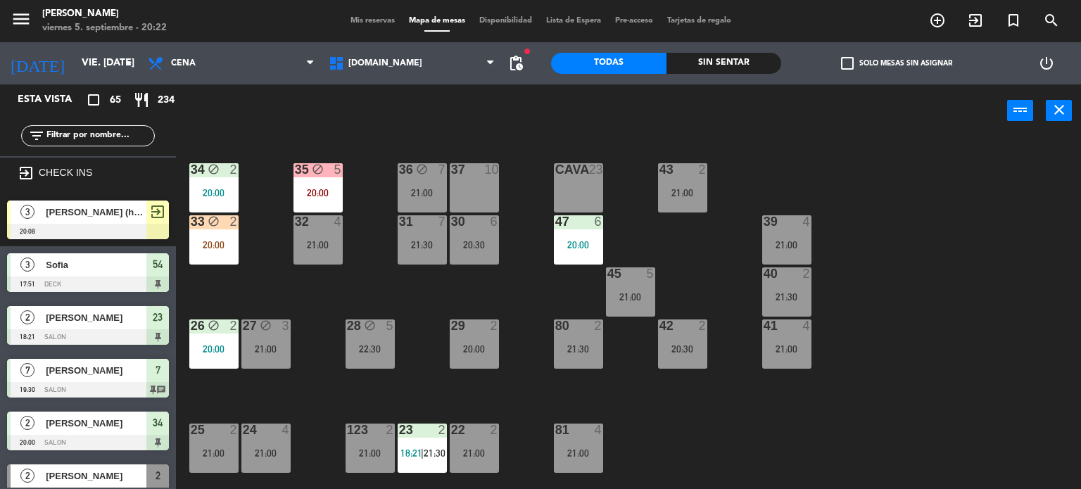
scroll to position [352, 0]
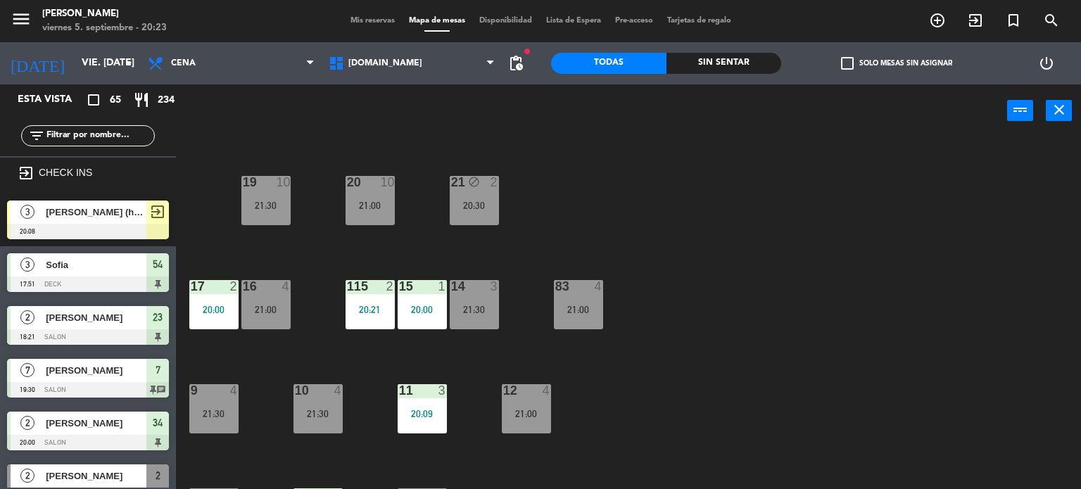
click at [701, 185] on div "34 block 2 20:00 35 block 5 20:00 36 block 7 21:00 43 2 21:00 37 10 CAVA 23 33 …" at bounding box center [634, 314] width 895 height 352
click at [112, 129] on input "text" at bounding box center [99, 135] width 109 height 15
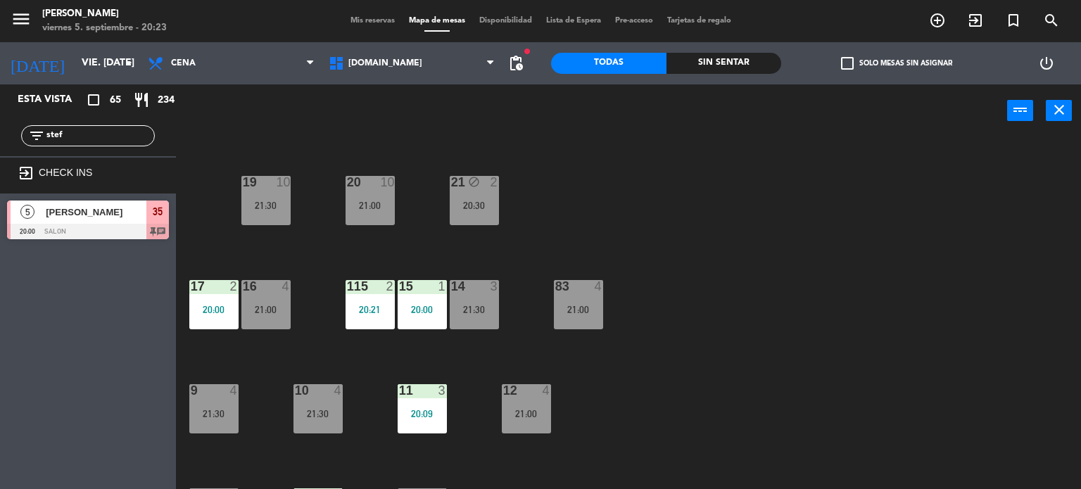
type input "stef"
drag, startPoint x: 68, startPoint y: 360, endPoint x: 111, endPoint y: 277, distance: 93.8
click at [69, 354] on div "Esta vista crop_square 65 restaurant 234 filter_list stef exit_to_app CHECK INS…" at bounding box center [88, 286] width 176 height 405
click at [114, 222] on div "[PERSON_NAME]" at bounding box center [95, 212] width 102 height 23
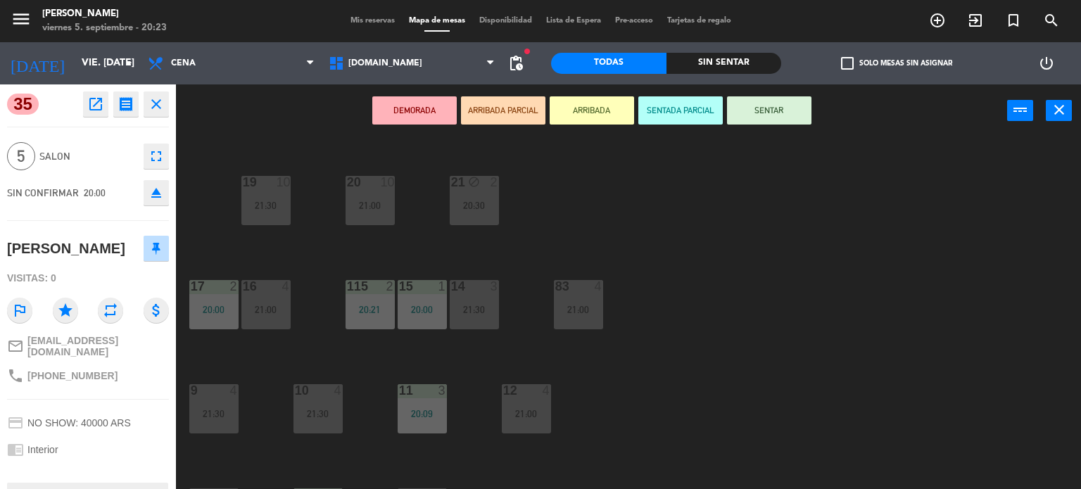
scroll to position [503, 0]
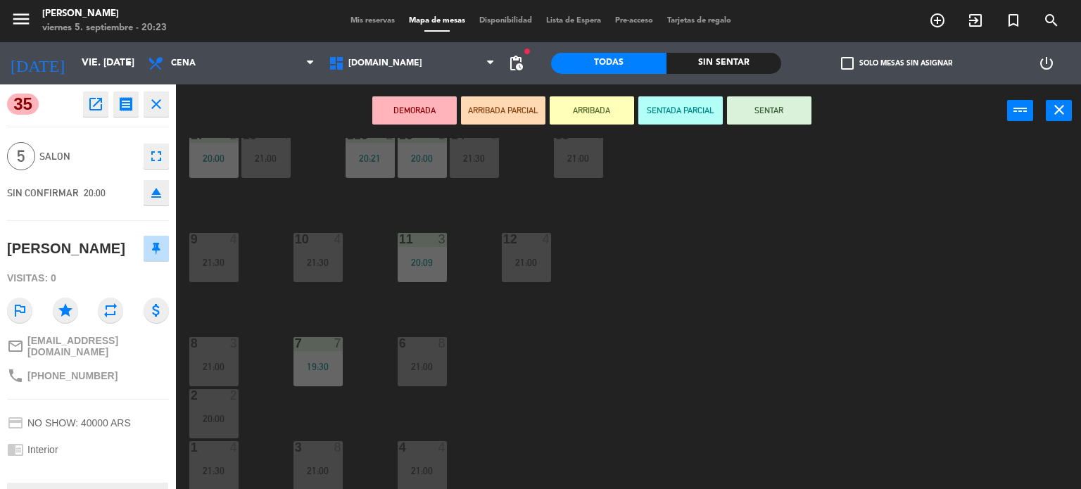
click at [645, 315] on div "34 block 2 20:00 35 block 5 20:00 36 block 7 21:00 43 2 21:00 37 10 CAVA 23 33 …" at bounding box center [634, 314] width 895 height 352
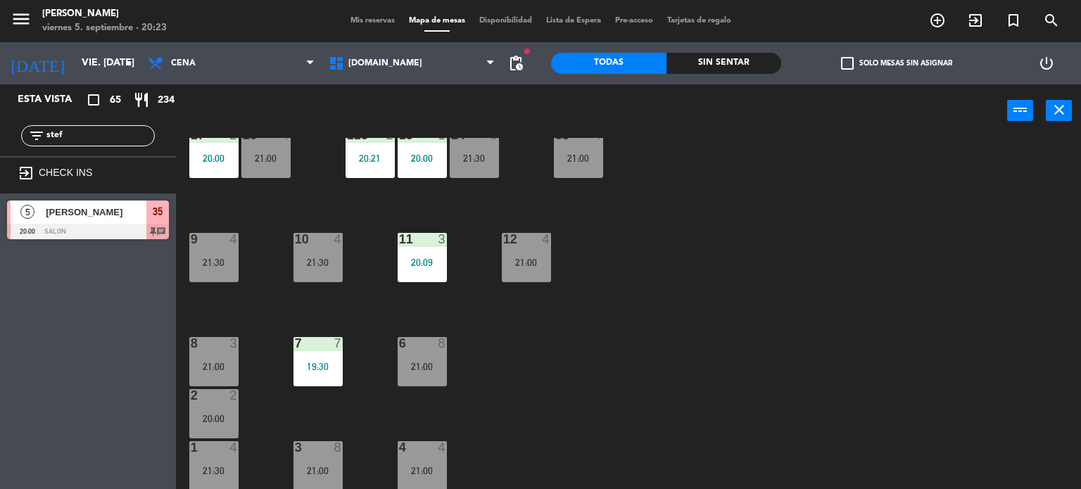
scroll to position [362, 0]
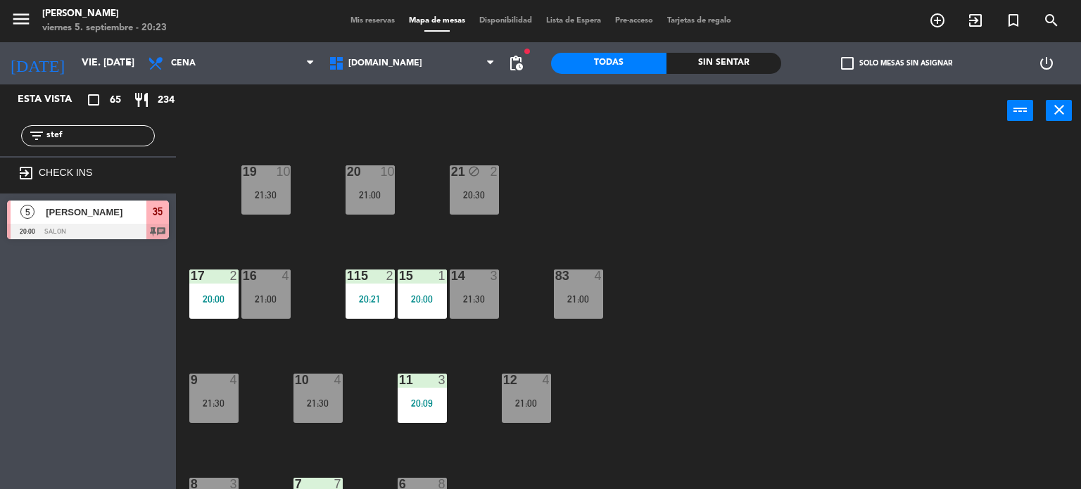
click at [293, 410] on div "34 block 2 20:00 35 block 5 20:00 36 block 7 21:00 43 2 21:00 37 10 CAVA 23 33 …" at bounding box center [634, 314] width 895 height 352
click at [323, 388] on div "10 4 21:30" at bounding box center [317, 398] width 49 height 49
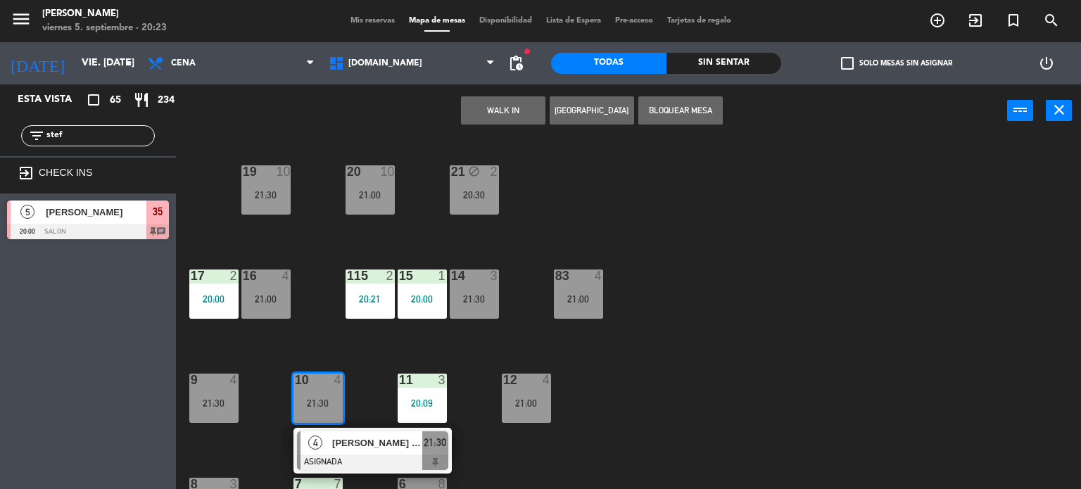
click at [355, 444] on span "[PERSON_NAME] [PERSON_NAME]" at bounding box center [377, 443] width 90 height 15
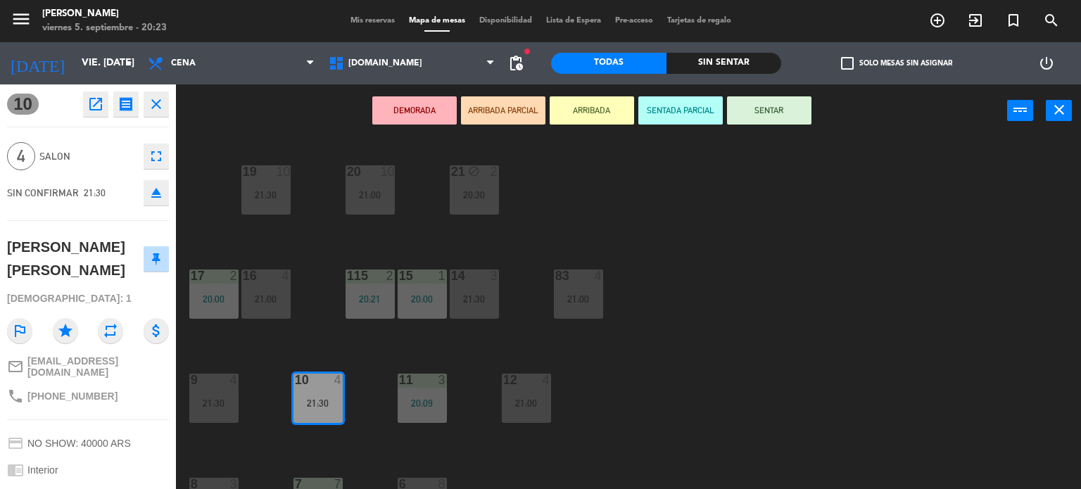
click at [150, 188] on icon "eject" at bounding box center [156, 192] width 17 height 17
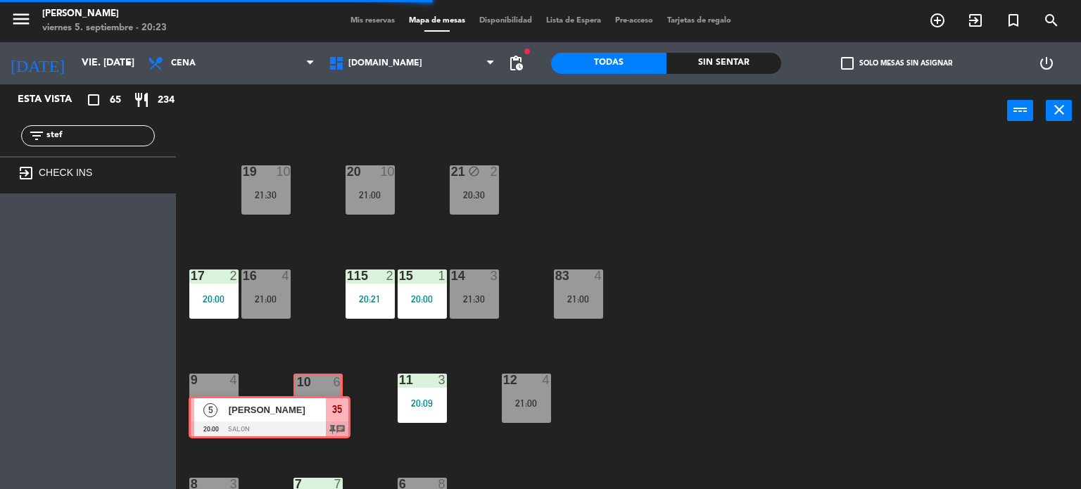
drag, startPoint x: 287, startPoint y: 371, endPoint x: 316, endPoint y: 406, distance: 45.5
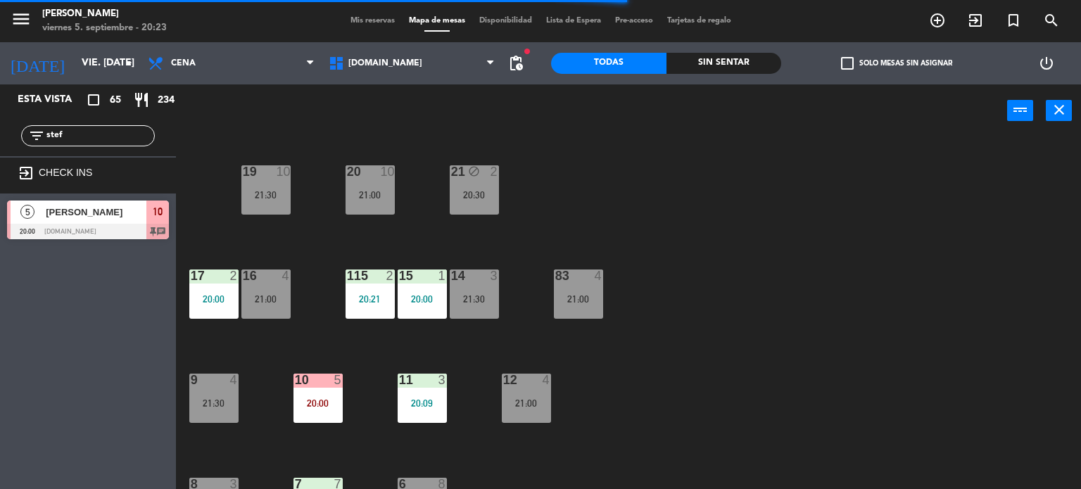
click at [316, 406] on div "20:00" at bounding box center [317, 403] width 49 height 10
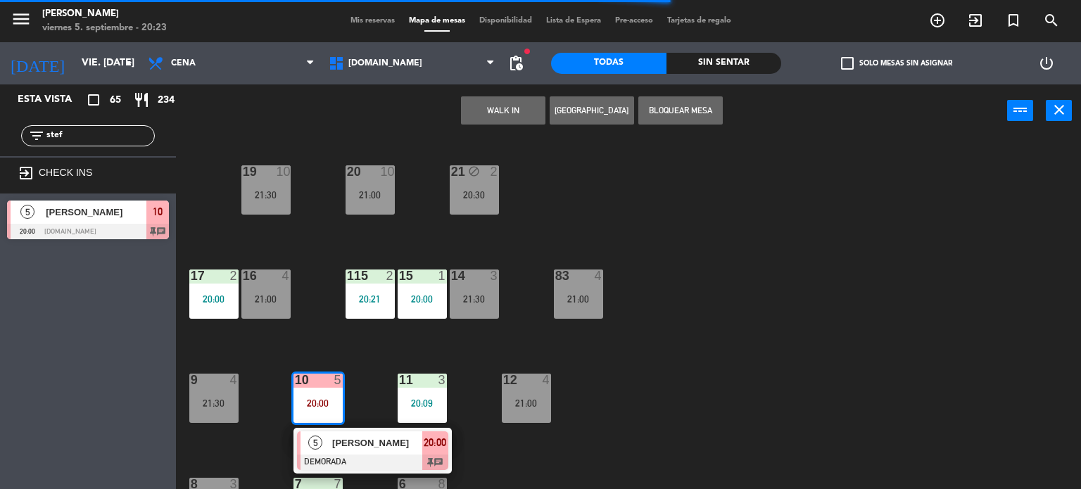
click at [366, 452] on div "[PERSON_NAME]" at bounding box center [376, 442] width 91 height 23
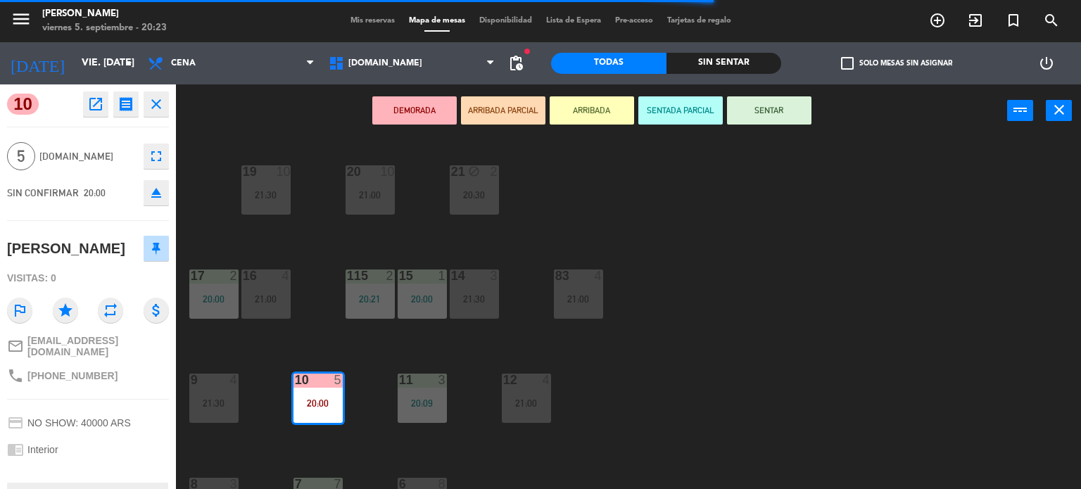
click at [787, 101] on button "SENTAR" at bounding box center [769, 110] width 84 height 28
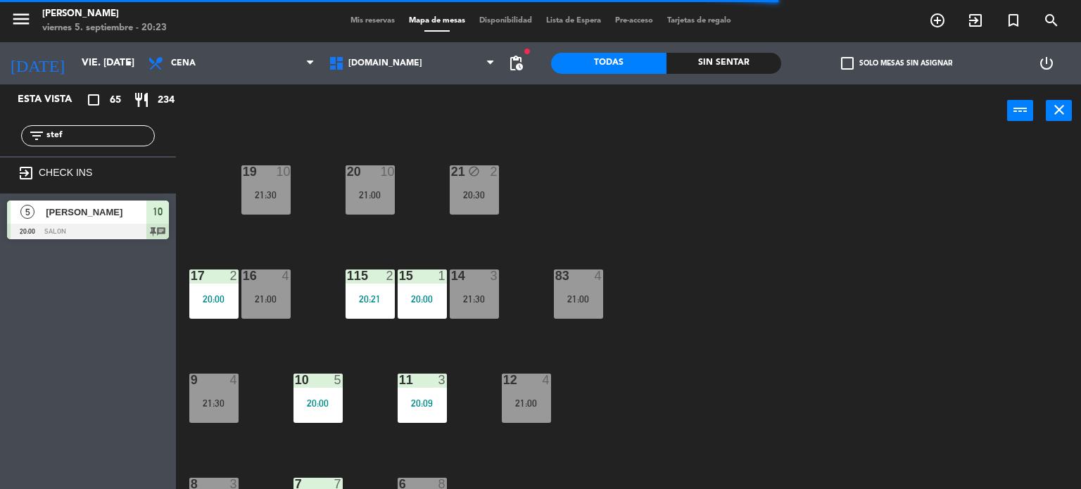
drag, startPoint x: 90, startPoint y: 125, endPoint x: 0, endPoint y: 129, distance: 90.2
click at [0, 131] on div "filter_list stef" at bounding box center [88, 135] width 176 height 41
drag, startPoint x: 79, startPoint y: 148, endPoint x: 62, endPoint y: 146, distance: 17.1
click at [62, 146] on div "filter_list stef" at bounding box center [88, 135] width 176 height 41
drag, startPoint x: 70, startPoint y: 140, endPoint x: 0, endPoint y: 140, distance: 70.4
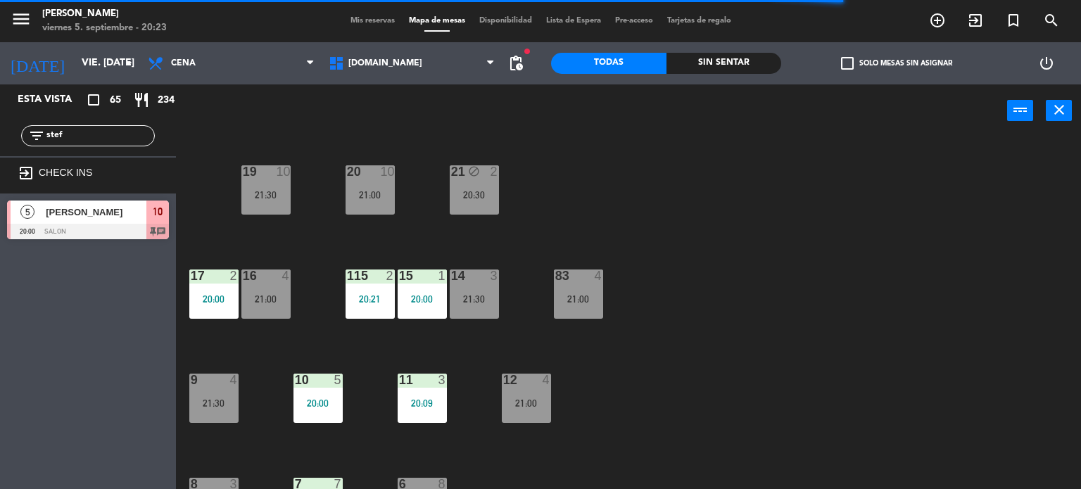
click at [0, 140] on div "filter_list stef" at bounding box center [88, 135] width 176 height 41
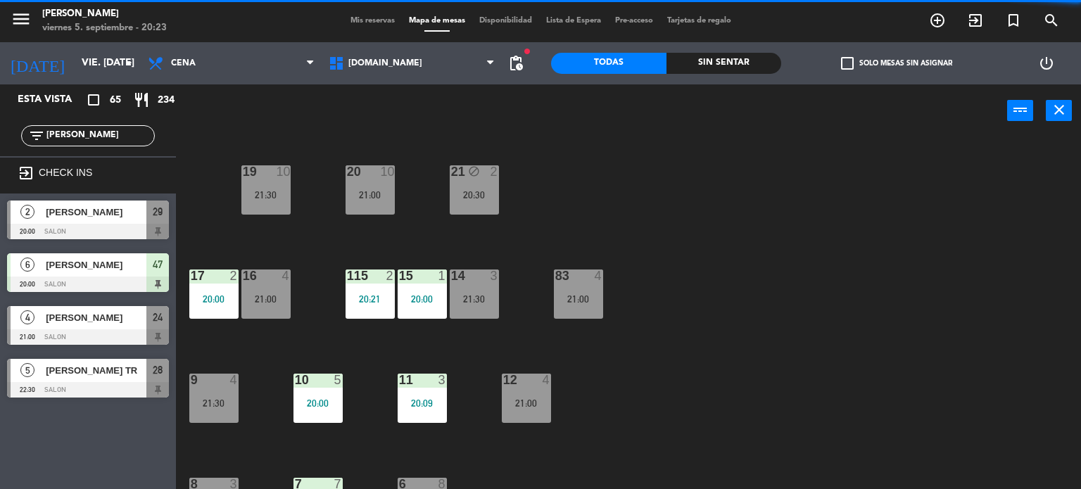
type input "tom"
click at [618, 239] on div "34 block 2 20:00 35 block 6 36 block 7 21:00 43 2 21:00 37 10 CAVA 23 33 block …" at bounding box center [634, 314] width 895 height 352
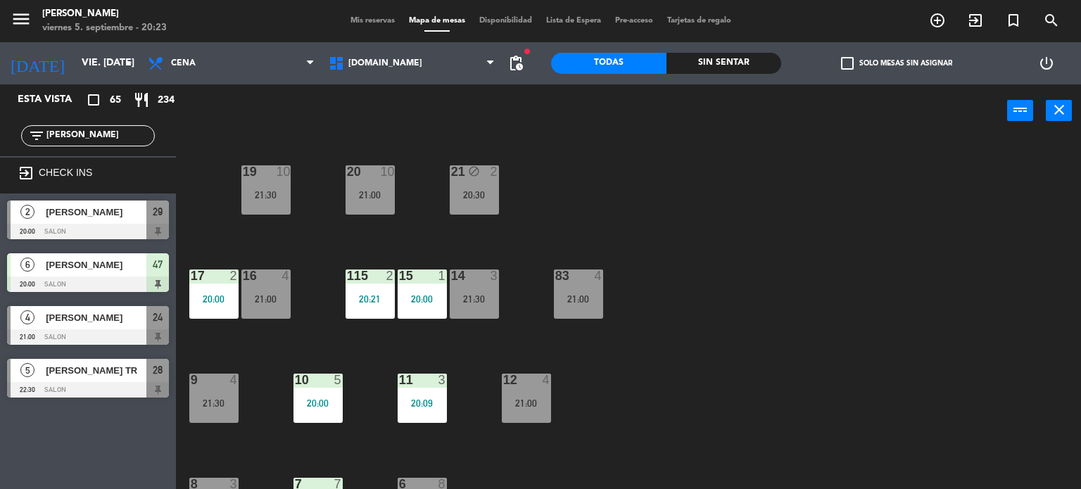
click at [101, 227] on div at bounding box center [88, 231] width 162 height 15
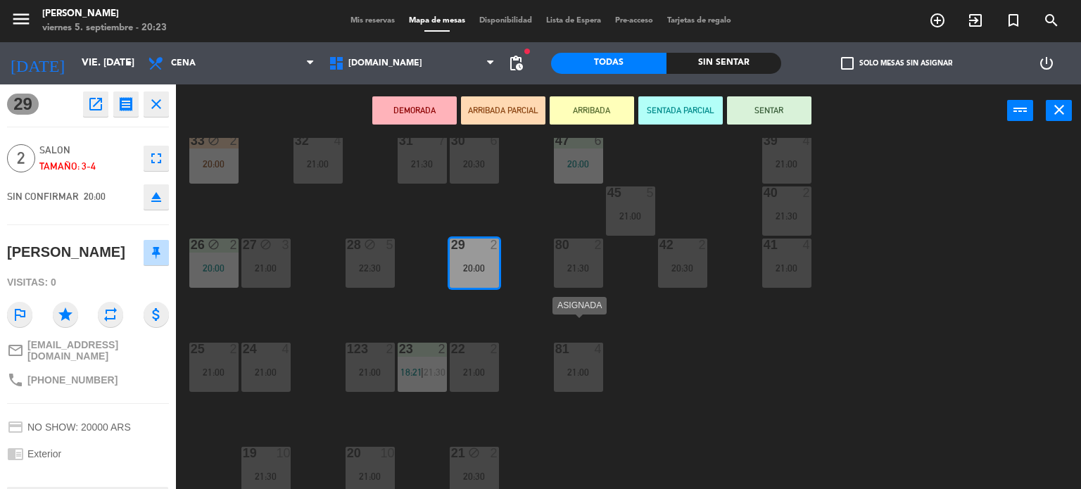
scroll to position [0, 0]
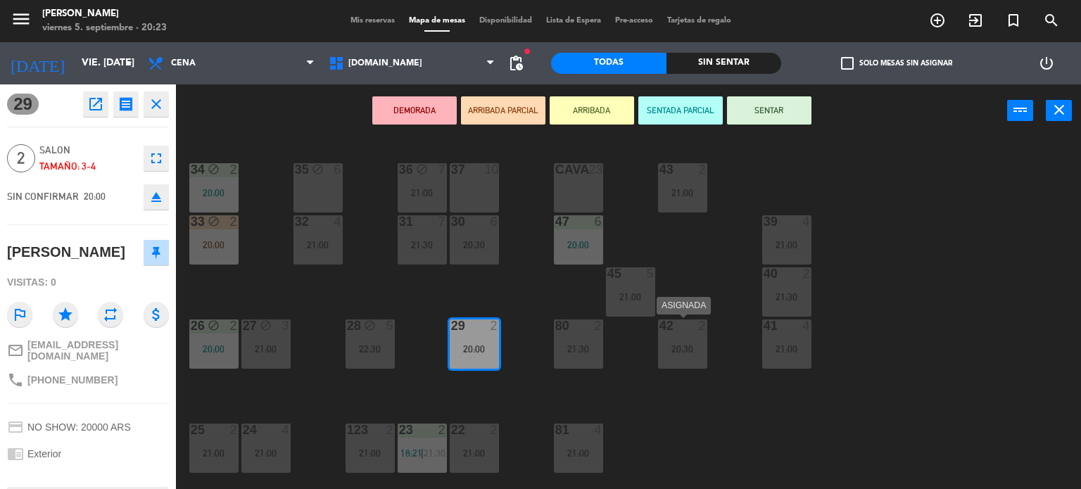
click at [675, 330] on div at bounding box center [682, 326] width 23 height 13
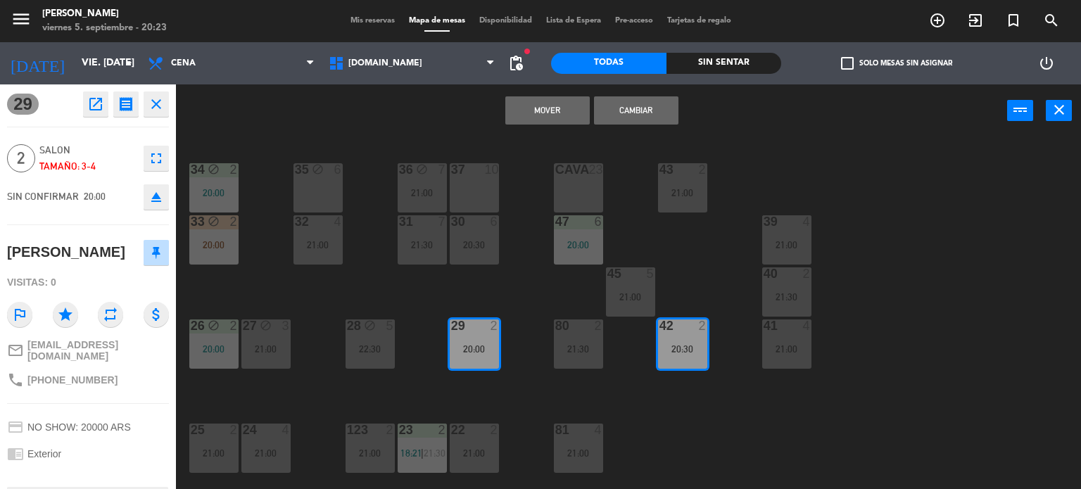
click at [647, 114] on button "Cambiar" at bounding box center [636, 110] width 84 height 28
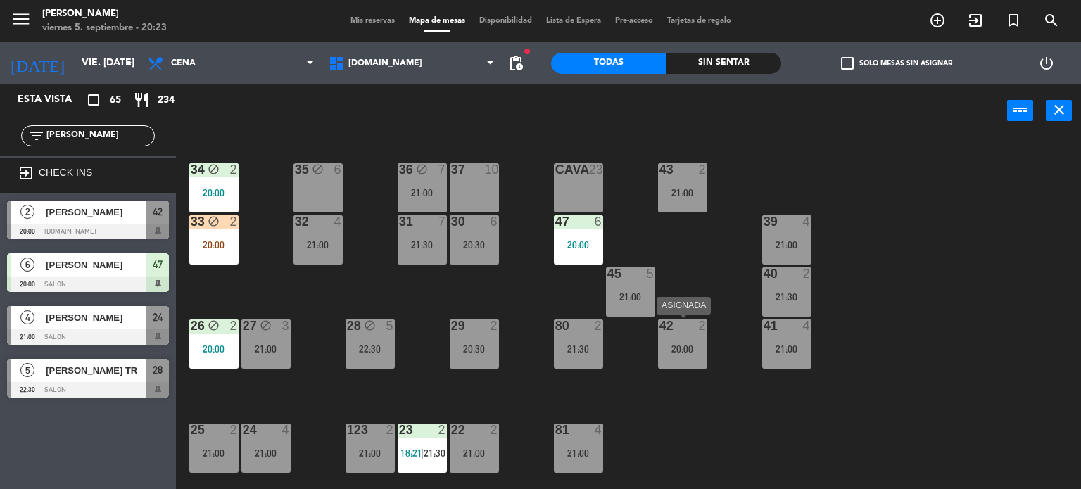
click at [685, 353] on div "20:00" at bounding box center [682, 349] width 49 height 10
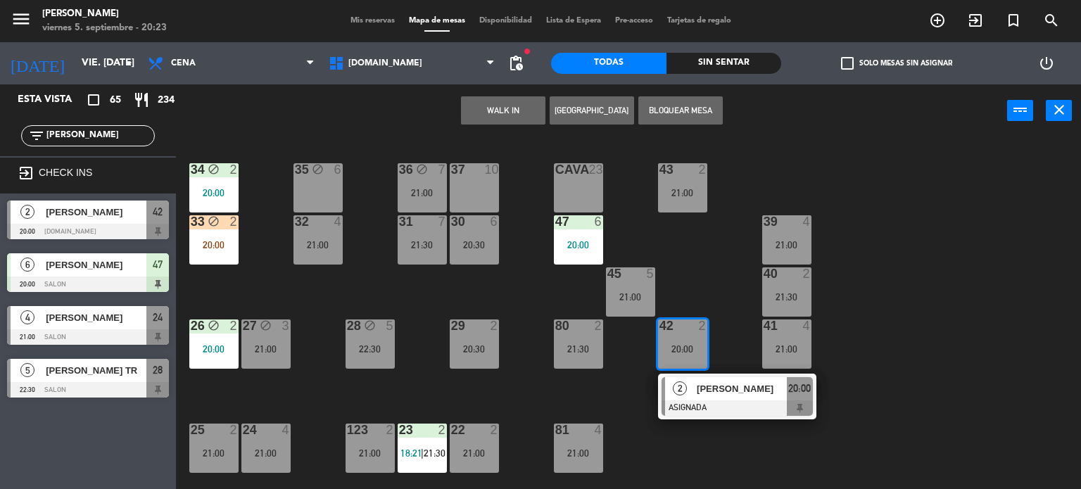
click at [715, 415] on div "2 tomas olivera ASIGNADA 20:00" at bounding box center [737, 397] width 158 height 46
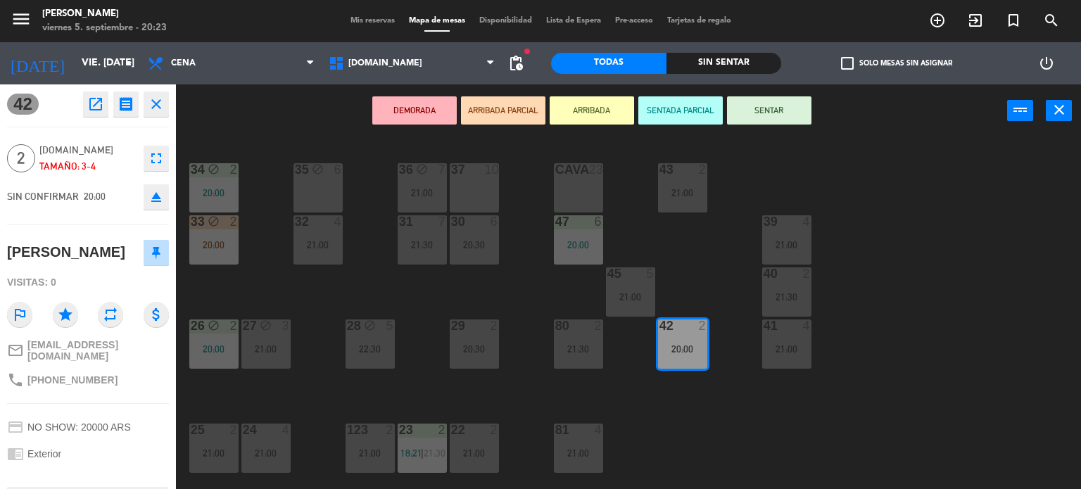
click at [781, 101] on button "SENTAR" at bounding box center [769, 110] width 84 height 28
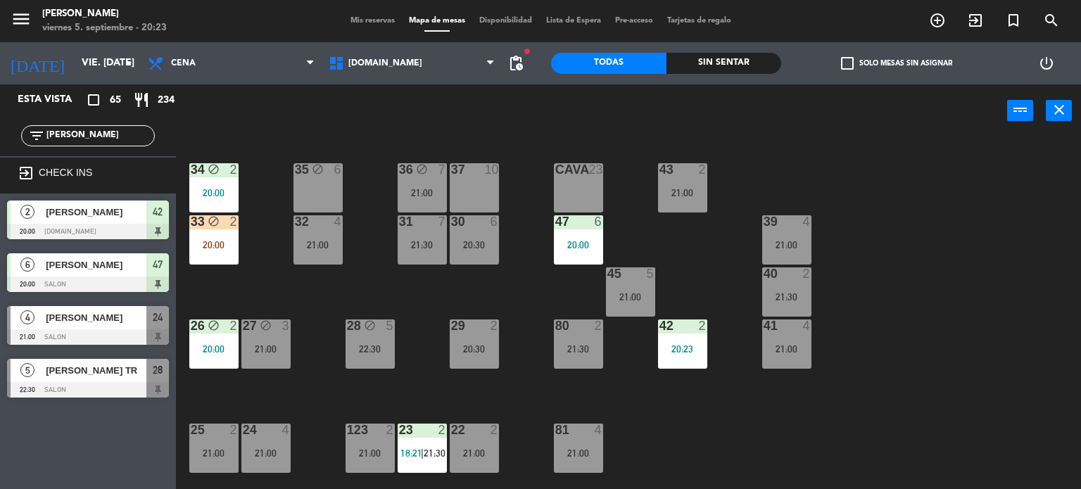
click at [933, 236] on div "34 block 2 20:00 35 block 6 36 block 7 21:00 43 2 21:00 37 10 CAVA 23 33 block …" at bounding box center [634, 314] width 895 height 352
drag, startPoint x: 112, startPoint y: 128, endPoint x: 37, endPoint y: 128, distance: 74.6
click at [37, 128] on div "filter_list tom" at bounding box center [88, 135] width 134 height 21
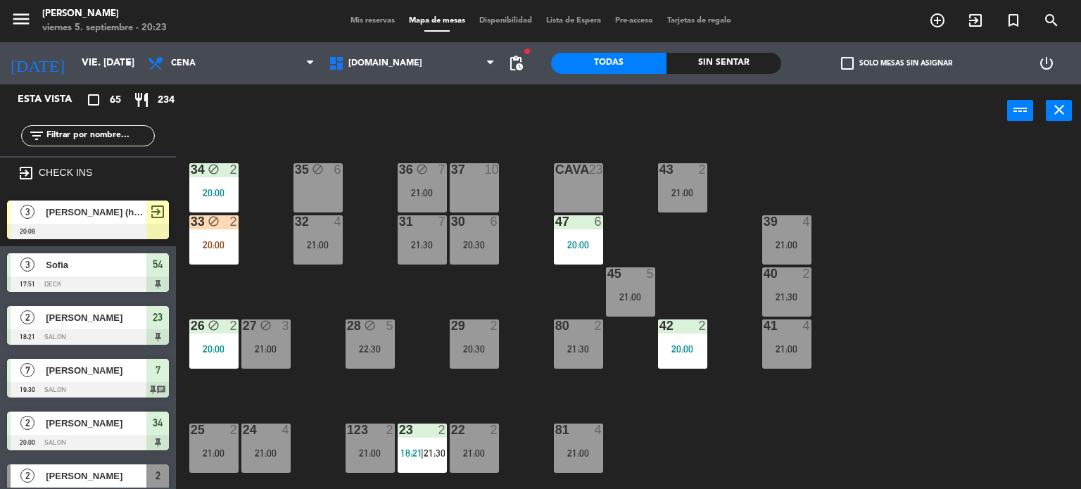
click at [746, 60] on div "Sin sentar" at bounding box center [723, 63] width 115 height 21
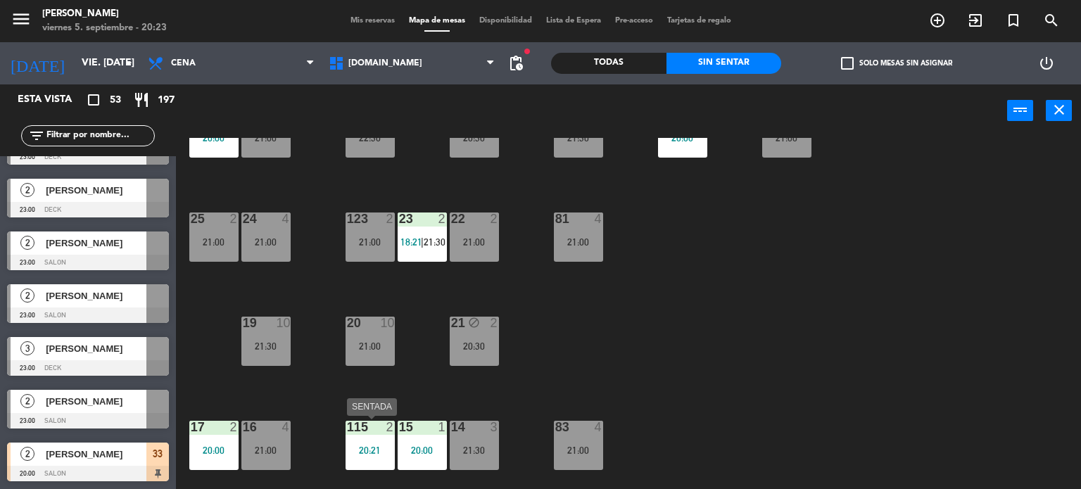
scroll to position [141, 0]
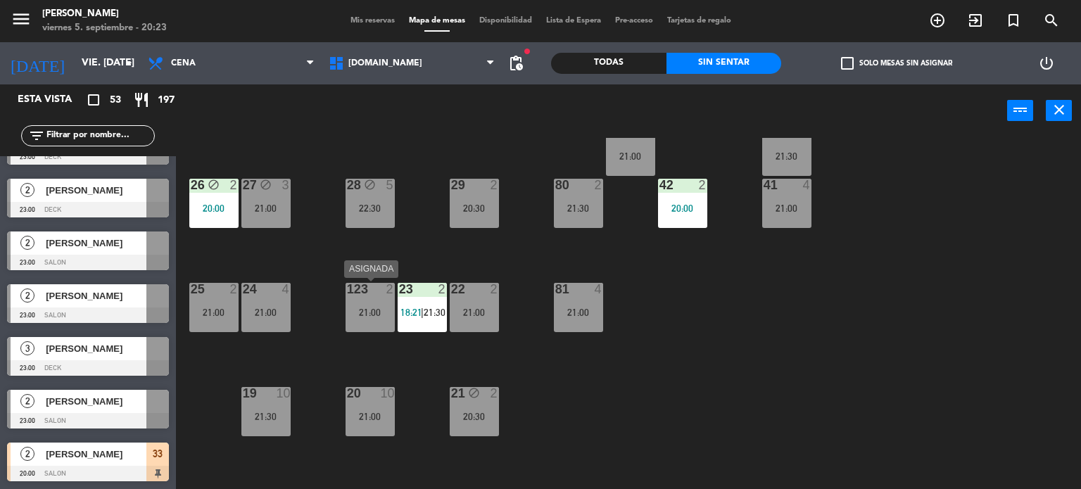
click at [369, 314] on div "21:00" at bounding box center [370, 313] width 49 height 10
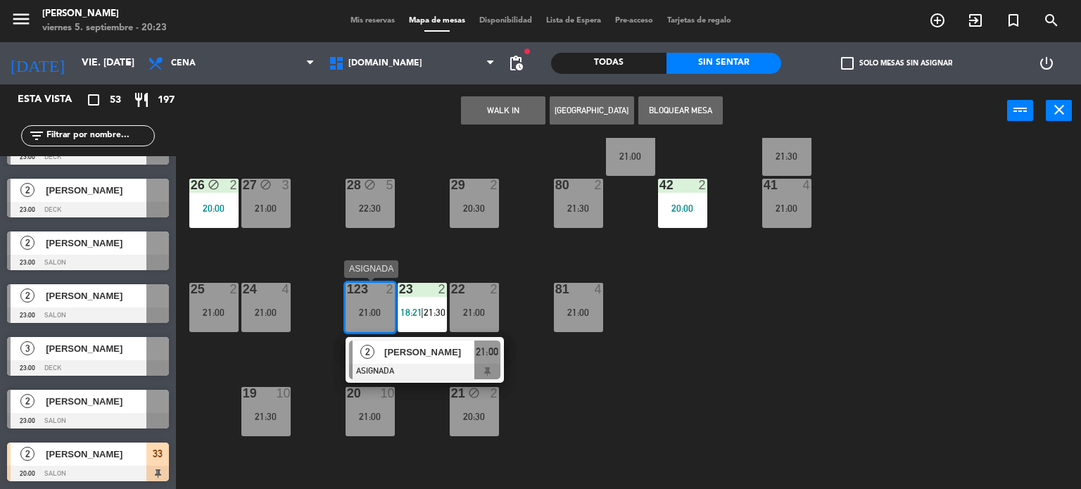
click at [428, 368] on div at bounding box center [424, 371] width 151 height 15
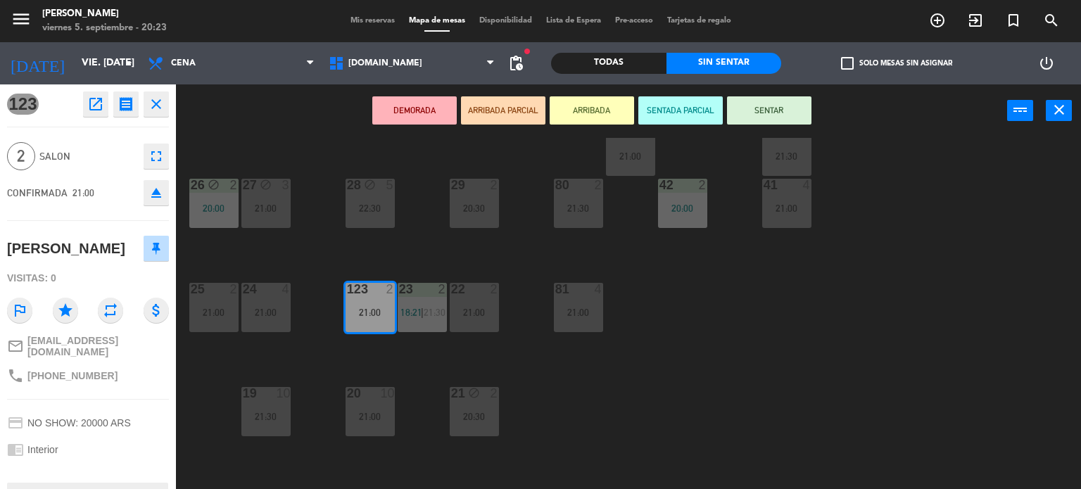
click at [160, 193] on icon "eject" at bounding box center [156, 192] width 17 height 17
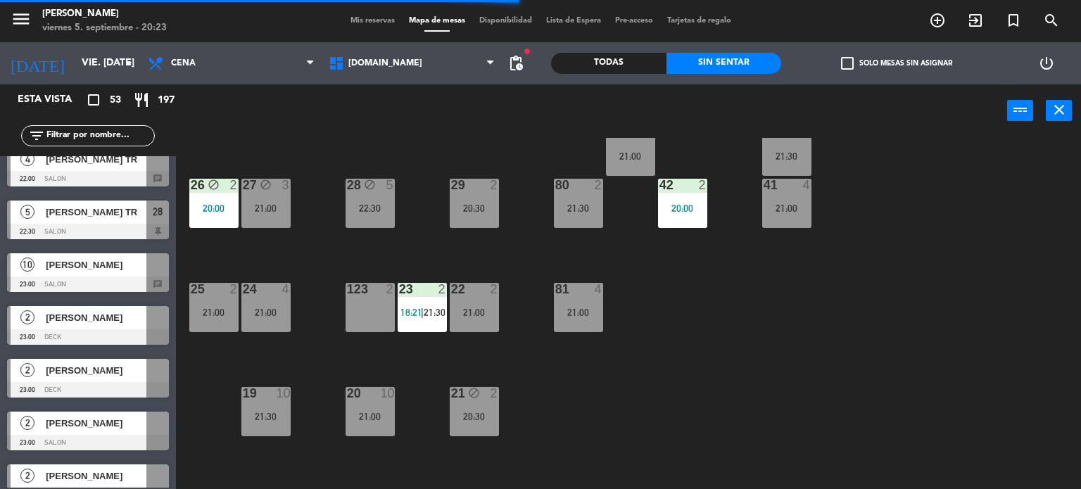
scroll to position [2503, 0]
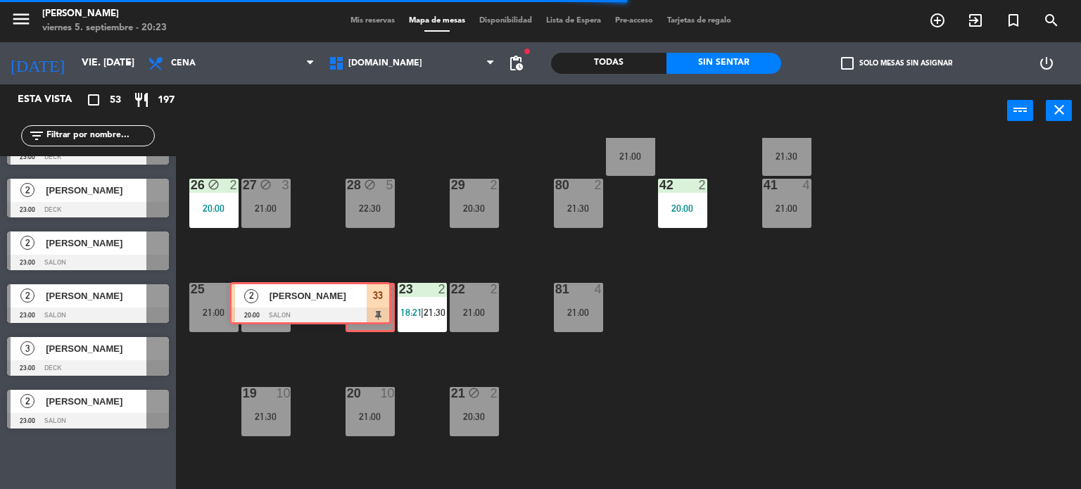
drag, startPoint x: 338, startPoint y: 322, endPoint x: 366, endPoint y: 295, distance: 38.8
click at [377, 320] on div "123 2" at bounding box center [370, 309] width 45 height 49
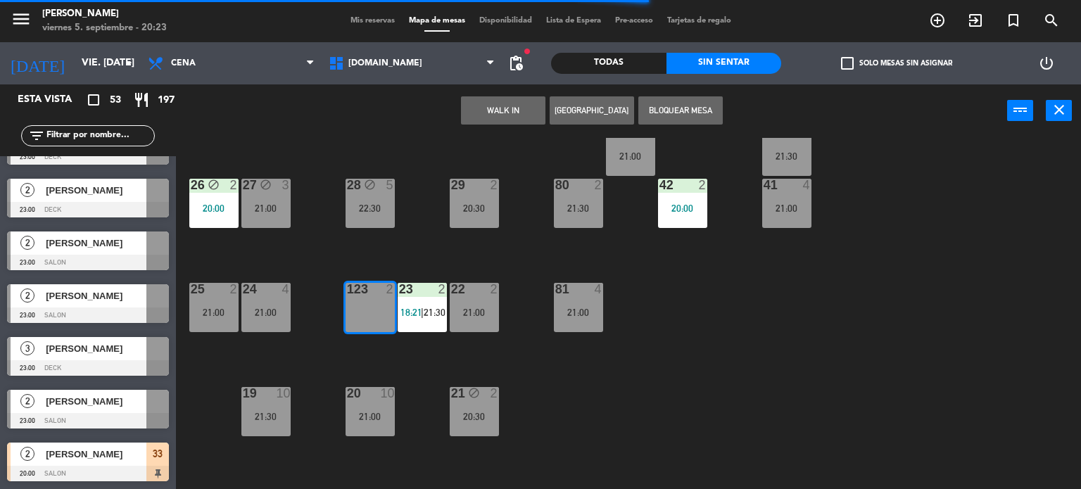
click at [422, 358] on div "34 block 2 20:00 35 block 6 36 block 7 21:00 43 2 21:00 37 10 CAVA 23 33 block …" at bounding box center [634, 314] width 895 height 352
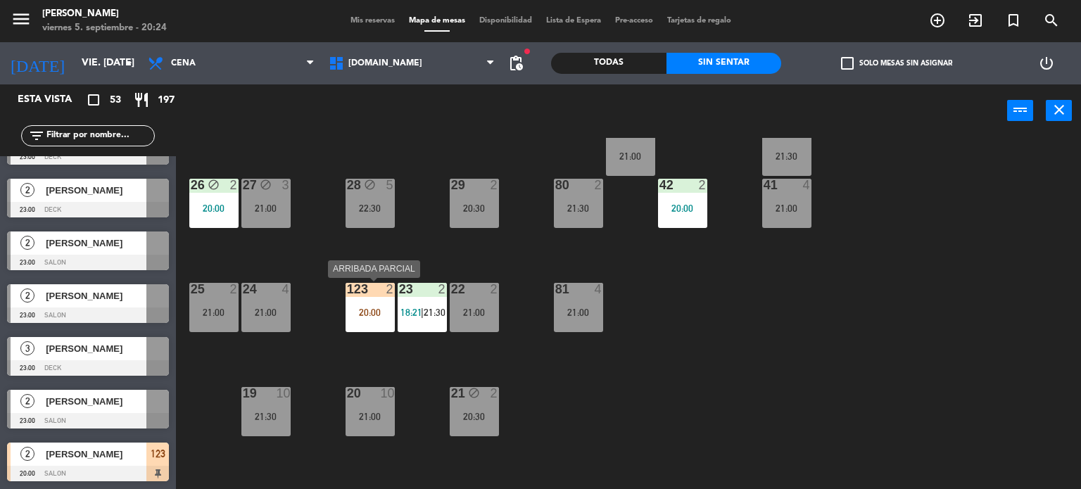
click at [383, 317] on div "123 2 20:00" at bounding box center [370, 307] width 49 height 49
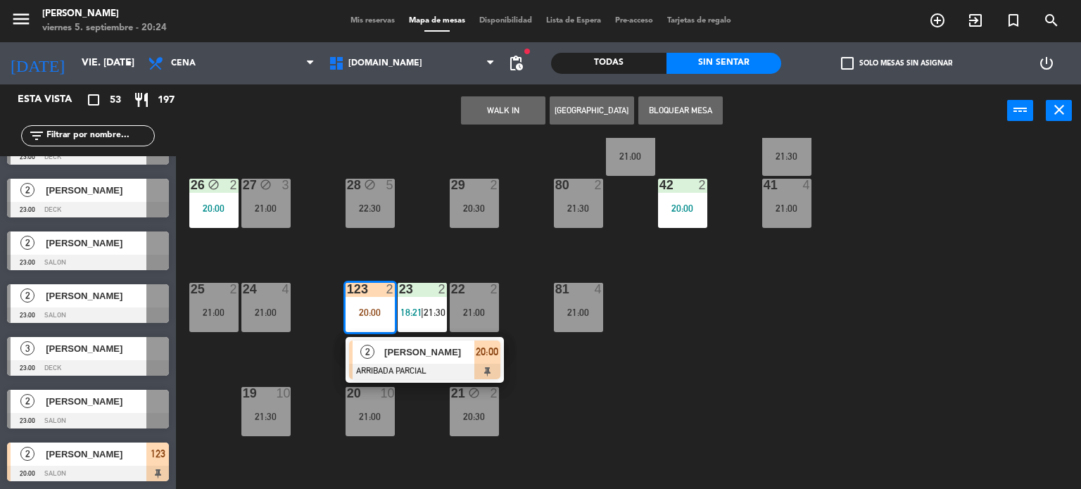
click at [408, 368] on div at bounding box center [424, 371] width 151 height 15
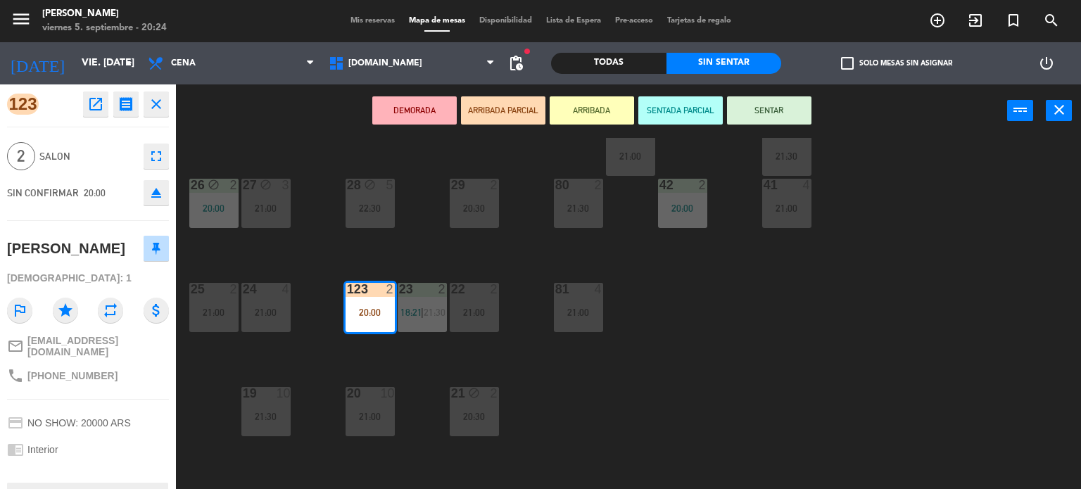
click at [772, 108] on button "SENTAR" at bounding box center [769, 110] width 84 height 28
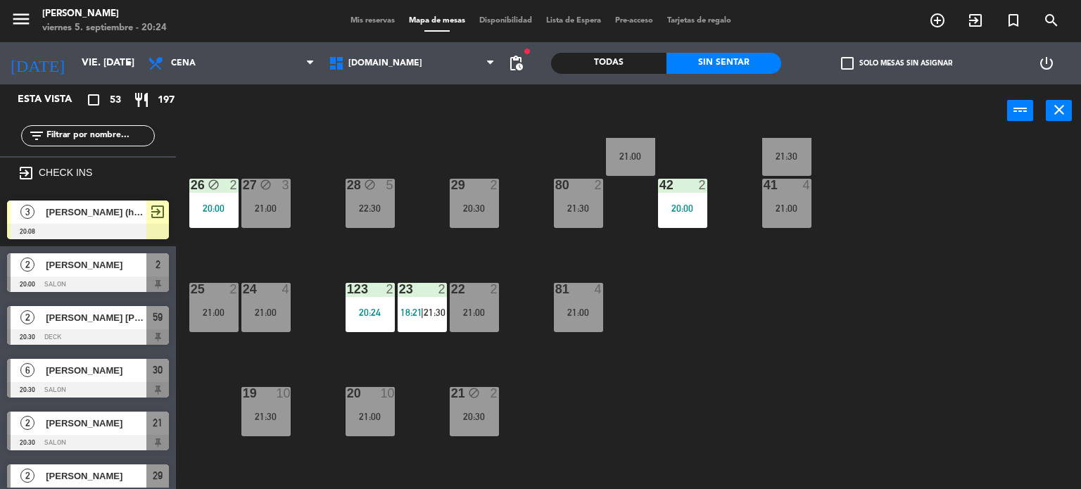
scroll to position [945, 0]
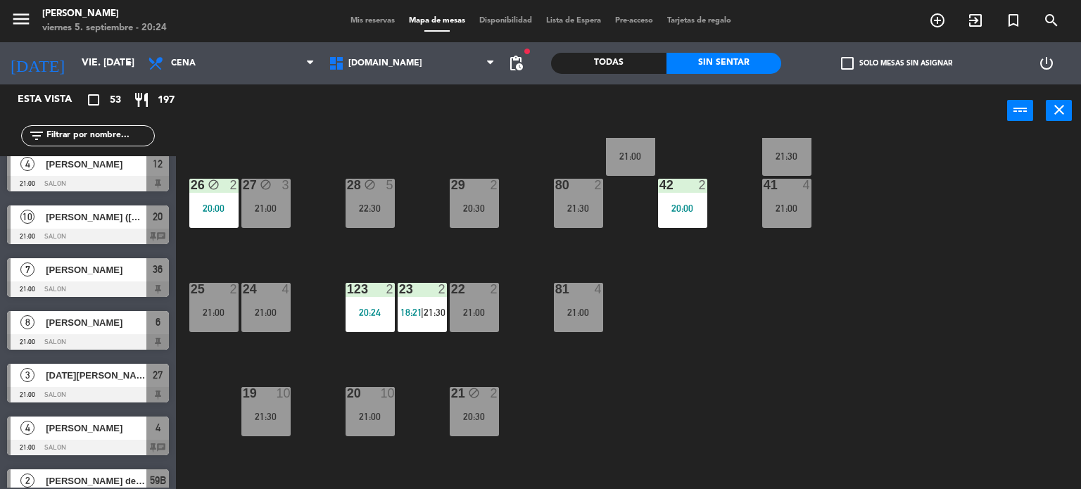
click at [759, 349] on div "34 block 2 20:00 35 block 6 36 block 7 21:00 43 2 21:00 37 10 CAVA 23 33 block …" at bounding box center [634, 314] width 895 height 352
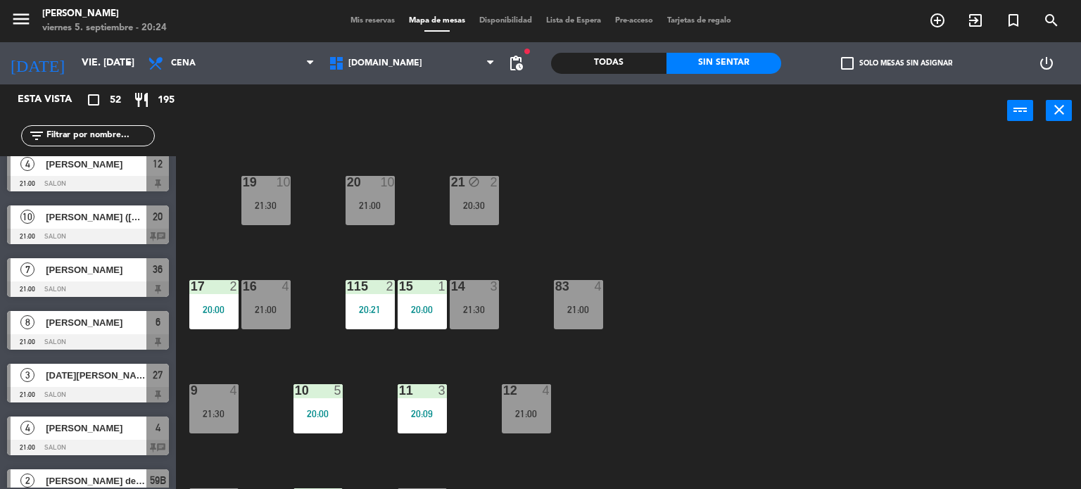
click at [707, 427] on div "34 block 2 20:00 35 block 6 36 block 7 21:00 43 2 21:00 37 10 CAVA 23 33 block …" at bounding box center [634, 314] width 895 height 352
click at [867, 96] on div "power_input close" at bounding box center [591, 110] width 831 height 53
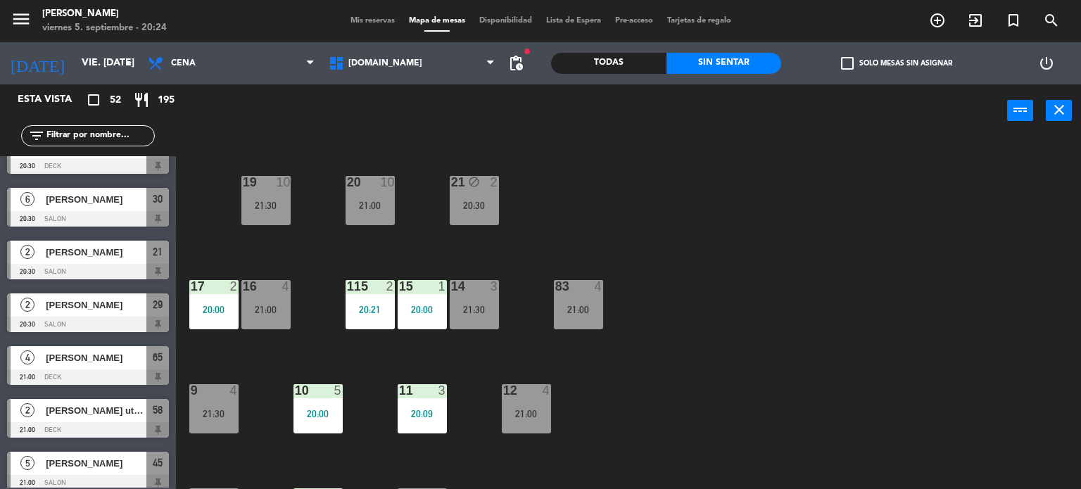
scroll to position [503, 0]
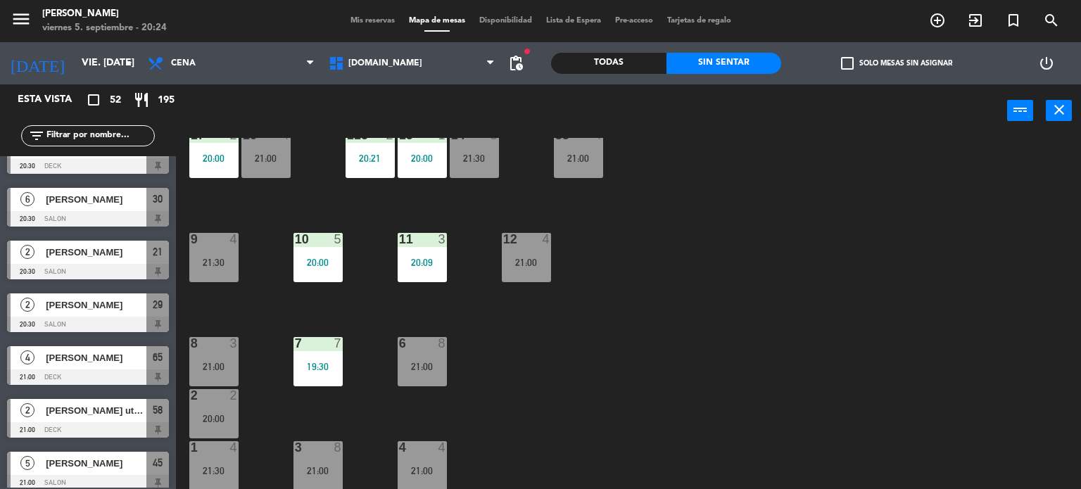
click at [476, 368] on div "34 block 2 20:00 35 block 6 36 block 7 21:00 43 2 21:00 37 10 CAVA 23 33 block …" at bounding box center [634, 314] width 895 height 352
click at [452, 357] on div "34 block 2 20:00 35 block 6 36 block 7 21:00 43 2 21:00 37 10 CAVA 23 33 block …" at bounding box center [634, 314] width 895 height 352
click at [515, 346] on div "34 block 2 20:00 35 block 6 36 block 7 21:00 43 2 21:00 37 10 CAVA 23 33 block …" at bounding box center [634, 314] width 895 height 352
click at [657, 299] on div "34 block 2 20:00 35 block 6 36 block 7 21:00 43 2 21:00 37 10 CAVA 23 33 block …" at bounding box center [634, 314] width 895 height 352
click at [853, 64] on span "check_box_outline_blank" at bounding box center [847, 63] width 13 height 13
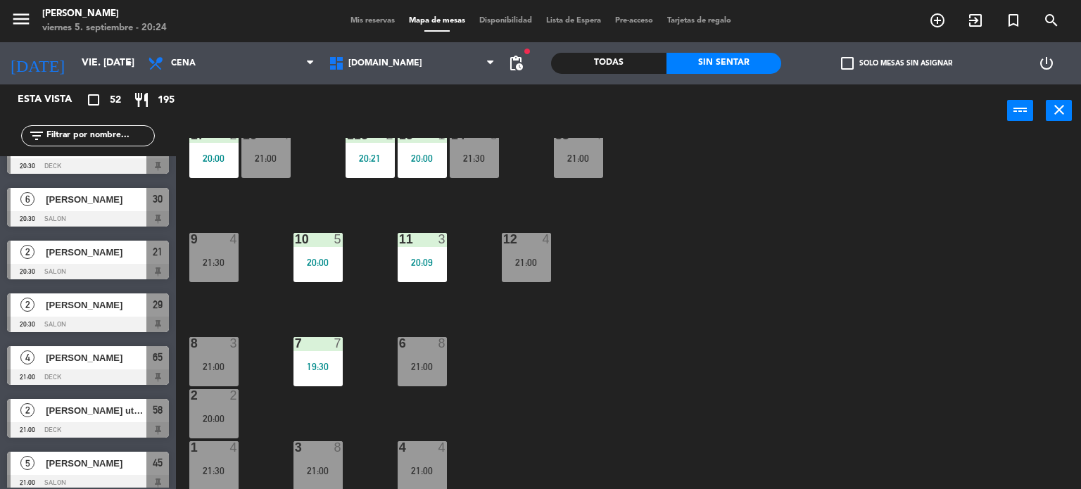
click at [897, 63] on input "check_box_outline_blank Solo mesas sin asignar" at bounding box center [897, 63] width 0 height 0
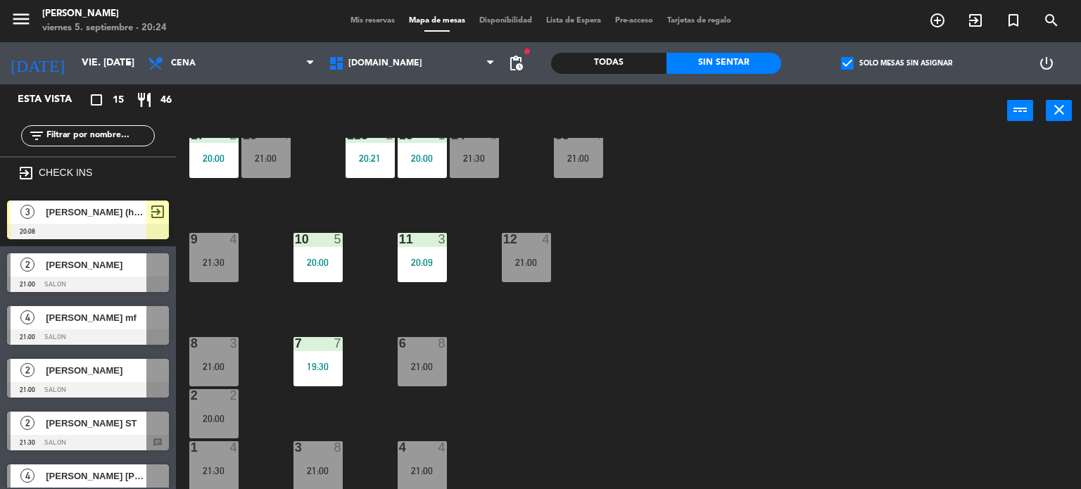
click at [849, 66] on span "check_box" at bounding box center [847, 63] width 13 height 13
click at [897, 63] on input "check_box Solo mesas sin asignar" at bounding box center [897, 63] width 0 height 0
click at [124, 130] on input "text" at bounding box center [99, 135] width 109 height 15
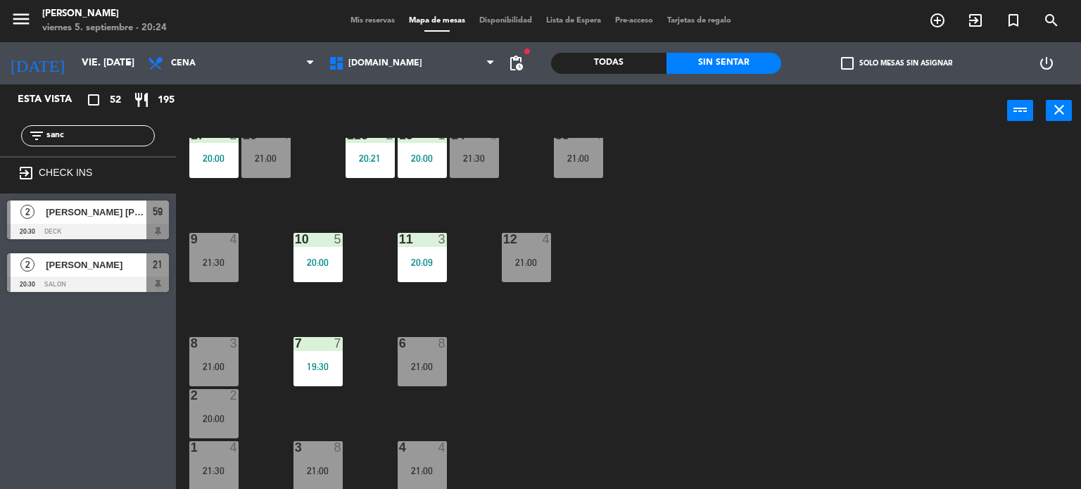
type input "sanc"
click at [632, 354] on div "34 block 2 20:00 35 block 6 36 block 7 21:00 43 2 21:00 37 10 CAVA 23 33 block …" at bounding box center [634, 314] width 895 height 352
click at [139, 213] on span "[PERSON_NAME] [PERSON_NAME]" at bounding box center [96, 212] width 101 height 15
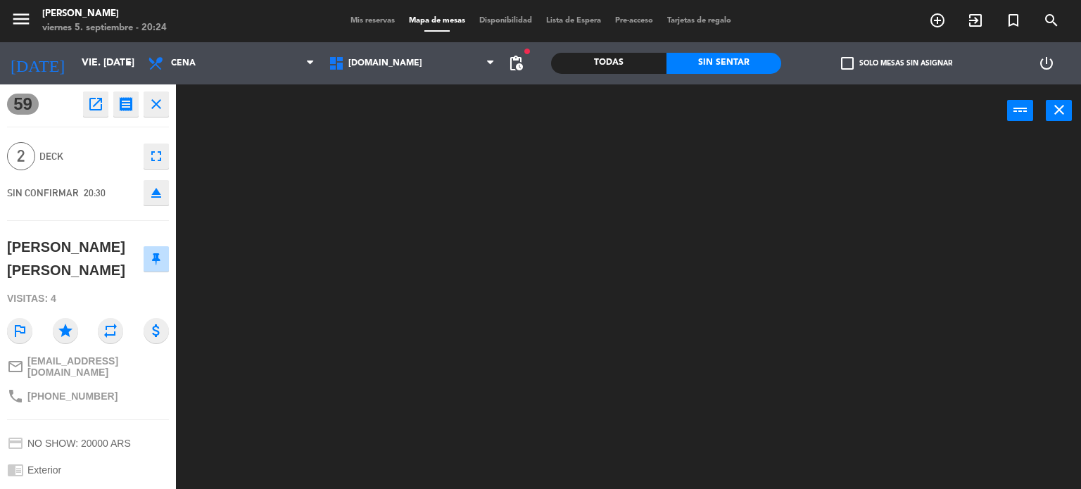
scroll to position [95, 0]
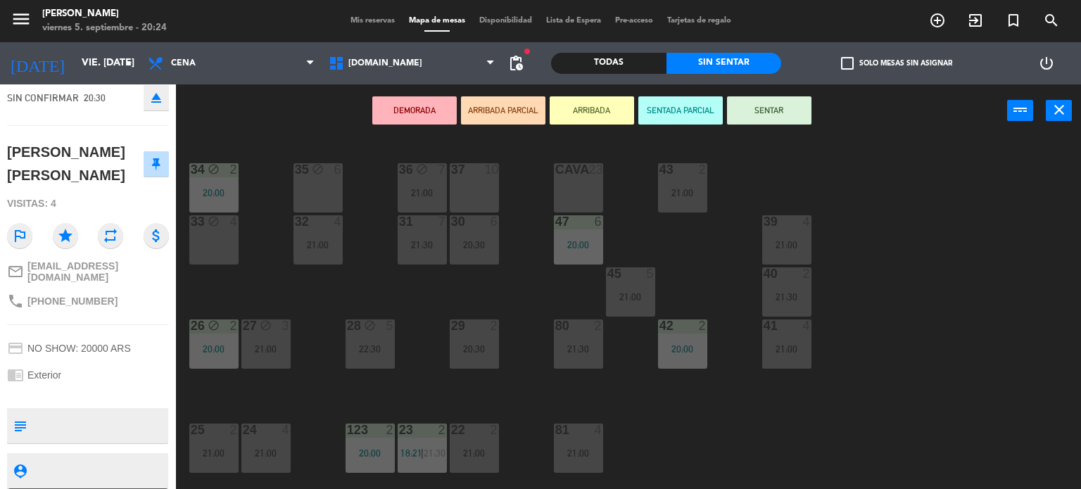
click at [505, 112] on button "ARRIBADA PARCIAL" at bounding box center [503, 110] width 84 height 28
click at [539, 118] on button "ARRIBADA PARCIAL" at bounding box center [503, 110] width 84 height 28
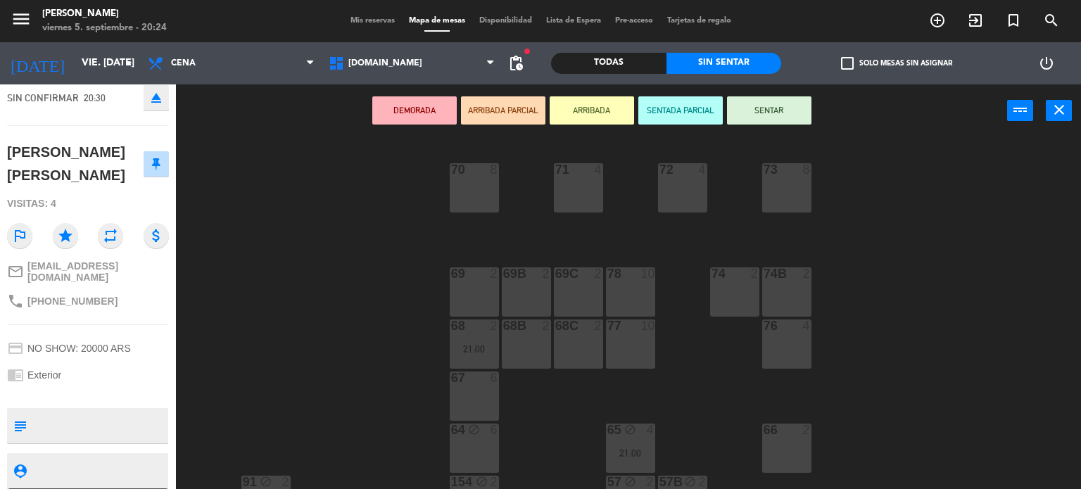
drag, startPoint x: 539, startPoint y: 118, endPoint x: 412, endPoint y: 113, distance: 126.8
click at [536, 119] on button "ARRIBADA PARCIAL" at bounding box center [503, 110] width 84 height 28
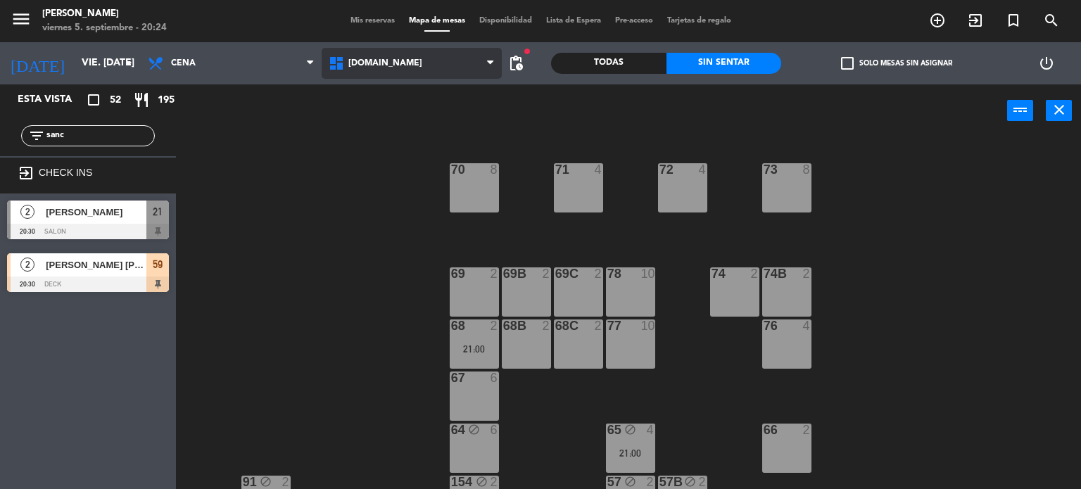
click at [362, 72] on span "[DOMAIN_NAME]" at bounding box center [412, 63] width 181 height 31
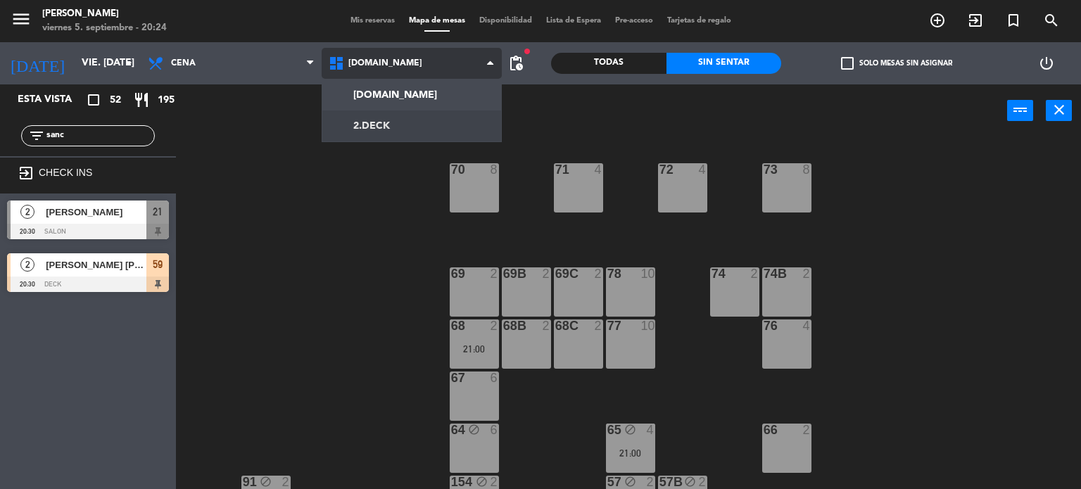
click at [407, 122] on ng-component "menu Gardiner viernes 5. septiembre - 20:24 Mis reservas Mapa de mesas Disponib…" at bounding box center [540, 245] width 1081 height 490
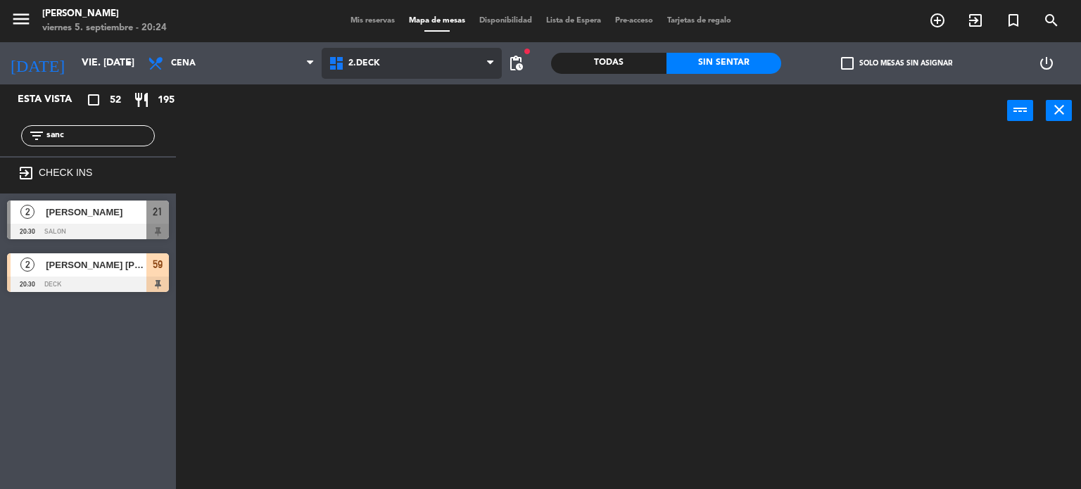
click at [408, 61] on span "2.DECK" at bounding box center [412, 63] width 181 height 31
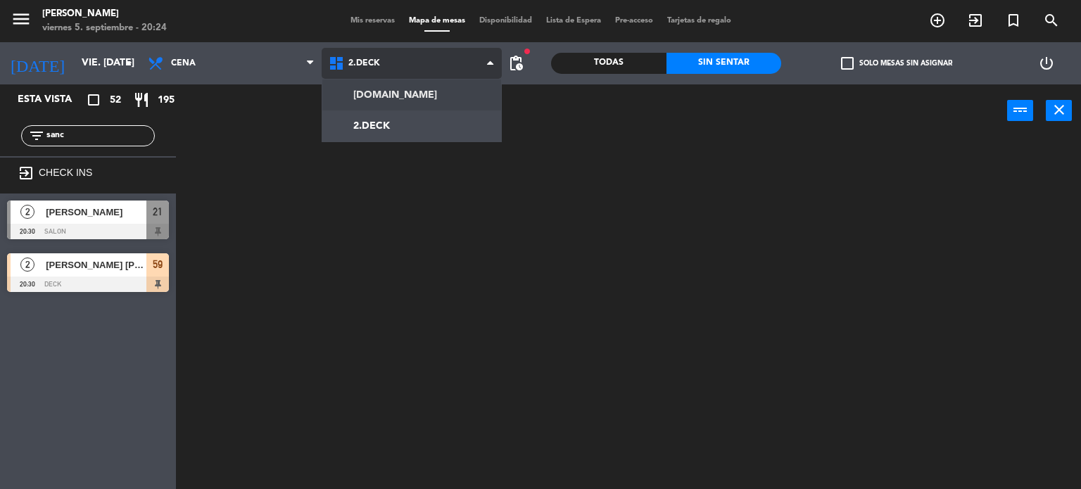
click at [399, 83] on div "[DOMAIN_NAME] [DOMAIN_NAME] [DOMAIN_NAME] [DOMAIN_NAME] [DOMAIN_NAME]" at bounding box center [412, 63] width 181 height 42
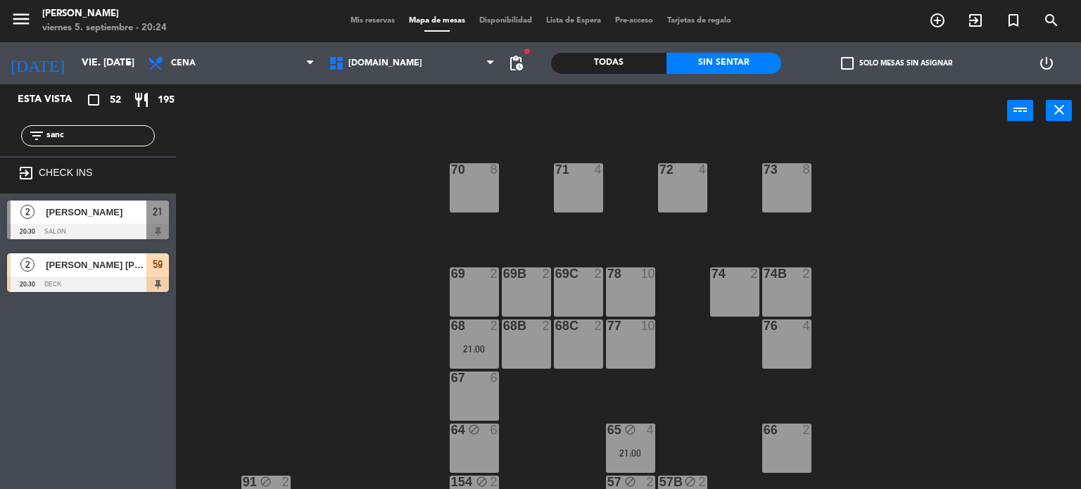
drag, startPoint x: 103, startPoint y: 139, endPoint x: 0, endPoint y: 132, distance: 103.0
click at [0, 132] on div "filter_list sanc" at bounding box center [88, 135] width 176 height 41
click at [184, 310] on main "71 4 72 4 73 8 70 8 74 2 74B 2 69 2 69B 2 69C 2 78 10 77 10 76 4 68 2 21:00 68B…" at bounding box center [628, 308] width 905 height 362
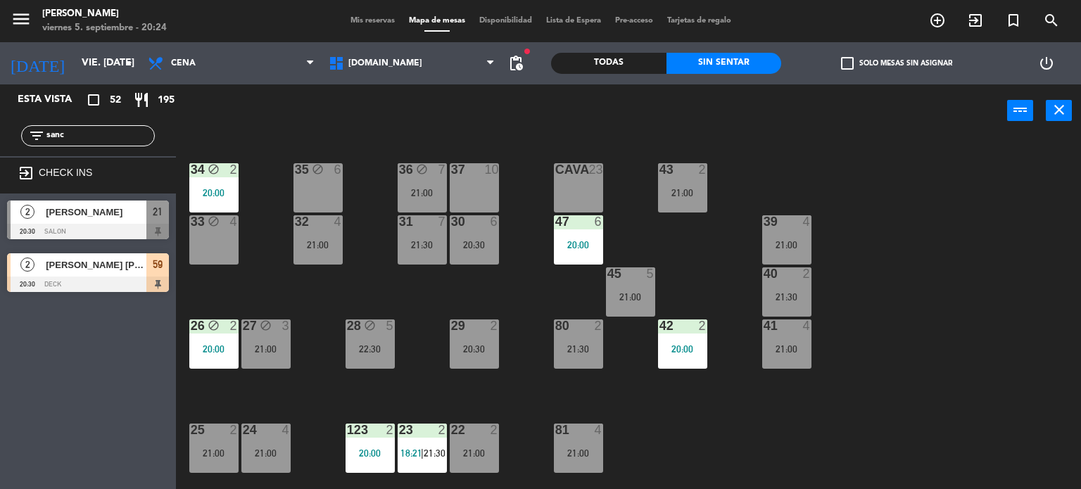
click at [114, 213] on span "[PERSON_NAME]" at bounding box center [96, 212] width 101 height 15
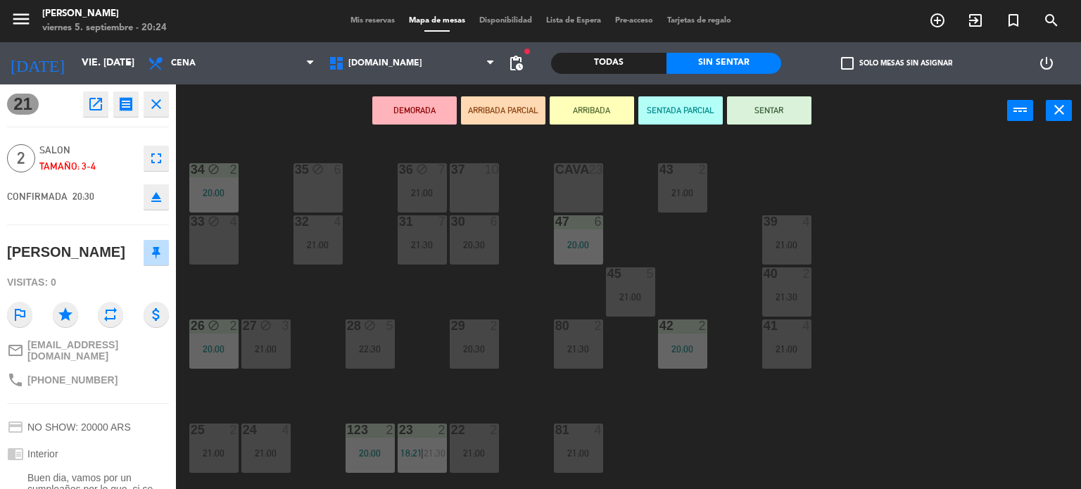
click at [243, 274] on div "34 block 2 20:00 35 block 6 36 block 7 21:00 43 2 21:00 37 10 CAVA 23 33 block …" at bounding box center [634, 314] width 895 height 352
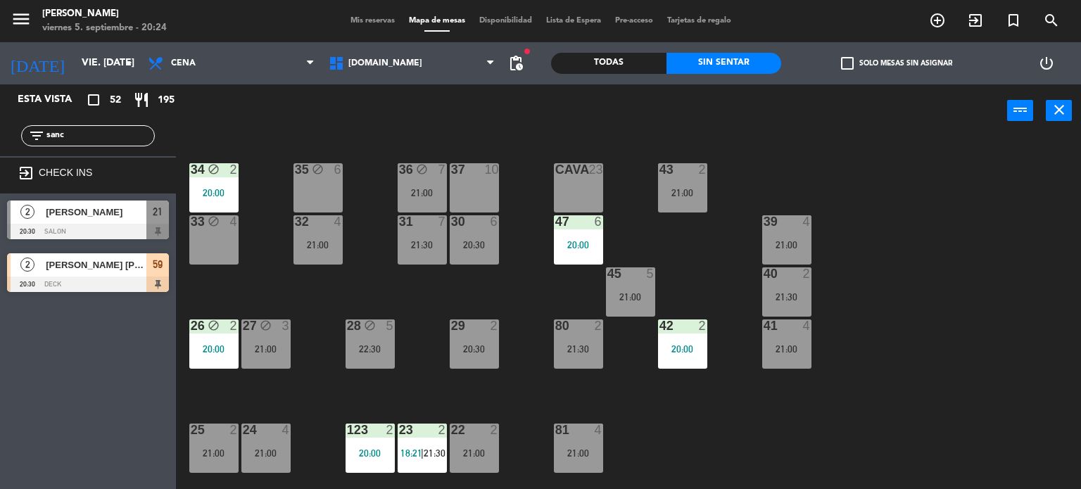
drag, startPoint x: 76, startPoint y: 145, endPoint x: 0, endPoint y: 141, distance: 76.1
click at [0, 141] on div "filter_list sanc" at bounding box center [88, 135] width 176 height 41
drag, startPoint x: 90, startPoint y: 134, endPoint x: 0, endPoint y: 130, distance: 90.2
click at [0, 130] on div "filter_list sanc" at bounding box center [88, 135] width 176 height 41
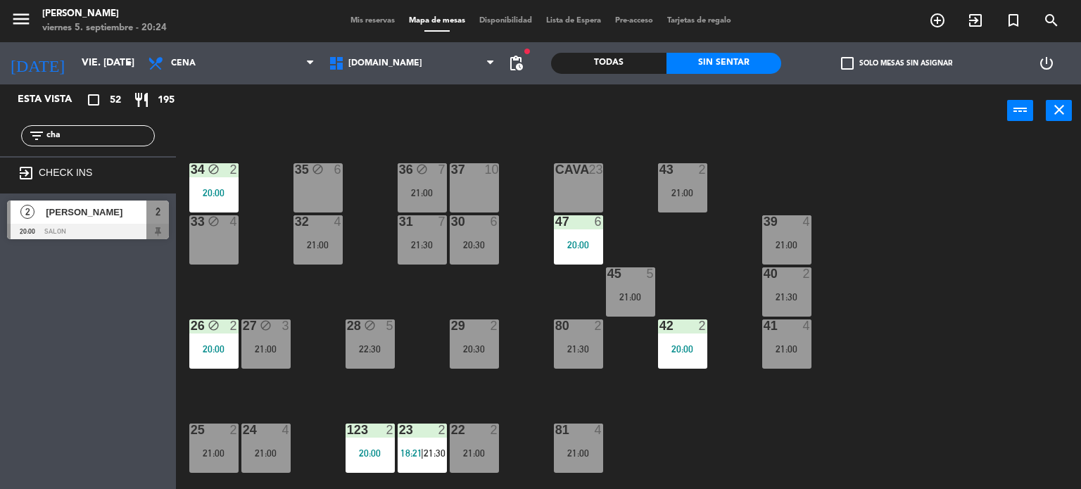
type input "cha"
click at [873, 297] on div "34 block 2 20:00 35 block 6 36 block 7 21:00 43 2 21:00 37 10 CAVA 23 33 block …" at bounding box center [634, 314] width 895 height 352
click at [134, 221] on div "[PERSON_NAME]" at bounding box center [95, 212] width 102 height 23
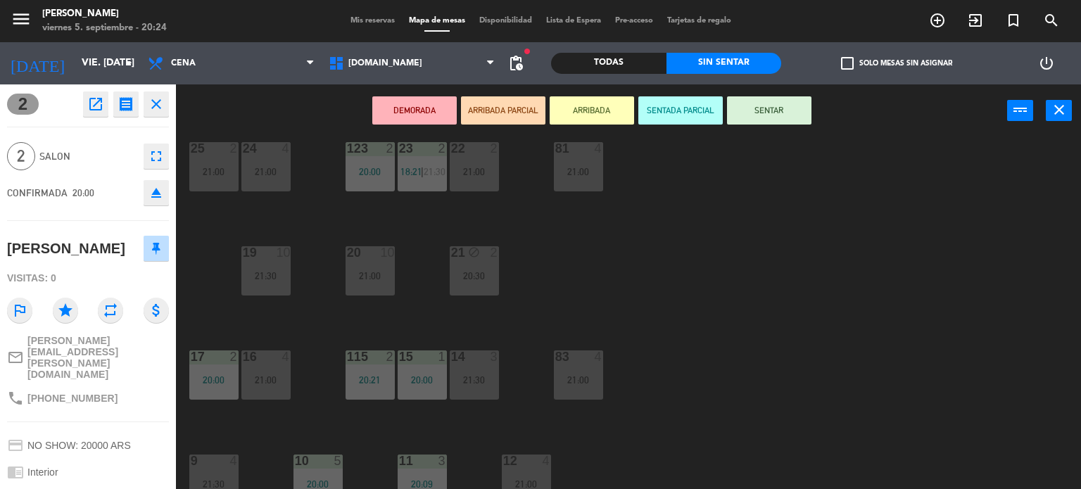
scroll to position [503, 0]
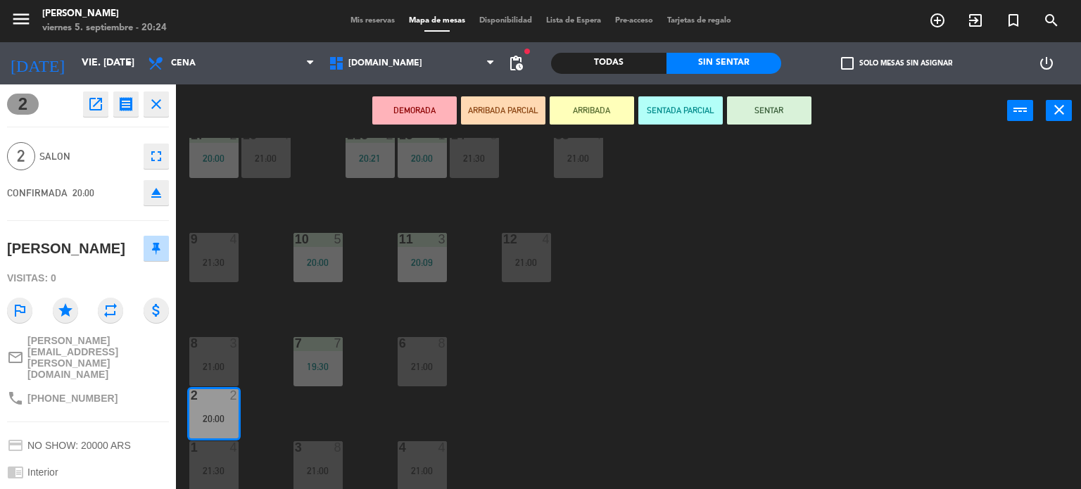
click at [768, 115] on button "SENTAR" at bounding box center [769, 110] width 84 height 28
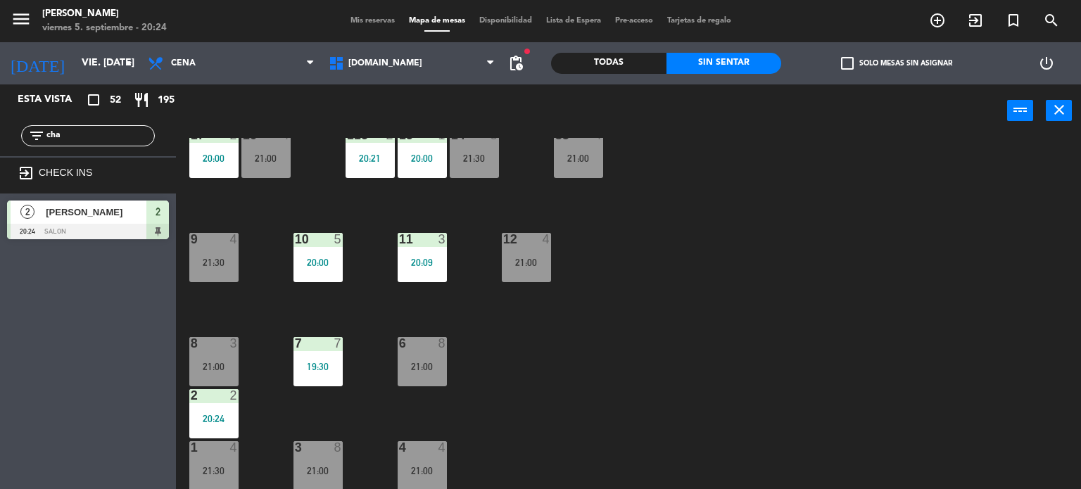
click at [704, 317] on div "34 block 2 20:00 35 block 6 36 block 7 21:00 43 2 21:00 37 10 CAVA 23 33 block …" at bounding box center [634, 314] width 895 height 352
drag, startPoint x: 80, startPoint y: 129, endPoint x: 0, endPoint y: 137, distance: 80.6
click at [0, 127] on div "filter_list cha" at bounding box center [88, 135] width 176 height 41
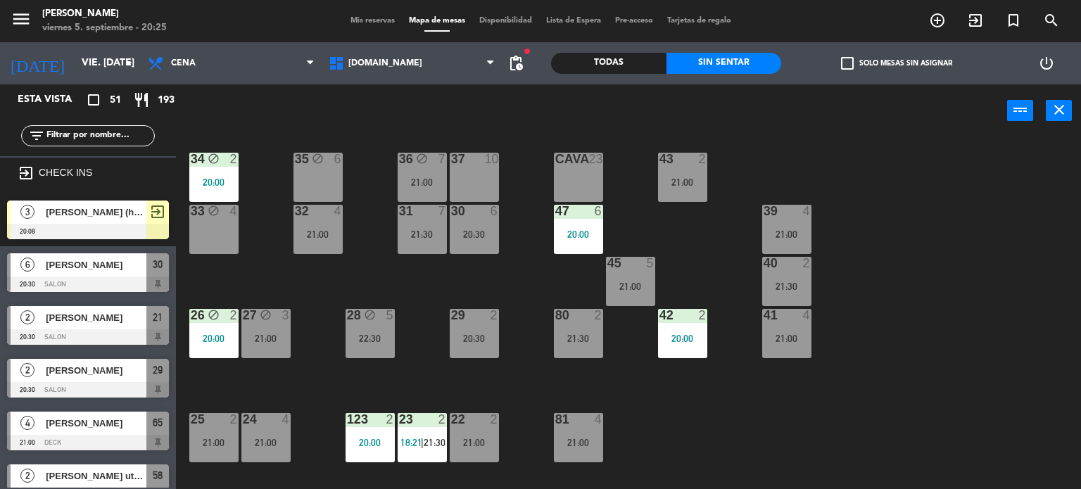
scroll to position [0, 0]
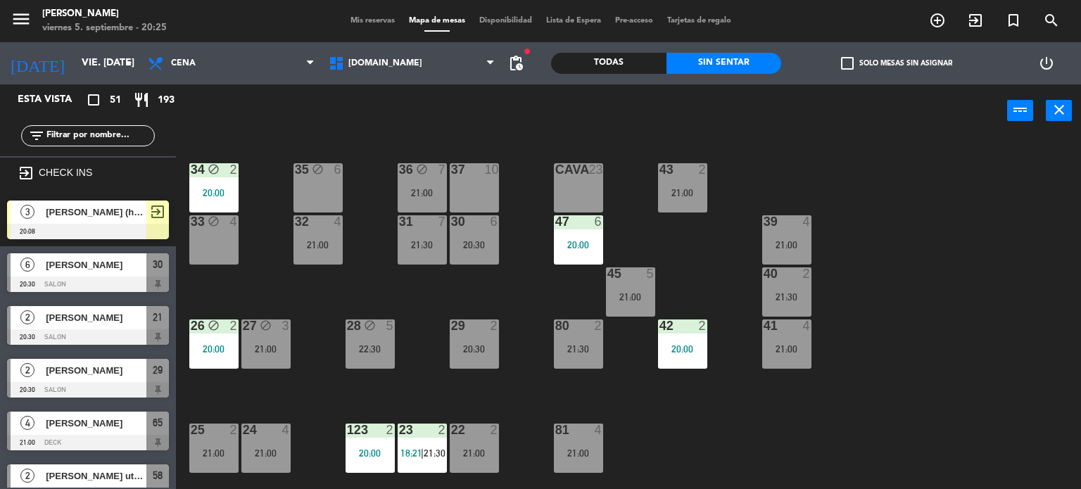
click at [865, 67] on label "check_box_outline_blank Solo mesas sin asignar" at bounding box center [896, 63] width 111 height 13
click at [897, 63] on input "check_box_outline_blank Solo mesas sin asignar" at bounding box center [897, 63] width 0 height 0
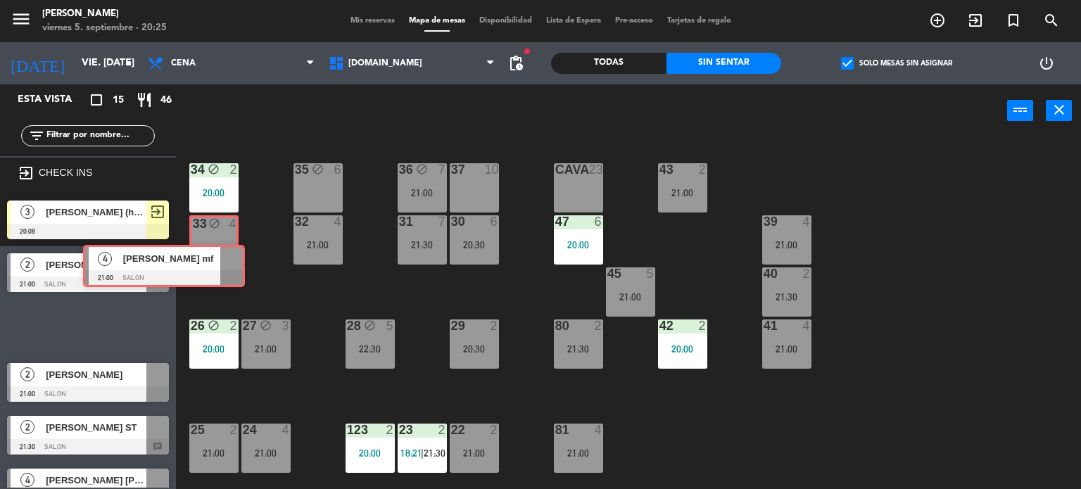
drag, startPoint x: 141, startPoint y: 312, endPoint x: 217, endPoint y: 251, distance: 97.2
click at [217, 251] on div "Esta vista crop_square 15 restaurant 46 filter_list exit_to_app CHECK INS 3 Man…" at bounding box center [540, 286] width 1081 height 405
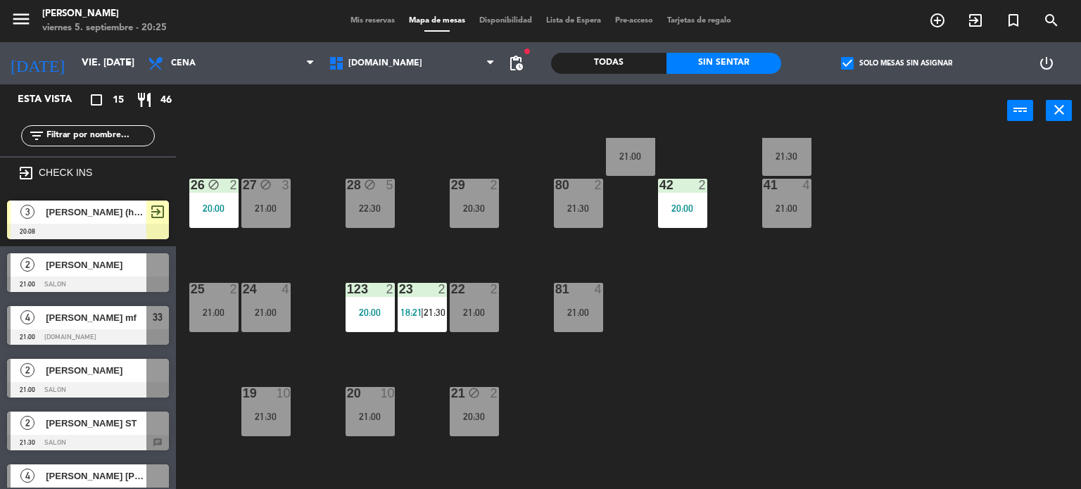
scroll to position [211, 0]
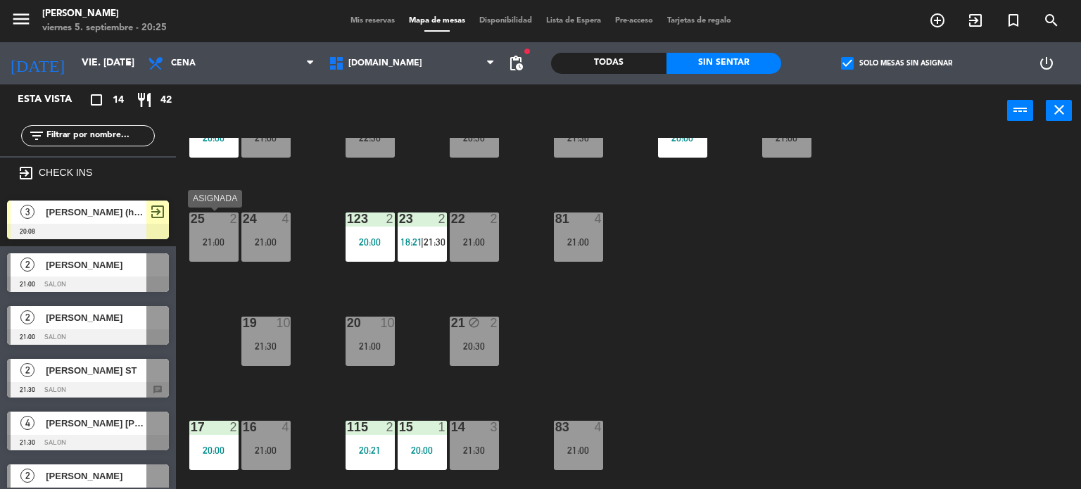
click at [225, 255] on div "25 2 21:00" at bounding box center [213, 237] width 49 height 49
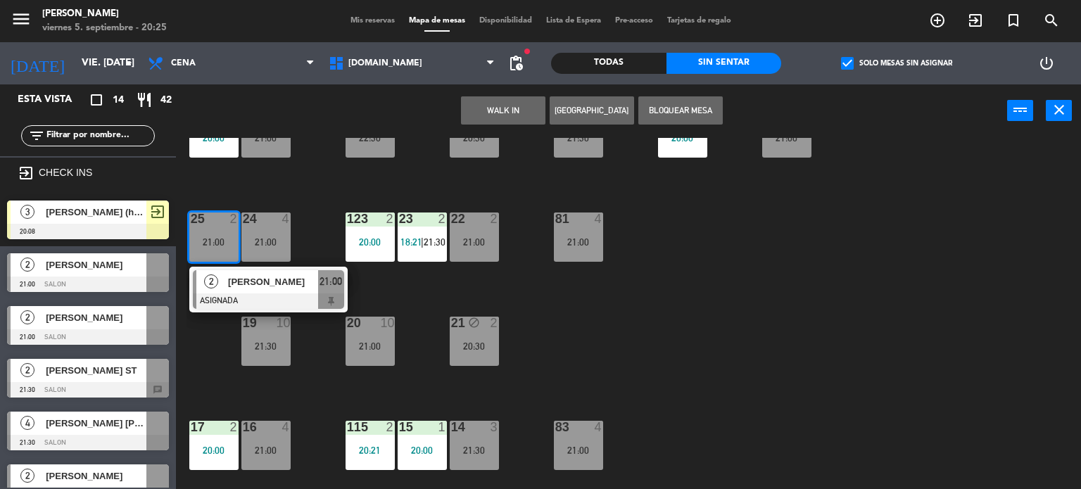
click at [640, 322] on div "34 block 2 20:00 35 block 6 36 block 7 21:00 43 2 21:00 37 10 CAVA 23 33 block …" at bounding box center [634, 314] width 895 height 352
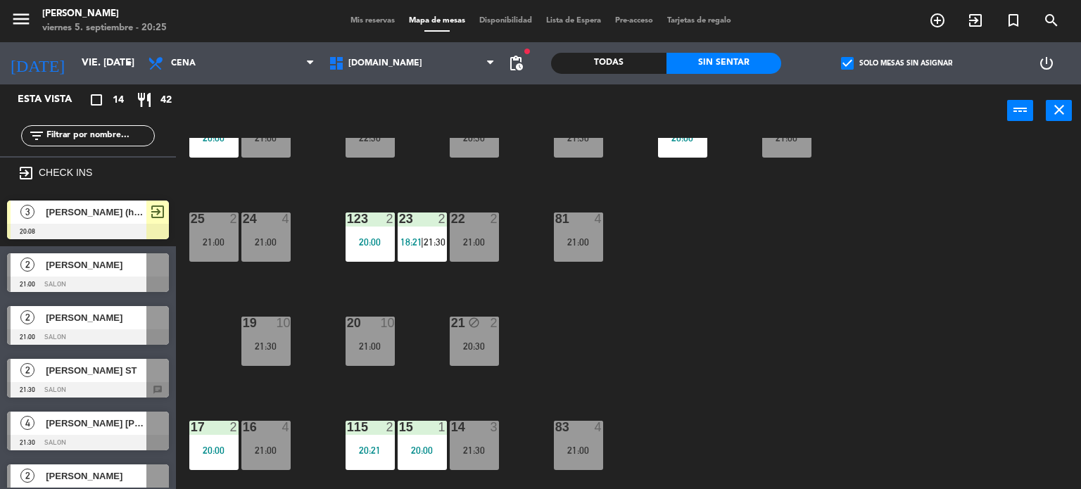
click at [404, 384] on div "34 block 2 20:00 35 block 6 36 block 7 21:00 43 2 21:00 37 10 CAVA 23 33 block …" at bounding box center [634, 314] width 895 height 352
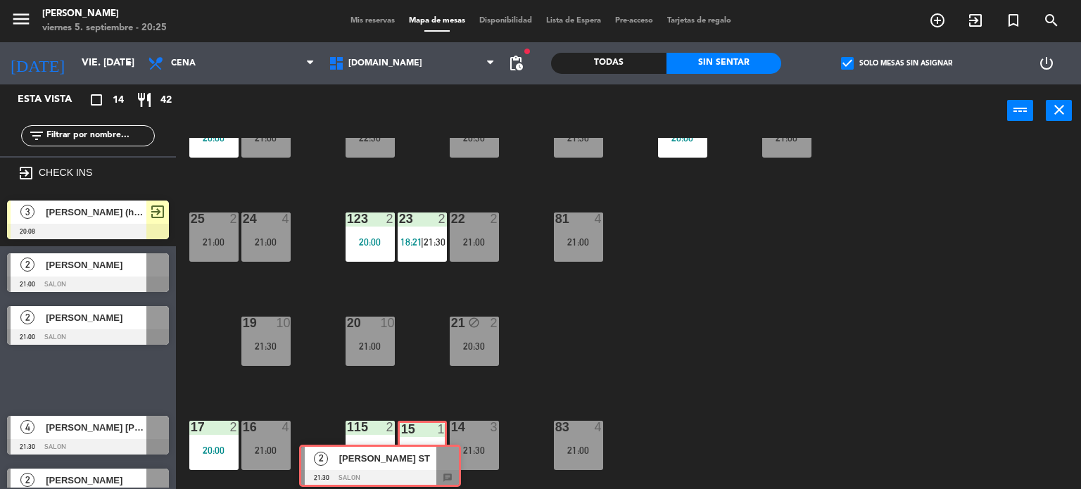
drag, startPoint x: 141, startPoint y: 369, endPoint x: 433, endPoint y: 455, distance: 304.6
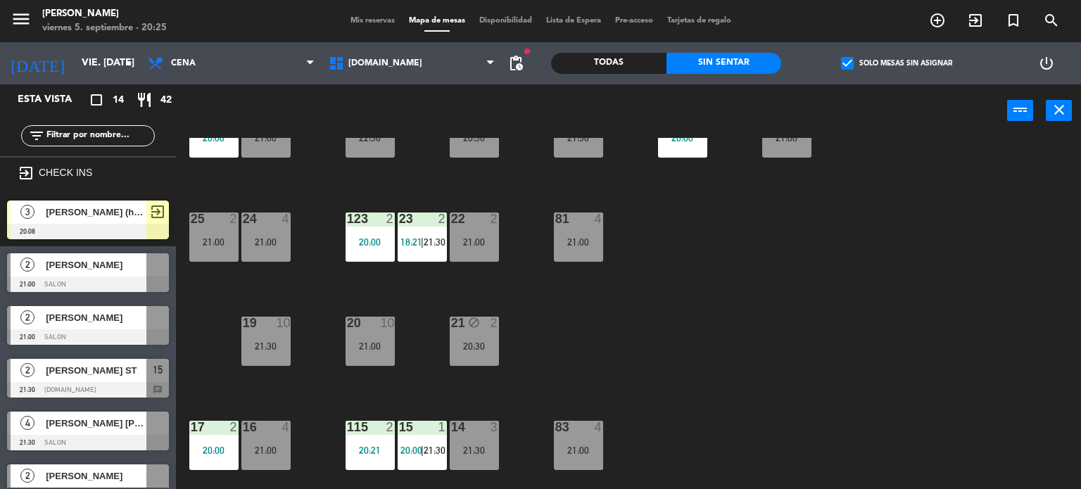
click at [628, 392] on div "34 block 2 20:00 35 block 6 36 block 7 21:00 43 2 21:00 37 10 CAVA 23 33 block …" at bounding box center [634, 314] width 895 height 352
click at [667, 367] on div "34 block 2 20:00 35 block 6 36 block 7 21:00 43 2 21:00 37 10 CAVA 23 33 block …" at bounding box center [634, 314] width 895 height 352
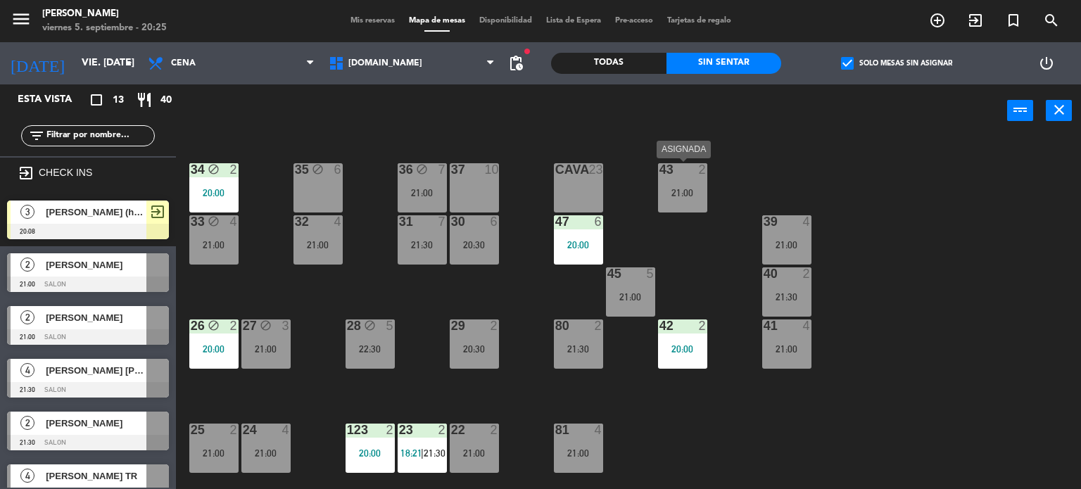
click at [664, 189] on div "21:00" at bounding box center [682, 193] width 49 height 10
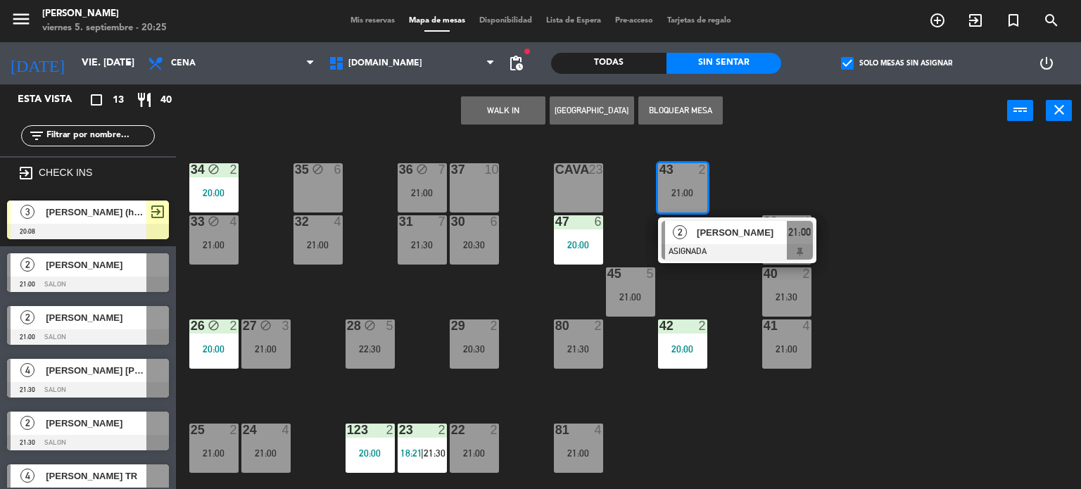
click at [822, 181] on div "34 block 2 20:00 35 block 6 36 block 7 21:00 43 2 21:00 2 Ricardo Sáenz ASIGNAD…" at bounding box center [634, 314] width 895 height 352
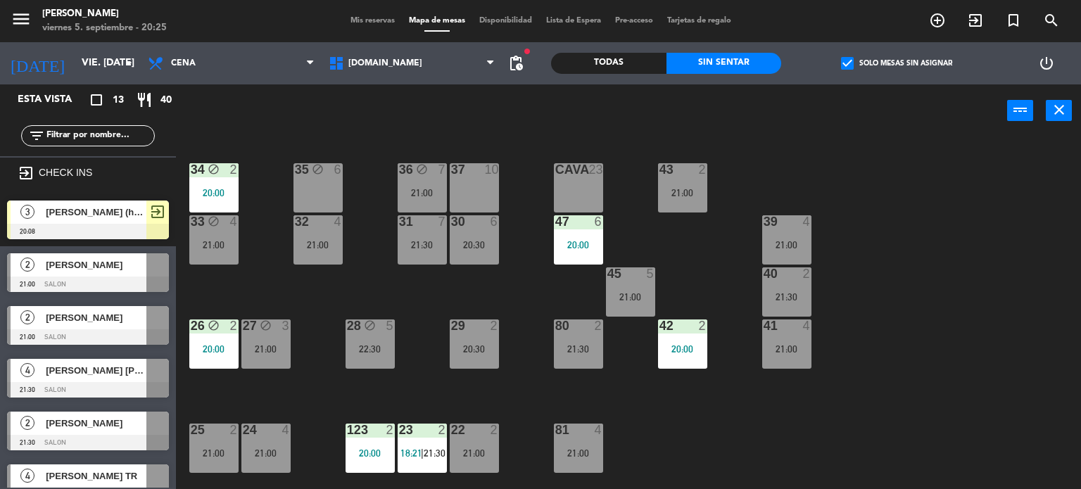
scroll to position [141, 0]
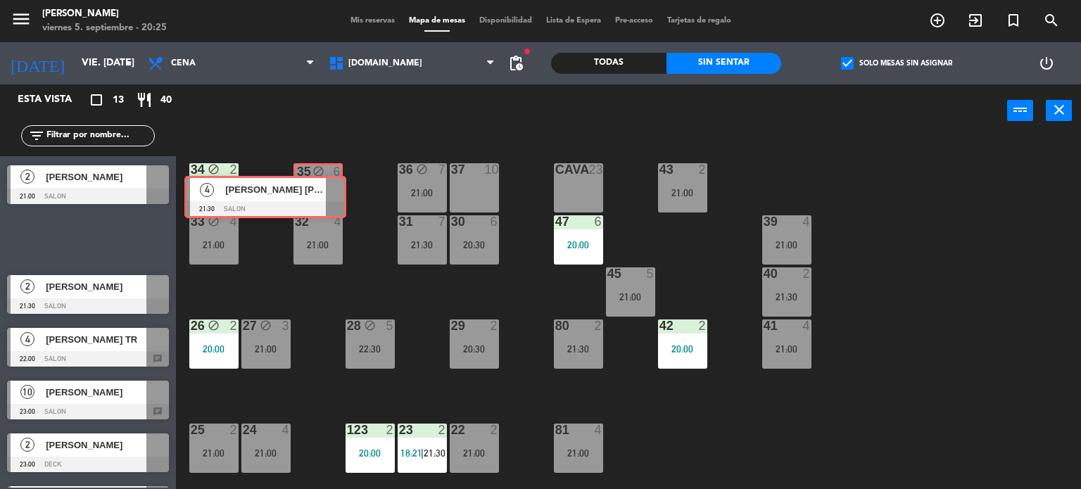
drag, startPoint x: 127, startPoint y: 232, endPoint x: 305, endPoint y: 191, distance: 182.2
click at [305, 191] on div "Esta vista crop_square 13 restaurant 40 filter_list exit_to_app CHECK INS 3 Man…" at bounding box center [540, 286] width 1081 height 405
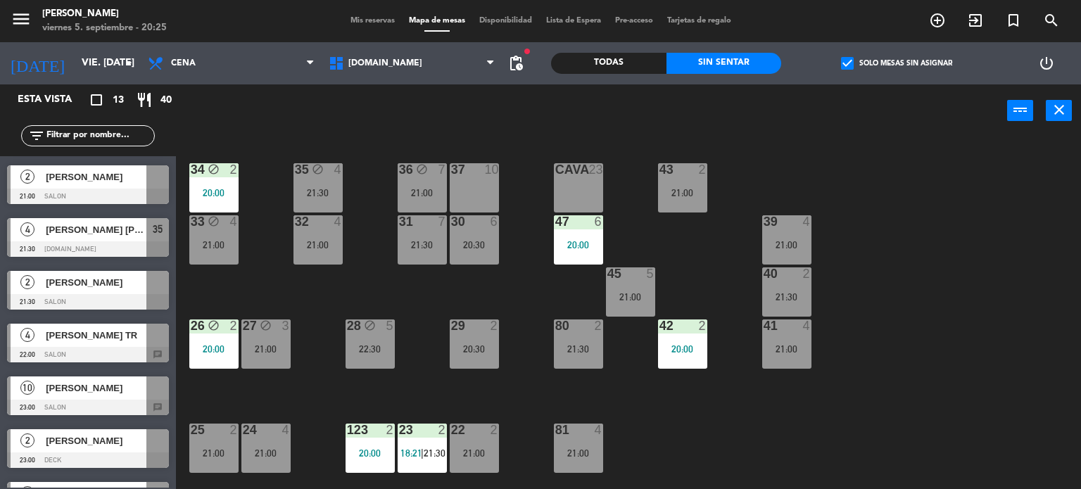
click at [331, 291] on div "34 block 2 20:00 35 block 4 21:30 36 block 7 21:00 43 2 21:00 37 10 CAVA 23 33 …" at bounding box center [634, 314] width 895 height 352
click at [481, 174] on div at bounding box center [473, 169] width 23 height 13
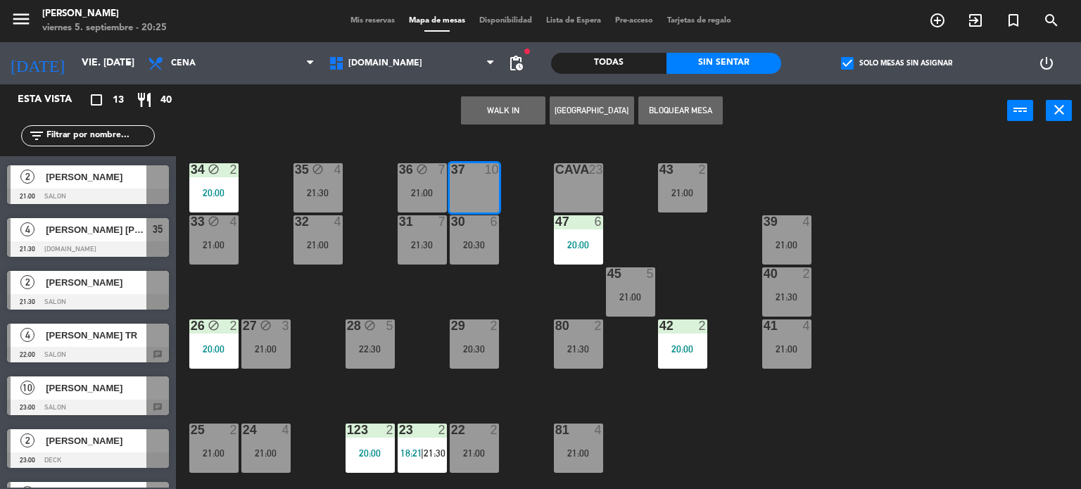
click at [537, 303] on div "34 block 2 20:00 35 block 4 21:30 36 block 7 21:00 43 2 21:00 37 10 CAVA 23 33 …" at bounding box center [634, 314] width 895 height 352
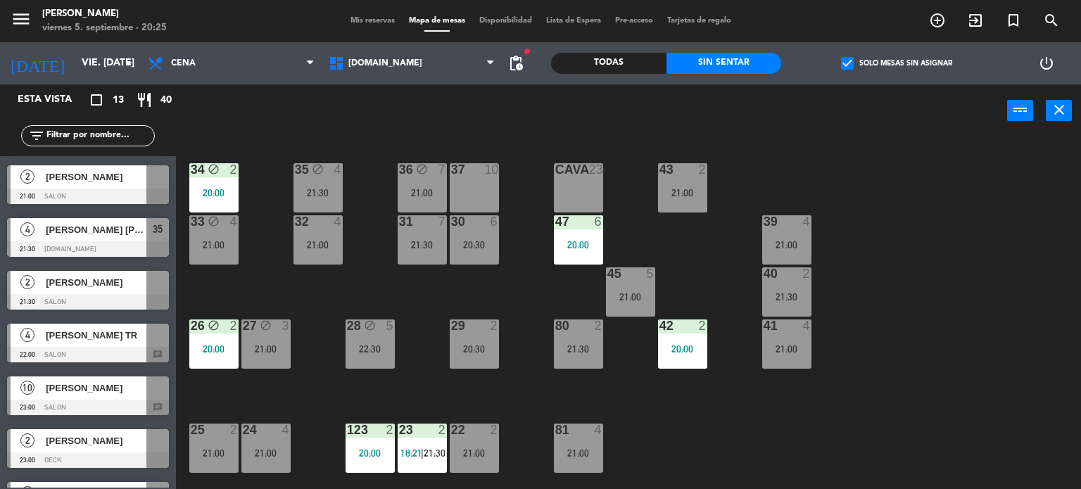
scroll to position [0, 0]
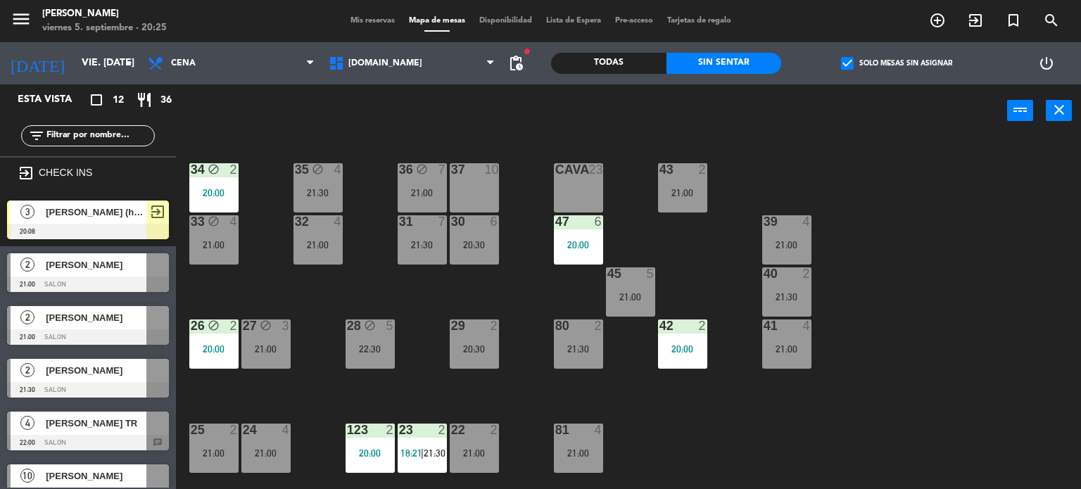
click at [822, 453] on div "34 block 2 20:00 35 block 4 21:30 36 block 7 21:00 43 2 21:00 37 10 CAVA 23 33 …" at bounding box center [634, 314] width 895 height 352
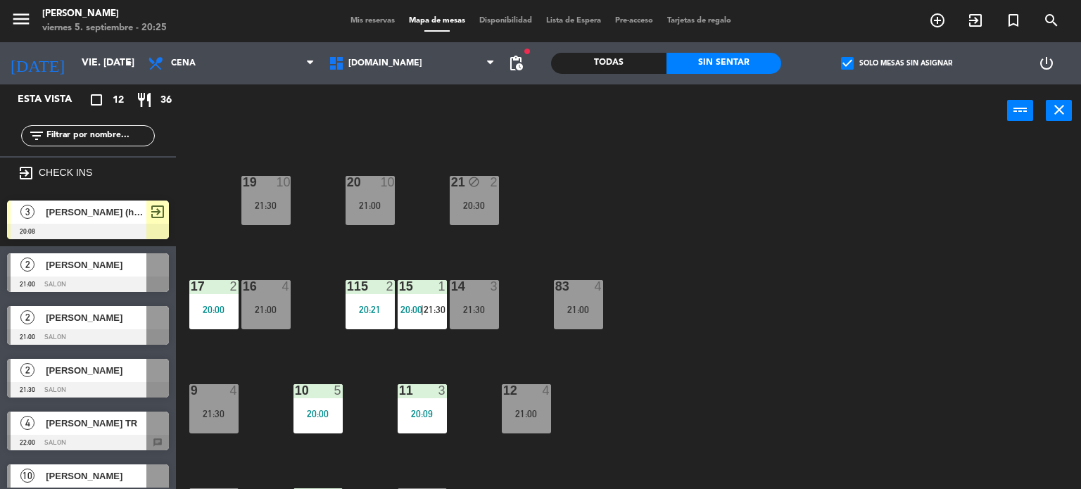
scroll to position [503, 0]
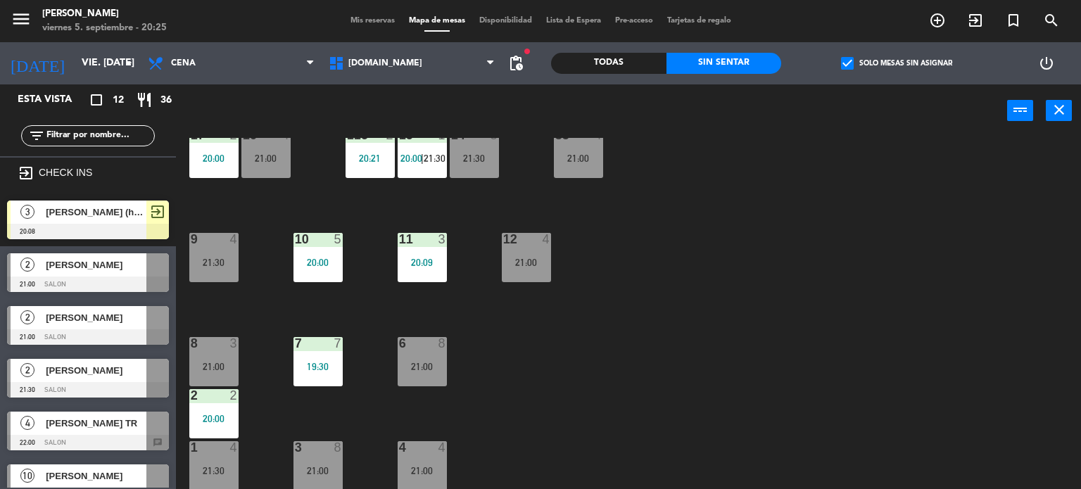
click at [417, 362] on div "21:00" at bounding box center [422, 367] width 49 height 10
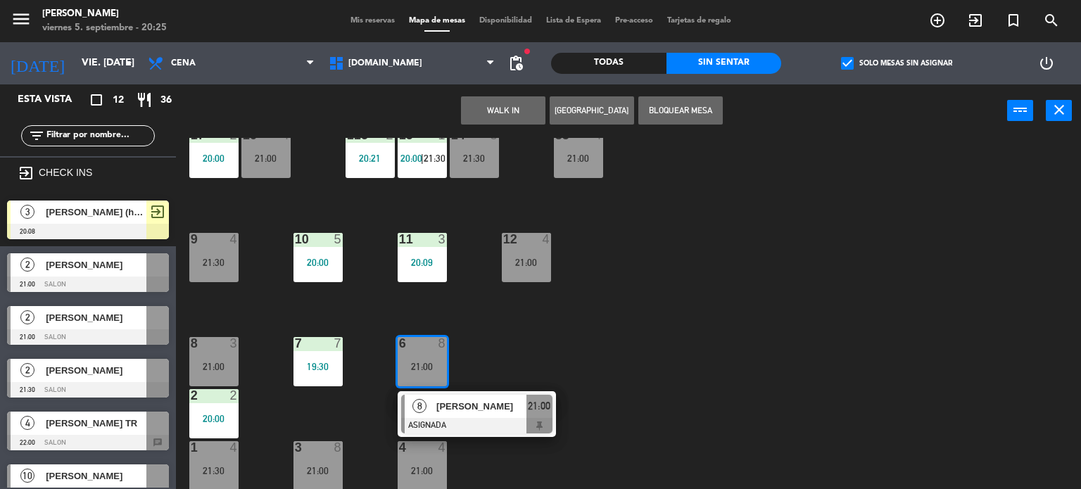
click at [537, 346] on div "34 block 2 20:00 35 block 4 21:30 36 block 7 21:00 43 2 21:00 37 10 CAVA 23 33 …" at bounding box center [634, 314] width 895 height 352
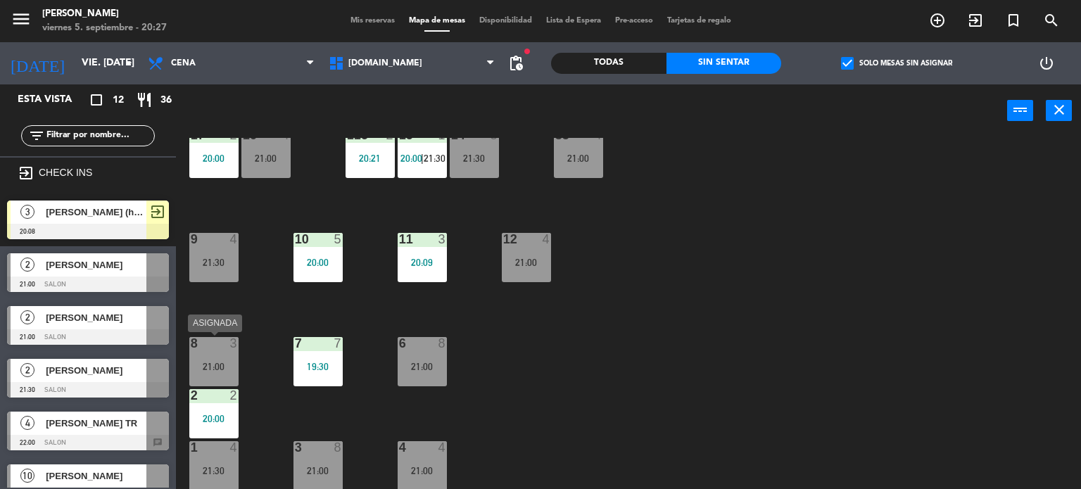
click at [217, 343] on div at bounding box center [213, 343] width 23 height 13
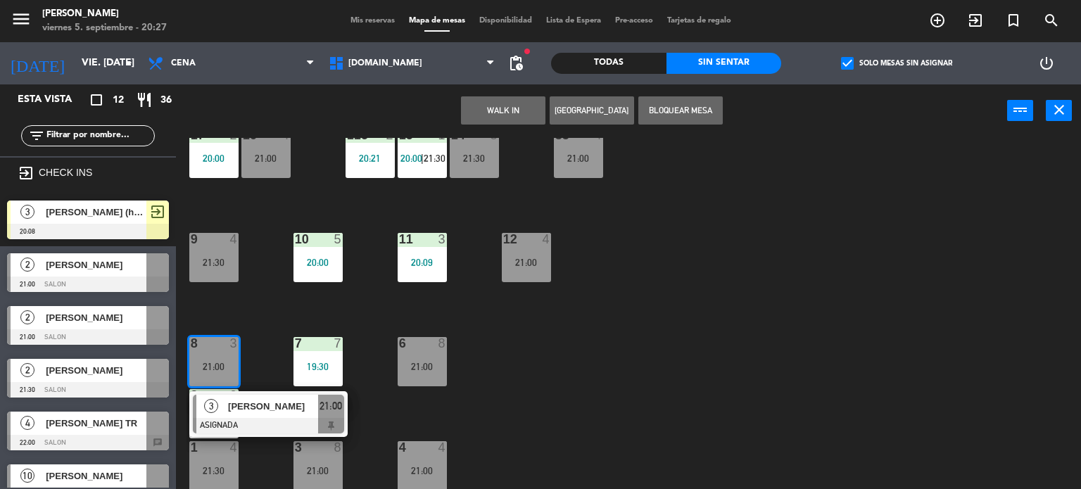
click at [544, 434] on div "34 block 2 20:00 35 block 4 21:30 36 block 7 21:00 43 2 21:00 37 10 CAVA 23 33 …" at bounding box center [634, 314] width 895 height 352
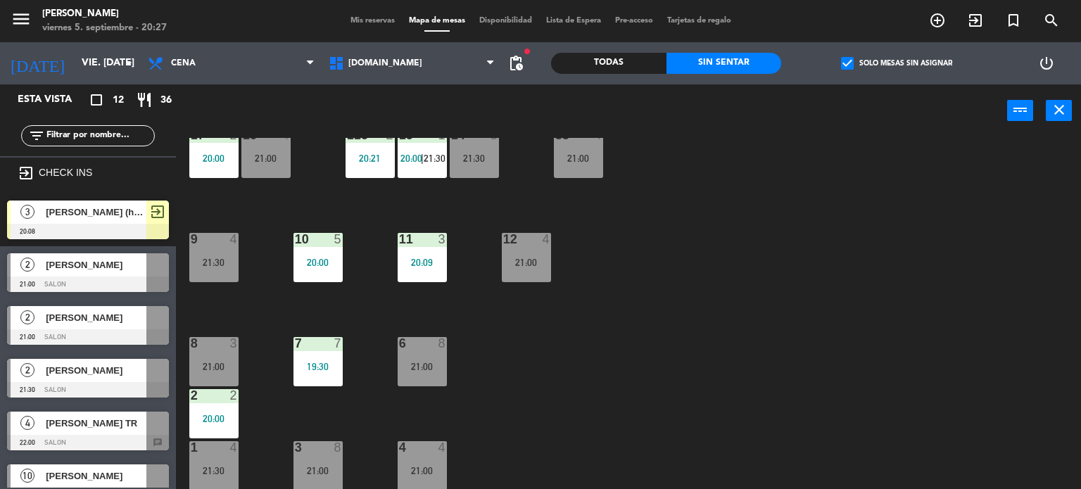
click at [429, 466] on div "21:00" at bounding box center [422, 471] width 49 height 10
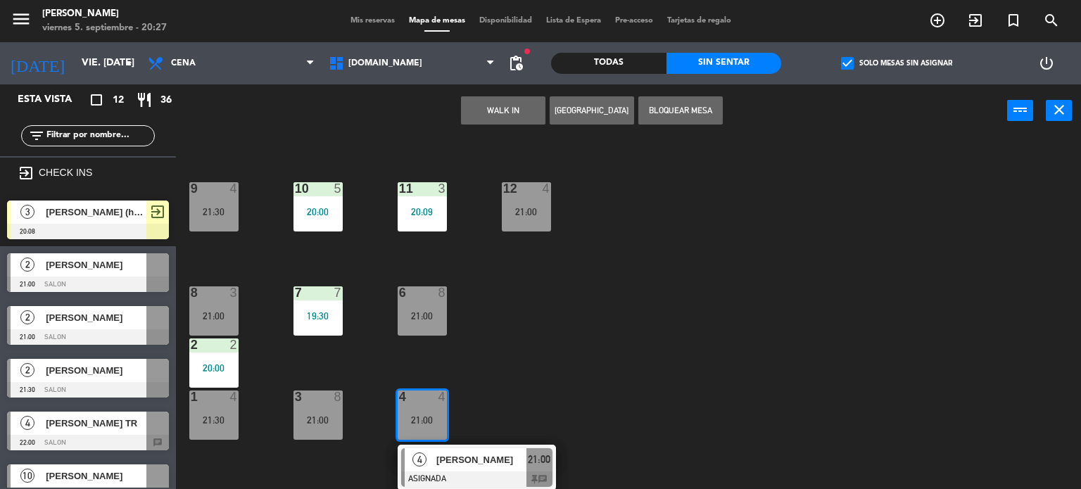
click at [778, 396] on div "34 block 2 20:00 35 block 4 21:30 36 block 7 21:00 43 2 21:00 37 10 CAVA 23 33 …" at bounding box center [634, 314] width 895 height 352
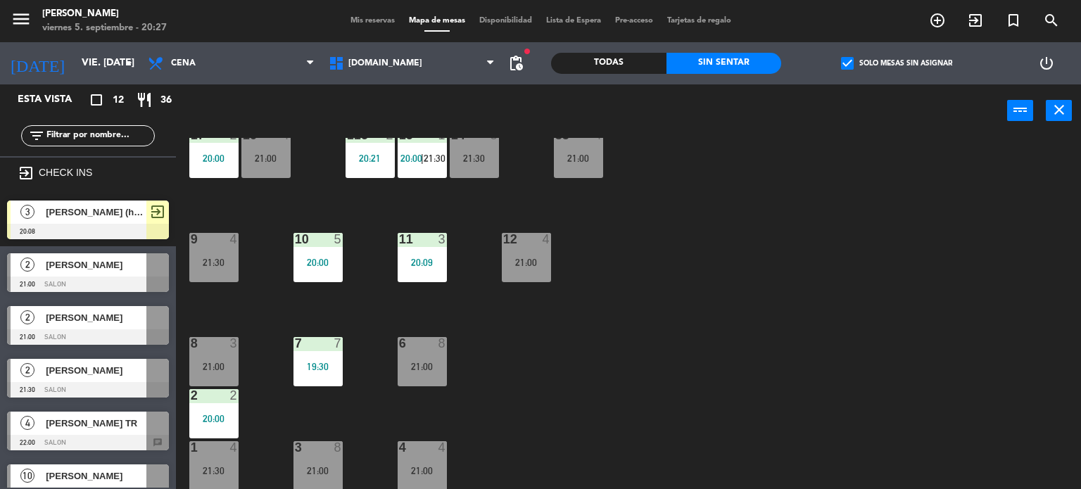
click at [434, 461] on div "4 4 21:00" at bounding box center [422, 465] width 49 height 49
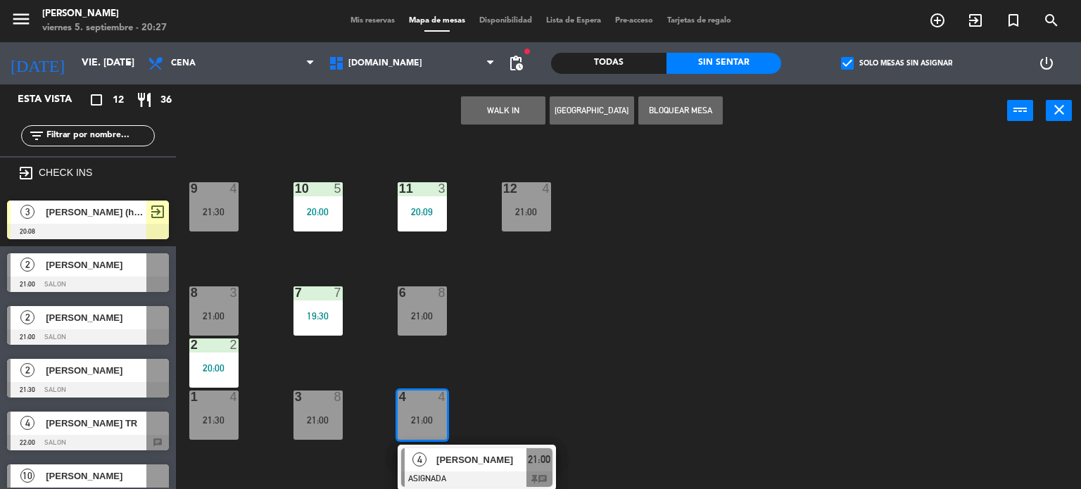
click at [496, 472] on div at bounding box center [476, 479] width 151 height 15
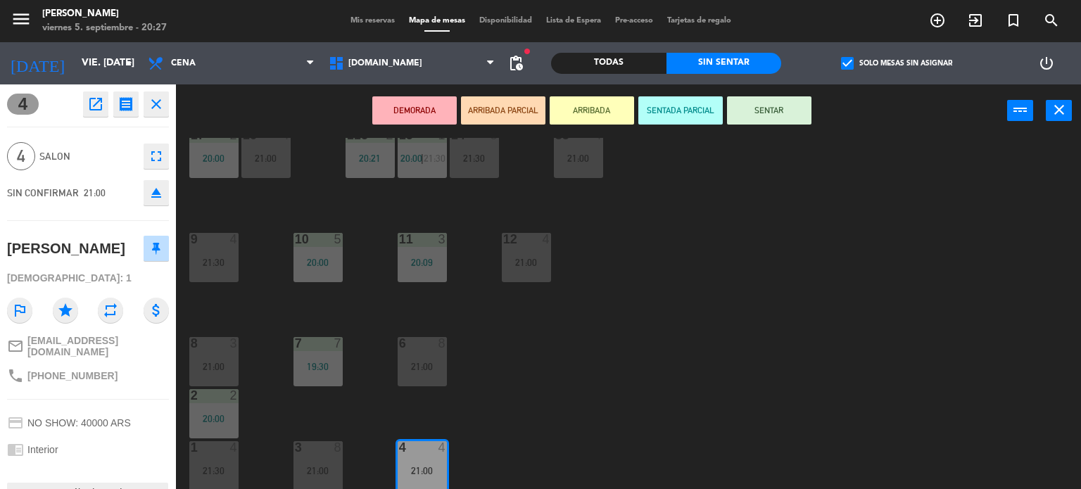
scroll to position [106, 0]
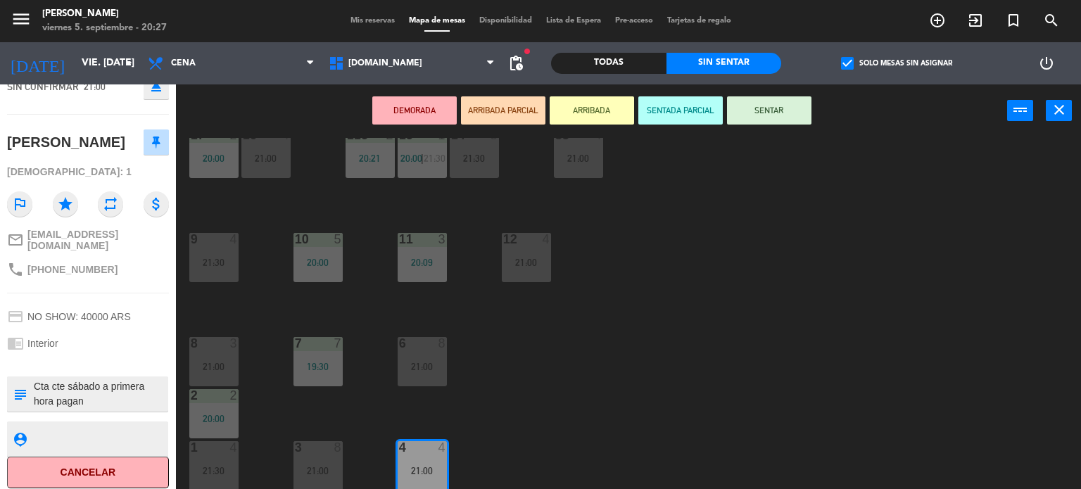
click at [360, 17] on span "Mis reservas" at bounding box center [372, 21] width 58 height 8
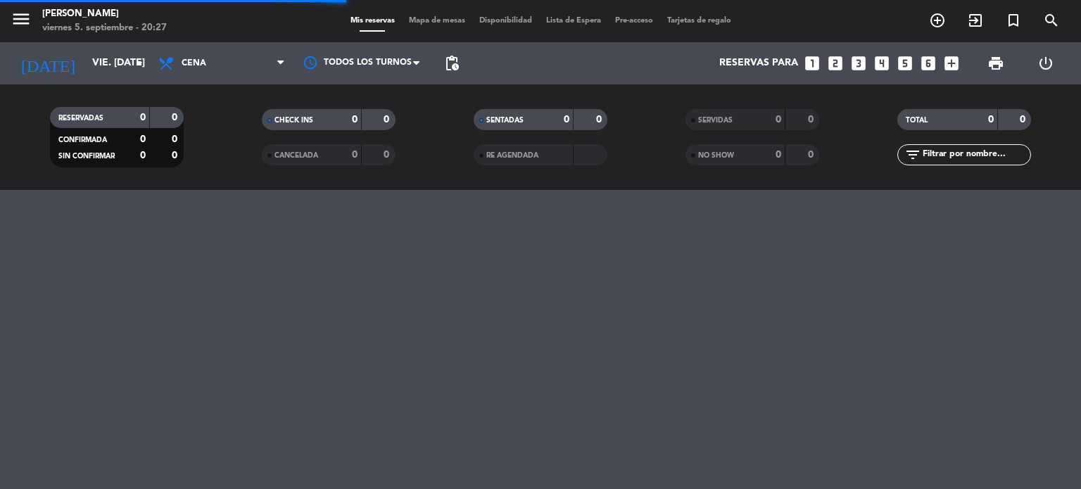
click at [963, 160] on input "text" at bounding box center [975, 154] width 109 height 15
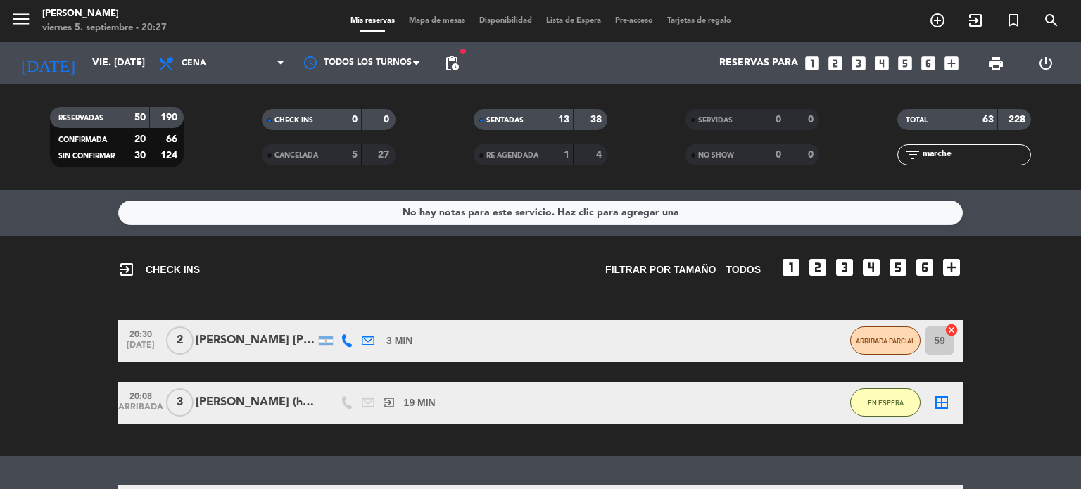
scroll to position [108, 0]
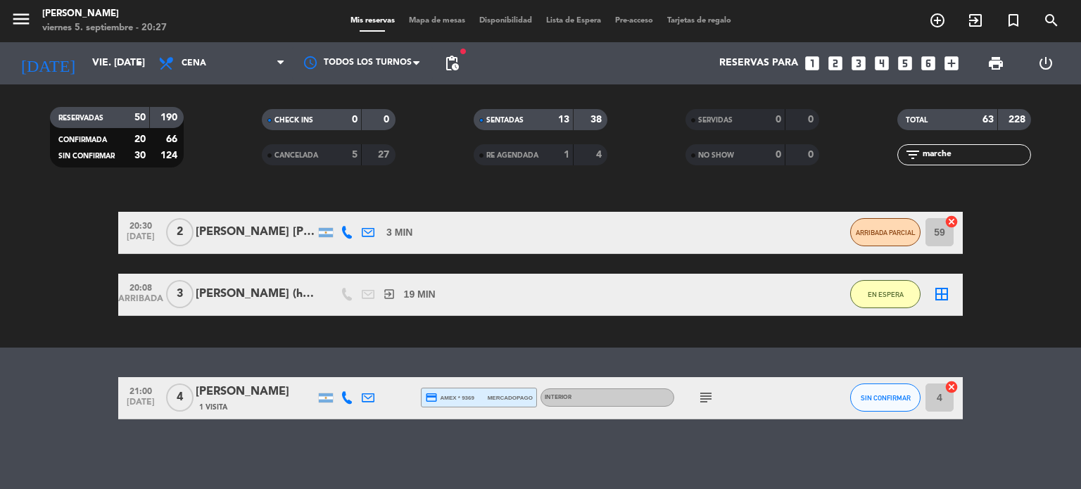
type input "marche"
click at [248, 383] on div "[PERSON_NAME]" at bounding box center [256, 392] width 120 height 18
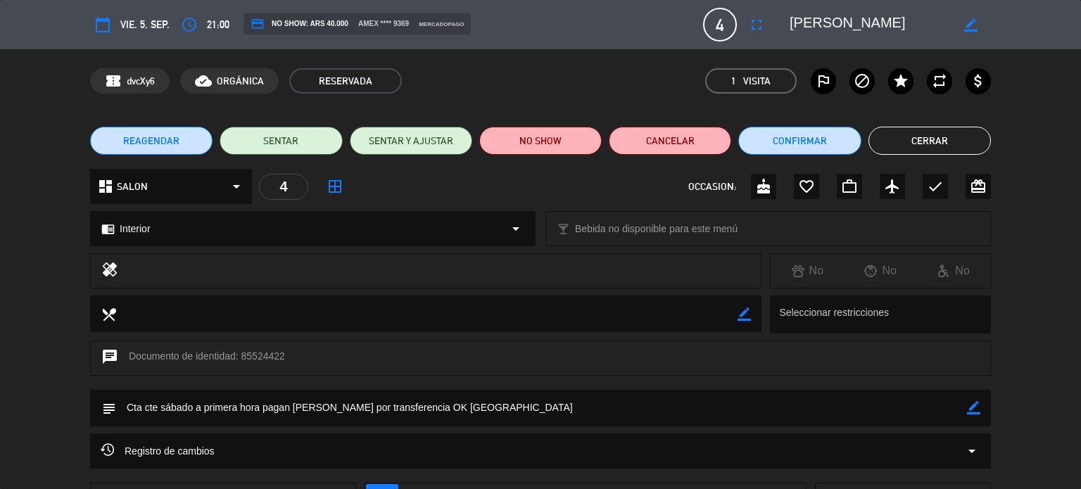
drag, startPoint x: 349, startPoint y: 410, endPoint x: 293, endPoint y: 405, distance: 55.8
click at [293, 405] on textarea at bounding box center [541, 408] width 851 height 36
click at [352, 407] on textarea at bounding box center [541, 408] width 851 height 36
drag, startPoint x: 135, startPoint y: 408, endPoint x: 188, endPoint y: 409, distance: 52.8
click at [188, 409] on textarea at bounding box center [541, 408] width 851 height 36
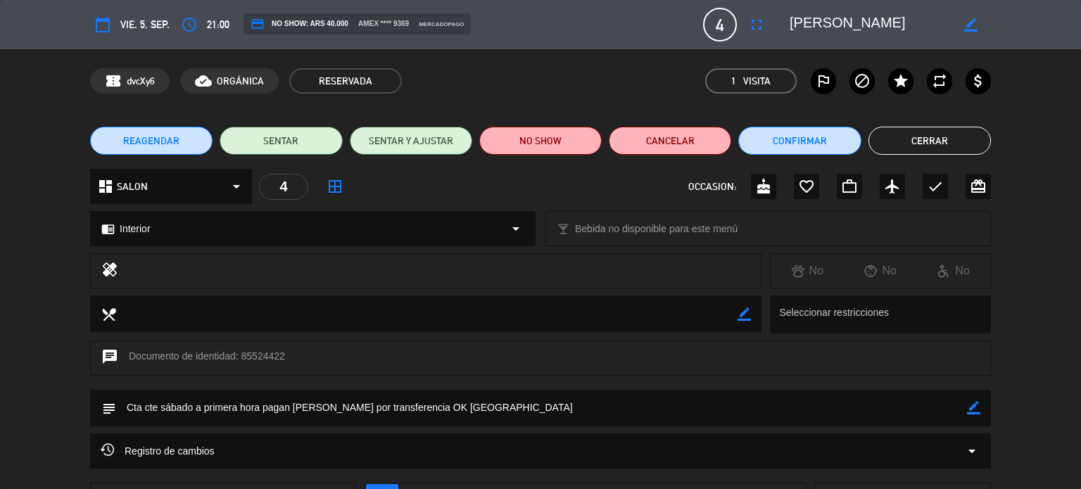
click at [211, 405] on textarea at bounding box center [541, 408] width 851 height 36
drag, startPoint x: 178, startPoint y: 405, endPoint x: 283, endPoint y: 414, distance: 105.2
click at [283, 414] on textarea at bounding box center [541, 408] width 851 height 36
click at [264, 407] on textarea at bounding box center [541, 408] width 851 height 36
click at [276, 409] on textarea at bounding box center [541, 408] width 851 height 36
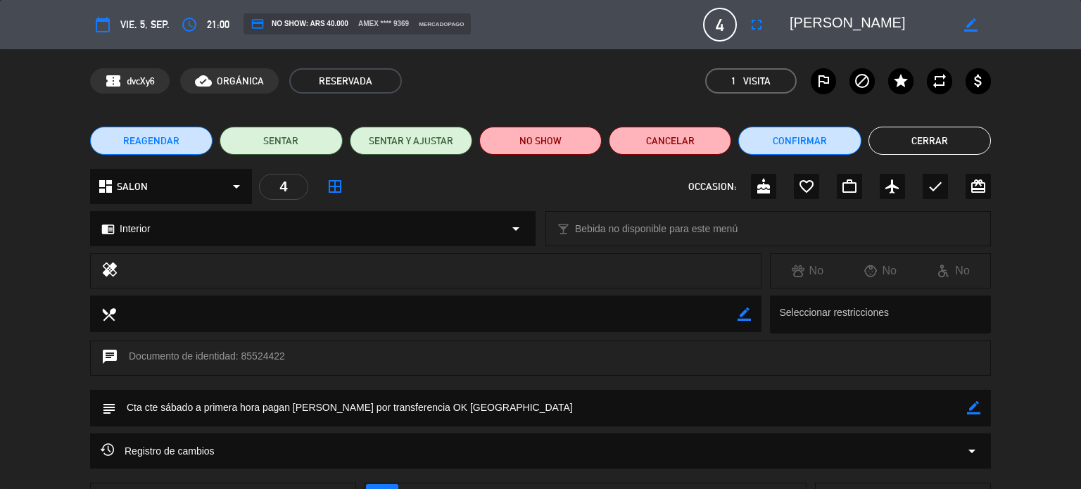
drag, startPoint x: 372, startPoint y: 407, endPoint x: 462, endPoint y: 410, distance: 90.1
click at [462, 410] on textarea at bounding box center [541, 408] width 851 height 36
click at [933, 132] on button "Cerrar" at bounding box center [929, 141] width 122 height 28
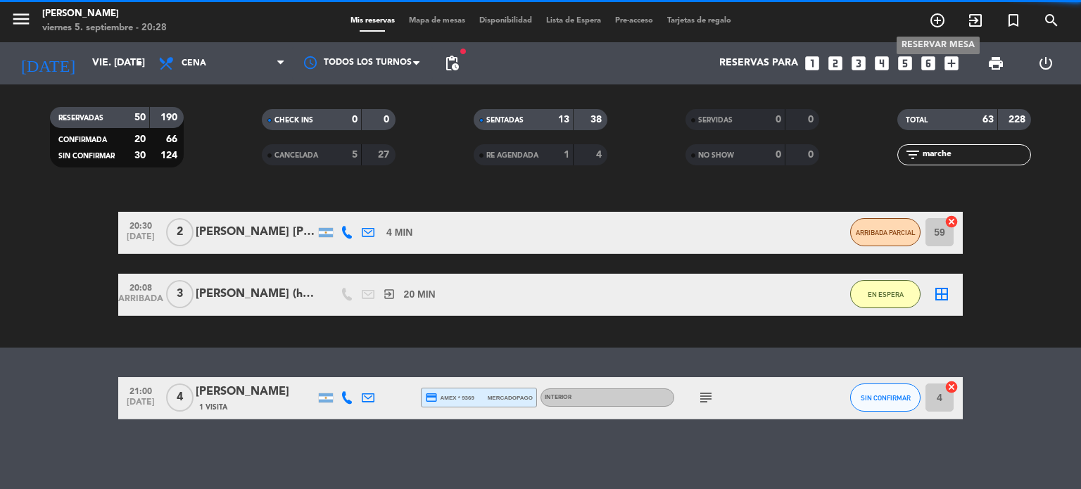
click at [942, 9] on span "add_circle_outline" at bounding box center [937, 20] width 38 height 24
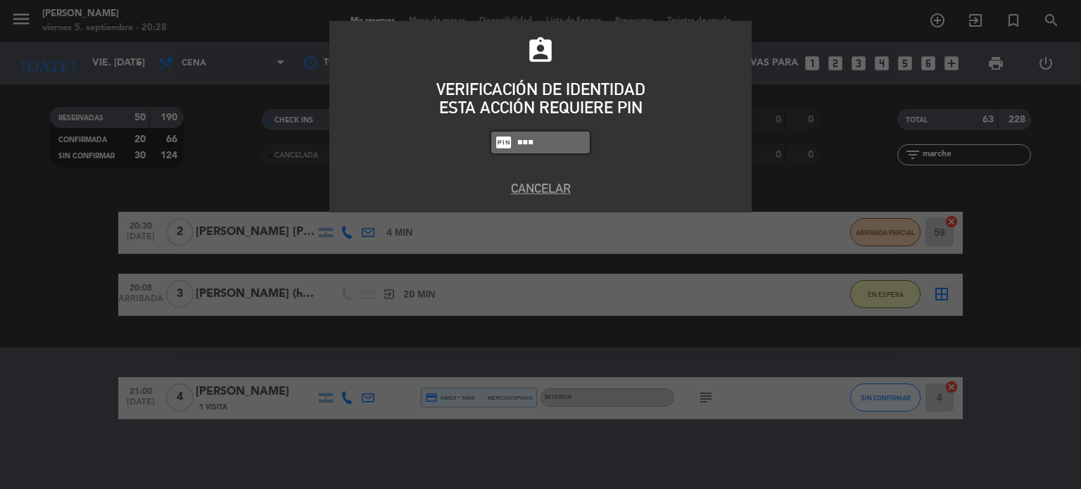
type input "3871"
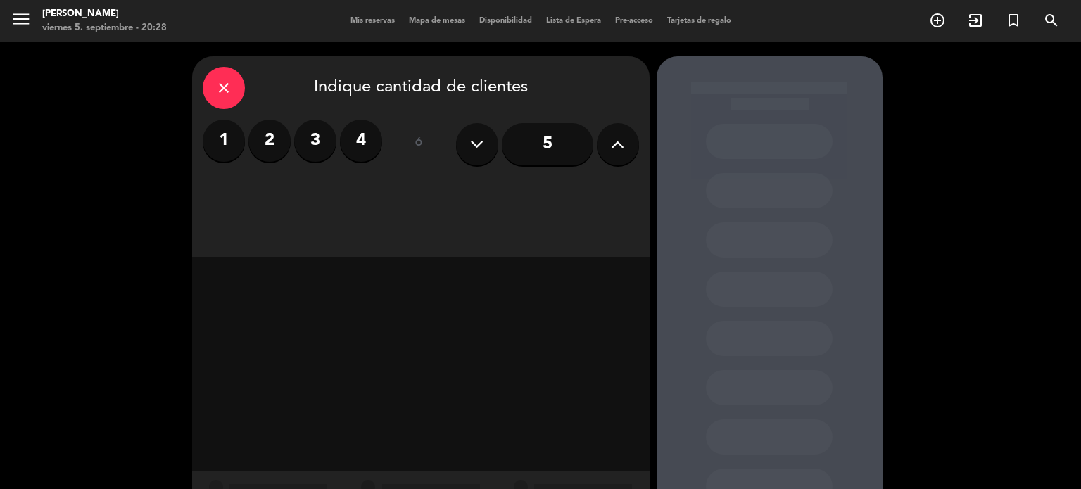
click at [612, 142] on icon at bounding box center [617, 144] width 13 height 21
click at [612, 143] on icon at bounding box center [617, 144] width 13 height 21
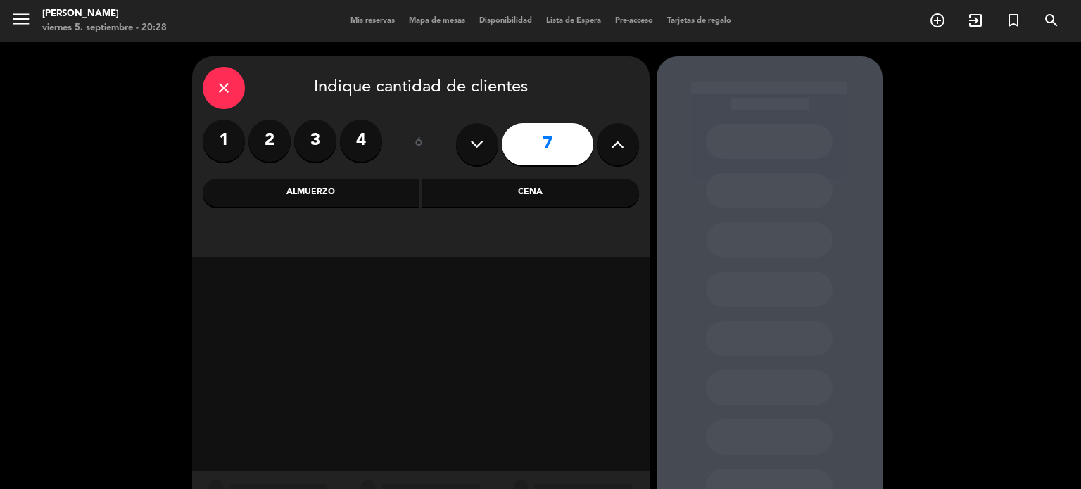
click at [612, 145] on icon at bounding box center [617, 144] width 13 height 21
type input "8"
click at [343, 199] on div "Almuerzo" at bounding box center [311, 193] width 217 height 28
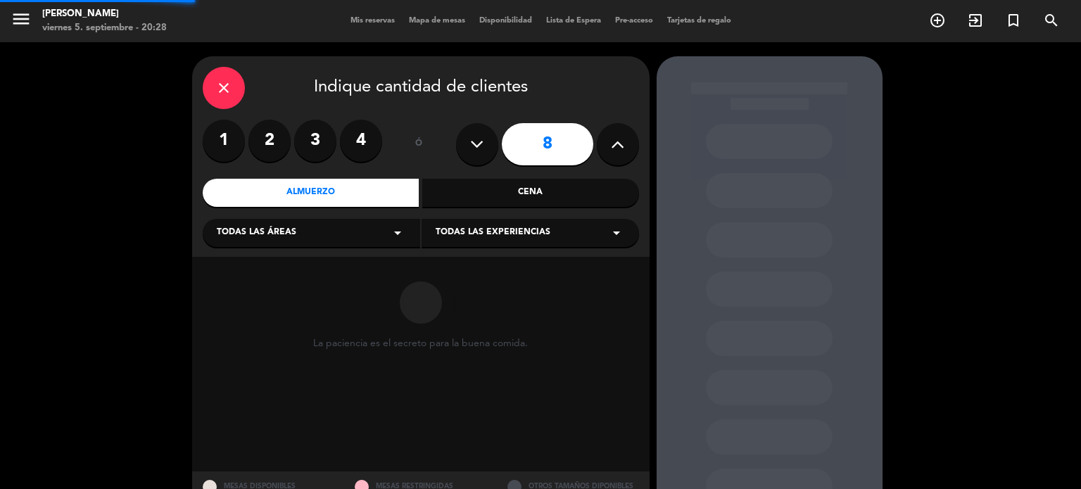
click at [299, 243] on div "Todas las áreas arrow_drop_down" at bounding box center [311, 233] width 217 height 28
click at [245, 308] on div "SALON" at bounding box center [311, 310] width 189 height 14
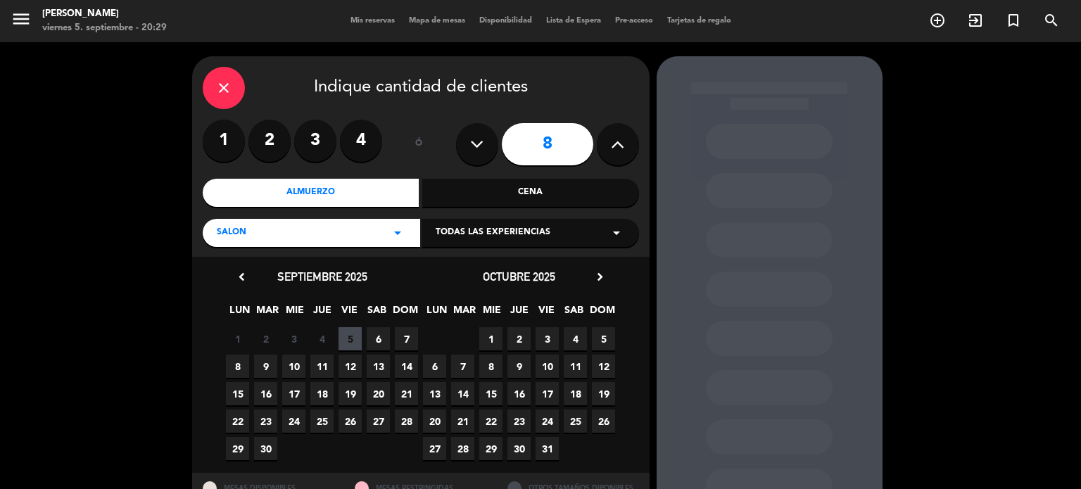
click at [238, 364] on span "8" at bounding box center [237, 366] width 23 height 23
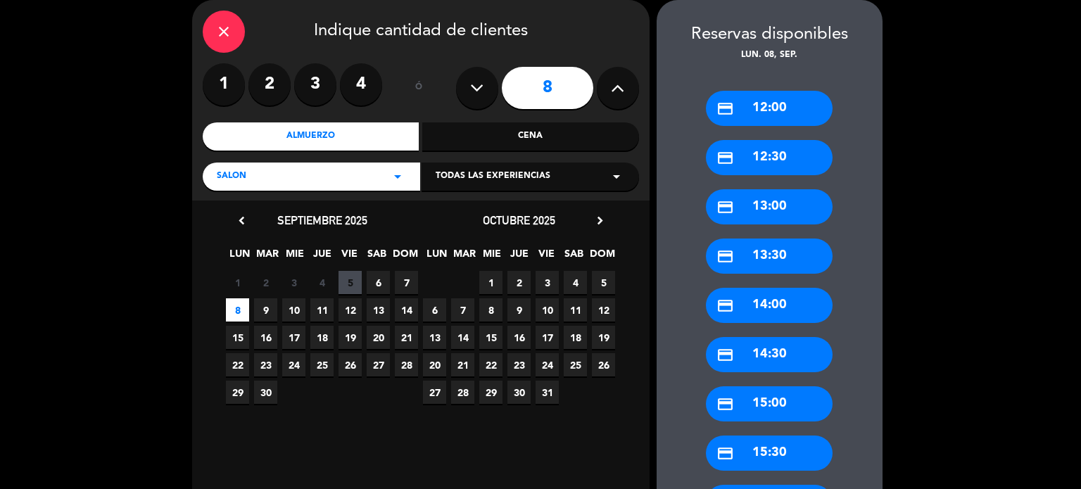
scroll to position [274, 0]
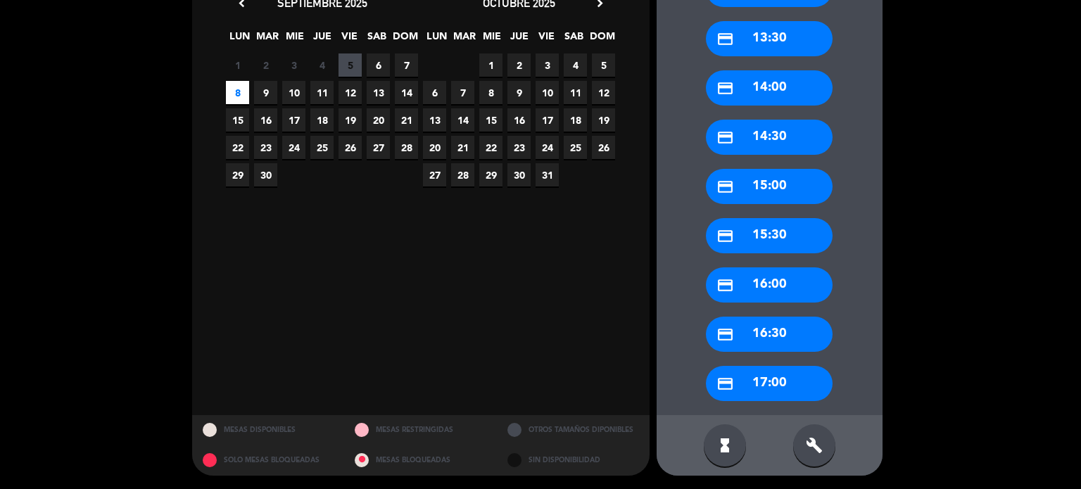
click at [819, 450] on icon "build" at bounding box center [814, 445] width 17 height 17
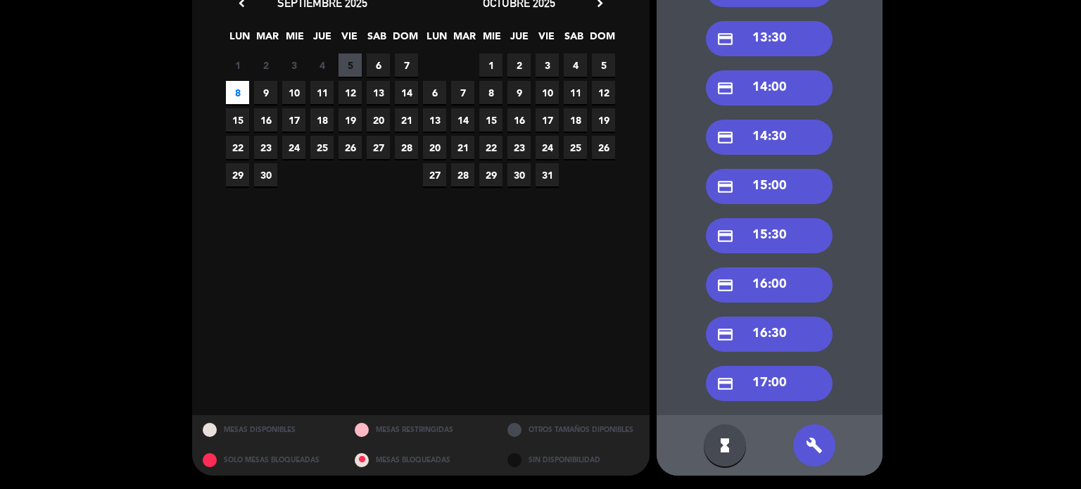
scroll to position [133, 0]
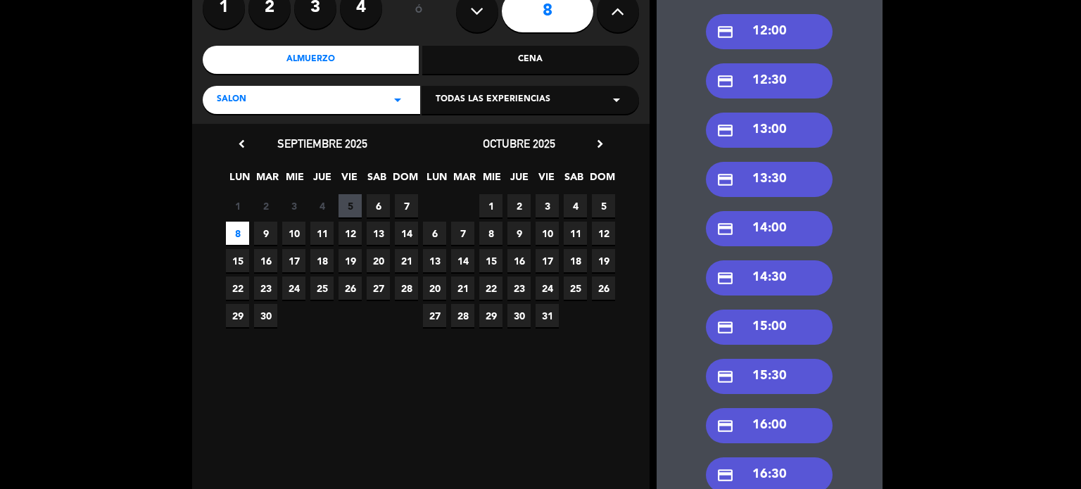
click at [800, 131] on div "credit_card 13:00" at bounding box center [769, 130] width 127 height 35
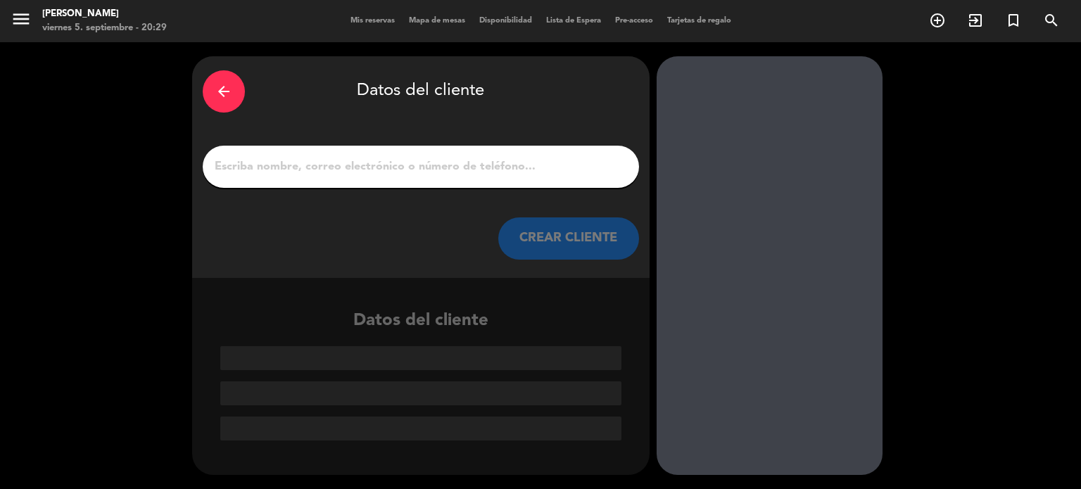
click at [321, 165] on input "1" at bounding box center [420, 167] width 415 height 20
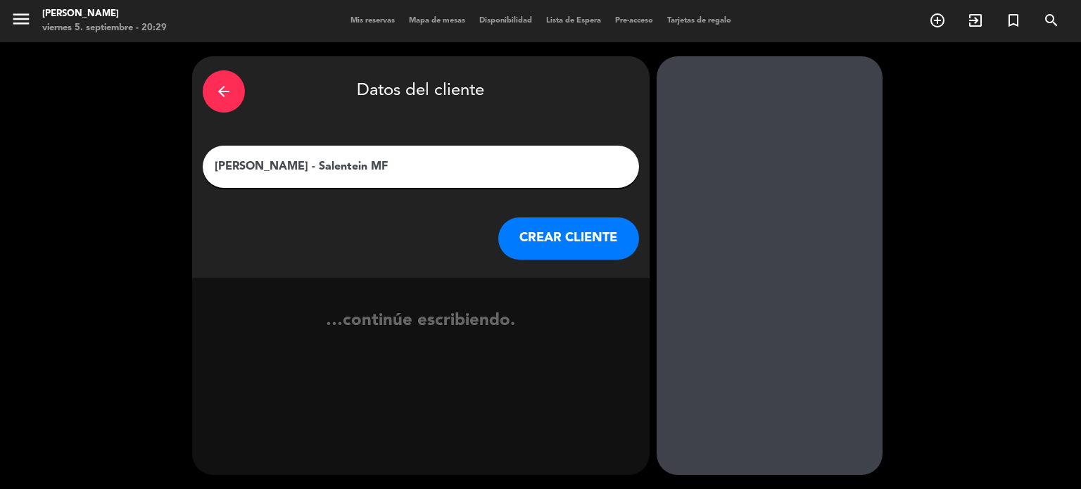
type input "Alejandro Chodos - Salentein MF"
click at [548, 248] on button "CREAR CLIENTE" at bounding box center [568, 238] width 141 height 42
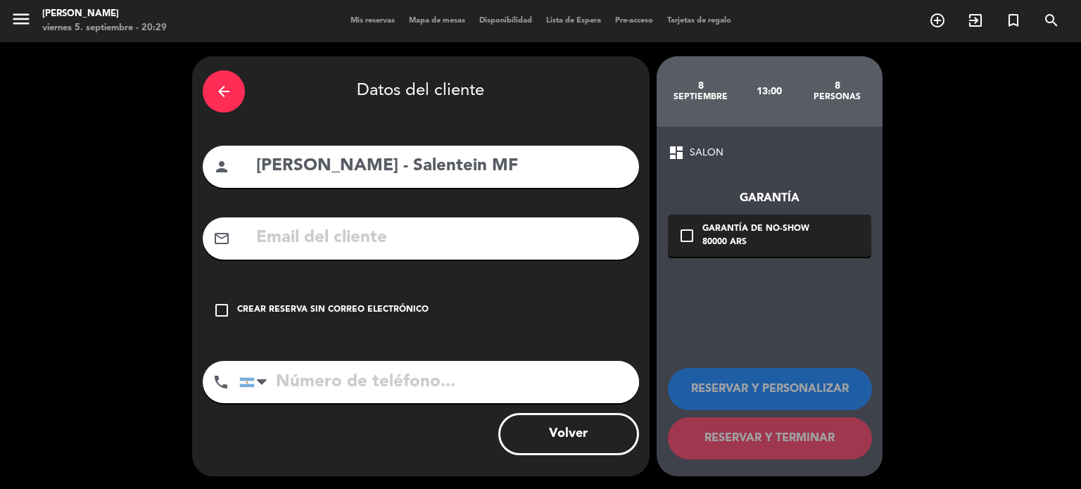
click at [450, 298] on div "check_box_outline_blank Crear reserva sin correo electrónico" at bounding box center [421, 310] width 436 height 42
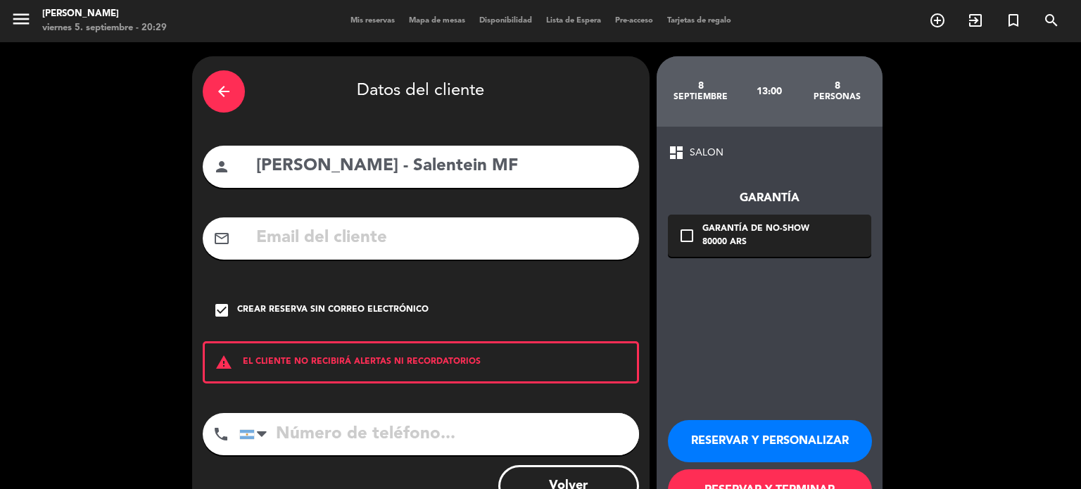
scroll to position [53, 0]
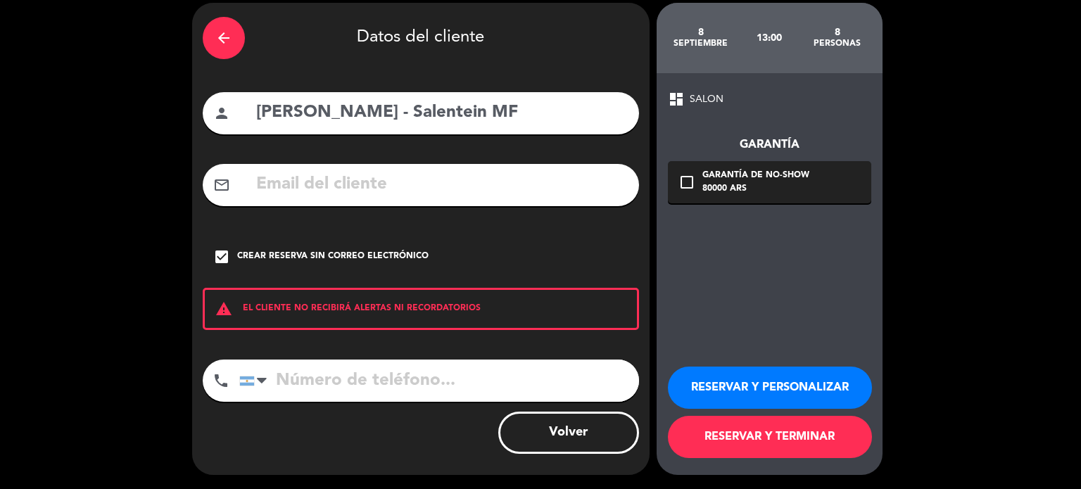
click at [759, 452] on button "RESERVAR Y TERMINAR" at bounding box center [770, 437] width 204 height 42
